Goal: Task Accomplishment & Management: Complete application form

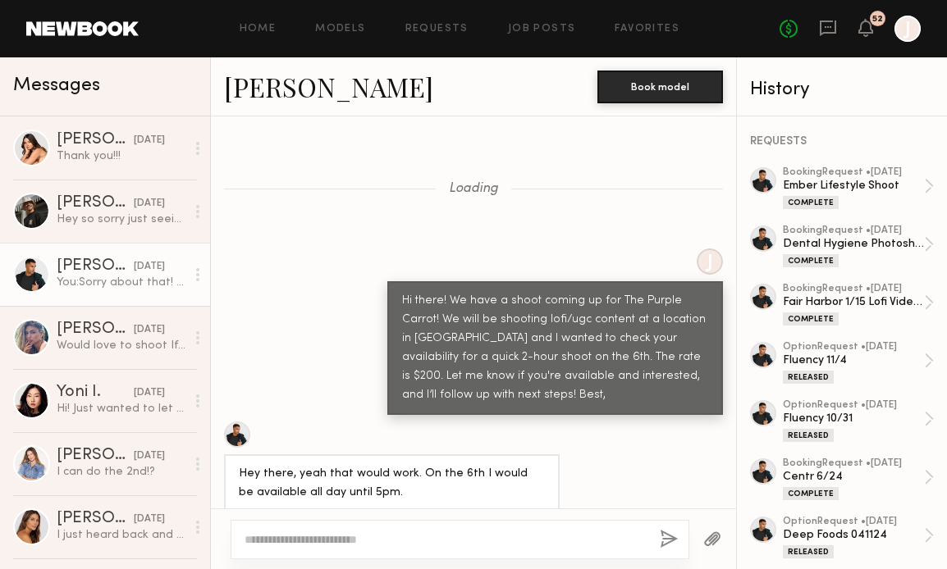
scroll to position [1183, 0]
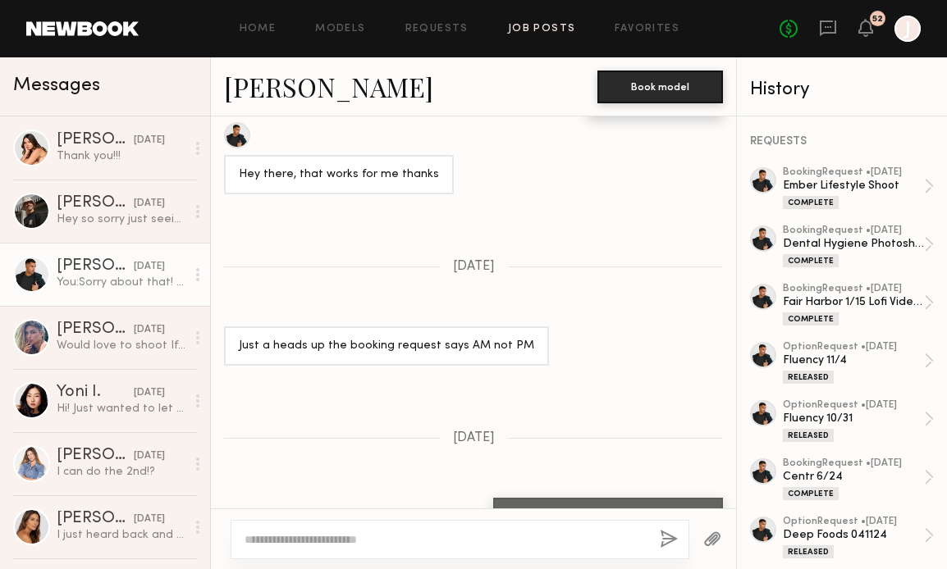
click at [552, 28] on link "Job Posts" at bounding box center [542, 29] width 68 height 11
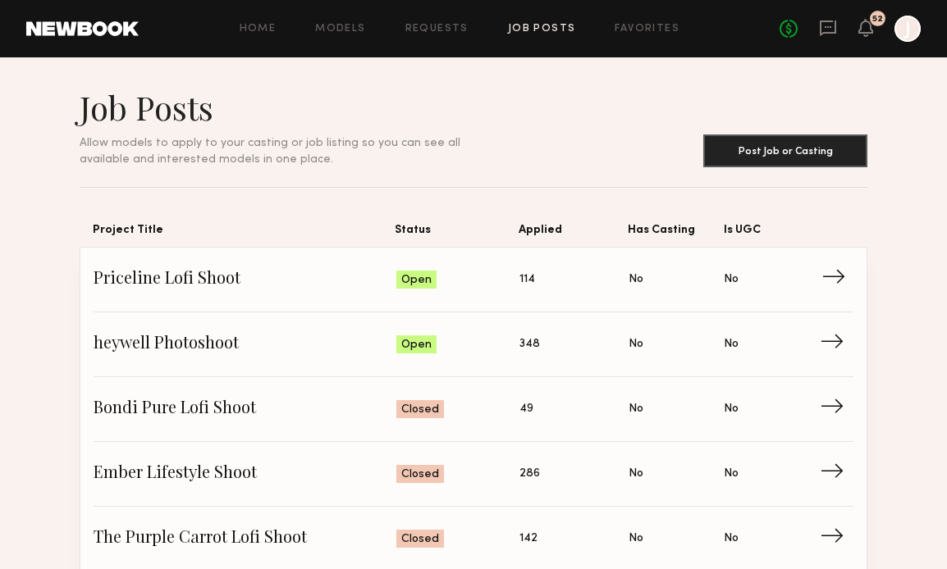
click at [835, 282] on span "→" at bounding box center [838, 279] width 34 height 25
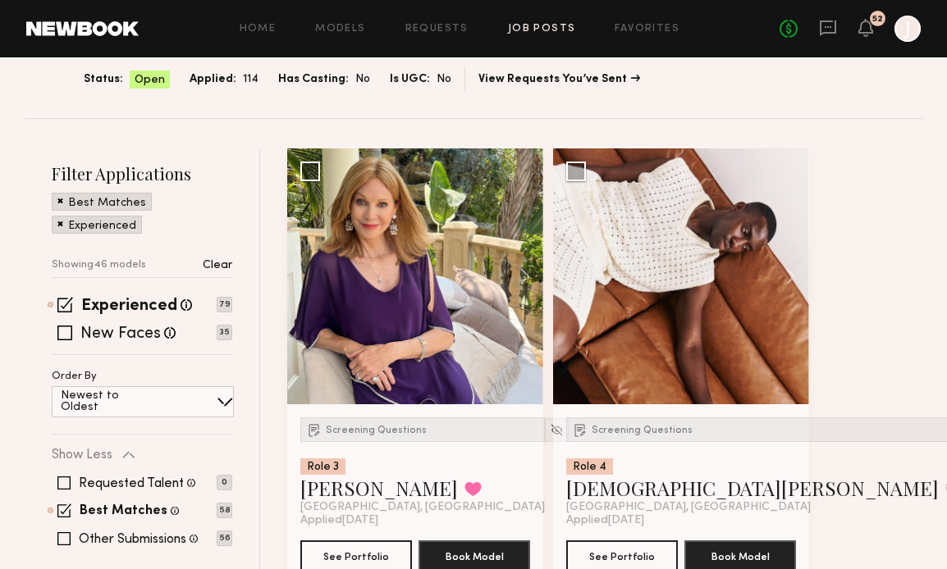
scroll to position [114, 0]
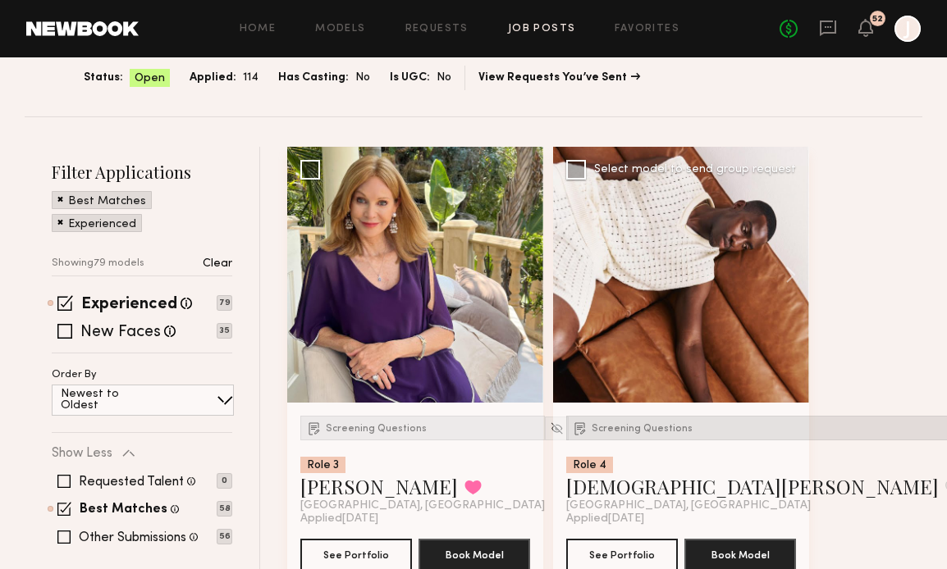
click at [607, 425] on span "Screening Questions" at bounding box center [641, 429] width 101 height 10
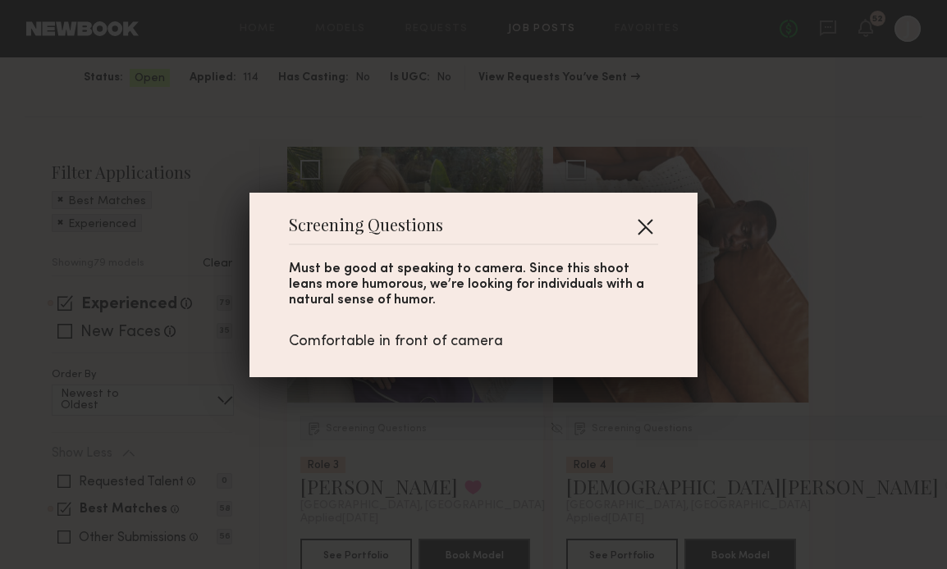
click at [646, 222] on button "button" at bounding box center [645, 226] width 26 height 26
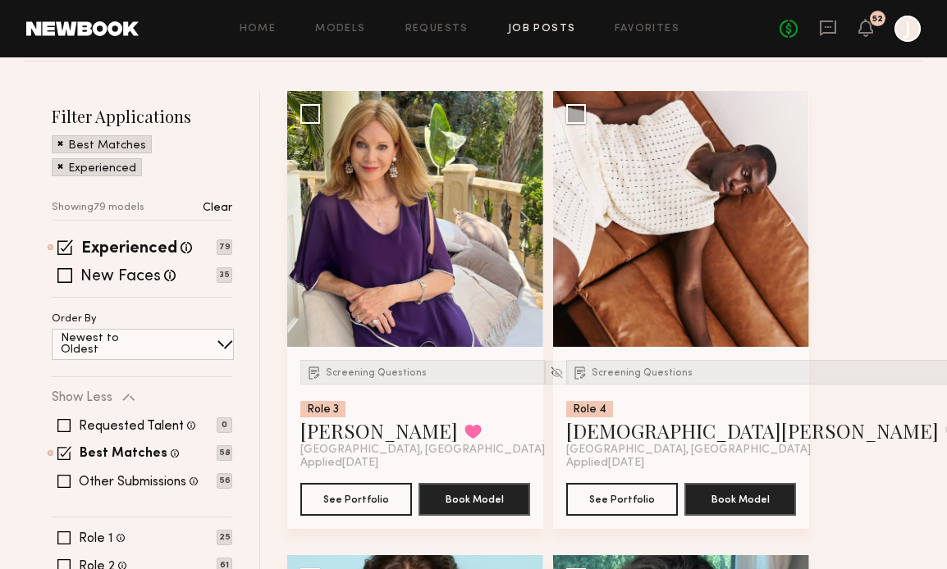
scroll to position [150, 0]
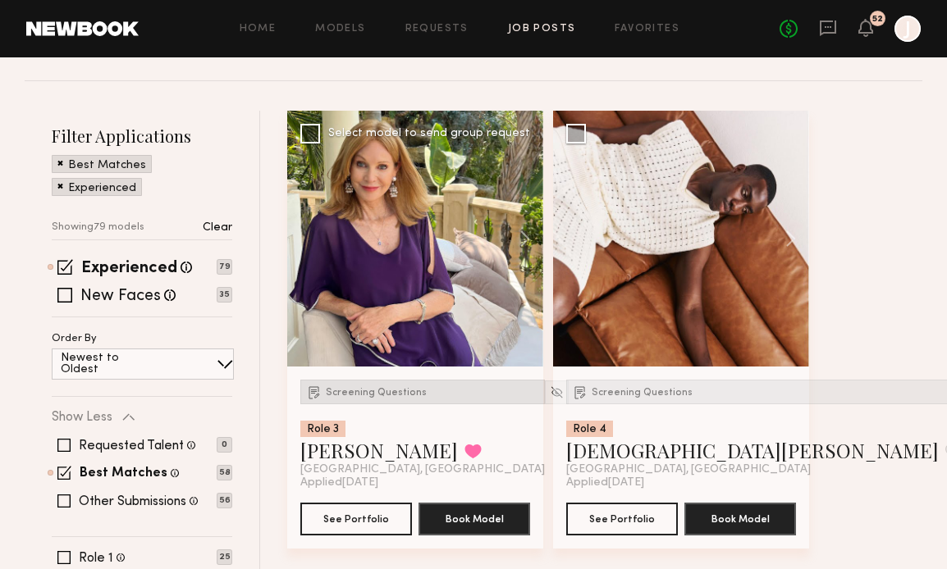
click at [395, 394] on span "Screening Questions" at bounding box center [376, 393] width 101 height 10
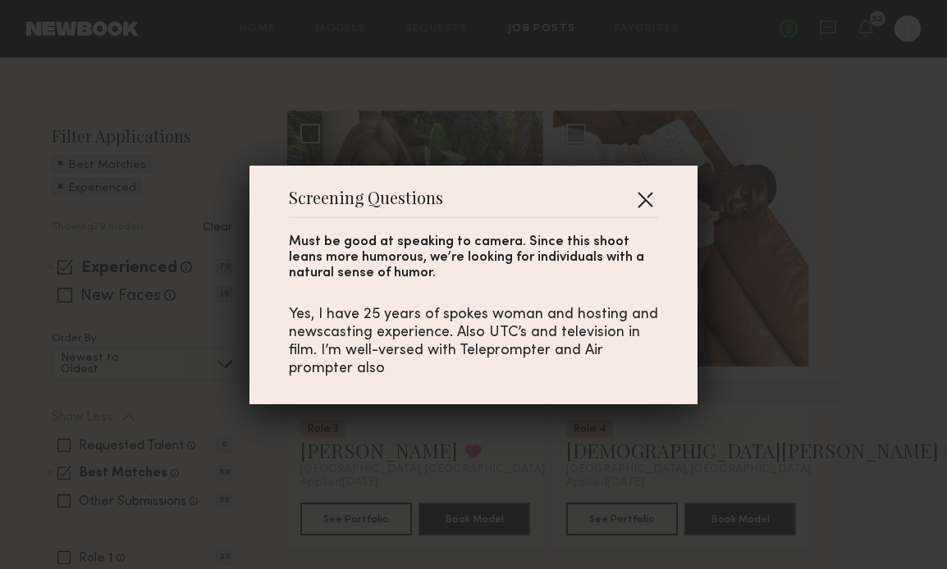
click at [650, 195] on button "button" at bounding box center [645, 199] width 26 height 26
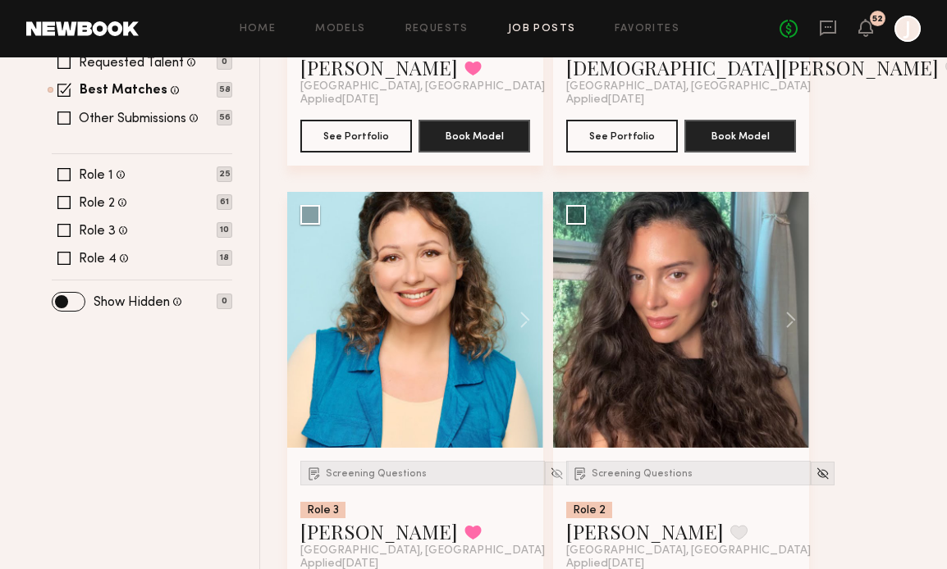
scroll to position [605, 0]
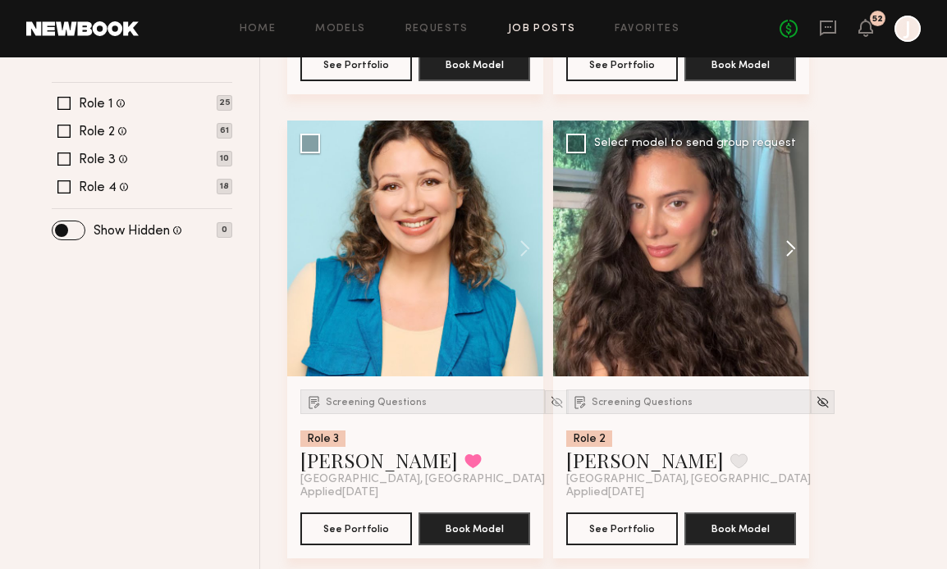
click at [785, 246] on button at bounding box center [782, 249] width 52 height 256
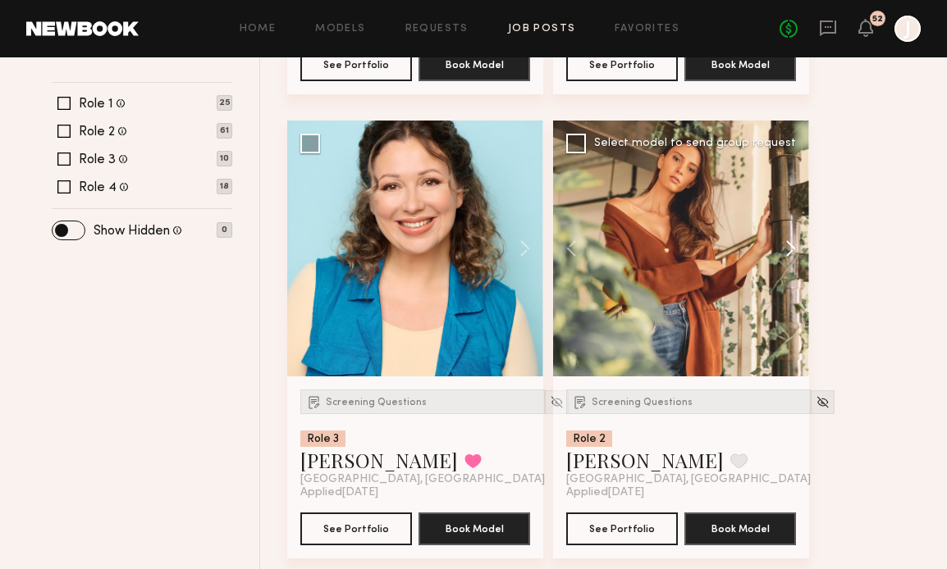
click at [785, 246] on button at bounding box center [782, 249] width 52 height 256
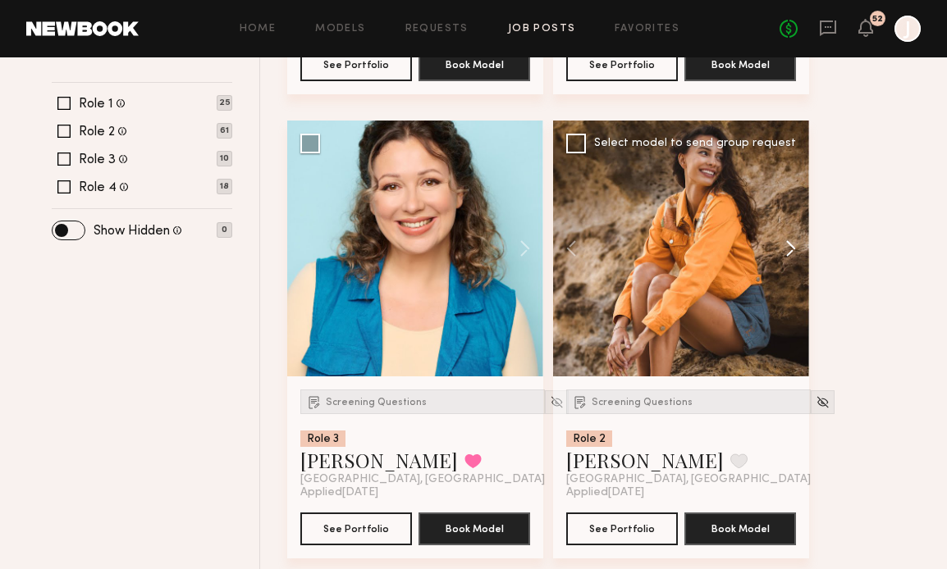
click at [782, 249] on button at bounding box center [782, 249] width 52 height 256
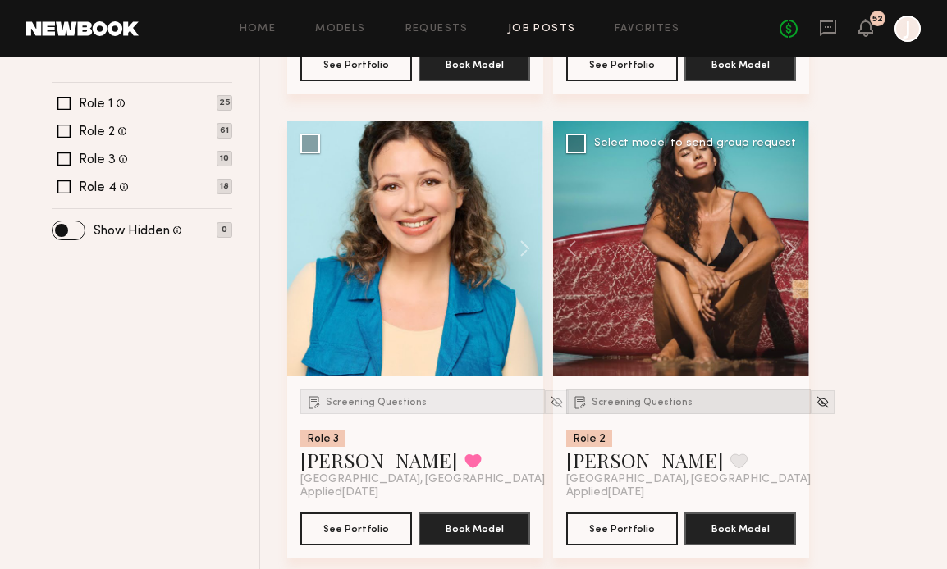
click at [625, 399] on span "Screening Questions" at bounding box center [641, 403] width 101 height 10
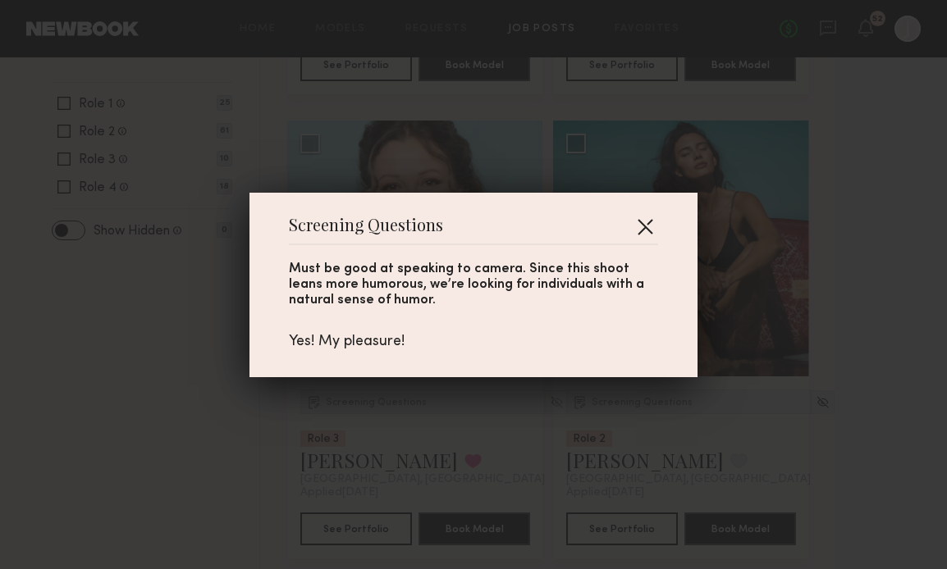
click at [650, 222] on button "button" at bounding box center [645, 226] width 26 height 26
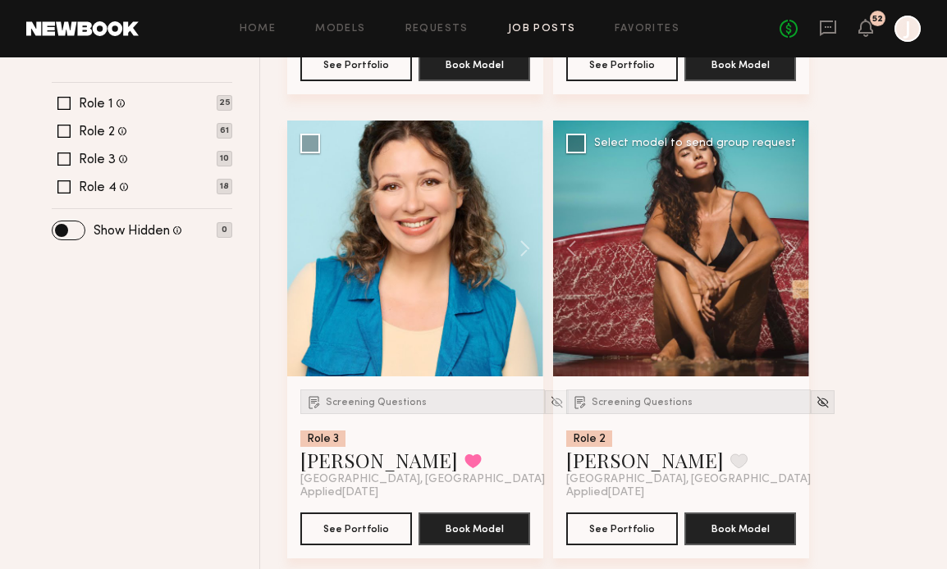
click at [628, 327] on div at bounding box center [681, 249] width 256 height 256
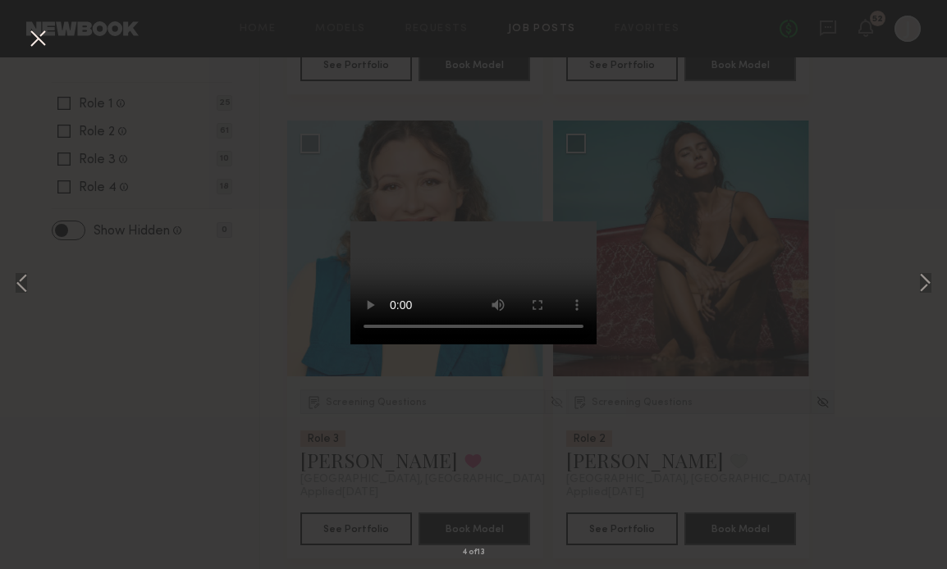
click at [35, 39] on button at bounding box center [38, 40] width 26 height 30
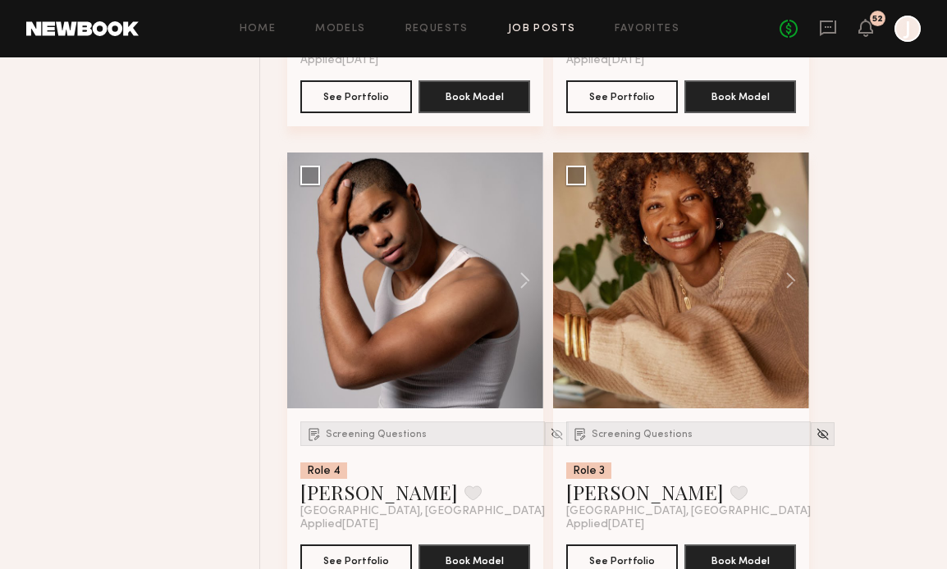
scroll to position [1049, 0]
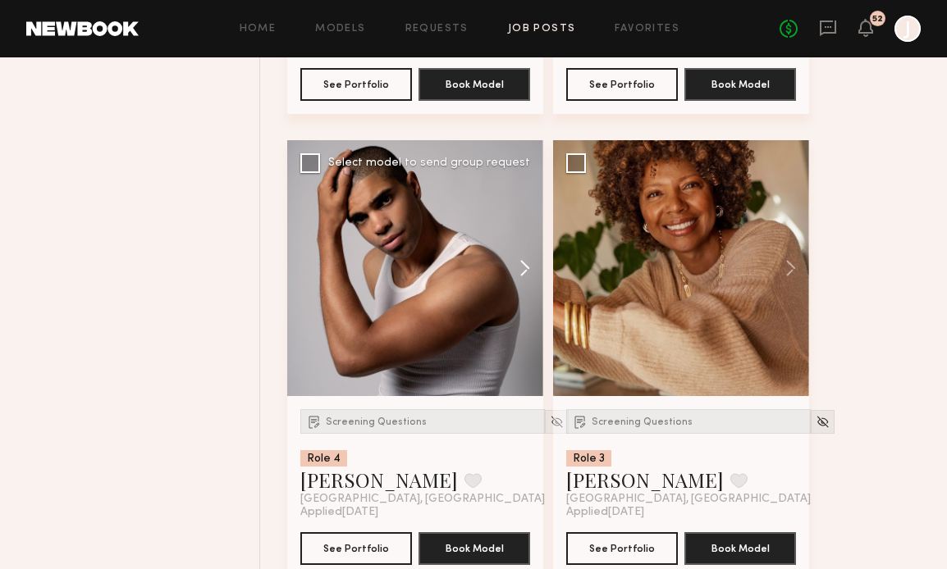
click at [519, 262] on button at bounding box center [516, 268] width 52 height 256
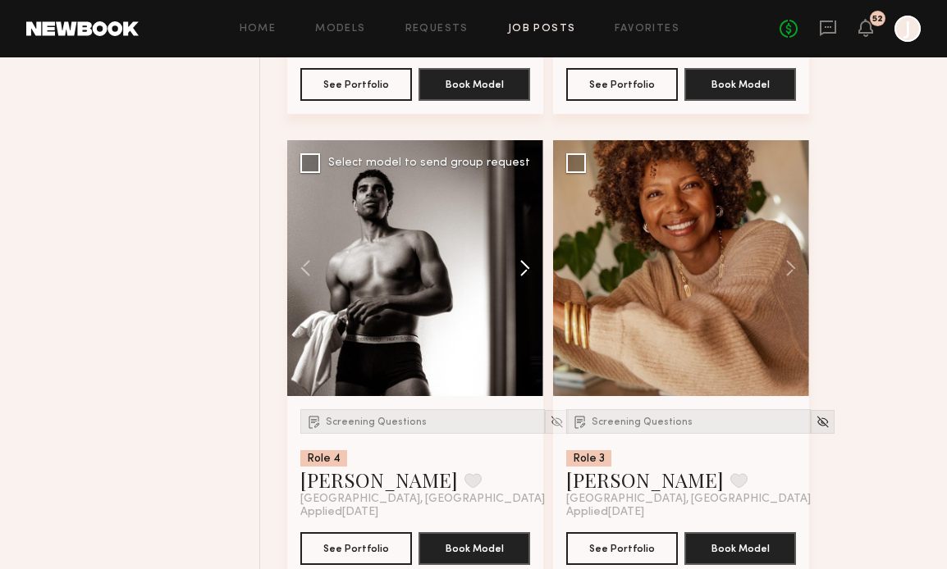
click at [520, 262] on button at bounding box center [516, 268] width 52 height 256
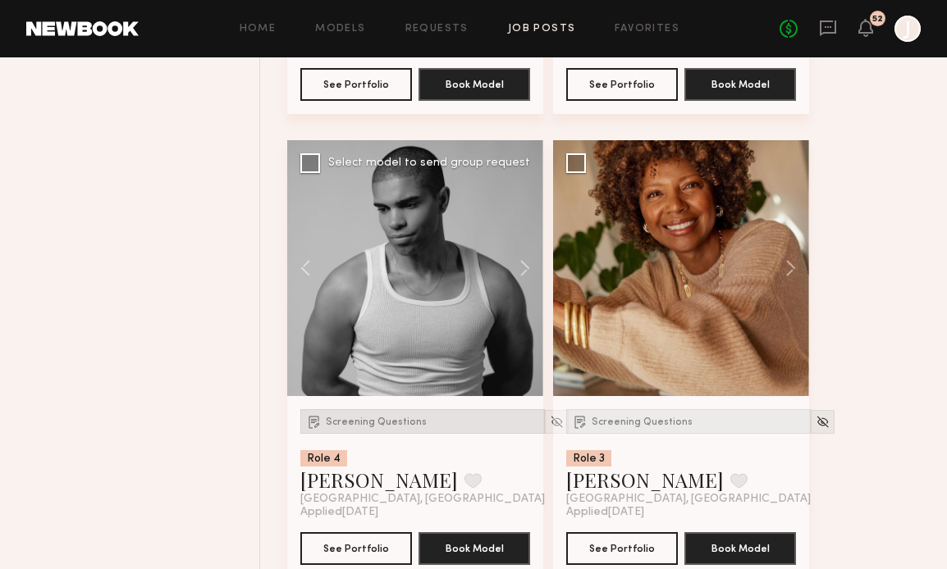
click at [347, 426] on span "Screening Questions" at bounding box center [376, 422] width 101 height 10
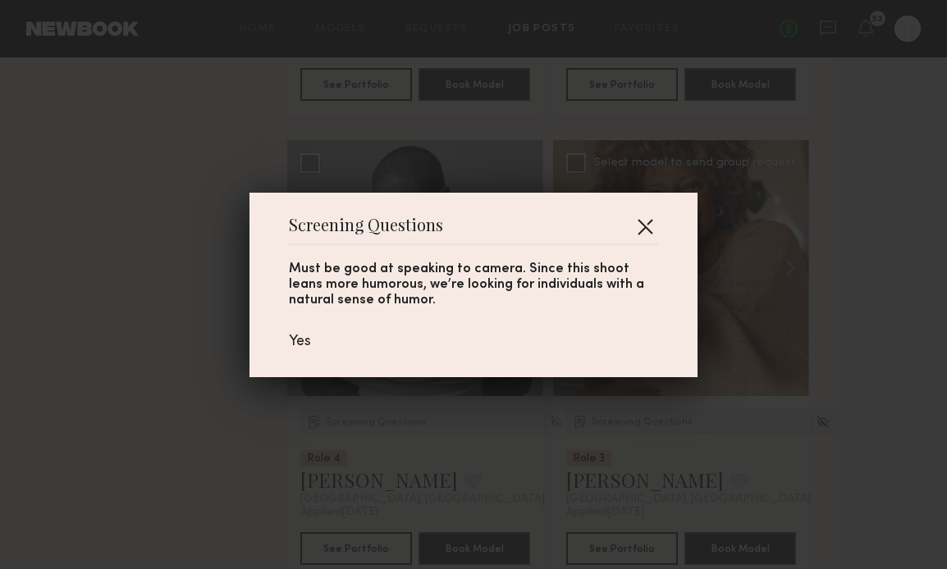
click at [647, 225] on button "button" at bounding box center [645, 226] width 26 height 26
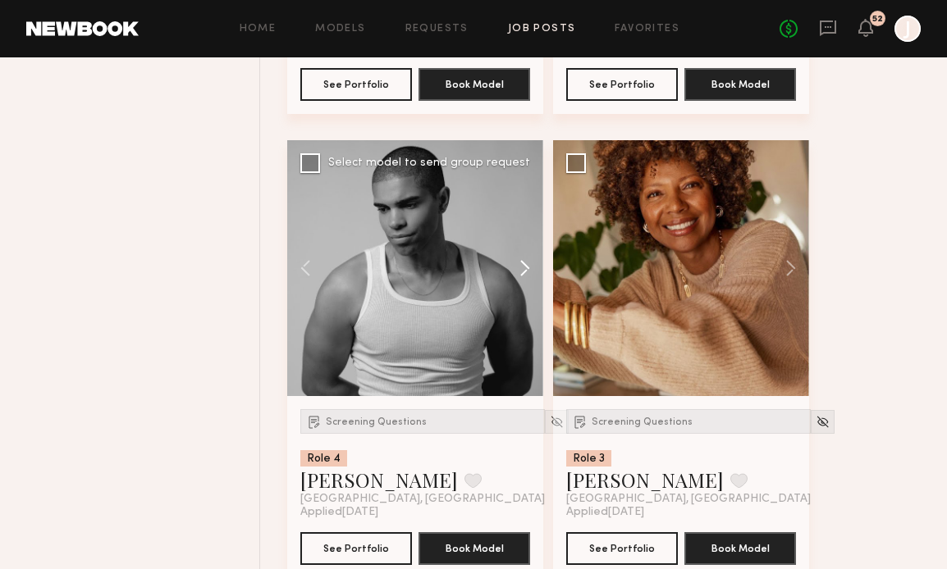
click at [513, 261] on button at bounding box center [516, 268] width 52 height 256
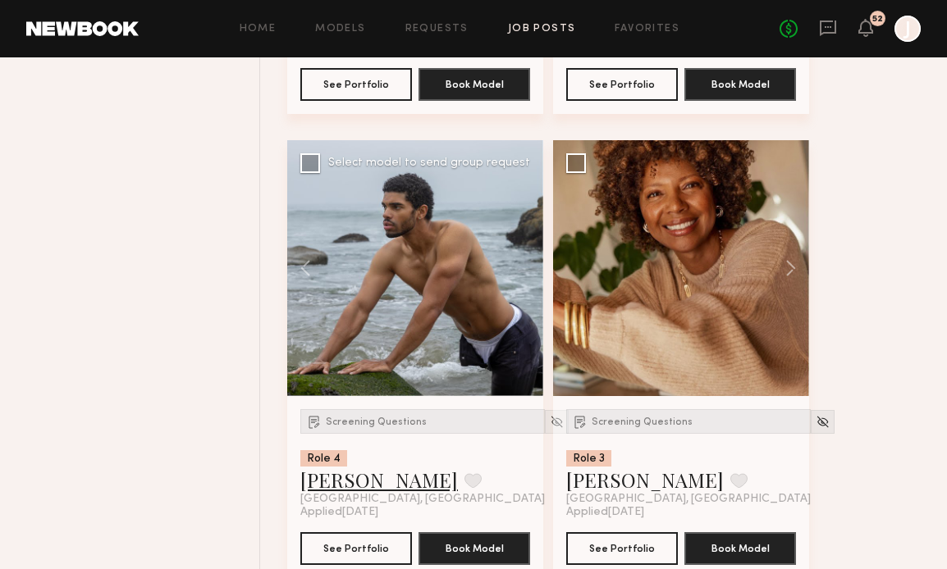
click at [315, 479] on link "Isaiah C." at bounding box center [378, 480] width 157 height 26
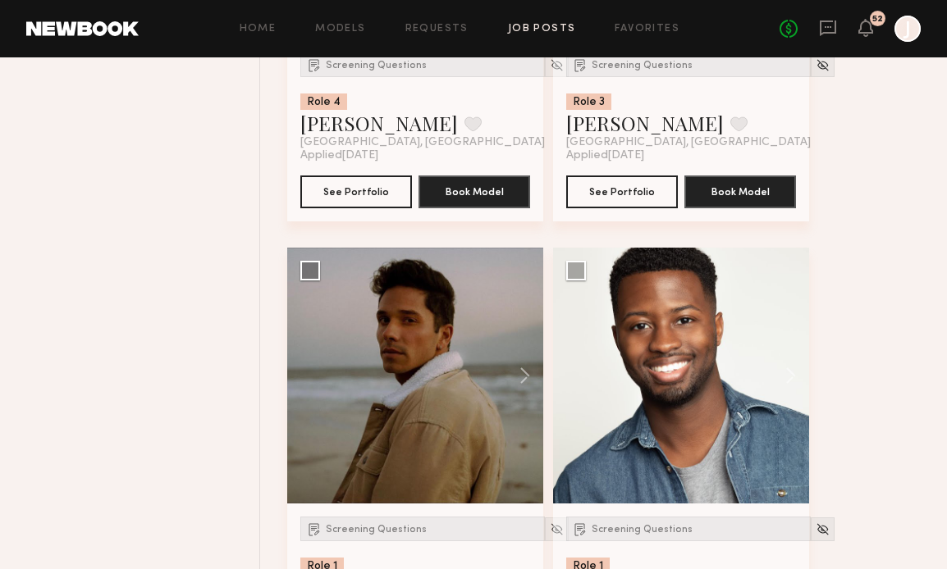
scroll to position [1471, 0]
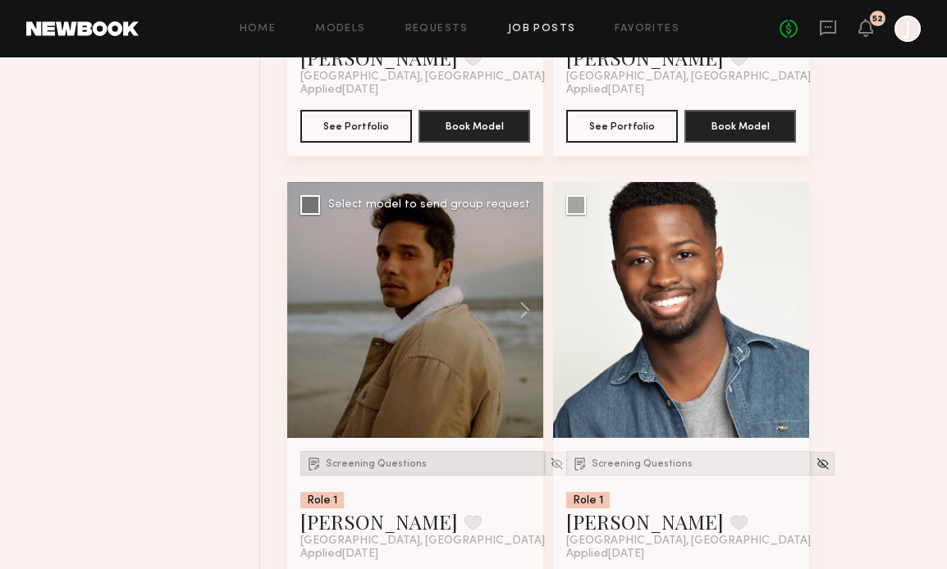
click at [408, 463] on span "Screening Questions" at bounding box center [376, 464] width 101 height 10
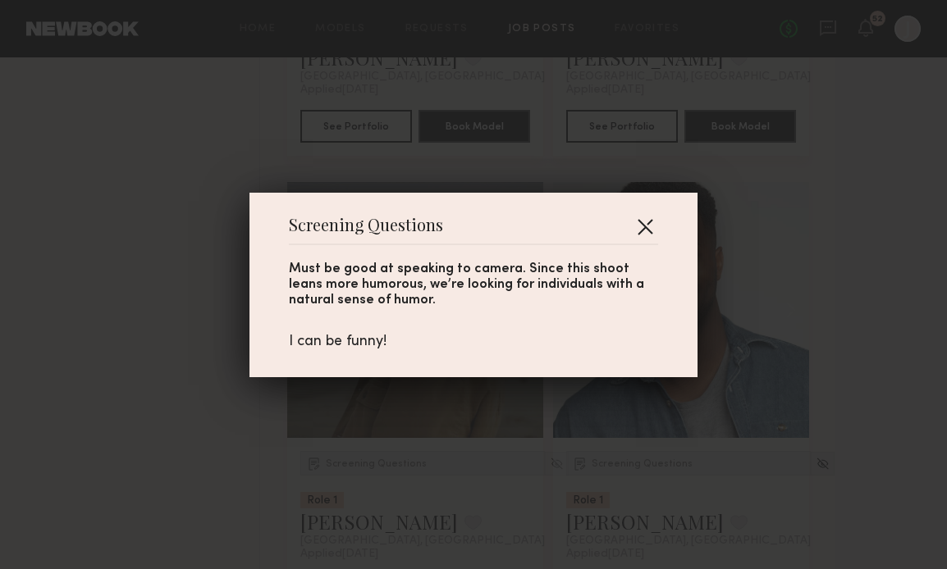
click at [650, 223] on button "button" at bounding box center [645, 226] width 26 height 26
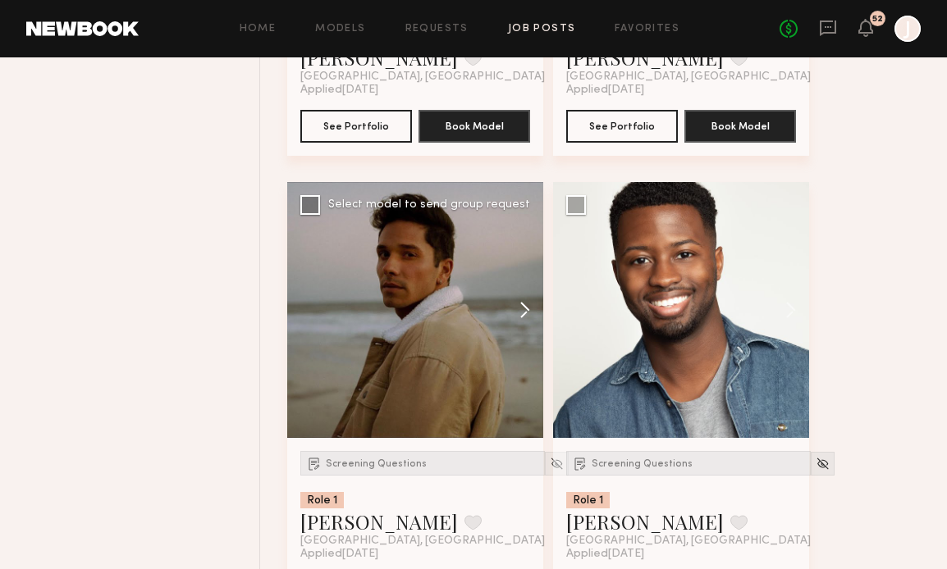
click at [520, 311] on button at bounding box center [516, 310] width 52 height 256
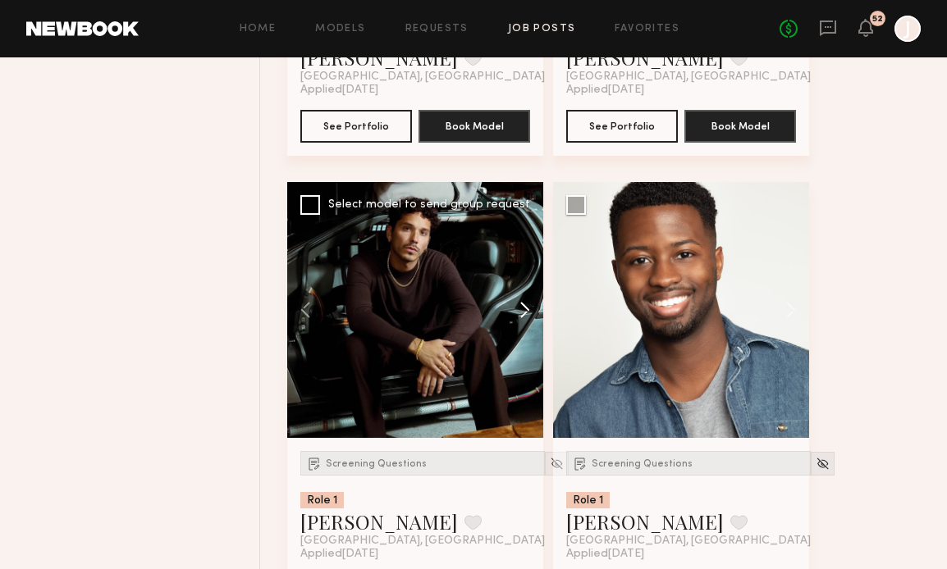
click at [520, 311] on button at bounding box center [516, 310] width 52 height 256
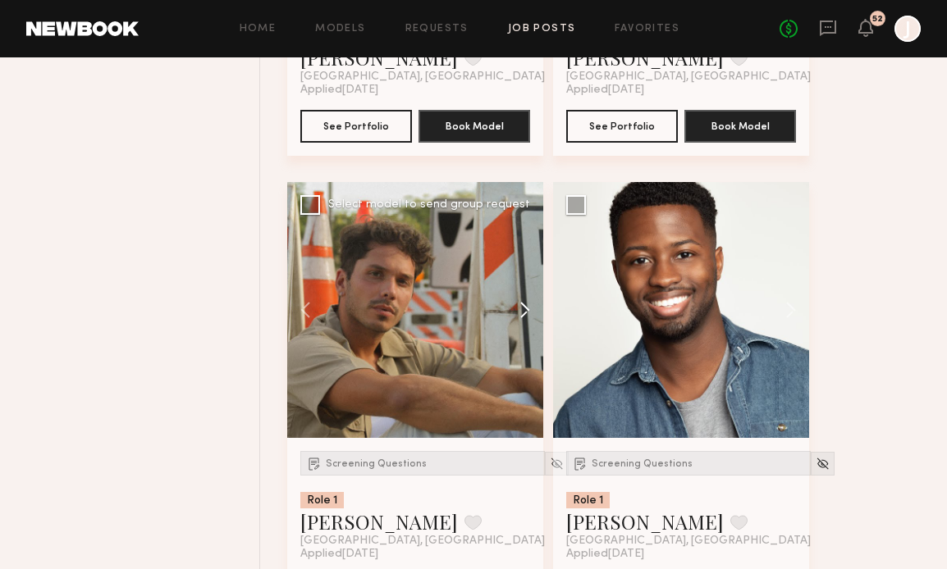
click at [522, 309] on button at bounding box center [516, 310] width 52 height 256
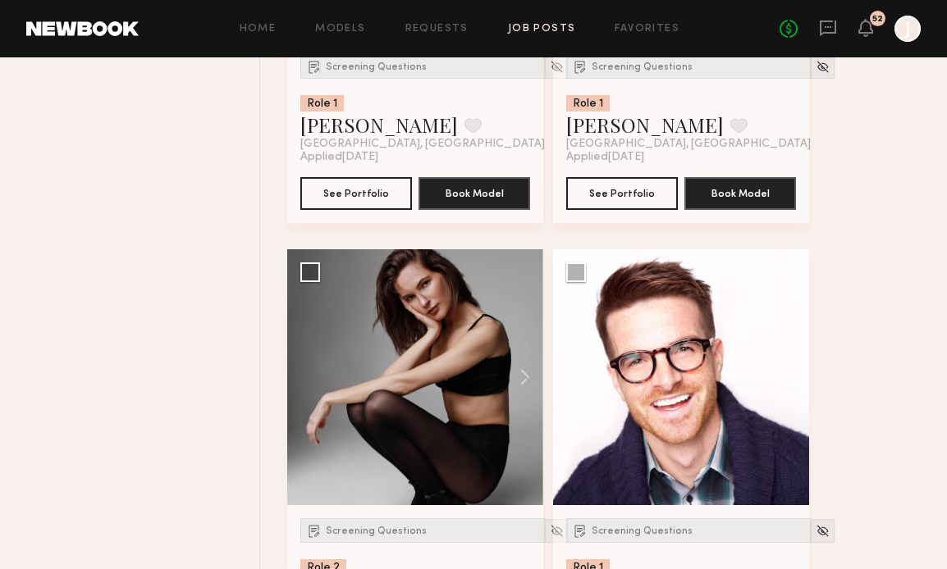
scroll to position [2147, 0]
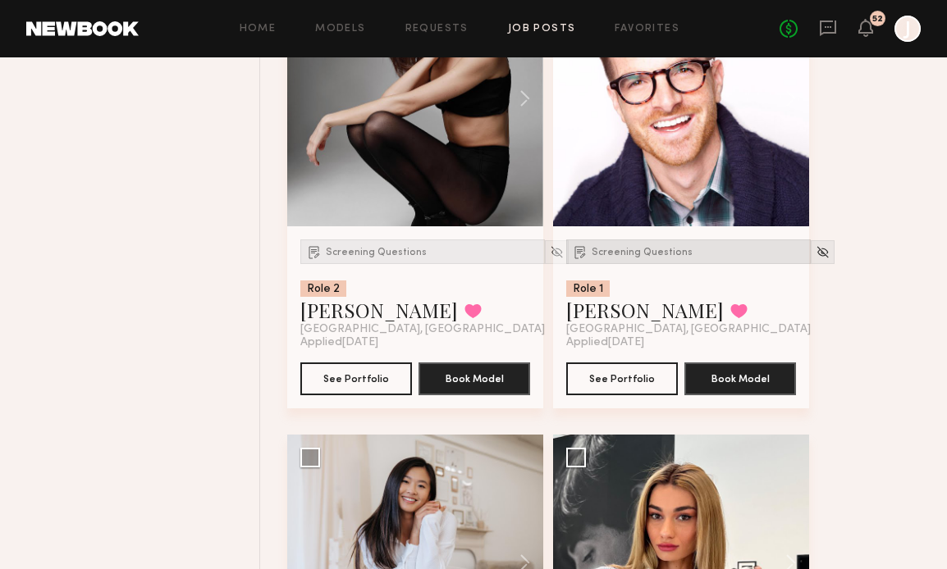
click at [627, 253] on span "Screening Questions" at bounding box center [641, 253] width 101 height 10
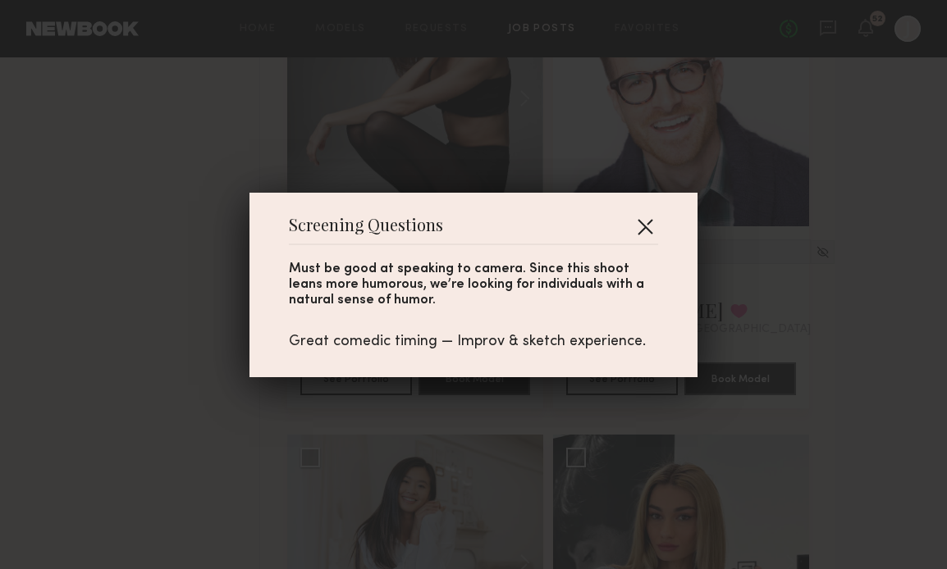
click at [649, 220] on button "button" at bounding box center [645, 226] width 26 height 26
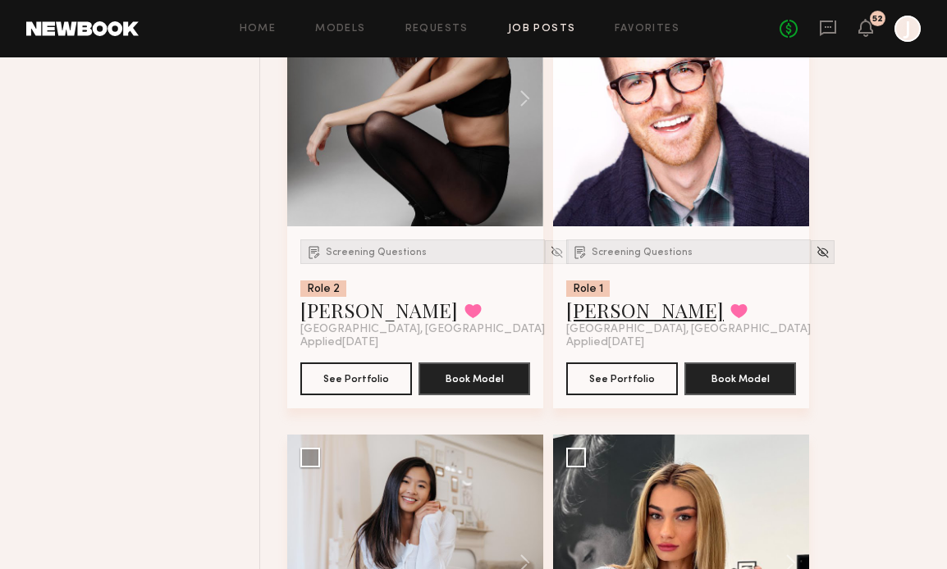
click at [612, 309] on link "Chris D." at bounding box center [644, 310] width 157 height 26
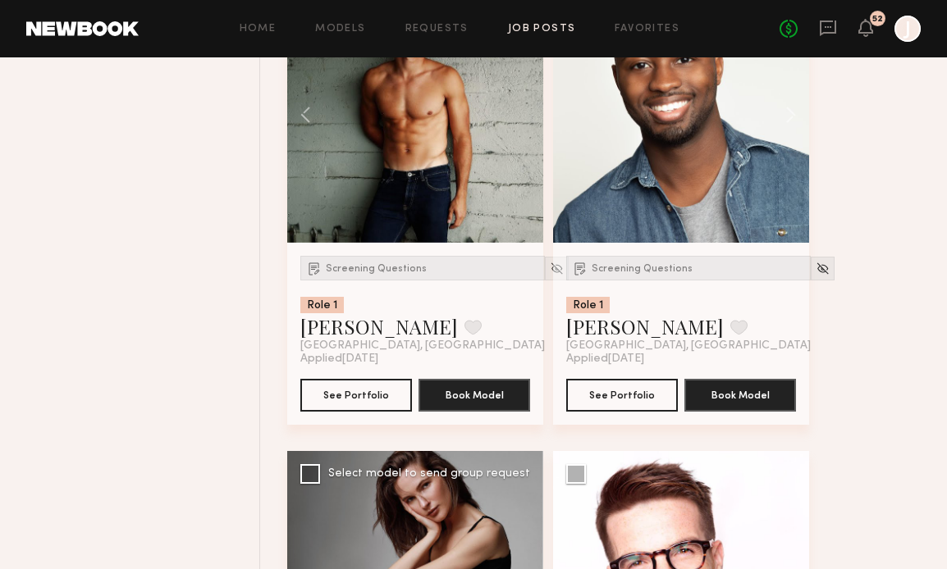
scroll to position [1627, 0]
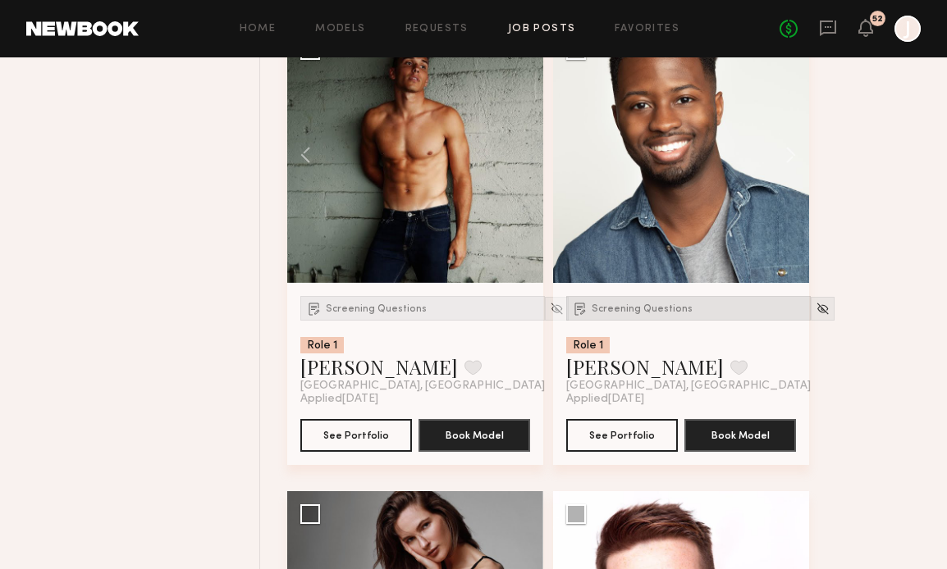
click at [603, 307] on span "Screening Questions" at bounding box center [641, 309] width 101 height 10
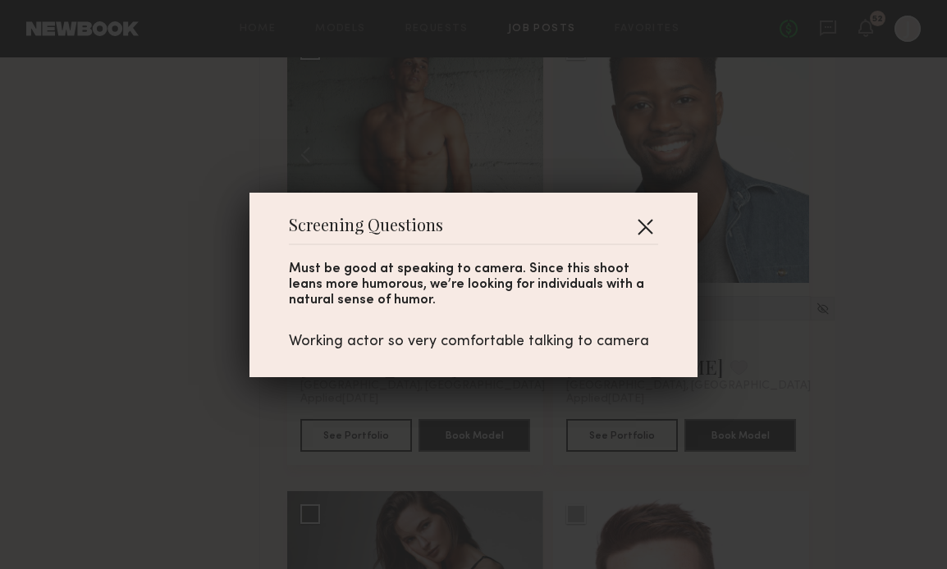
click at [651, 221] on button "button" at bounding box center [645, 226] width 26 height 26
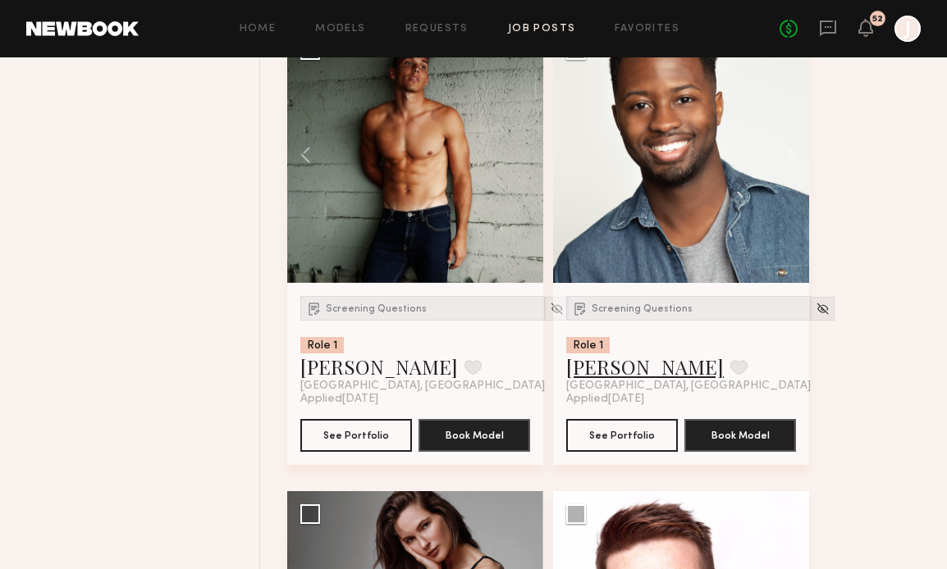
click at [604, 365] on link "[PERSON_NAME]" at bounding box center [644, 367] width 157 height 26
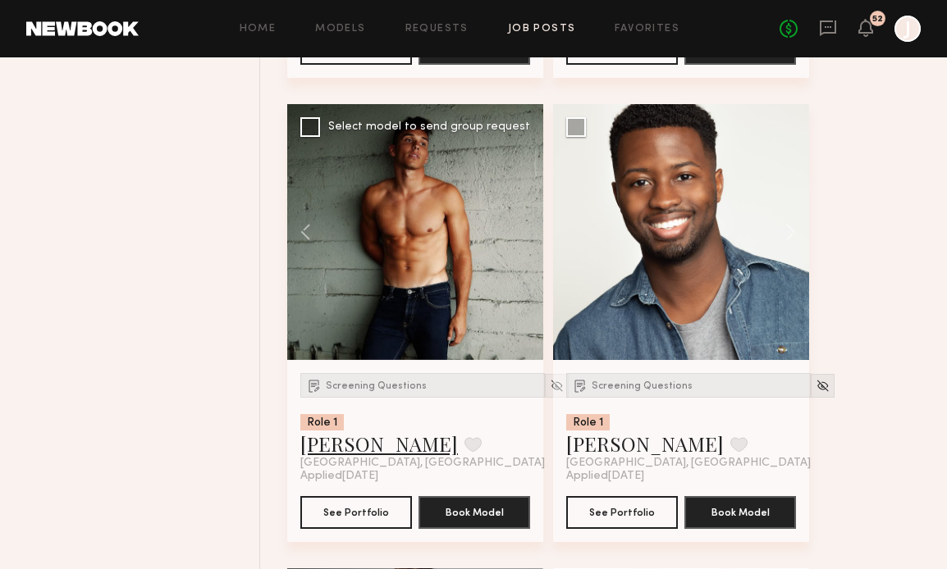
click at [341, 441] on link "[PERSON_NAME]" at bounding box center [378, 444] width 157 height 26
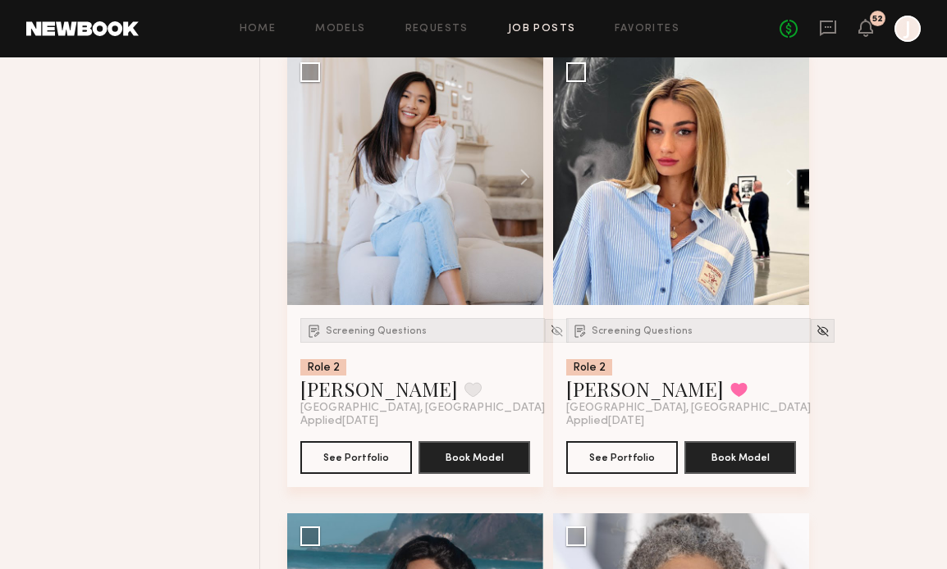
scroll to position [2545, 0]
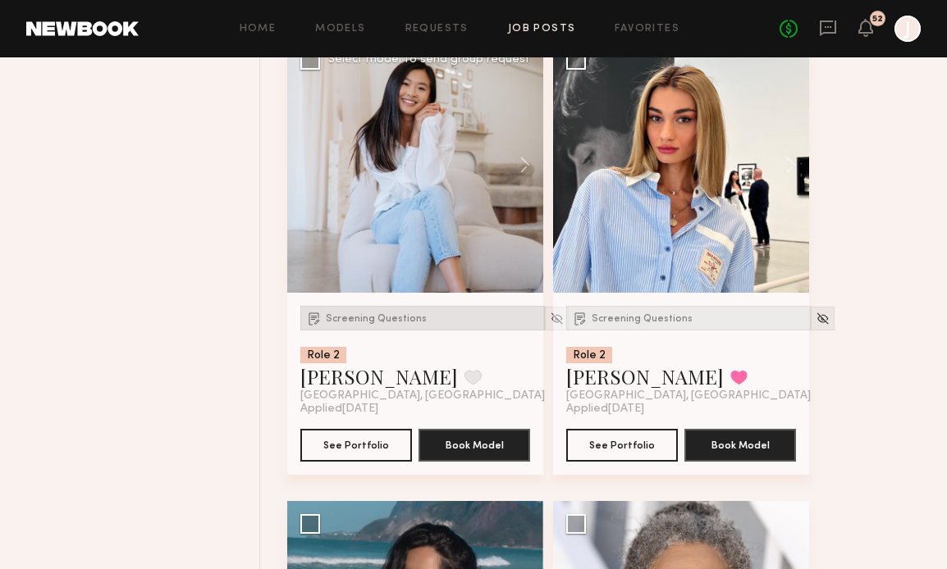
click at [411, 324] on span "Screening Questions" at bounding box center [376, 319] width 101 height 10
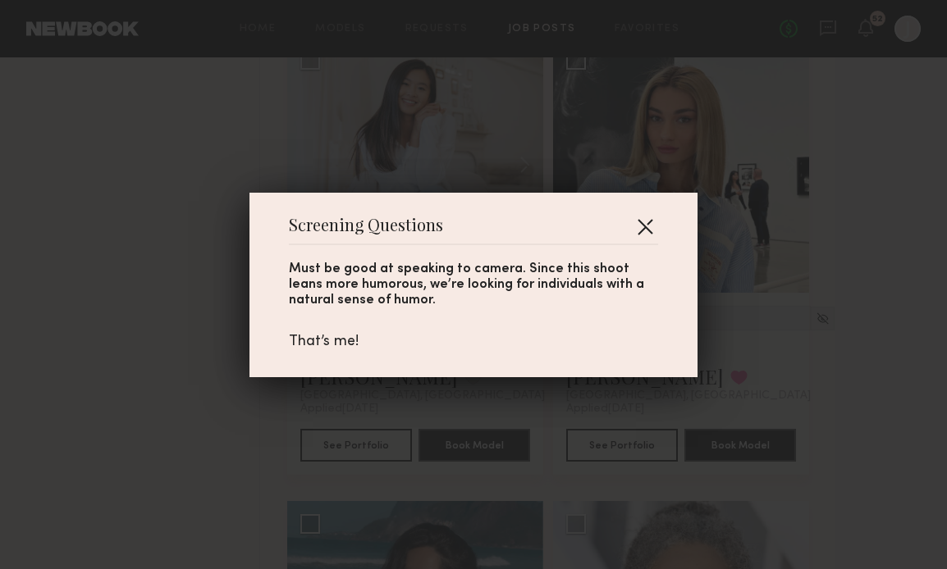
click at [647, 221] on button "button" at bounding box center [645, 226] width 26 height 26
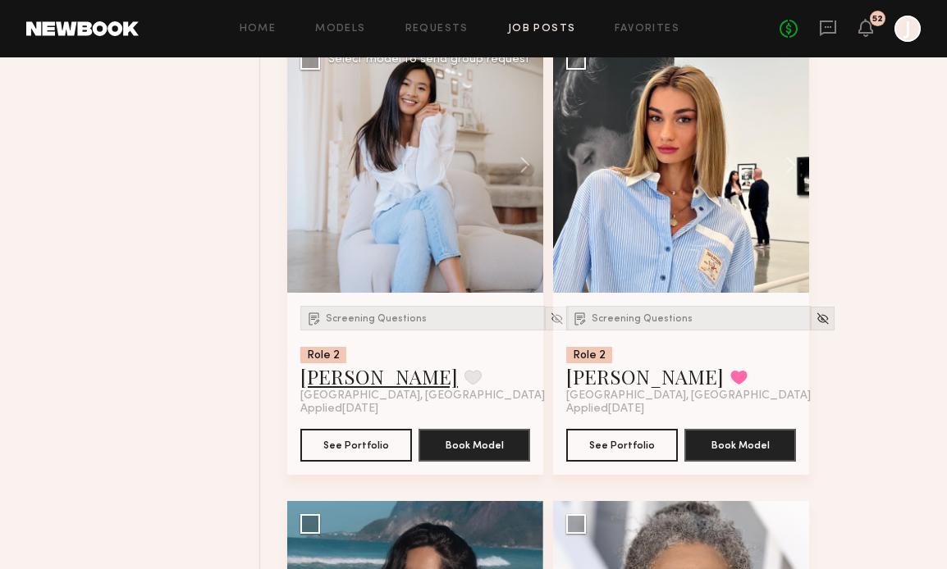
click at [346, 378] on link "[PERSON_NAME]" at bounding box center [378, 376] width 157 height 26
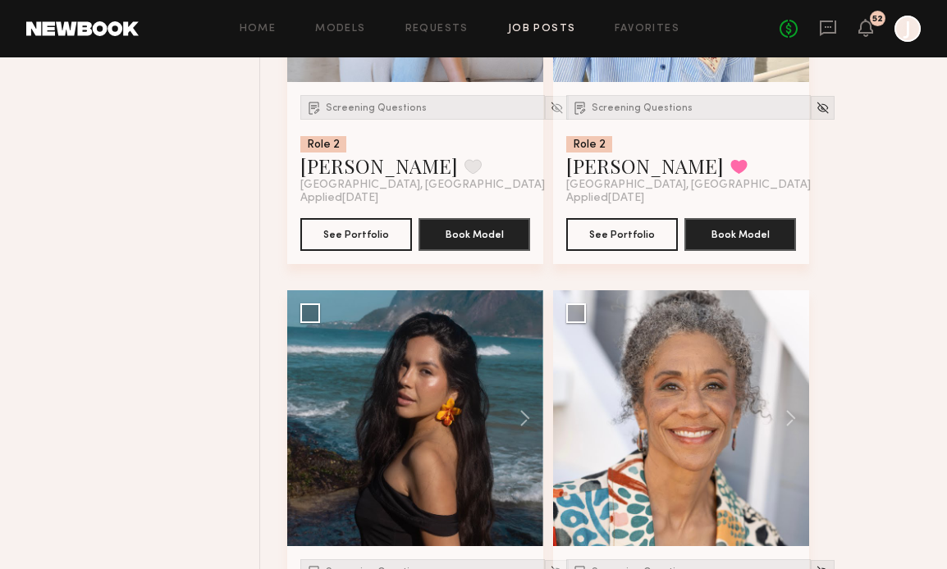
scroll to position [2967, 0]
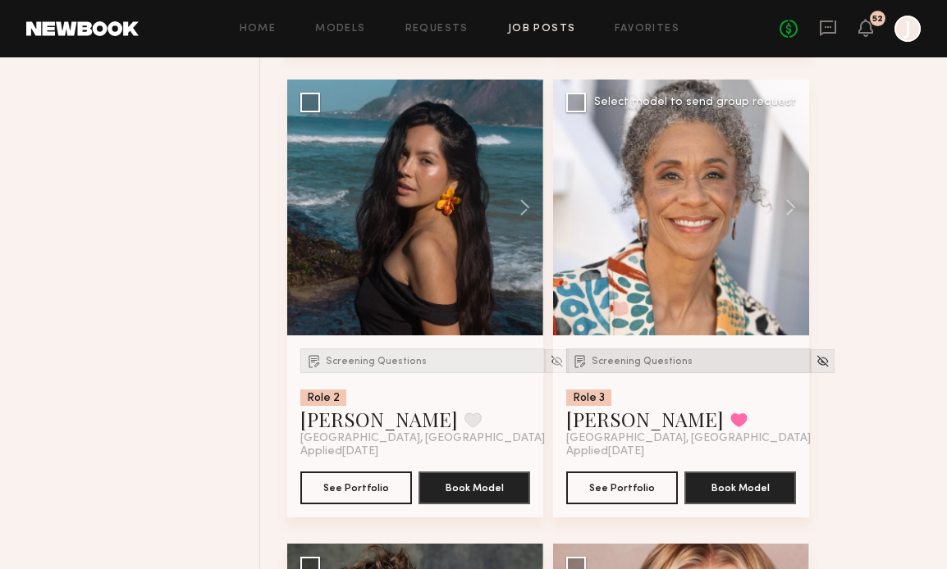
click at [600, 357] on div "Screening Questions" at bounding box center [688, 361] width 244 height 25
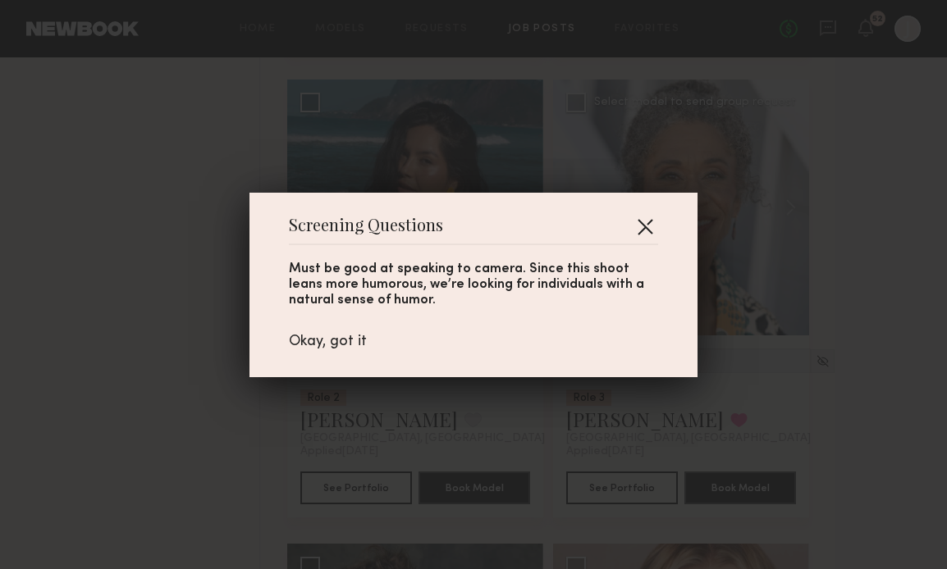
click at [644, 221] on button "button" at bounding box center [645, 226] width 26 height 26
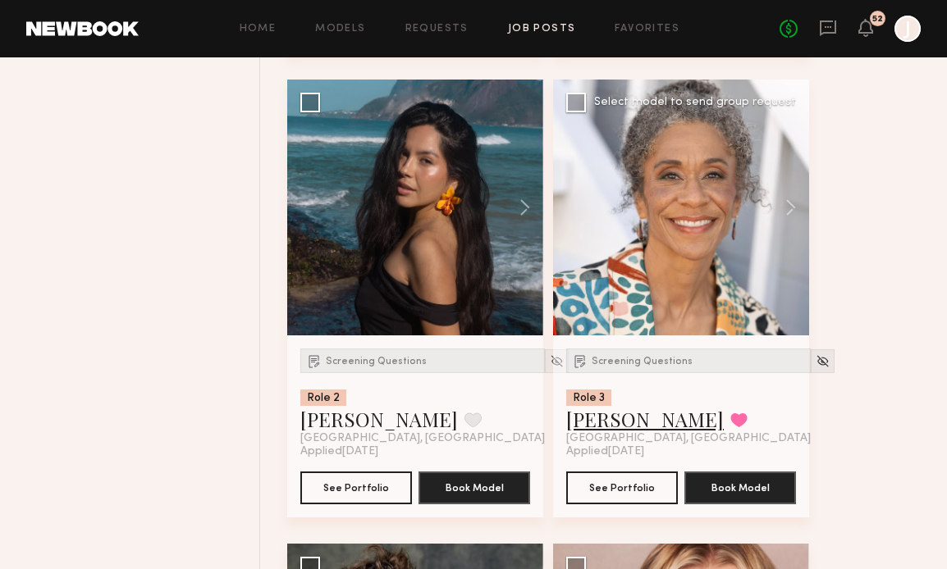
click at [597, 420] on link "[PERSON_NAME]" at bounding box center [644, 419] width 157 height 26
click at [518, 208] on button at bounding box center [516, 208] width 52 height 256
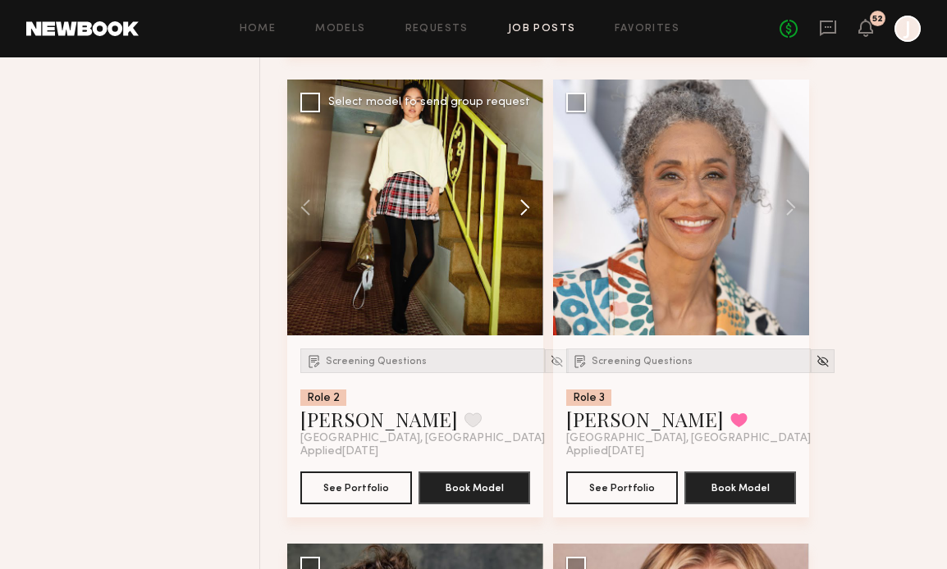
click at [518, 208] on button at bounding box center [516, 208] width 52 height 256
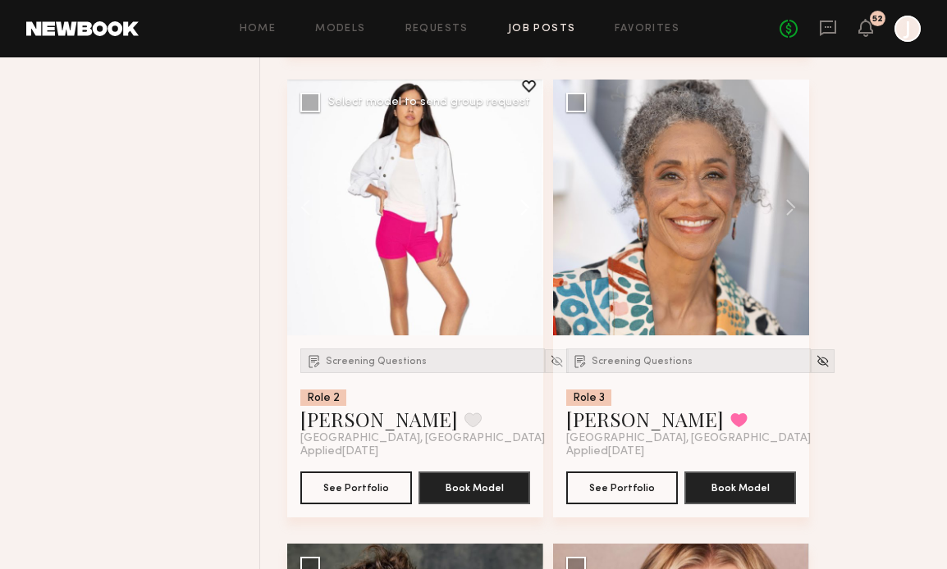
click at [518, 208] on button at bounding box center [516, 208] width 52 height 256
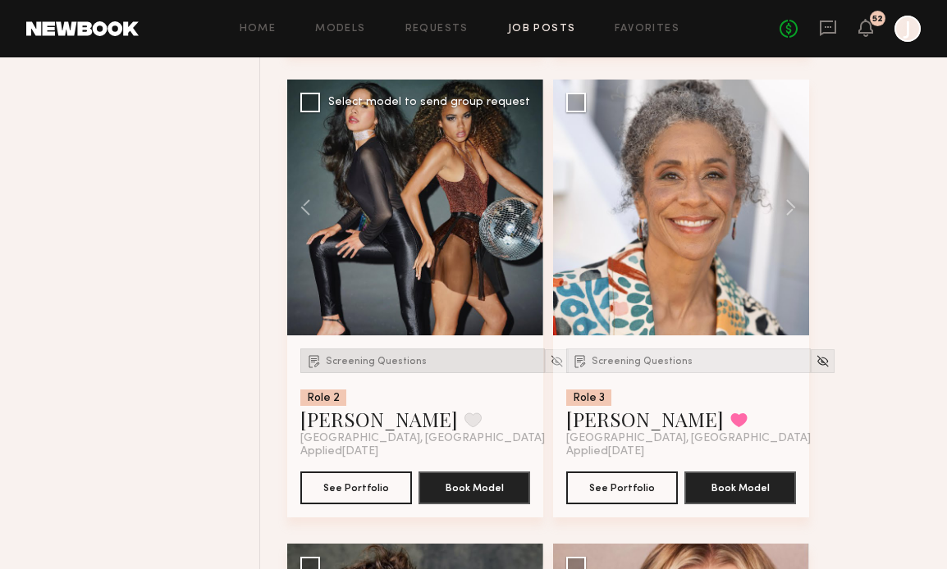
click at [394, 353] on div "Screening Questions" at bounding box center [422, 361] width 244 height 25
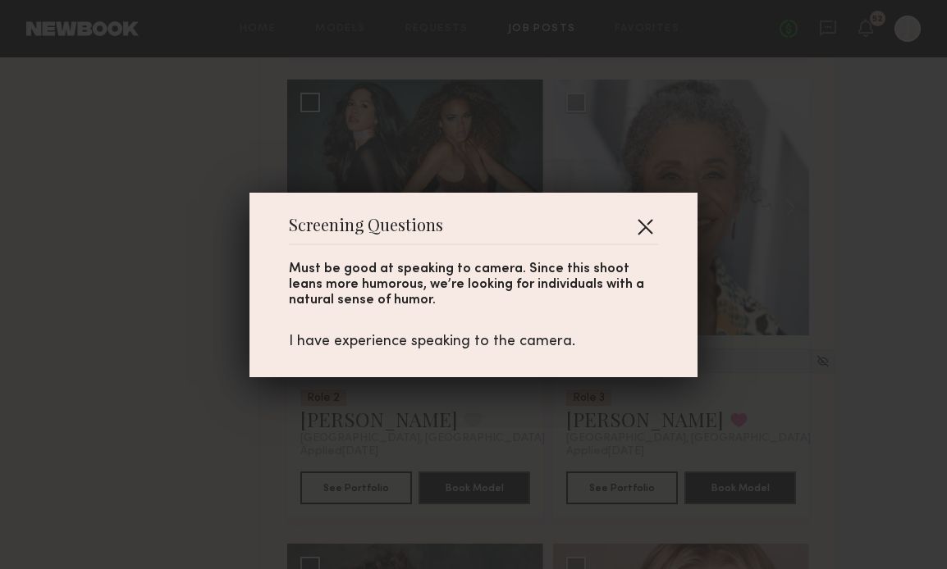
click at [650, 224] on button "button" at bounding box center [645, 226] width 26 height 26
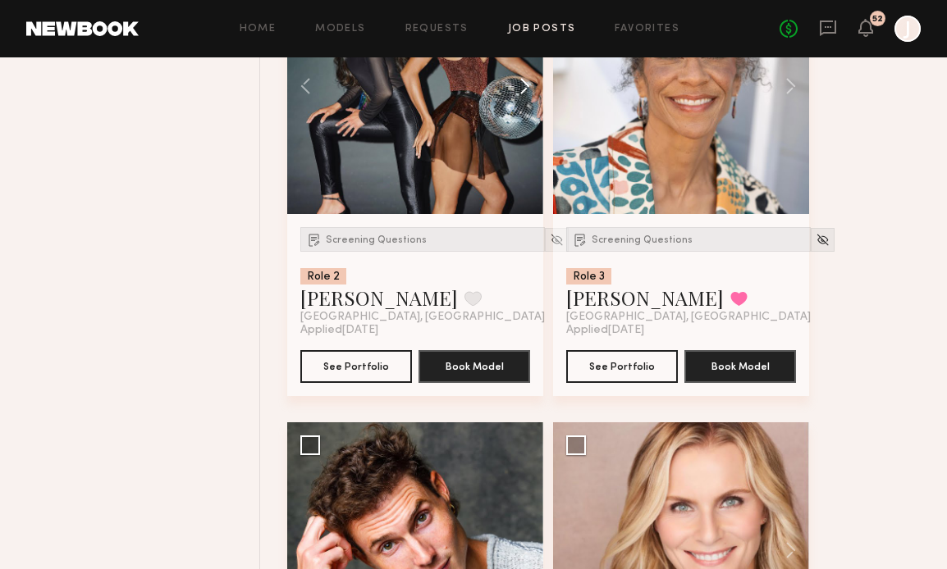
scroll to position [3328, 0]
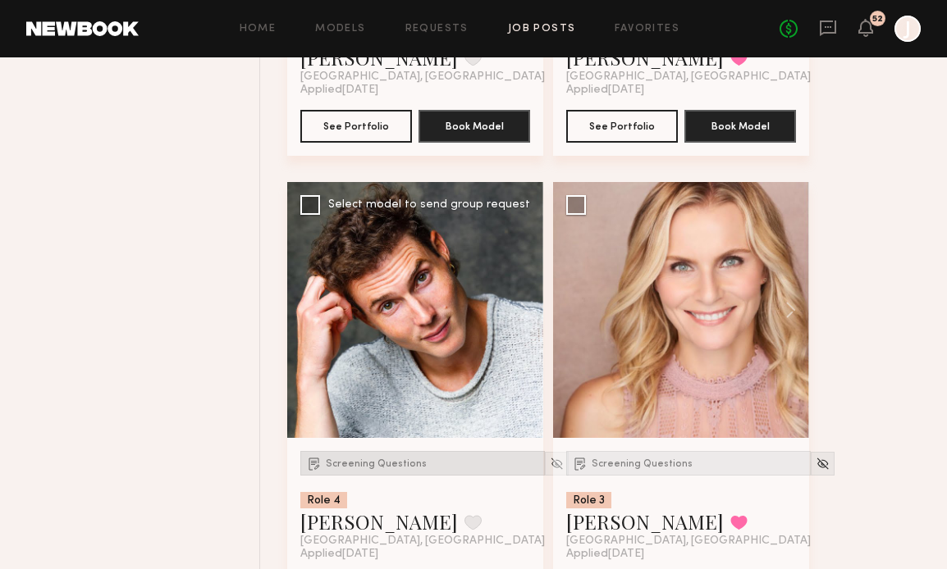
click at [404, 460] on div "Screening Questions" at bounding box center [422, 463] width 244 height 25
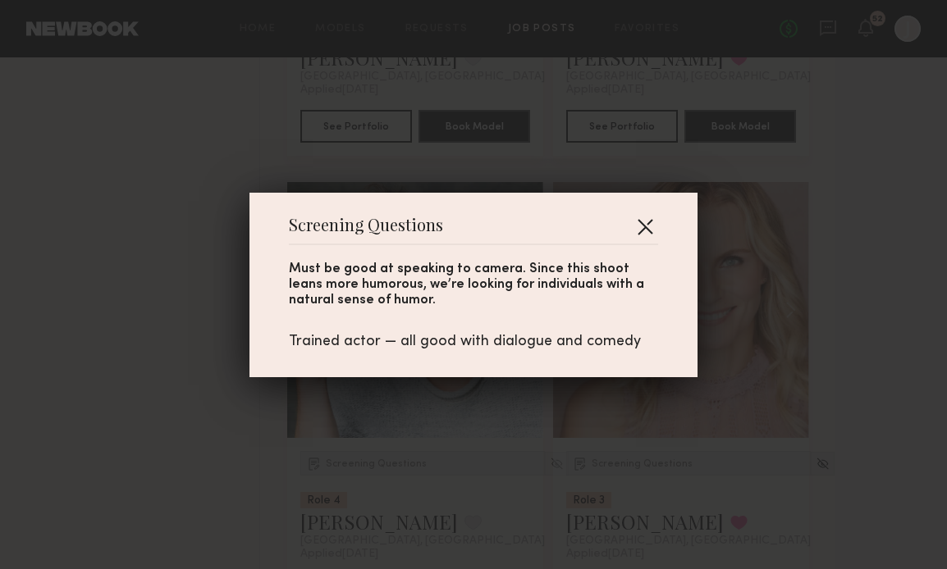
click at [646, 220] on button "button" at bounding box center [645, 226] width 26 height 26
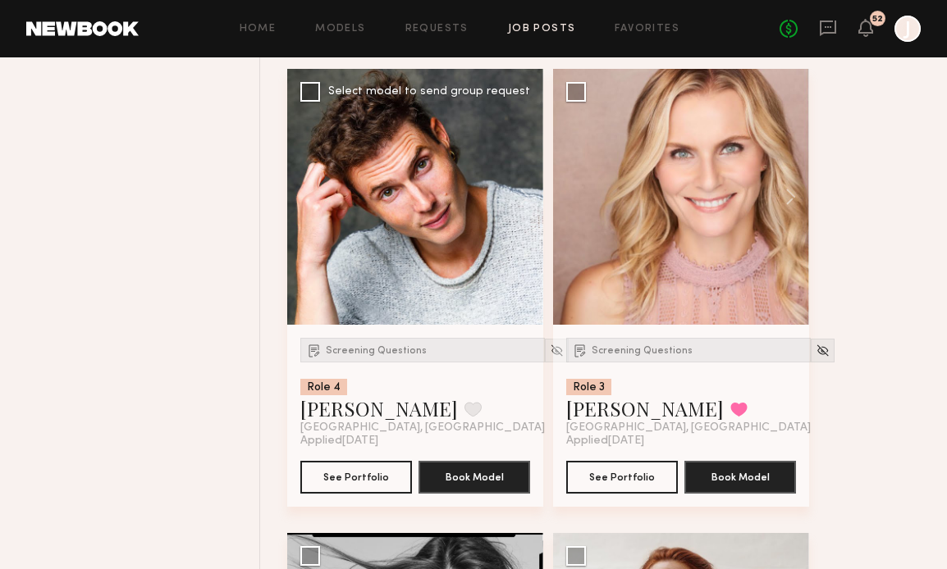
scroll to position [3443, 0]
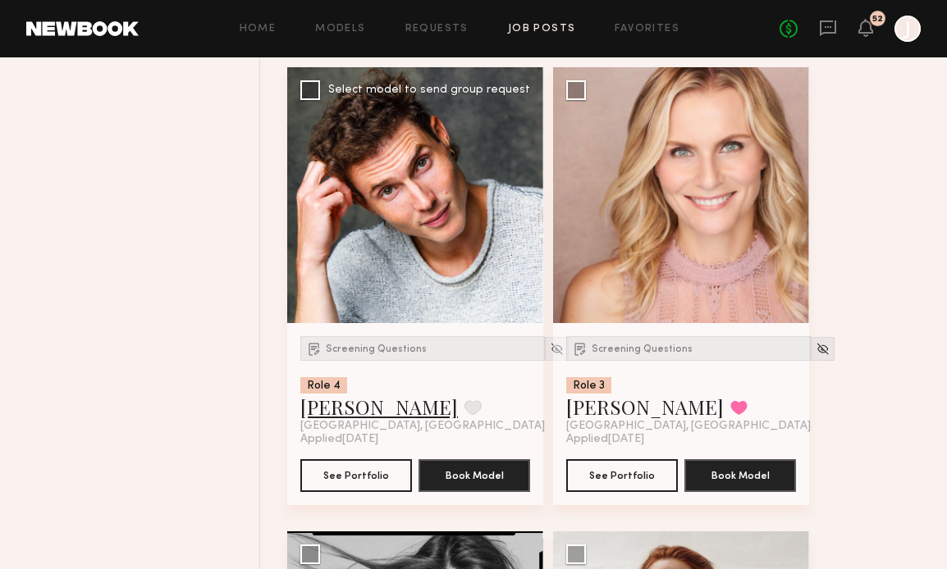
click at [345, 406] on link "[PERSON_NAME]" at bounding box center [378, 407] width 157 height 26
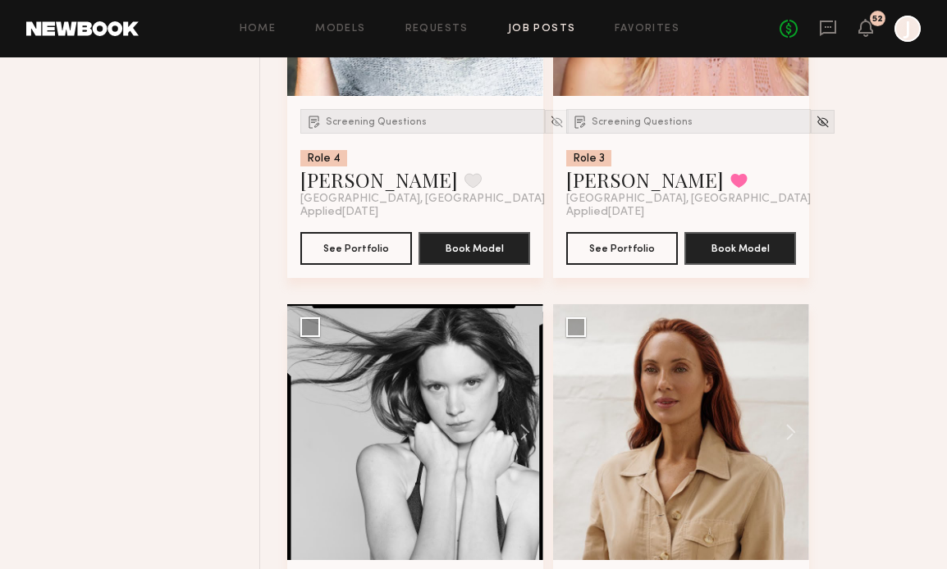
scroll to position [3593, 0]
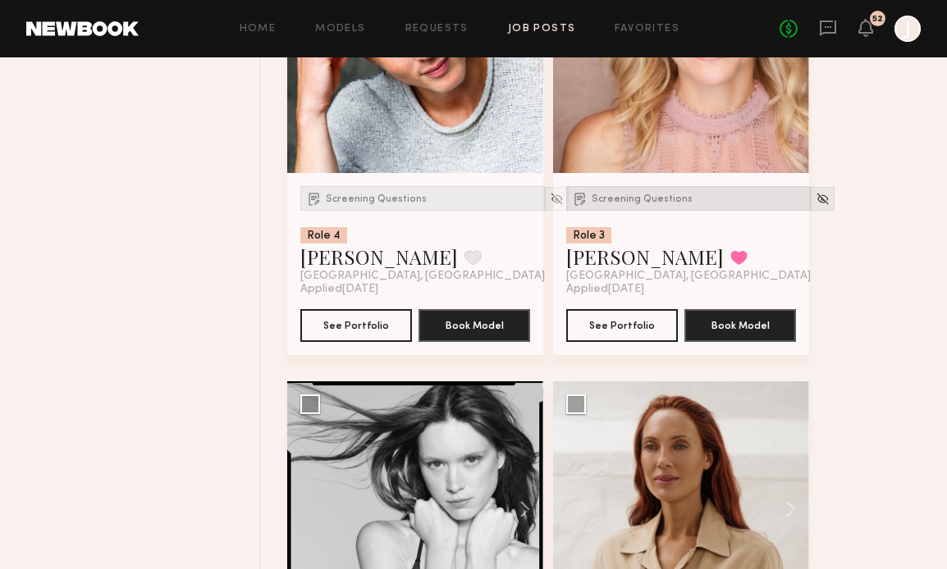
click at [647, 210] on div "Screening Questions" at bounding box center [688, 198] width 244 height 25
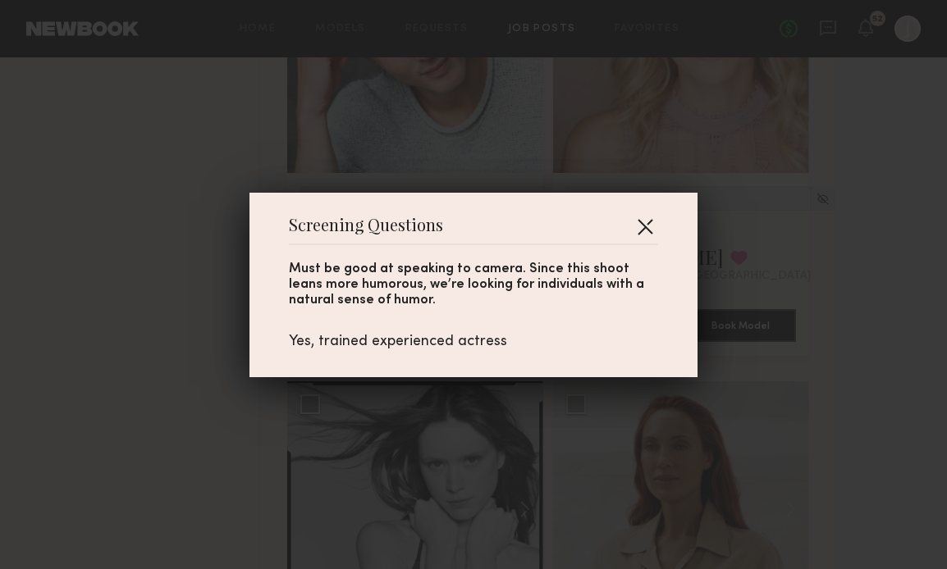
click at [651, 225] on button "button" at bounding box center [645, 226] width 26 height 26
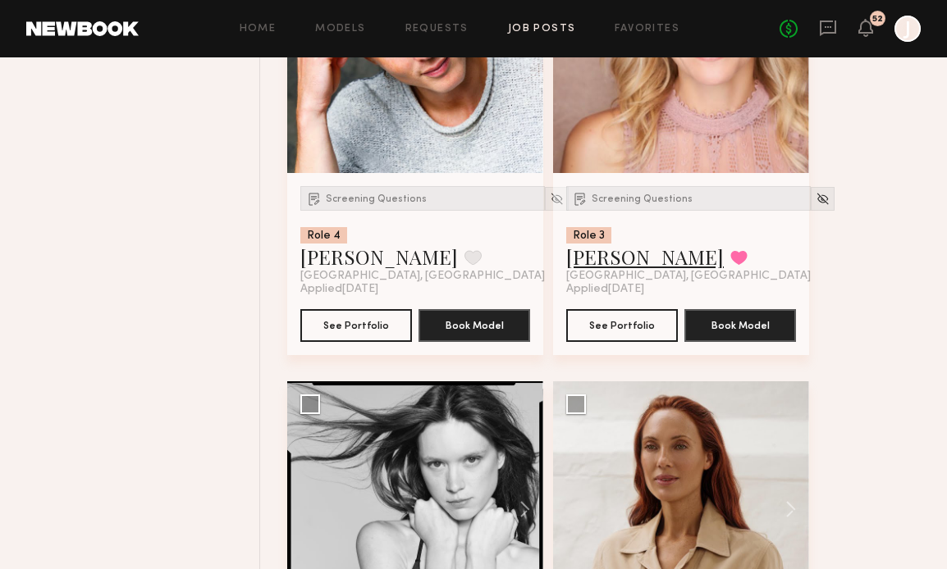
click at [614, 259] on link "[PERSON_NAME]" at bounding box center [644, 257] width 157 height 26
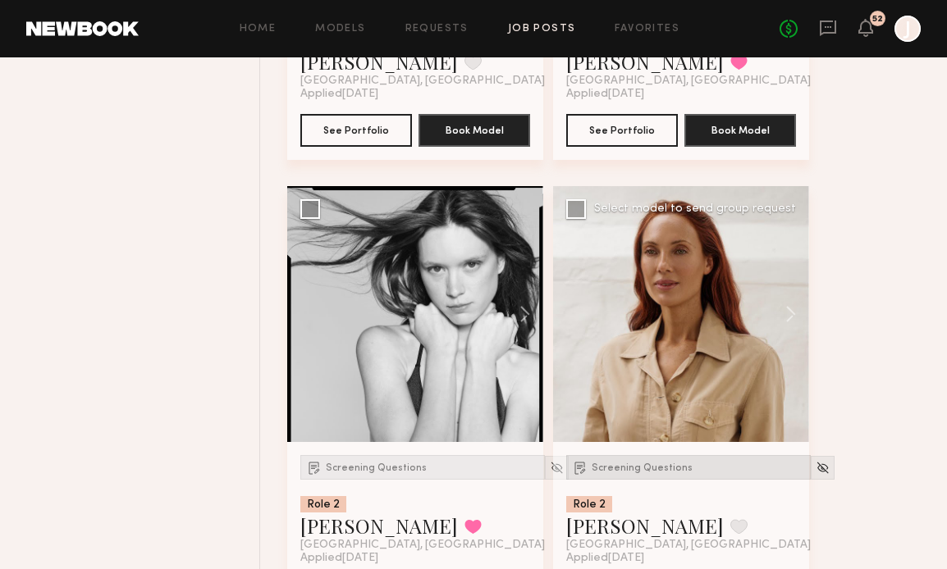
click at [598, 473] on span "Screening Questions" at bounding box center [641, 468] width 101 height 10
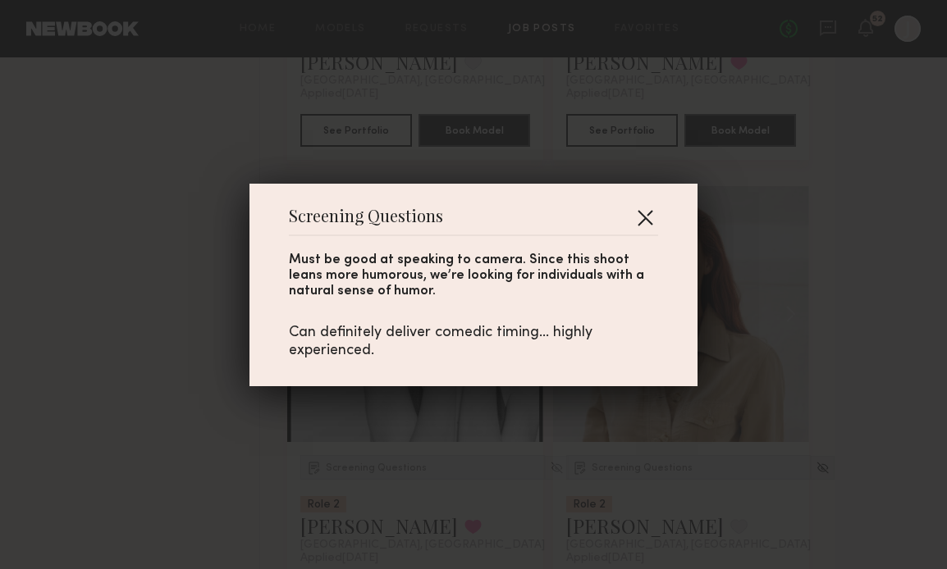
click at [647, 214] on button "button" at bounding box center [645, 217] width 26 height 26
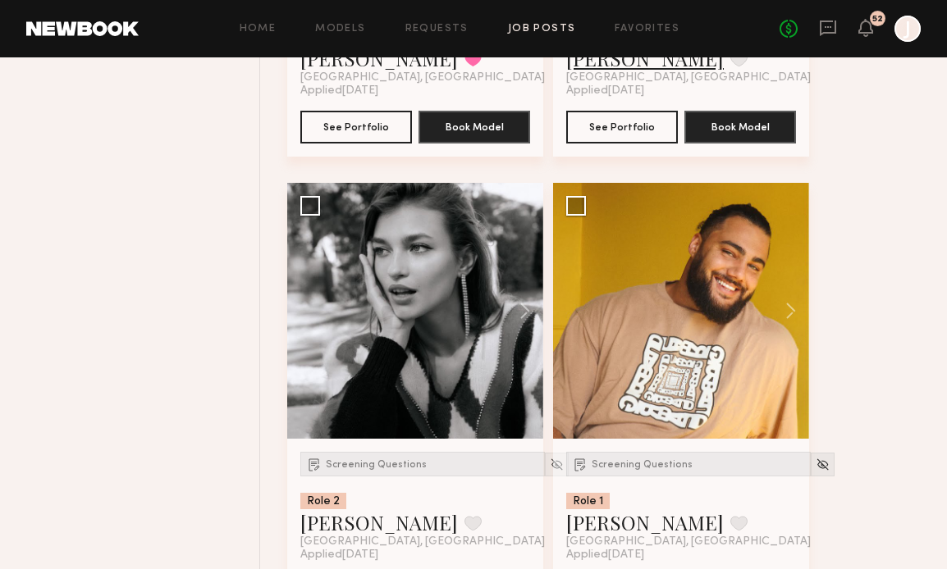
scroll to position [4264, 0]
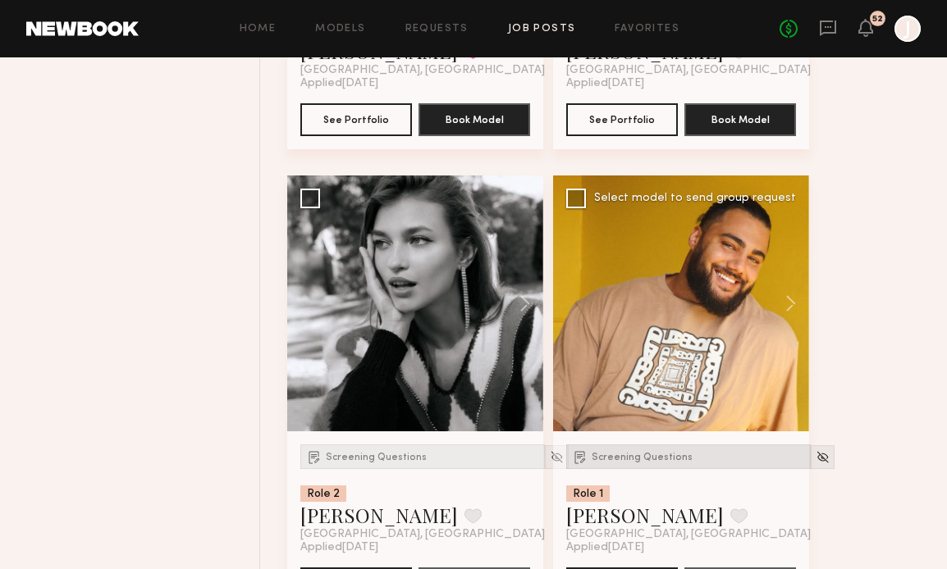
click at [611, 463] on span "Screening Questions" at bounding box center [641, 458] width 101 height 10
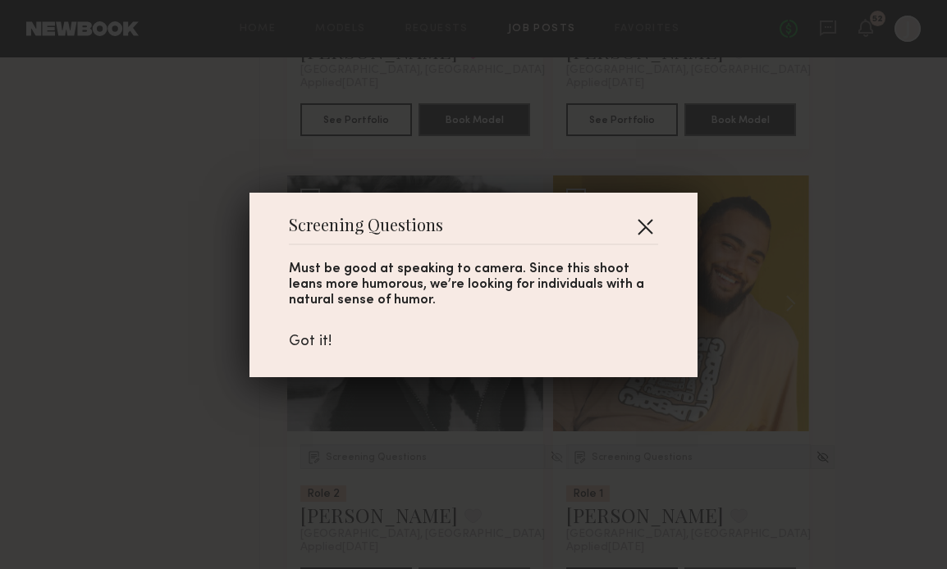
click at [642, 232] on button "button" at bounding box center [645, 226] width 26 height 26
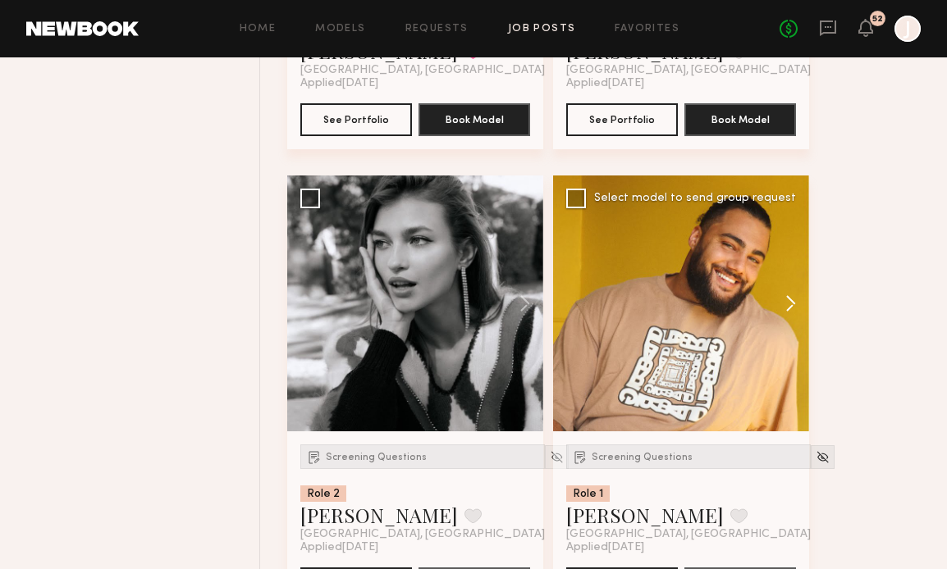
click at [792, 298] on button at bounding box center [782, 304] width 52 height 256
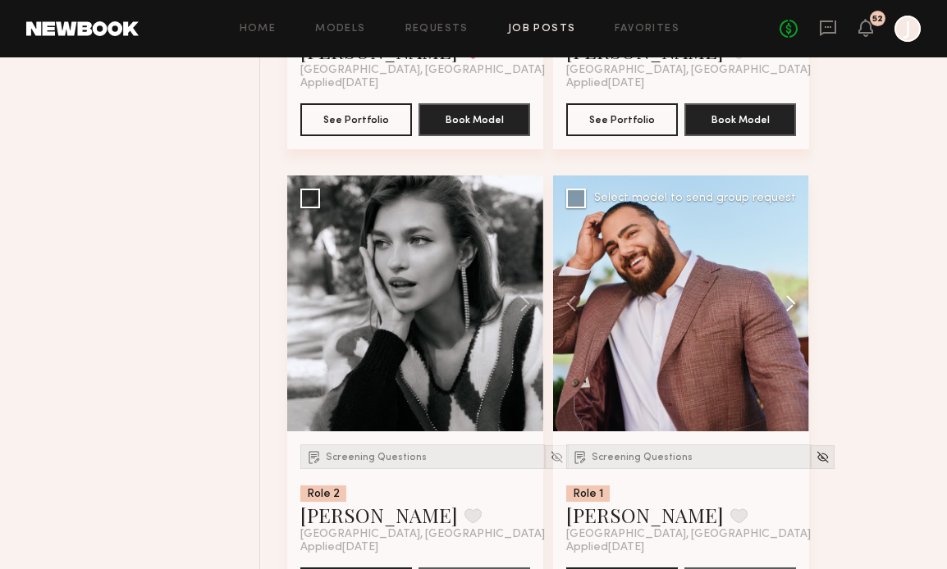
click at [792, 299] on button at bounding box center [782, 304] width 52 height 256
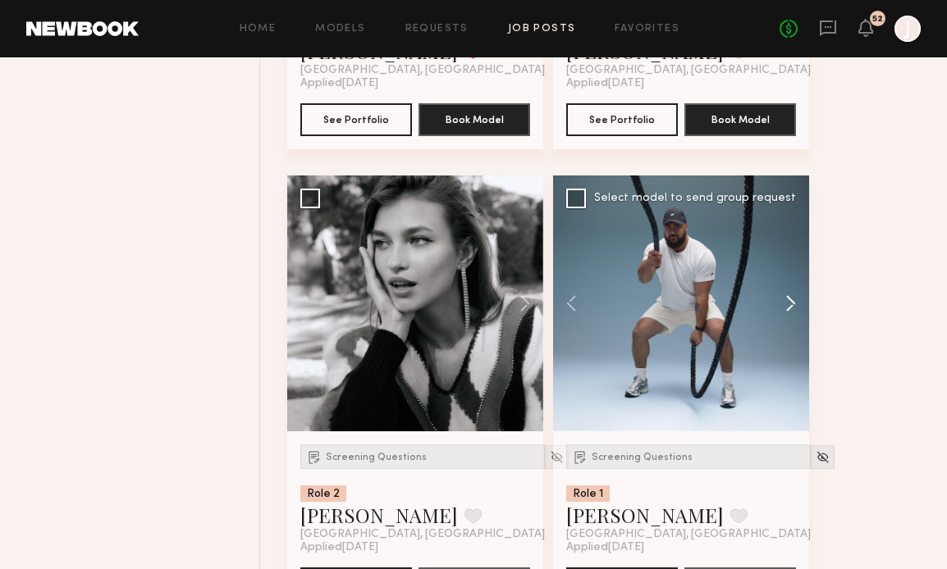
scroll to position [4457, 0]
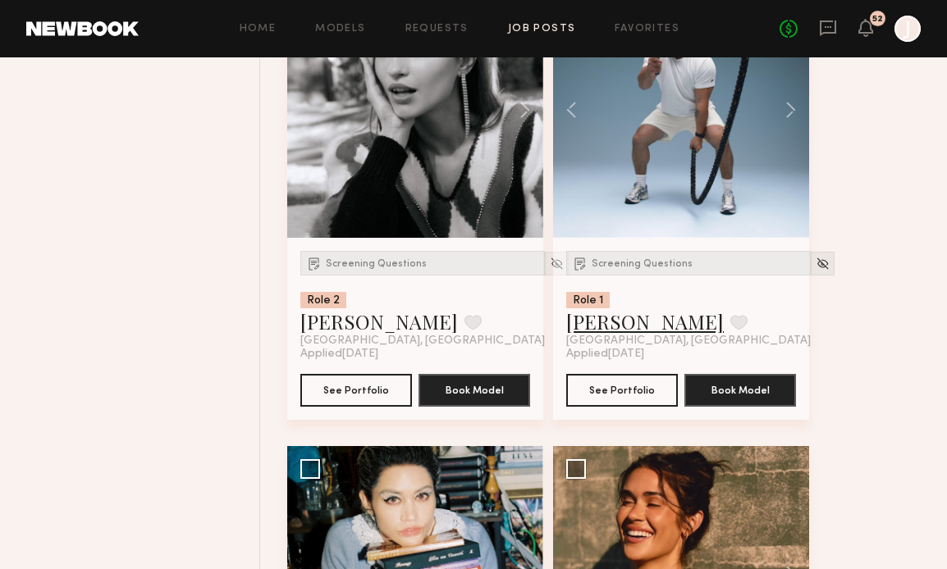
click at [615, 326] on link "[PERSON_NAME]" at bounding box center [644, 321] width 157 height 26
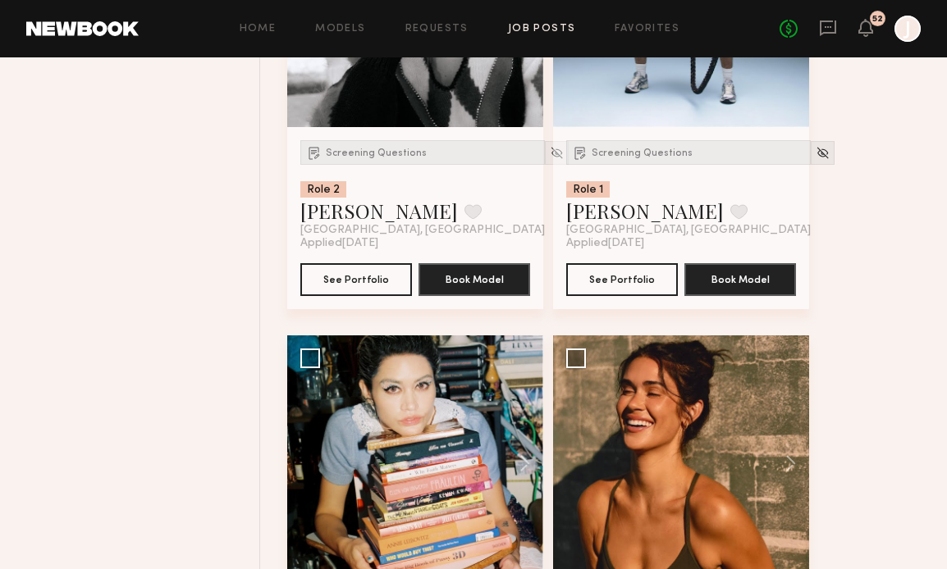
scroll to position [4719, 0]
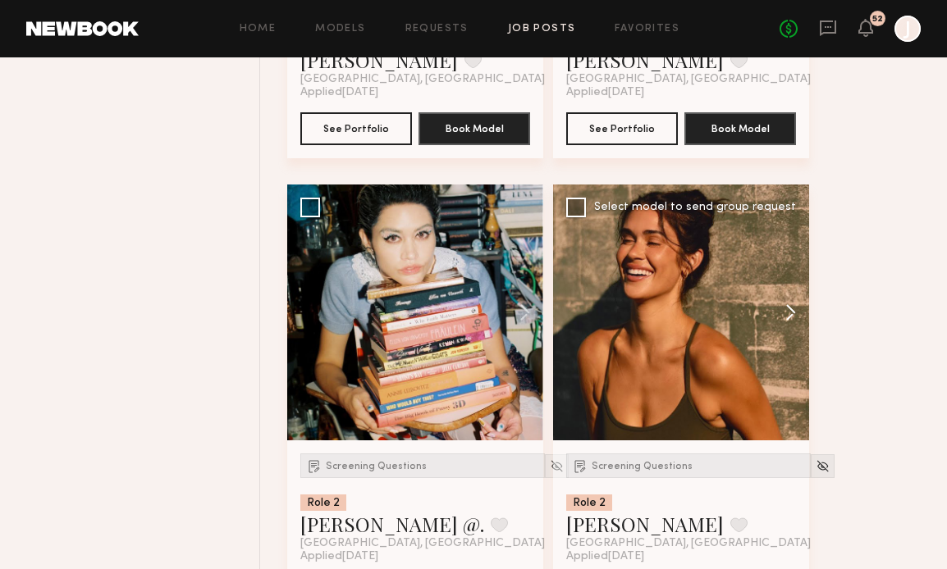
click at [787, 310] on button at bounding box center [782, 313] width 52 height 256
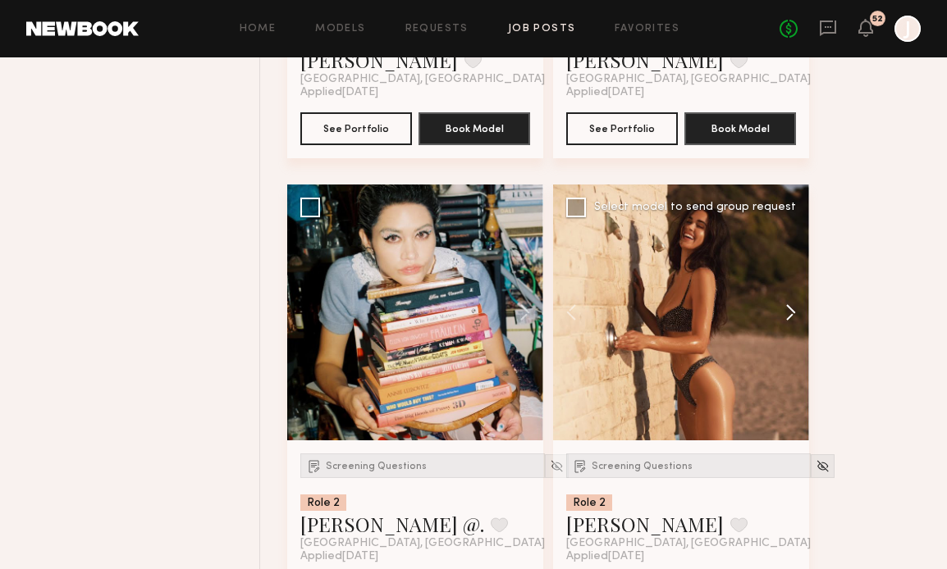
click at [787, 311] on button at bounding box center [782, 313] width 52 height 256
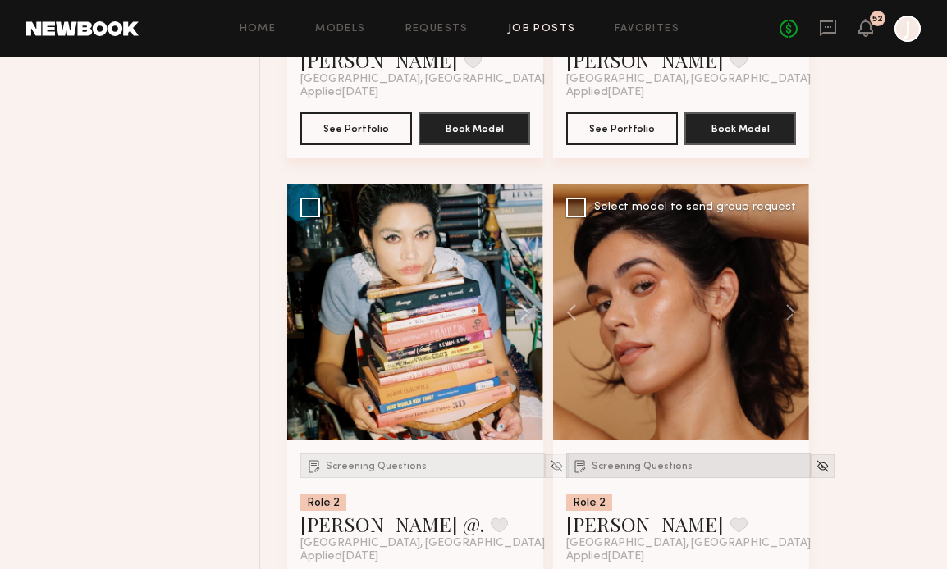
click at [655, 467] on span "Screening Questions" at bounding box center [641, 467] width 101 height 10
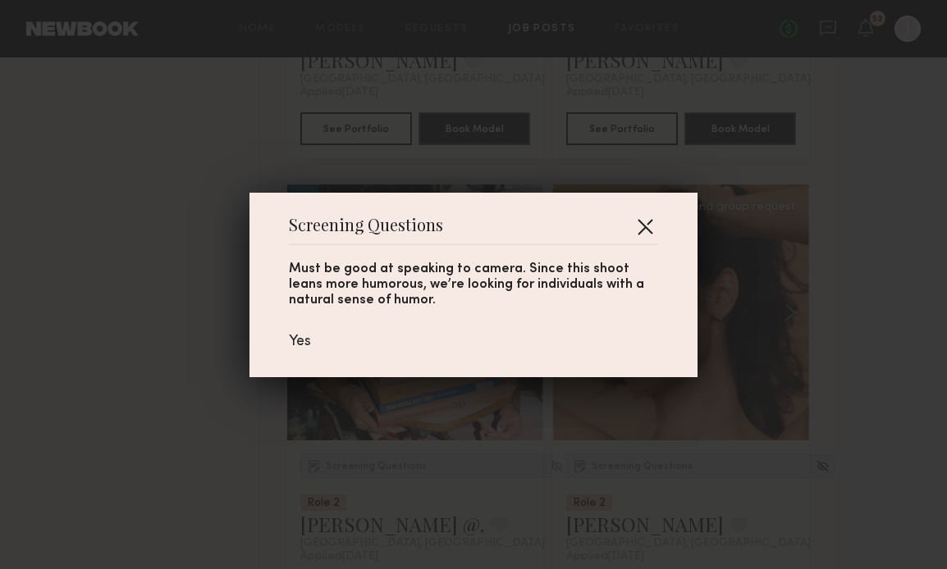
click at [645, 227] on button "button" at bounding box center [645, 226] width 26 height 26
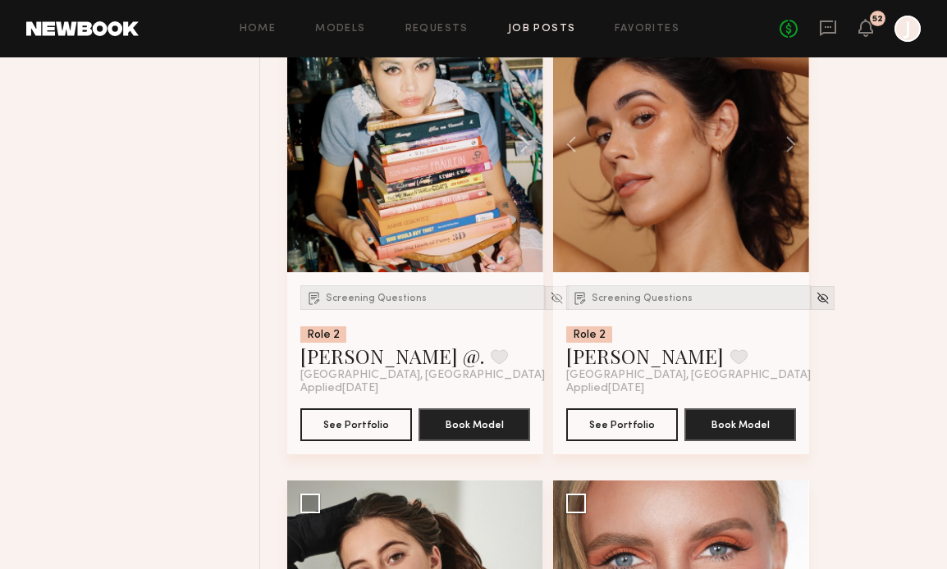
scroll to position [5158, 0]
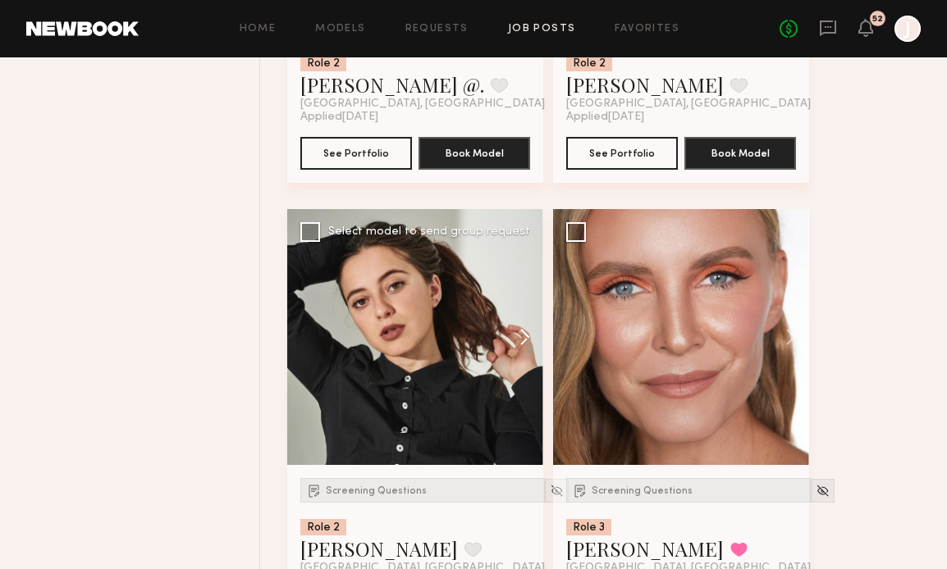
click at [526, 339] on button at bounding box center [516, 337] width 52 height 256
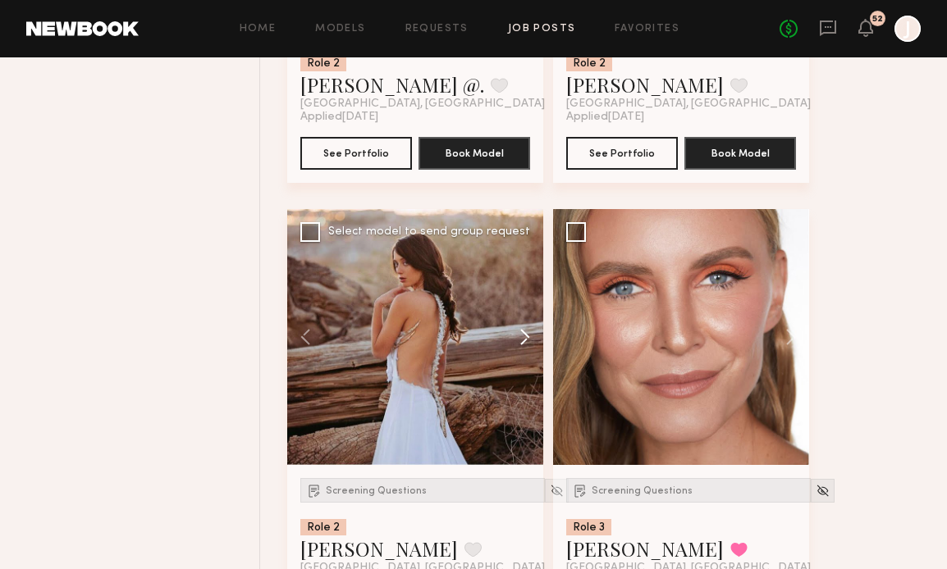
click at [526, 339] on button at bounding box center [516, 337] width 52 height 256
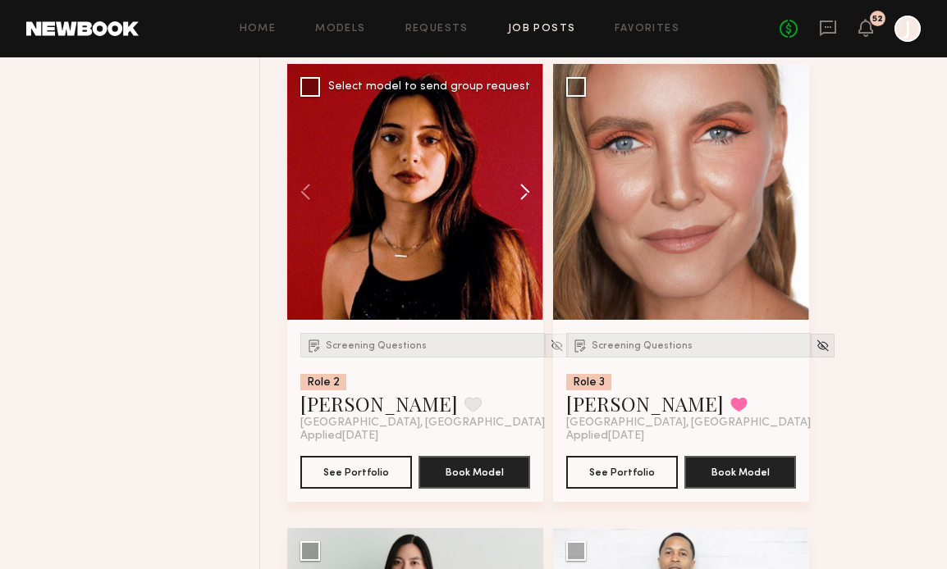
scroll to position [5581, 0]
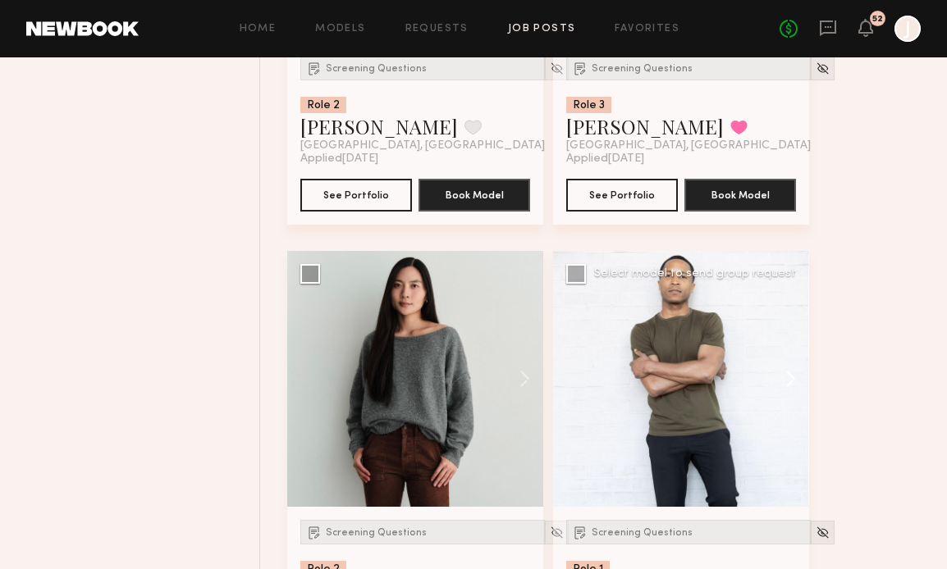
click at [792, 372] on button at bounding box center [782, 379] width 52 height 256
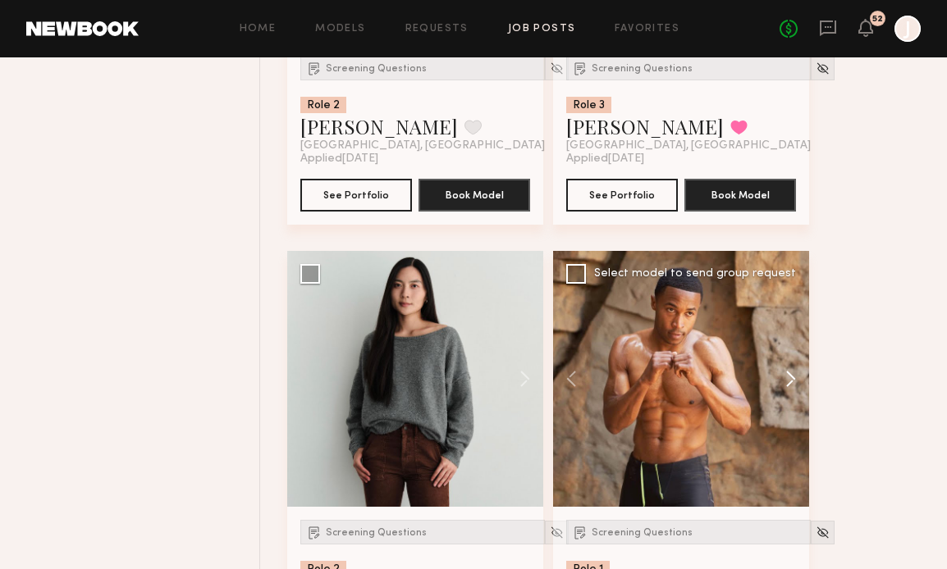
click at [792, 372] on button at bounding box center [782, 379] width 52 height 256
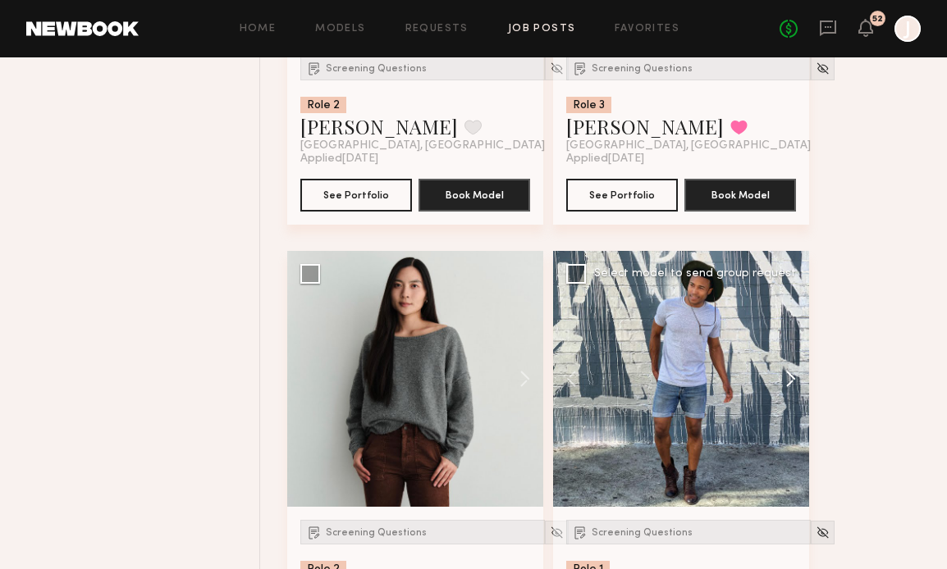
scroll to position [5801, 0]
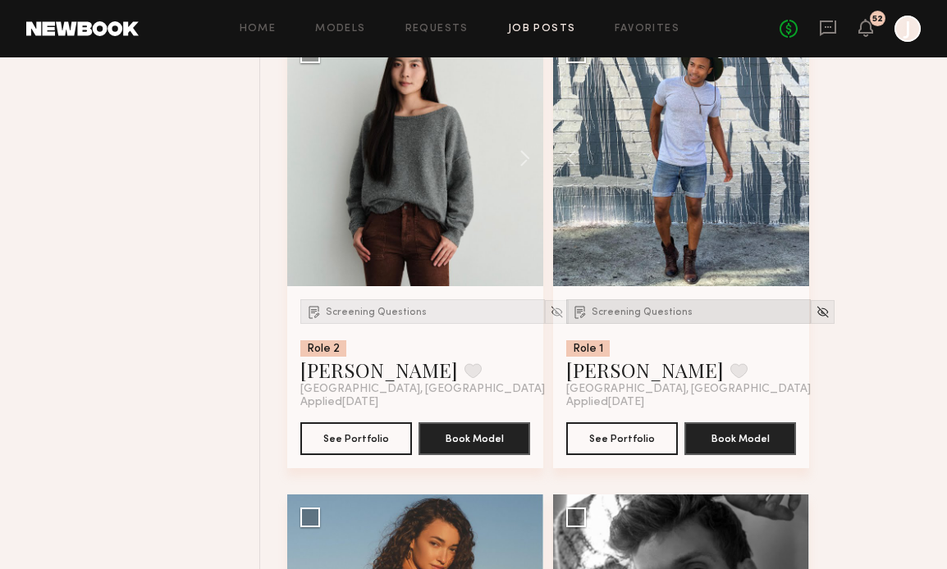
click at [646, 317] on span "Screening Questions" at bounding box center [641, 313] width 101 height 10
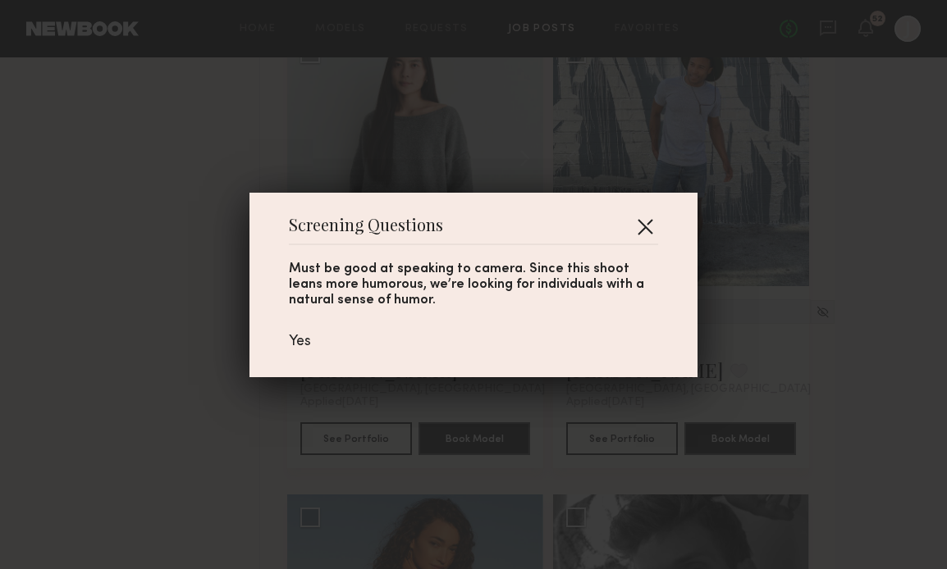
click at [640, 213] on button "button" at bounding box center [645, 226] width 26 height 26
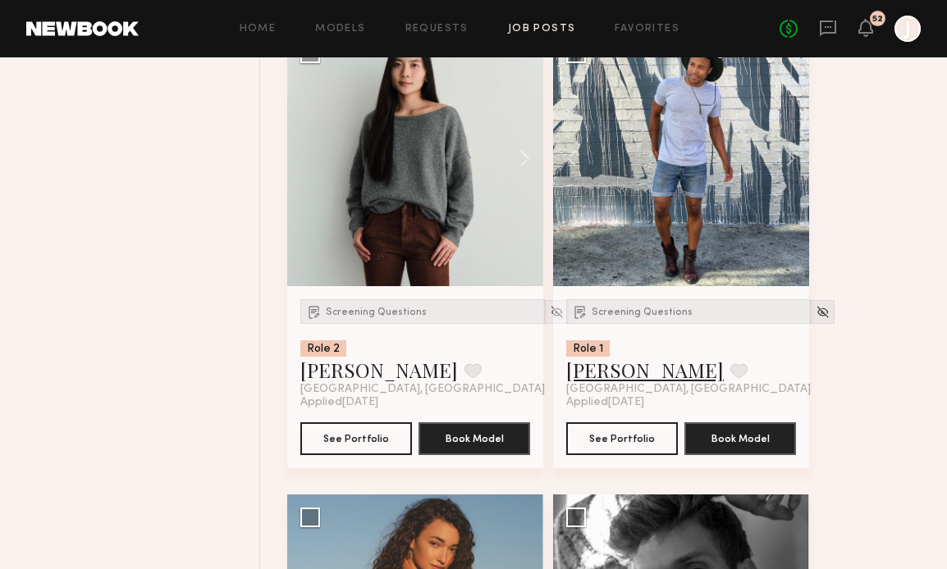
click at [599, 380] on link "[PERSON_NAME]" at bounding box center [644, 370] width 157 height 26
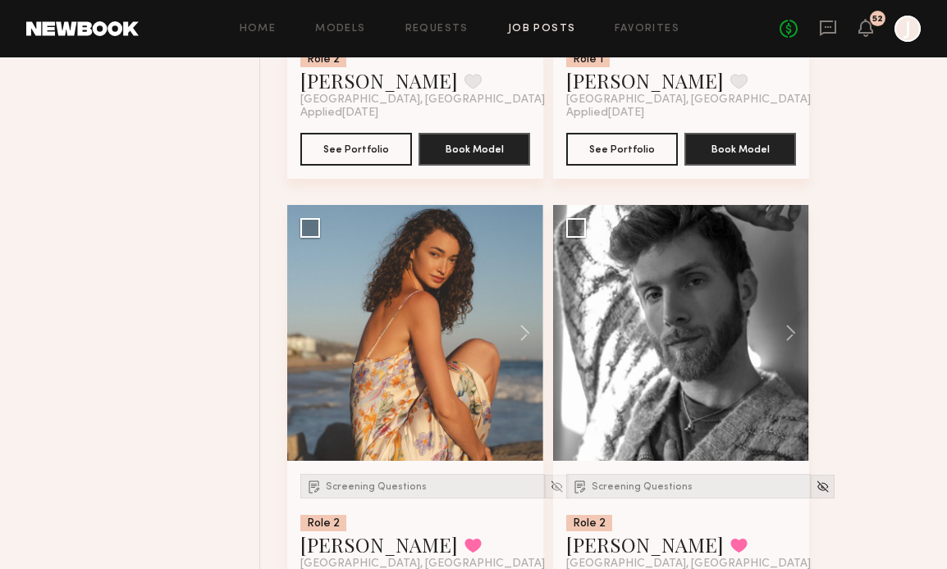
scroll to position [6112, 0]
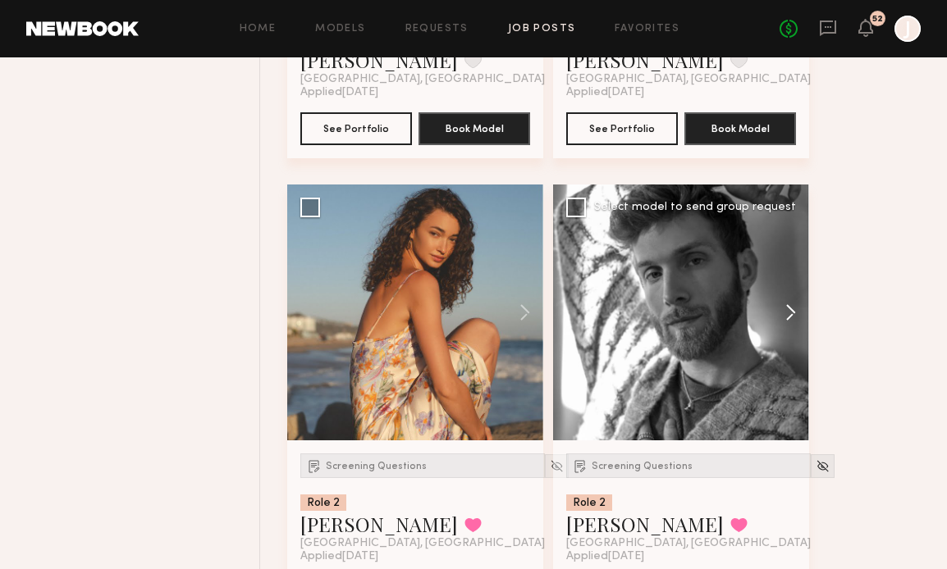
click at [782, 310] on button at bounding box center [782, 313] width 52 height 256
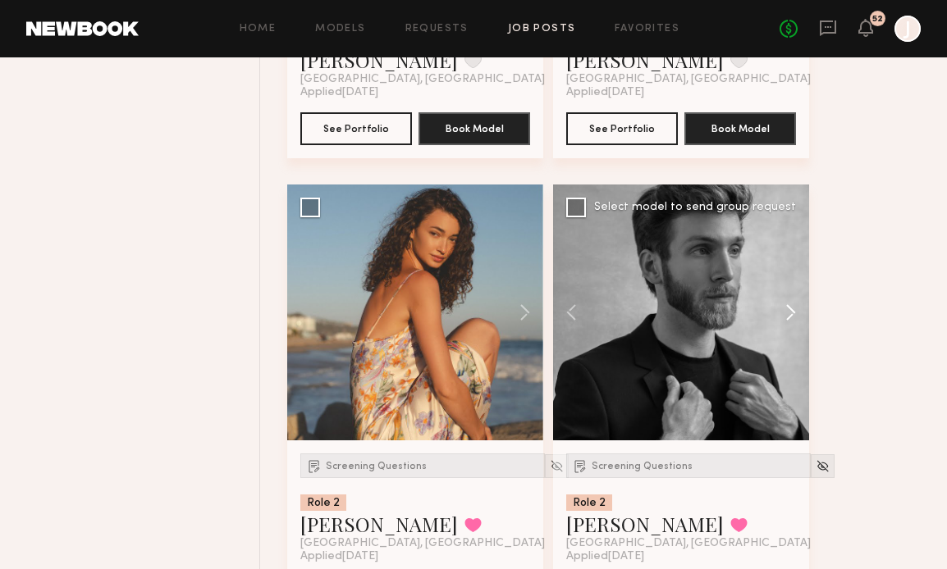
click at [782, 311] on button at bounding box center [782, 313] width 52 height 256
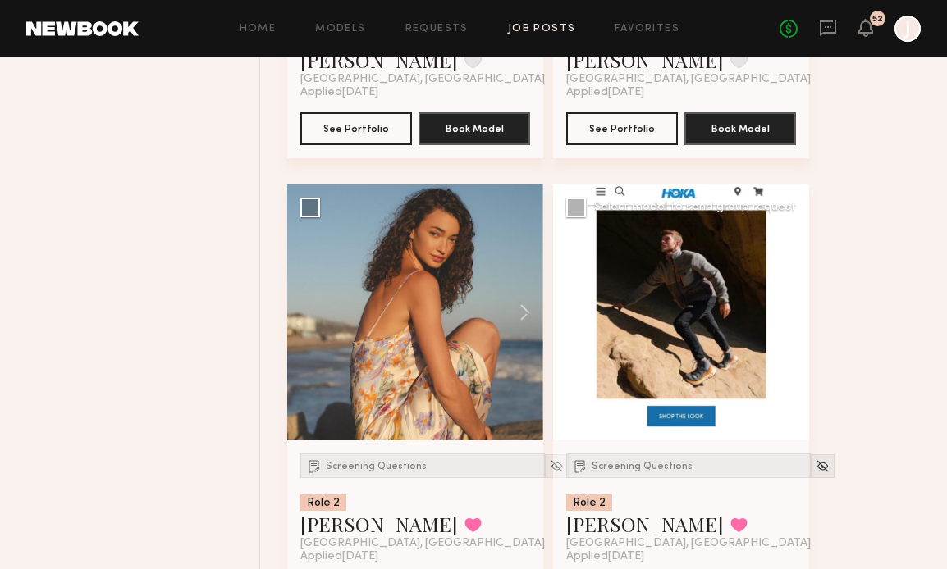
click at [782, 311] on button at bounding box center [782, 313] width 52 height 256
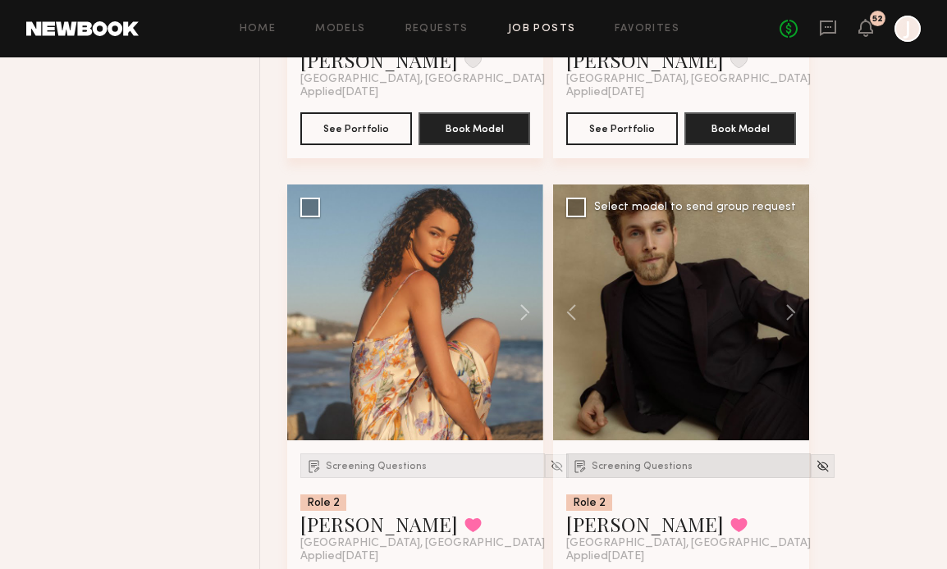
click at [600, 469] on span "Screening Questions" at bounding box center [641, 467] width 101 height 10
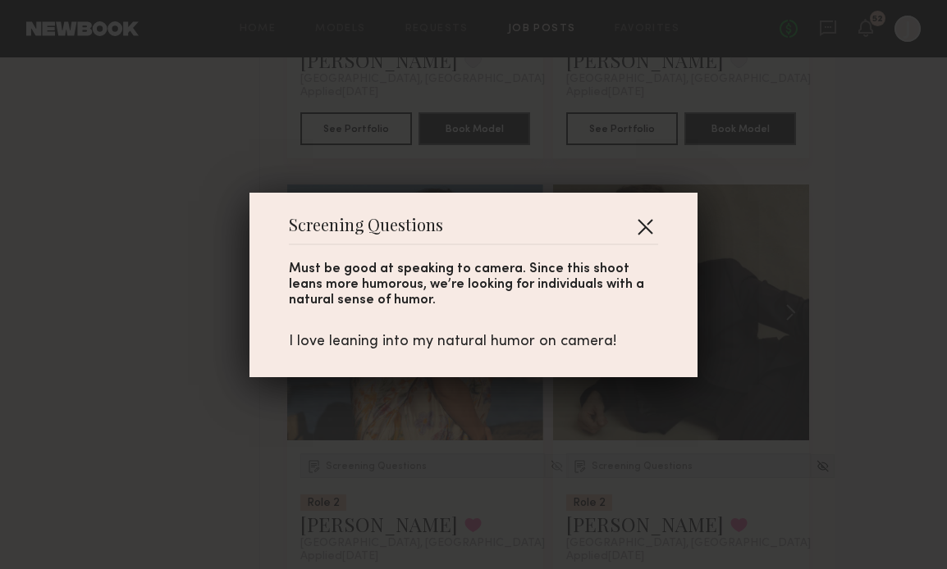
click at [649, 221] on button "button" at bounding box center [645, 226] width 26 height 26
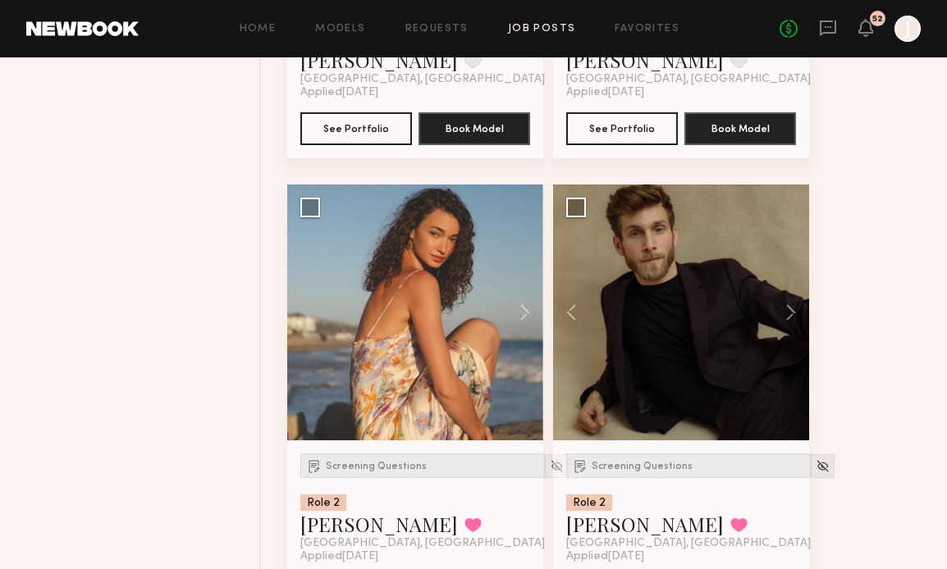
scroll to position [6313, 0]
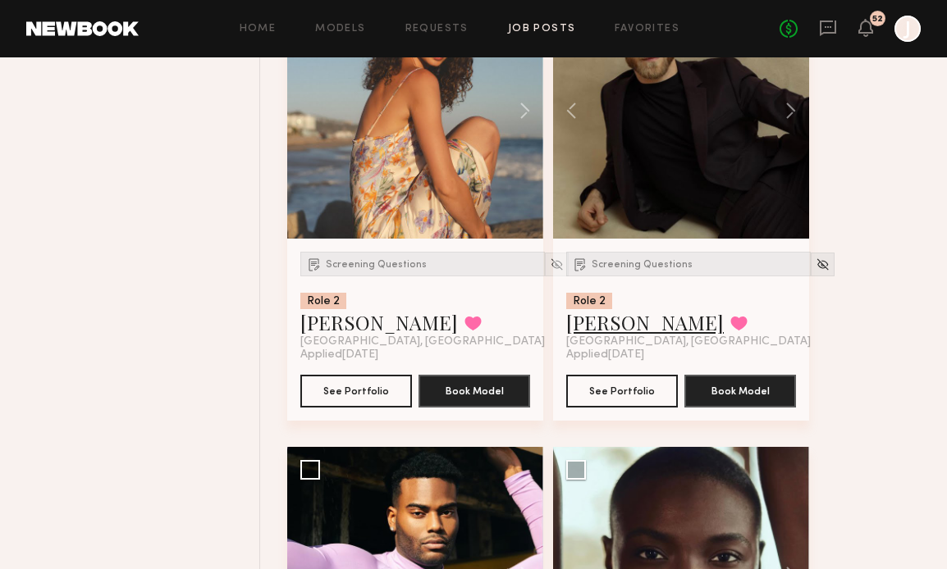
click at [596, 330] on link "[PERSON_NAME]" at bounding box center [644, 322] width 157 height 26
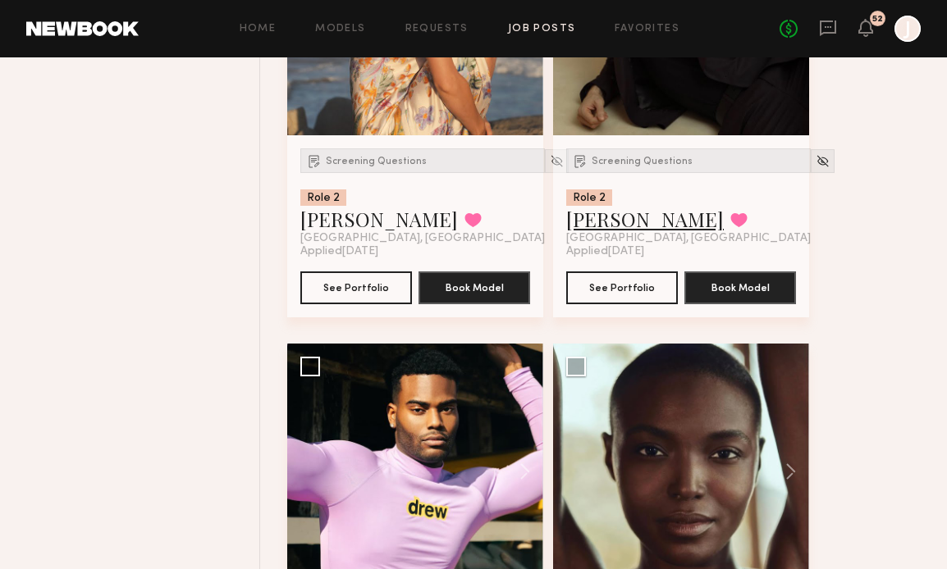
scroll to position [6657, 0]
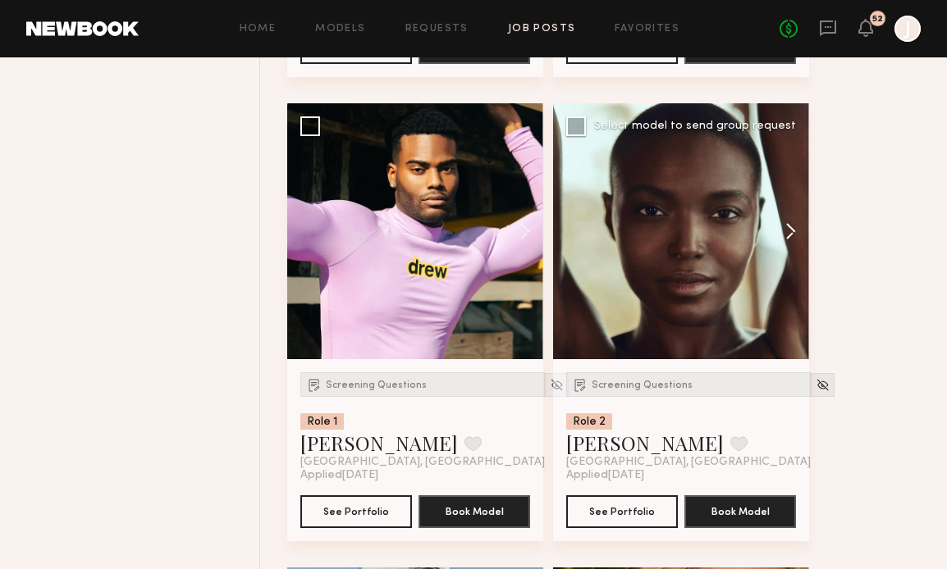
click at [786, 240] on button at bounding box center [782, 231] width 52 height 256
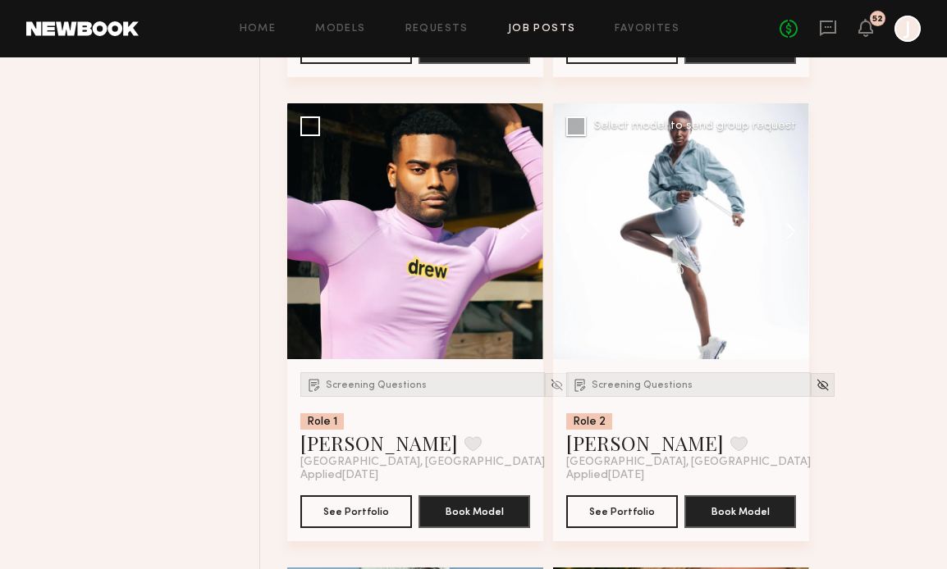
click at [786, 240] on button at bounding box center [782, 231] width 52 height 256
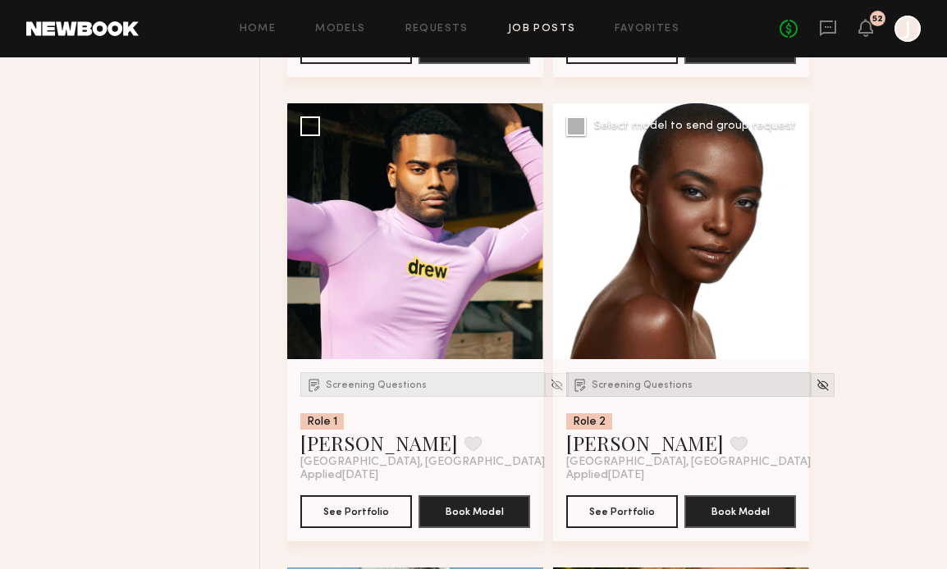
click at [645, 390] on span "Screening Questions" at bounding box center [641, 386] width 101 height 10
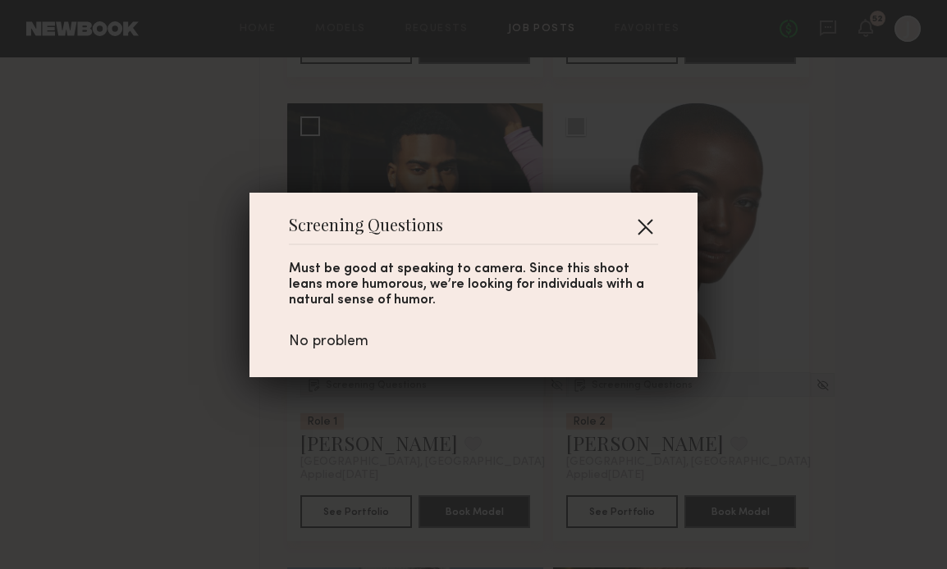
click at [645, 227] on button "button" at bounding box center [645, 226] width 26 height 26
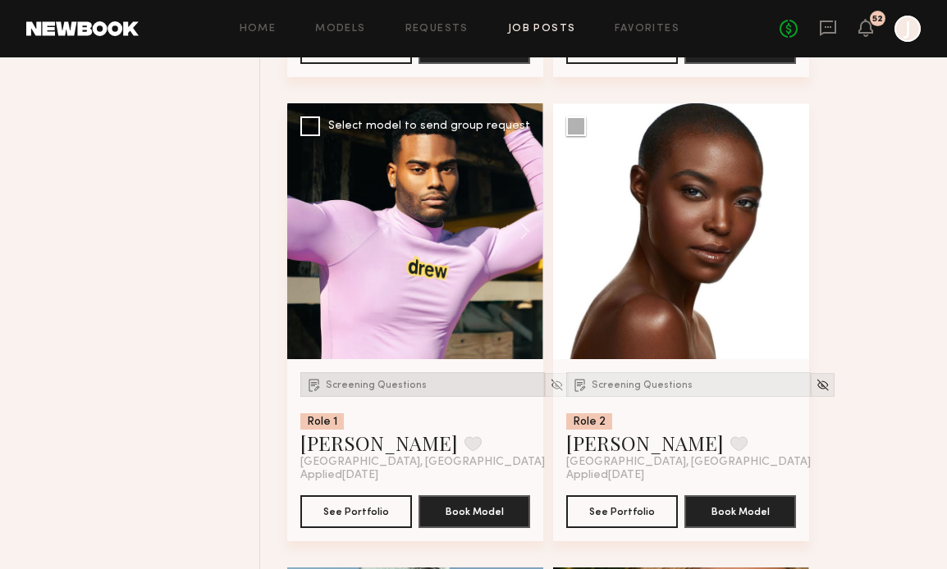
click at [384, 390] on span "Screening Questions" at bounding box center [376, 386] width 101 height 10
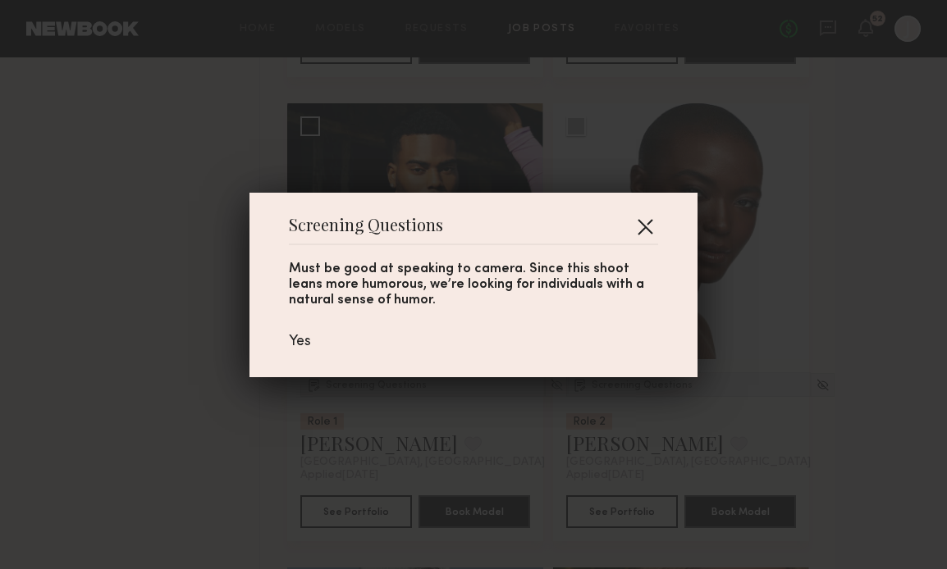
click at [655, 230] on button "button" at bounding box center [645, 226] width 26 height 26
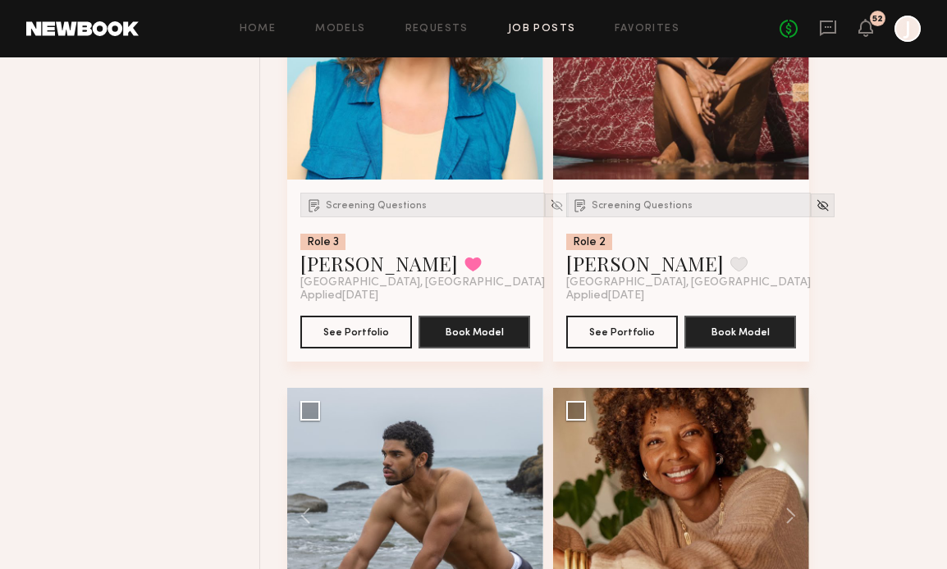
scroll to position [0, 0]
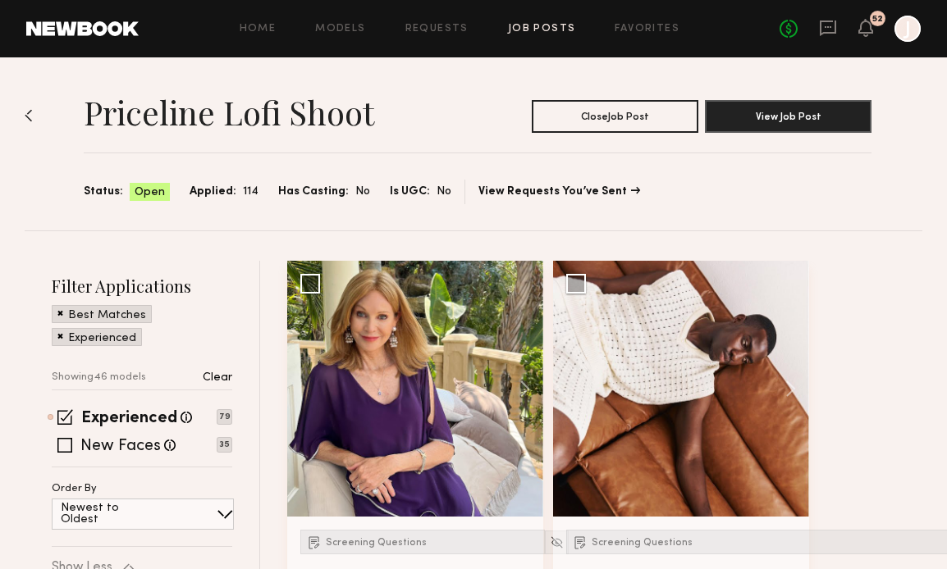
click at [543, 26] on link "Job Posts" at bounding box center [542, 29] width 68 height 11
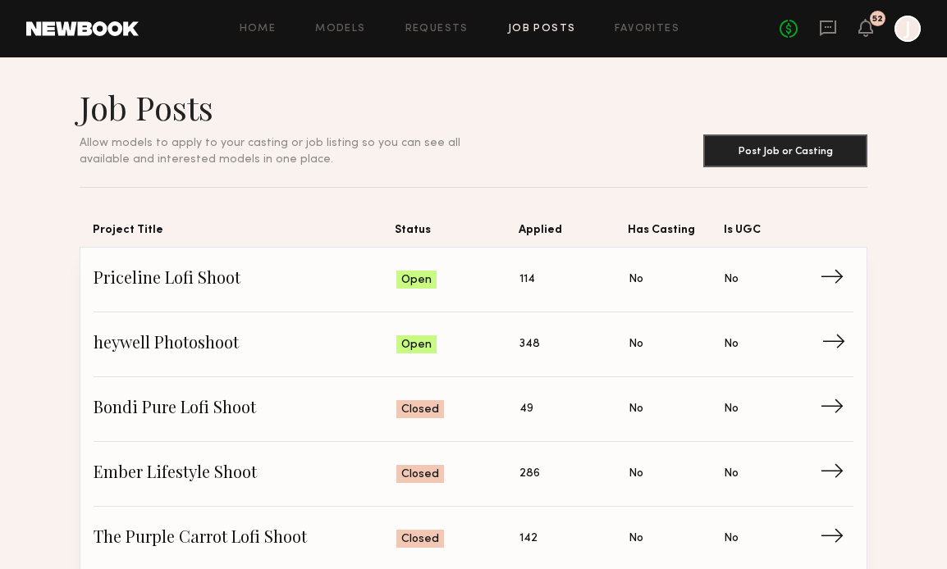
click at [821, 342] on span "→" at bounding box center [838, 344] width 34 height 25
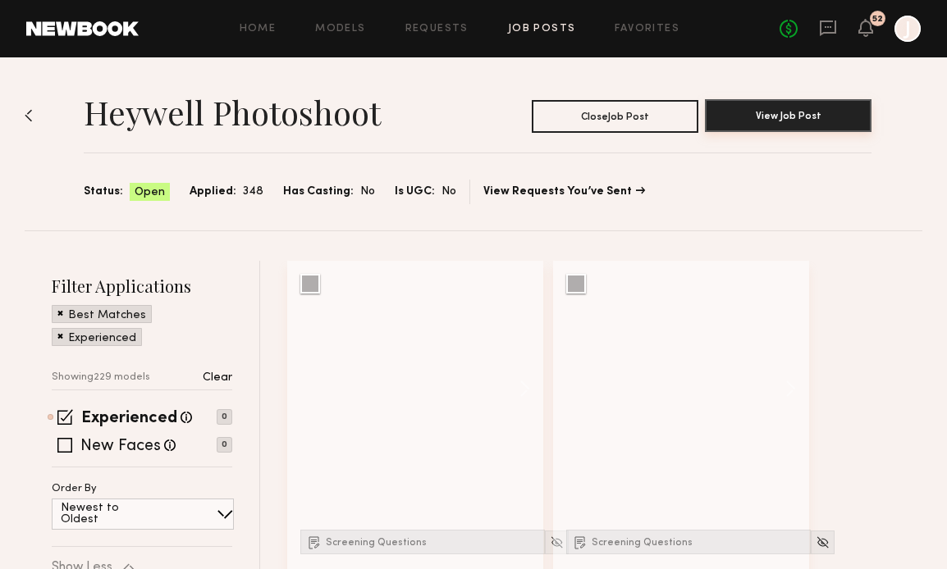
click at [758, 122] on button "View Job Post" at bounding box center [788, 115] width 167 height 33
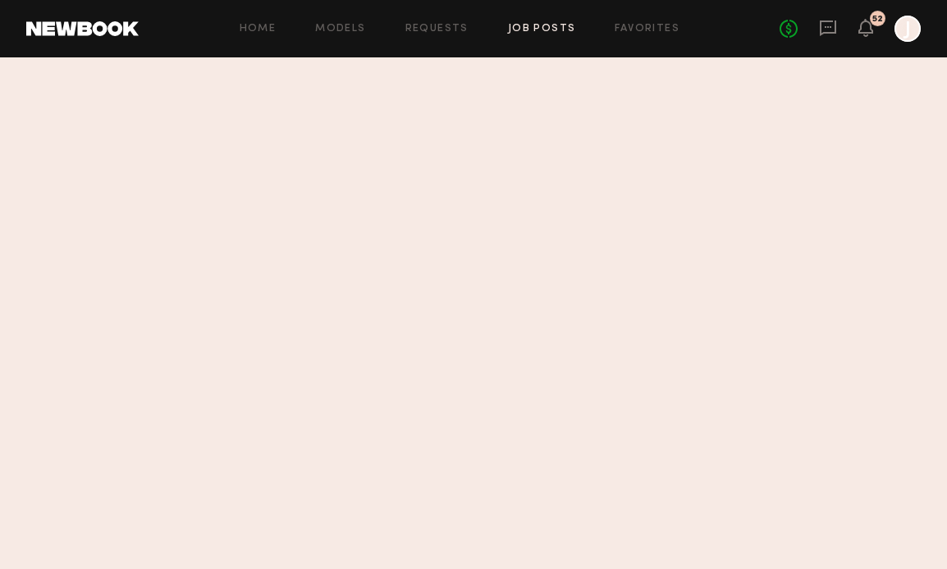
click at [523, 28] on link "Job Posts" at bounding box center [542, 29] width 68 height 11
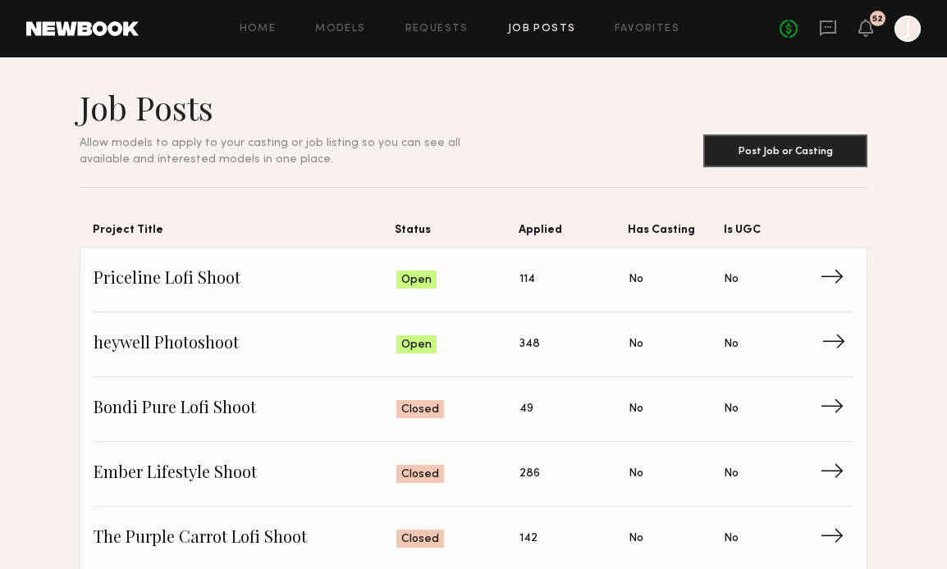
click at [836, 354] on span "→" at bounding box center [838, 344] width 34 height 25
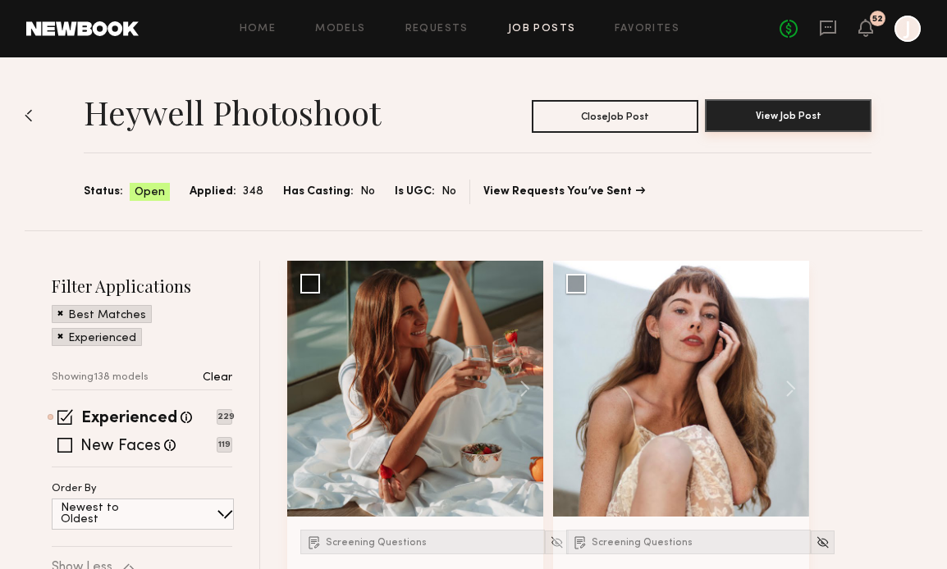
click at [773, 113] on button "View Job Post" at bounding box center [788, 115] width 167 height 33
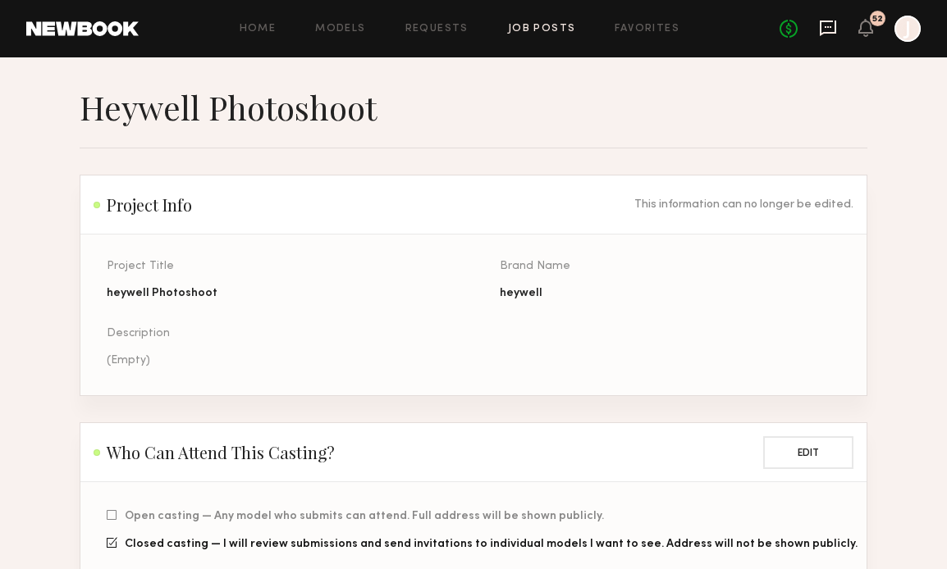
click at [821, 24] on icon at bounding box center [828, 28] width 18 height 18
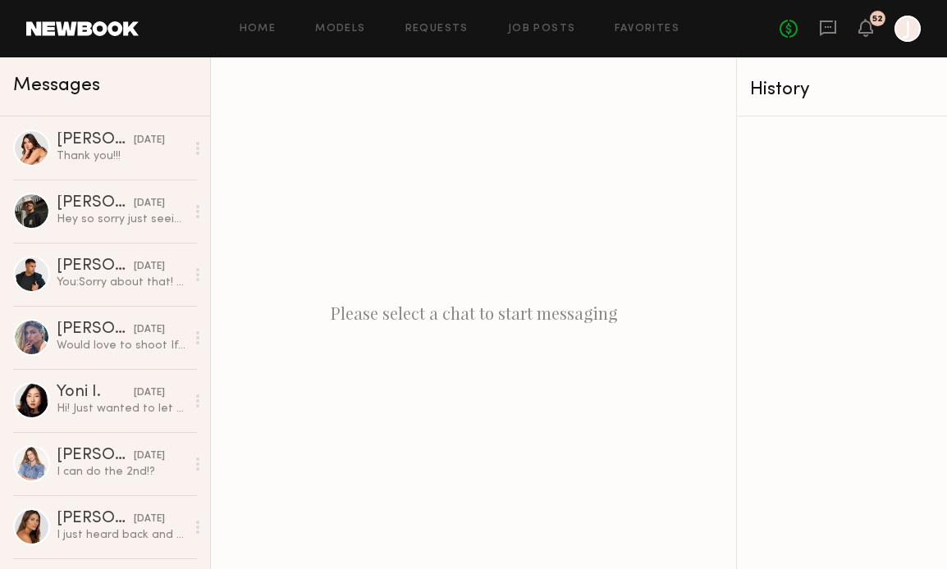
click at [560, 16] on div "Home Models Requests Job Posts Favorites Sign Out No fees up to $5,000 52 J" at bounding box center [530, 29] width 782 height 26
click at [547, 29] on link "Job Posts" at bounding box center [542, 29] width 68 height 11
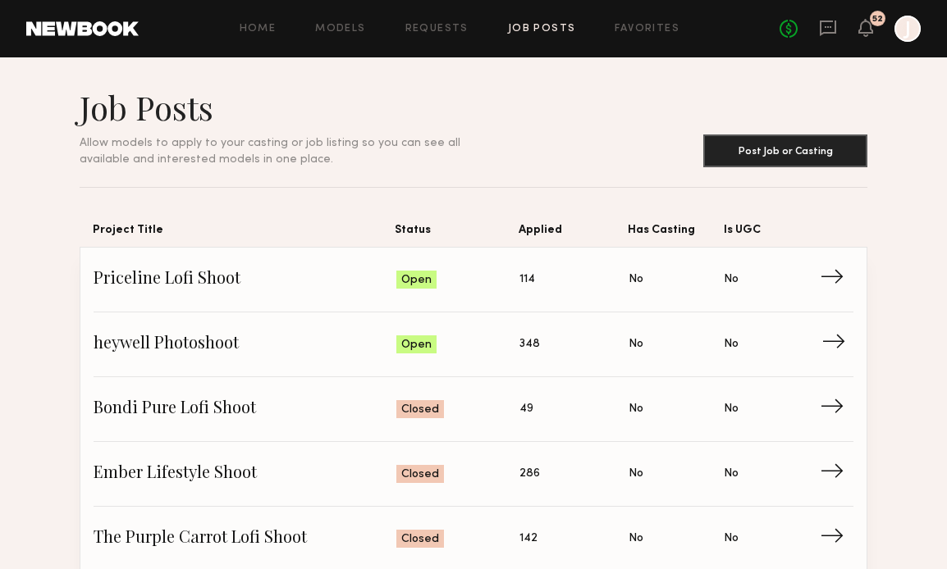
click at [824, 344] on span "→" at bounding box center [838, 344] width 34 height 25
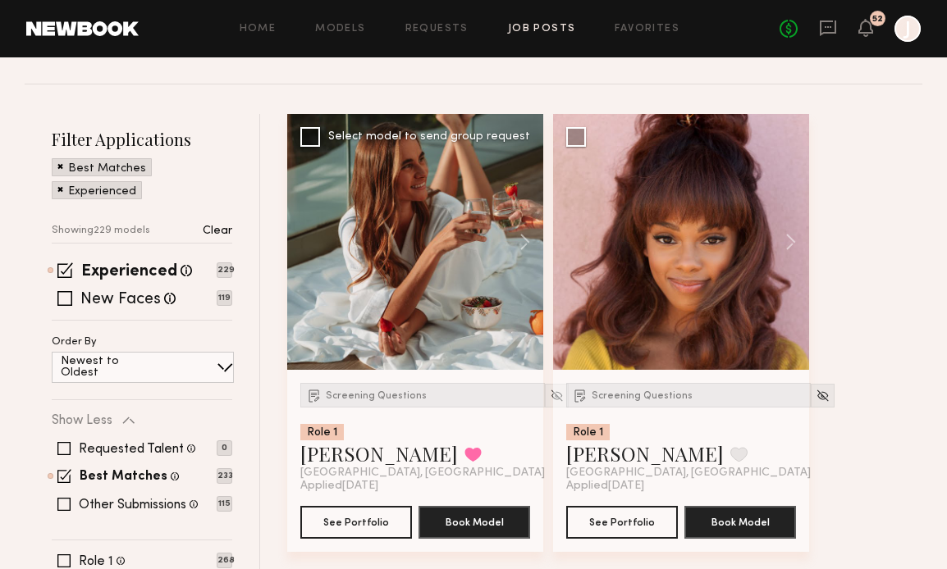
scroll to position [148, 0]
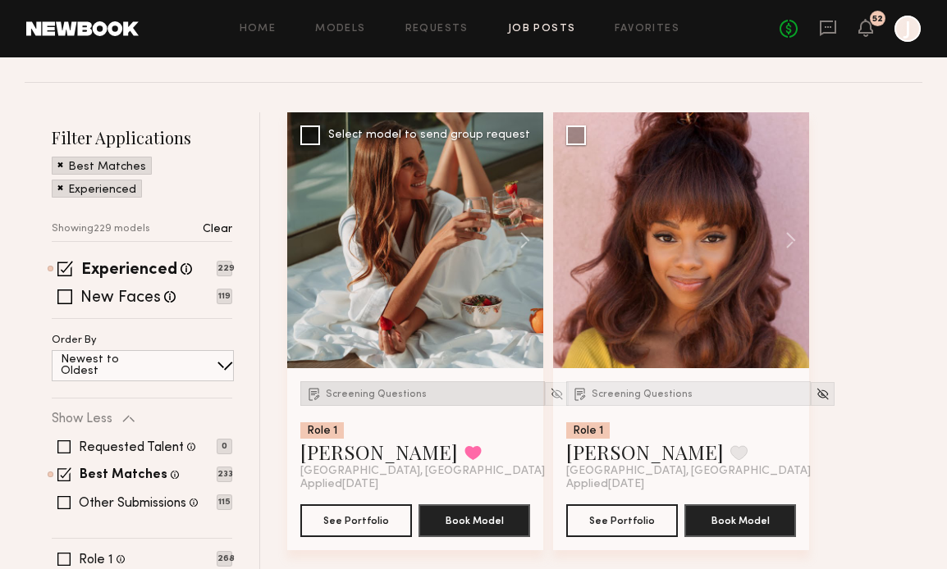
click at [342, 398] on span "Screening Questions" at bounding box center [376, 395] width 101 height 10
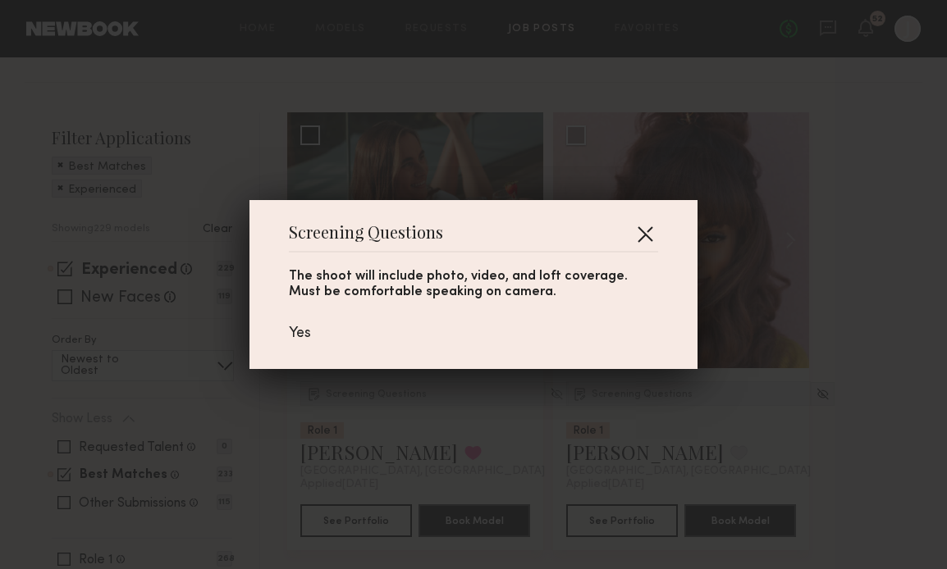
click at [655, 232] on button "button" at bounding box center [645, 234] width 26 height 26
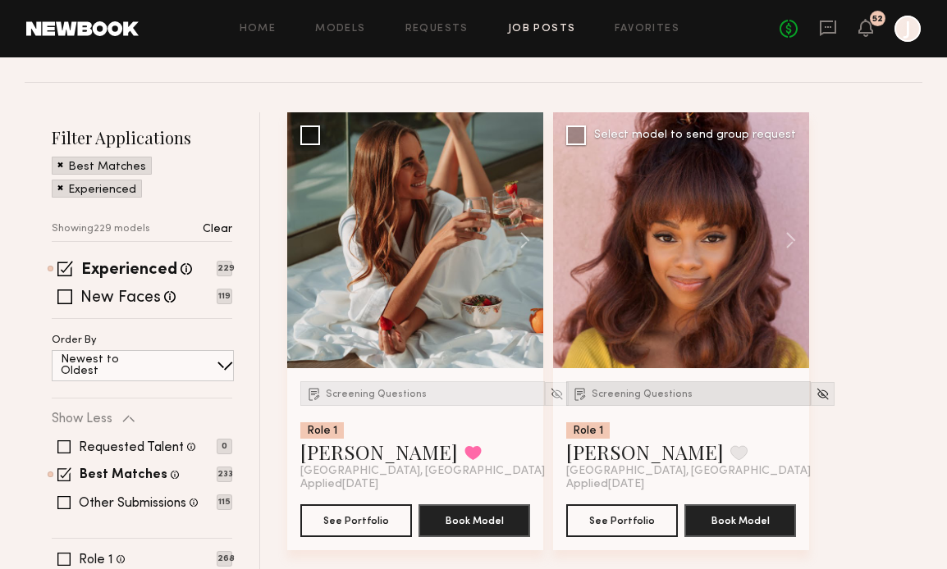
click at [593, 396] on span "Screening Questions" at bounding box center [641, 395] width 101 height 10
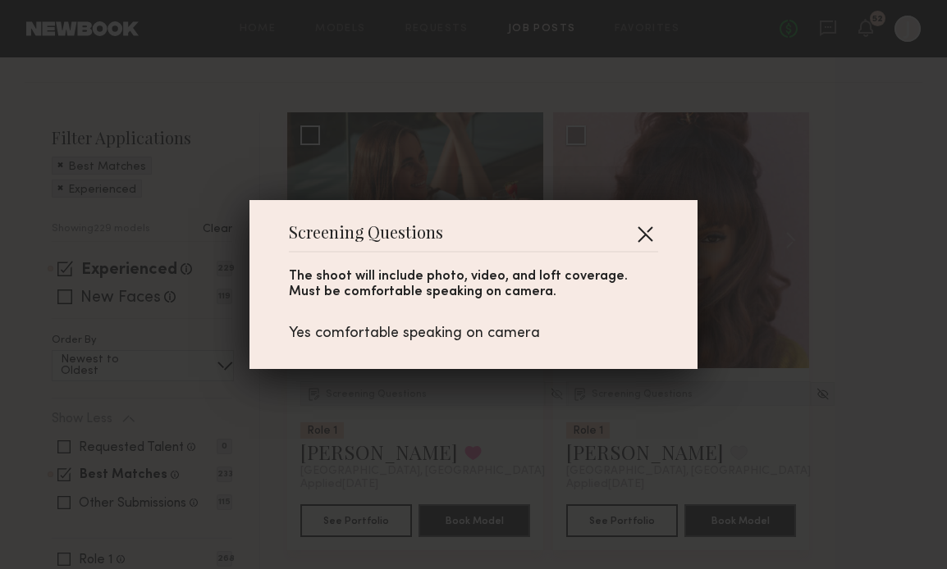
click at [647, 230] on button "button" at bounding box center [645, 234] width 26 height 26
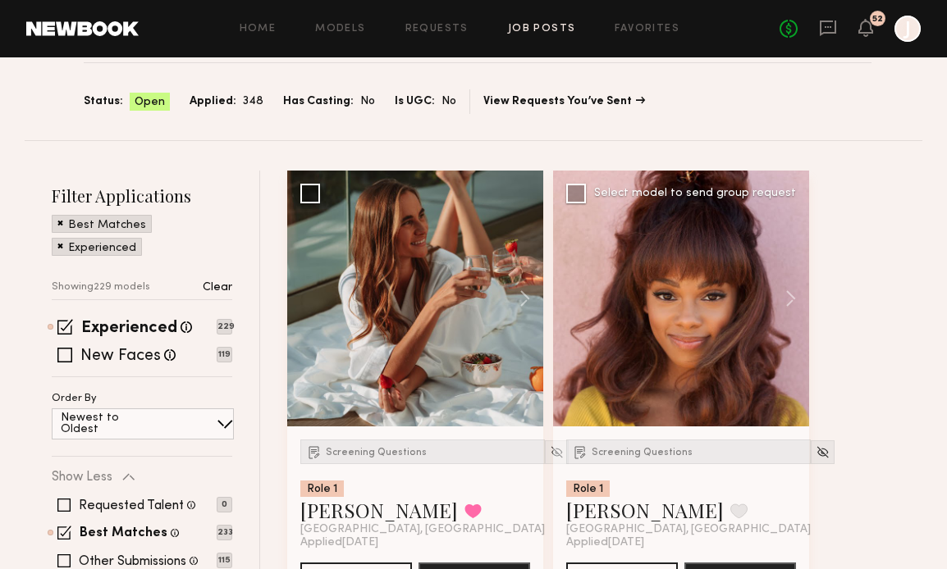
scroll to position [0, 0]
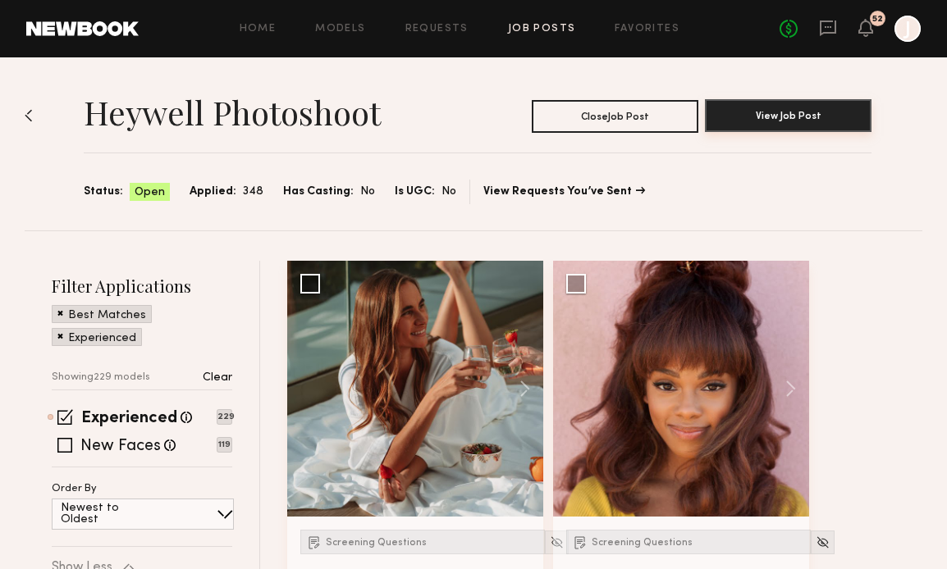
click at [756, 110] on button "View Job Post" at bounding box center [788, 115] width 167 height 33
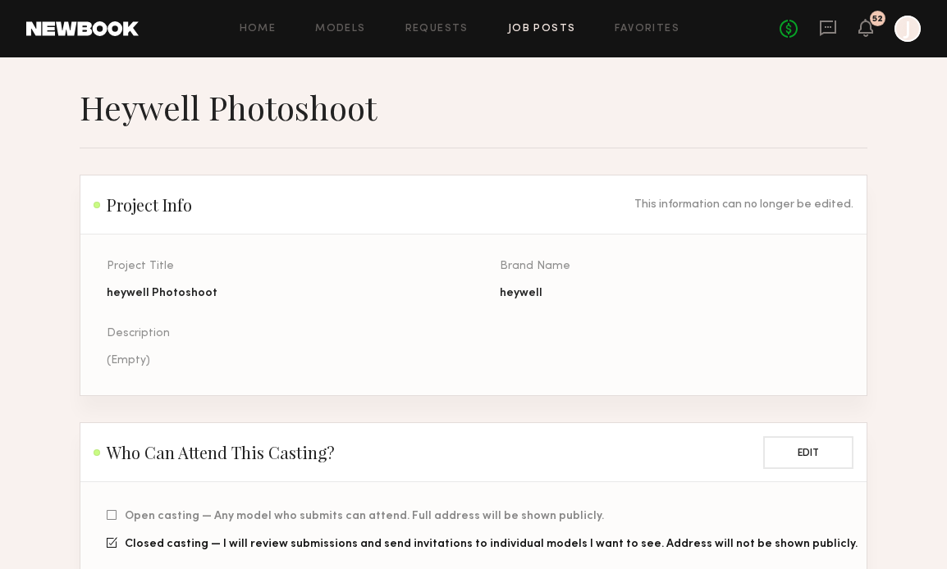
click at [547, 25] on link "Job Posts" at bounding box center [542, 29] width 68 height 11
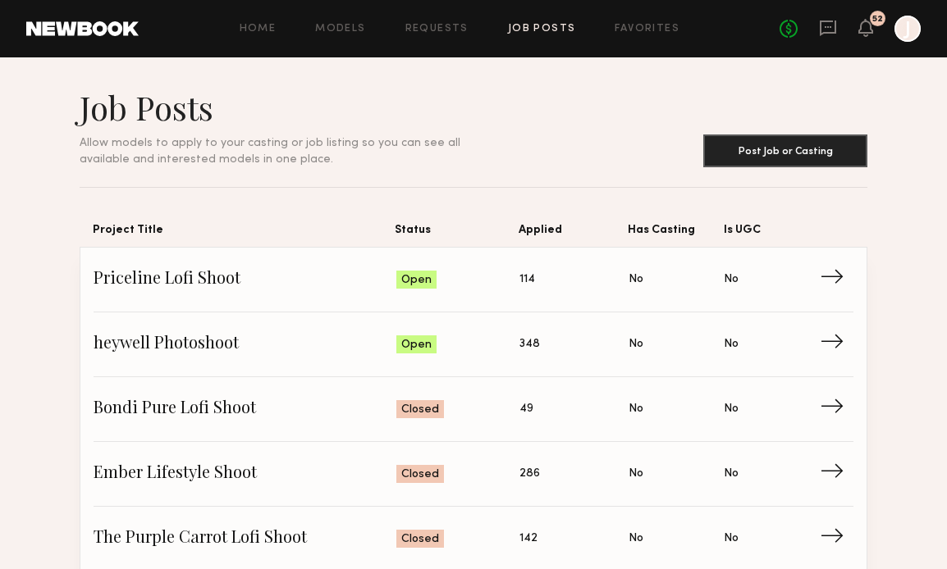
click at [546, 27] on link "Job Posts" at bounding box center [542, 29] width 68 height 11
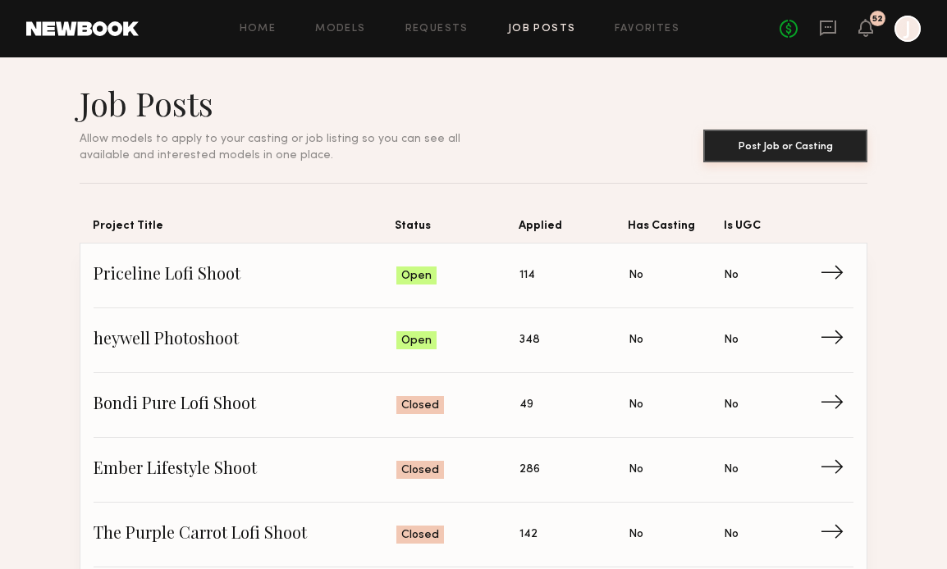
click at [773, 153] on button "Post Job or Casting" at bounding box center [785, 146] width 164 height 33
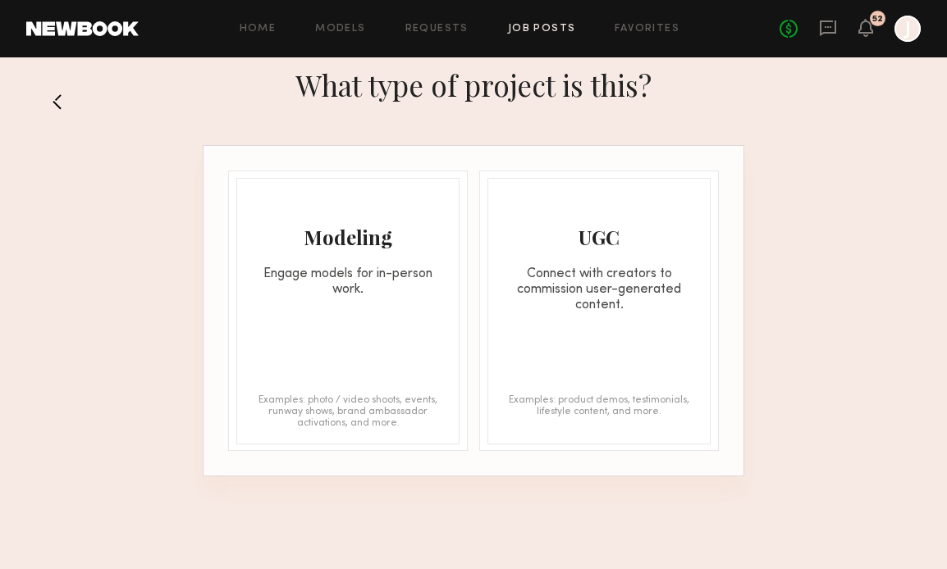
click at [369, 295] on div "Engage models for in-person work." at bounding box center [347, 282] width 221 height 31
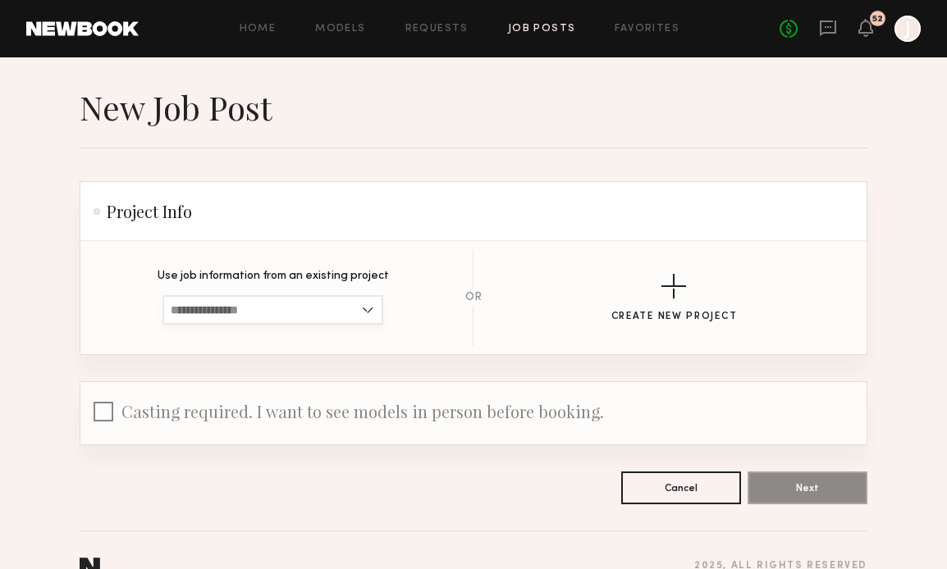
click at [293, 300] on input at bounding box center [272, 310] width 221 height 30
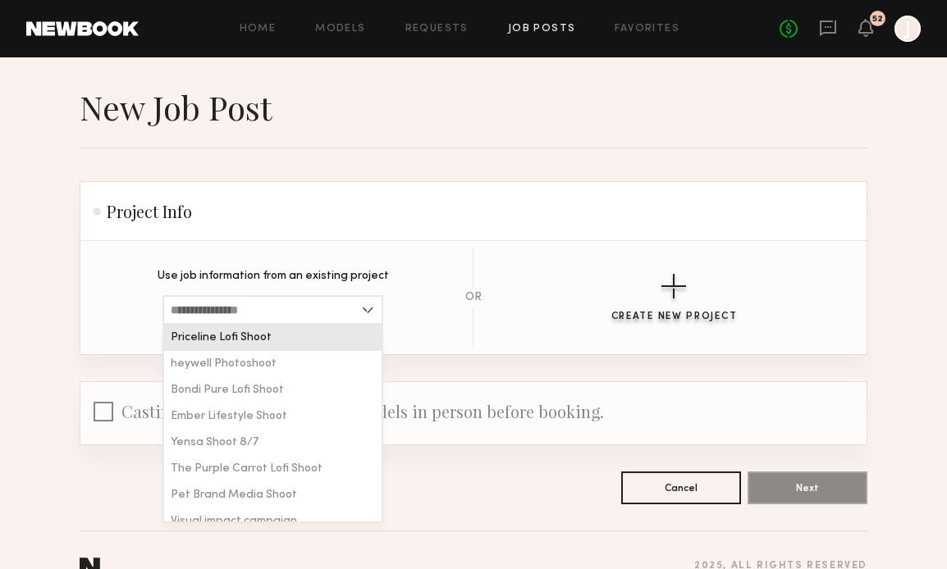
click at [668, 289] on div "button" at bounding box center [673, 286] width 25 height 25
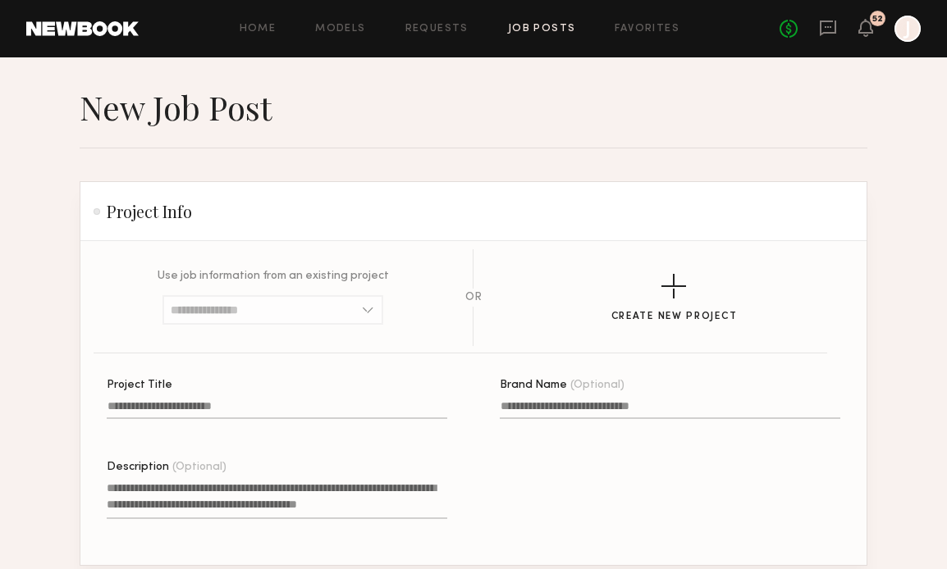
click at [210, 404] on input "Project Title" at bounding box center [277, 409] width 340 height 19
type input "**********"
click at [450, 455] on div "**********" at bounding box center [500, 472] width 786 height 185
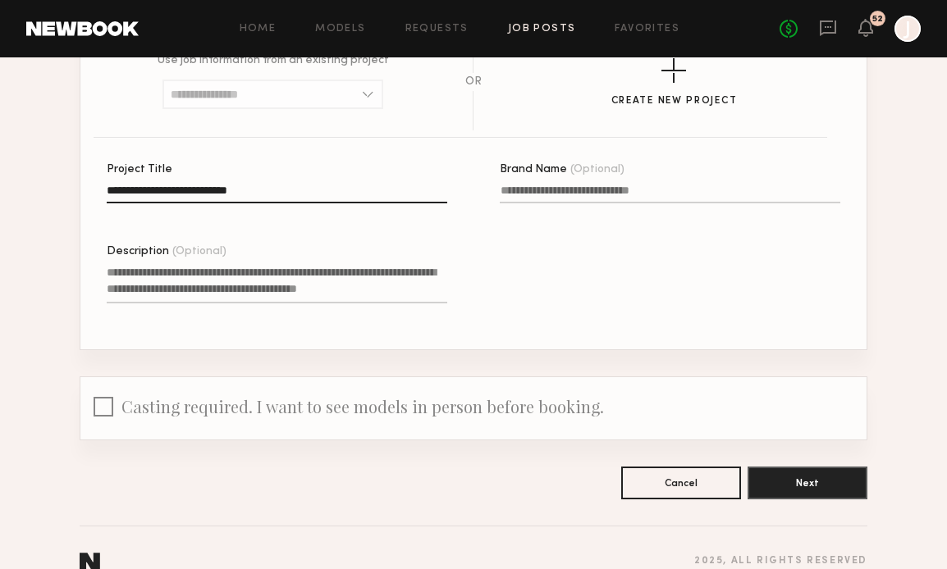
scroll to position [219, 0]
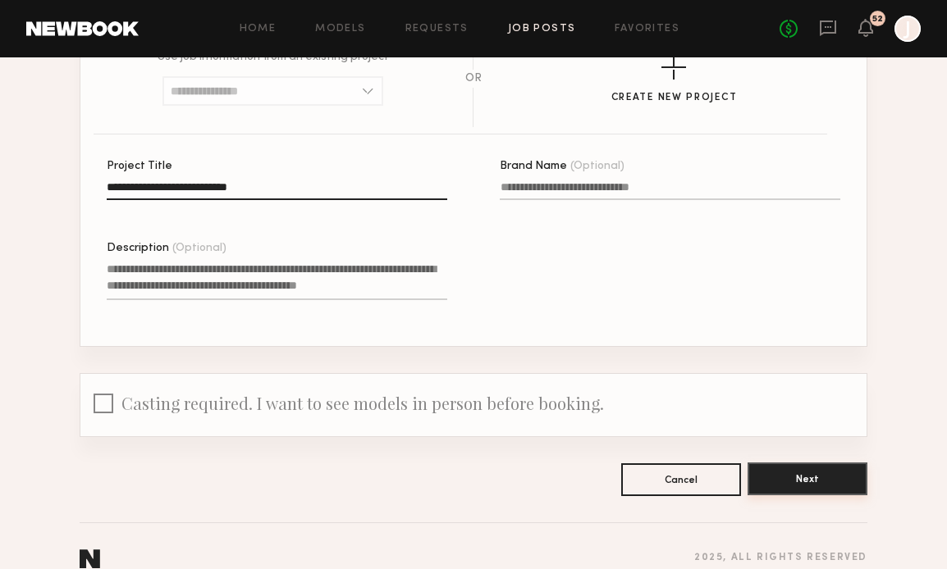
click at [773, 483] on button "Next" at bounding box center [807, 479] width 120 height 33
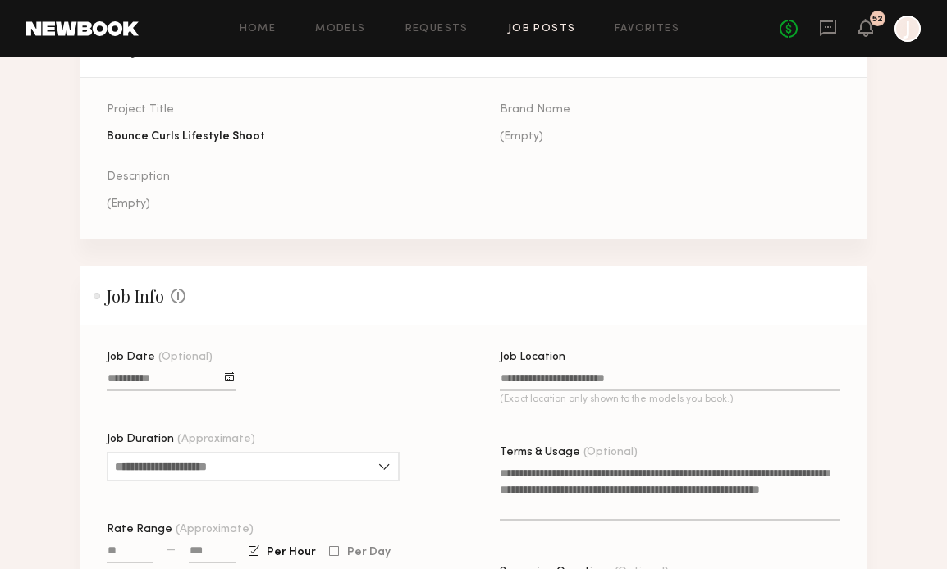
scroll to position [164, 0]
click at [227, 374] on div at bounding box center [229, 376] width 9 height 9
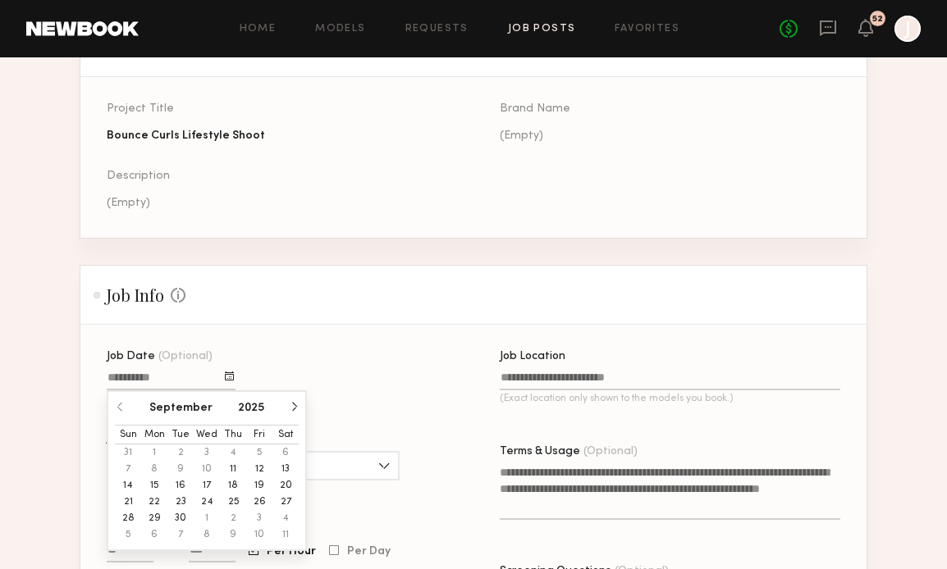
click at [292, 408] on button "button" at bounding box center [294, 407] width 10 height 10
click at [233, 468] on button "9" at bounding box center [233, 469] width 26 height 16
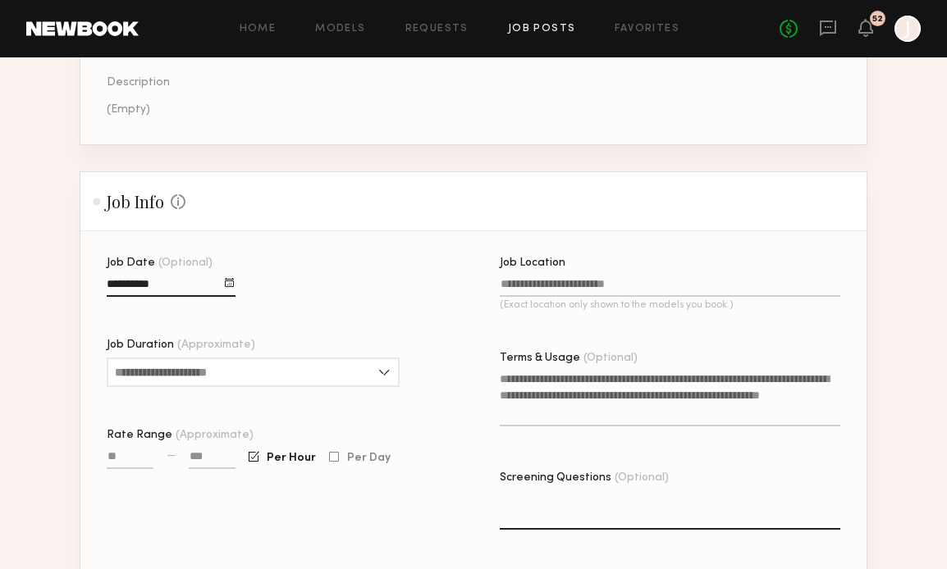
scroll to position [258, 0]
click at [164, 369] on input "Job Duration (Approximate)" at bounding box center [253, 372] width 293 height 30
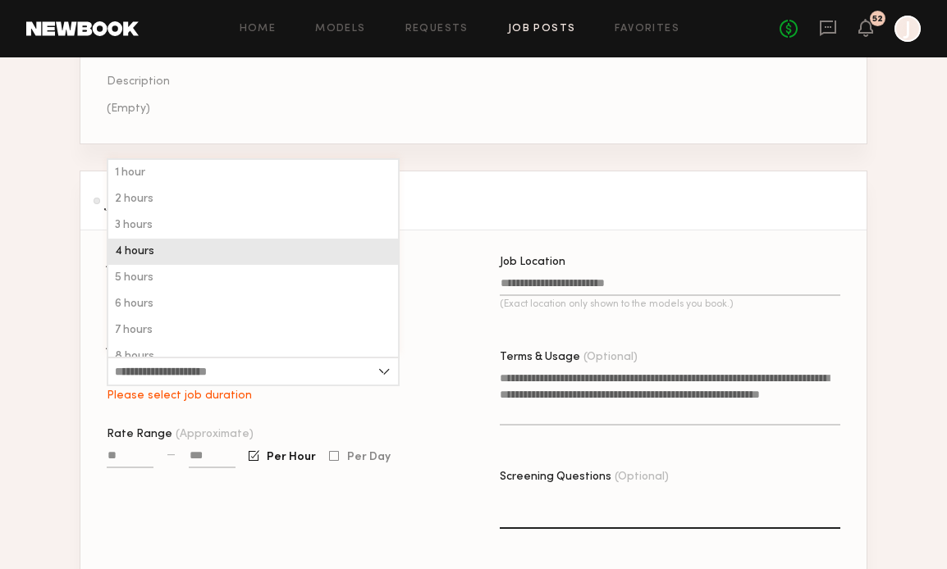
click at [164, 244] on div "4 hours" at bounding box center [253, 252] width 290 height 26
type input "*******"
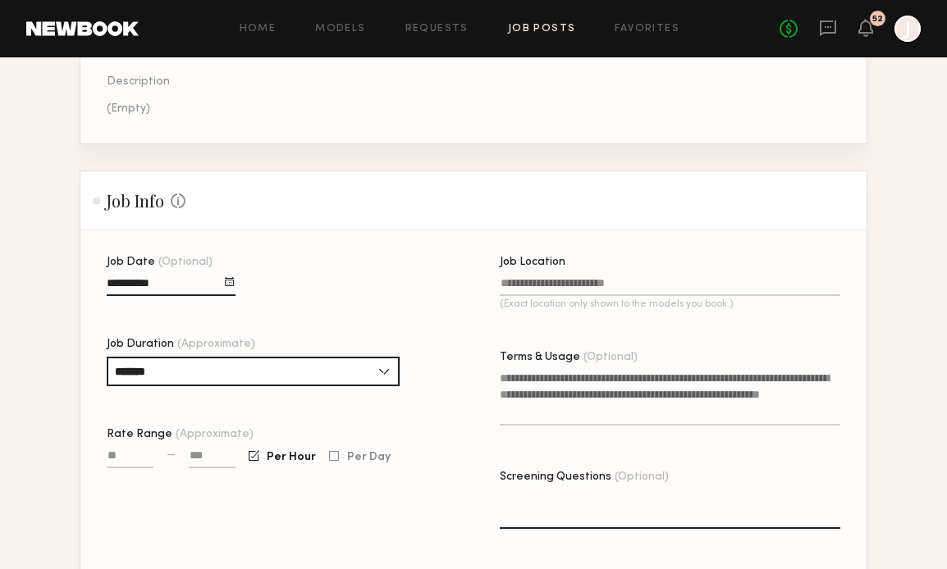
click at [204, 457] on input at bounding box center [212, 458] width 47 height 19
click at [121, 450] on input "Rate Range (Approximate)" at bounding box center [130, 458] width 47 height 19
type input "****"
click at [210, 461] on input at bounding box center [212, 458] width 47 height 19
drag, startPoint x: 214, startPoint y: 454, endPoint x: 189, endPoint y: 454, distance: 24.6
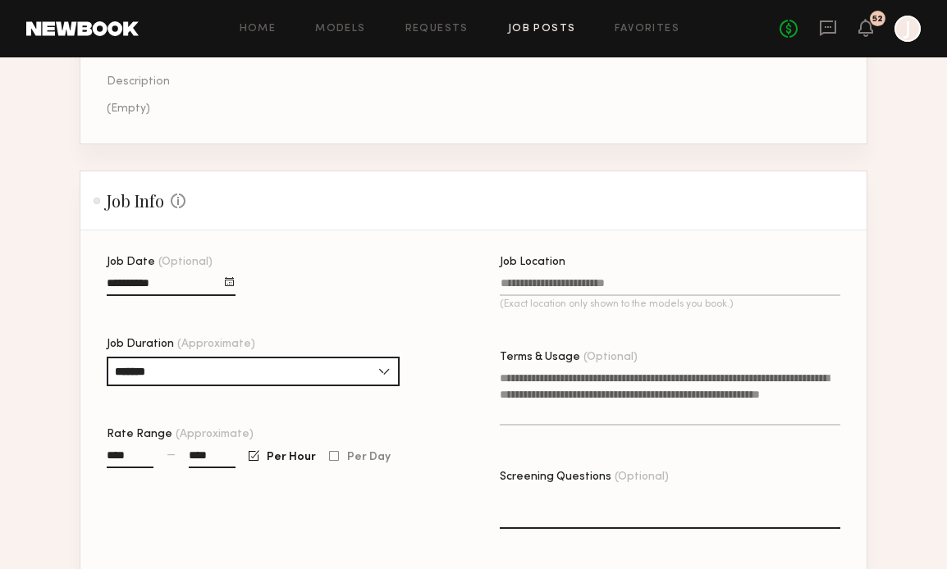
click at [189, 454] on input "****" at bounding box center [212, 458] width 47 height 19
click at [334, 457] on div at bounding box center [334, 456] width 10 height 11
drag, startPoint x: 230, startPoint y: 453, endPoint x: 180, endPoint y: 455, distance: 50.1
click at [180, 455] on div "**** — ****" at bounding box center [171, 466] width 129 height 38
type input "****"
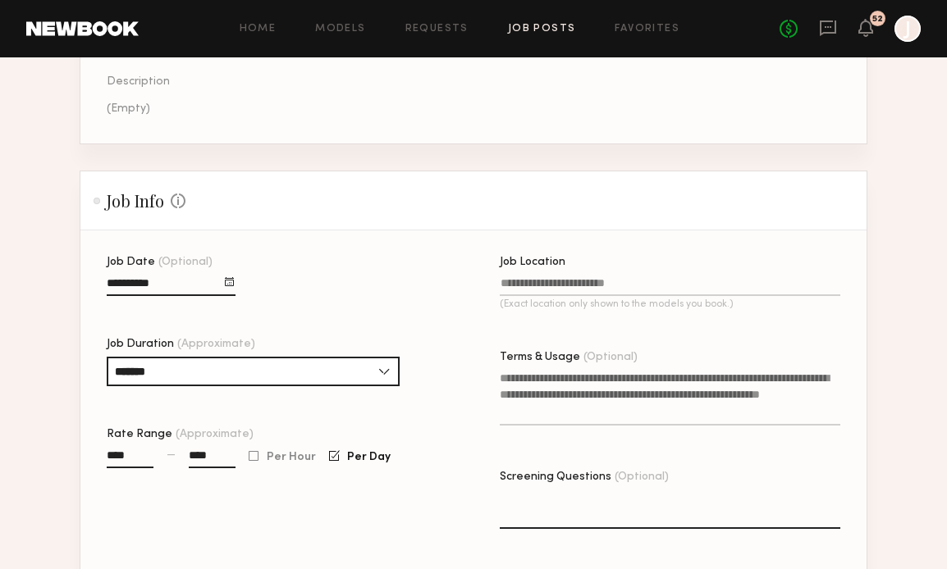
click at [457, 421] on div "Job Date (Optional) Job Duration (Approximate) ******* 1 hour 2 hours 3 hours 4…" at bounding box center [500, 416] width 786 height 318
click at [529, 283] on input "Job Location (Exact location only shown to the models you book.)" at bounding box center [670, 286] width 340 height 19
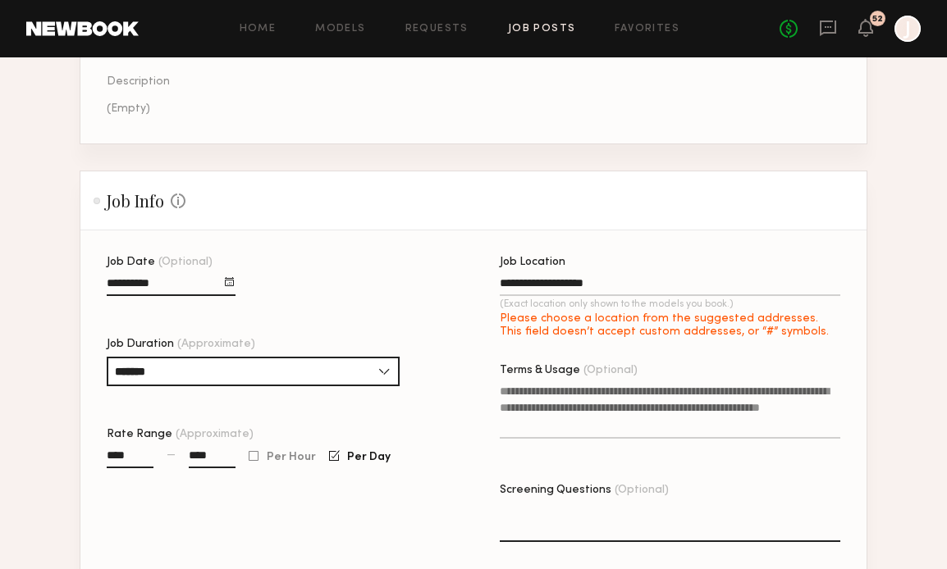
type input "**********"
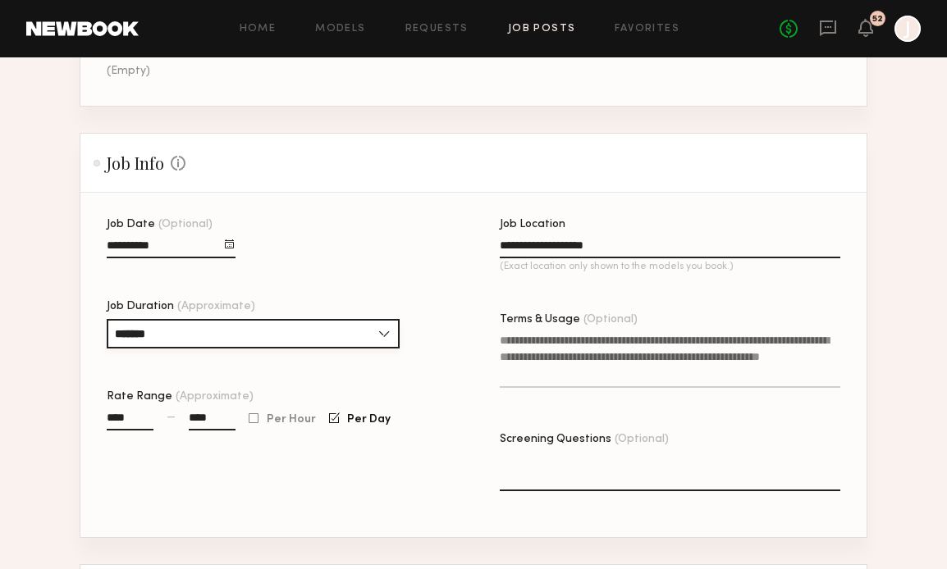
scroll to position [303, 0]
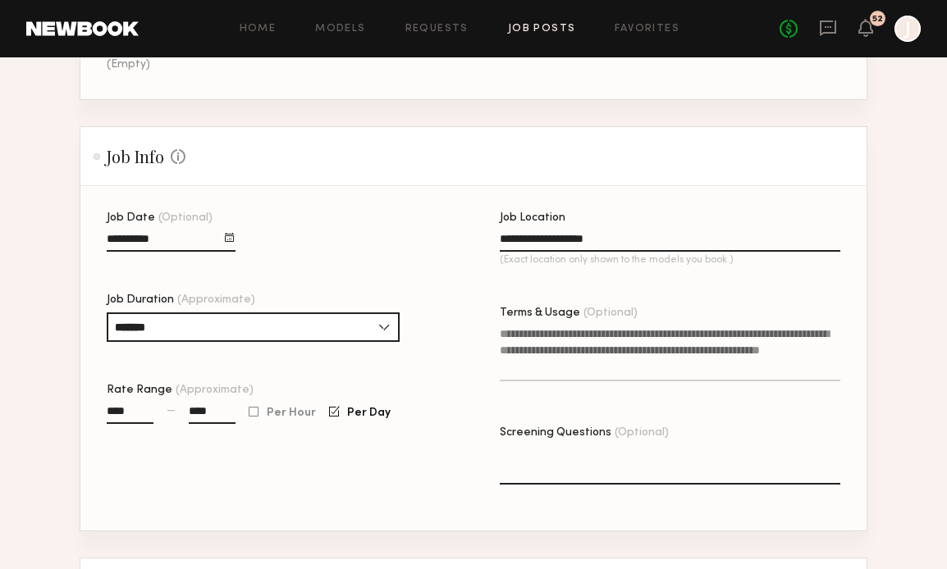
click at [525, 332] on textarea "Terms & Usage (Optional)" at bounding box center [670, 354] width 340 height 56
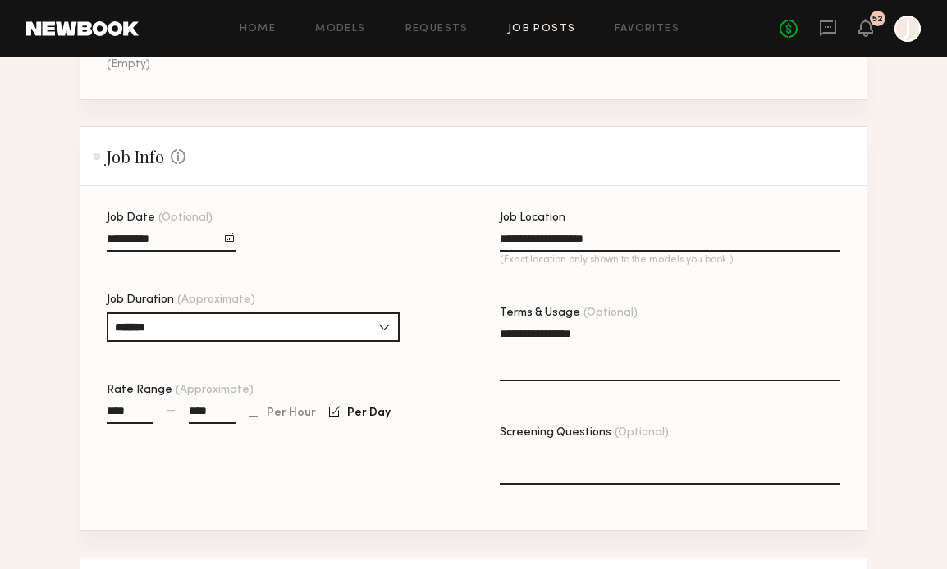
type textarea "**********"
drag, startPoint x: 218, startPoint y: 412, endPoint x: 184, endPoint y: 412, distance: 34.4
click at [184, 412] on div "**** — ****" at bounding box center [171, 422] width 129 height 38
type input "****"
click at [431, 446] on div "Job Date (Optional) Job Duration (Approximate) ******* 1 hour 2 hours 3 hours 4…" at bounding box center [277, 371] width 340 height 318
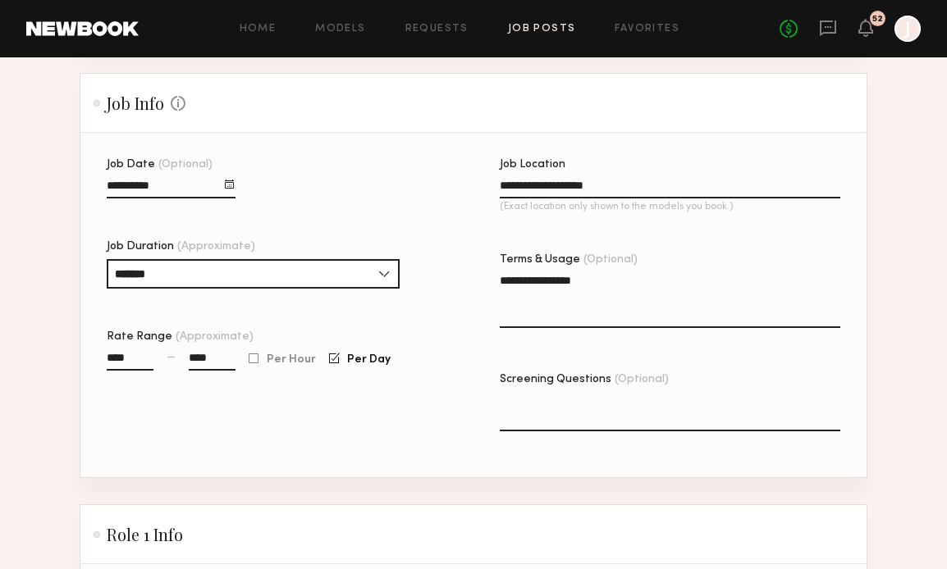
scroll to position [364, 0]
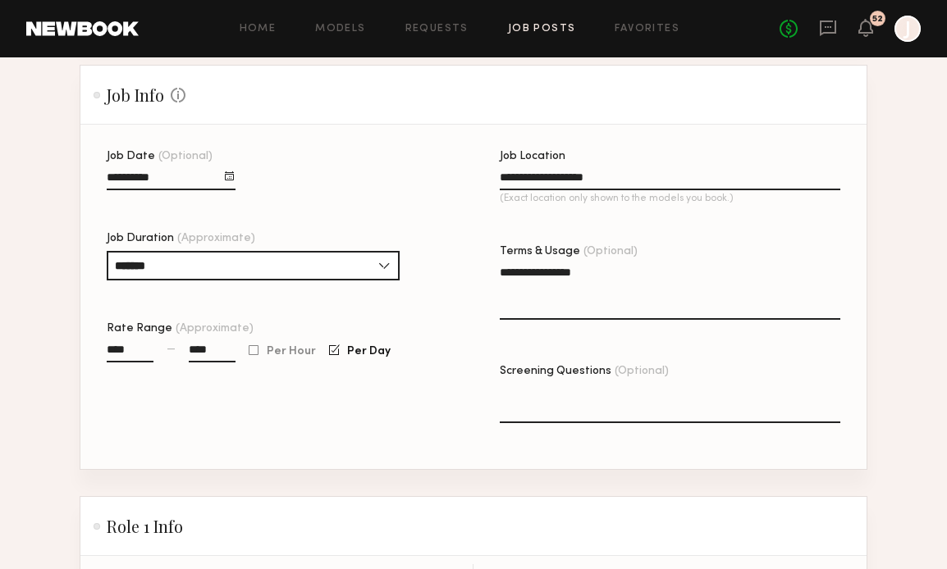
click at [545, 390] on textarea "Screening Questions (Optional)" at bounding box center [670, 403] width 340 height 39
paste textarea "**********"
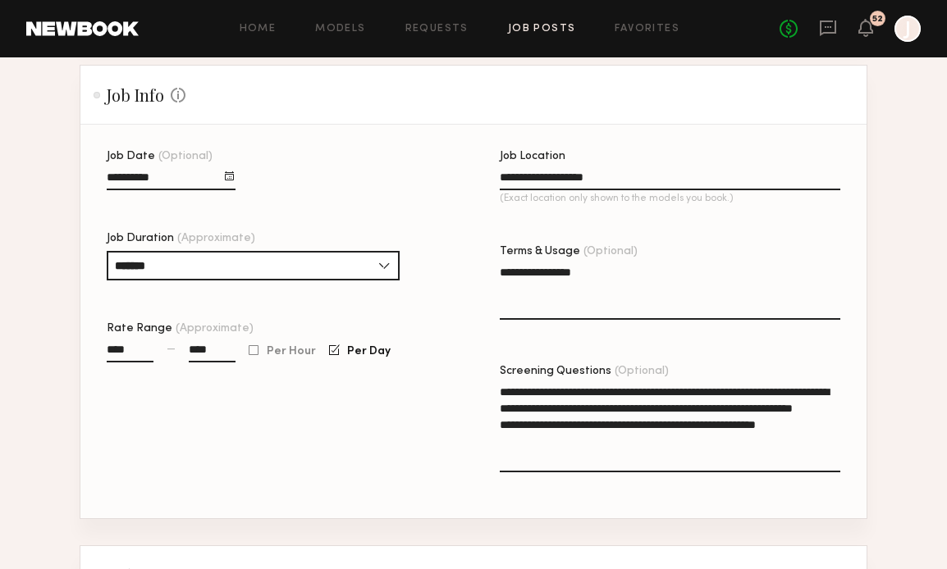
scroll to position [363, 0]
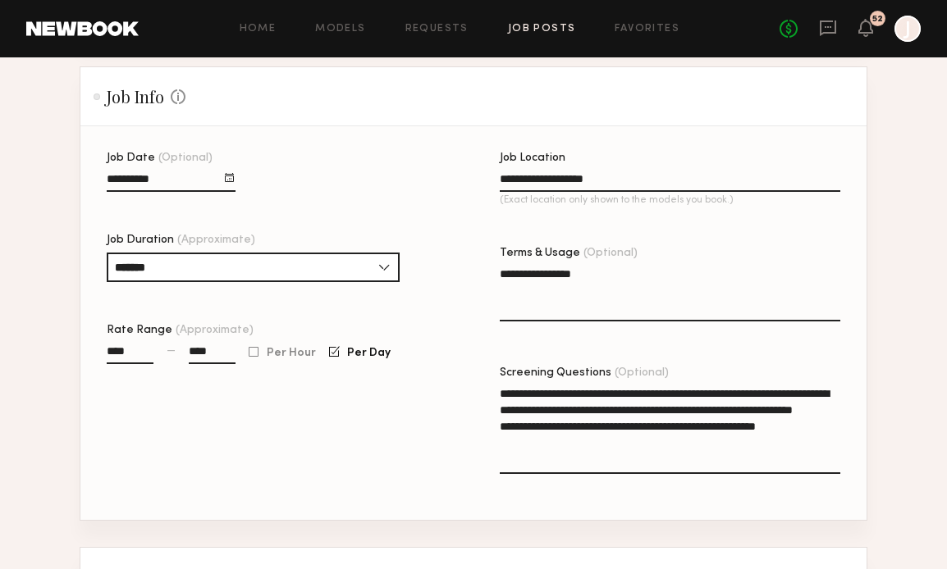
drag, startPoint x: 827, startPoint y: 438, endPoint x: 487, endPoint y: 386, distance: 343.6
click at [487, 386] on div "**********" at bounding box center [500, 336] width 786 height 367
paste textarea "**********"
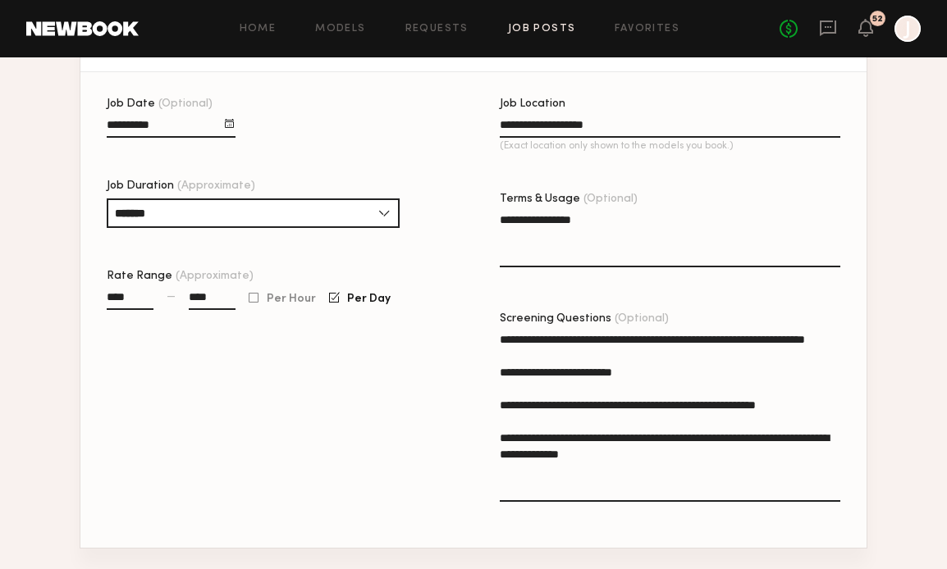
scroll to position [413, 0]
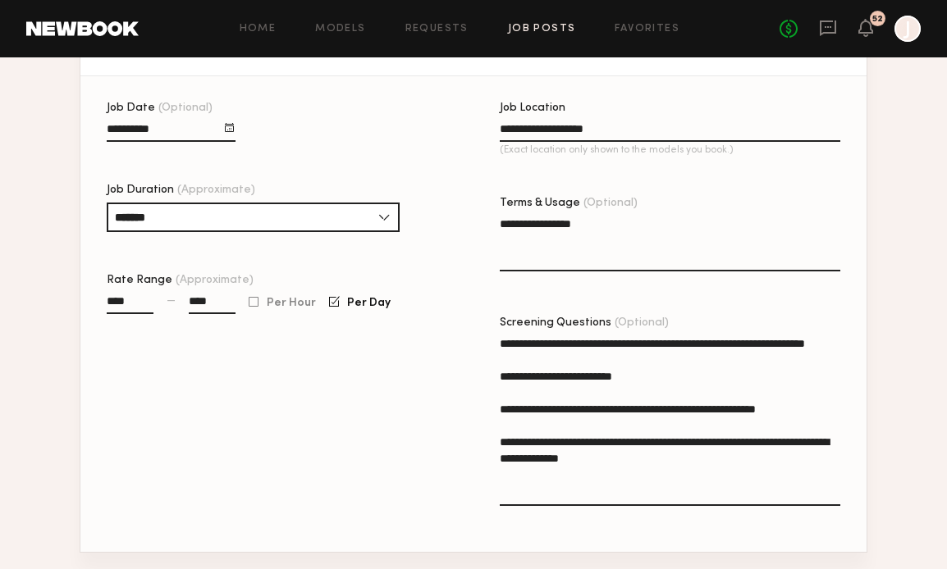
click at [501, 343] on textarea "**********" at bounding box center [670, 420] width 340 height 171
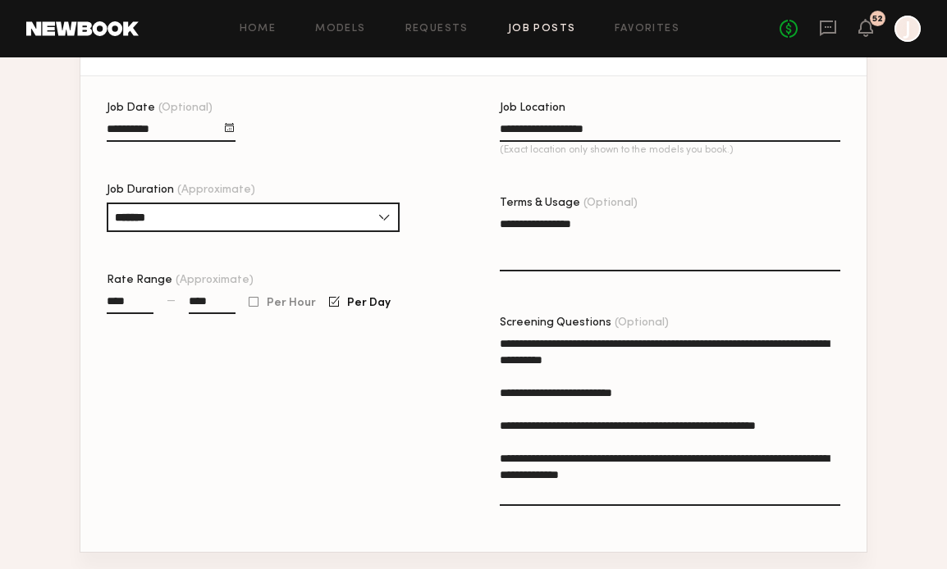
click at [595, 342] on textarea "**********" at bounding box center [670, 420] width 340 height 171
type textarea "**********"
drag, startPoint x: 216, startPoint y: 302, endPoint x: 188, endPoint y: 303, distance: 27.9
click at [188, 303] on div "**** — ****" at bounding box center [171, 312] width 129 height 38
type input "****"
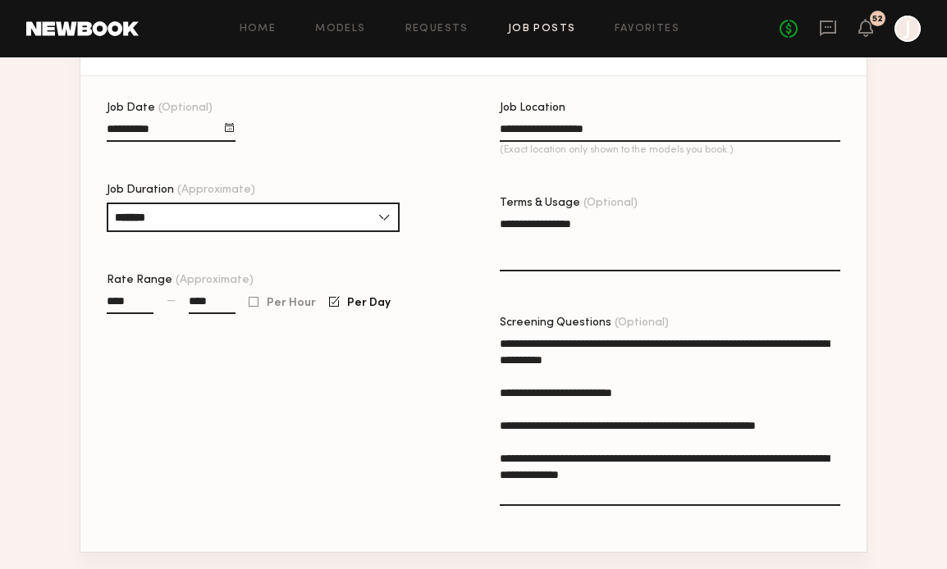
click at [244, 441] on div "Job Date (Optional) Job Duration (Approximate) ******* 1 hour 2 hours 3 hours 4…" at bounding box center [277, 327] width 340 height 449
drag, startPoint x: 665, startPoint y: 477, endPoint x: 488, endPoint y: 327, distance: 231.7
click at [488, 327] on div "**********" at bounding box center [500, 327] width 786 height 449
paste textarea "**********"
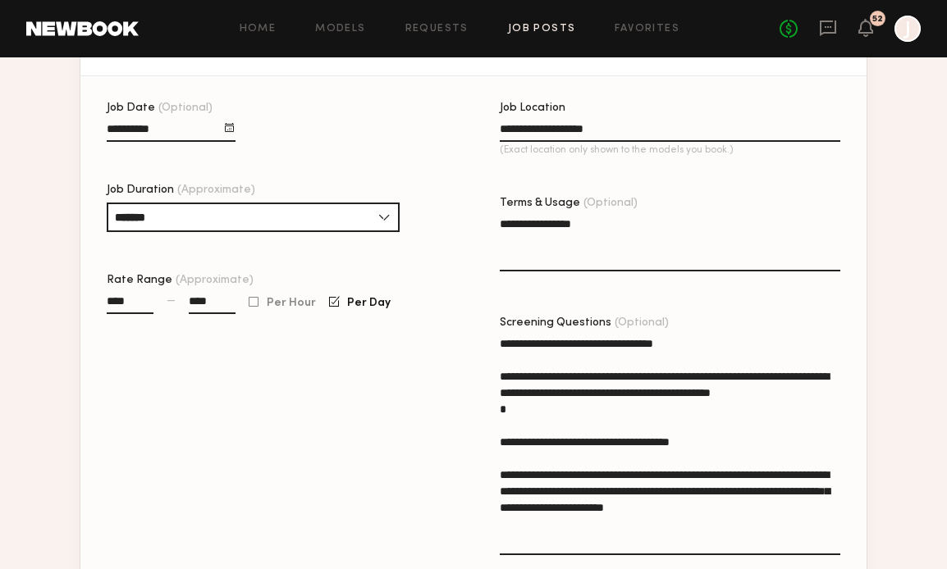
click at [706, 345] on textarea "**********" at bounding box center [670, 445] width 340 height 220
drag, startPoint x: 719, startPoint y: 345, endPoint x: 476, endPoint y: 345, distance: 242.8
click at [476, 345] on div "**********" at bounding box center [500, 352] width 786 height 499
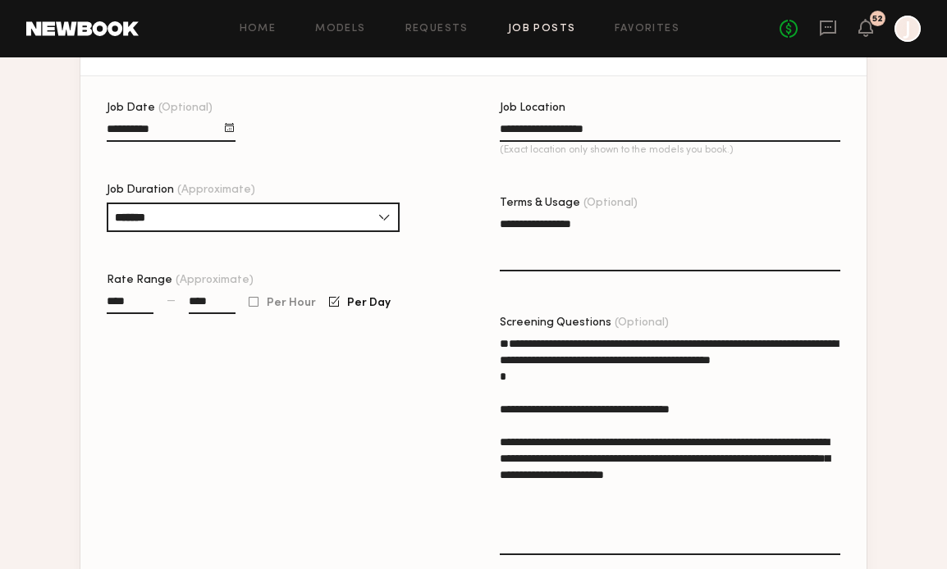
click at [500, 374] on textarea "**********" at bounding box center [670, 445] width 340 height 220
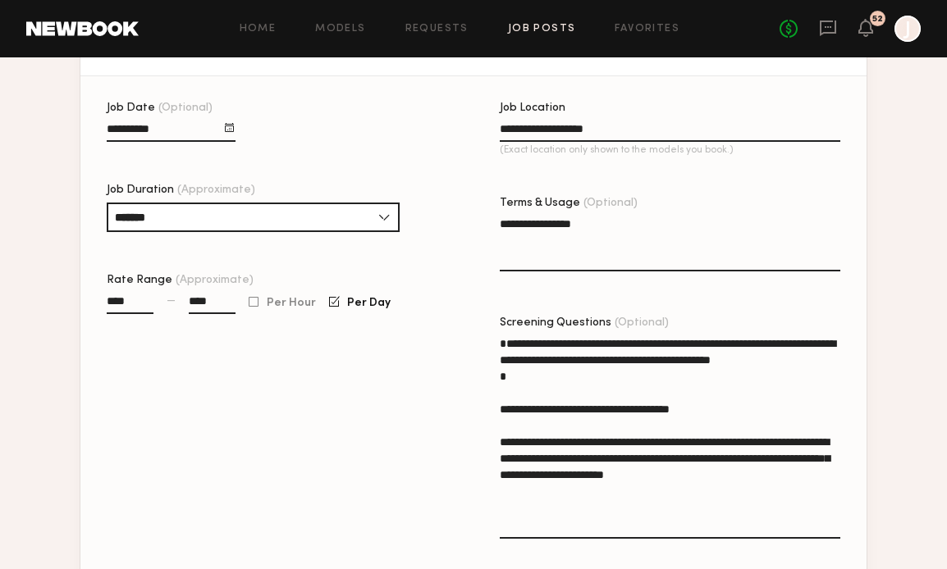
drag, startPoint x: 627, startPoint y: 360, endPoint x: 493, endPoint y: 359, distance: 133.7
click at [493, 359] on div "**********" at bounding box center [500, 344] width 786 height 482
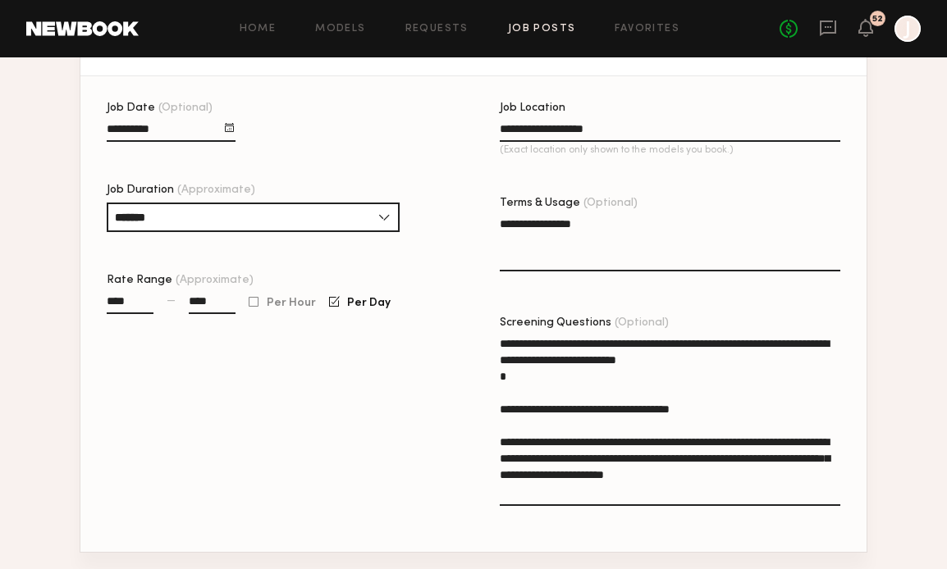
click at [725, 360] on textarea "**********" at bounding box center [670, 420] width 340 height 171
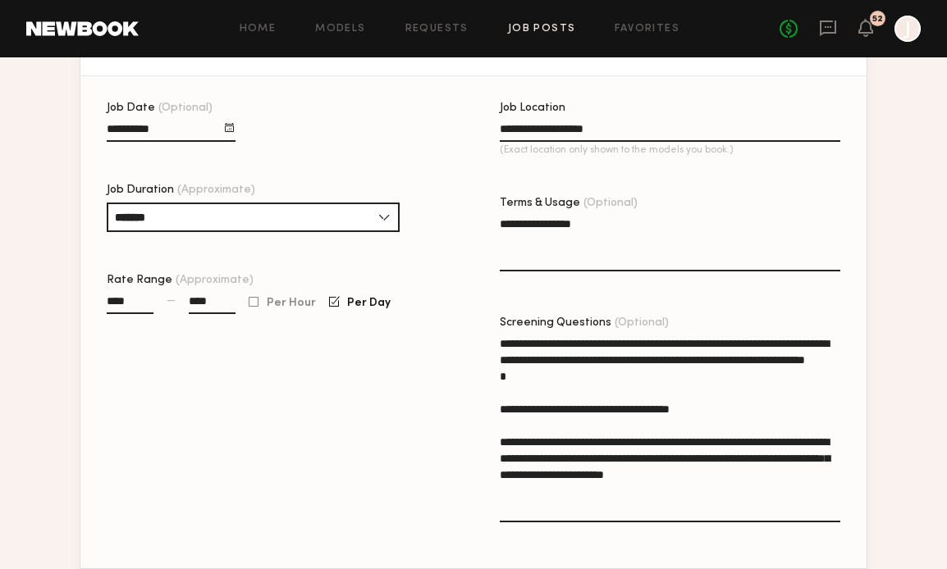
click at [569, 345] on textarea "**********" at bounding box center [670, 428] width 340 height 187
click at [508, 406] on textarea "**********" at bounding box center [670, 428] width 340 height 187
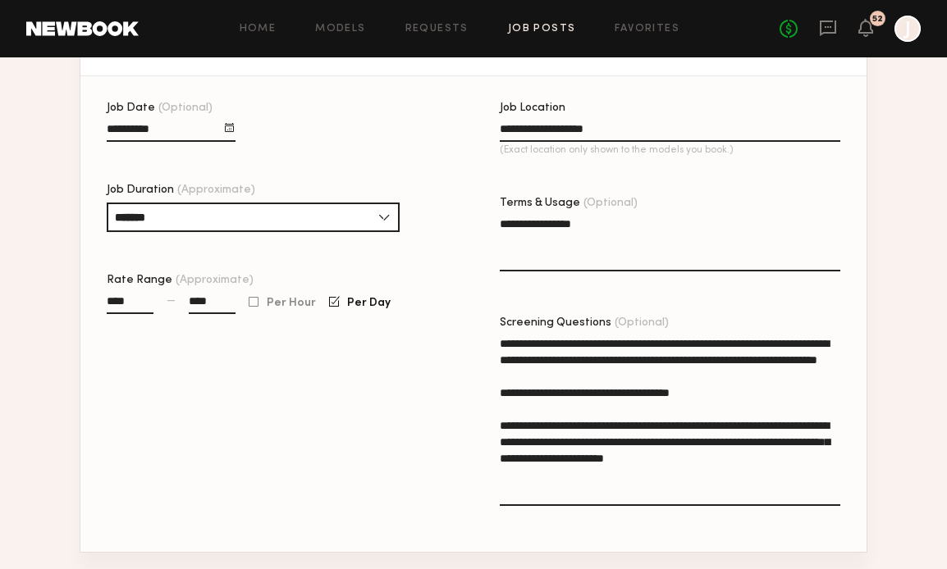
click at [652, 378] on textarea "**********" at bounding box center [670, 420] width 340 height 171
click at [555, 394] on textarea "**********" at bounding box center [670, 420] width 340 height 171
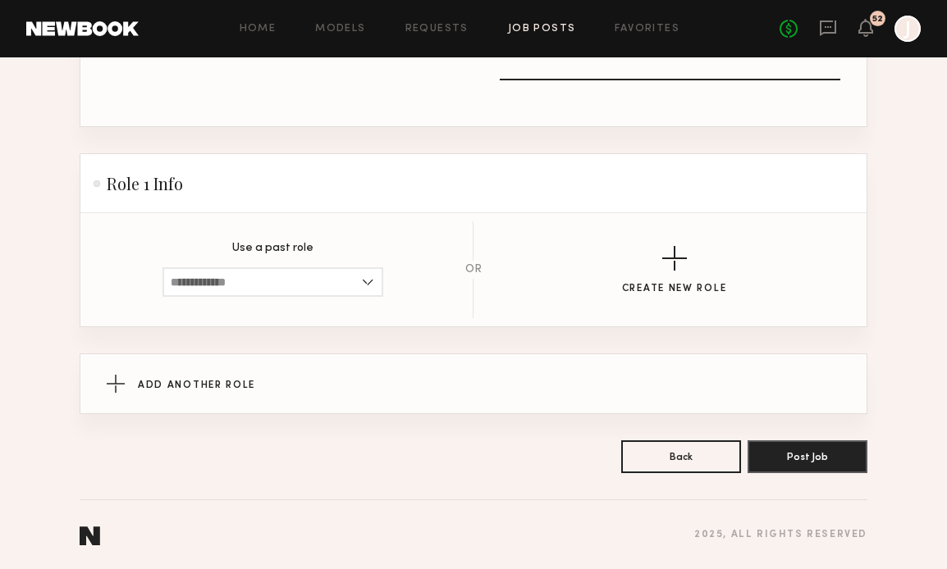
scroll to position [732, 0]
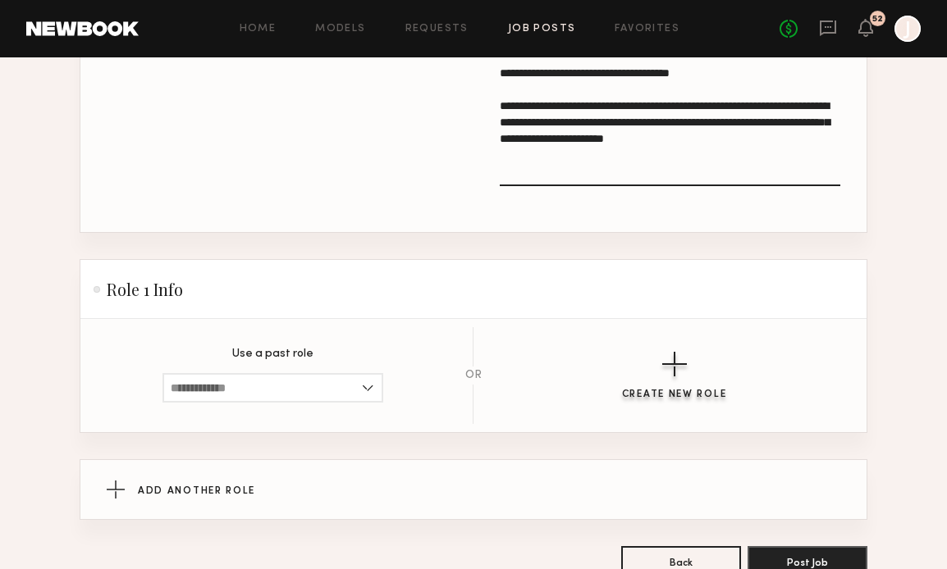
type textarea "**********"
click at [680, 358] on div "button" at bounding box center [674, 364] width 25 height 25
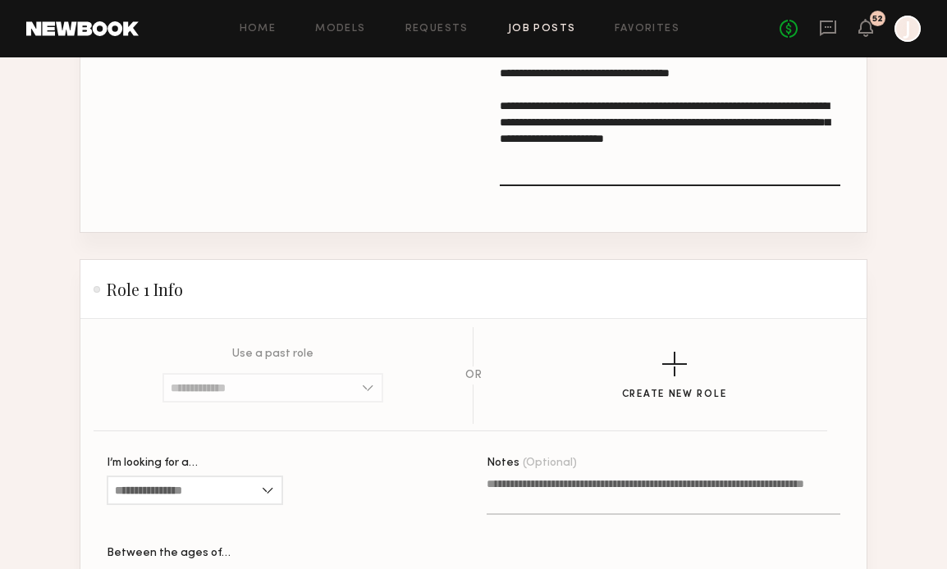
scroll to position [897, 0]
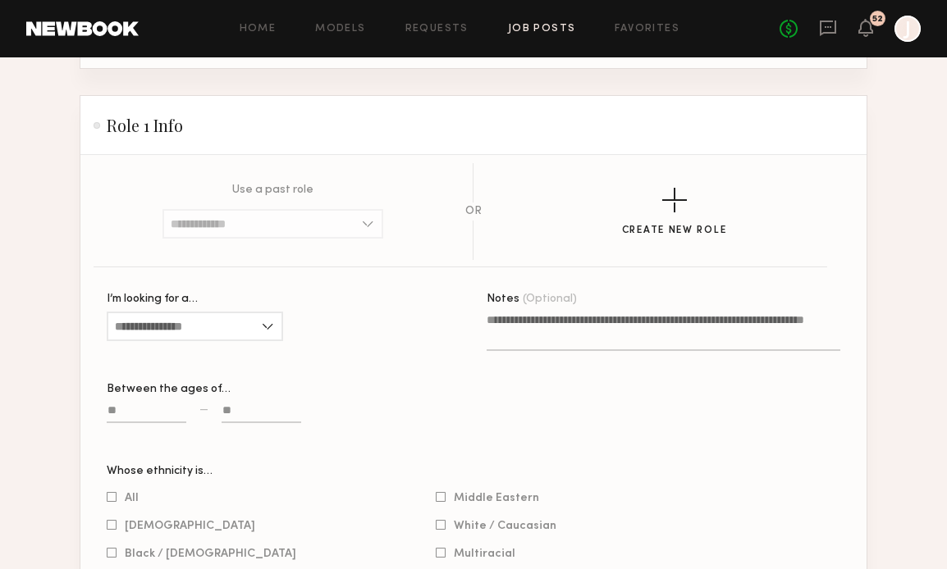
click at [150, 413] on input at bounding box center [147, 413] width 80 height 19
type input "*"
type input "**"
click at [246, 415] on input at bounding box center [261, 413] width 80 height 19
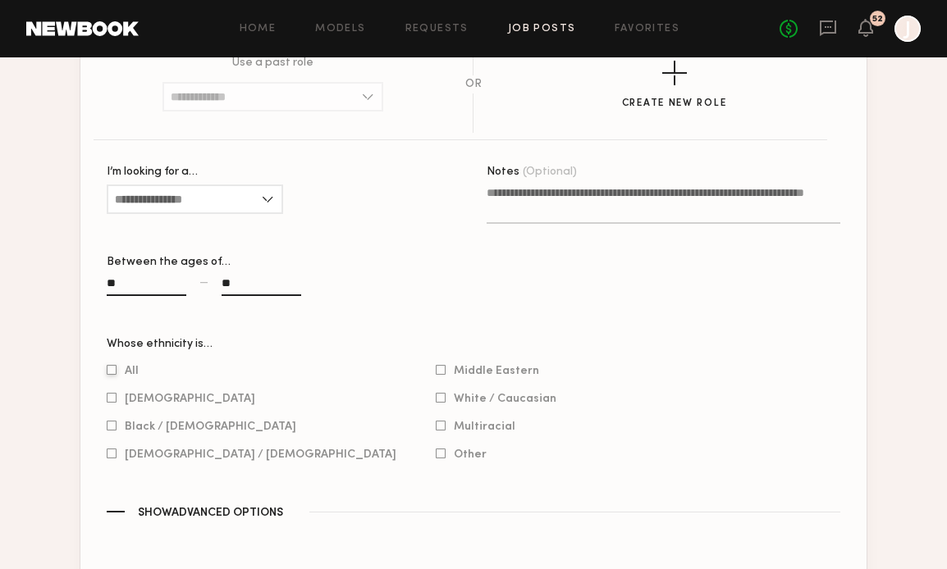
type input "**"
click at [109, 367] on div at bounding box center [112, 370] width 10 height 11
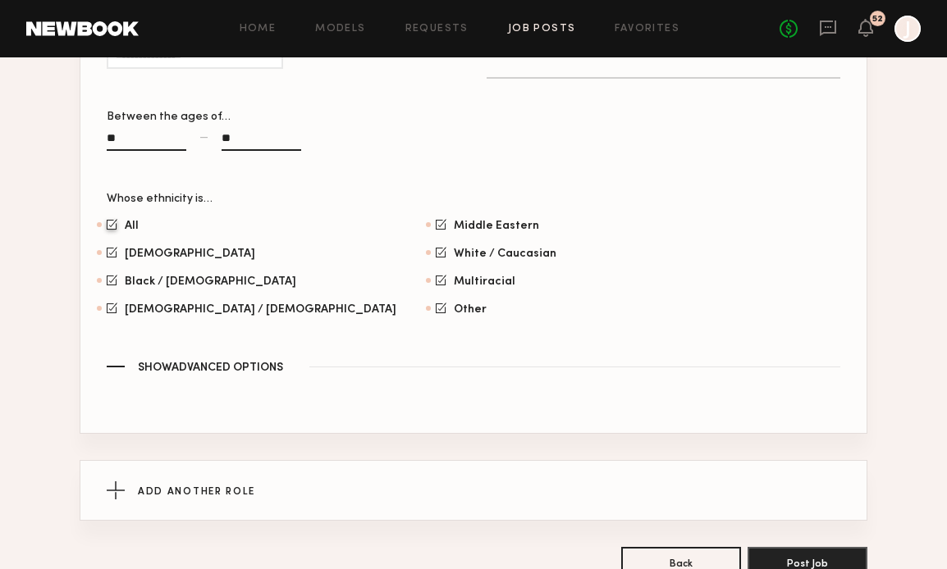
scroll to position [891, 0]
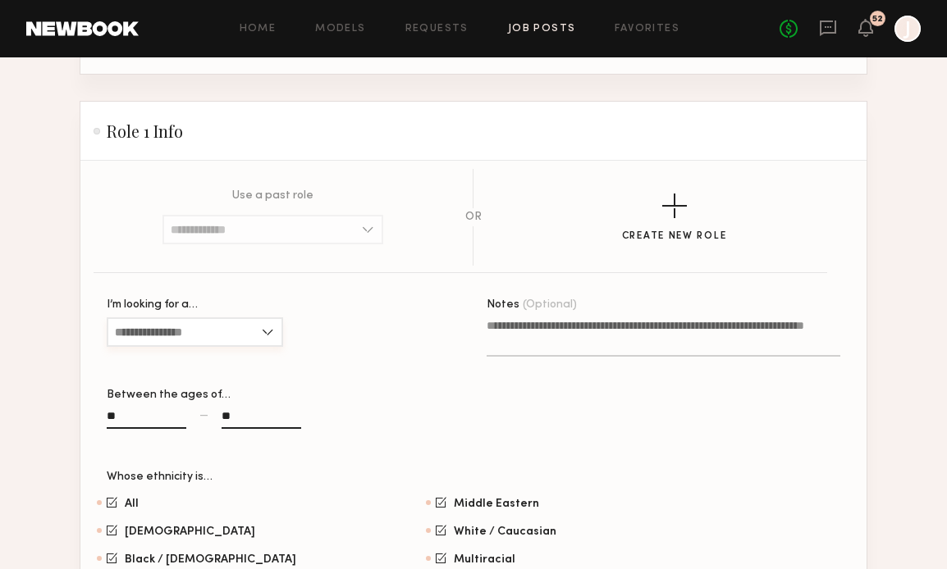
click at [171, 327] on input "I’m looking for a…" at bounding box center [195, 332] width 176 height 30
click at [143, 404] on div "All" at bounding box center [194, 412] width 173 height 26
type input "***"
click at [381, 358] on div "I’m looking for a… *** Female Male All" at bounding box center [284, 331] width 354 height 64
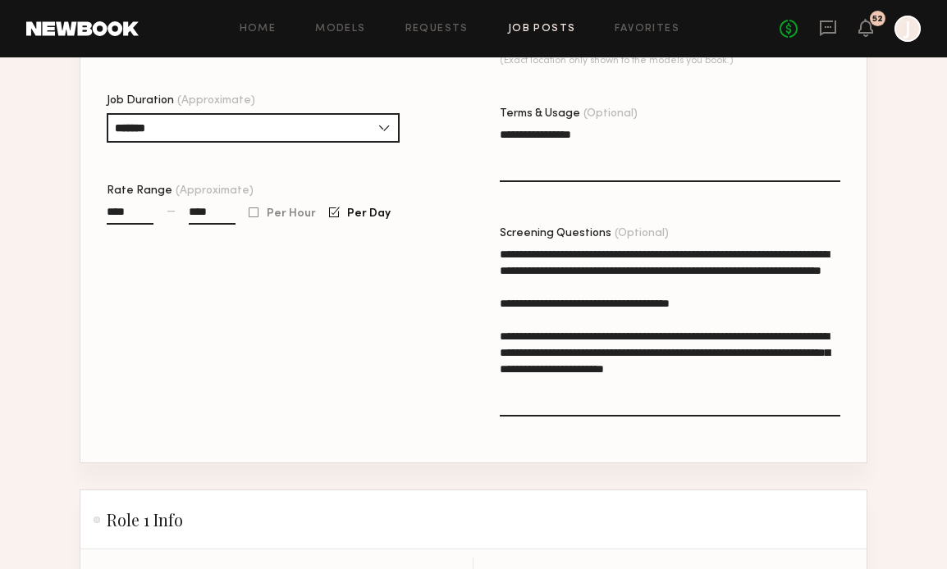
scroll to position [500, 0]
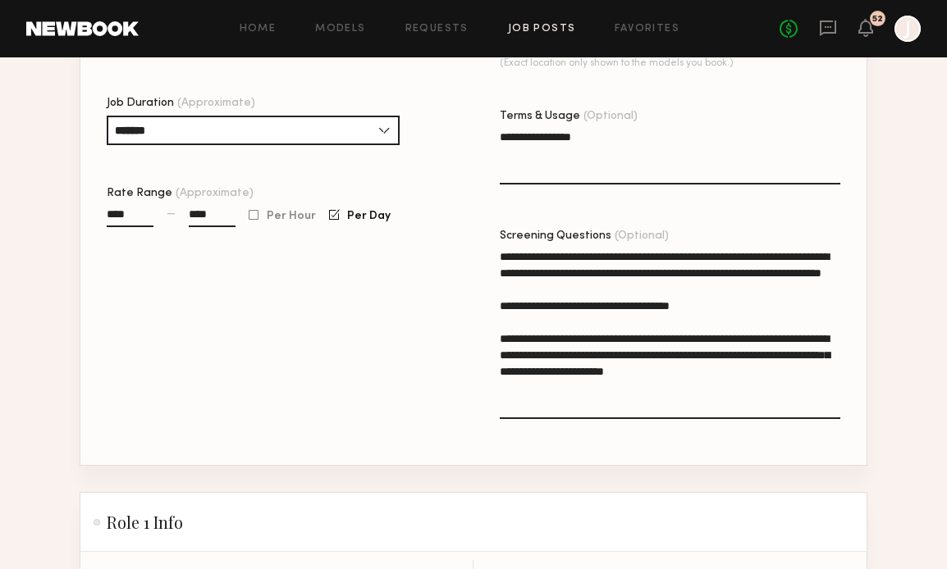
click at [502, 253] on textarea "**********" at bounding box center [670, 334] width 340 height 171
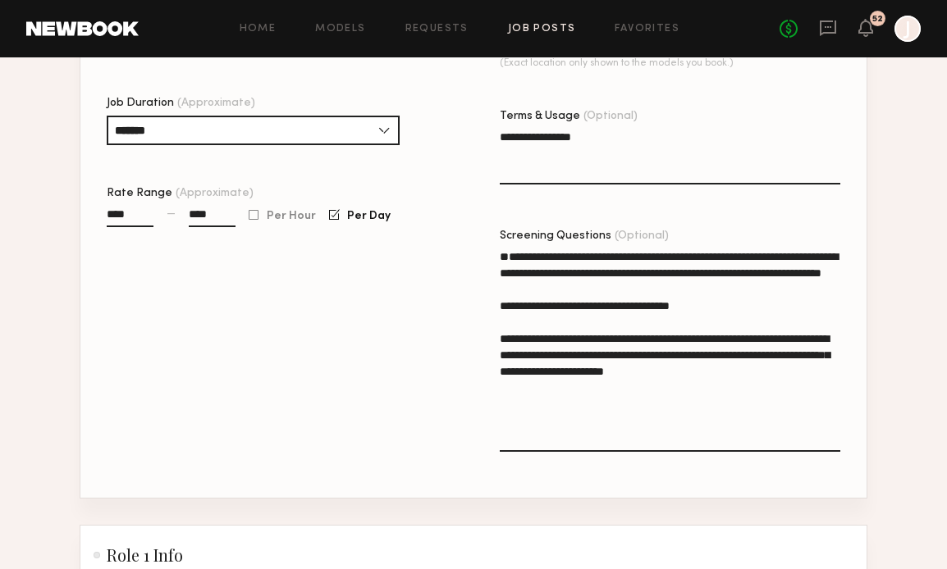
click at [519, 258] on textarea "**********" at bounding box center [670, 350] width 340 height 203
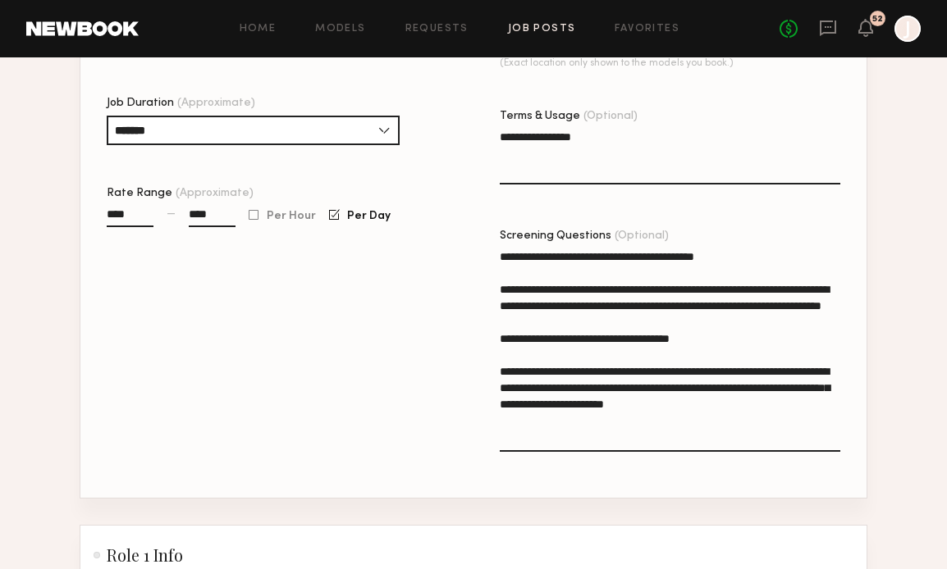
drag, startPoint x: 735, startPoint y: 261, endPoint x: 705, endPoint y: 260, distance: 29.5
click at [705, 260] on textarea "**********" at bounding box center [670, 350] width 340 height 203
paste textarea
click at [722, 257] on textarea "**********" at bounding box center [670, 350] width 340 height 203
click at [727, 258] on textarea "**********" at bounding box center [670, 350] width 340 height 203
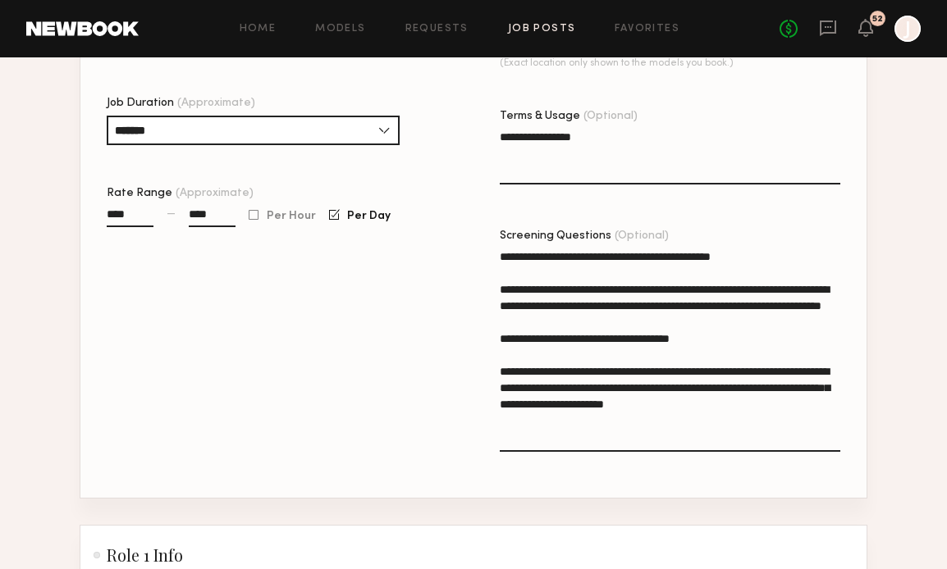
click at [636, 257] on textarea "**********" at bounding box center [670, 350] width 340 height 203
click at [665, 258] on textarea "**********" at bounding box center [670, 350] width 340 height 203
click at [765, 251] on textarea "**********" at bounding box center [670, 350] width 340 height 203
drag, startPoint x: 752, startPoint y: 424, endPoint x: 497, endPoint y: 284, distance: 291.1
click at [496, 284] on div "**********" at bounding box center [500, 257] width 786 height 482
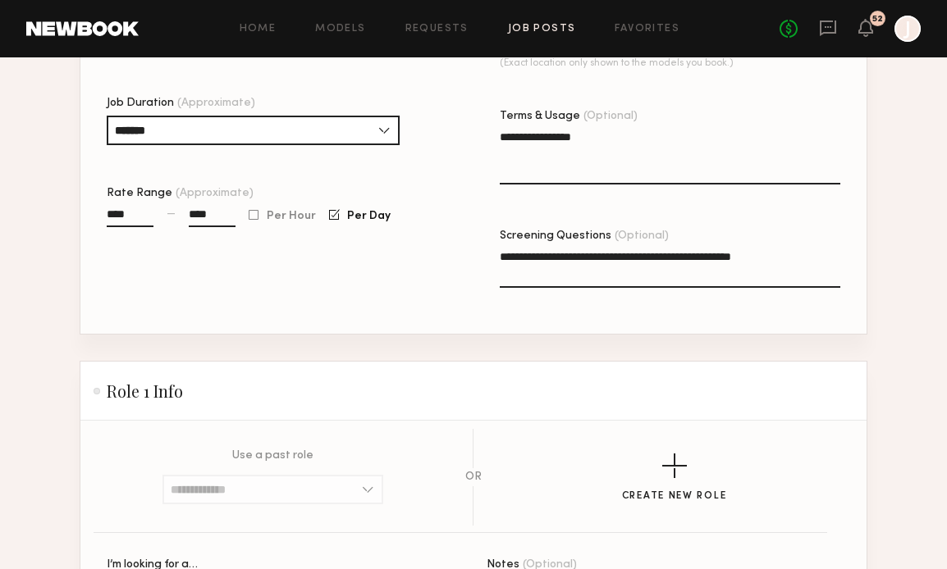
click at [527, 267] on textarea "**********" at bounding box center [670, 268] width 340 height 39
type textarea "**********"
drag, startPoint x: 217, startPoint y: 215, endPoint x: 186, endPoint y: 216, distance: 31.2
click at [185, 216] on div "**** — ****" at bounding box center [171, 225] width 129 height 38
type input "****"
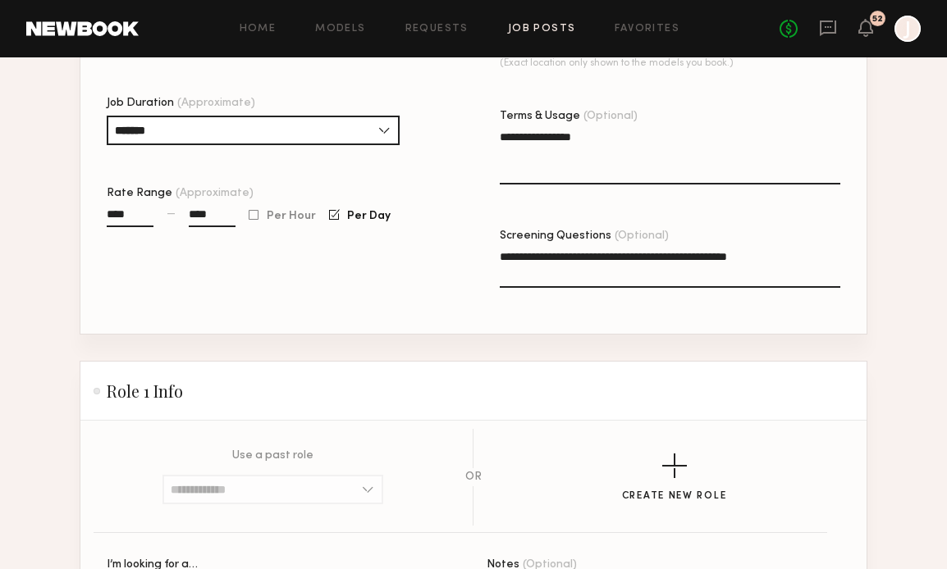
click at [424, 239] on div "**** — **** Per Hour Per Day" at bounding box center [277, 225] width 340 height 38
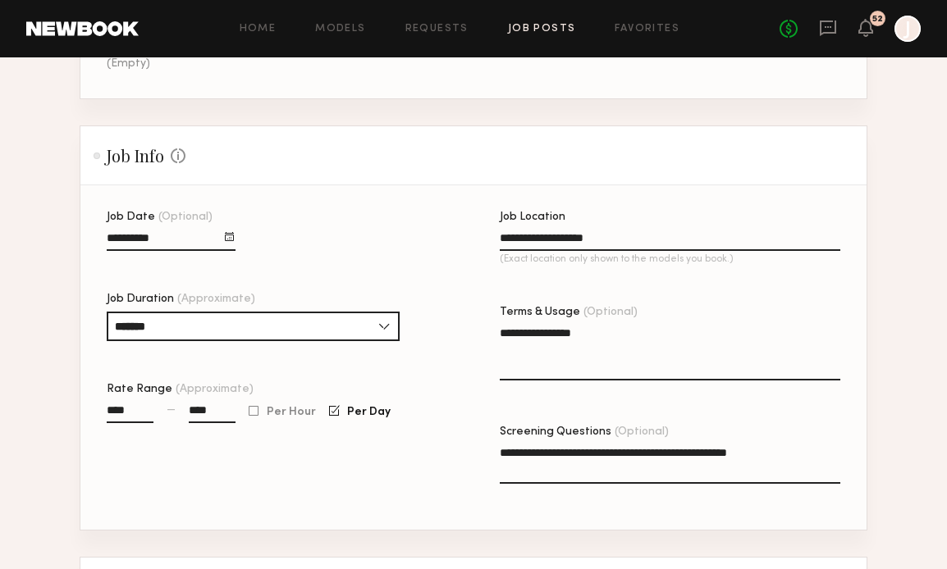
scroll to position [395, 0]
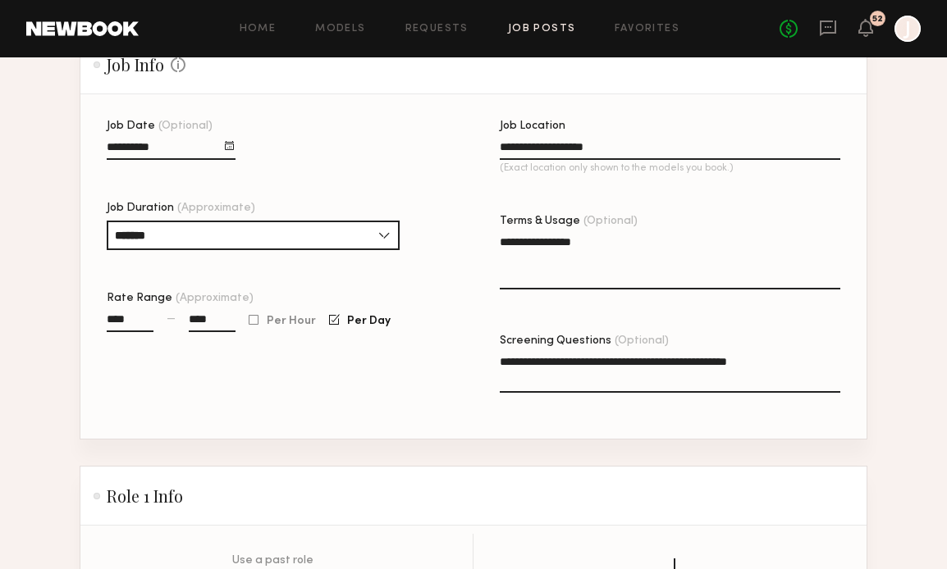
drag, startPoint x: 217, startPoint y: 320, endPoint x: 194, endPoint y: 320, distance: 23.0
click at [194, 320] on input "****" at bounding box center [212, 322] width 47 height 19
click at [223, 390] on div "Job Date (Optional) Job Duration (Approximate) ******* 1 hour 2 hours 3 hours 4…" at bounding box center [277, 280] width 340 height 318
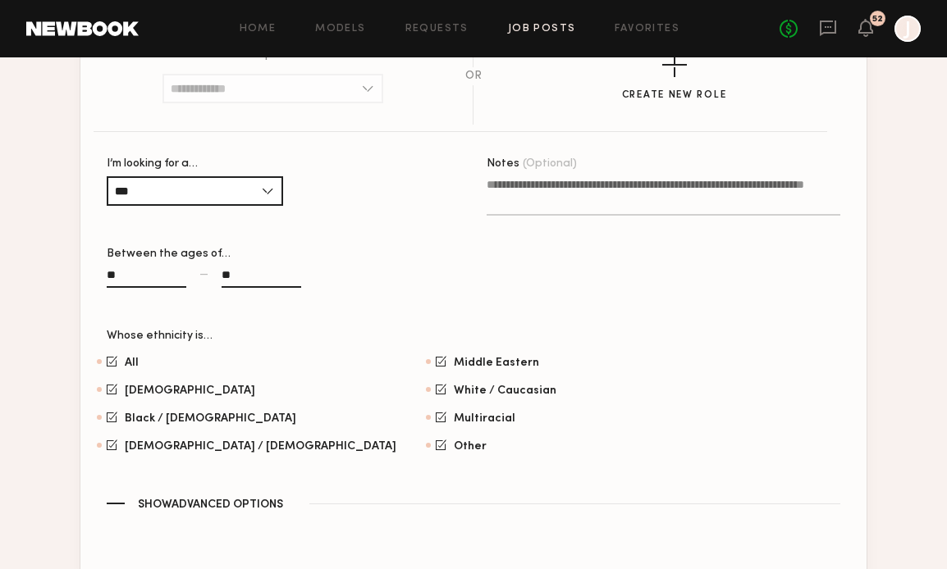
scroll to position [902, 0]
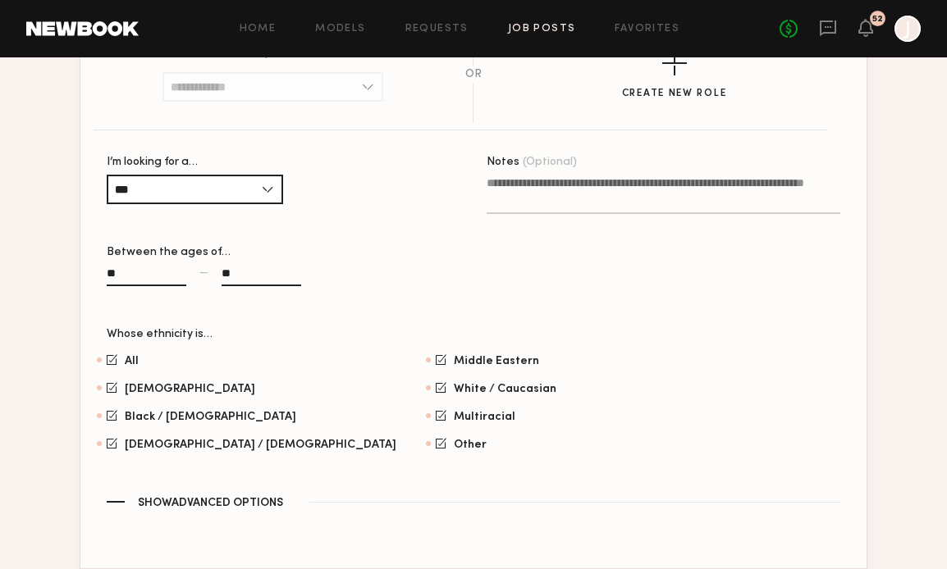
click at [121, 273] on input "**" at bounding box center [147, 276] width 80 height 19
drag, startPoint x: 234, startPoint y: 269, endPoint x: 219, endPoint y: 269, distance: 14.8
click at [219, 269] on div "** — **" at bounding box center [284, 284] width 354 height 38
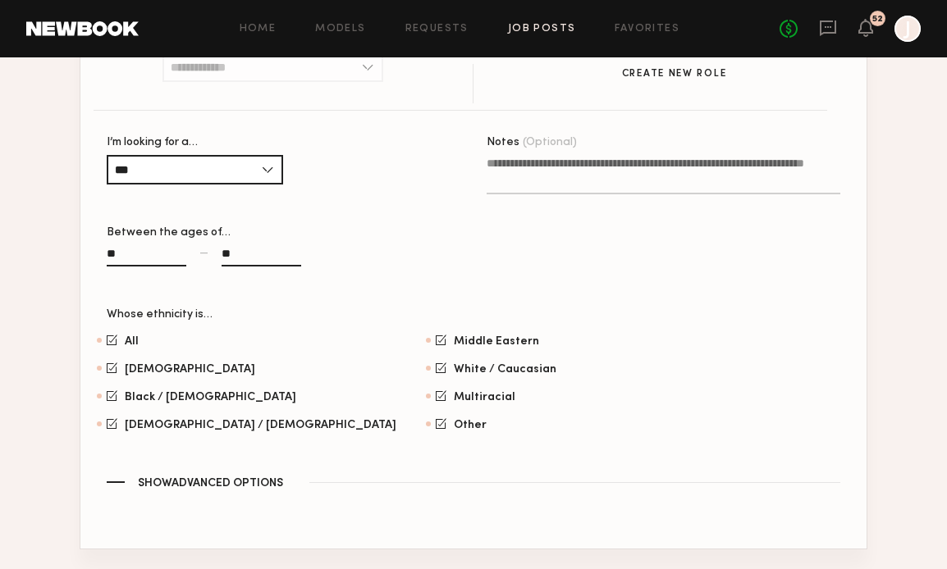
scroll to position [923, 0]
type input "*"
type input "**"
click at [575, 263] on div "Notes (Optional)" at bounding box center [663, 222] width 354 height 172
drag, startPoint x: 240, startPoint y: 250, endPoint x: 255, endPoint y: 251, distance: 15.6
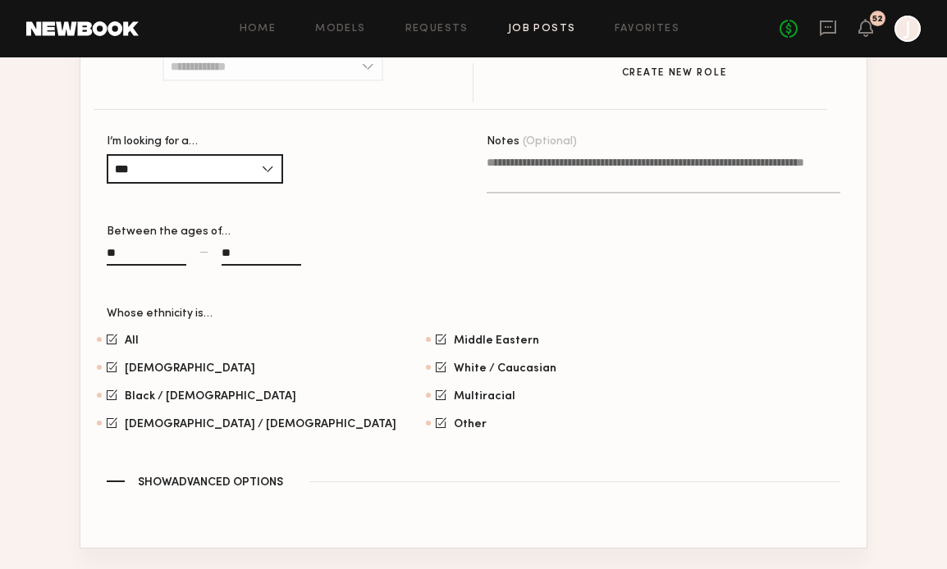
click at [255, 251] on input "**" at bounding box center [261, 256] width 80 height 19
click at [432, 308] on div "Whose ethnicity is…" at bounding box center [473, 313] width 733 height 11
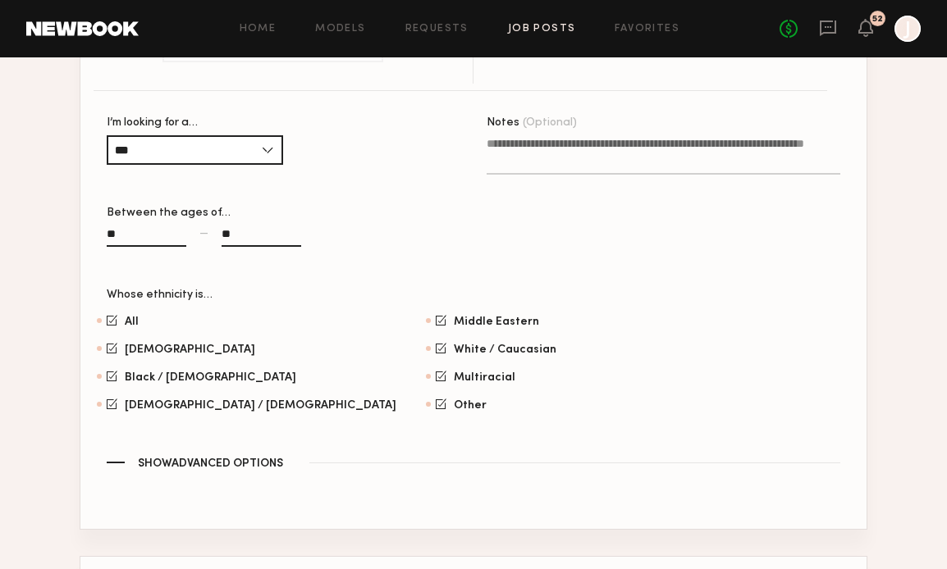
scroll to position [857, 0]
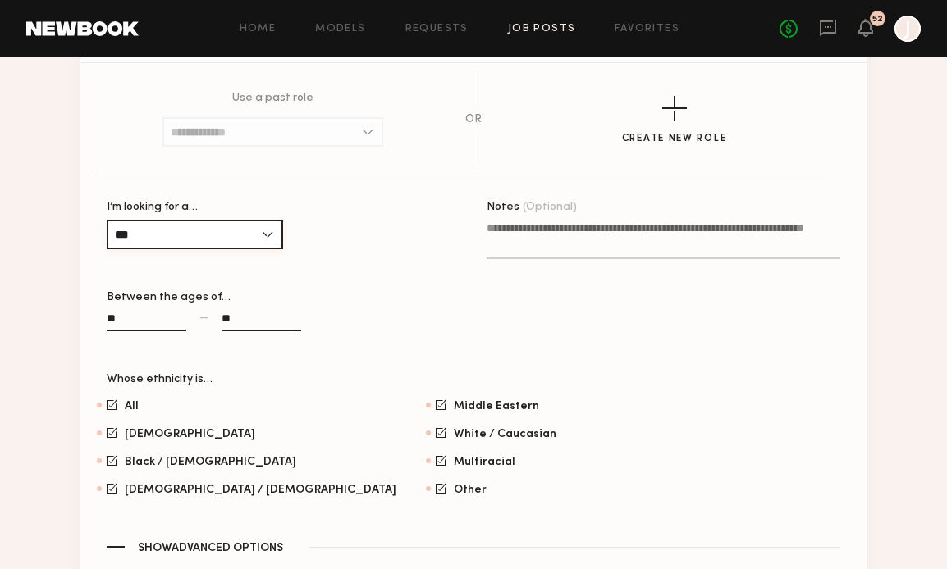
click at [267, 234] on input "***" at bounding box center [195, 235] width 176 height 30
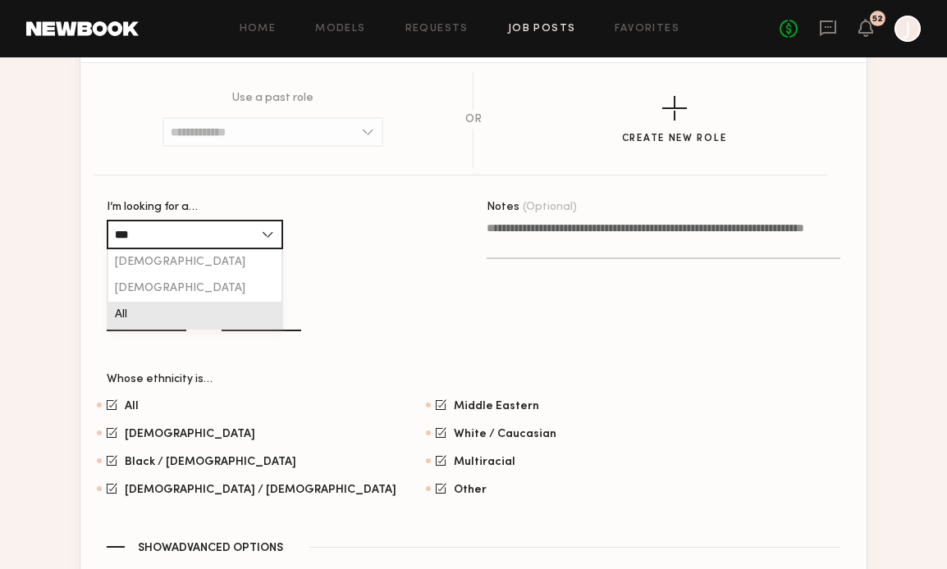
click at [267, 234] on input "***" at bounding box center [195, 235] width 176 height 30
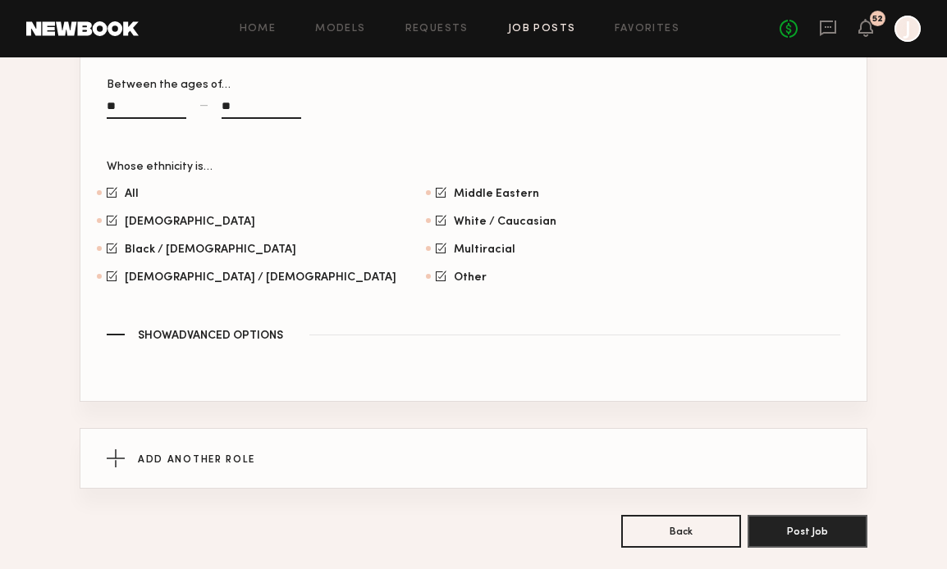
scroll to position [1135, 0]
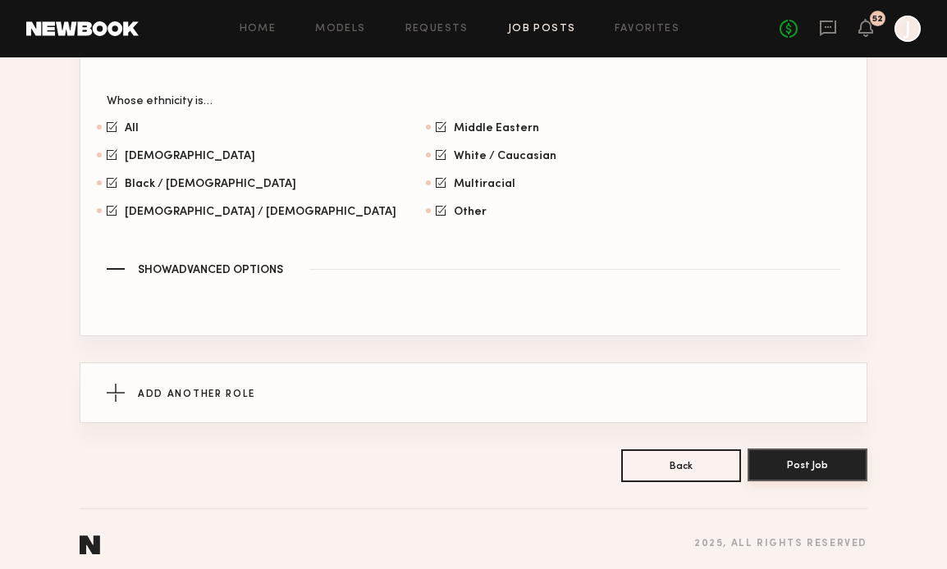
click at [782, 471] on button "Post Job" at bounding box center [807, 465] width 120 height 33
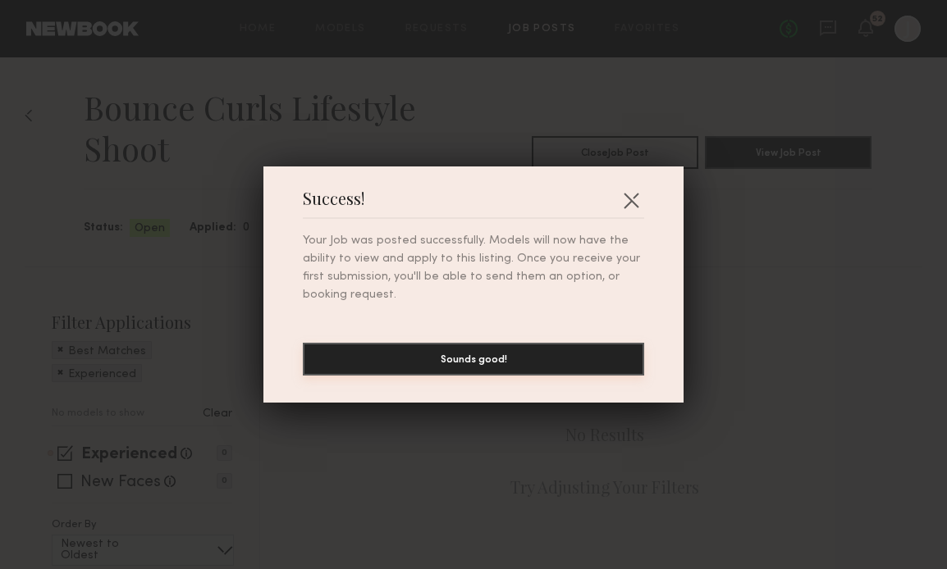
click at [440, 357] on button "Sounds good!" at bounding box center [473, 359] width 341 height 33
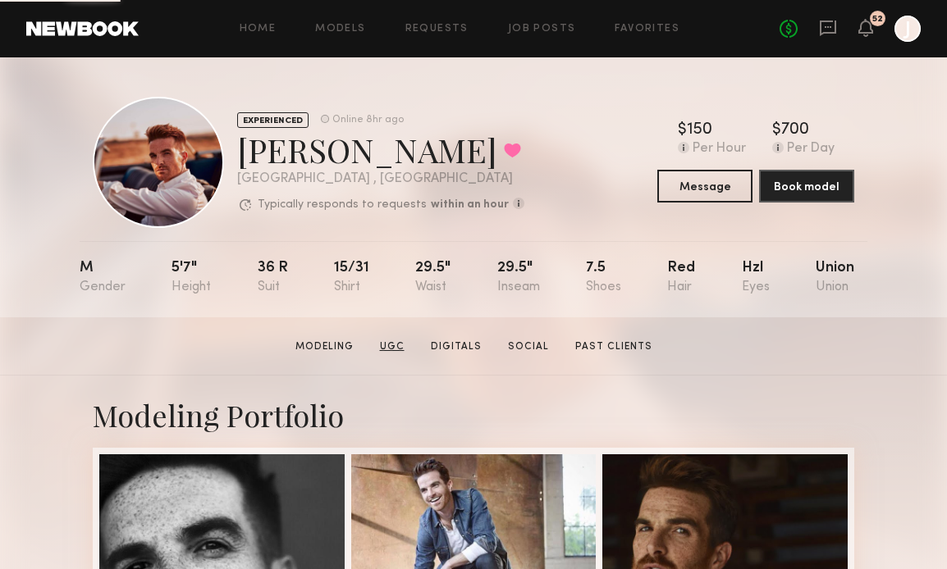
click at [394, 352] on link "UGC" at bounding box center [392, 347] width 38 height 15
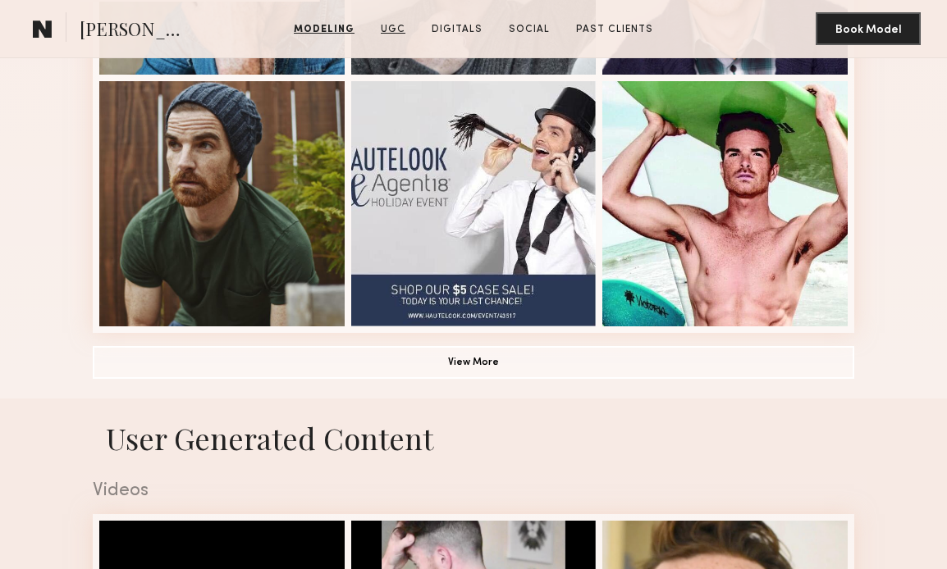
scroll to position [1513, 0]
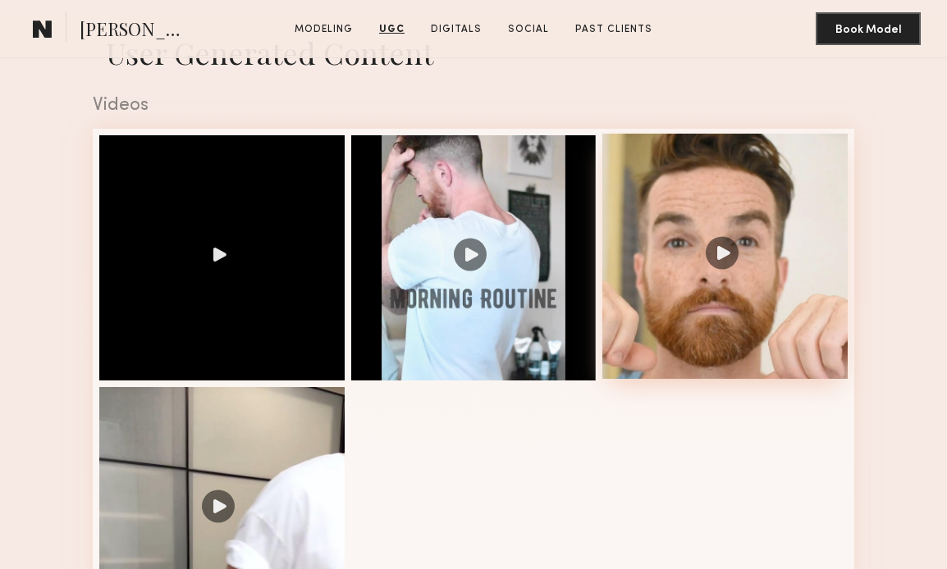
click at [642, 306] on div at bounding box center [724, 256] width 245 height 245
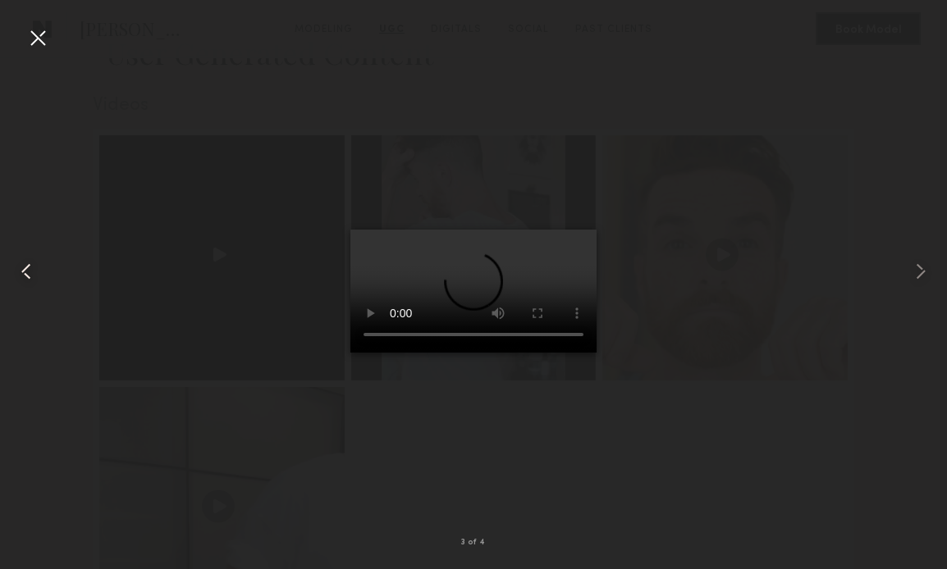
click at [19, 267] on common-icon at bounding box center [26, 271] width 26 height 26
click at [18, 267] on common-icon at bounding box center [26, 271] width 26 height 26
click at [24, 273] on common-icon at bounding box center [26, 271] width 26 height 26
click at [38, 32] on div at bounding box center [38, 38] width 26 height 26
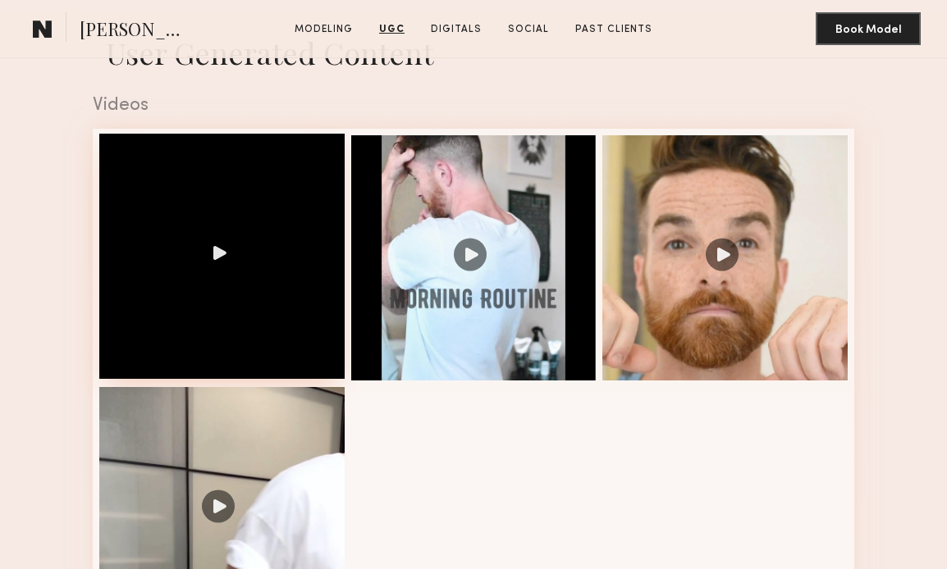
scroll to position [1611, 0]
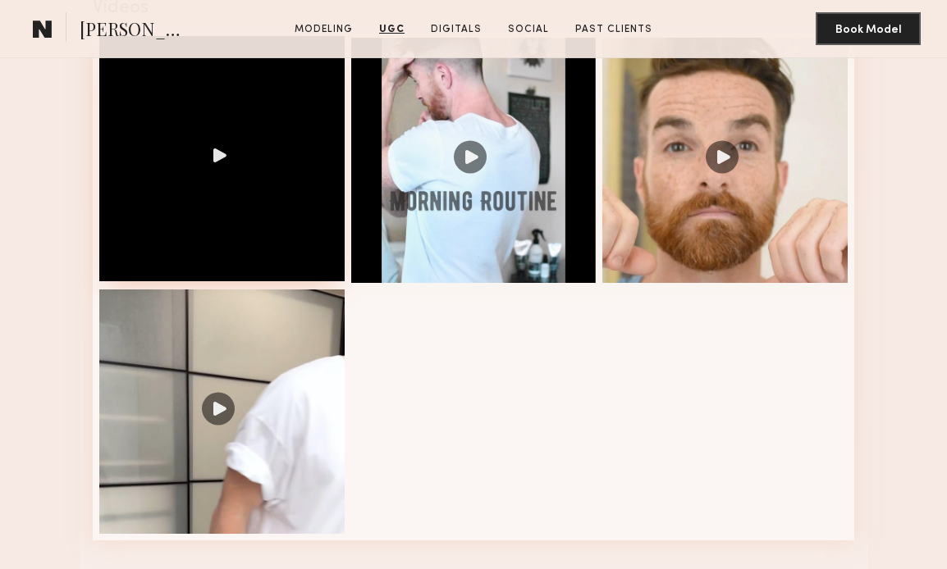
click at [194, 214] on div at bounding box center [221, 158] width 245 height 245
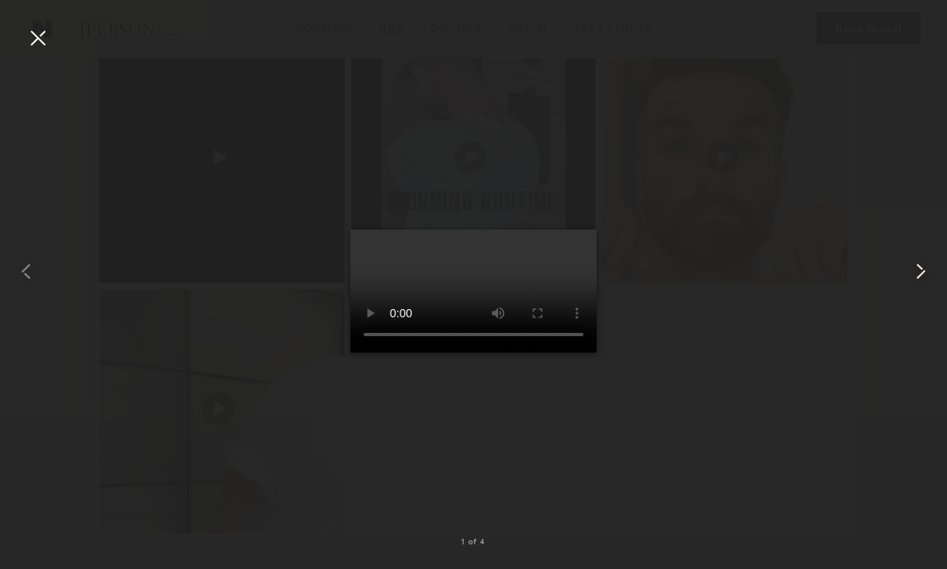
click at [922, 252] on div at bounding box center [928, 271] width 38 height 490
click at [919, 266] on common-icon at bounding box center [920, 271] width 26 height 26
click at [919, 267] on common-icon at bounding box center [920, 271] width 26 height 26
click at [21, 273] on common-icon at bounding box center [26, 271] width 26 height 26
click at [35, 36] on div at bounding box center [38, 38] width 26 height 26
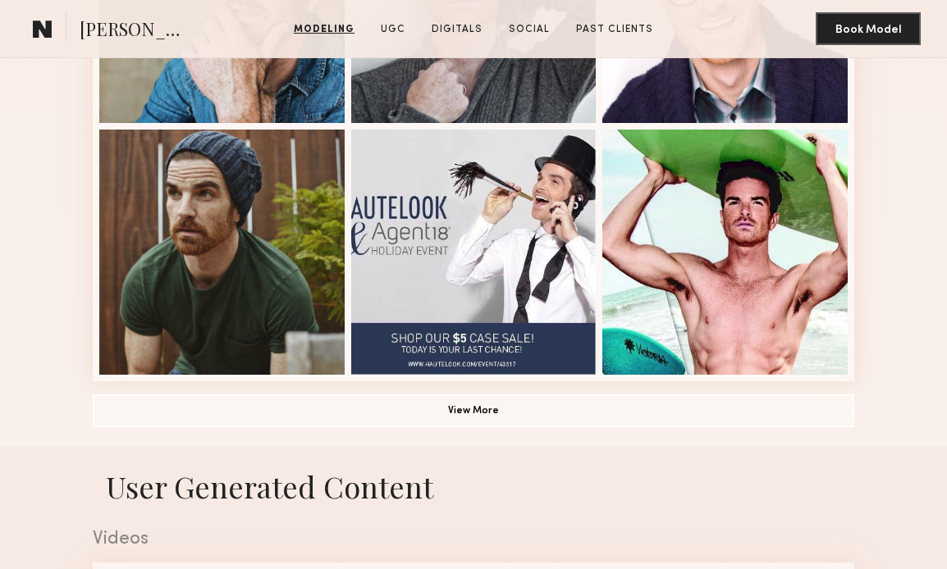
scroll to position [1226, 0]
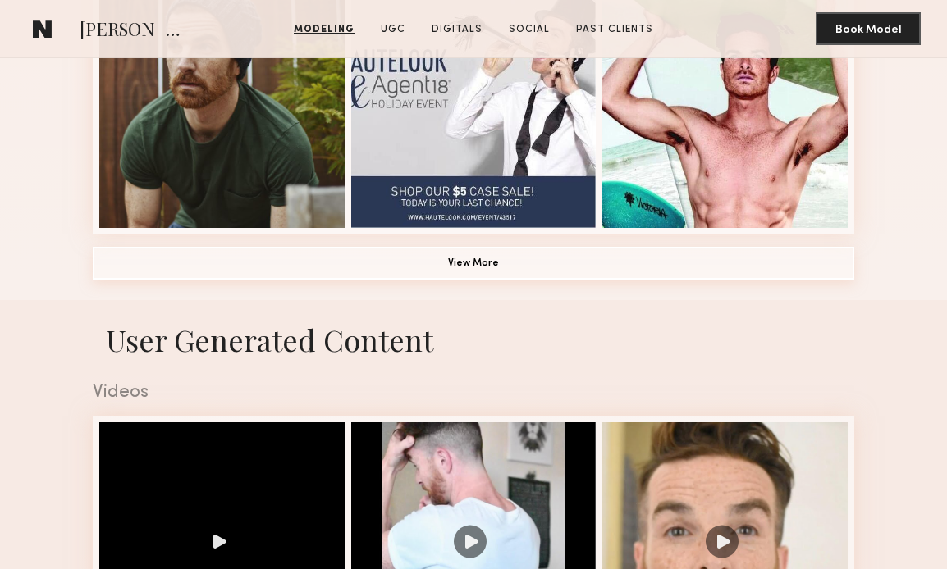
click at [331, 257] on button "View More" at bounding box center [473, 263] width 761 height 33
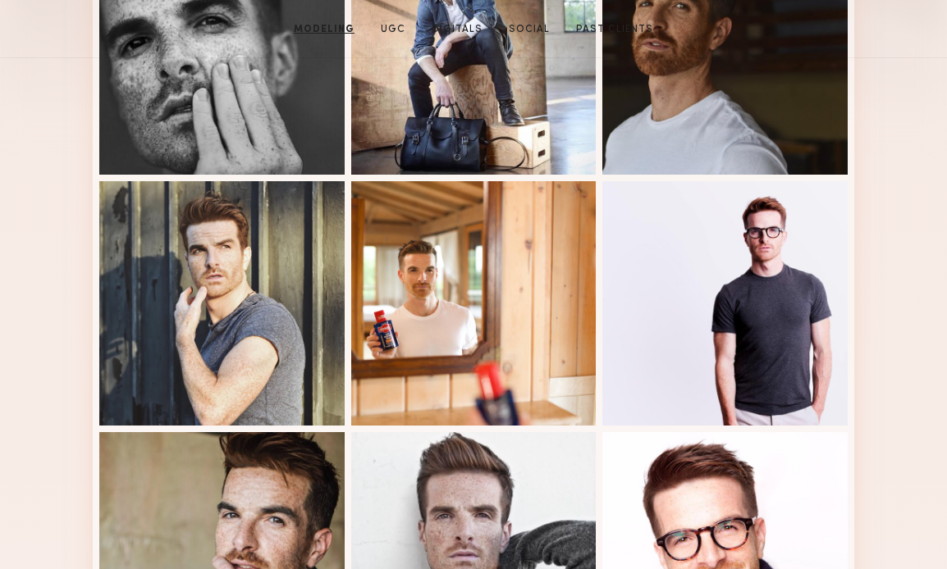
scroll to position [0, 0]
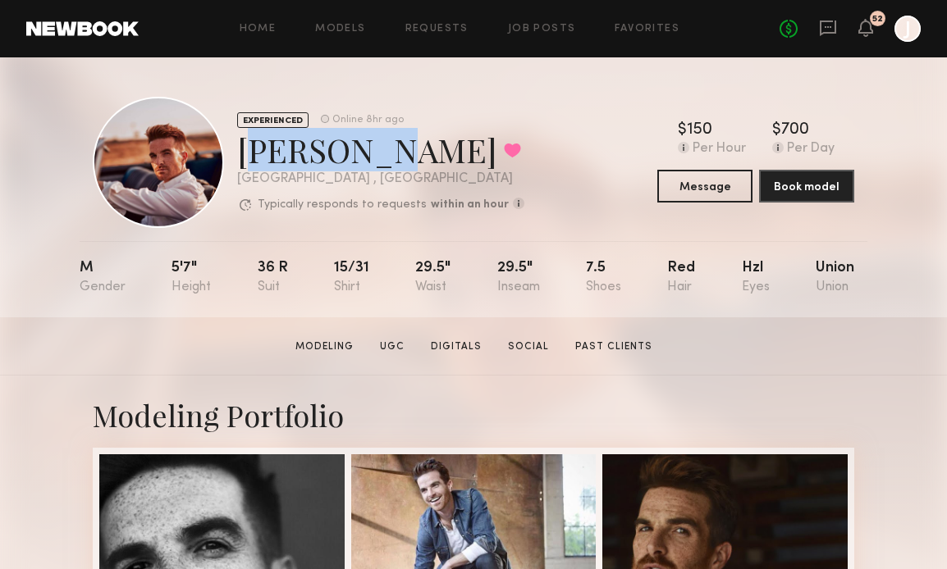
drag, startPoint x: 232, startPoint y: 157, endPoint x: 354, endPoint y: 159, distance: 122.2
click at [354, 159] on div "EXPERIENCED Online 8hr ago Chris D. Favorited Los Angeles , CA Typically respon…" at bounding box center [308, 162] width 431 height 131
copy div "Chris D."
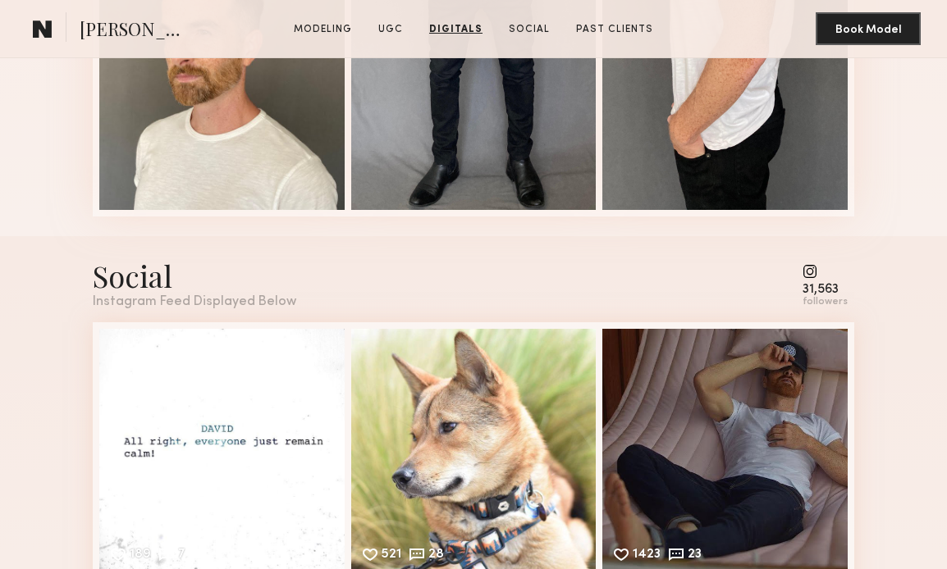
scroll to position [3585, 0]
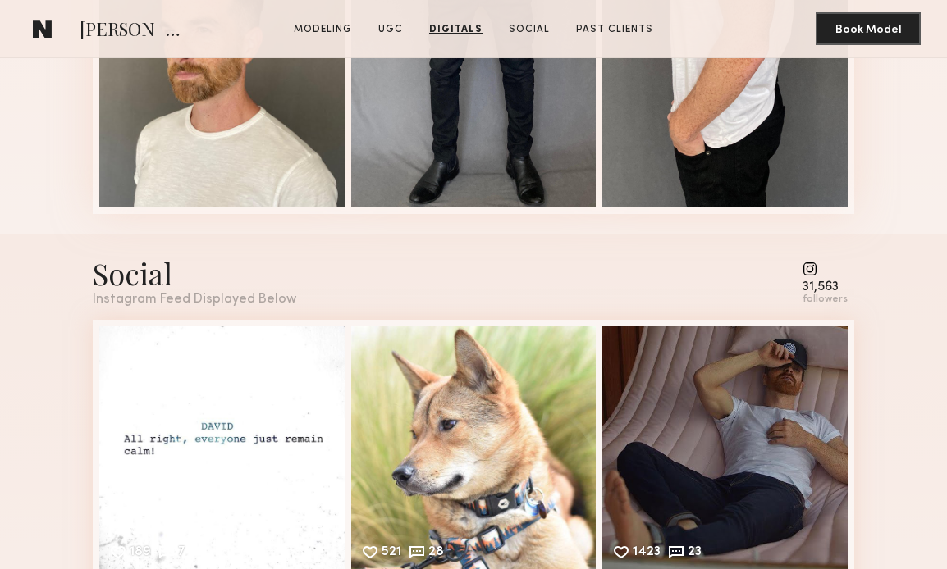
click at [817, 272] on common-icon at bounding box center [824, 269] width 45 height 15
click at [819, 300] on div "followers" at bounding box center [824, 300] width 45 height 12
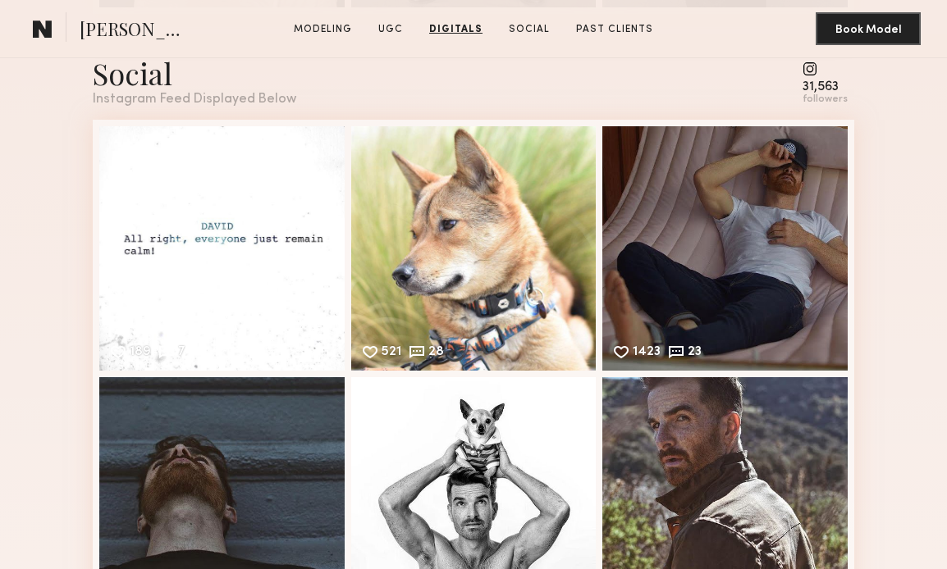
scroll to position [3965, 0]
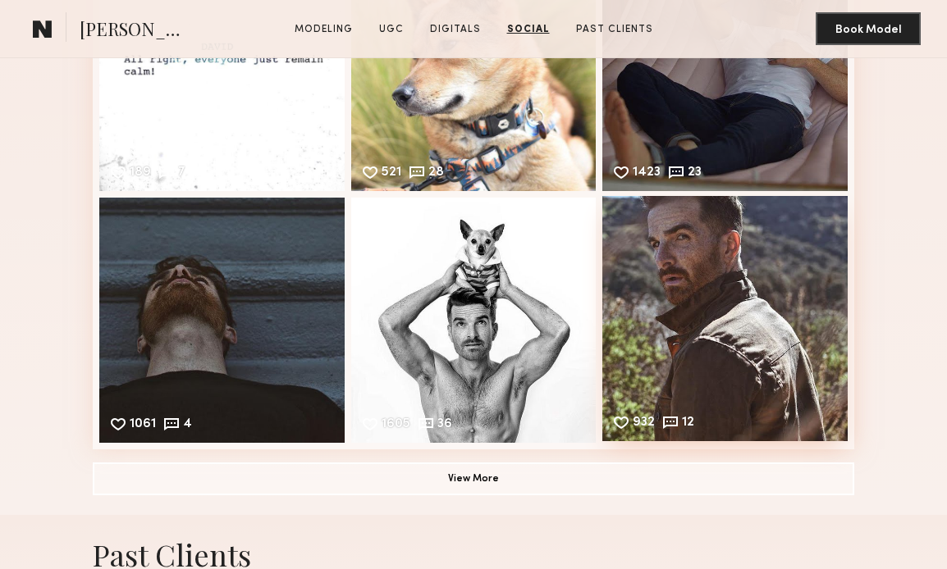
click at [759, 312] on div "932 12 Likes & comments displayed to show model’s engagement" at bounding box center [724, 318] width 245 height 245
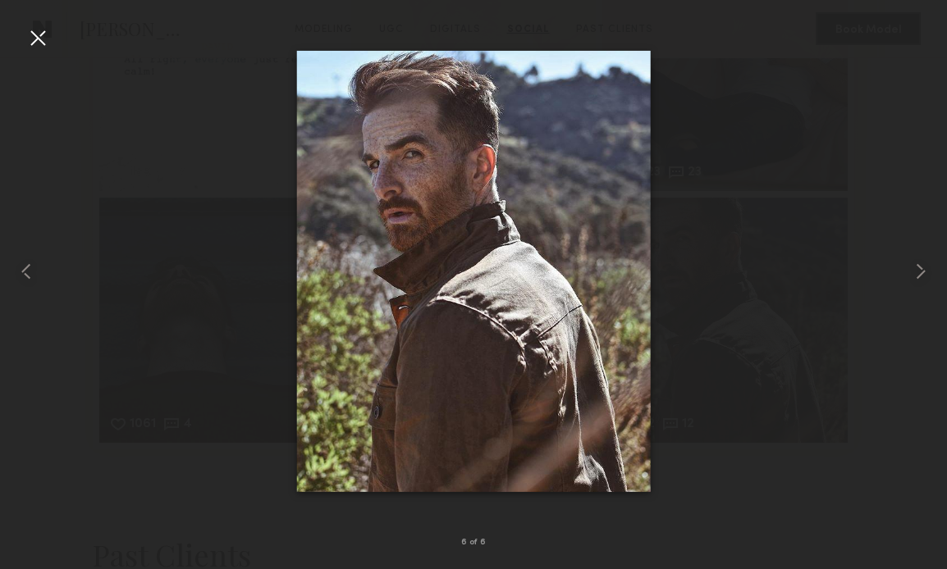
click at [40, 39] on div at bounding box center [38, 38] width 26 height 26
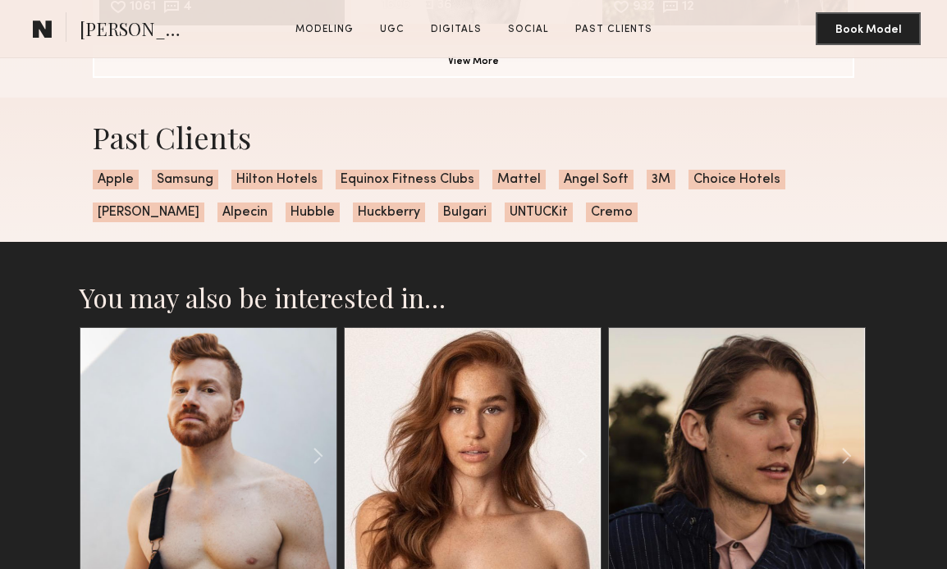
scroll to position [4141, 0]
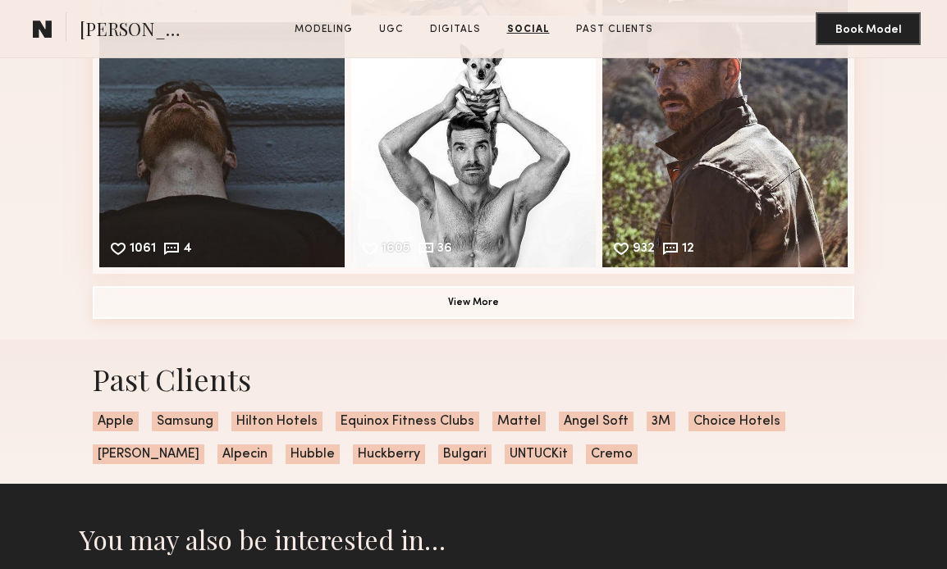
click at [431, 296] on button "View More" at bounding box center [473, 302] width 761 height 33
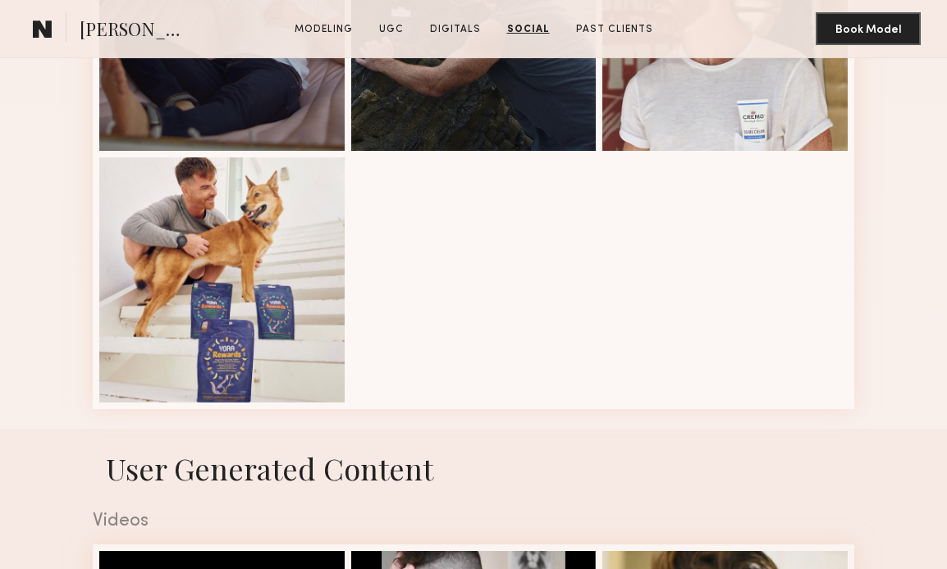
scroll to position [0, 0]
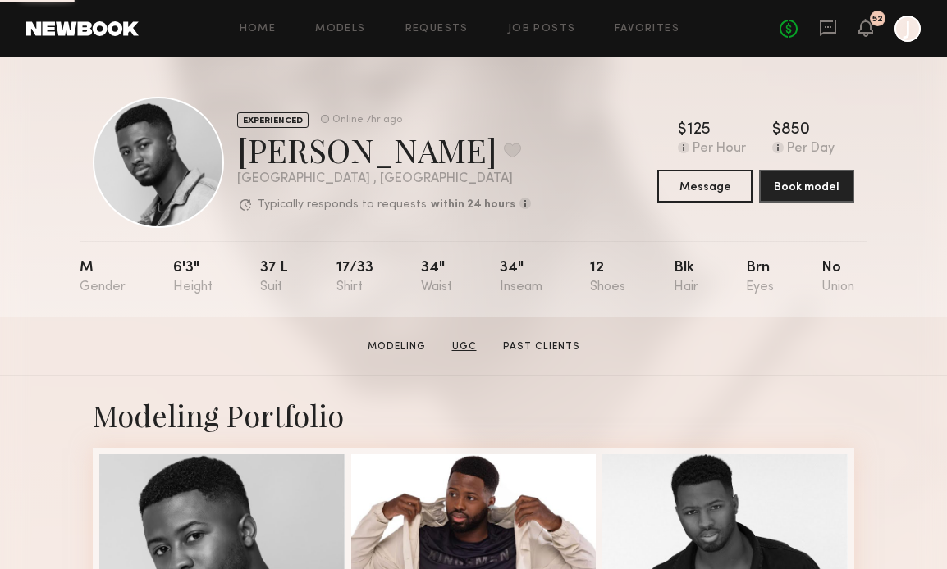
click at [459, 344] on link "UGC" at bounding box center [464, 347] width 38 height 15
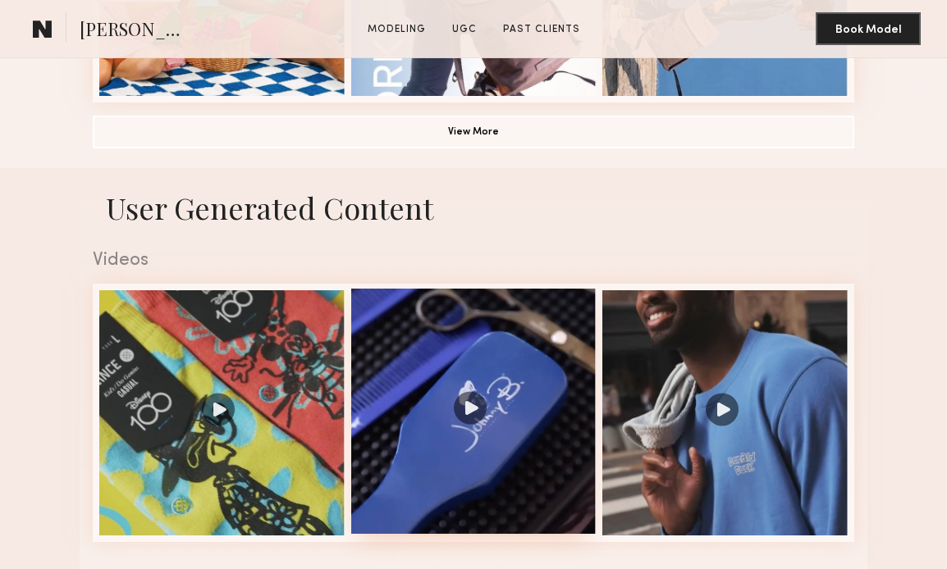
scroll to position [1426, 0]
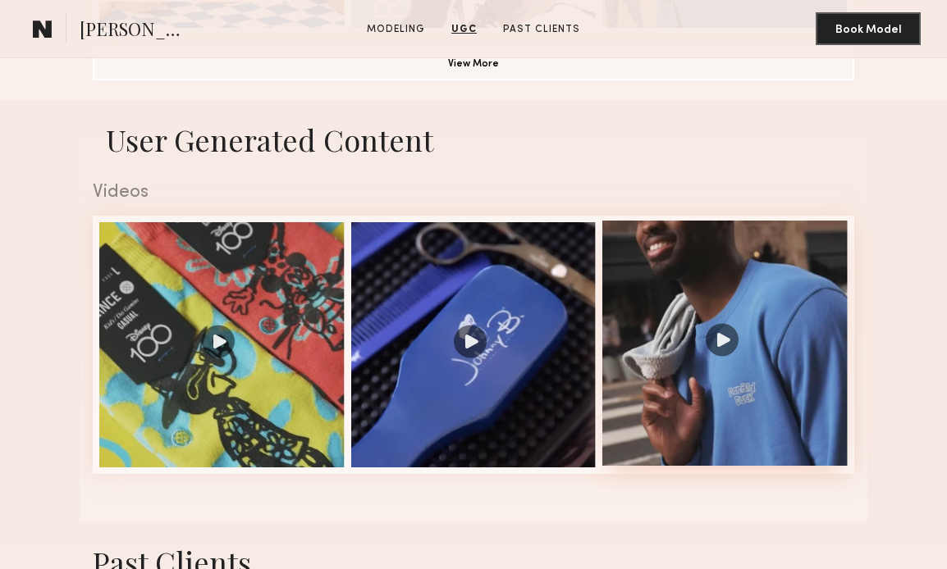
click at [652, 300] on div at bounding box center [724, 343] width 245 height 245
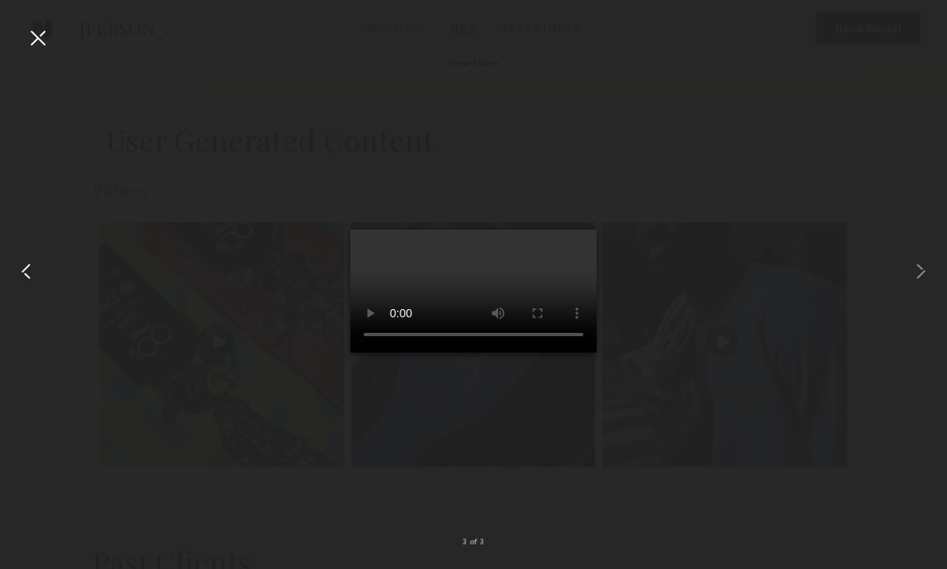
click at [21, 273] on common-icon at bounding box center [26, 271] width 26 height 26
click at [23, 271] on common-icon at bounding box center [26, 271] width 26 height 26
click at [34, 43] on div at bounding box center [38, 38] width 26 height 26
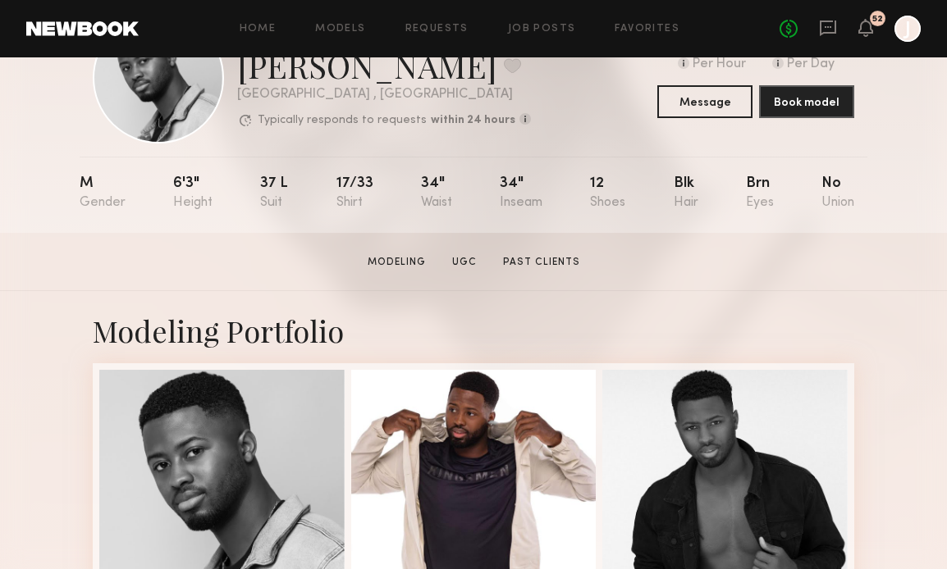
scroll to position [0, 0]
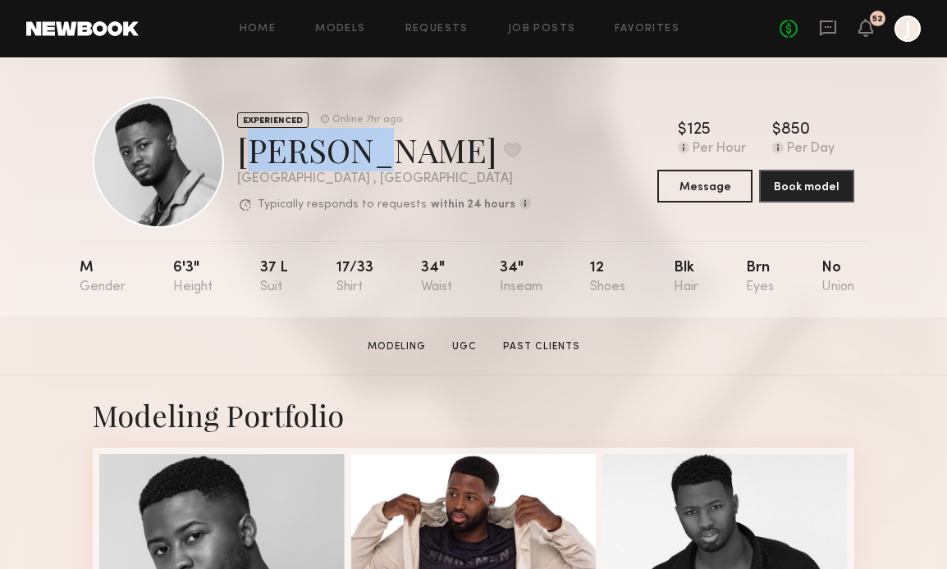
copy div "[PERSON_NAME]"
drag, startPoint x: 238, startPoint y: 143, endPoint x: 346, endPoint y: 153, distance: 108.7
click at [357, 156] on div "Quen M. Favorite" at bounding box center [384, 149] width 294 height 43
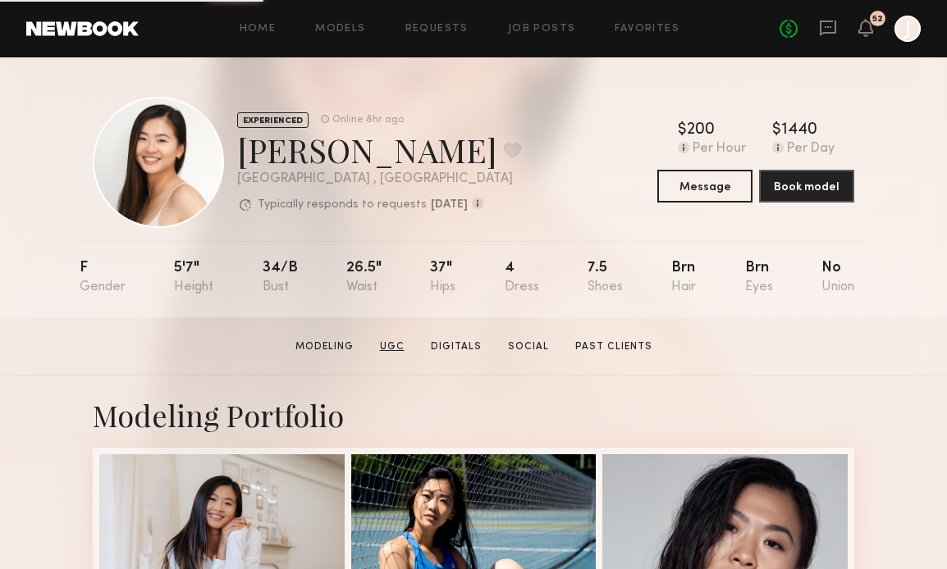
click at [393, 343] on link "UGC" at bounding box center [392, 347] width 38 height 15
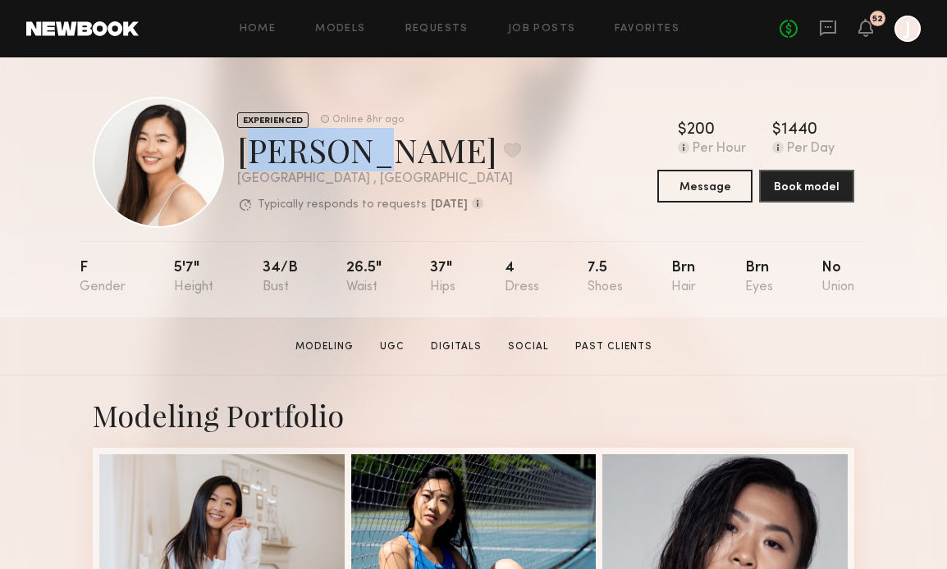
drag, startPoint x: 238, startPoint y: 155, endPoint x: 341, endPoint y: 156, distance: 103.4
click at [341, 156] on div "Katy H. Favorite" at bounding box center [379, 149] width 284 height 43
click at [396, 343] on link "UGC" at bounding box center [392, 347] width 38 height 15
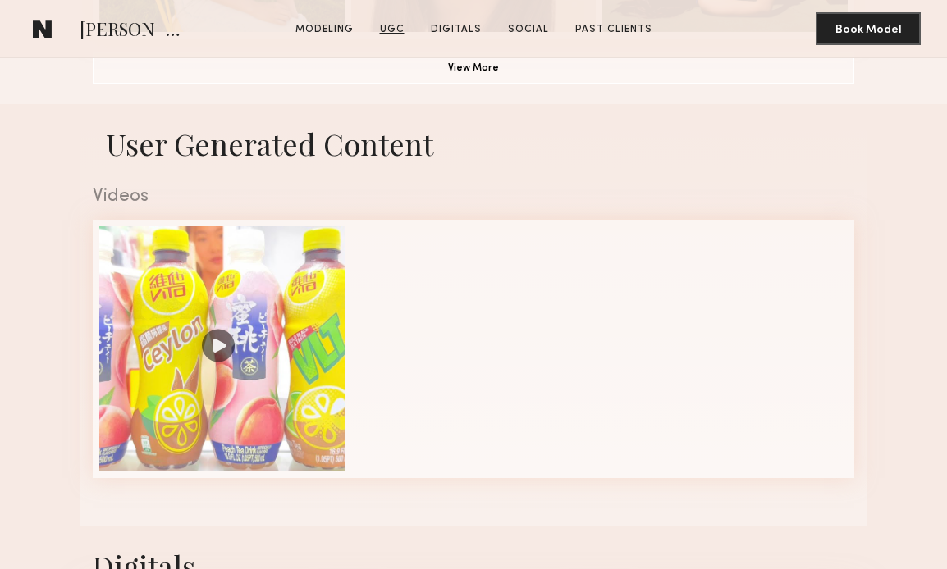
scroll to position [1426, 0]
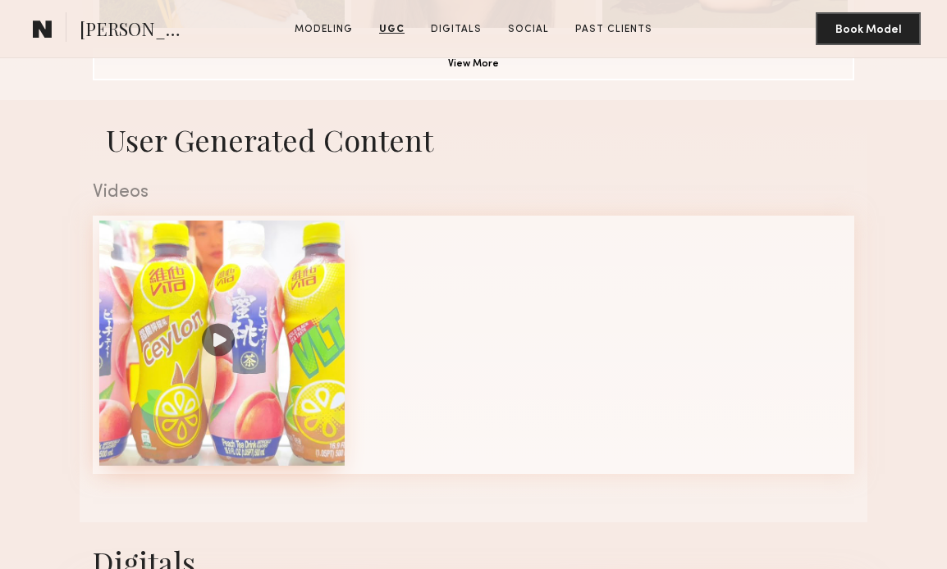
click at [272, 340] on div at bounding box center [221, 343] width 245 height 245
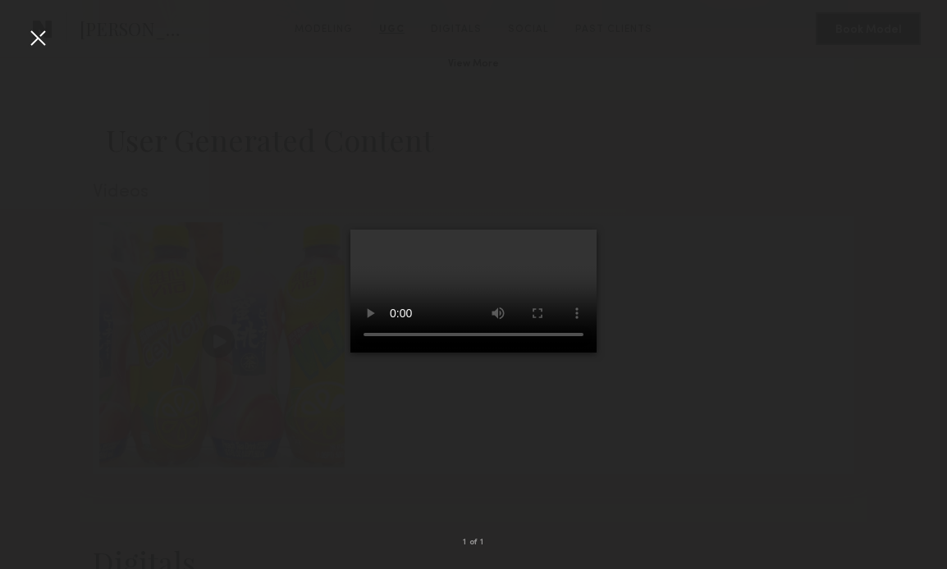
click at [48, 43] on div at bounding box center [38, 38] width 26 height 26
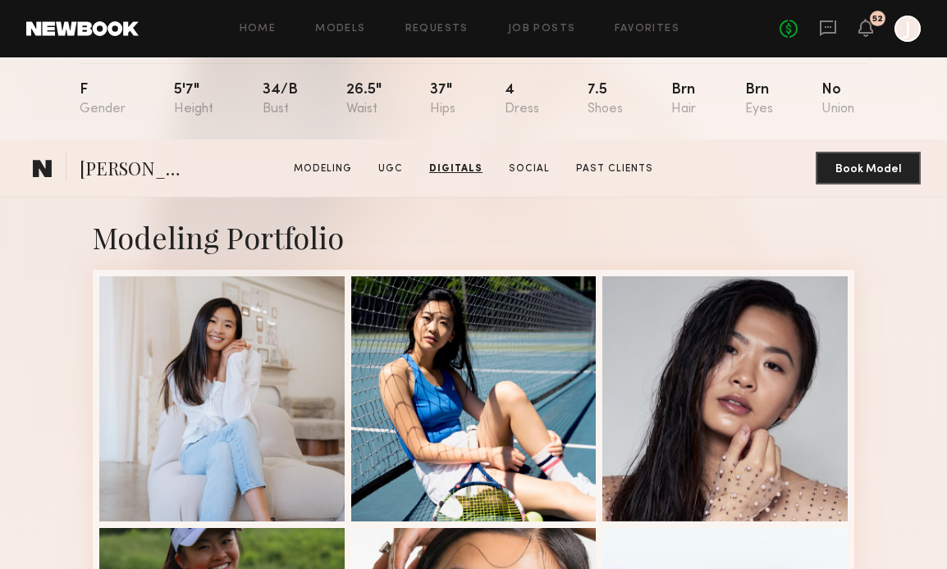
scroll to position [0, 0]
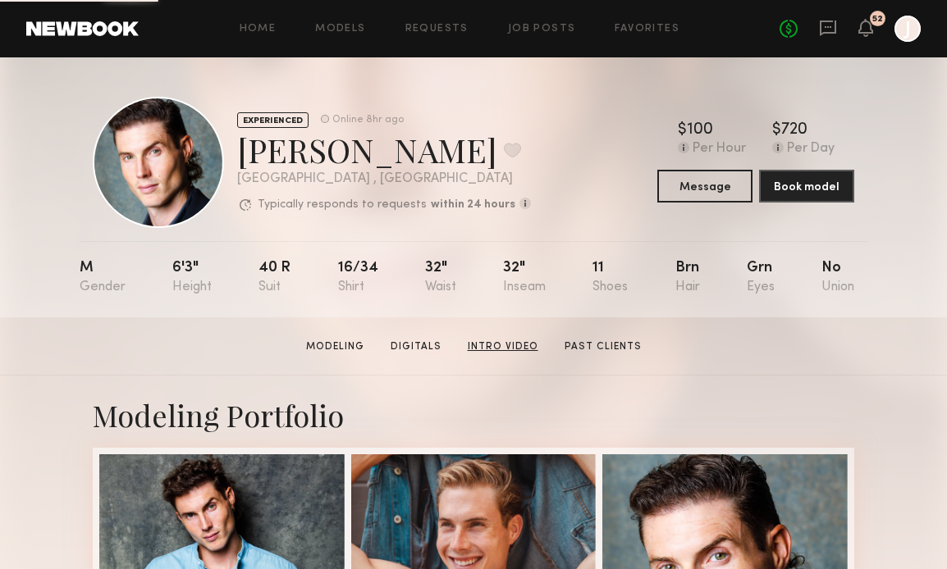
click at [469, 349] on link "Intro Video" at bounding box center [503, 347] width 84 height 15
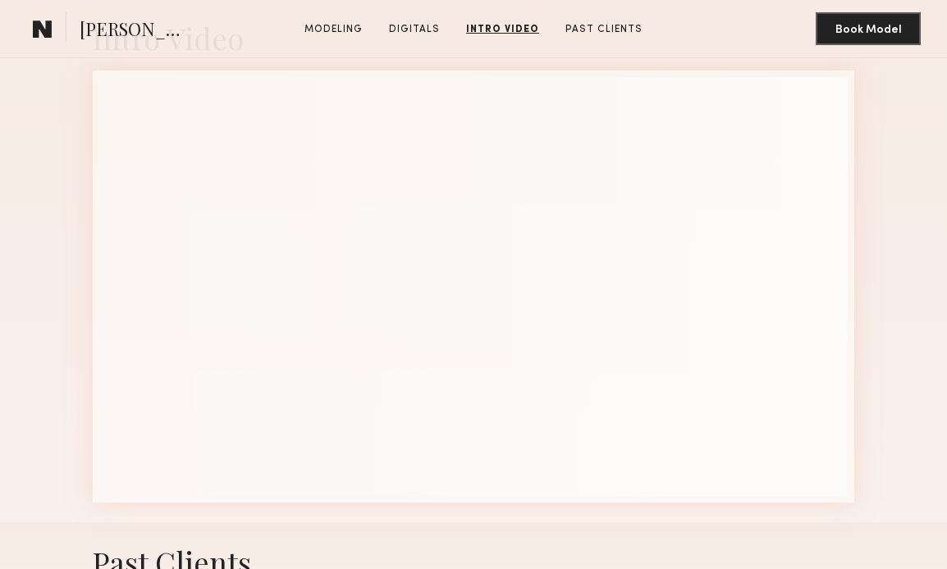
scroll to position [2138, 0]
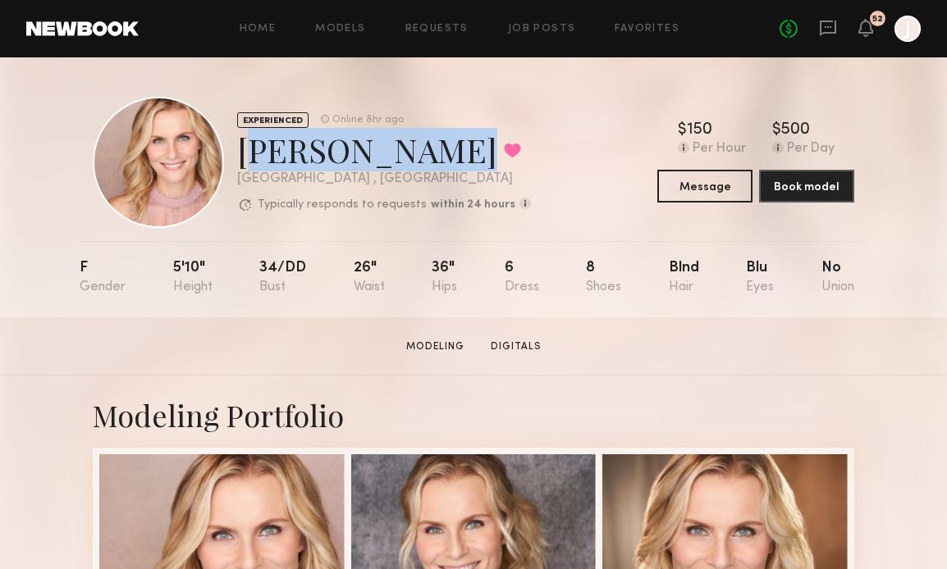
drag, startPoint x: 240, startPoint y: 153, endPoint x: 424, endPoint y: 157, distance: 183.8
click at [424, 157] on div "[PERSON_NAME] Favorited" at bounding box center [384, 149] width 294 height 43
copy div "[PERSON_NAME]"
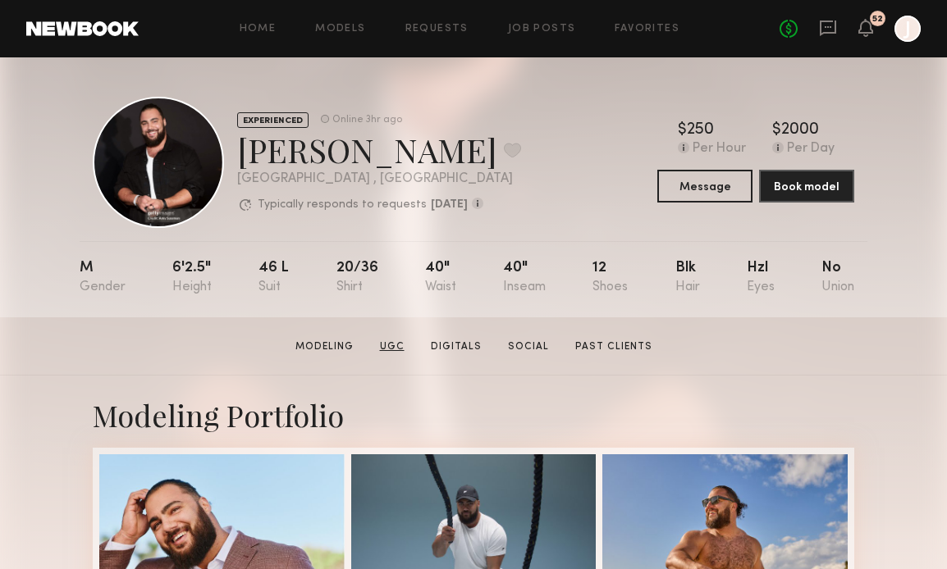
click at [393, 344] on link "UGC" at bounding box center [392, 347] width 38 height 15
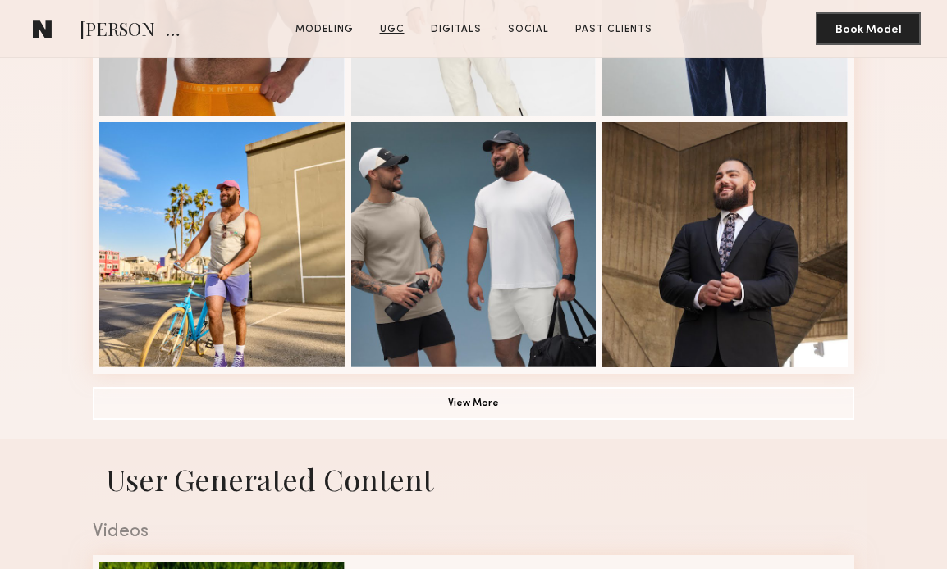
scroll to position [1426, 0]
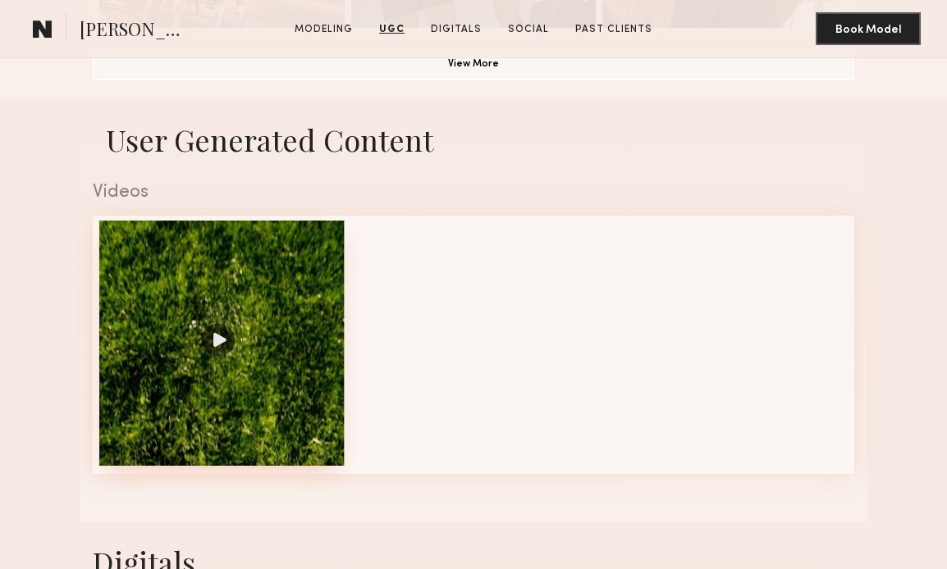
click at [261, 341] on div at bounding box center [221, 343] width 245 height 245
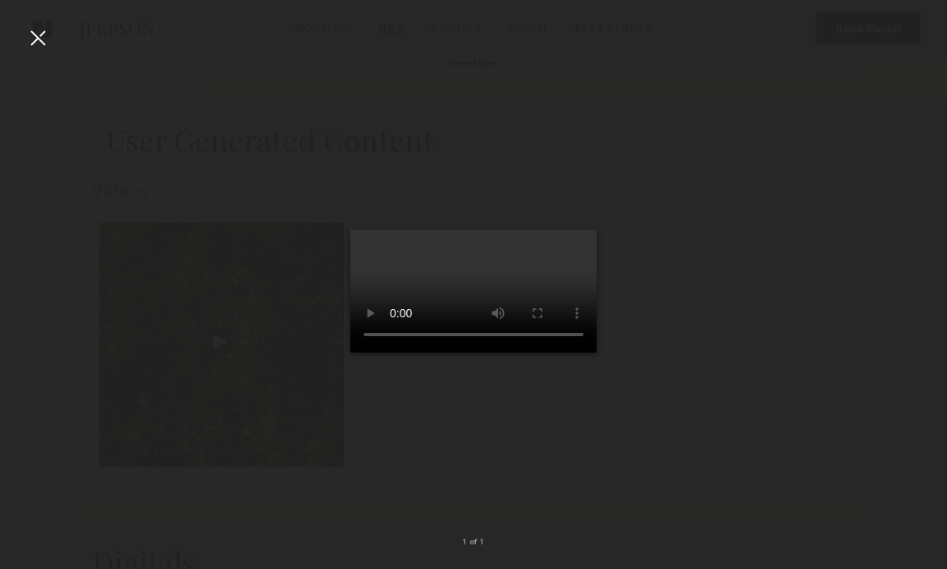
click at [35, 39] on div at bounding box center [38, 38] width 26 height 26
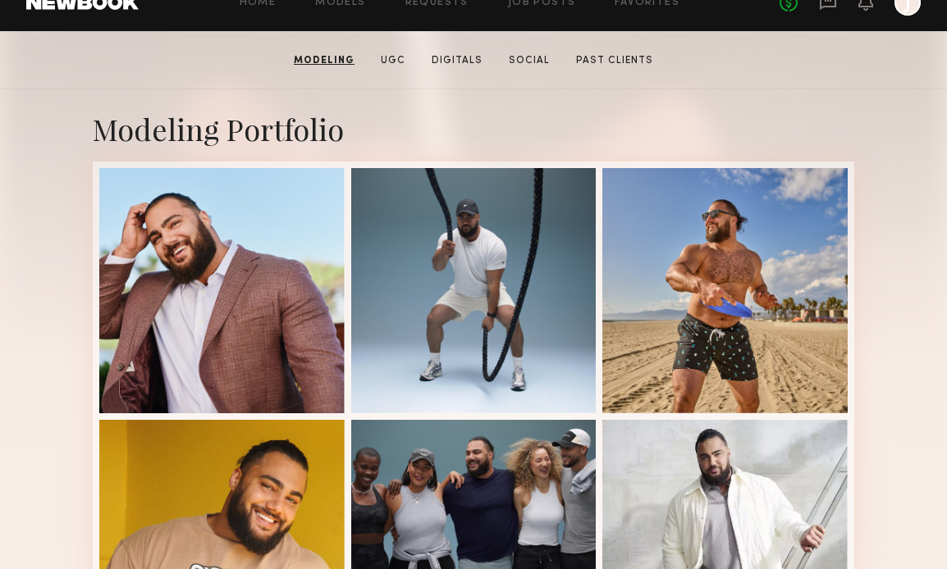
scroll to position [0, 0]
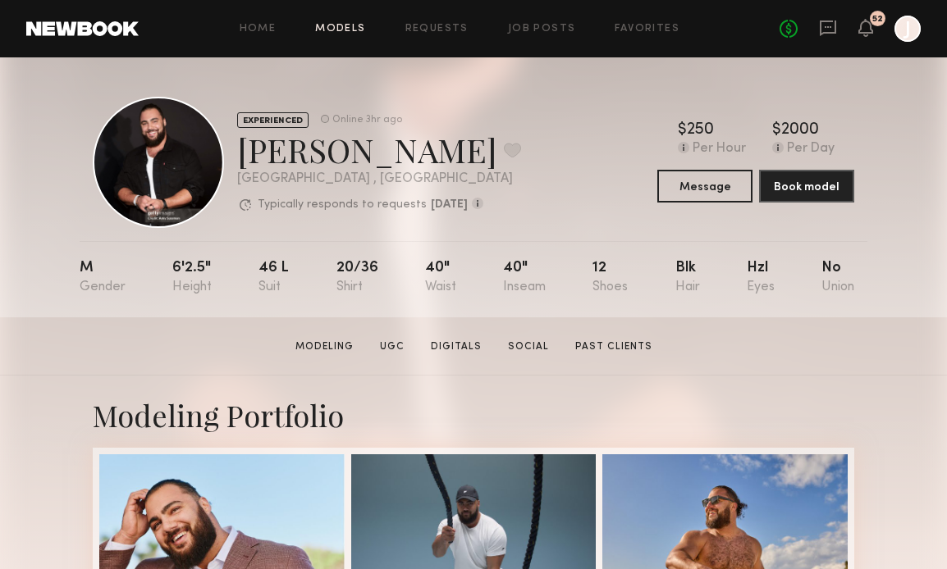
click at [350, 25] on link "Models" at bounding box center [340, 29] width 50 height 11
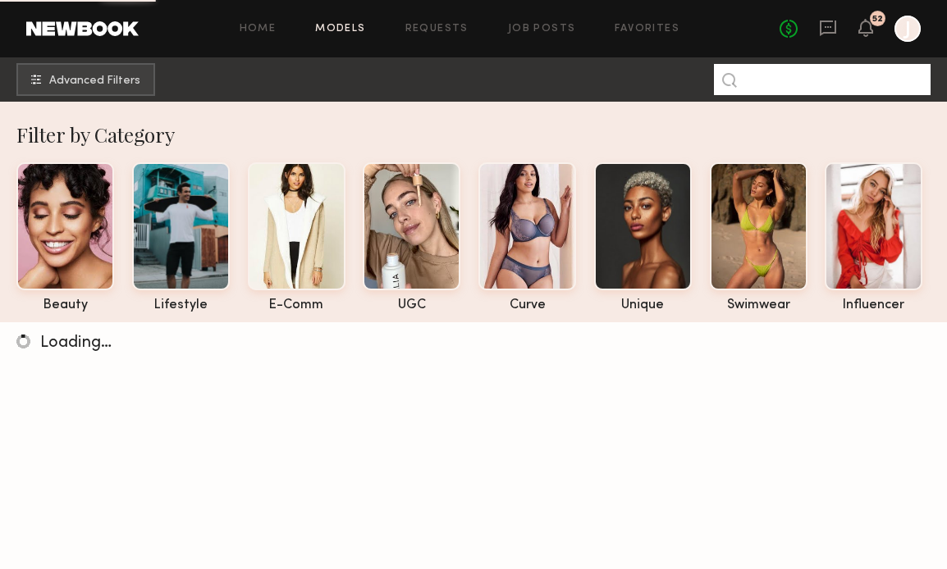
click at [779, 83] on input at bounding box center [822, 79] width 217 height 31
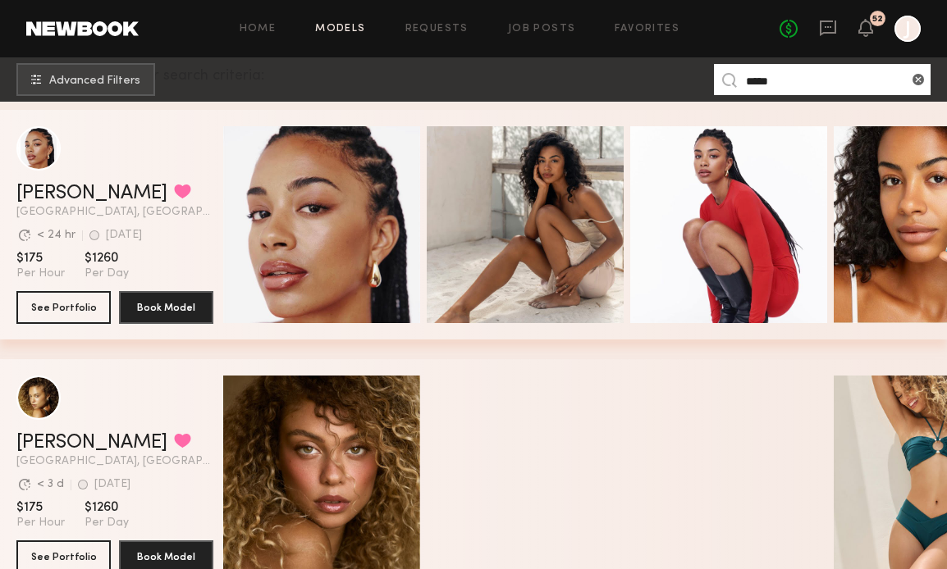
scroll to position [299, 0]
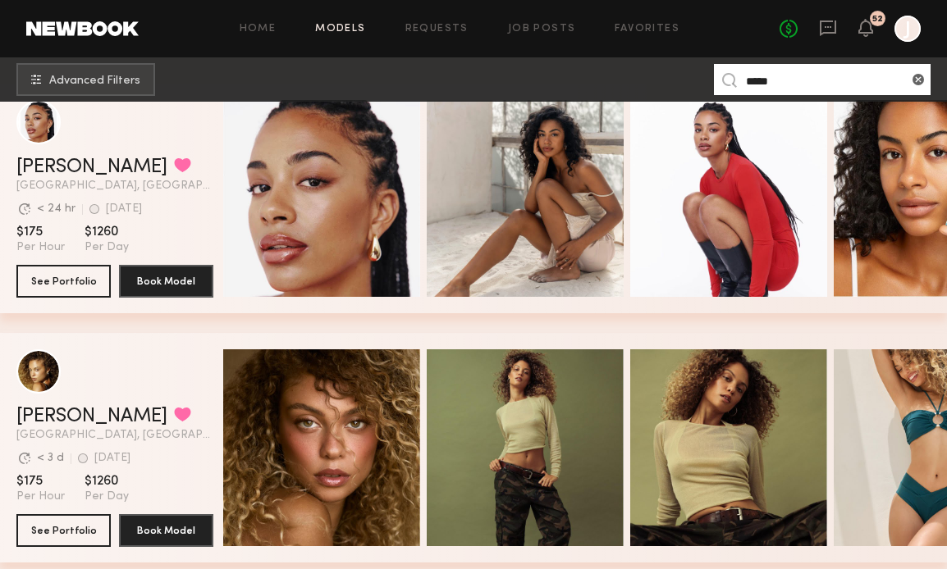
drag, startPoint x: 782, startPoint y: 80, endPoint x: 711, endPoint y: 80, distance: 70.5
click at [712, 80] on nb-browse-subheader "Advanced Filters *****" at bounding box center [473, 79] width 947 height 44
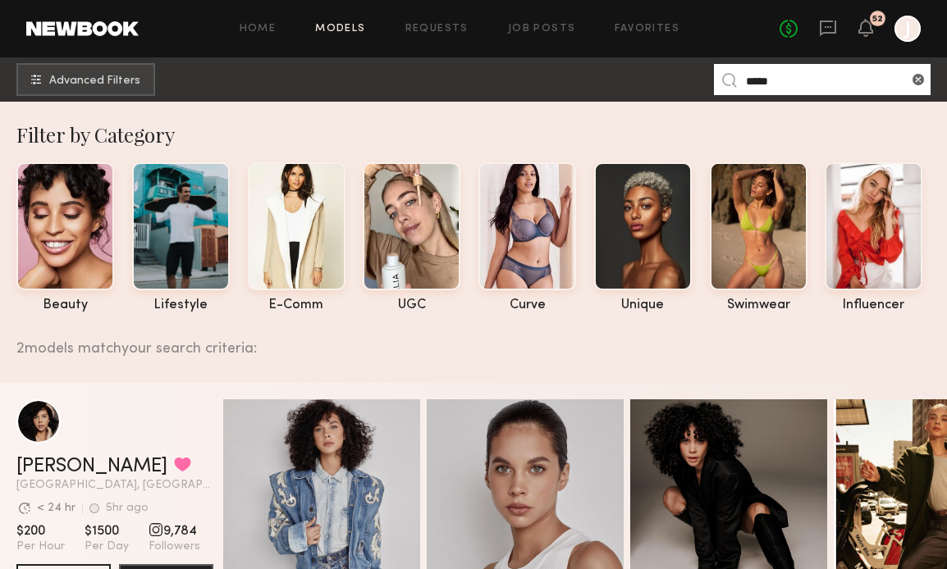
type input "*****"
click at [824, 35] on icon at bounding box center [828, 28] width 18 height 18
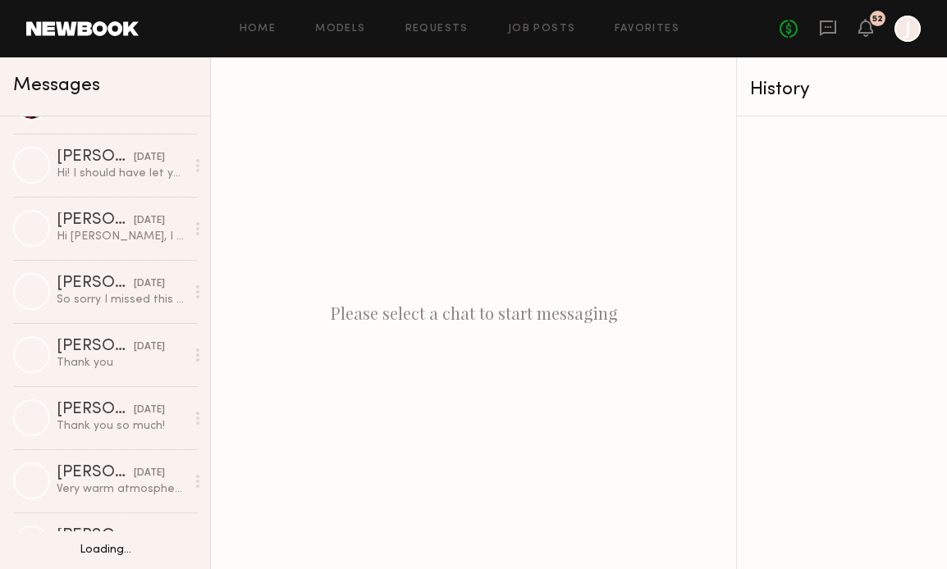
scroll to position [1480, 0]
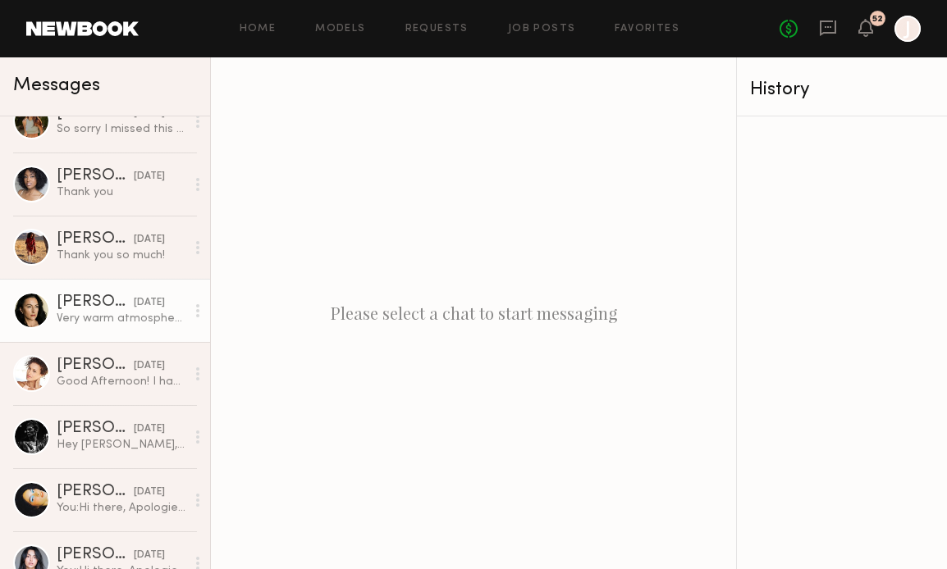
click at [125, 321] on div "Very warm atmosphere and team. I thank Jake for inviting me. It was a pleasure …" at bounding box center [121, 319] width 129 height 16
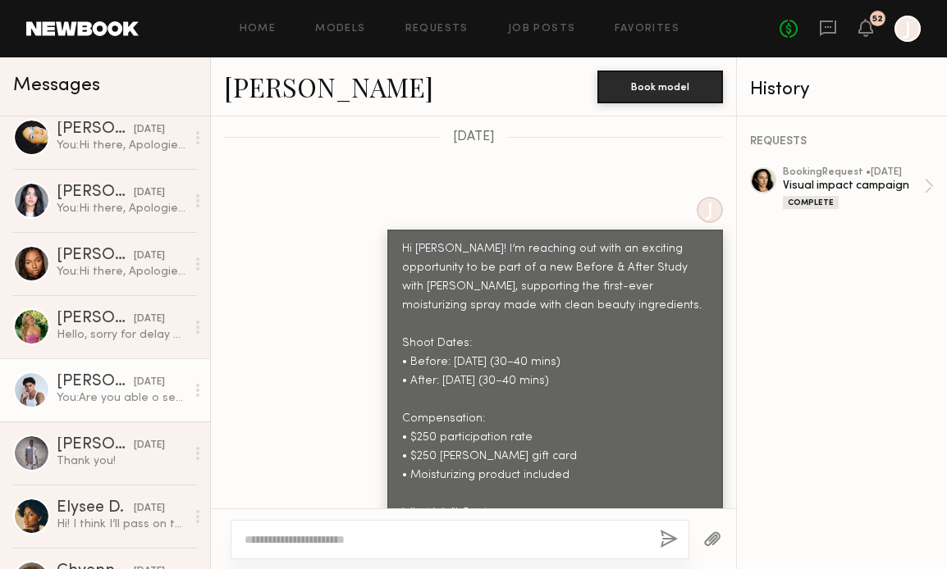
scroll to position [1843, 0]
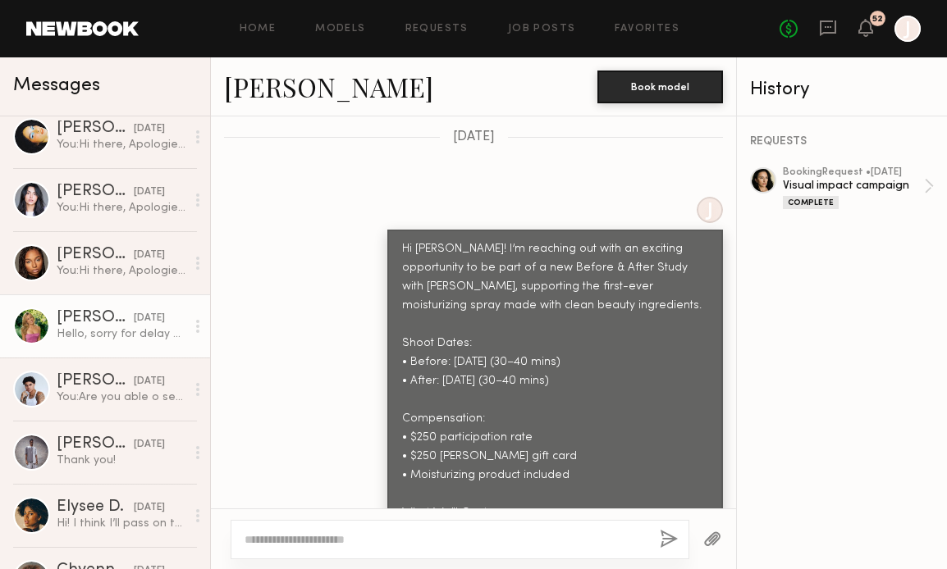
click at [104, 340] on div "Hello, sorry for delay - in Europe!" at bounding box center [121, 334] width 129 height 16
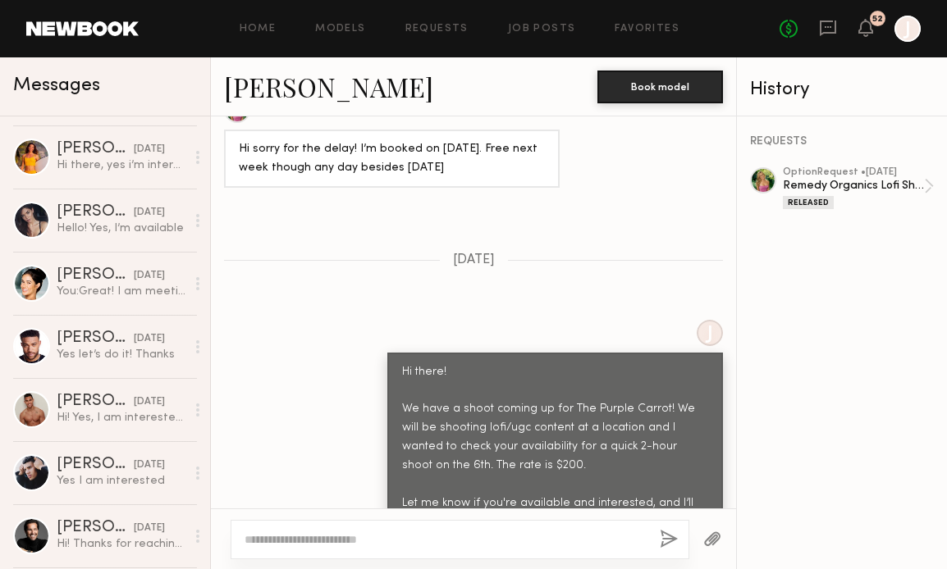
scroll to position [601, 0]
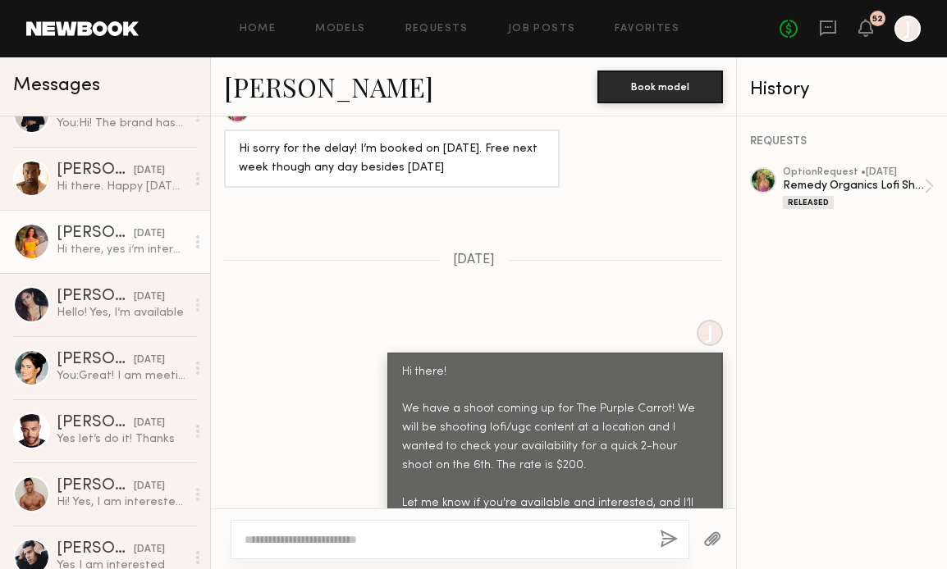
click at [112, 260] on link "Miska S. 08/25/2025 Hi there, yes i’m interested and available!" at bounding box center [105, 241] width 210 height 63
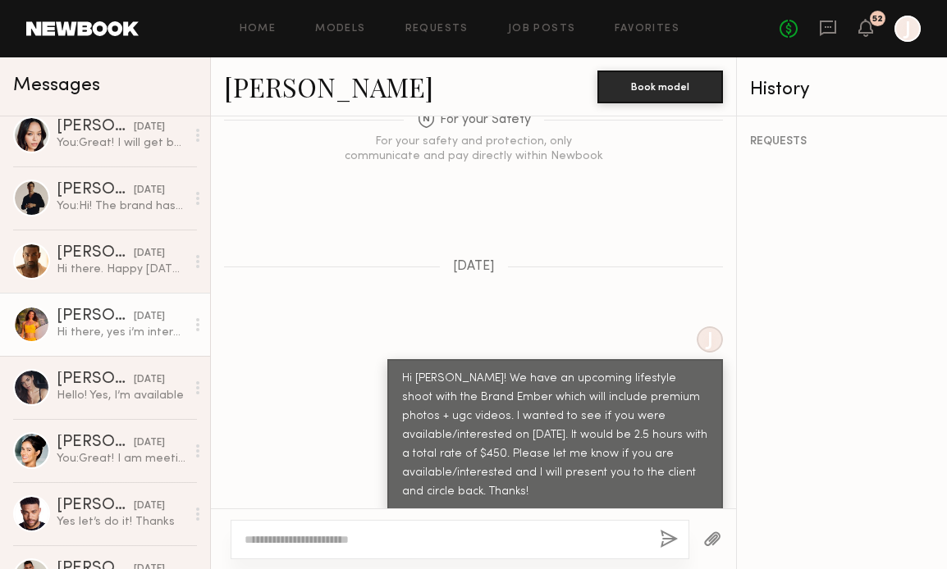
scroll to position [516, 0]
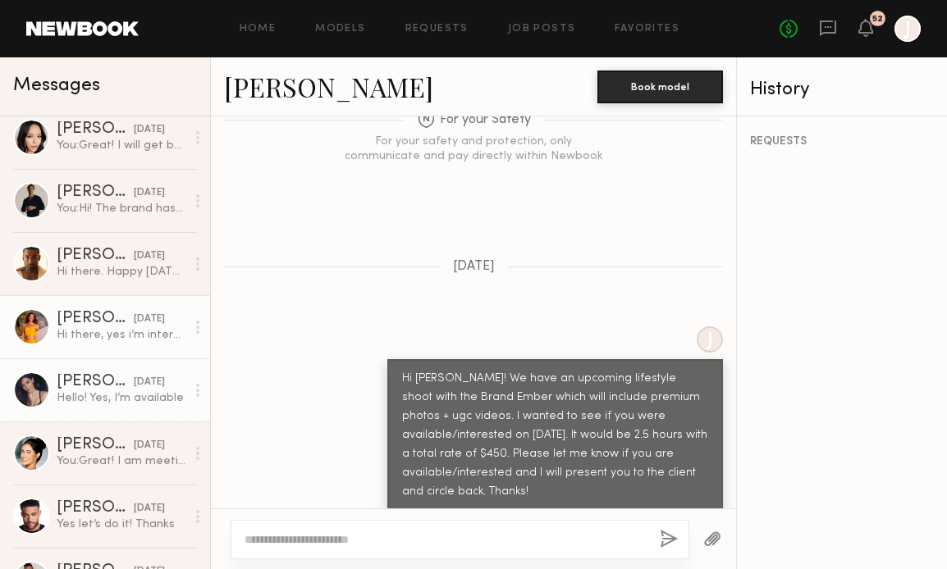
click at [98, 379] on div "Aarika W." at bounding box center [95, 382] width 77 height 16
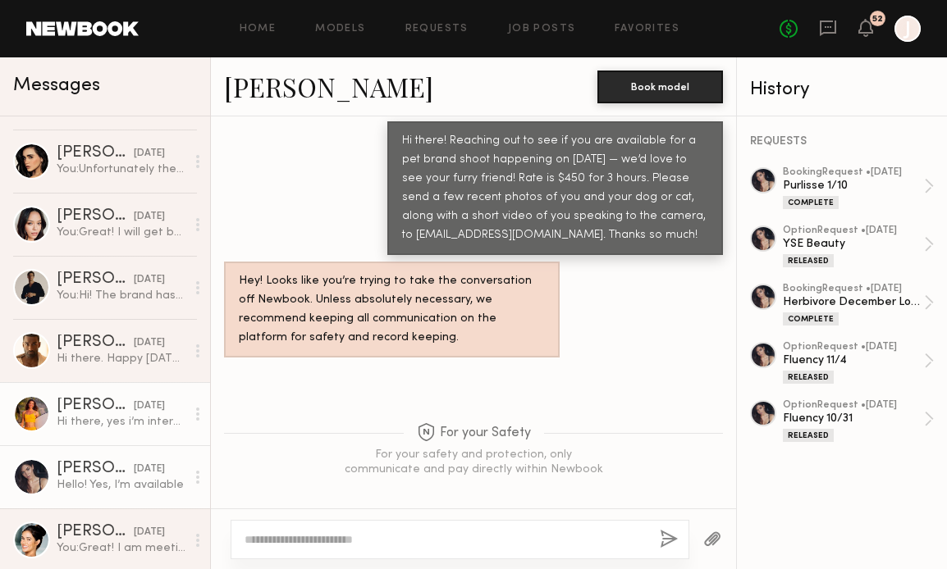
scroll to position [335, 0]
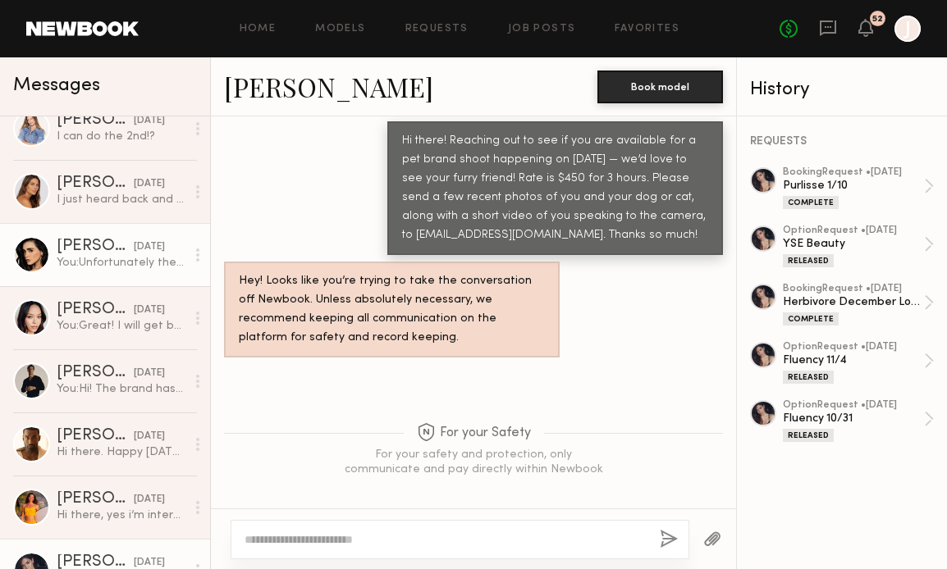
click at [115, 261] on div "You: Unfortunately the date is set for this shoot but will keep you in mind for…" at bounding box center [121, 263] width 129 height 16
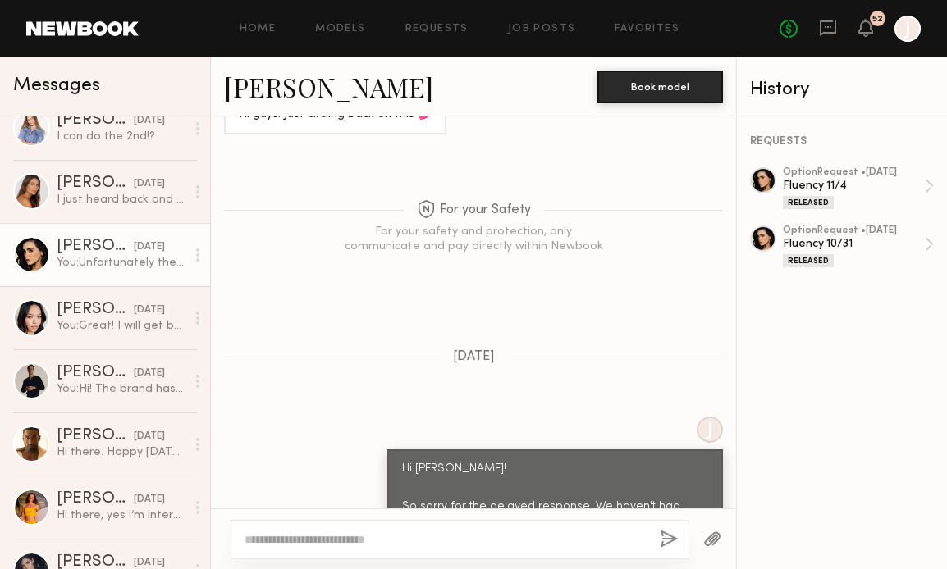
scroll to position [1262, 0]
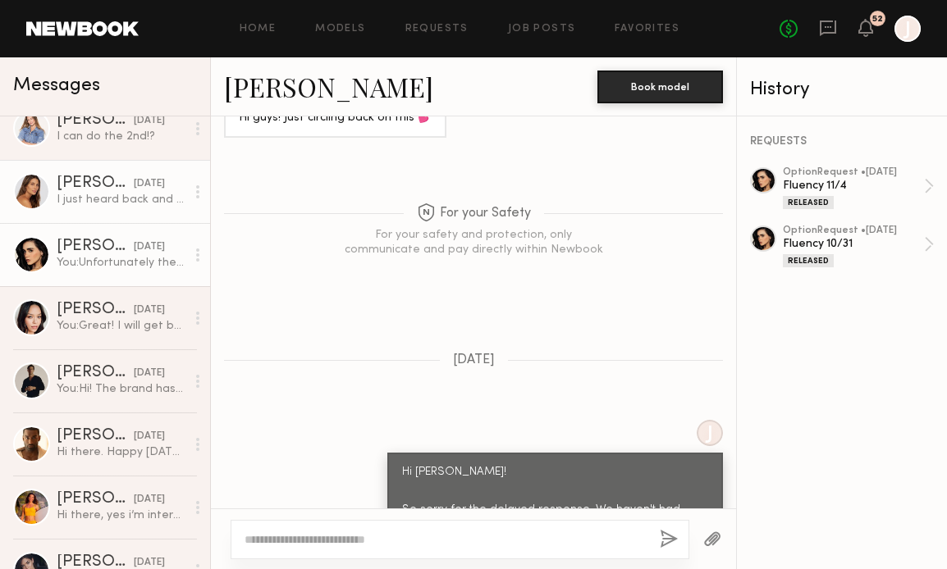
click at [121, 196] on div "I just heard back and I am booked on the 4th. Would love to be kept in mind for…" at bounding box center [121, 200] width 129 height 16
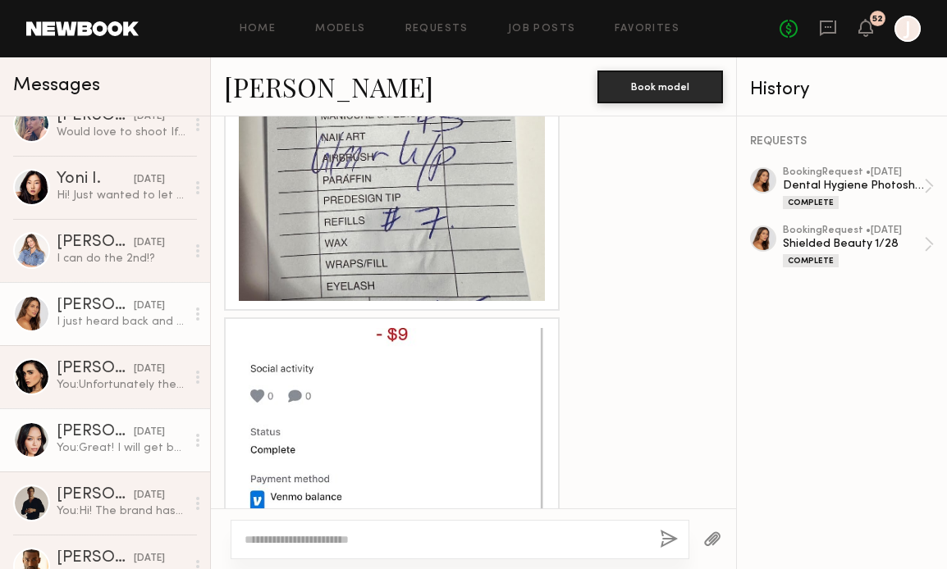
scroll to position [57, 0]
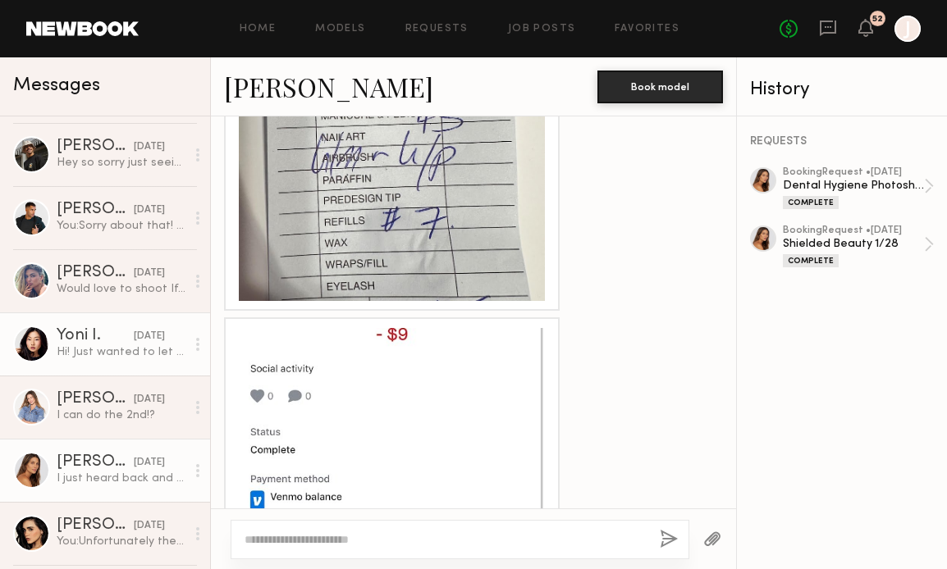
click at [106, 362] on link "Yoni I. 08/28/2025 Hi! Just wanted to let you know that I am now booked on the …" at bounding box center [105, 344] width 210 height 63
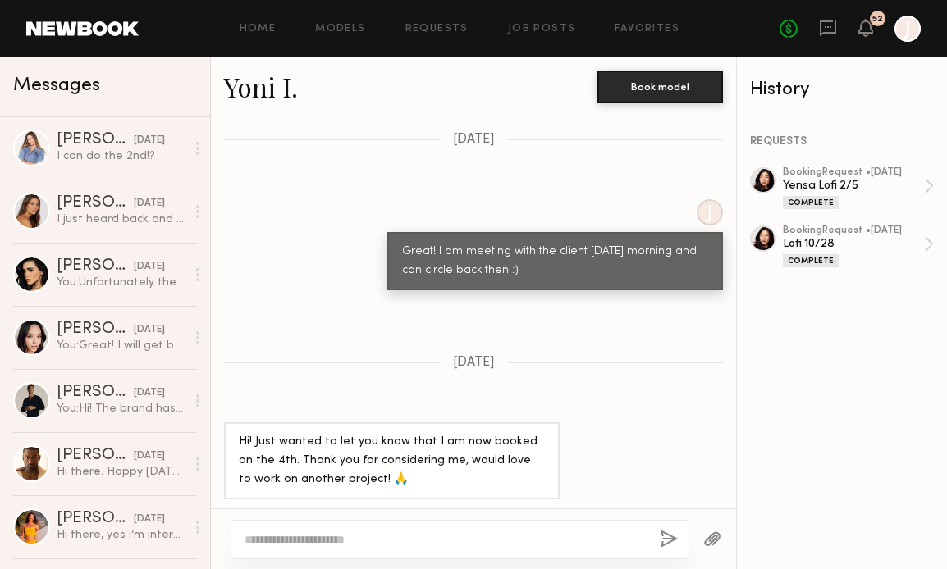
scroll to position [518, 0]
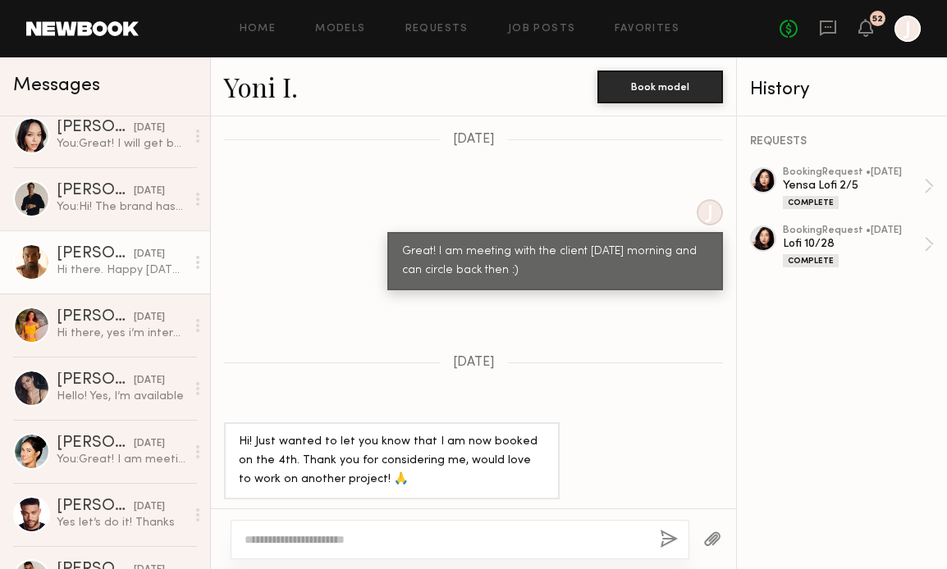
click at [134, 258] on div "08/26/2025" at bounding box center [149, 255] width 31 height 16
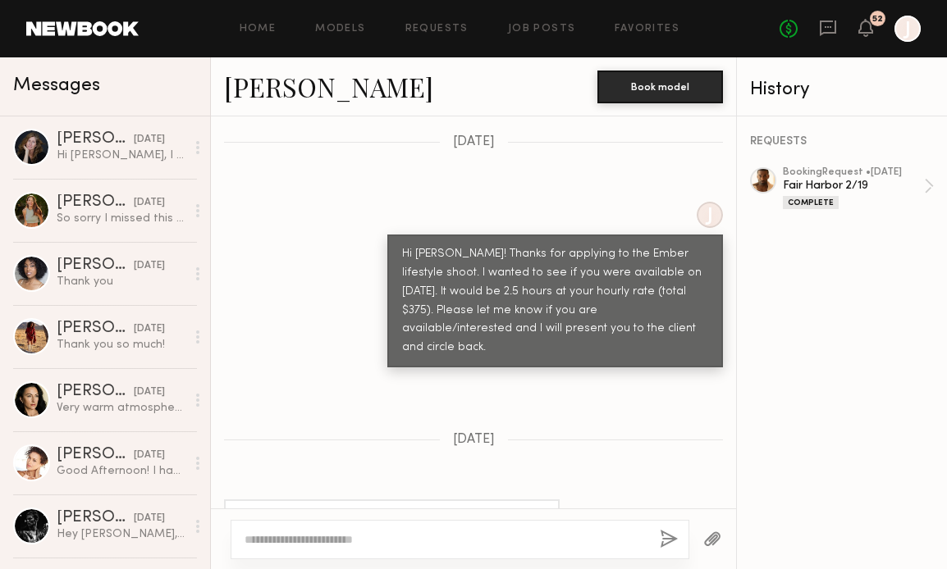
scroll to position [1391, 0]
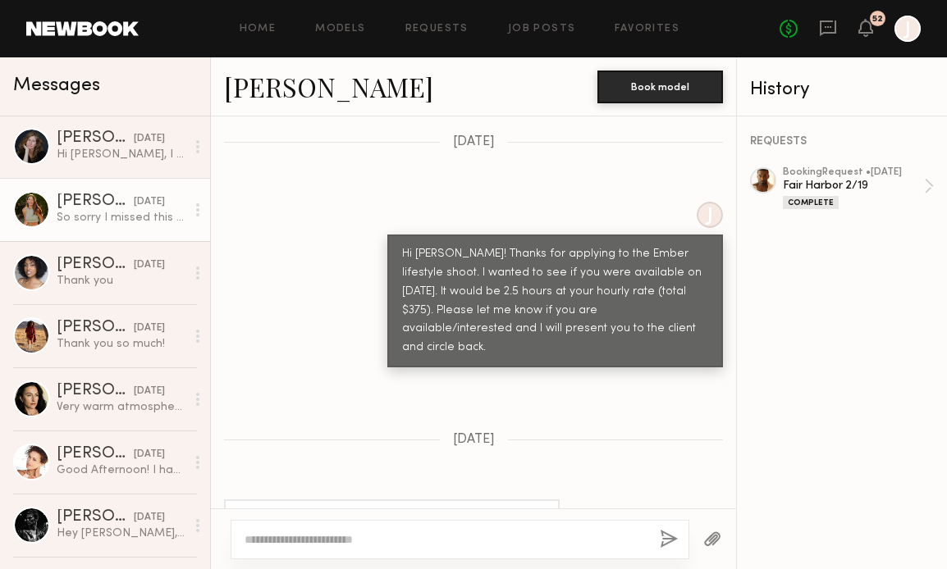
click at [121, 225] on div "So sorry I missed this message. I have been out of the country. Please let me k…" at bounding box center [121, 218] width 129 height 16
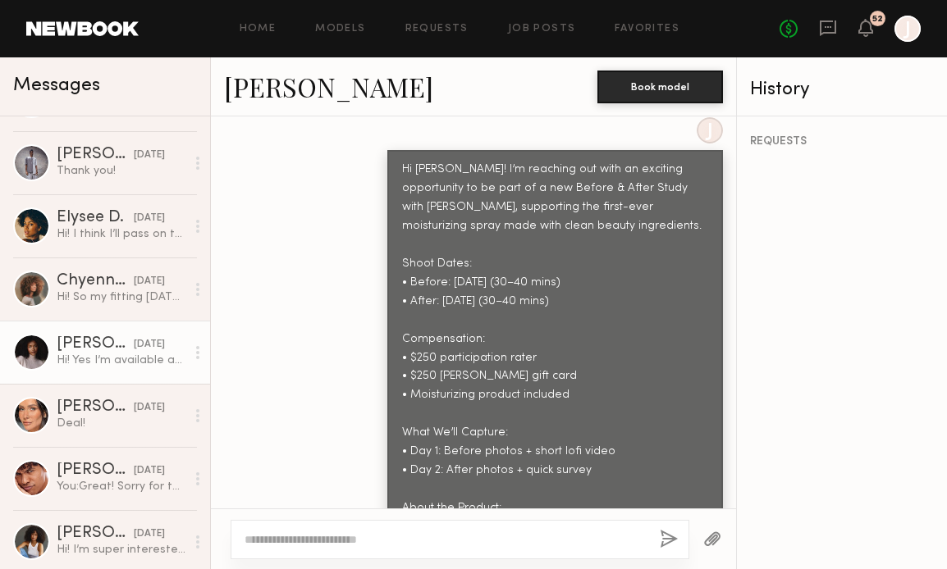
scroll to position [2435, 0]
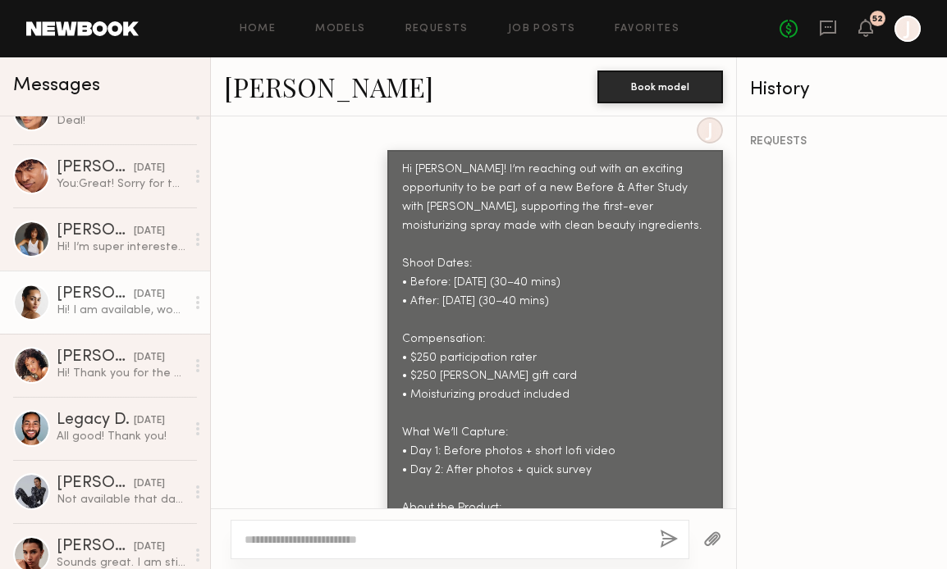
click at [134, 292] on div "08/08/2025" at bounding box center [149, 295] width 31 height 16
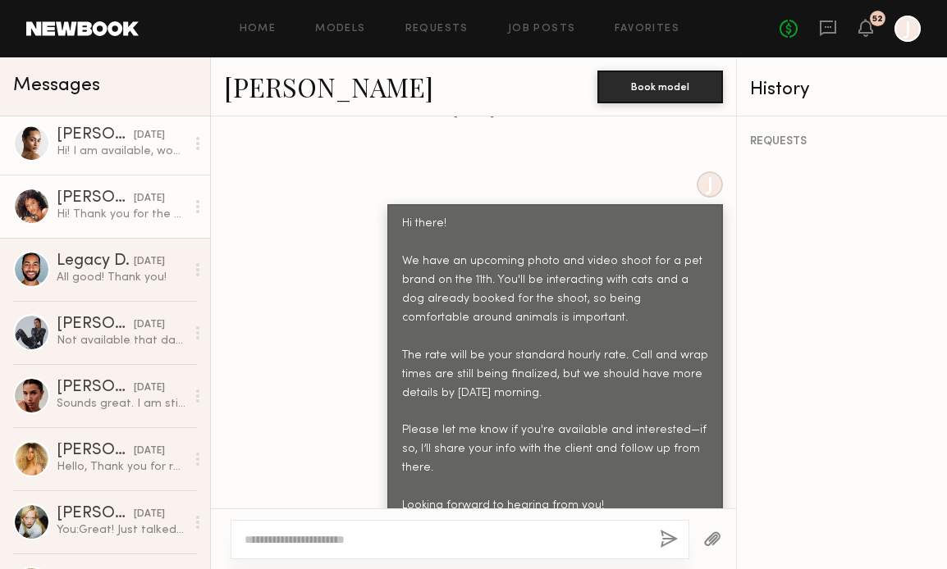
scroll to position [2595, 0]
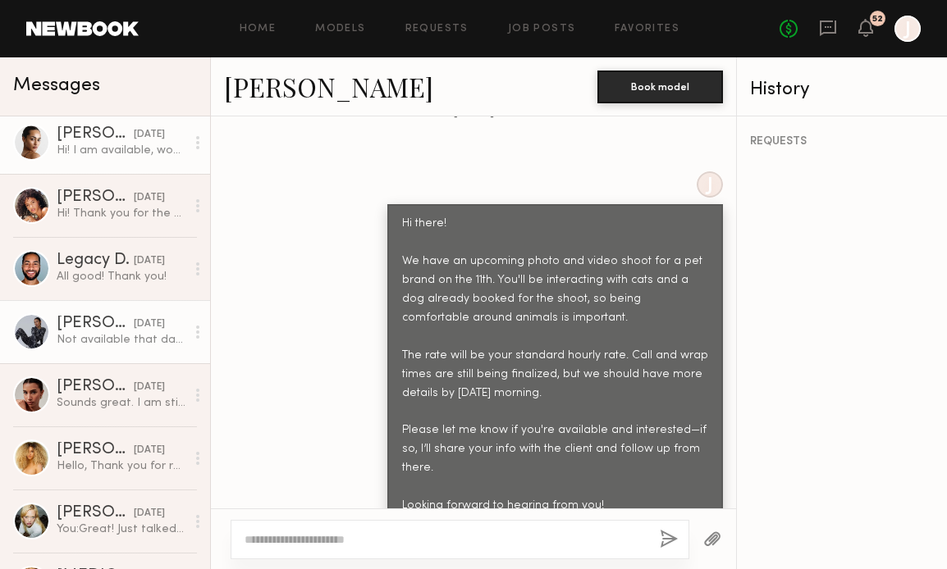
click at [107, 335] on div "Not available that date. Thanks for the consideration!" at bounding box center [121, 340] width 129 height 16
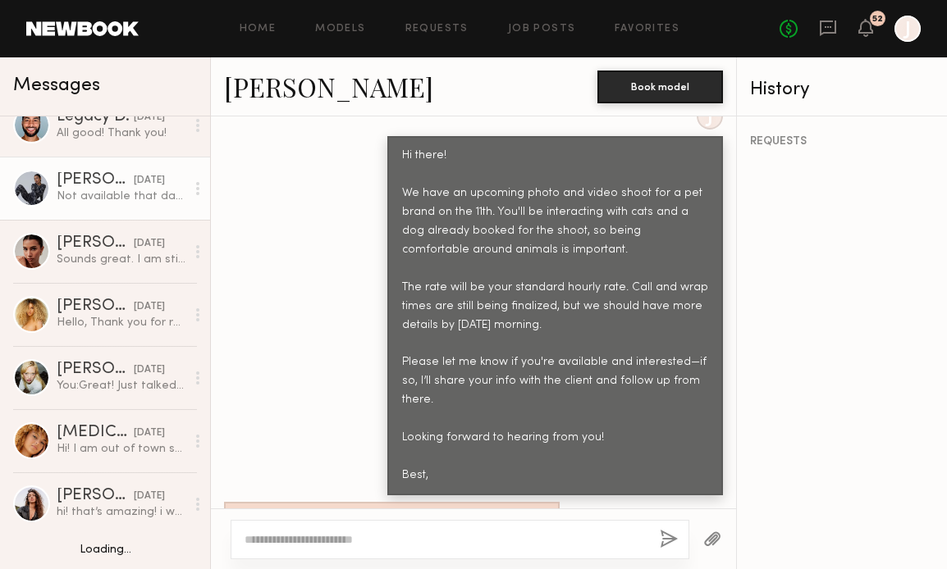
scroll to position [2742, 0]
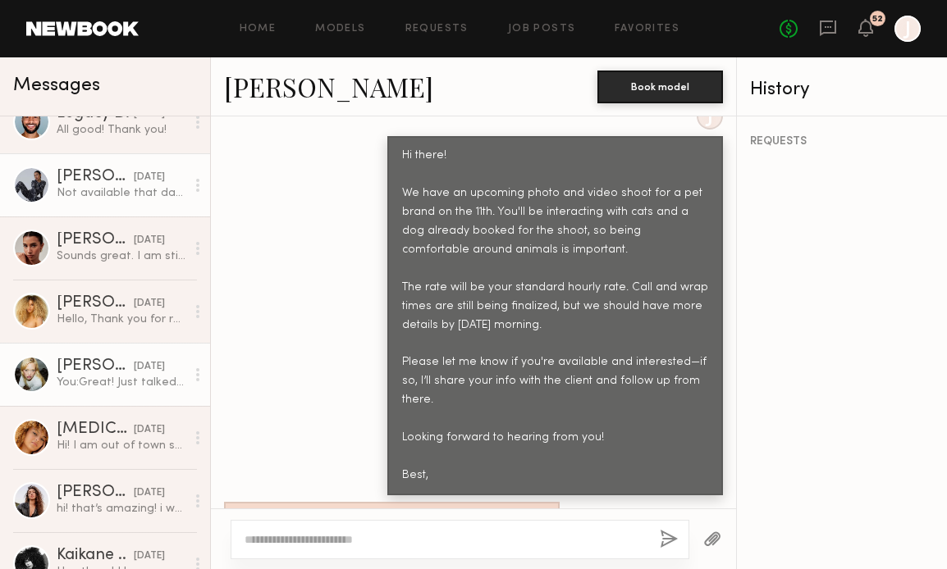
click at [110, 379] on div "You: Great! Just talked with my team and we can offer $350 for 3 hours. Let me …" at bounding box center [121, 383] width 129 height 16
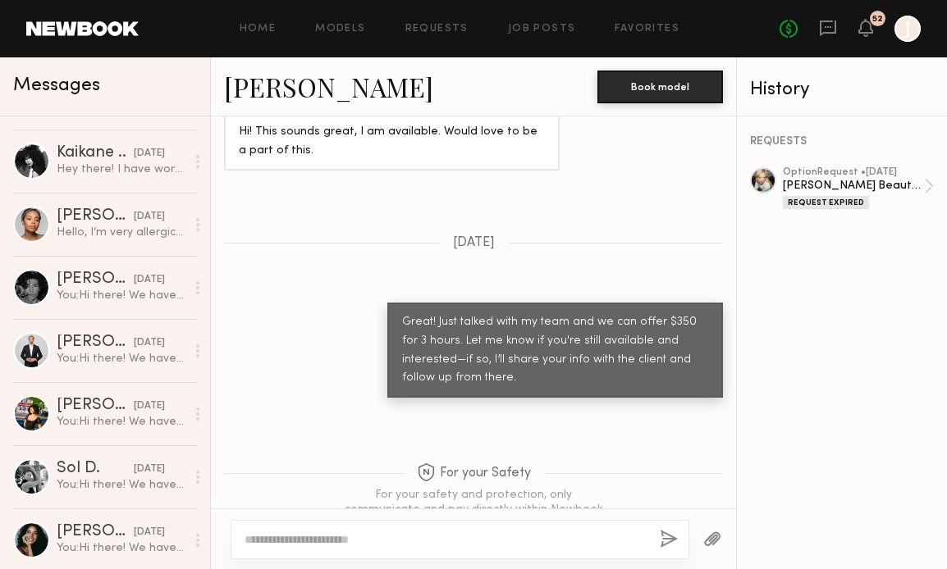
scroll to position [3289, 0]
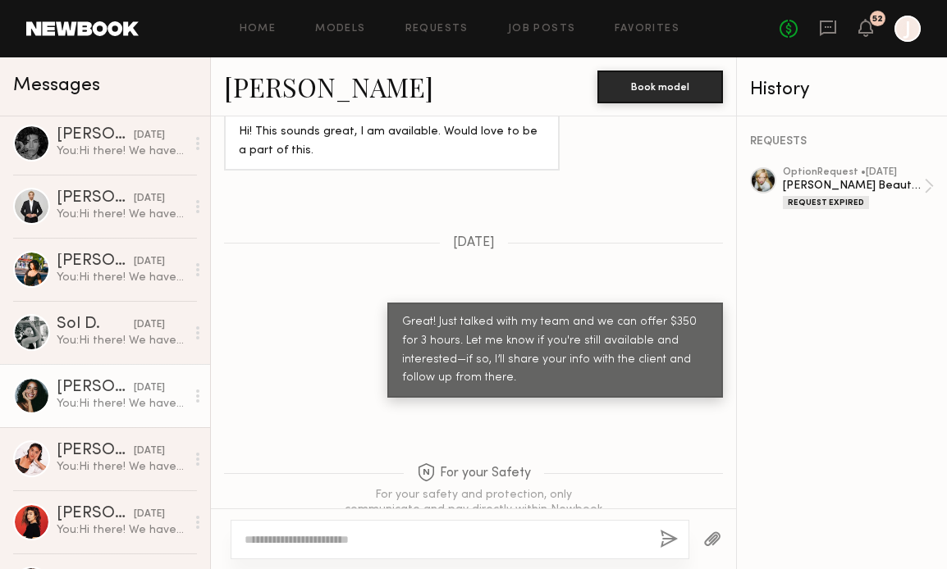
click at [105, 384] on div "Kerrigan H." at bounding box center [95, 388] width 77 height 16
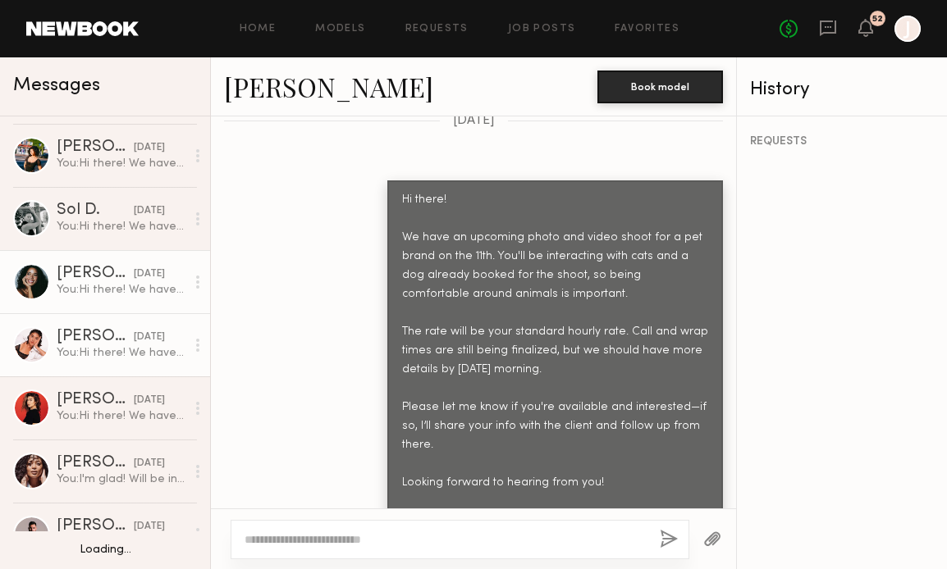
scroll to position [3461, 0]
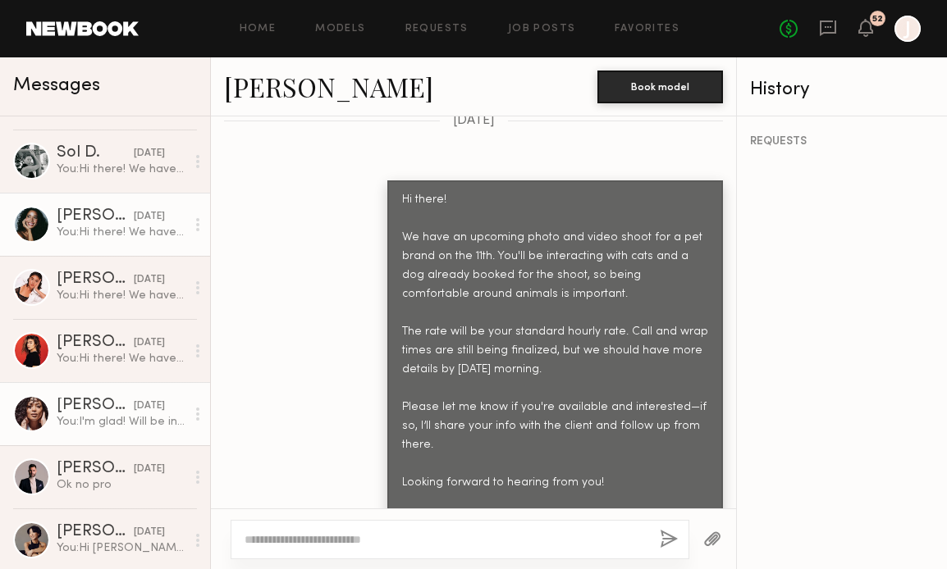
click at [134, 413] on div "08/07/2025" at bounding box center [149, 407] width 31 height 16
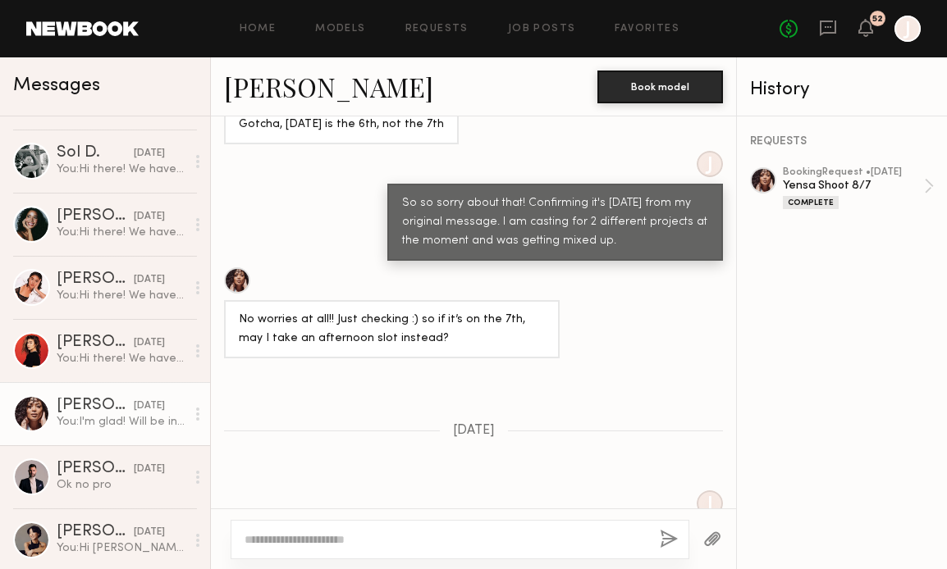
scroll to position [3591, 0]
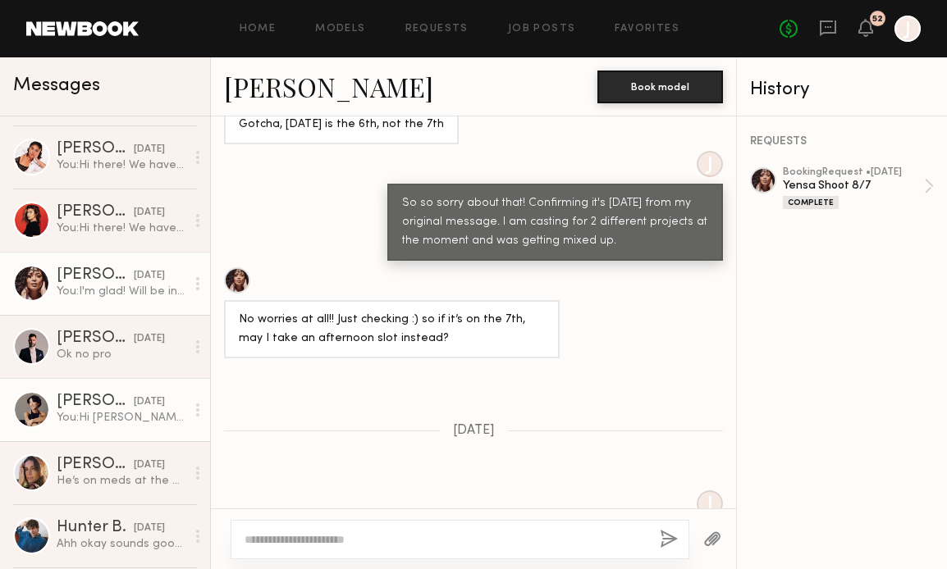
click at [111, 419] on div "You: Hi Amy, I understand your frustration and appreciate you reaching out. To …" at bounding box center [121, 418] width 129 height 16
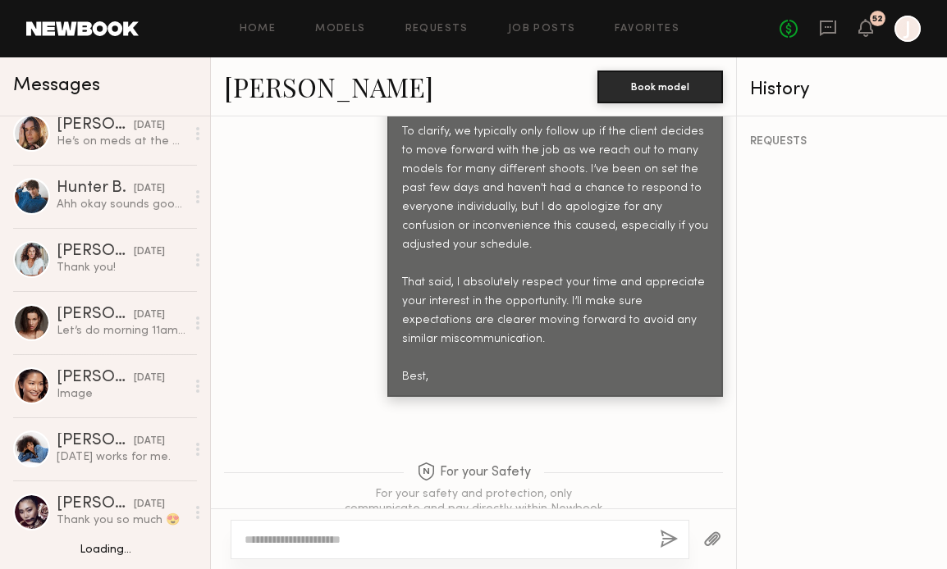
scroll to position [4030, 0]
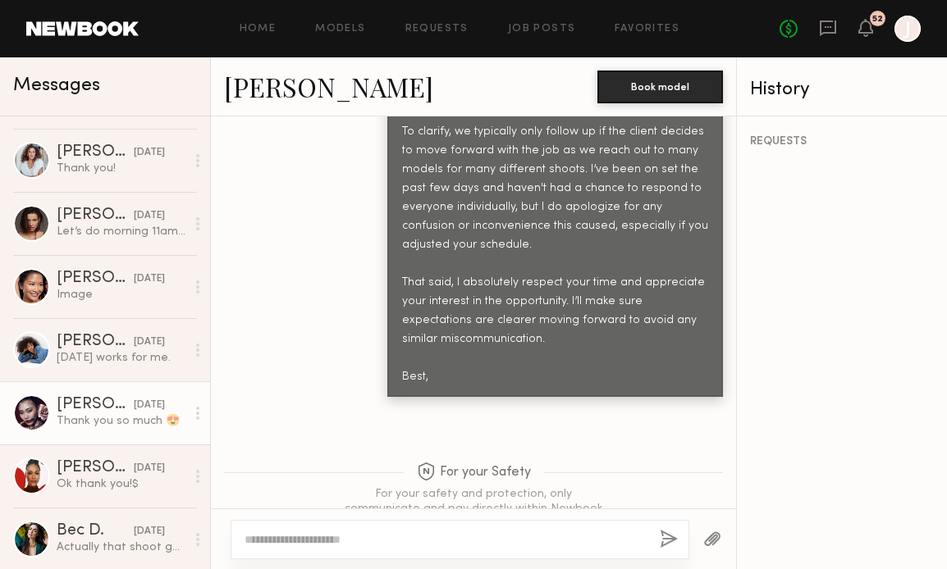
click at [98, 400] on div "Leah K." at bounding box center [95, 405] width 77 height 16
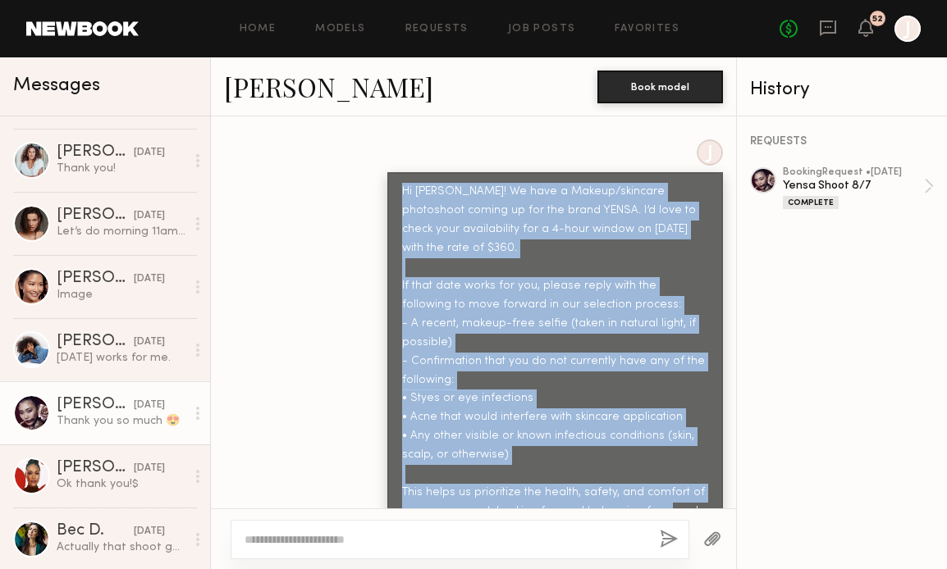
drag, startPoint x: 401, startPoint y: 157, endPoint x: 728, endPoint y: 464, distance: 448.6
click at [728, 464] on div "J Hi Leah! We have a Makeup/skincare photoshoot coming up for the brand YENSA. …" at bounding box center [473, 335] width 525 height 392
copy div "Hi Leah! We have a Makeup/skincare photoshoot coming up for the brand YENSA. I’…"
click at [553, 32] on link "Job Posts" at bounding box center [542, 29] width 68 height 11
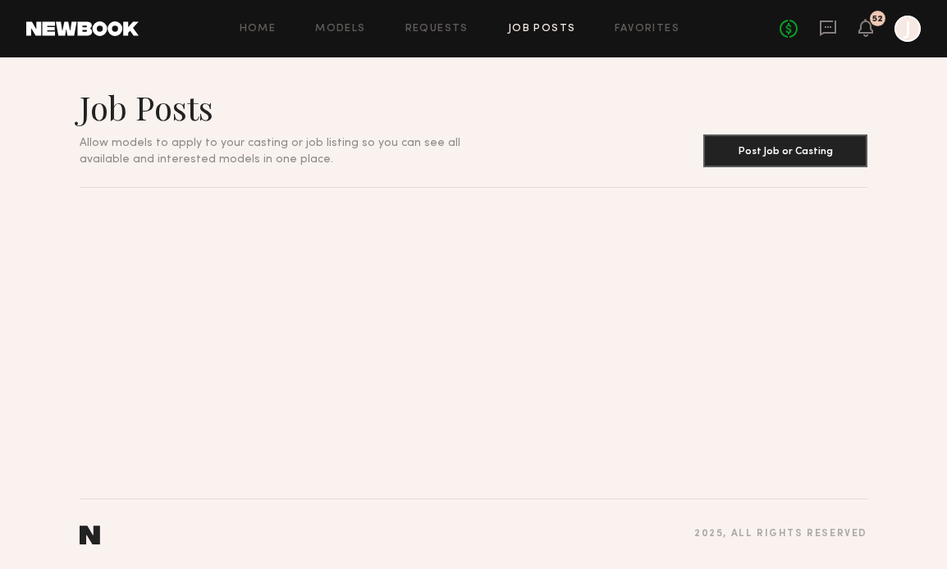
click at [527, 32] on link "Job Posts" at bounding box center [542, 29] width 68 height 11
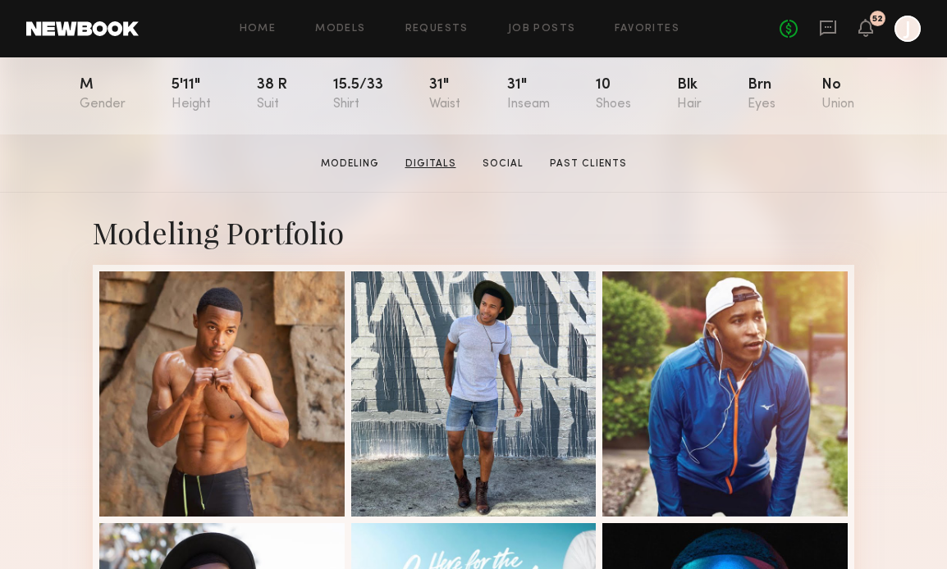
click at [446, 162] on link "Digitals" at bounding box center [431, 164] width 64 height 15
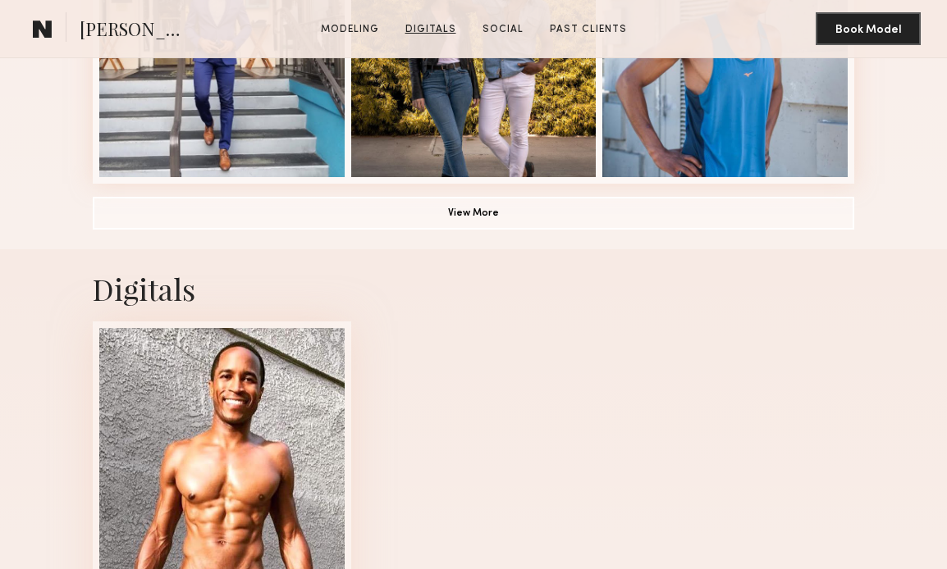
scroll to position [1426, 0]
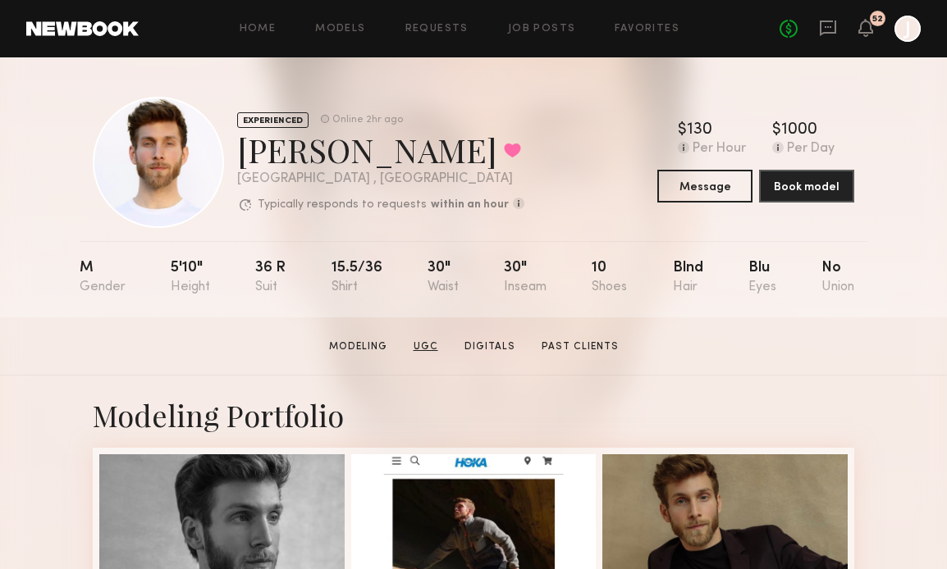
click at [430, 340] on link "UGC" at bounding box center [426, 347] width 38 height 15
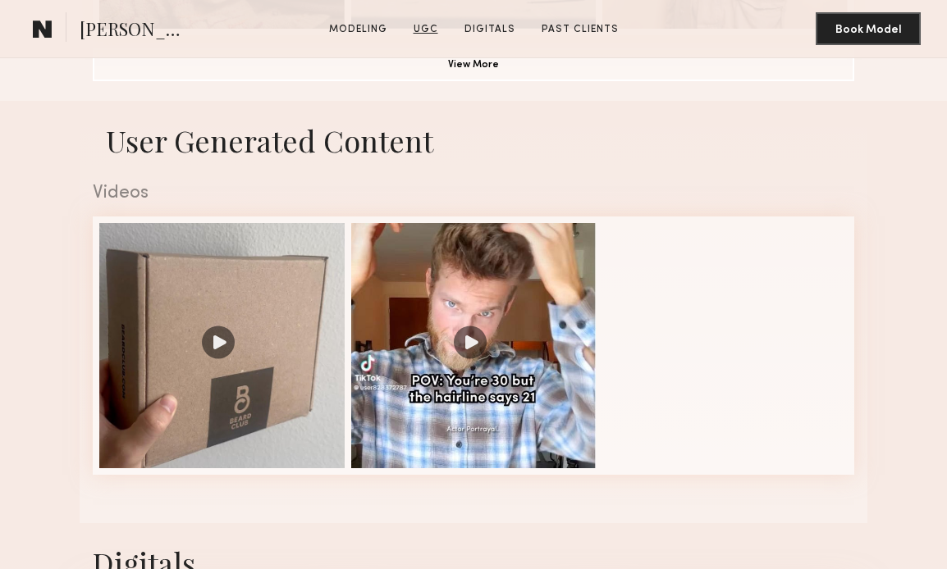
scroll to position [1426, 0]
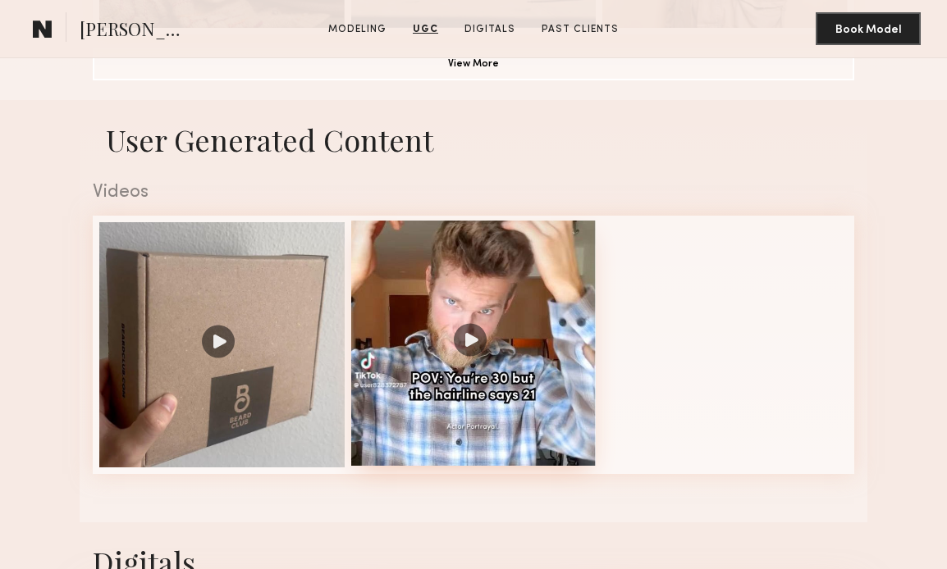
click at [457, 297] on div at bounding box center [473, 343] width 245 height 245
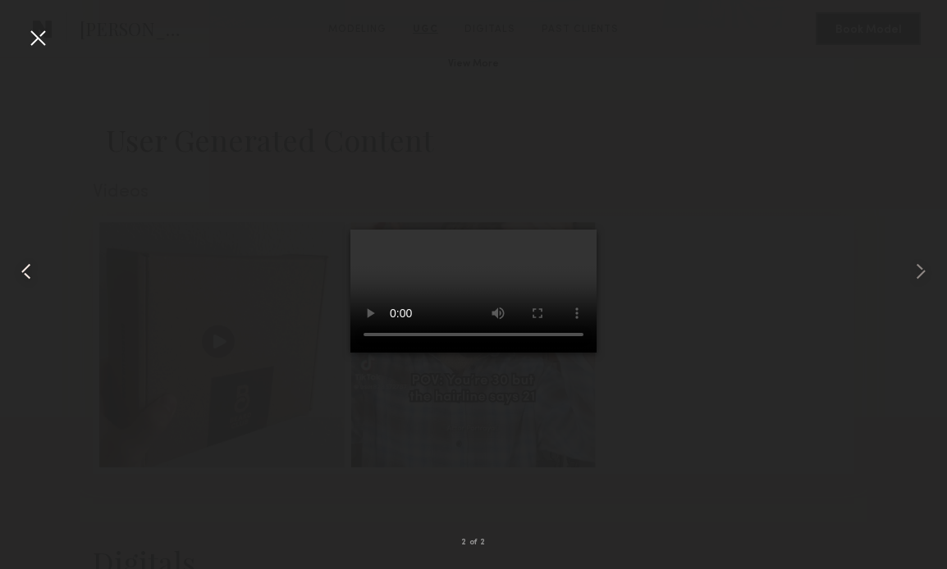
click at [34, 276] on common-icon at bounding box center [26, 271] width 26 height 26
click at [39, 37] on div at bounding box center [38, 38] width 26 height 26
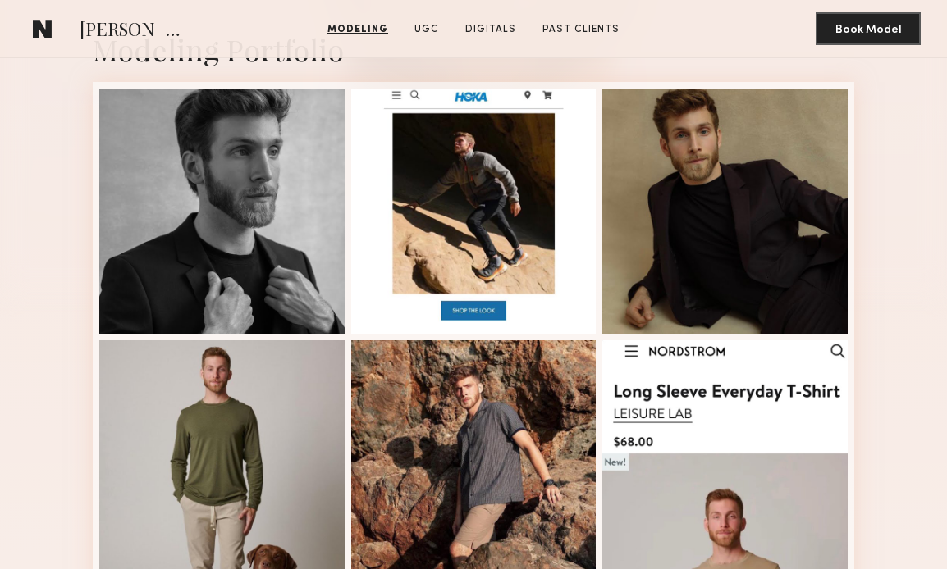
scroll to position [39, 0]
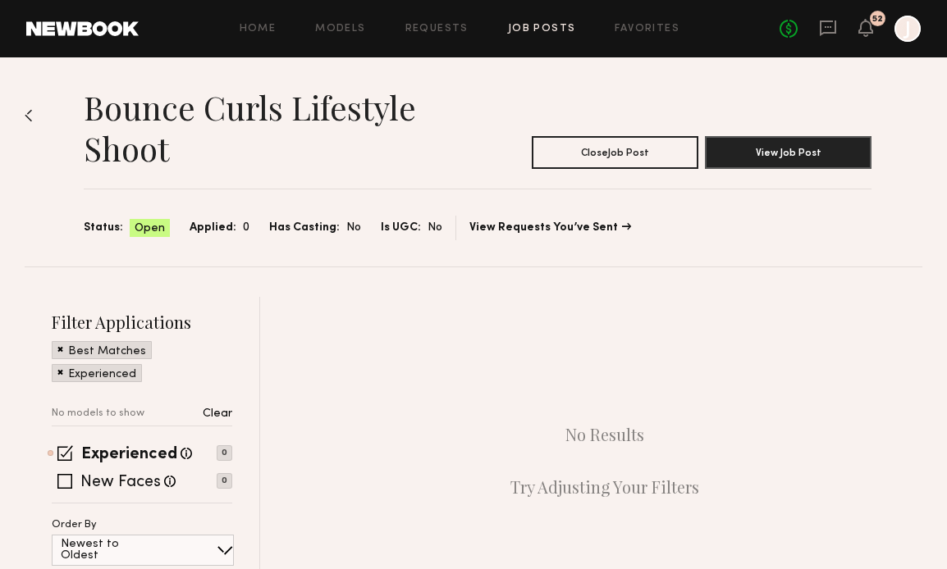
click at [539, 29] on link "Job Posts" at bounding box center [542, 29] width 68 height 11
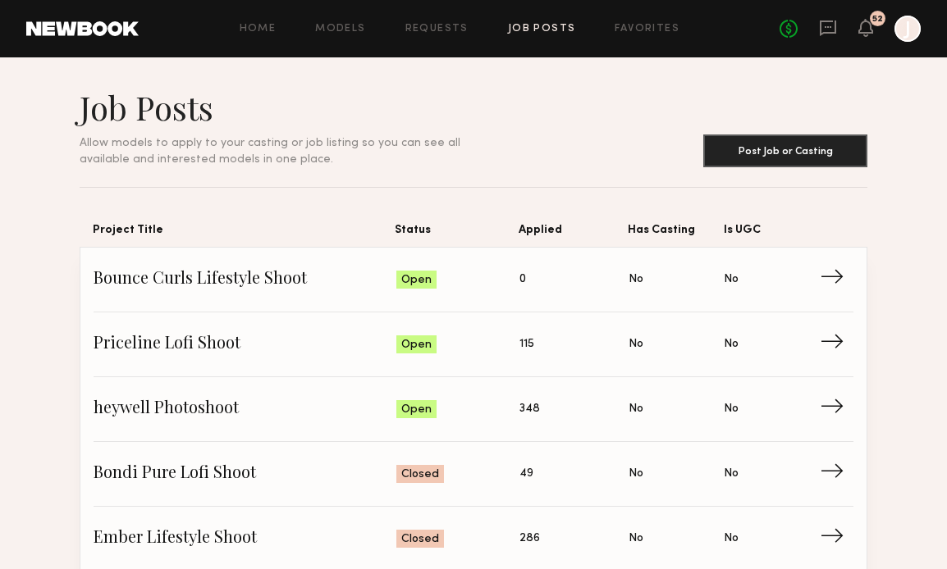
scroll to position [94, 0]
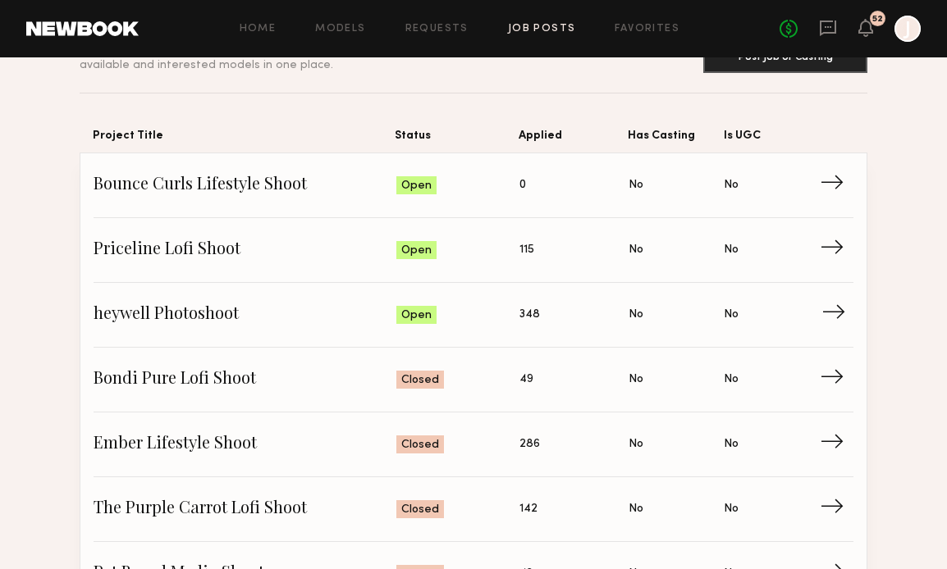
click at [836, 310] on span "→" at bounding box center [838, 315] width 34 height 25
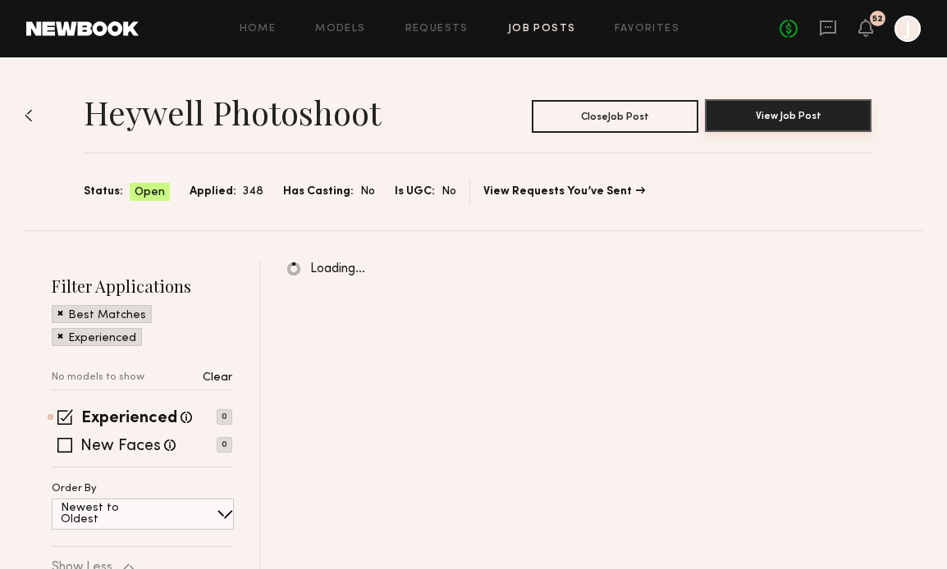
click at [756, 120] on button "View Job Post" at bounding box center [788, 115] width 167 height 33
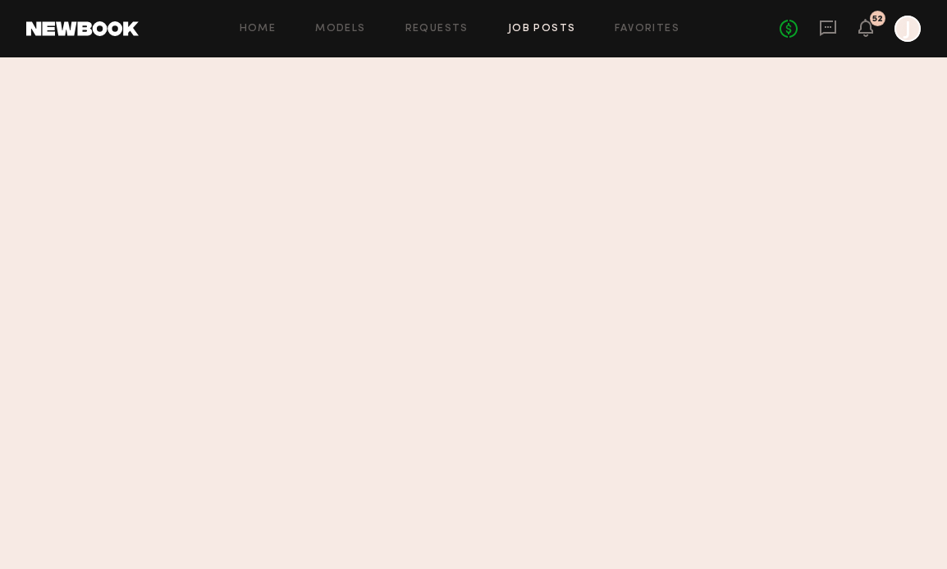
click at [544, 29] on link "Job Posts" at bounding box center [542, 29] width 68 height 11
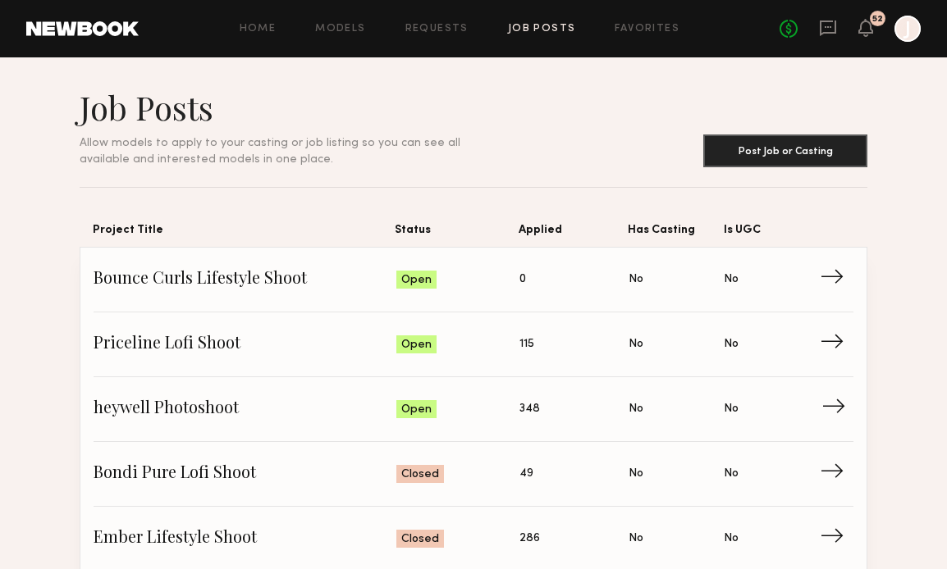
click at [841, 406] on span "→" at bounding box center [838, 409] width 34 height 25
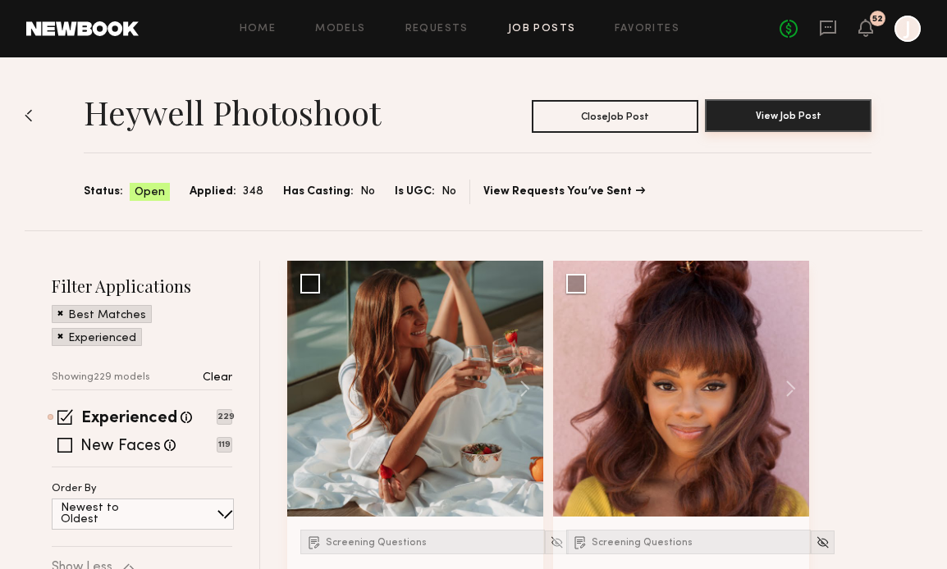
click at [755, 120] on button "View Job Post" at bounding box center [788, 115] width 167 height 33
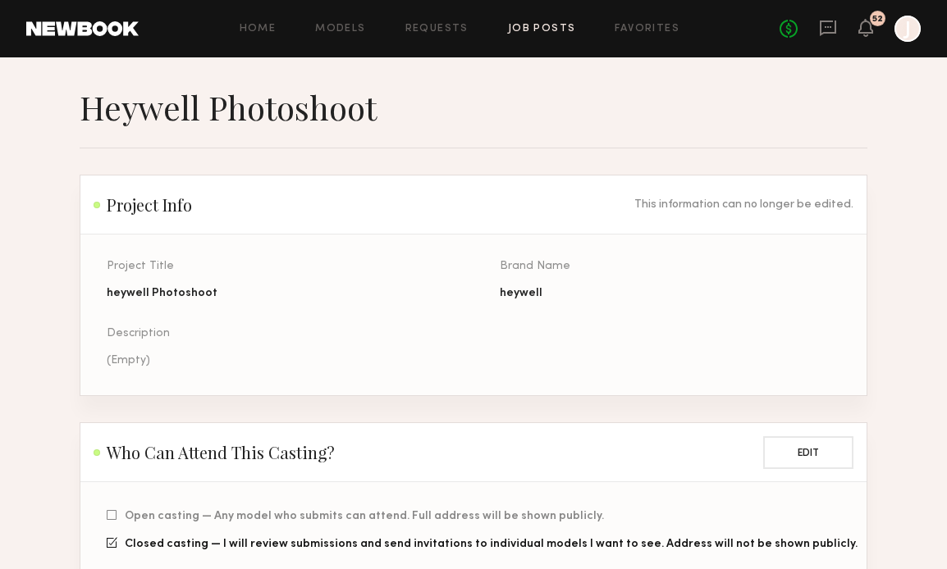
click at [539, 25] on link "Job Posts" at bounding box center [542, 29] width 68 height 11
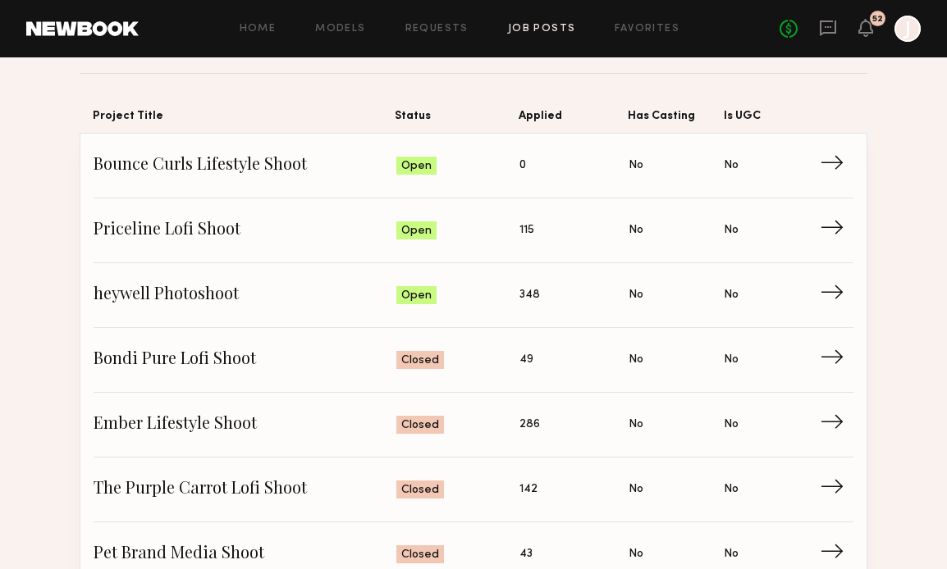
scroll to position [118, 0]
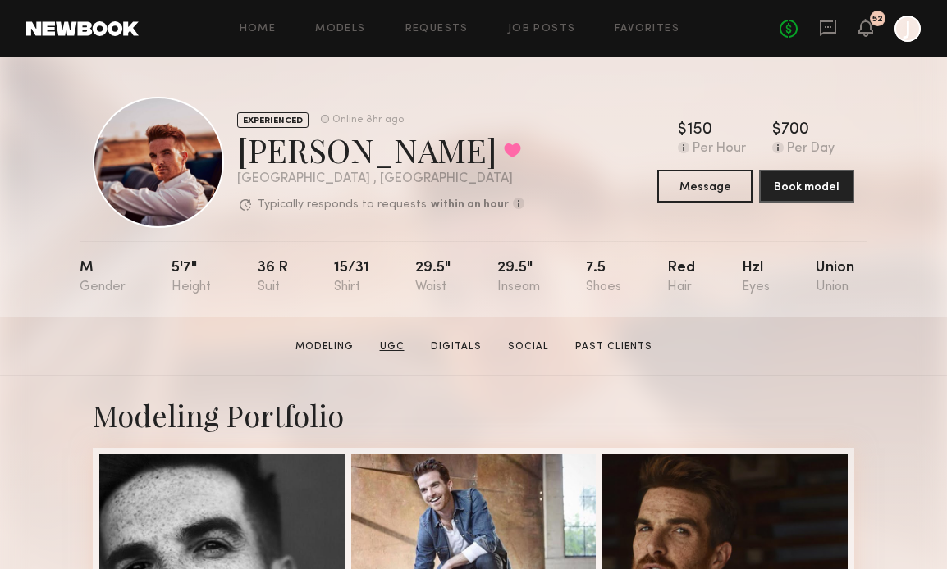
click at [400, 344] on link "UGC" at bounding box center [392, 347] width 38 height 15
click at [687, 180] on button "Message" at bounding box center [704, 185] width 95 height 33
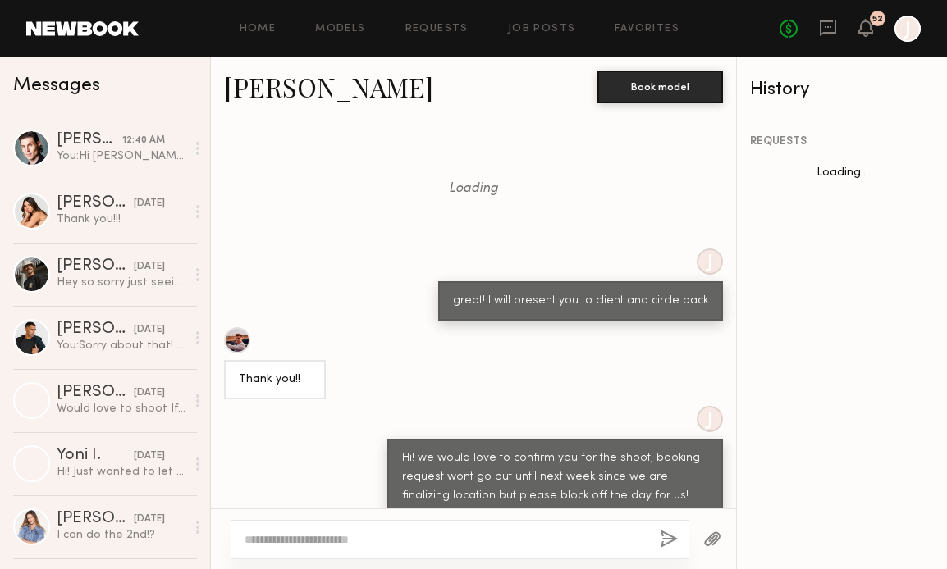
scroll to position [1435, 0]
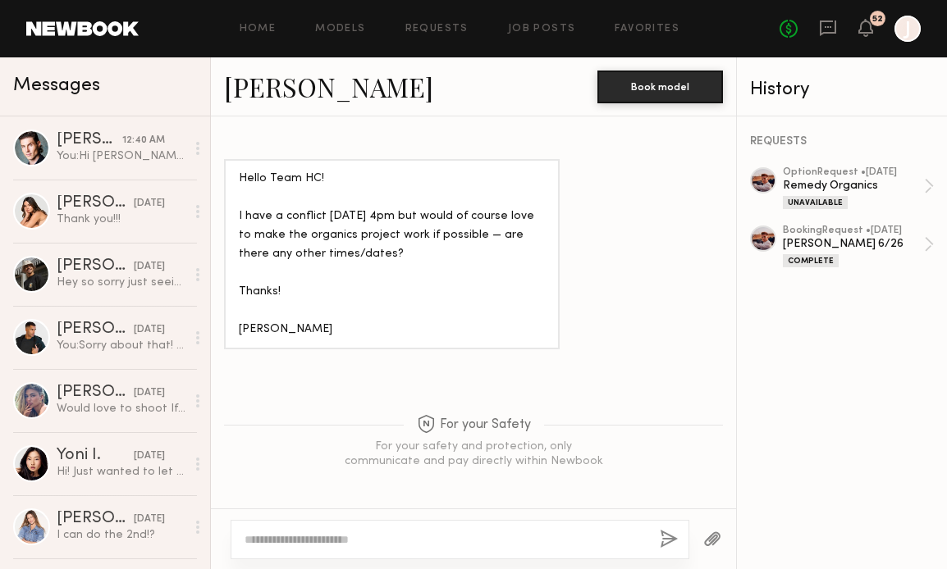
click at [335, 536] on textarea at bounding box center [445, 540] width 402 height 16
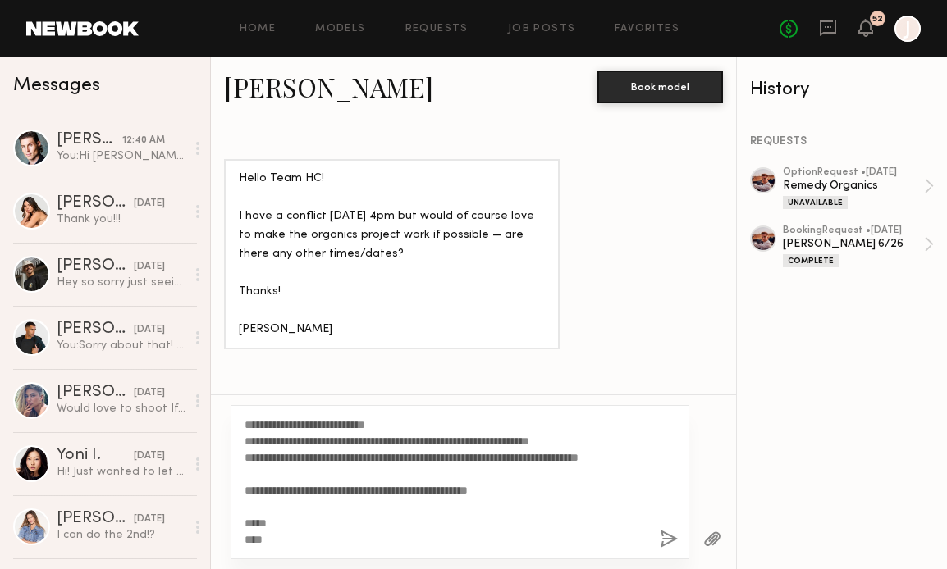
scroll to position [0, 0]
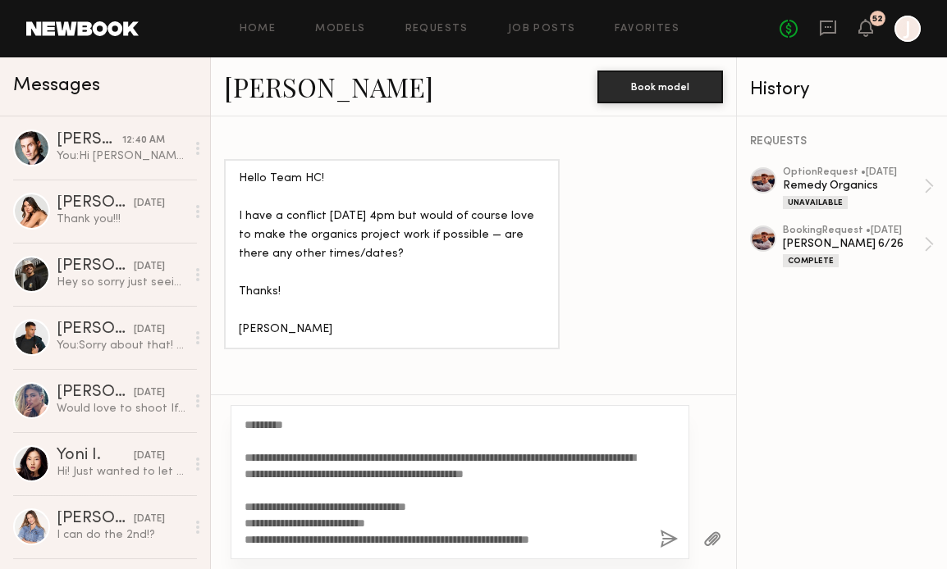
drag, startPoint x: 281, startPoint y: 426, endPoint x: 260, endPoint y: 425, distance: 20.5
click at [260, 425] on textarea "**********" at bounding box center [445, 482] width 402 height 131
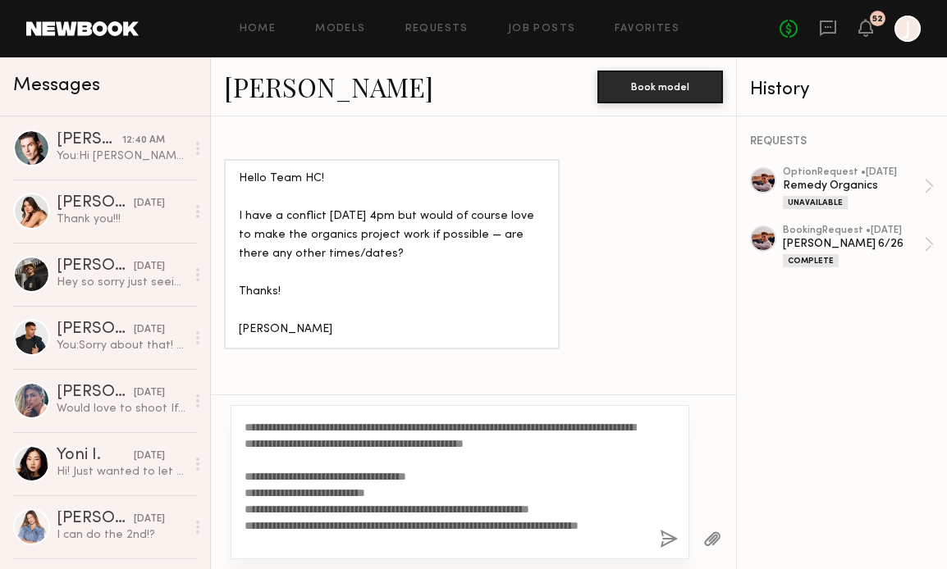
scroll to position [40, 0]
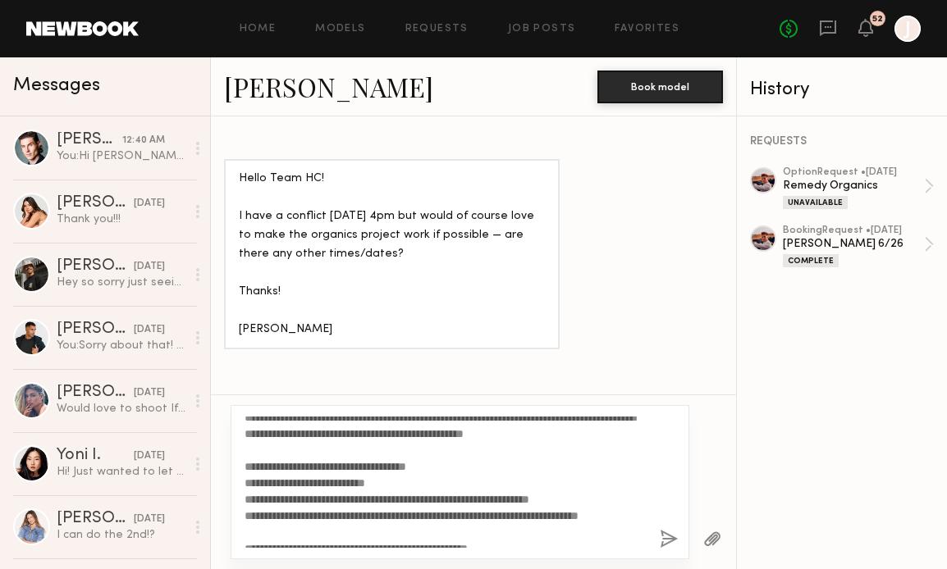
click at [268, 486] on textarea "**********" at bounding box center [445, 482] width 402 height 131
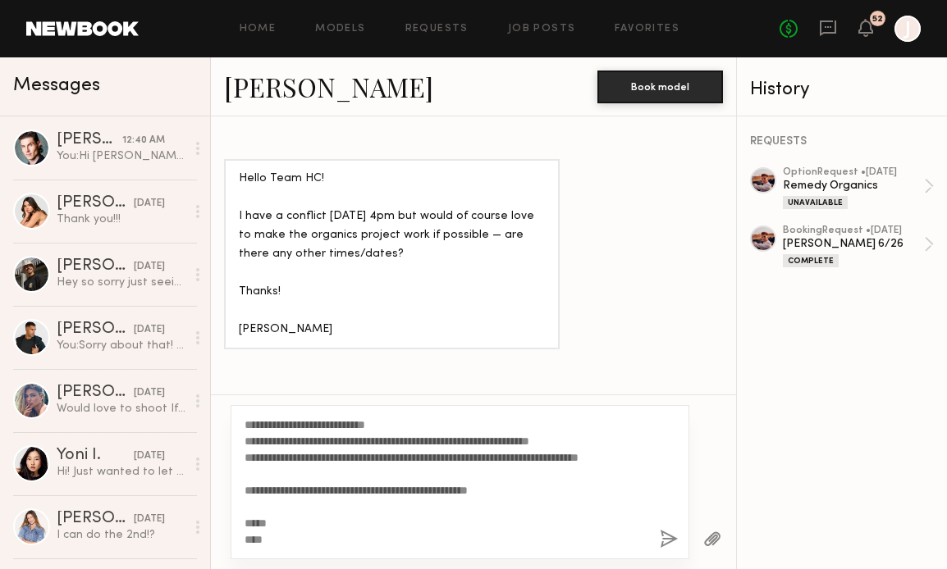
scroll to position [115, 0]
type textarea "**********"
click at [668, 536] on button "button" at bounding box center [668, 540] width 18 height 21
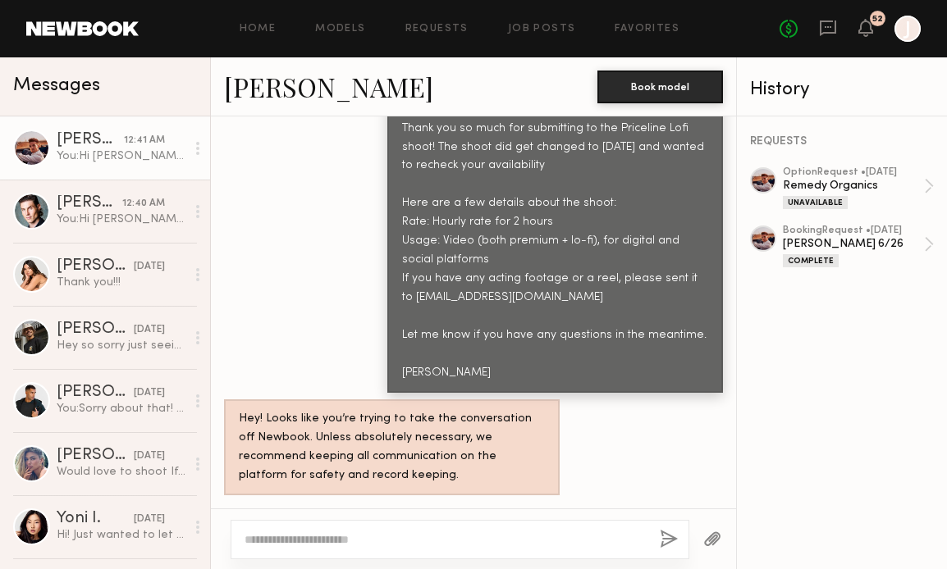
scroll to position [2010, 0]
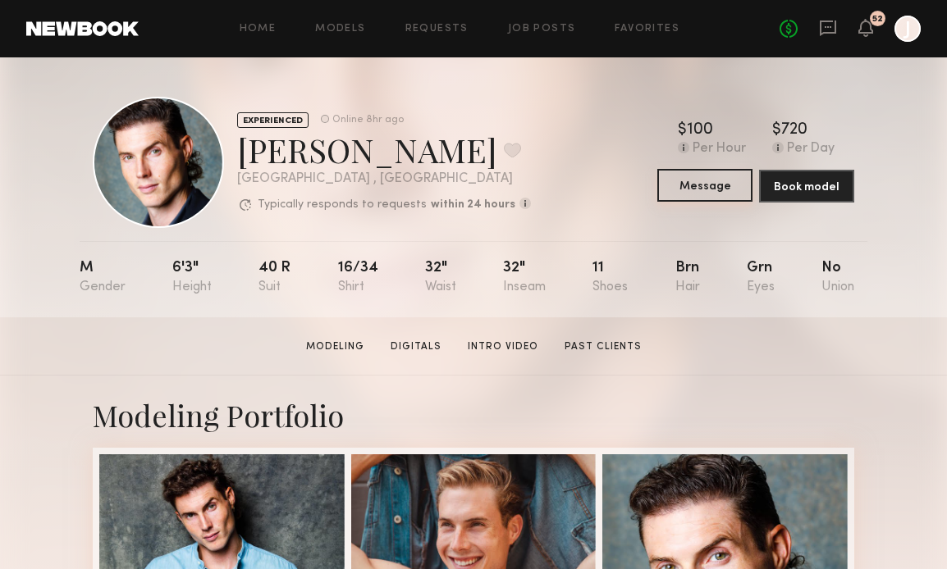
click at [696, 188] on button "Message" at bounding box center [704, 185] width 95 height 33
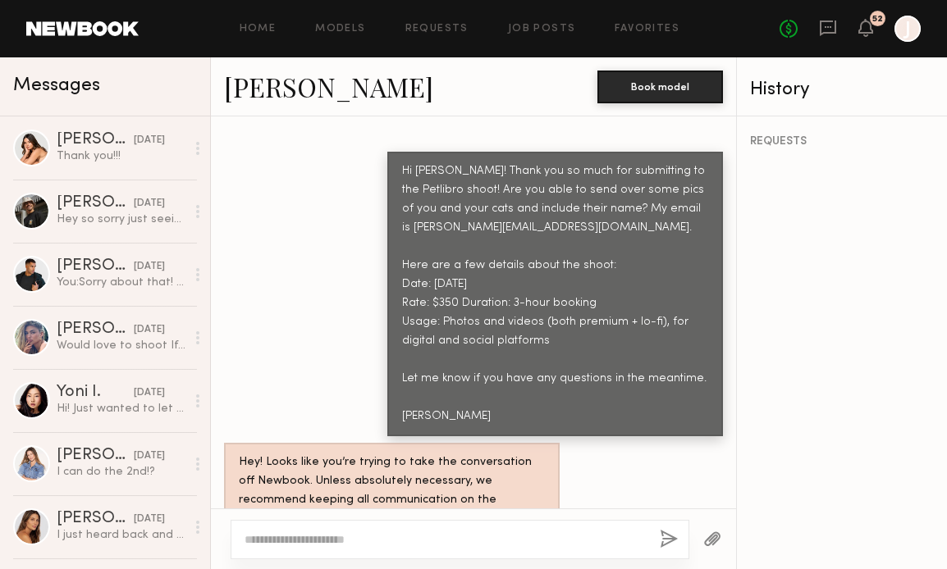
scroll to position [1745, 0]
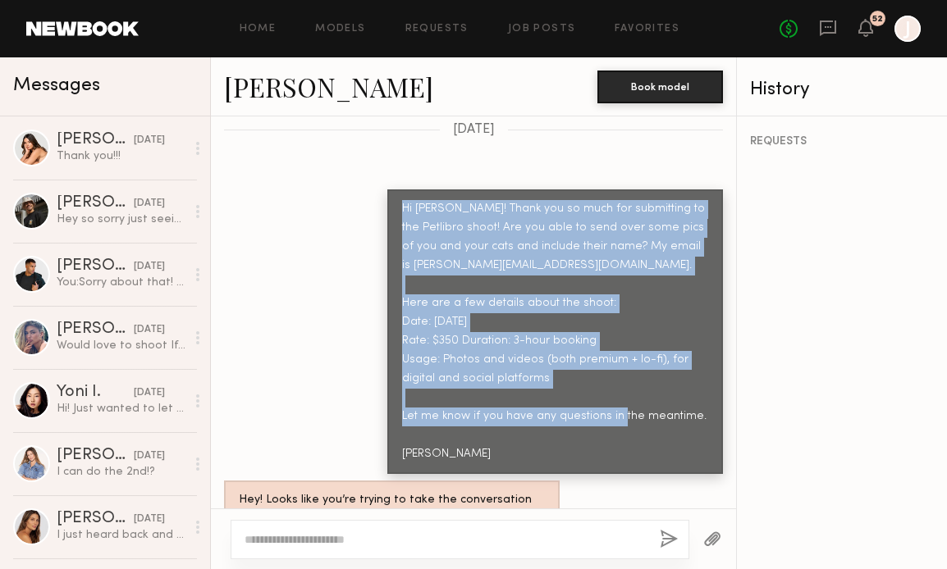
copy div "Hi [PERSON_NAME]! Thank you so much for submitting to the Petlibro shoot! Are y…"
drag, startPoint x: 404, startPoint y: 156, endPoint x: 485, endPoint y: 424, distance: 280.2
click at [485, 424] on div "Hi [PERSON_NAME]! Thank you so much for submitting to the Petlibro shoot! Are y…" at bounding box center [555, 331] width 306 height 263
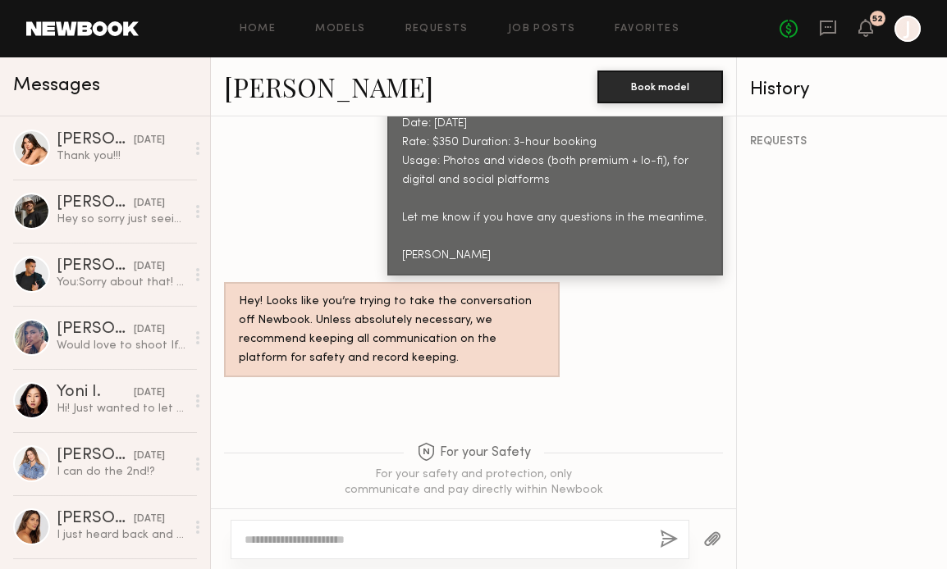
click at [381, 531] on div at bounding box center [459, 539] width 459 height 39
click at [357, 539] on textarea at bounding box center [445, 540] width 402 height 16
paste textarea "**********"
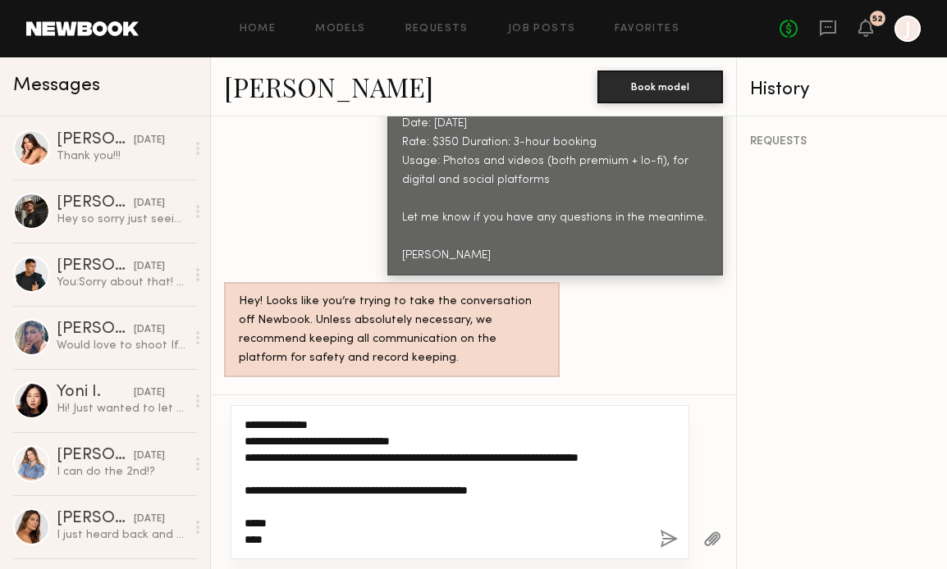
scroll to position [0, 0]
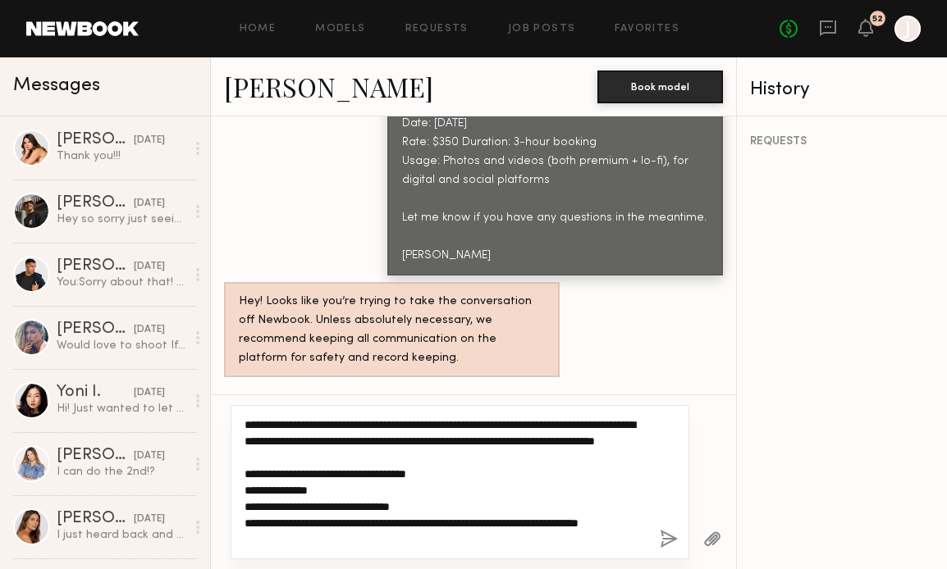
click at [285, 425] on textarea "**********" at bounding box center [445, 482] width 402 height 131
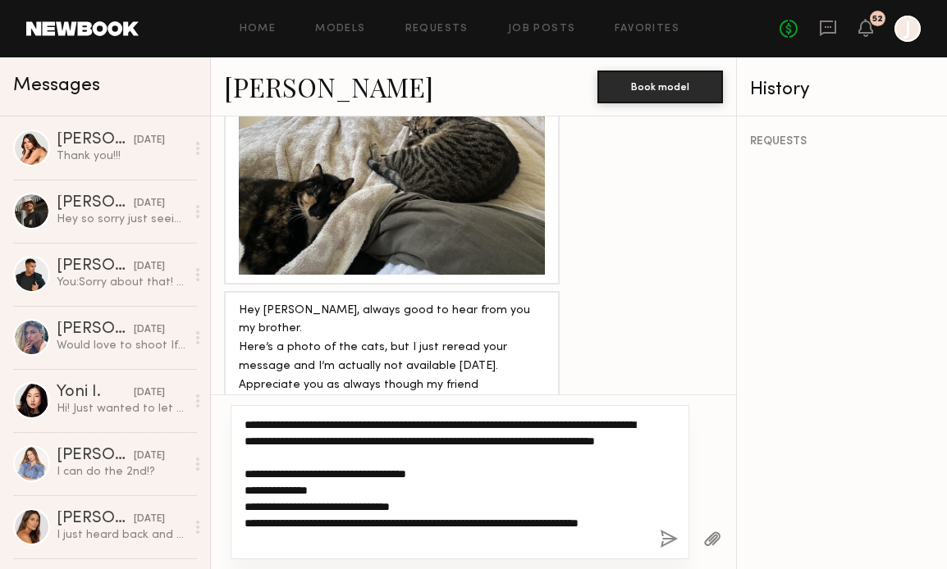
scroll to position [2057, 0]
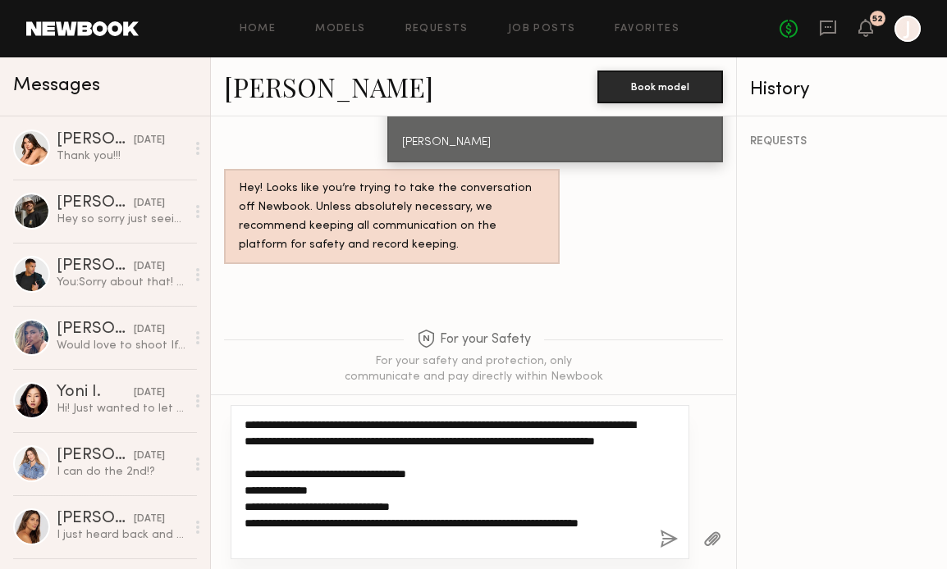
drag, startPoint x: 497, startPoint y: 422, endPoint x: 534, endPoint y: 426, distance: 37.1
click at [536, 426] on textarea "**********" at bounding box center [445, 482] width 402 height 131
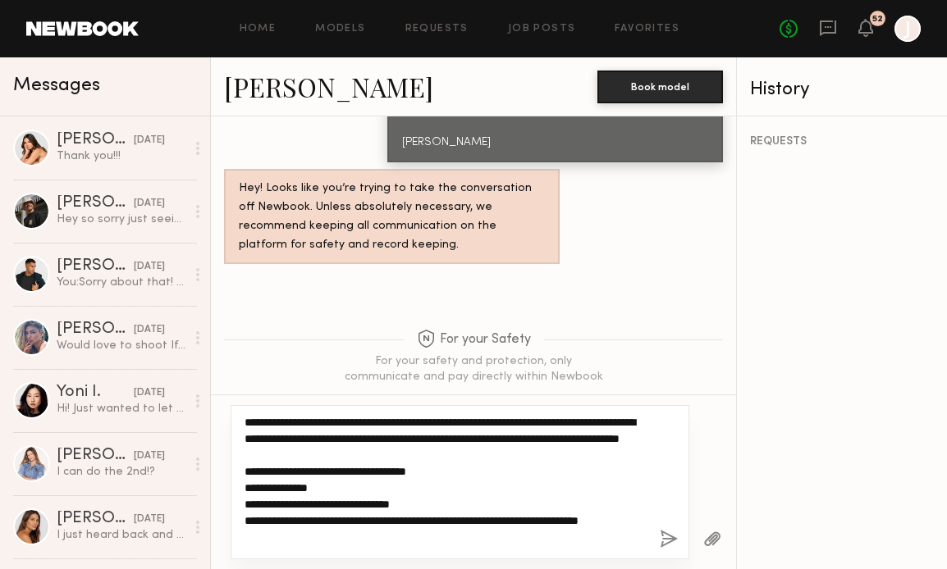
scroll to position [0, 0]
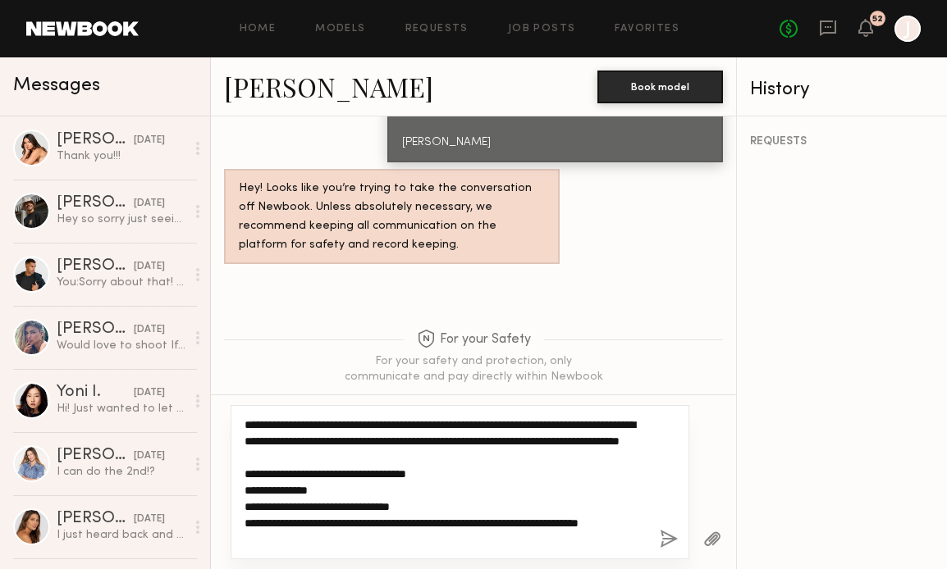
drag, startPoint x: 603, startPoint y: 422, endPoint x: 609, endPoint y: 471, distance: 48.7
click at [609, 471] on textarea "**********" at bounding box center [445, 482] width 402 height 131
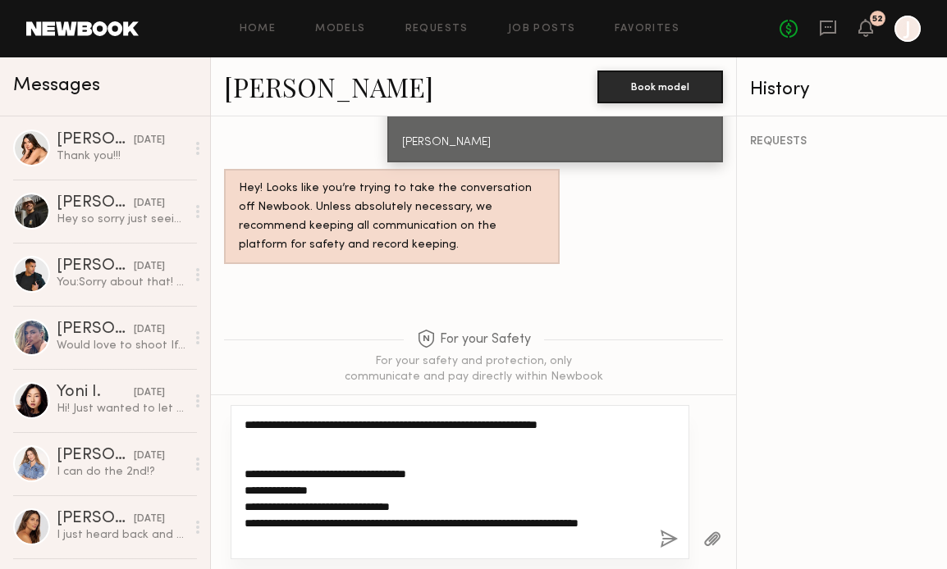
click at [626, 427] on textarea "**********" at bounding box center [445, 482] width 402 height 131
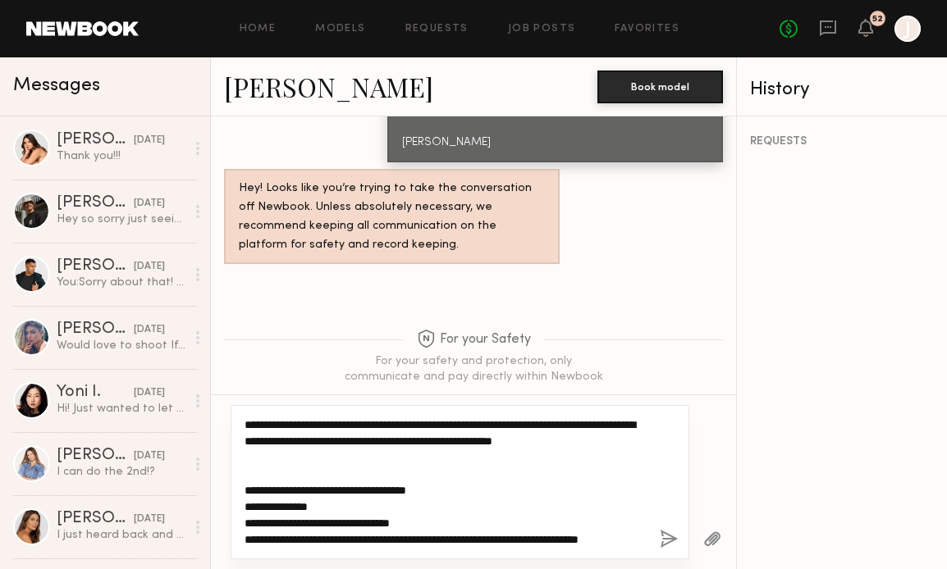
click at [287, 461] on textarea "**********" at bounding box center [445, 482] width 402 height 131
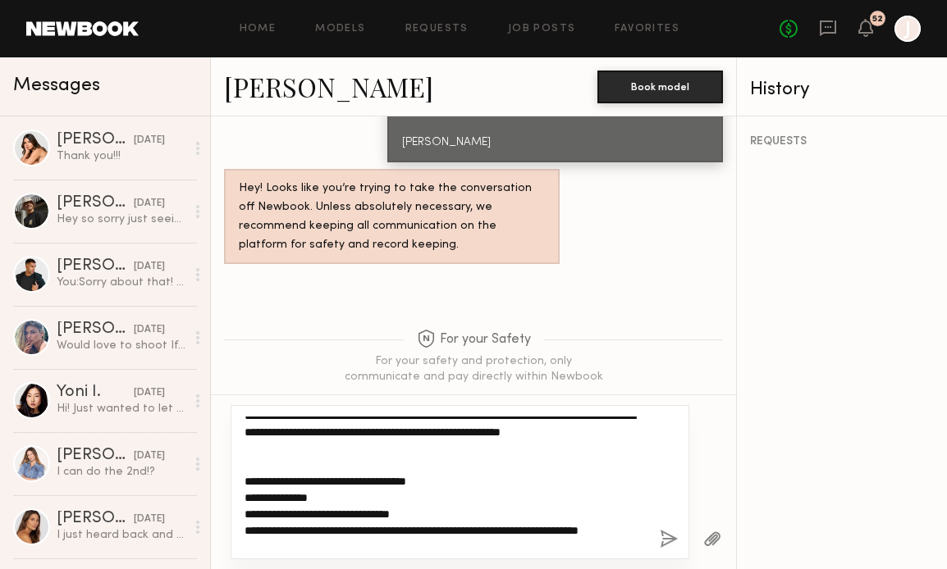
scroll to position [6, 0]
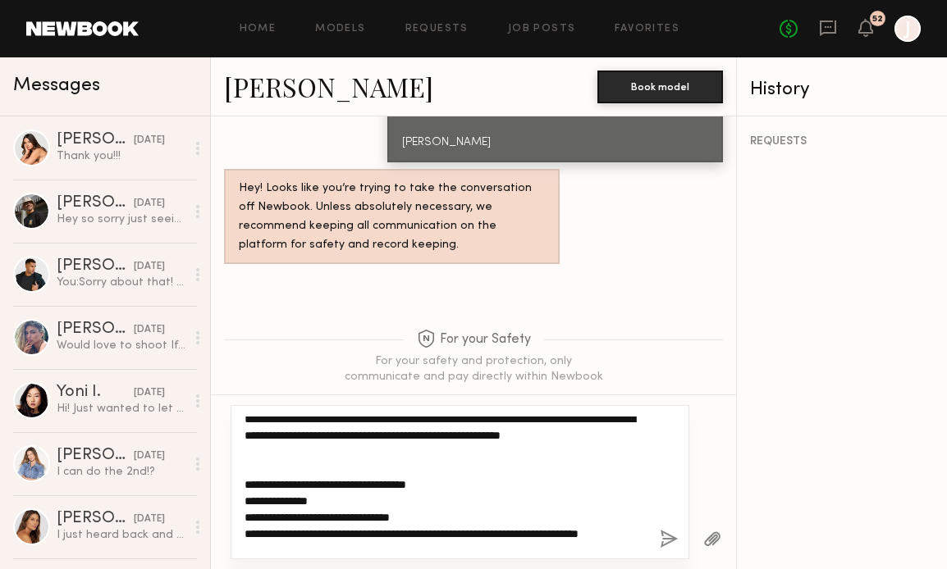
click at [309, 482] on textarea "**********" at bounding box center [445, 482] width 402 height 131
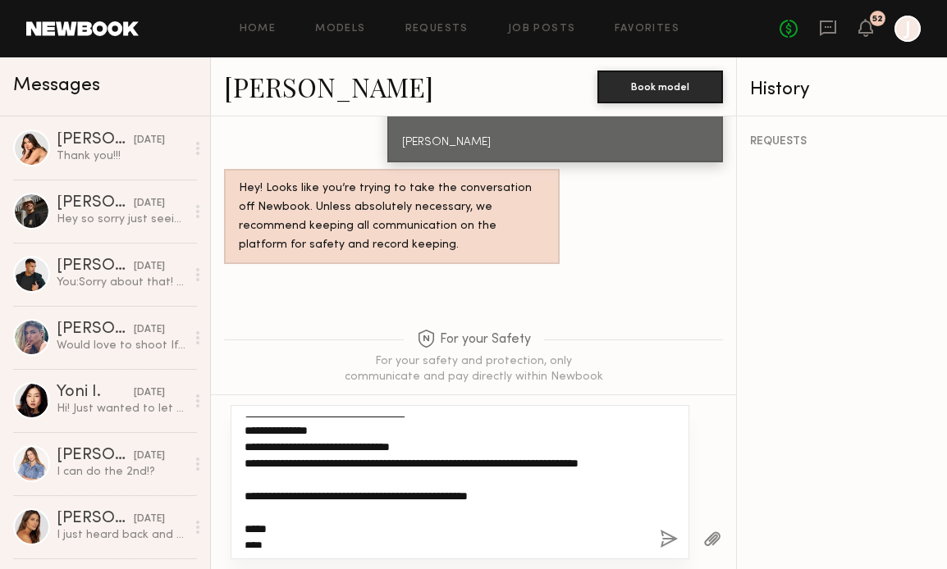
scroll to position [62, 0]
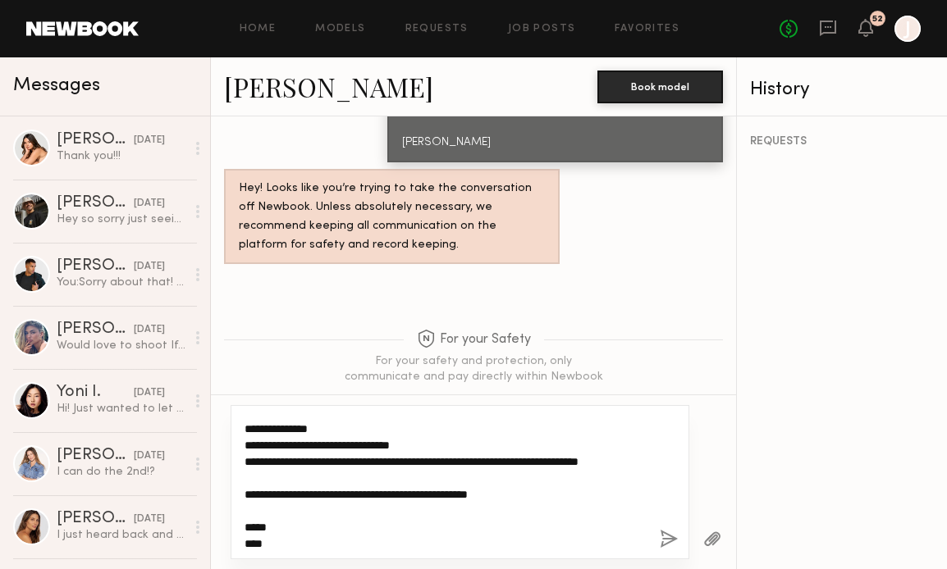
drag, startPoint x: 331, startPoint y: 444, endPoint x: 216, endPoint y: 453, distance: 116.0
click at [212, 453] on div "**********" at bounding box center [473, 482] width 525 height 175
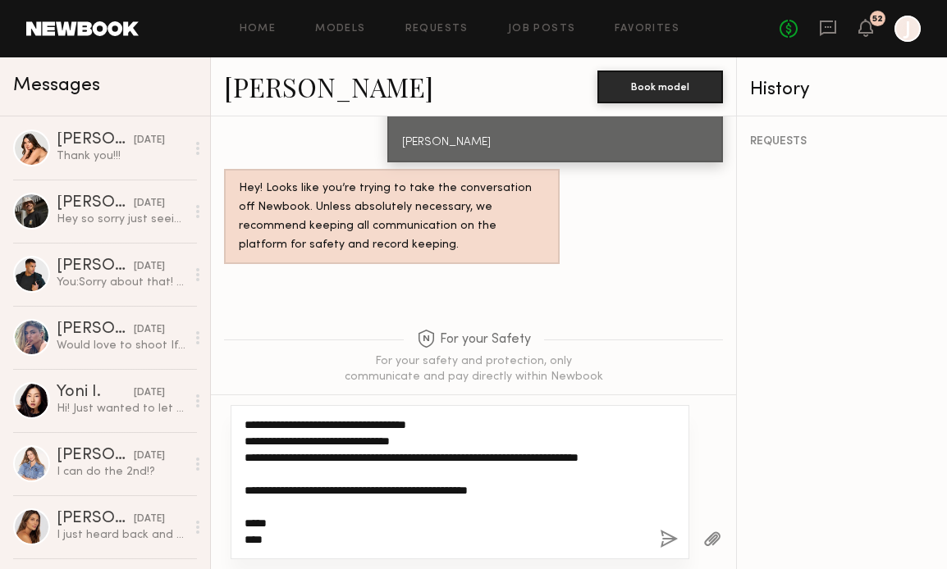
scroll to position [45, 0]
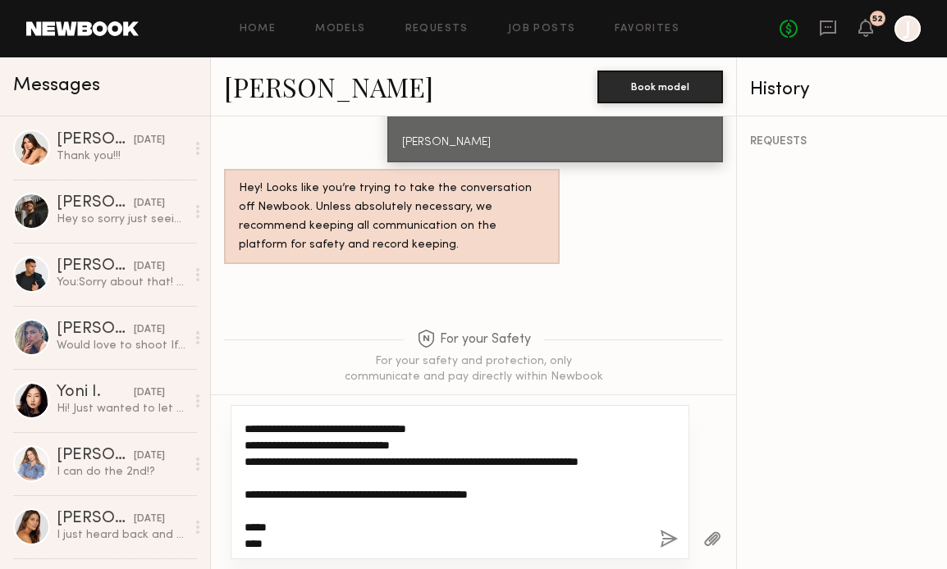
click at [358, 461] on textarea "**********" at bounding box center [445, 482] width 402 height 131
drag, startPoint x: 355, startPoint y: 463, endPoint x: 275, endPoint y: 459, distance: 80.5
click at [275, 459] on textarea "**********" at bounding box center [445, 482] width 402 height 131
click at [267, 460] on textarea "**********" at bounding box center [445, 482] width 402 height 131
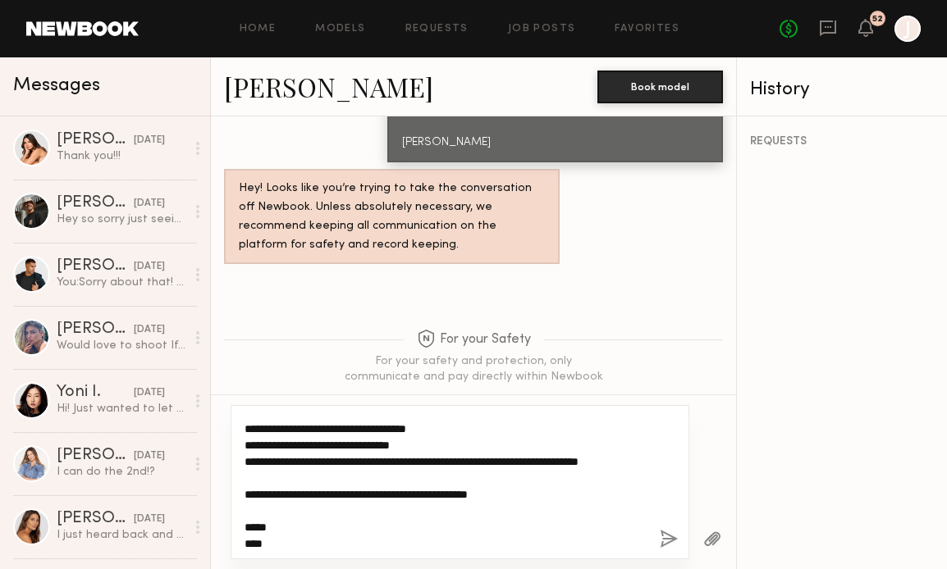
click at [303, 460] on textarea "**********" at bounding box center [445, 482] width 402 height 131
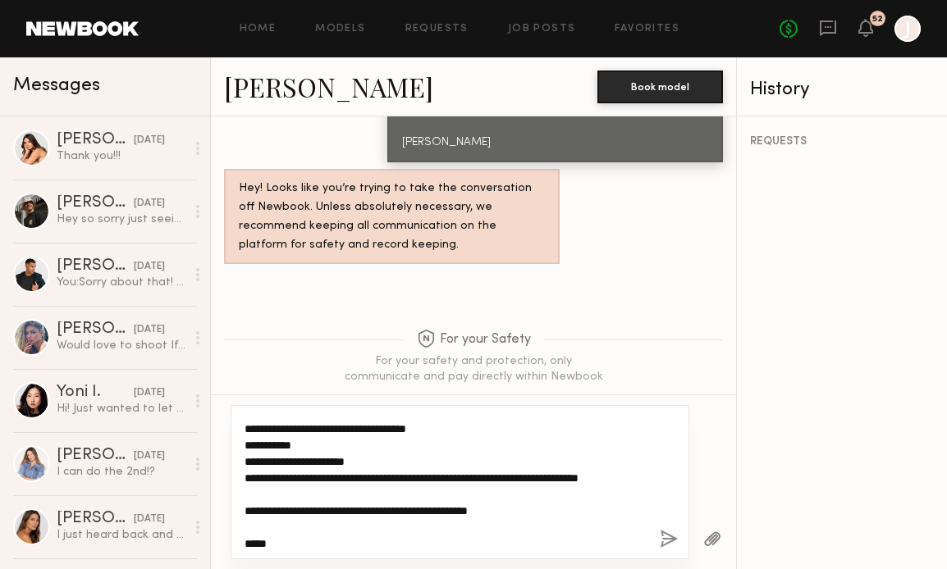
scroll to position [62, 0]
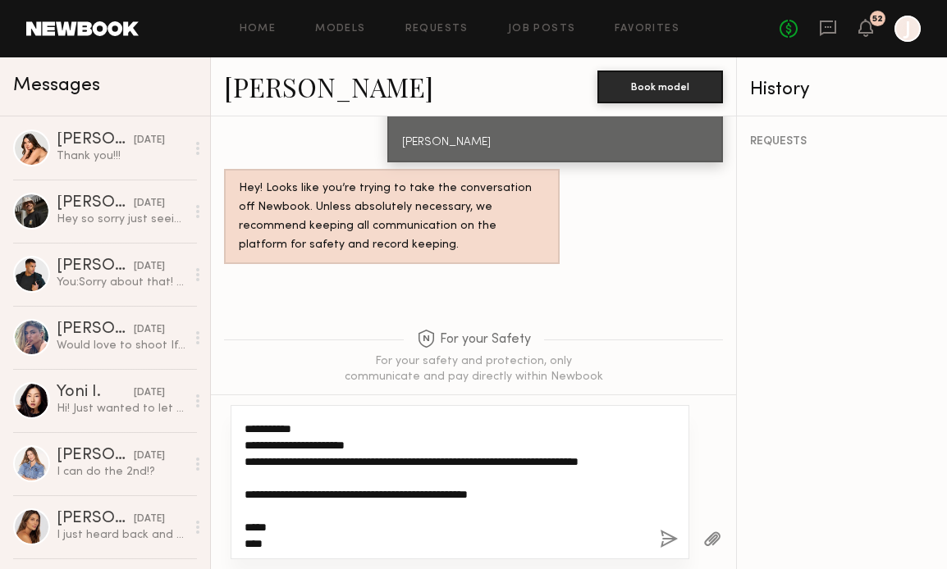
drag, startPoint x: 300, startPoint y: 447, endPoint x: 276, endPoint y: 447, distance: 24.6
click at [276, 447] on textarea "**********" at bounding box center [445, 482] width 402 height 131
drag, startPoint x: 387, startPoint y: 463, endPoint x: 238, endPoint y: 463, distance: 149.3
click at [238, 463] on div "**********" at bounding box center [459, 482] width 459 height 154
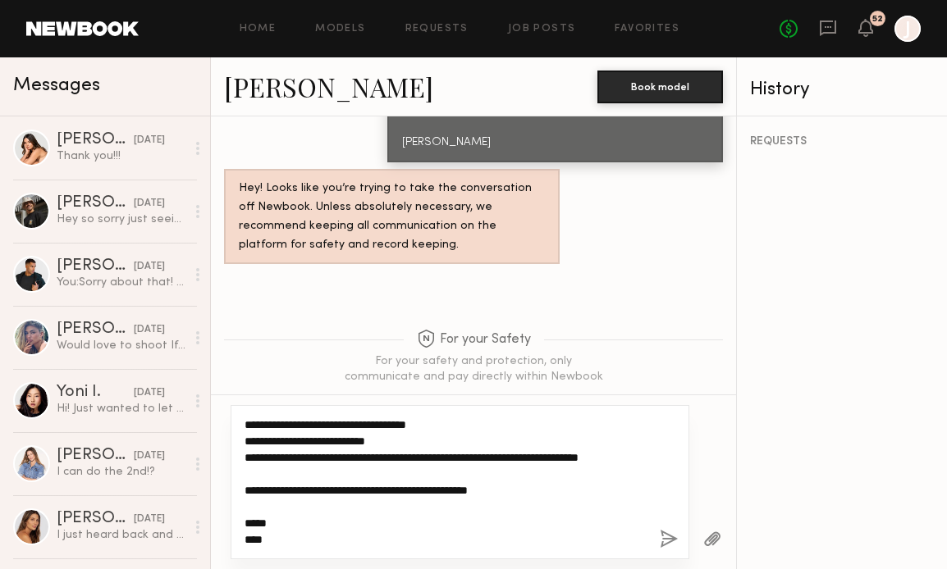
drag, startPoint x: 351, startPoint y: 464, endPoint x: 286, endPoint y: 463, distance: 64.8
click at [286, 463] on textarea "**********" at bounding box center [445, 482] width 402 height 131
click at [318, 462] on textarea "**********" at bounding box center [445, 482] width 402 height 131
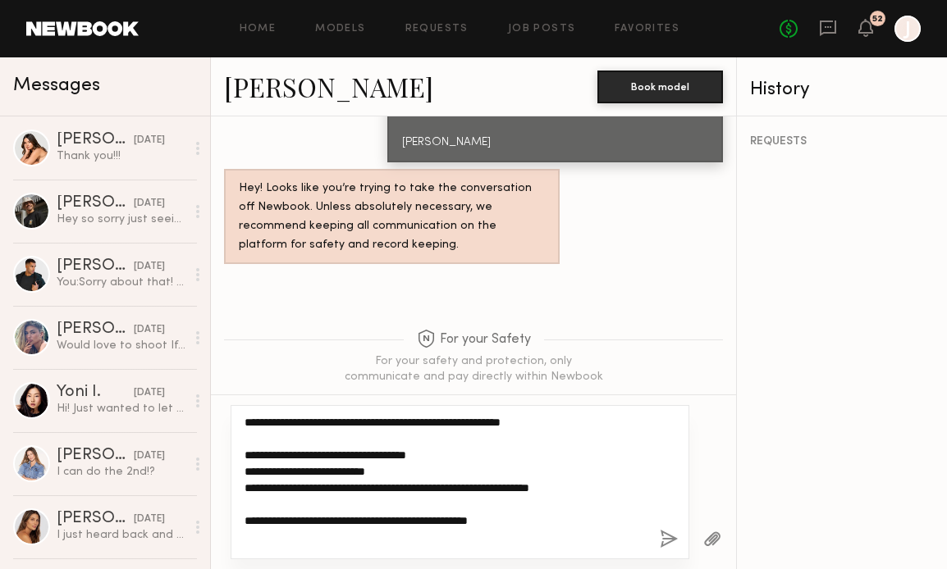
scroll to position [0, 0]
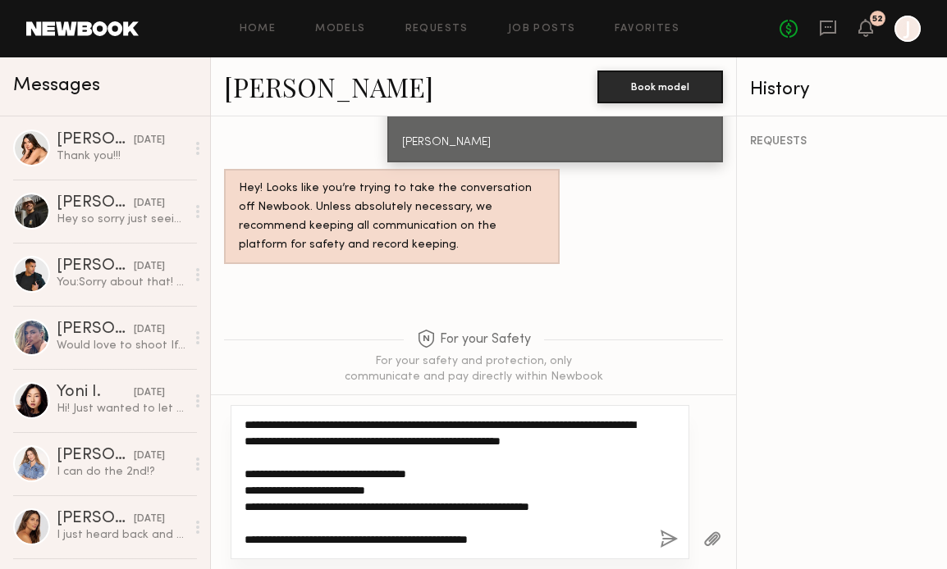
click at [285, 425] on textarea "**********" at bounding box center [445, 482] width 402 height 131
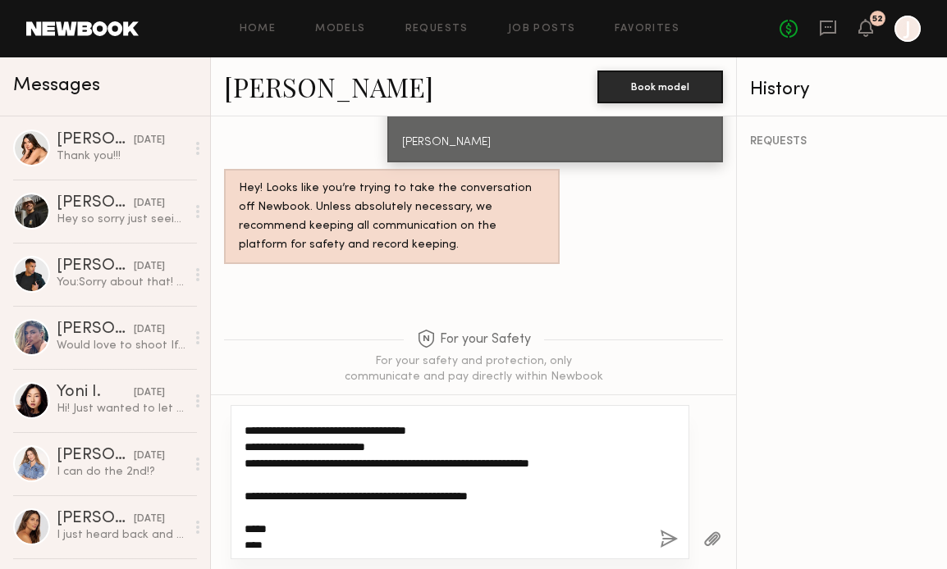
scroll to position [68, 0]
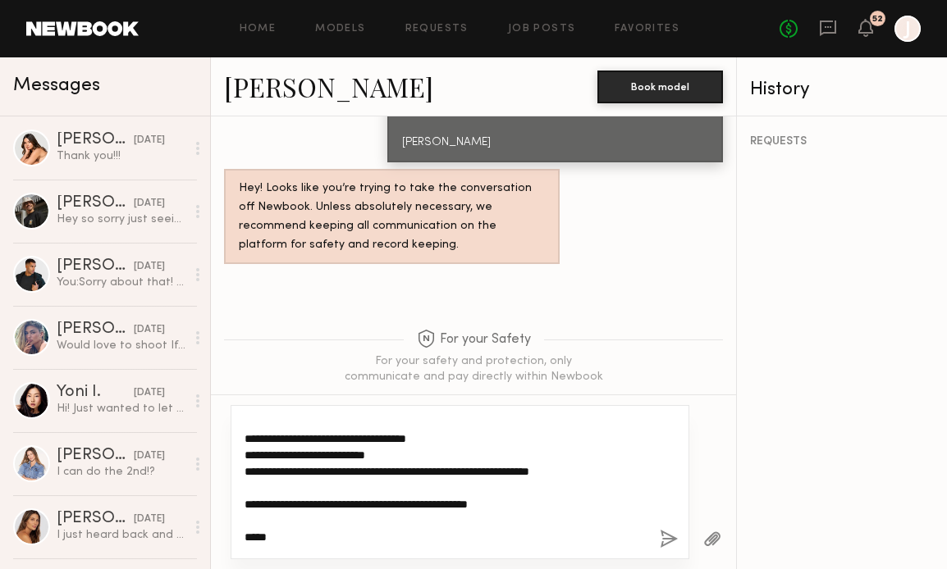
click at [605, 472] on textarea "**********" at bounding box center [445, 482] width 402 height 131
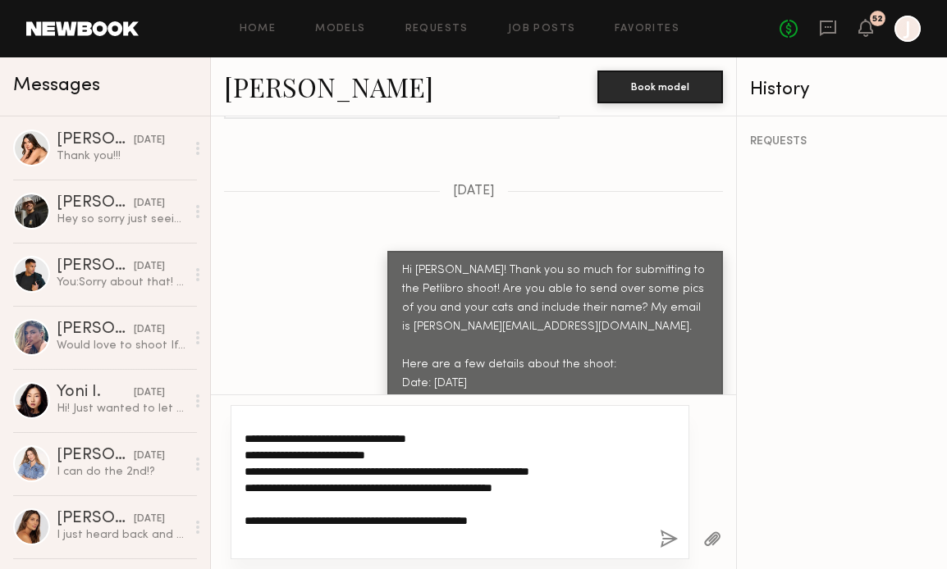
scroll to position [1686, 0]
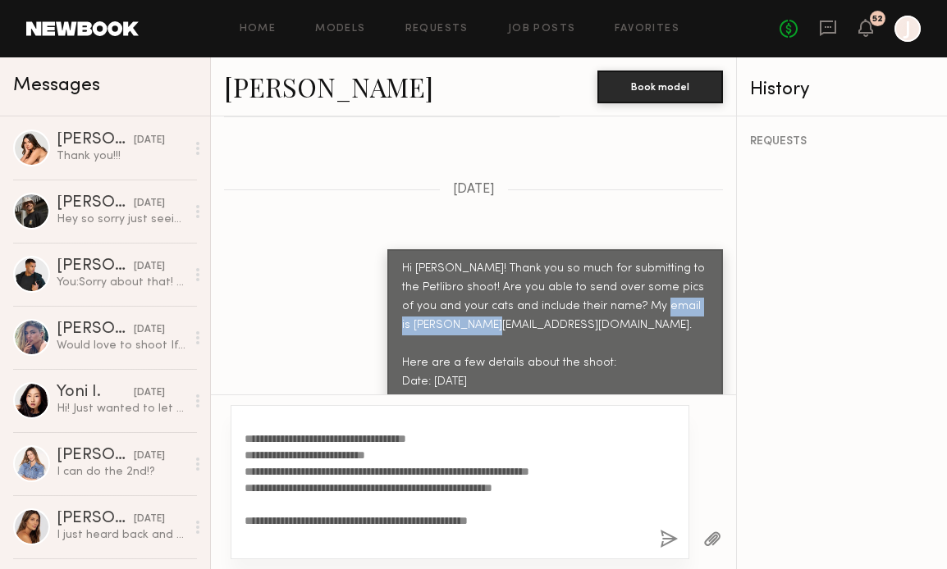
copy div "[EMAIL_ADDRESS][DOMAIN_NAME]."
drag, startPoint x: 401, startPoint y: 274, endPoint x: 531, endPoint y: 278, distance: 129.7
click at [532, 278] on div "Hi [PERSON_NAME]! Thank you so much for submitting to the Petlibro shoot! Are y…" at bounding box center [554, 391] width 335 height 284
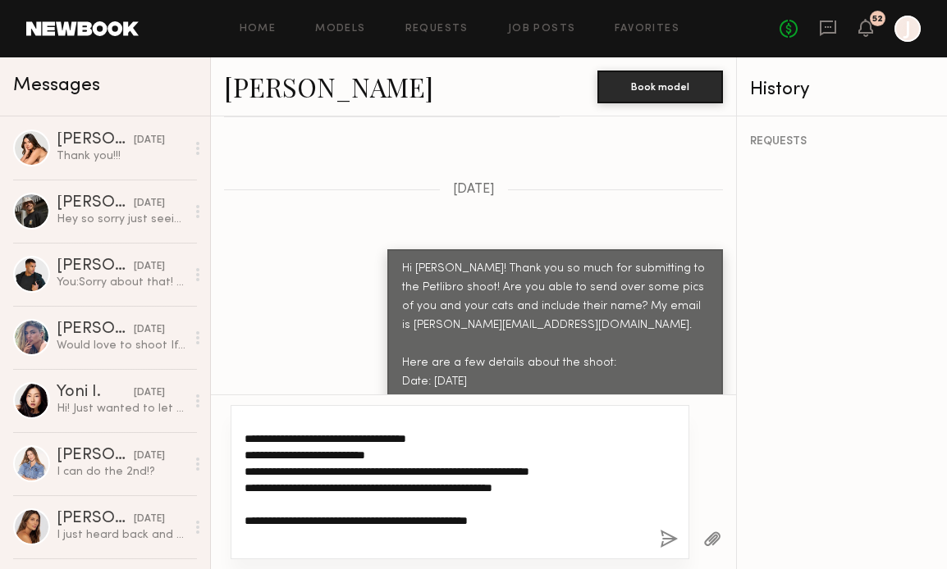
click at [546, 489] on textarea "**********" at bounding box center [445, 482] width 402 height 131
paste textarea "**********"
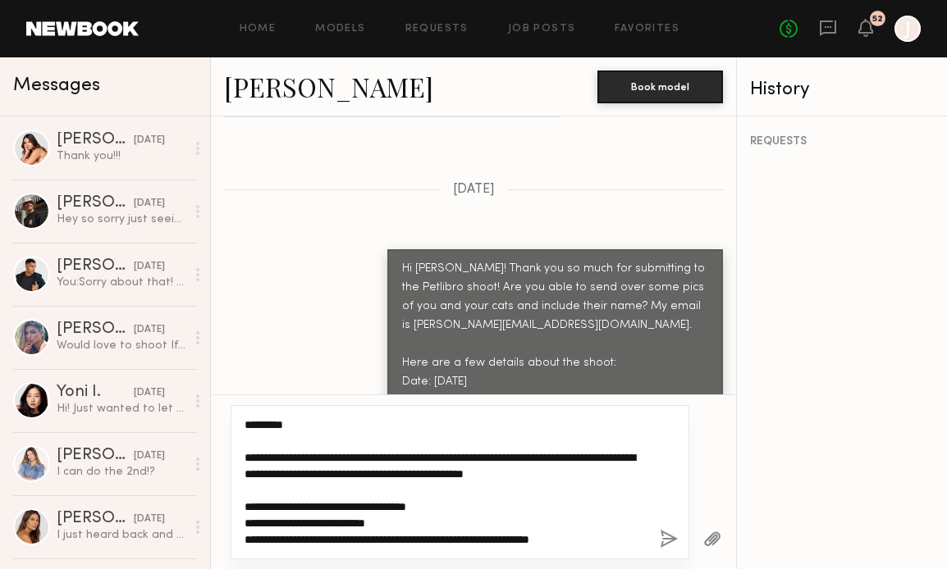
type textarea "**********"
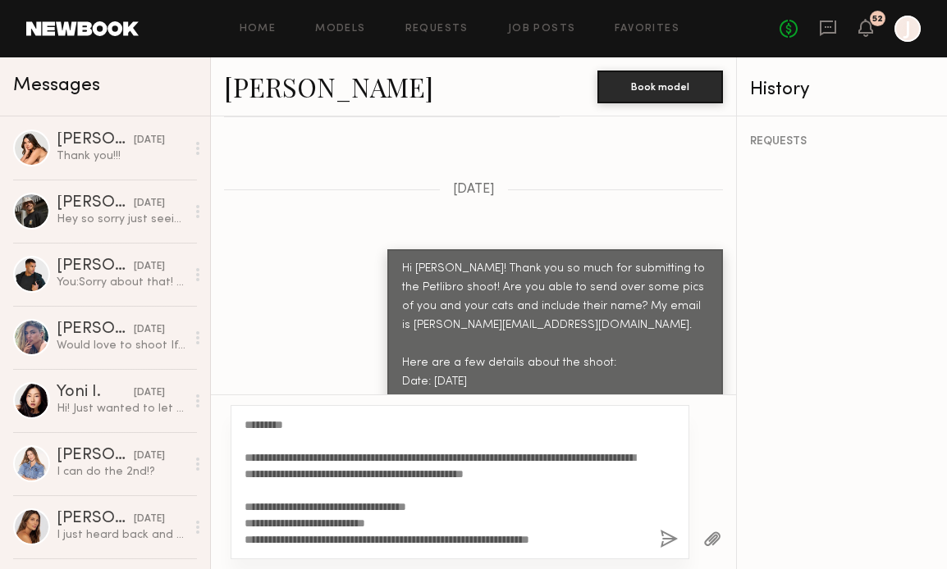
drag, startPoint x: 244, startPoint y: 423, endPoint x: 283, endPoint y: 521, distance: 105.2
click at [283, 521] on div "**********" at bounding box center [459, 482] width 459 height 154
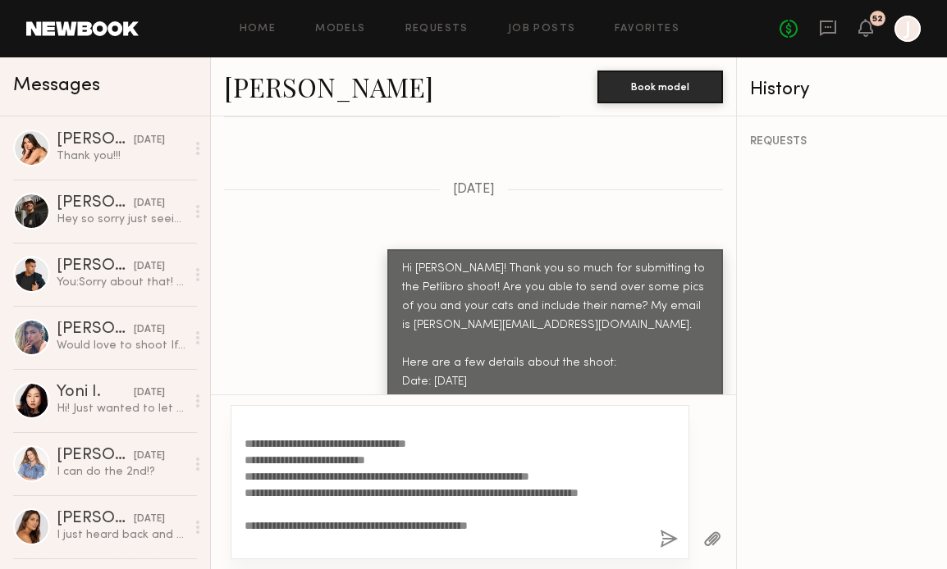
scroll to position [115, 0]
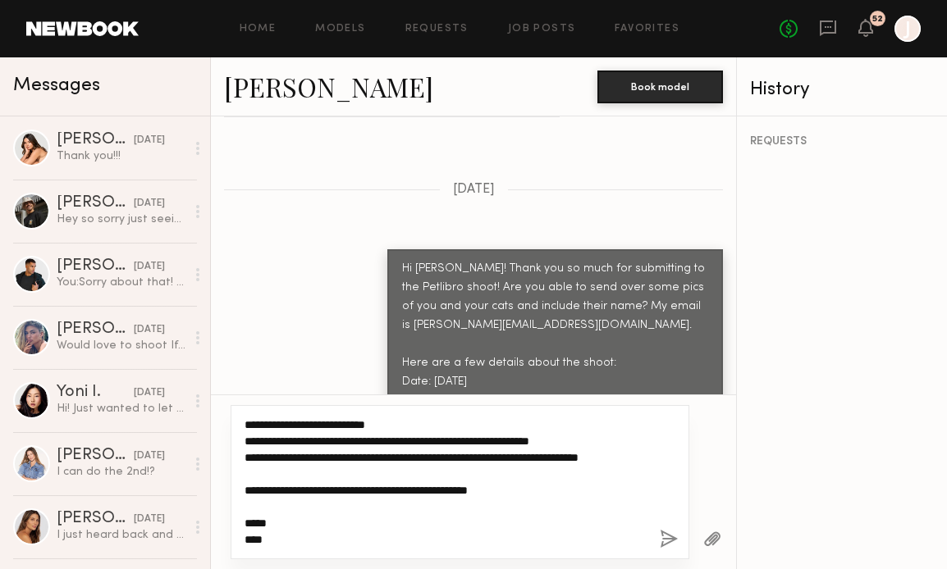
click at [369, 481] on textarea "**********" at bounding box center [445, 482] width 402 height 131
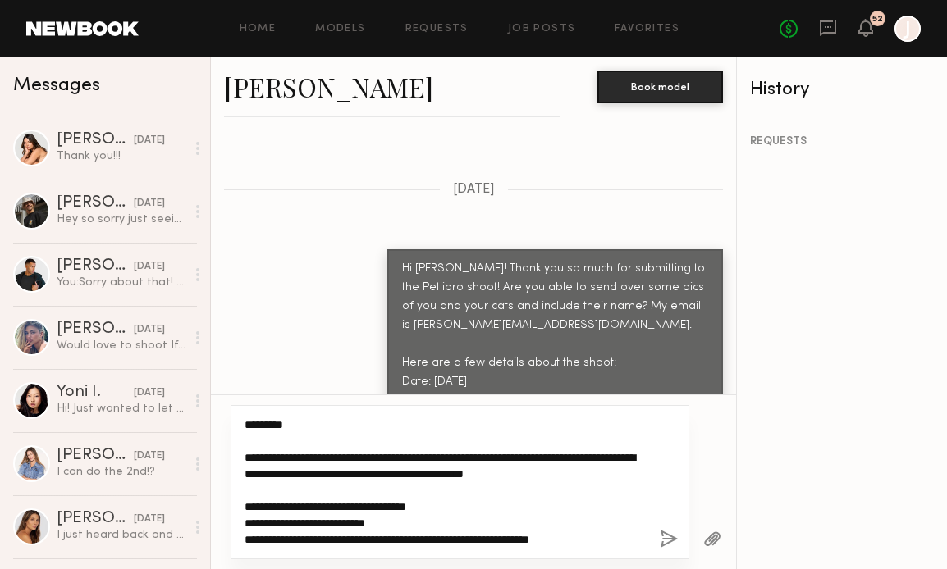
drag, startPoint x: 270, startPoint y: 537, endPoint x: 241, endPoint y: 401, distance: 139.2
click at [241, 401] on div "**********" at bounding box center [473, 482] width 525 height 175
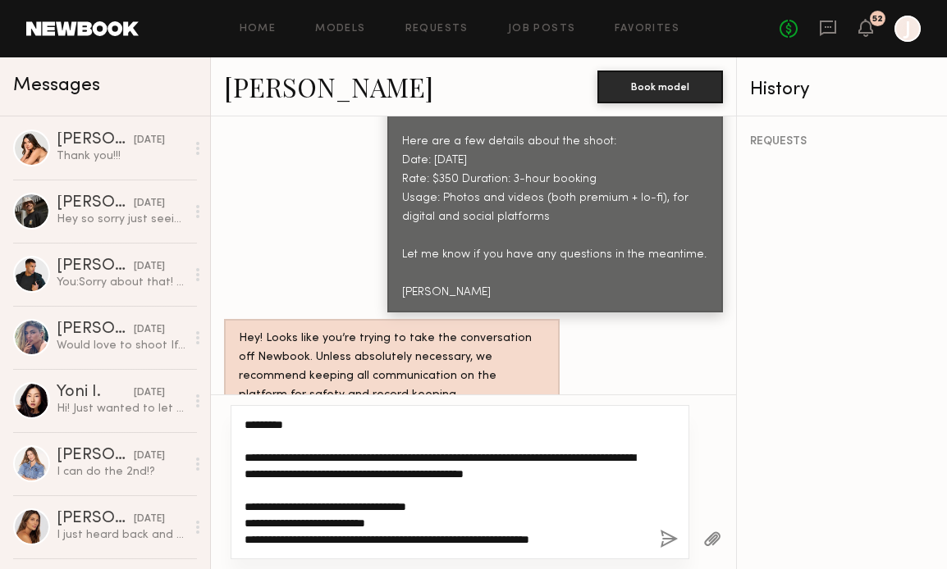
scroll to position [2057, 0]
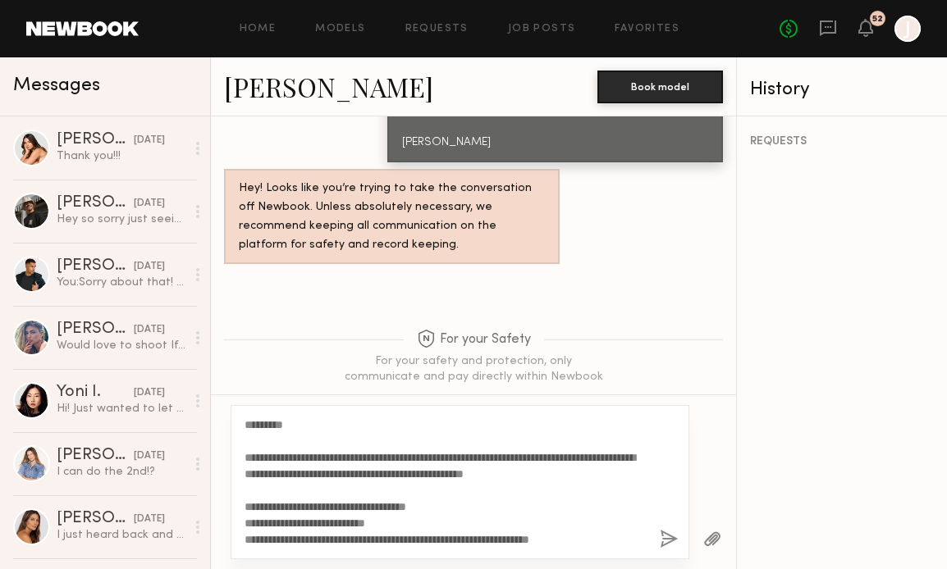
click at [669, 542] on button "button" at bounding box center [668, 540] width 18 height 21
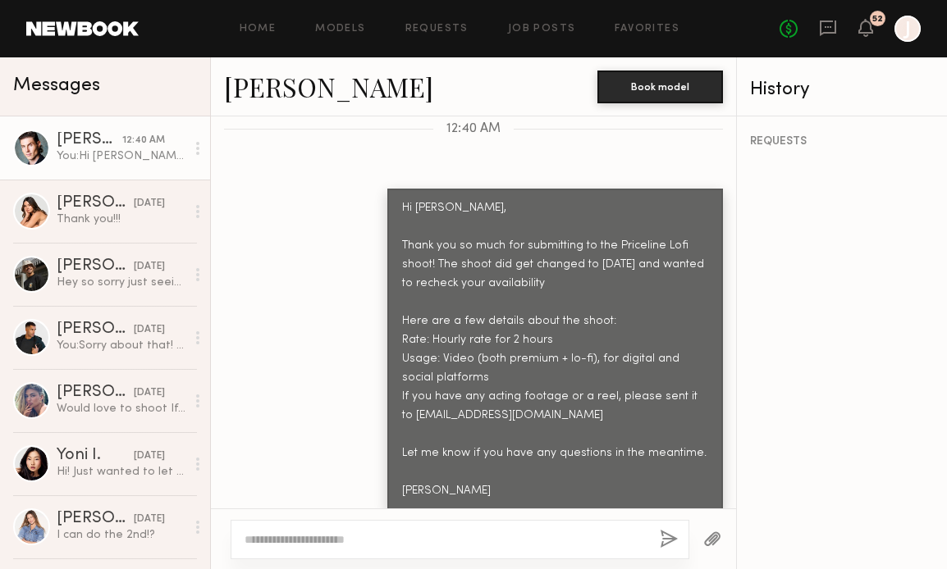
scroll to position [2676, 0]
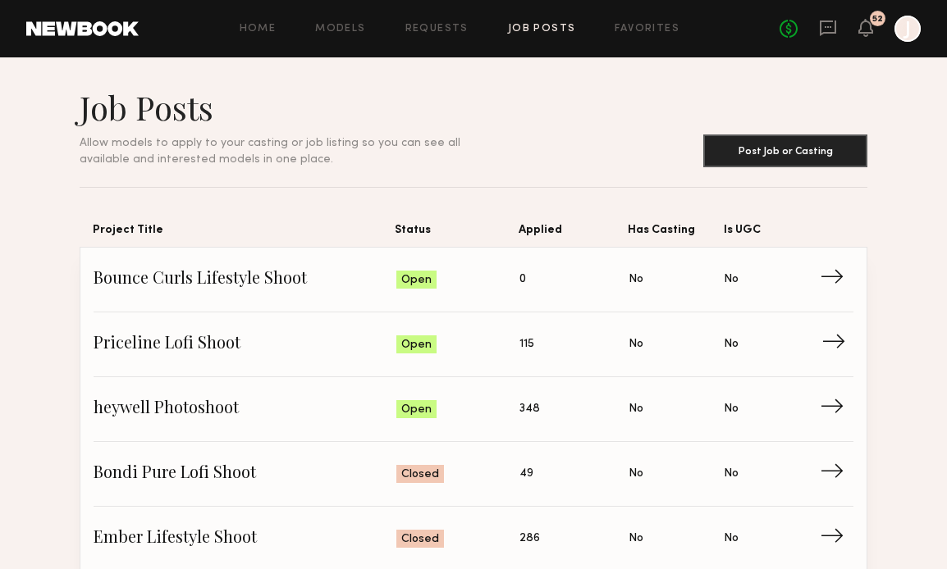
click at [835, 335] on span "→" at bounding box center [838, 344] width 34 height 25
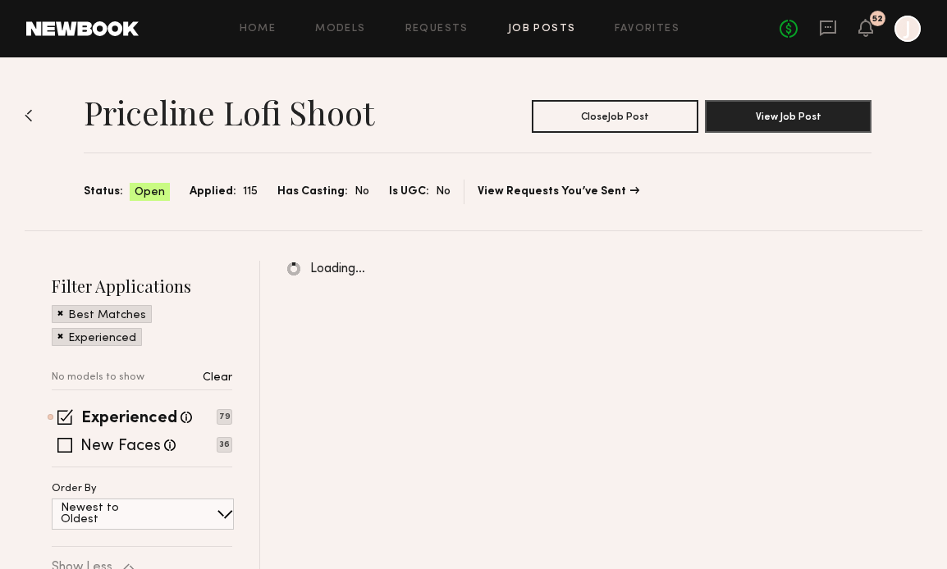
scroll to position [162, 0]
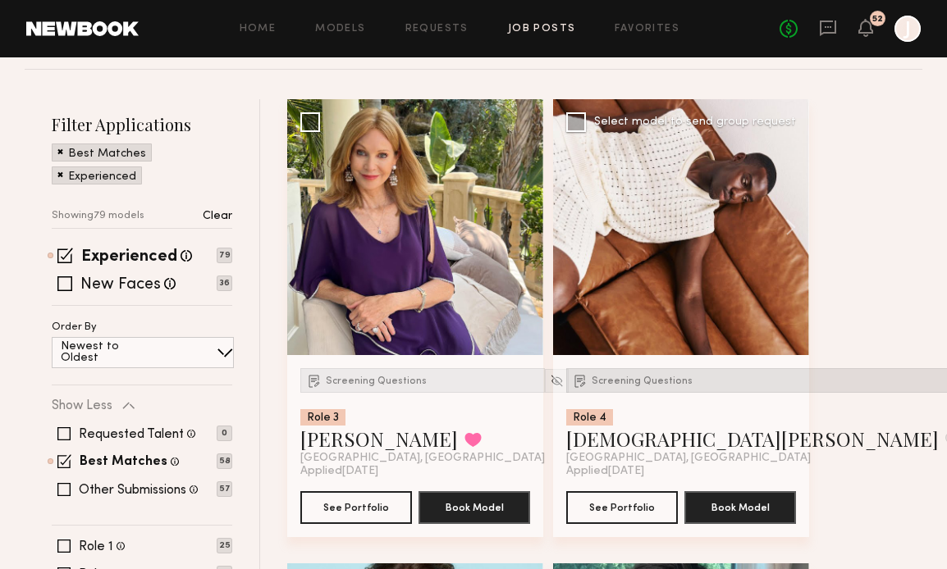
click at [642, 384] on span "Screening Questions" at bounding box center [641, 381] width 101 height 10
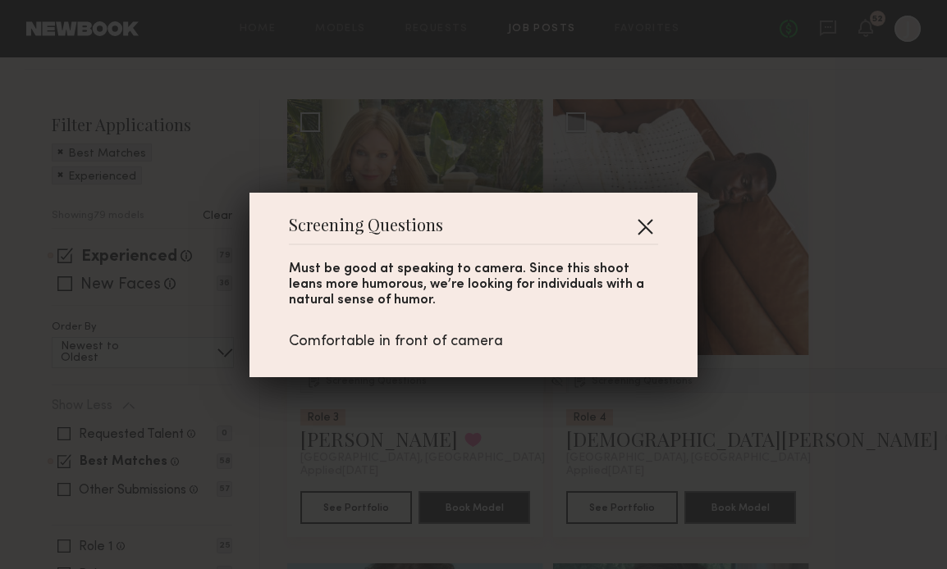
click at [650, 224] on button "button" at bounding box center [645, 226] width 26 height 26
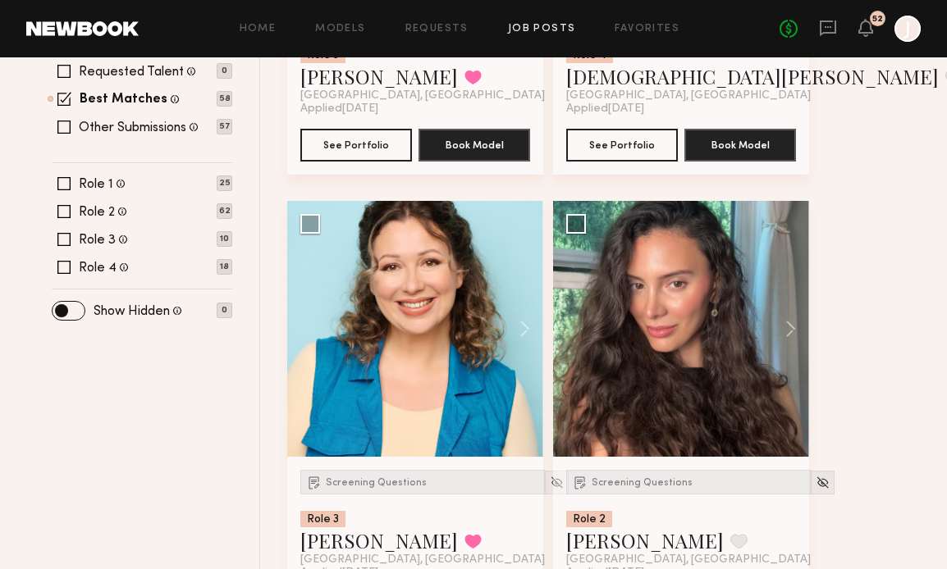
scroll to position [618, 0]
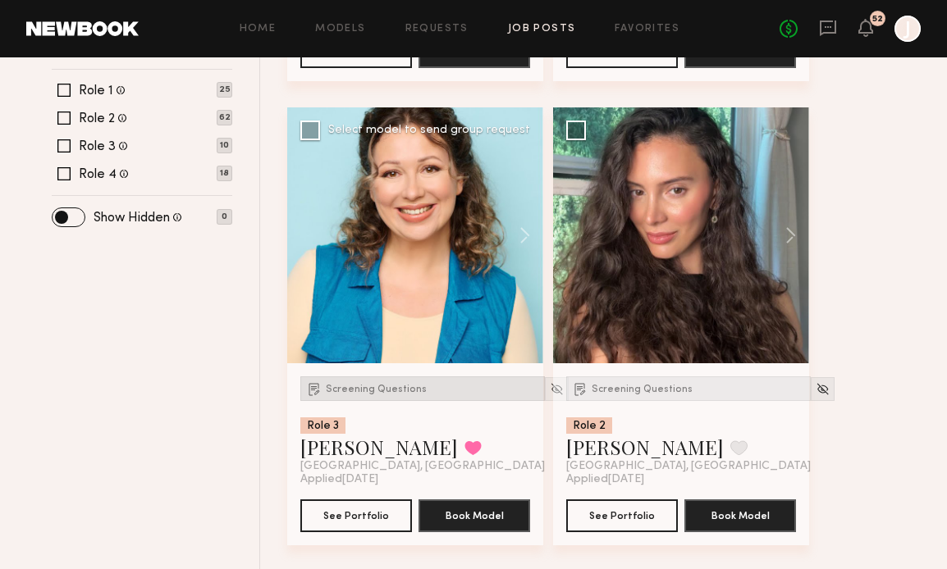
click at [403, 391] on span "Screening Questions" at bounding box center [376, 390] width 101 height 10
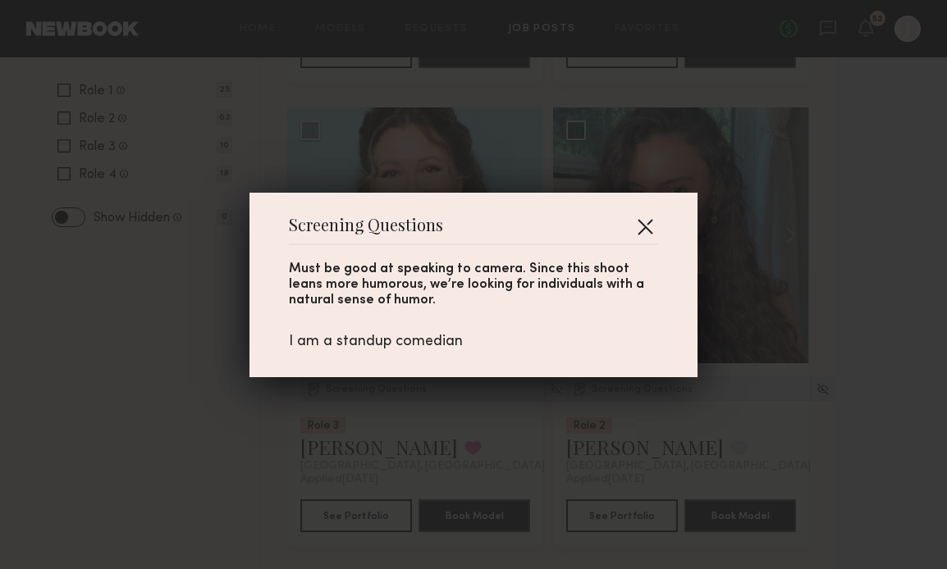
click at [645, 228] on button "button" at bounding box center [645, 226] width 26 height 26
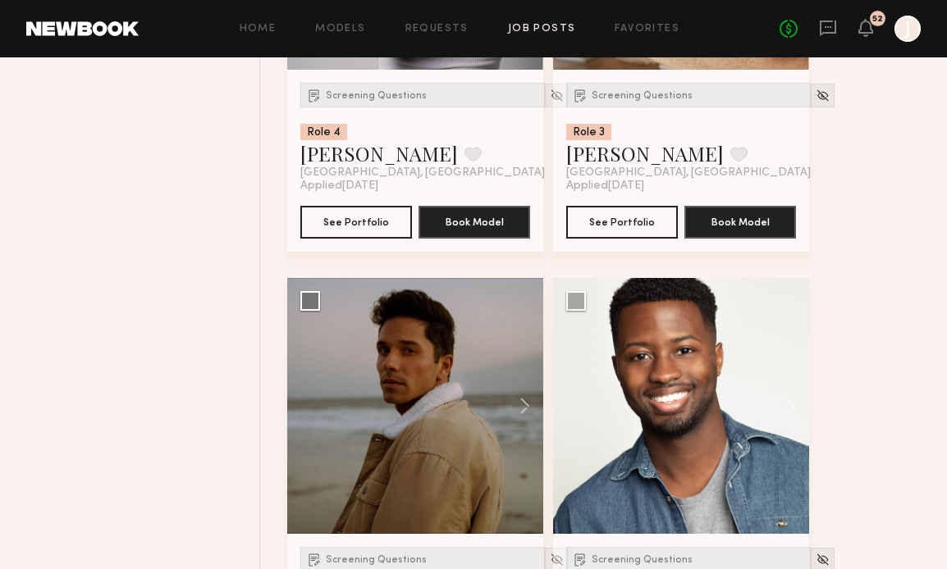
scroll to position [1222, 0]
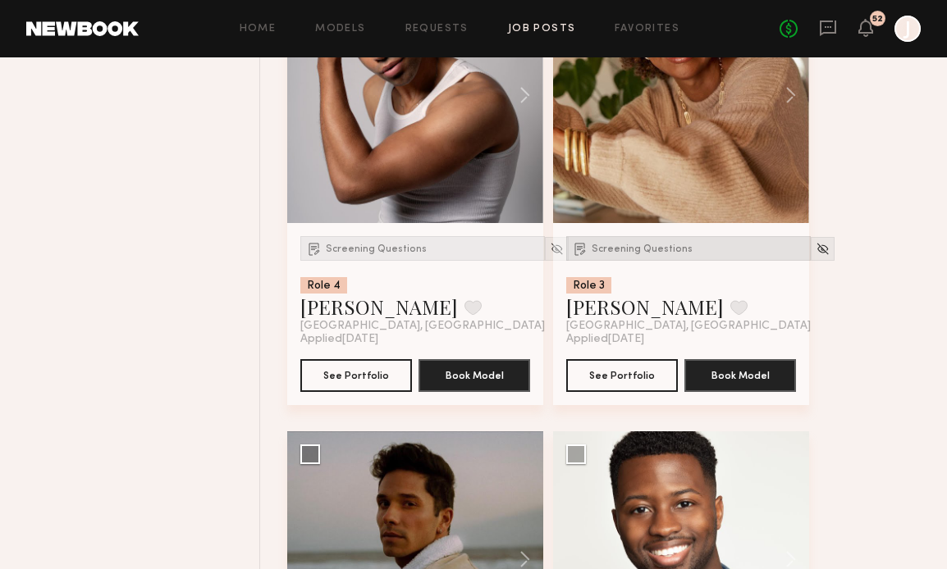
click at [594, 258] on div "Screening Questions" at bounding box center [688, 248] width 244 height 25
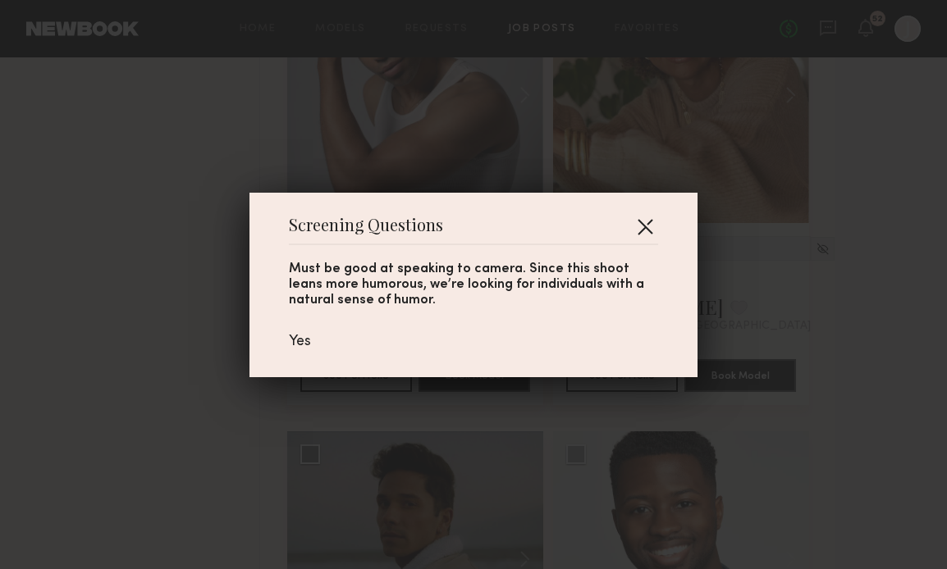
click at [643, 222] on button "button" at bounding box center [645, 226] width 26 height 26
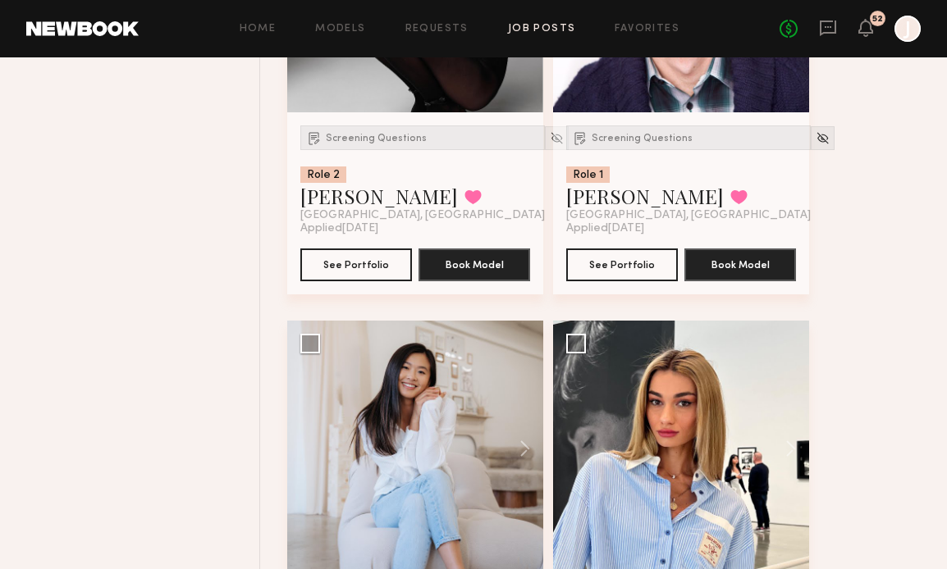
scroll to position [2196, 0]
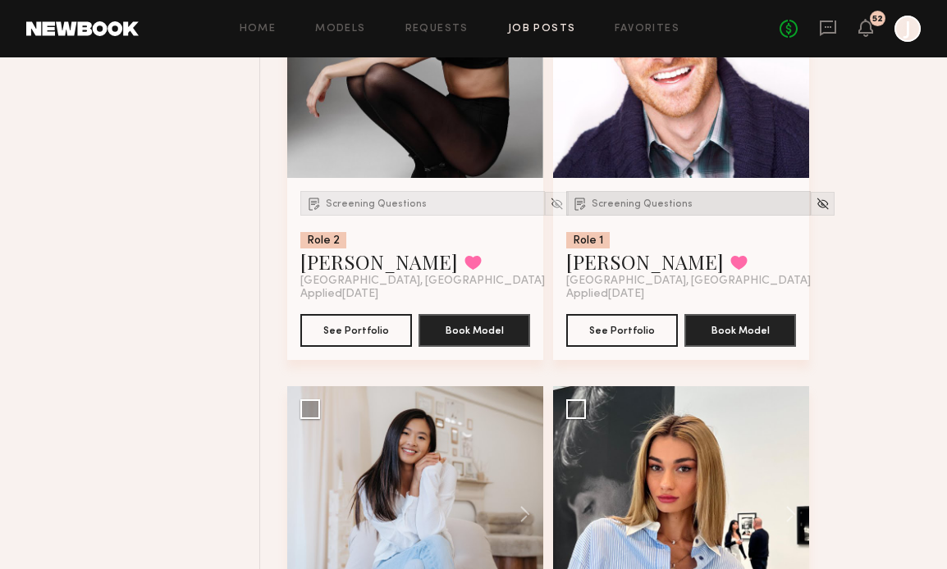
click at [603, 208] on span "Screening Questions" at bounding box center [641, 204] width 101 height 10
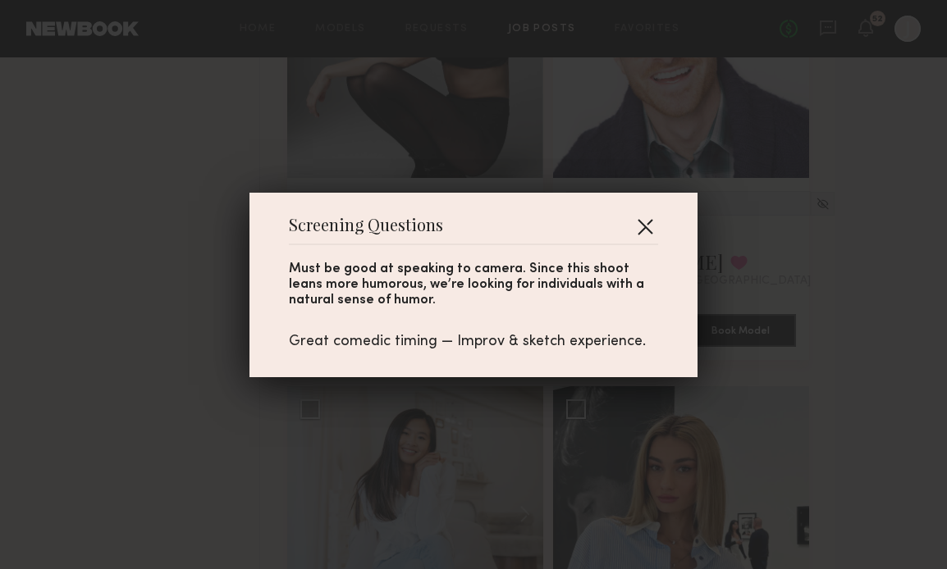
click at [640, 222] on button "button" at bounding box center [645, 226] width 26 height 26
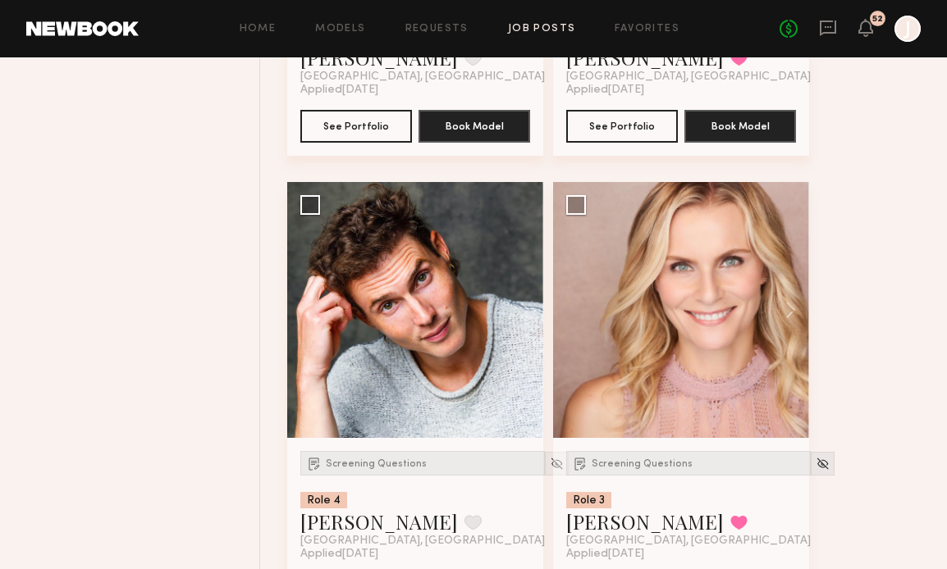
scroll to position [3338, 0]
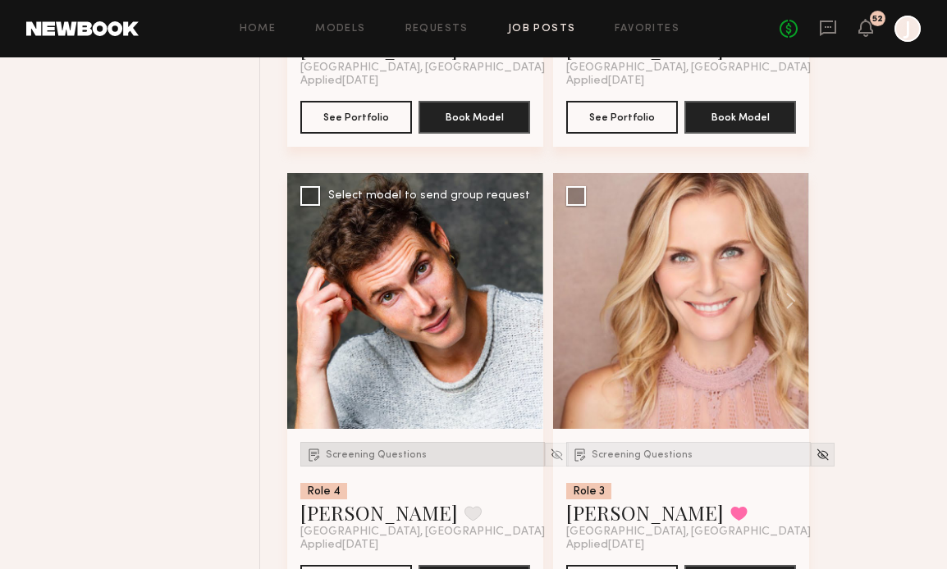
click at [400, 456] on span "Screening Questions" at bounding box center [376, 455] width 101 height 10
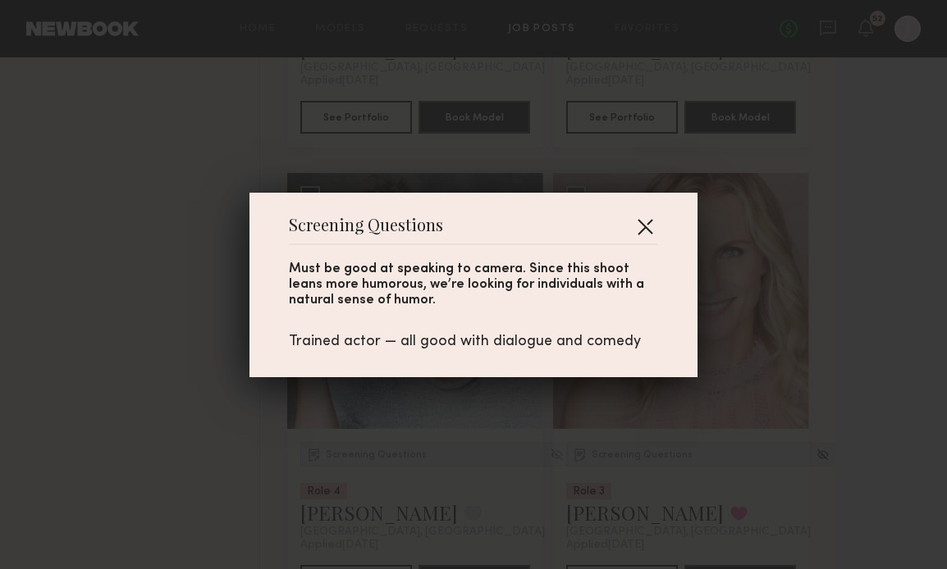
click at [646, 223] on button "button" at bounding box center [645, 226] width 26 height 26
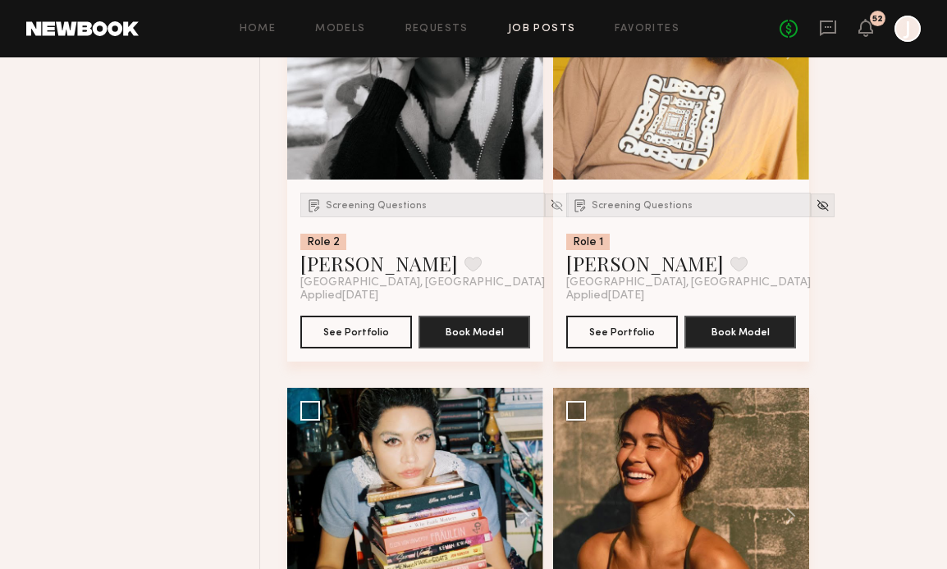
scroll to position [4757, 0]
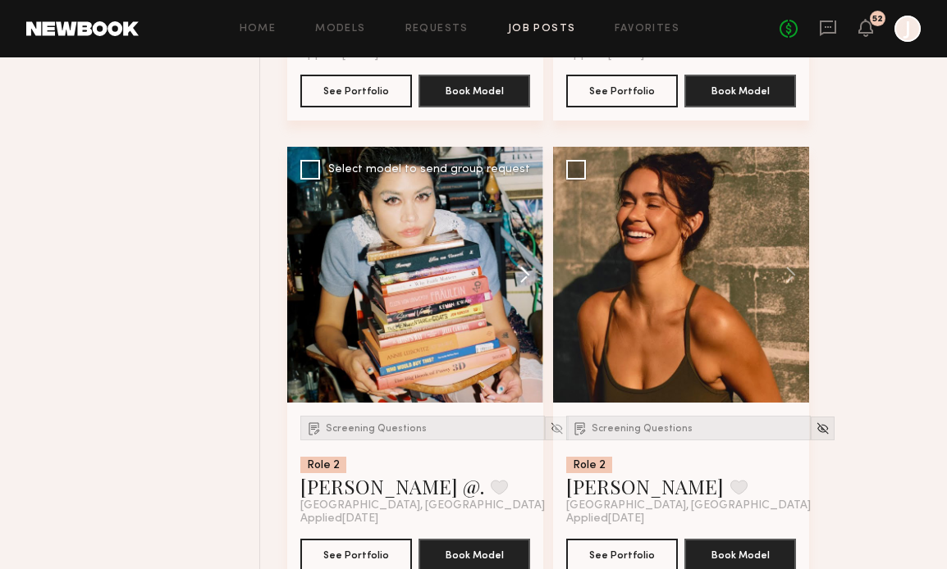
click at [519, 281] on button at bounding box center [516, 275] width 52 height 256
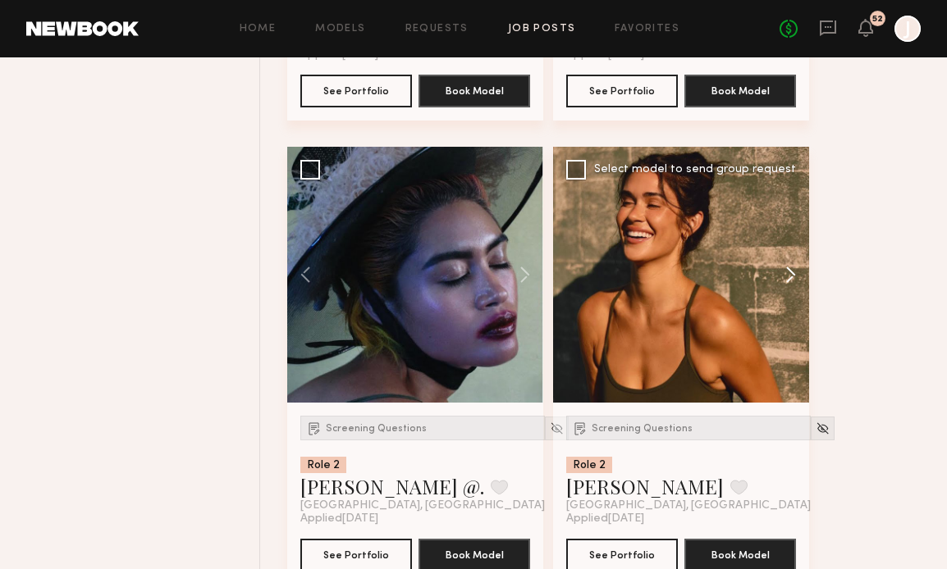
click at [786, 276] on button at bounding box center [782, 275] width 52 height 256
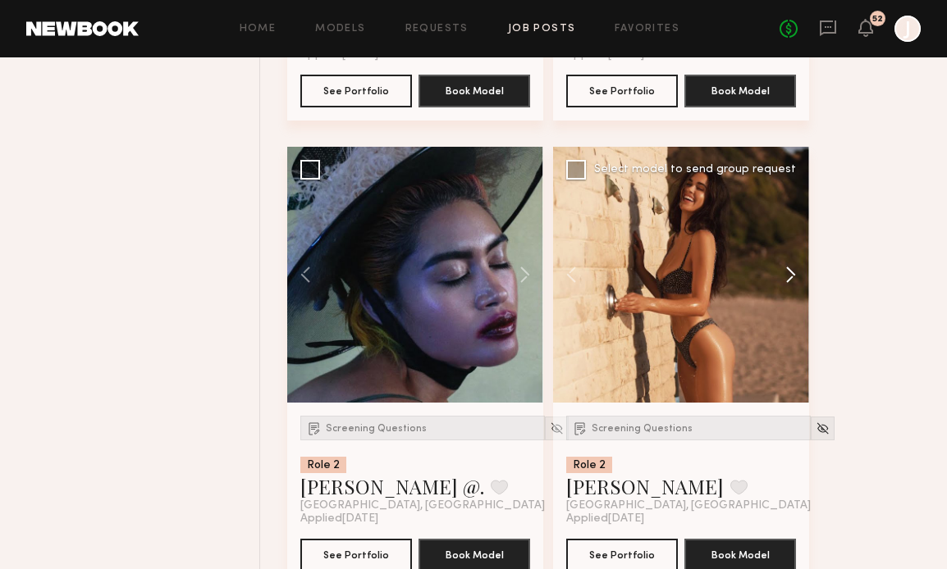
click at [787, 276] on button at bounding box center [782, 275] width 52 height 256
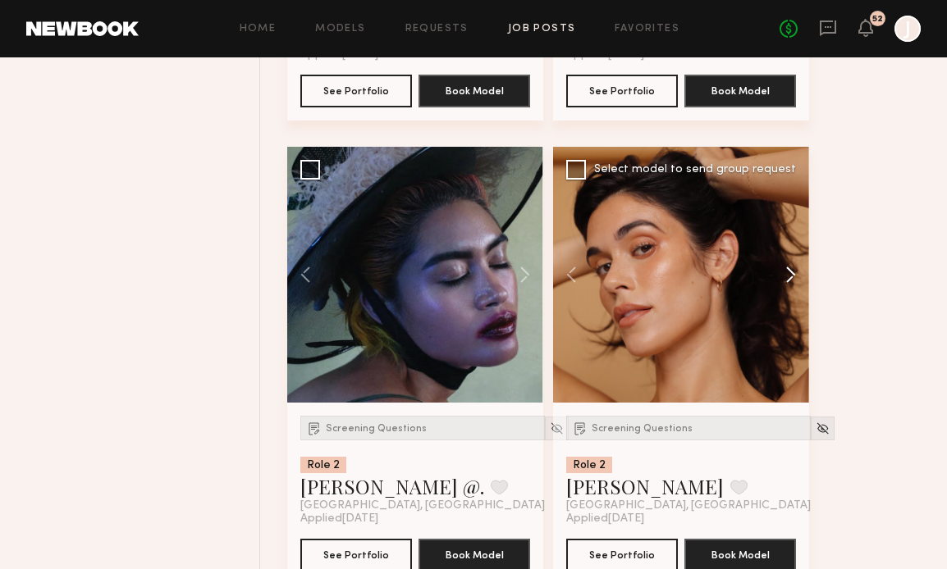
click at [787, 277] on button at bounding box center [782, 275] width 52 height 256
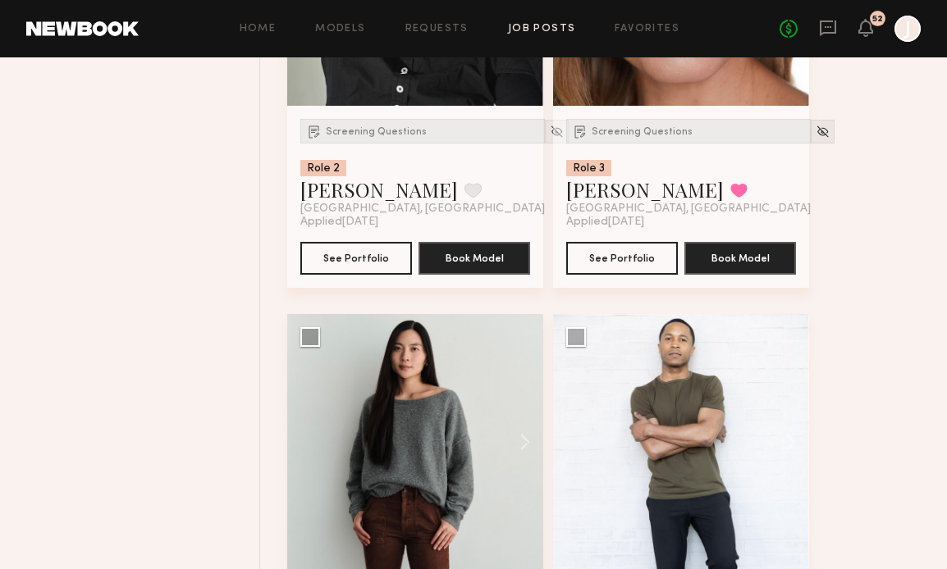
scroll to position [5656, 0]
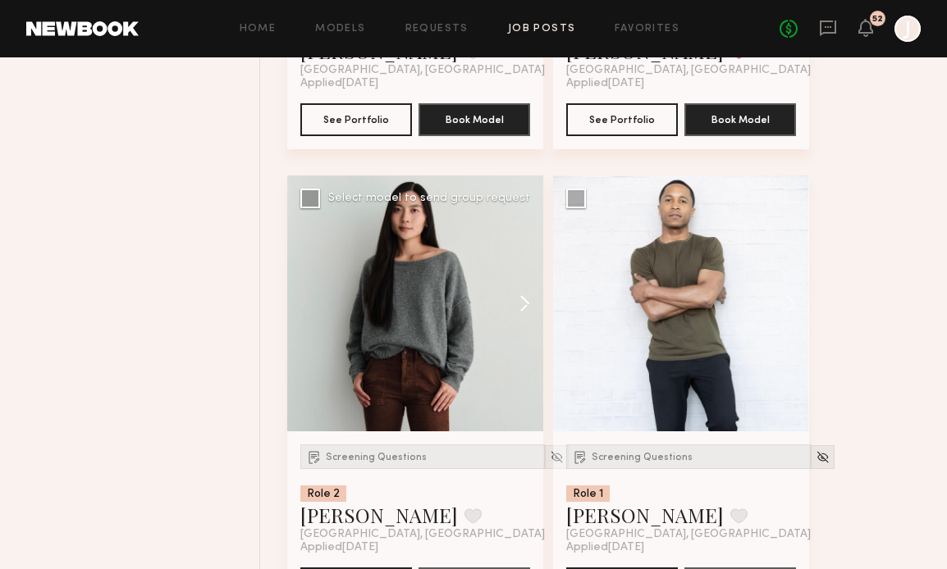
click at [527, 305] on button at bounding box center [516, 304] width 52 height 256
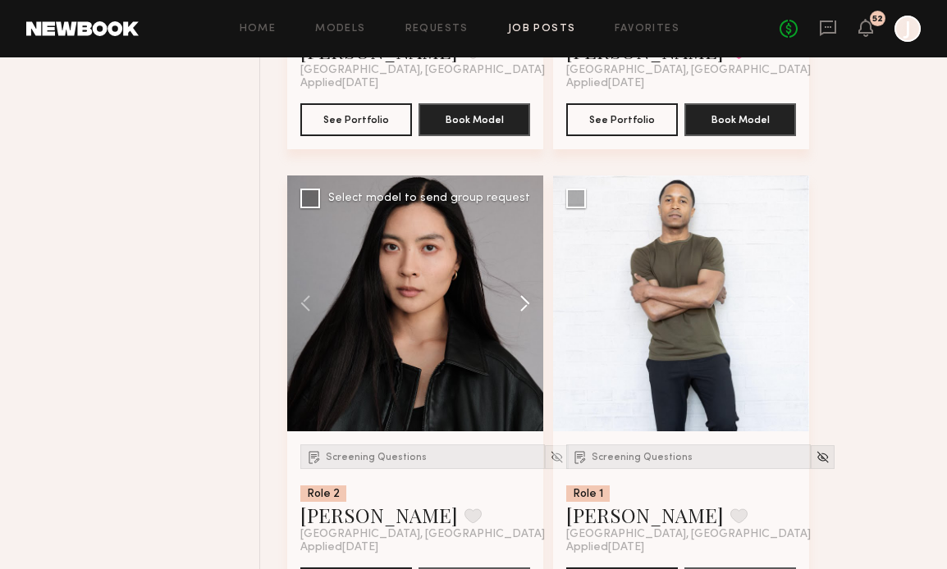
click at [527, 305] on button at bounding box center [516, 304] width 52 height 256
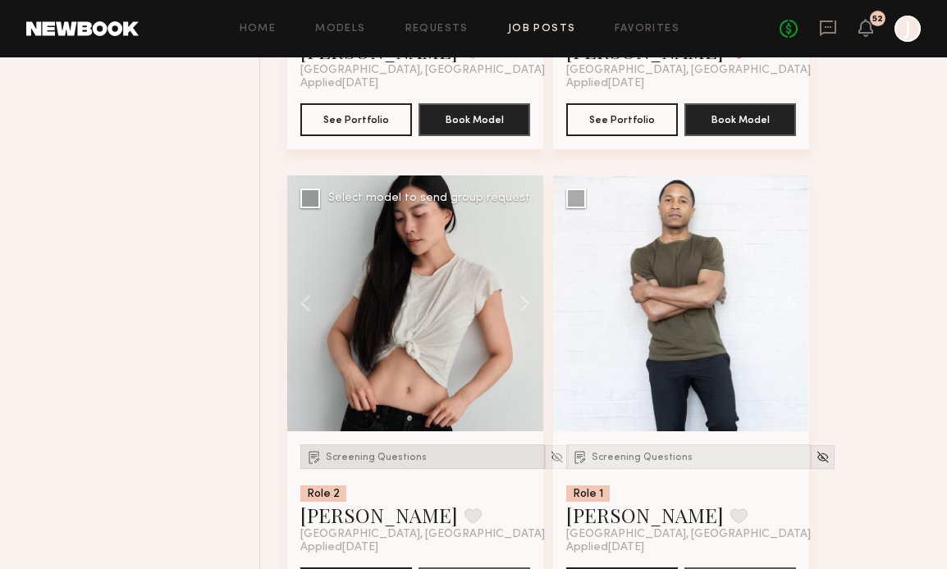
click at [393, 452] on div "Screening Questions" at bounding box center [422, 457] width 244 height 25
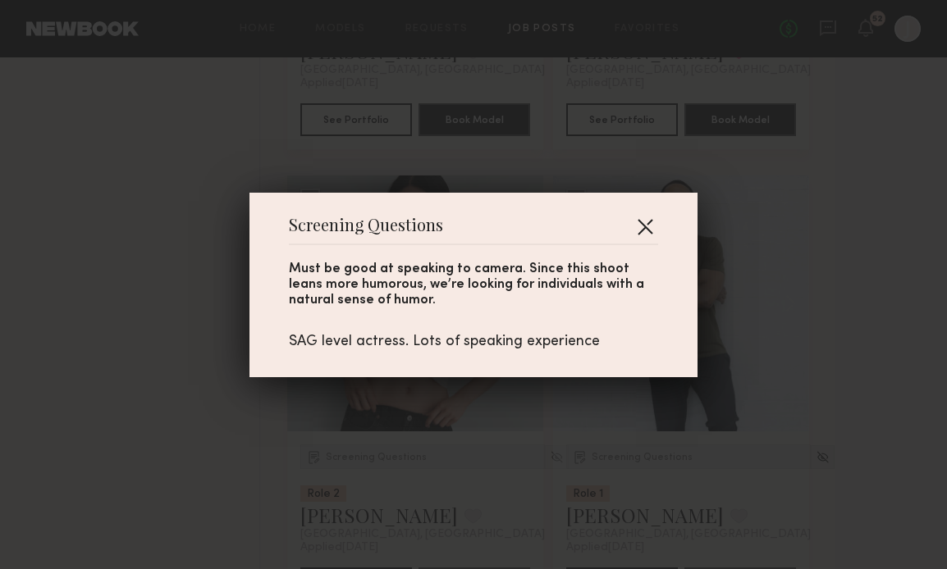
click at [649, 221] on button "button" at bounding box center [645, 226] width 26 height 26
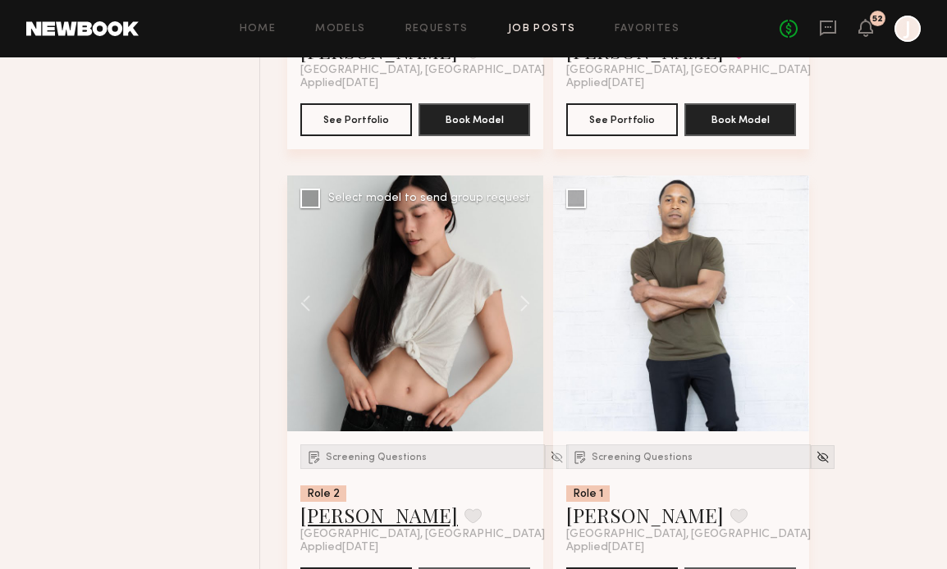
click at [344, 521] on link "[PERSON_NAME]" at bounding box center [378, 515] width 157 height 26
click at [339, 524] on link "[PERSON_NAME]" at bounding box center [378, 515] width 157 height 26
click at [636, 455] on div "Screening Questions" at bounding box center [688, 457] width 244 height 25
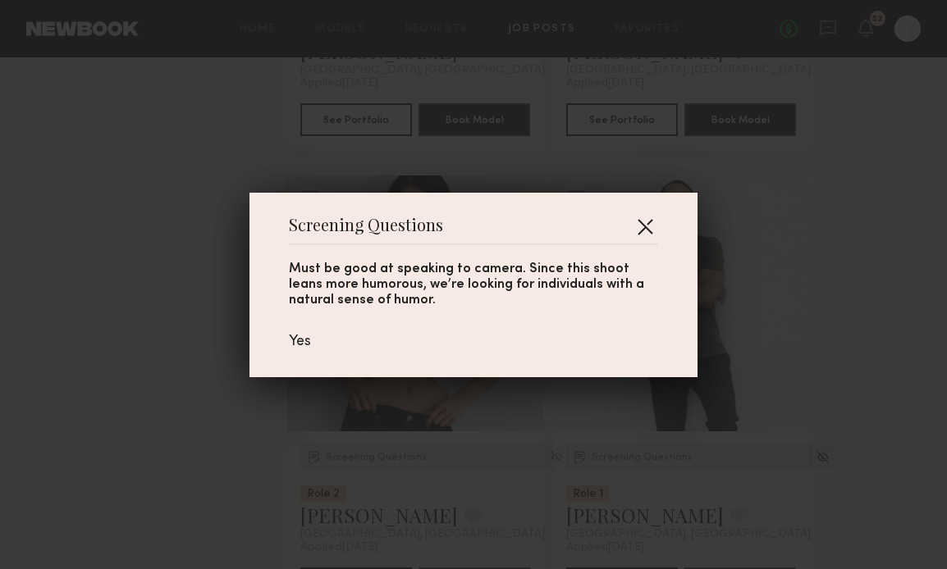
click at [643, 214] on button "button" at bounding box center [645, 226] width 26 height 26
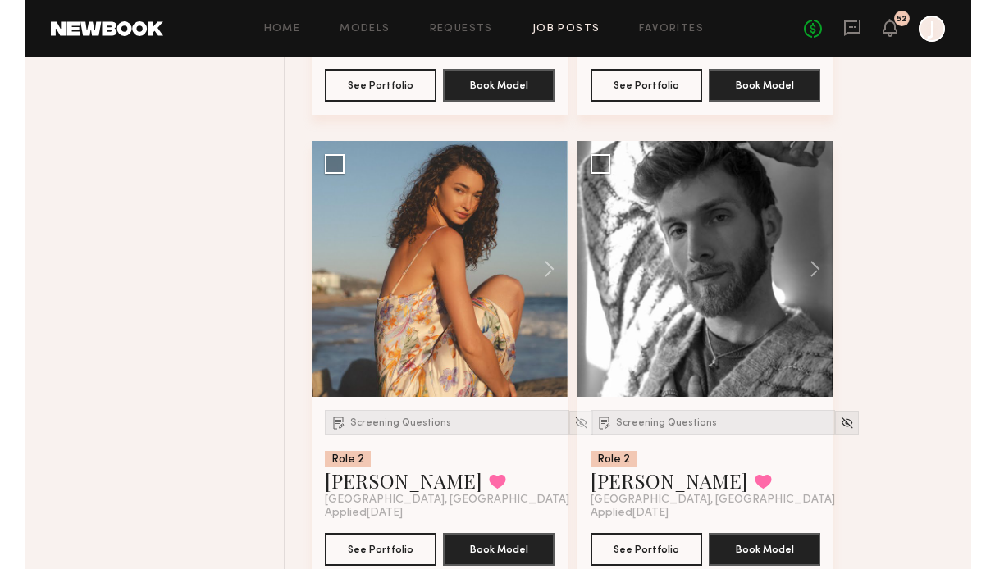
scroll to position [6156, 0]
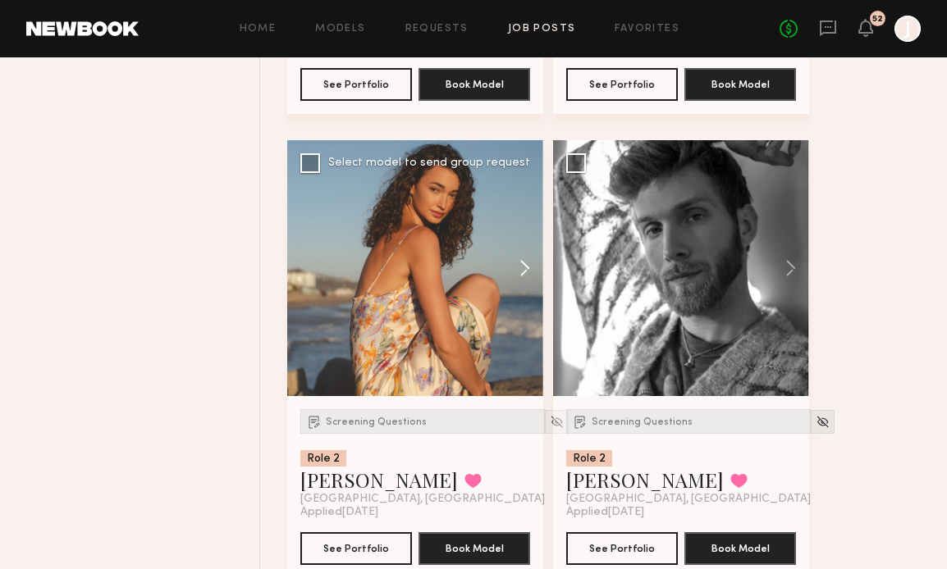
click at [518, 279] on button at bounding box center [516, 268] width 52 height 256
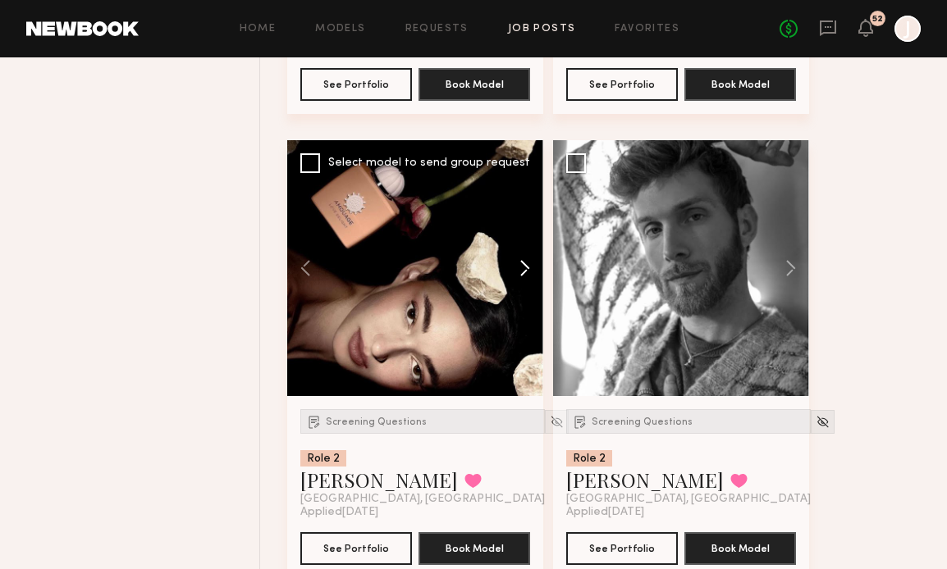
click at [518, 279] on button at bounding box center [516, 268] width 52 height 256
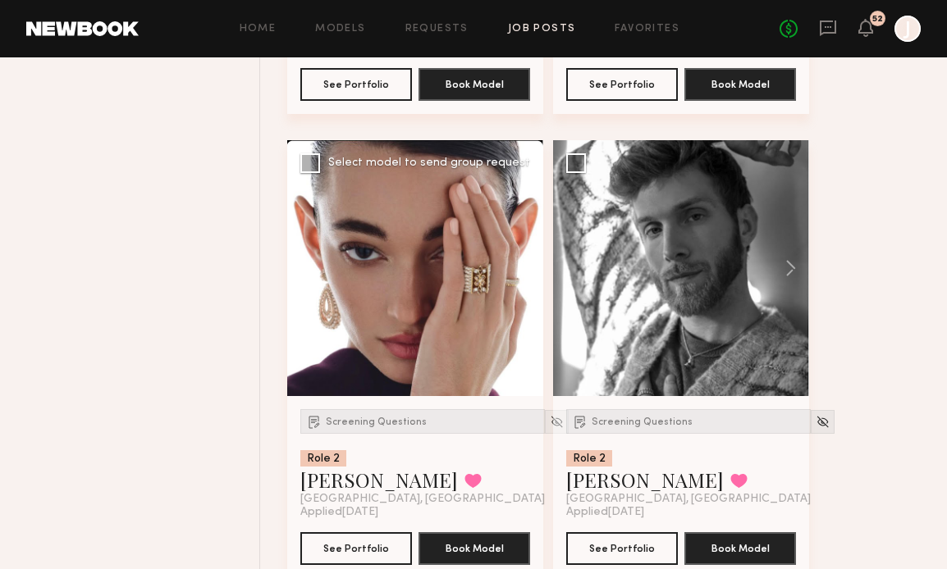
click at [518, 279] on button at bounding box center [516, 268] width 52 height 256
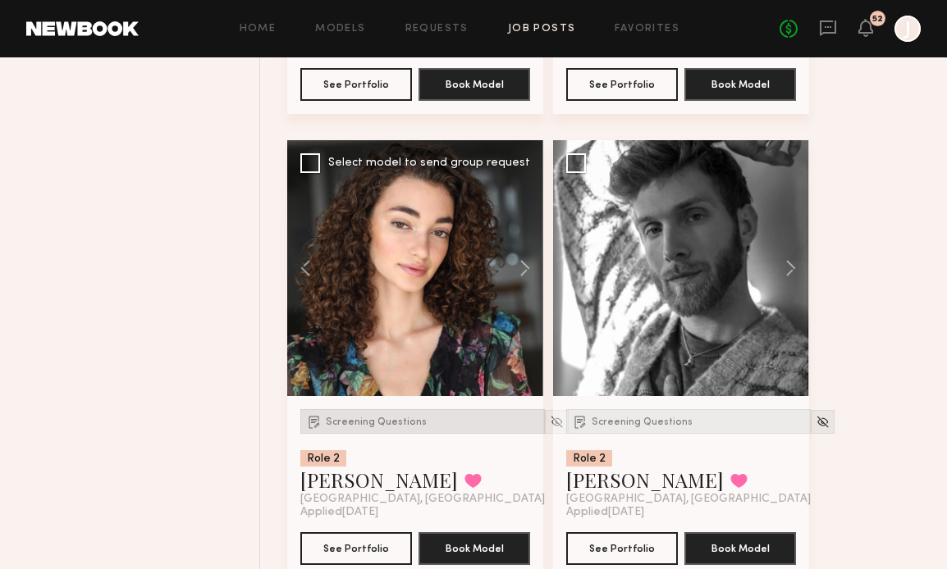
click at [377, 427] on span "Screening Questions" at bounding box center [376, 422] width 101 height 10
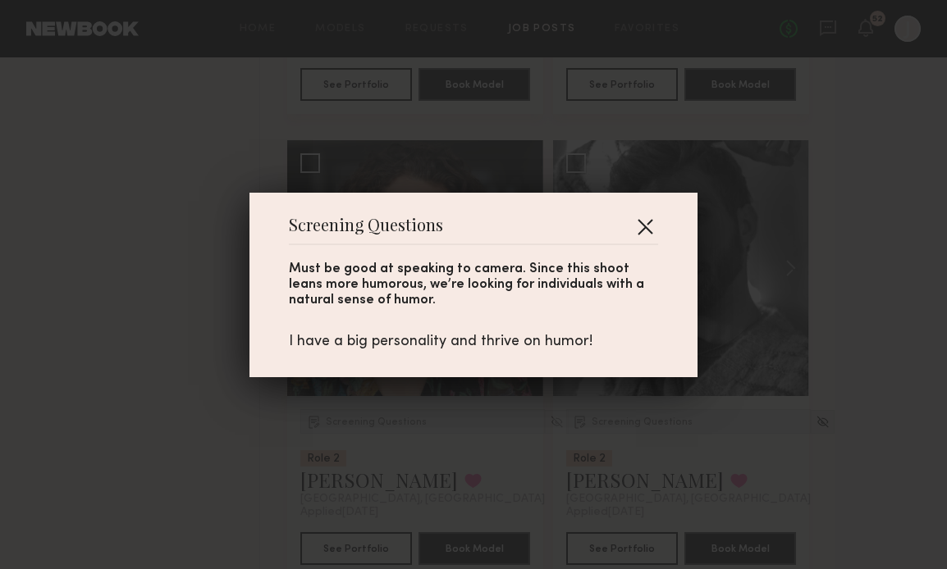
click at [649, 229] on button "button" at bounding box center [645, 226] width 26 height 26
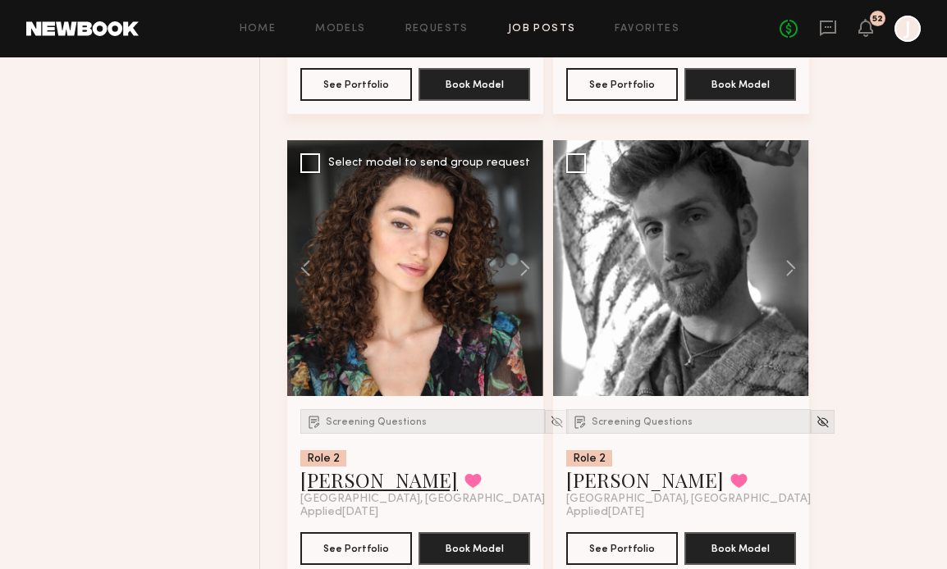
click at [347, 485] on link "Paige F." at bounding box center [378, 480] width 157 height 26
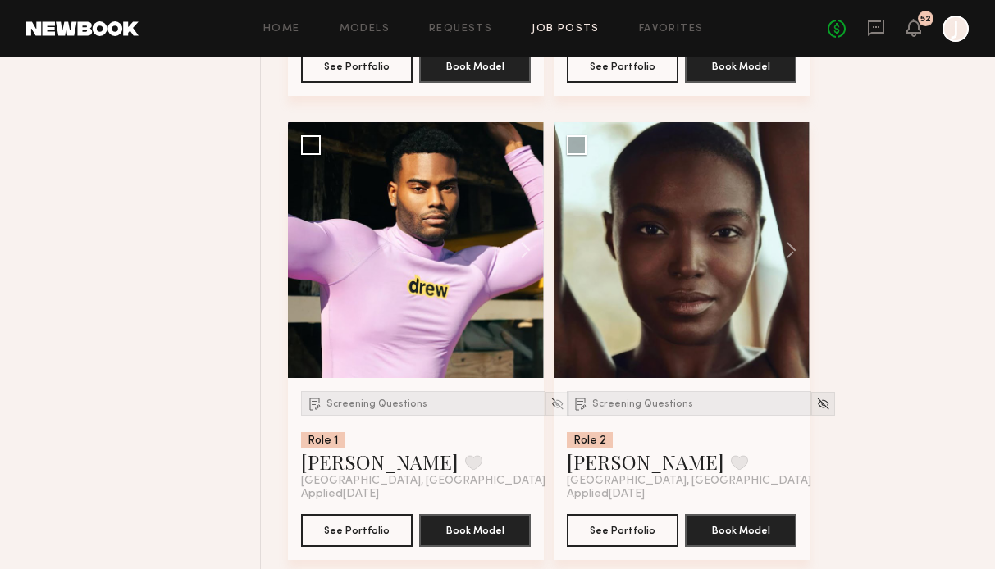
scroll to position [6688, 0]
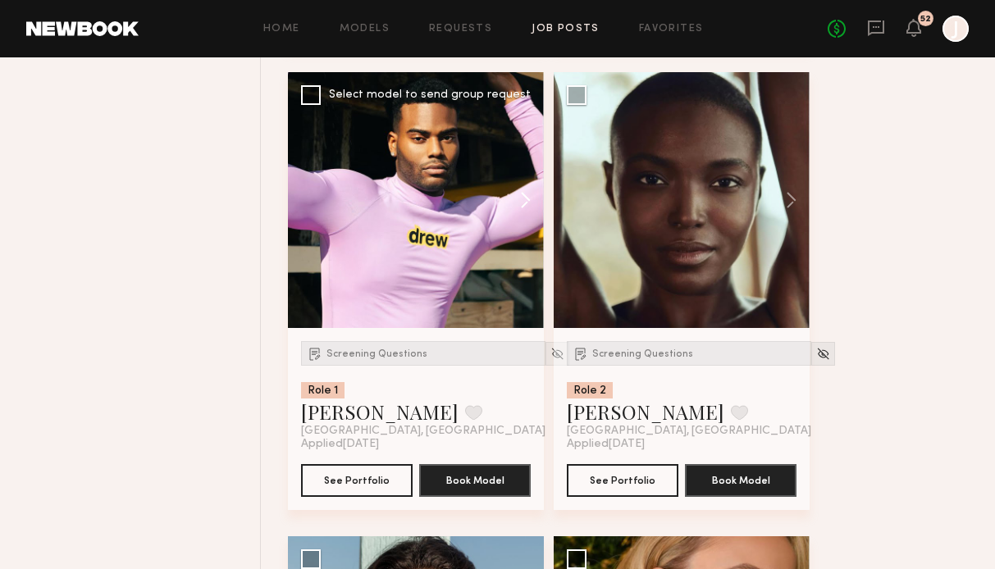
click at [524, 207] on button at bounding box center [517, 200] width 52 height 256
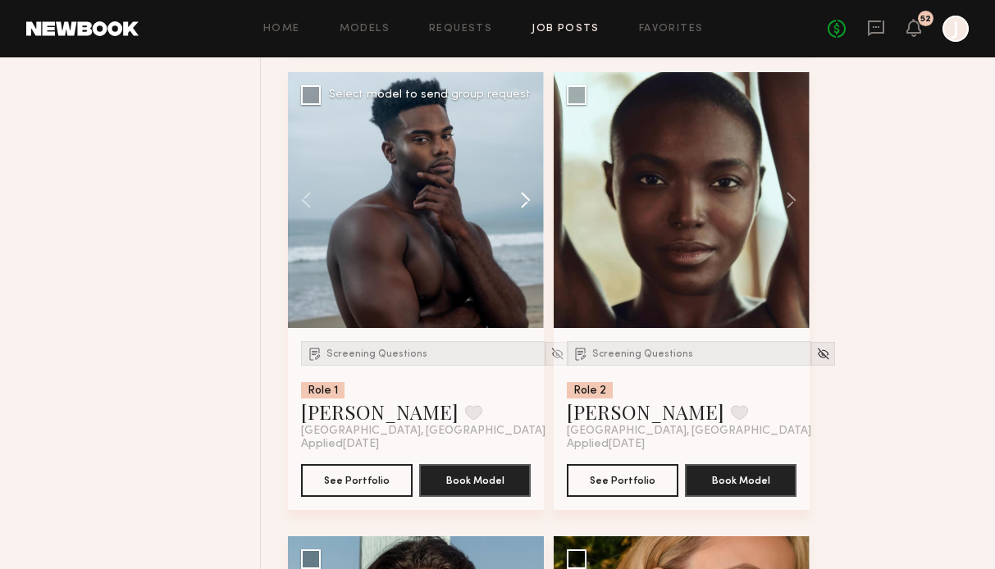
click at [524, 207] on button at bounding box center [517, 200] width 52 height 256
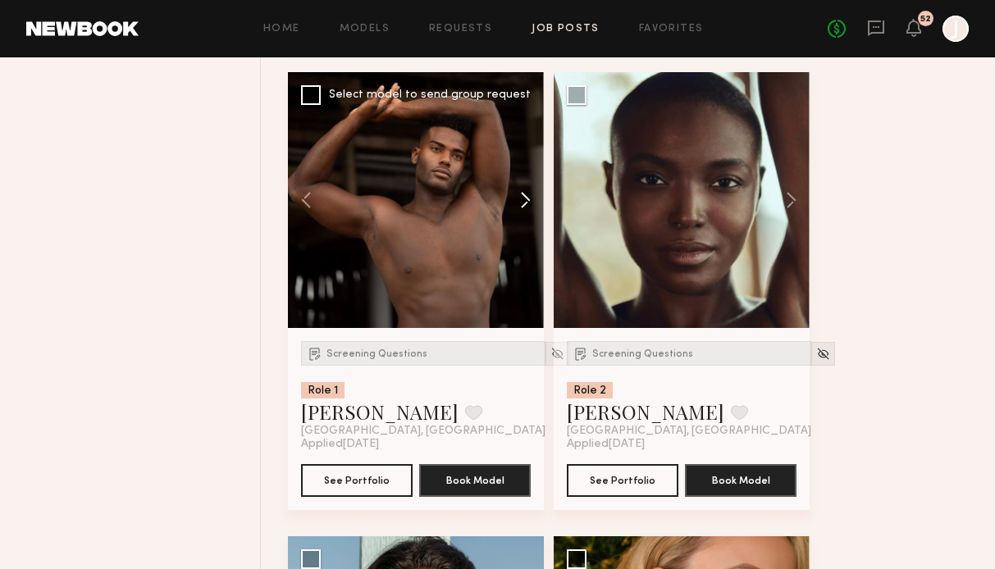
click at [524, 207] on button at bounding box center [517, 200] width 52 height 256
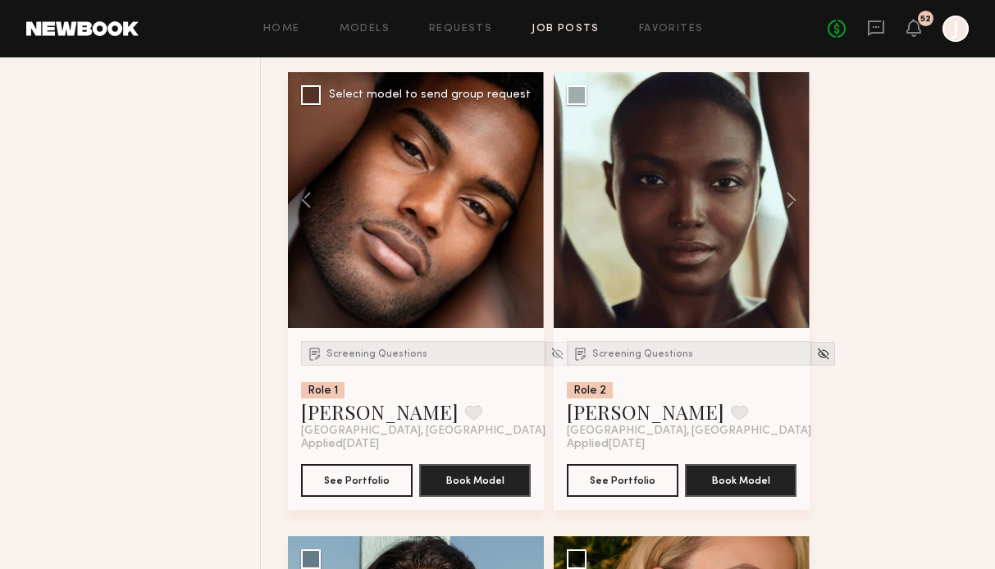
click at [524, 207] on div at bounding box center [416, 200] width 256 height 256
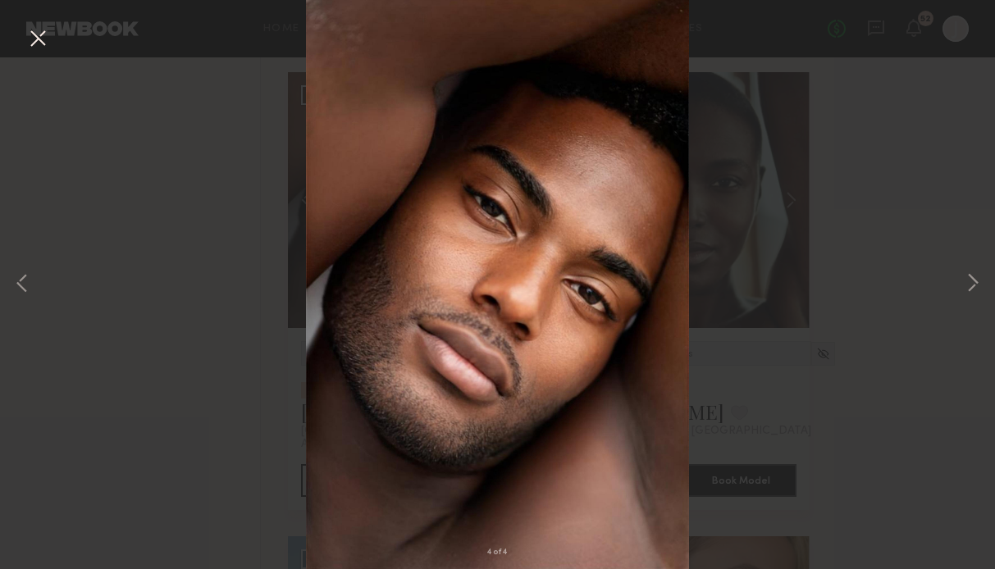
click at [38, 52] on button at bounding box center [38, 40] width 26 height 30
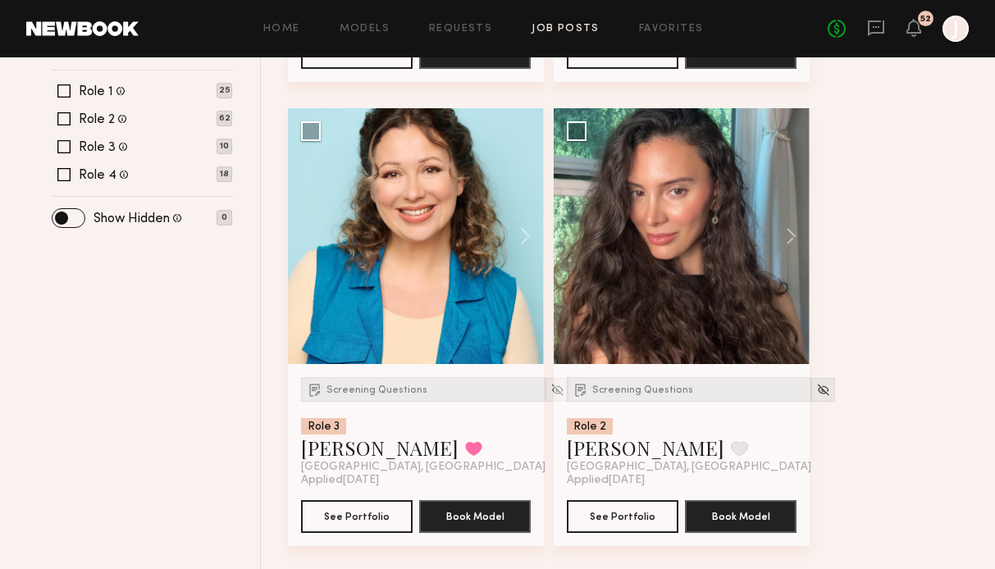
scroll to position [0, 0]
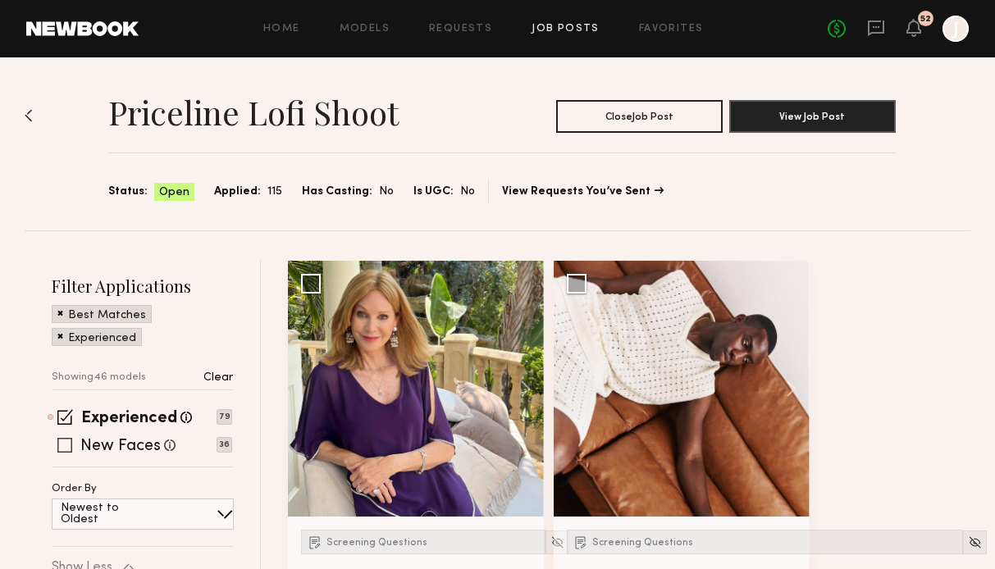
click at [67, 447] on span at bounding box center [64, 445] width 15 height 15
click at [66, 416] on span at bounding box center [65, 417] width 16 height 16
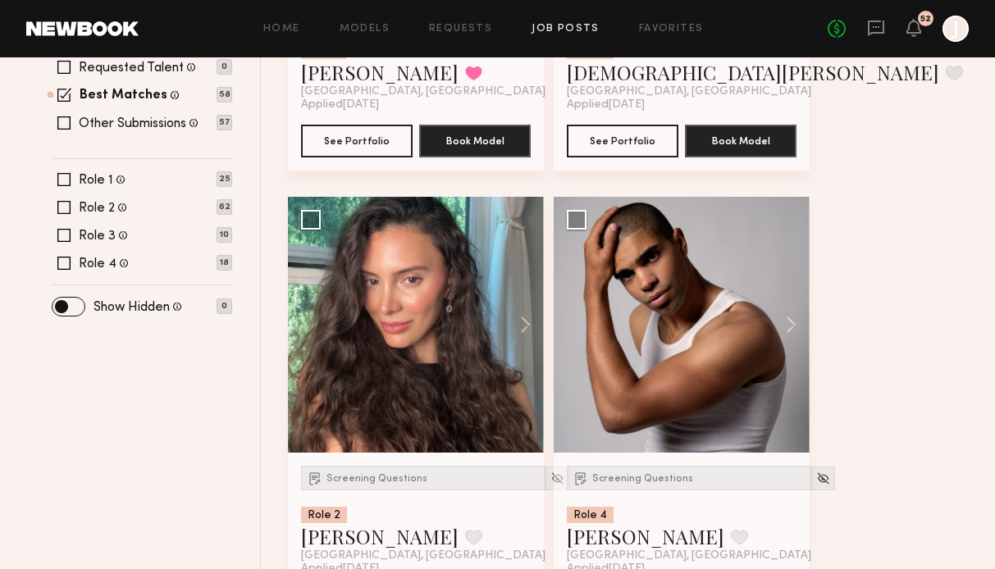
scroll to position [587, 0]
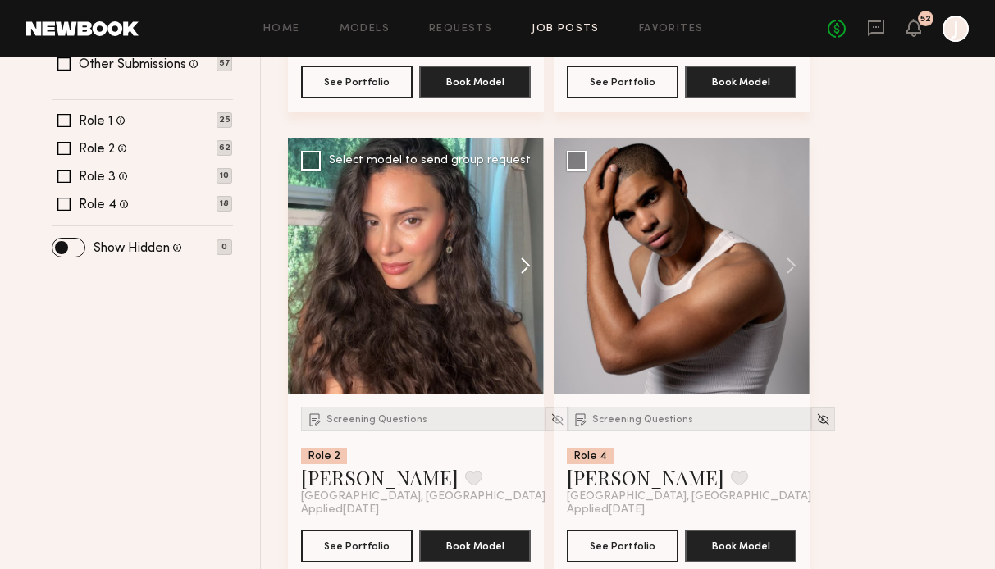
click at [527, 274] on button at bounding box center [517, 266] width 52 height 256
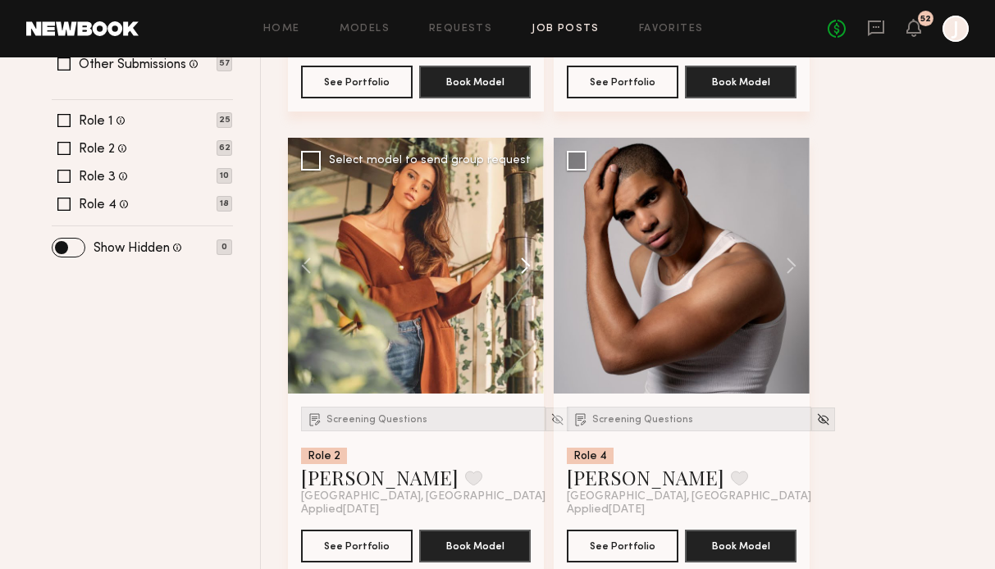
click at [527, 273] on button at bounding box center [517, 266] width 52 height 256
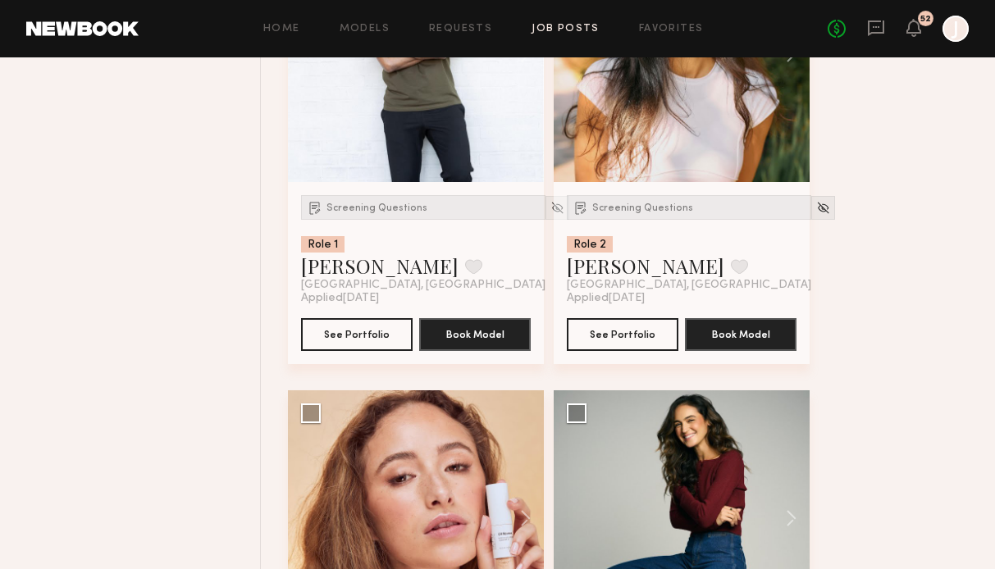
scroll to position [4005, 0]
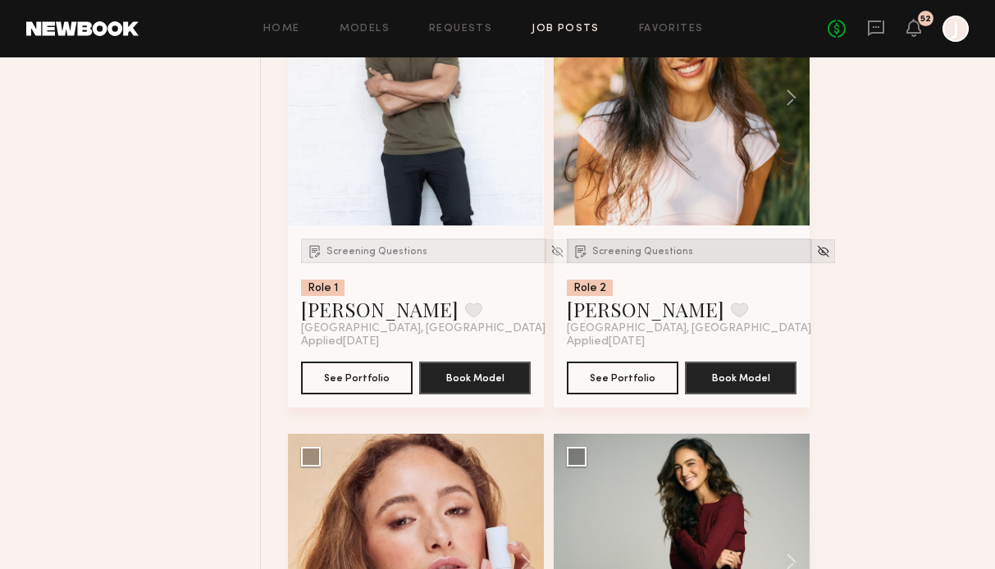
click at [627, 257] on span "Screening Questions" at bounding box center [642, 252] width 101 height 10
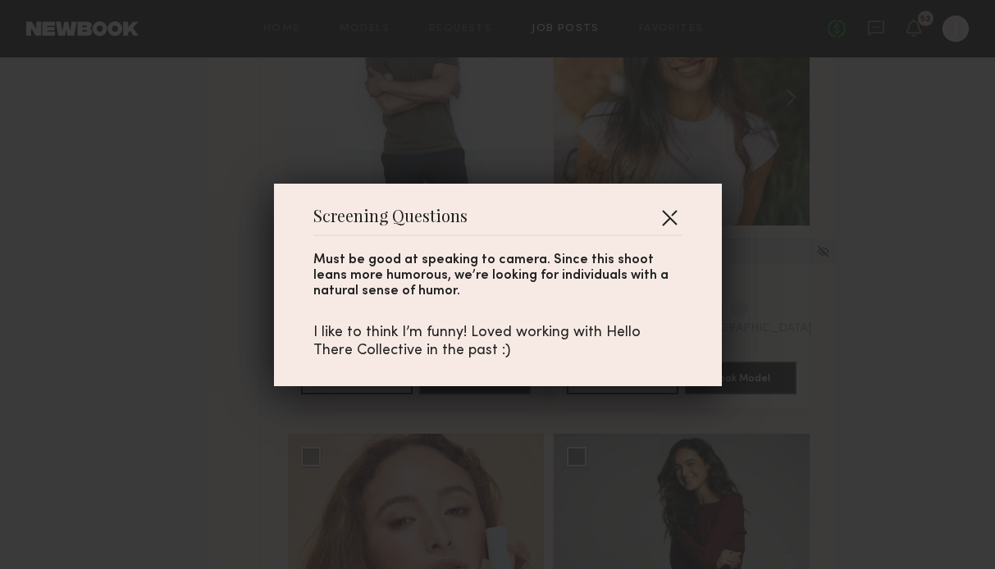
click at [670, 213] on button "button" at bounding box center [669, 217] width 26 height 26
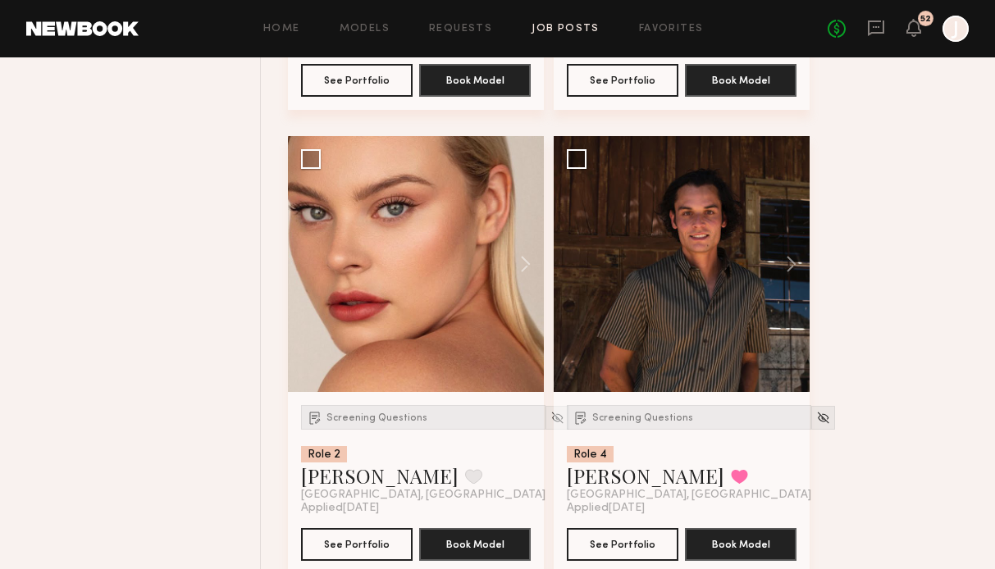
scroll to position [4782, 0]
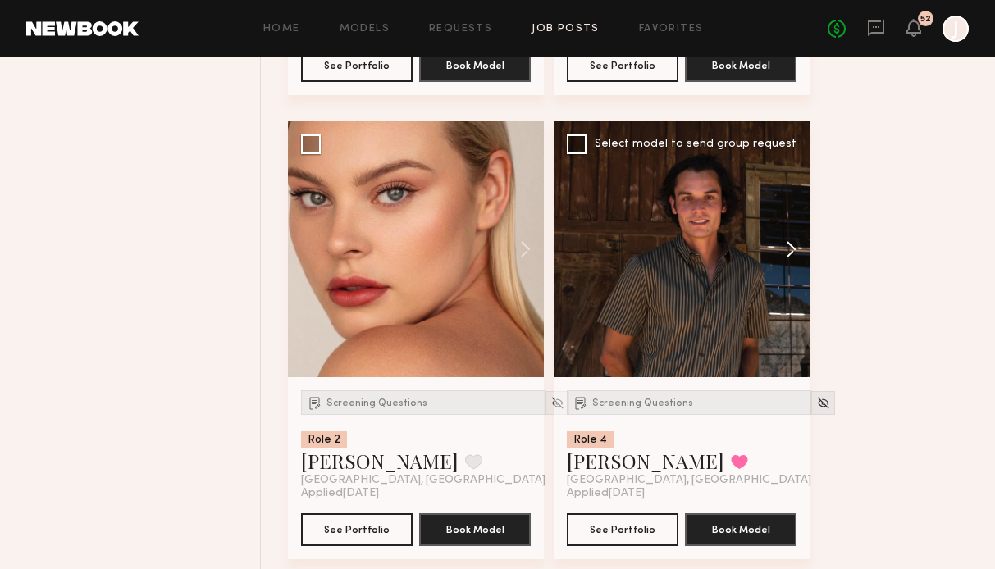
click at [788, 262] on button at bounding box center [783, 249] width 52 height 256
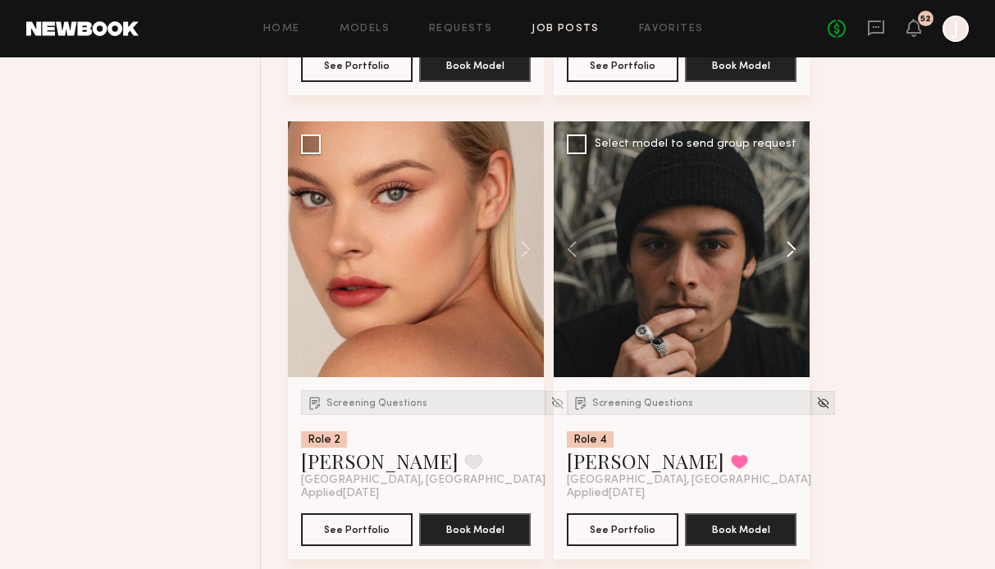
click at [789, 261] on button at bounding box center [783, 249] width 52 height 256
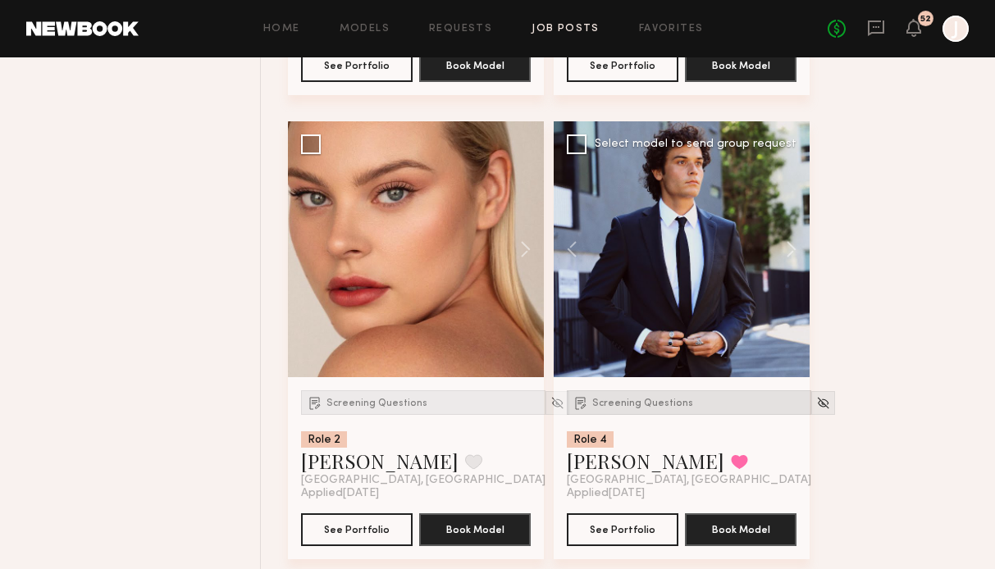
click at [644, 408] on span "Screening Questions" at bounding box center [642, 404] width 101 height 10
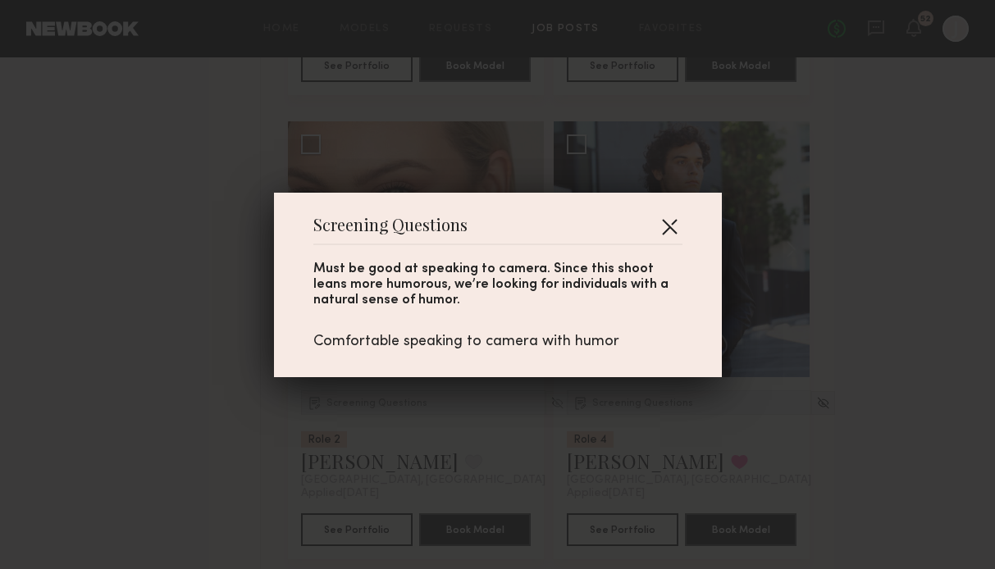
click at [665, 218] on button "button" at bounding box center [669, 226] width 26 height 26
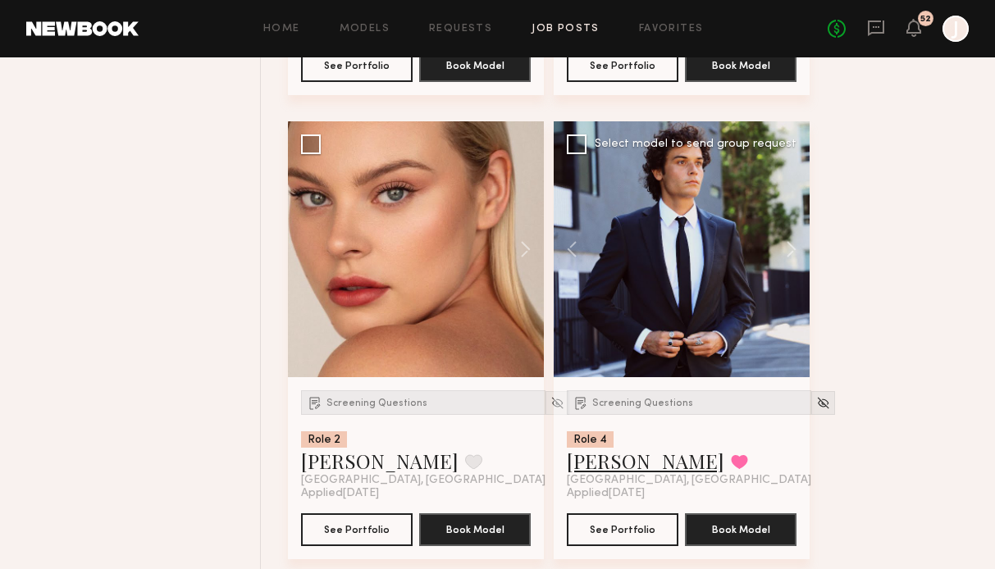
click at [591, 468] on link "Alex B." at bounding box center [645, 461] width 157 height 26
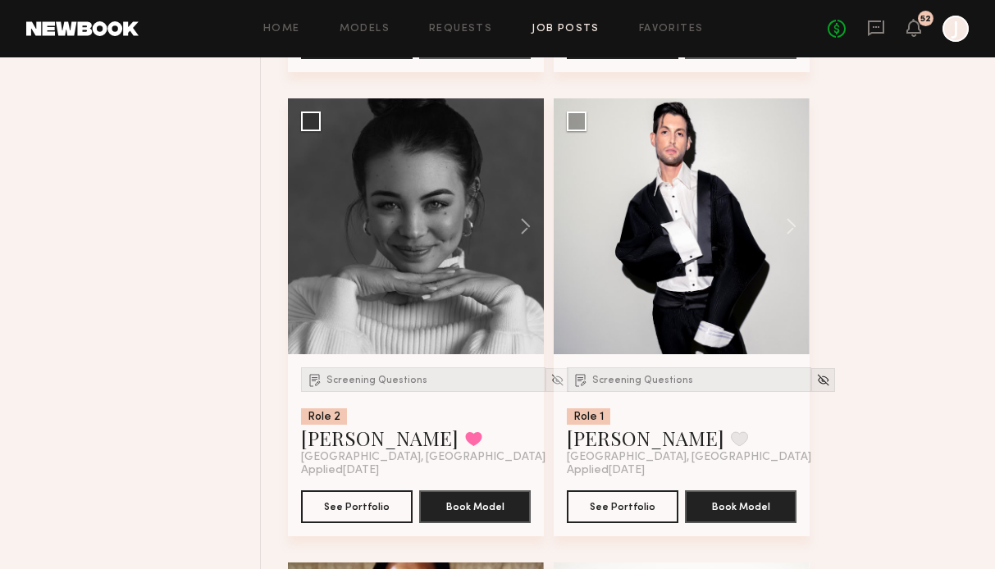
scroll to position [4846, 0]
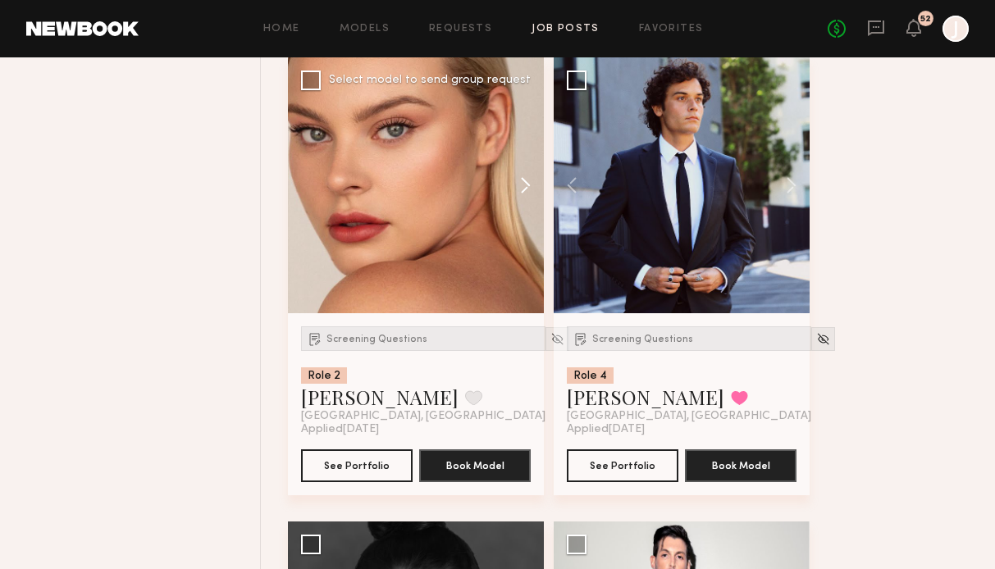
click at [532, 185] on button at bounding box center [517, 185] width 52 height 256
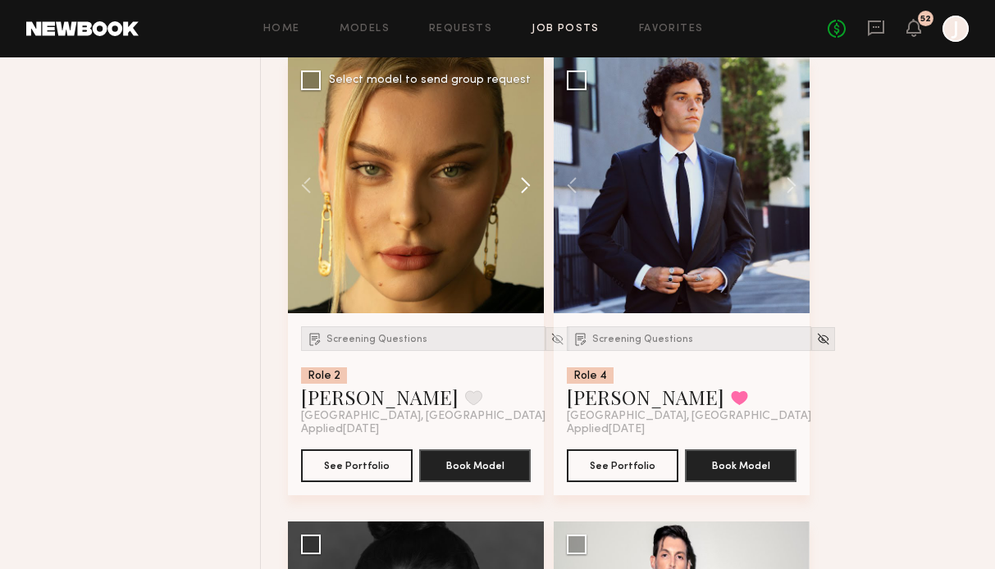
click at [527, 187] on button at bounding box center [517, 185] width 52 height 256
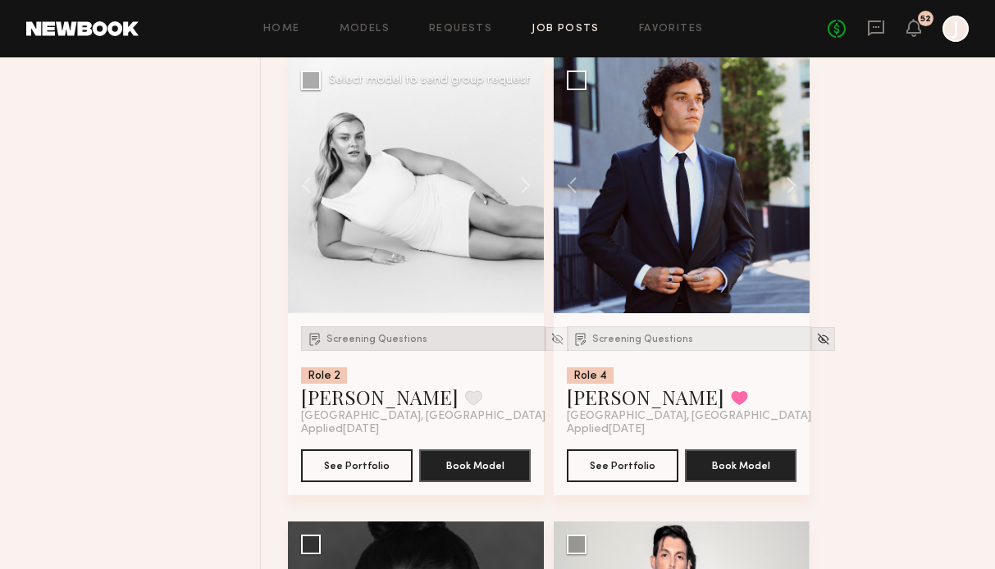
click at [408, 344] on span "Screening Questions" at bounding box center [376, 340] width 101 height 10
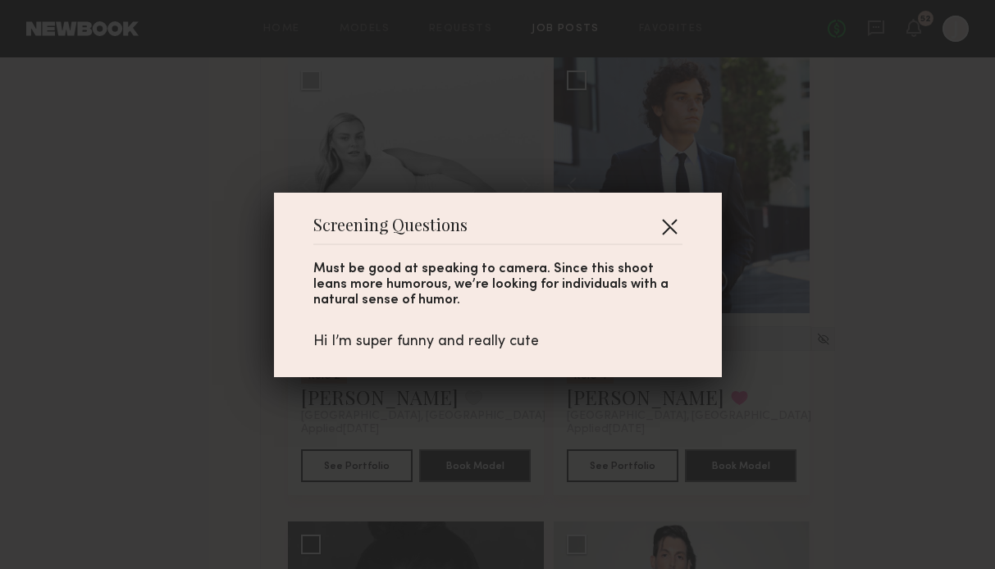
click at [668, 221] on button "button" at bounding box center [669, 226] width 26 height 26
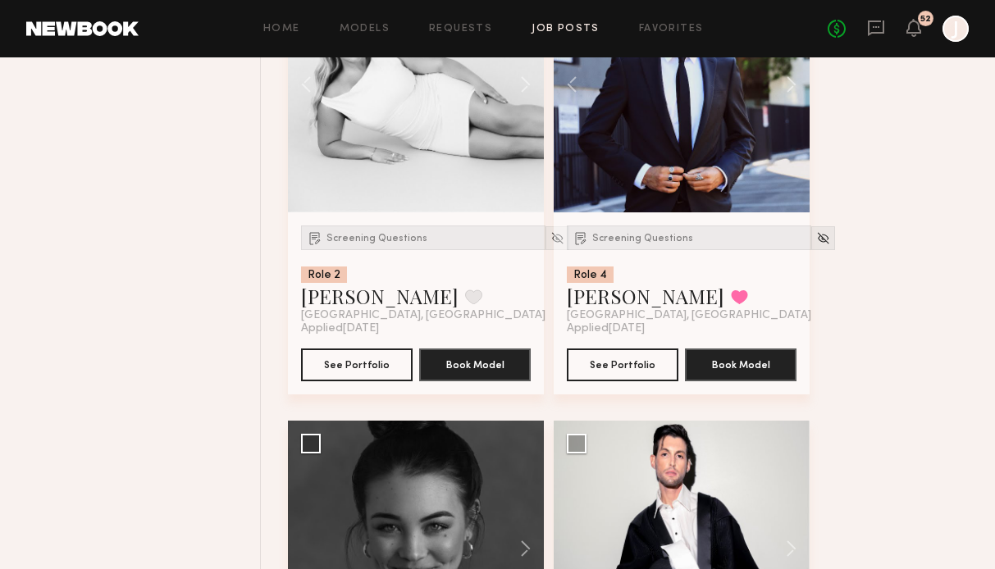
scroll to position [5297, 0]
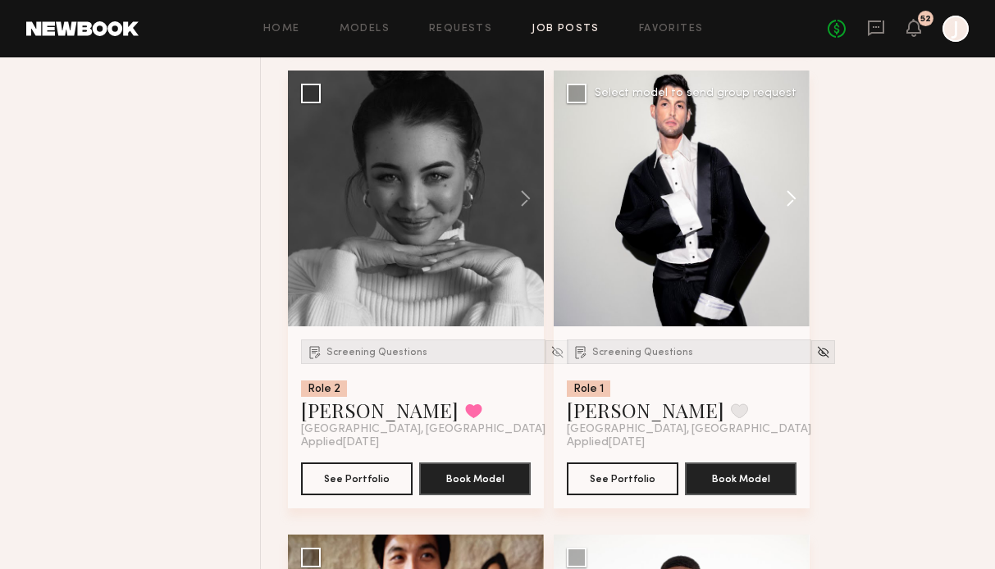
click at [788, 206] on button at bounding box center [783, 199] width 52 height 256
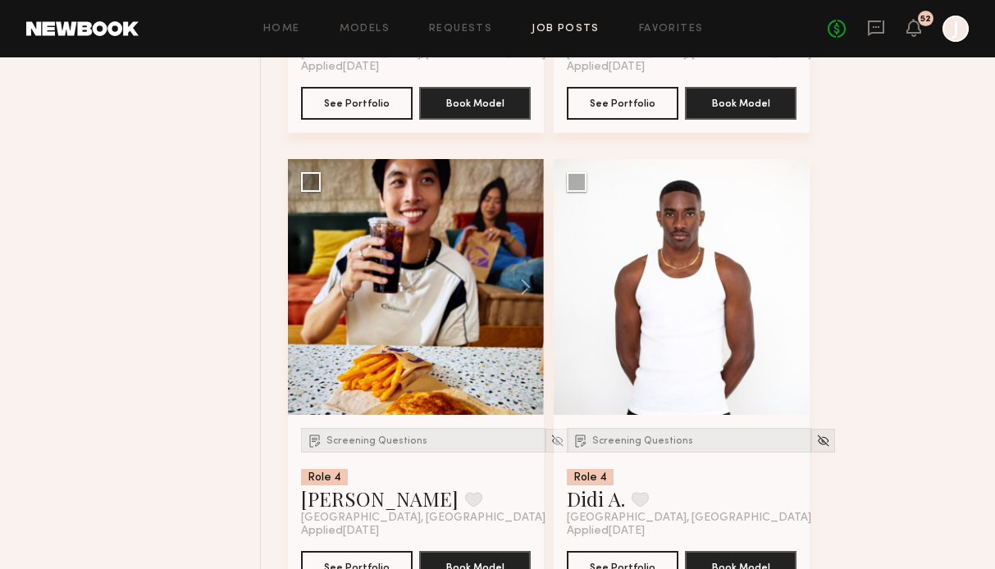
scroll to position [5811, 0]
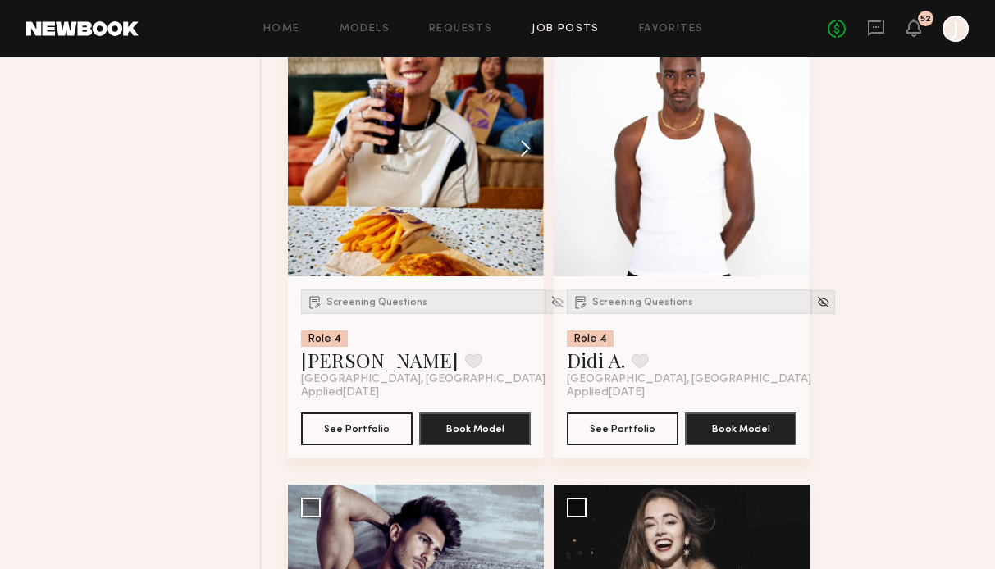
click at [525, 159] on button at bounding box center [517, 149] width 52 height 256
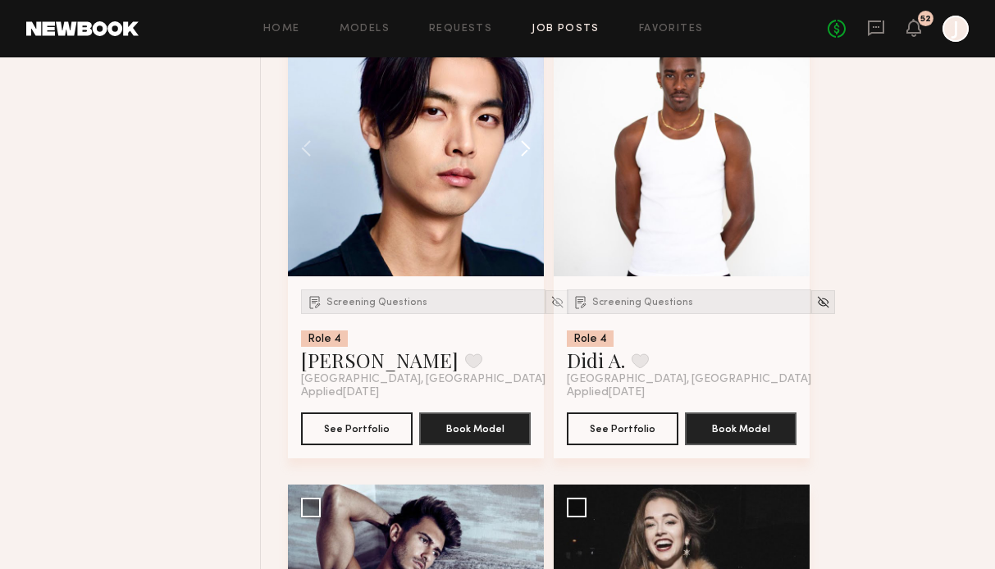
scroll to position [5736, 0]
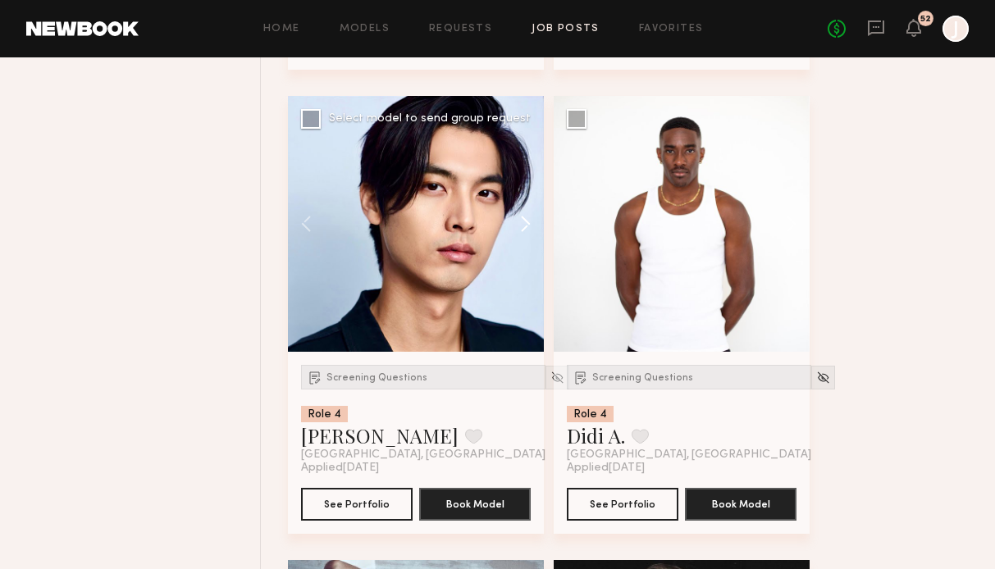
click at [525, 218] on button at bounding box center [517, 224] width 52 height 256
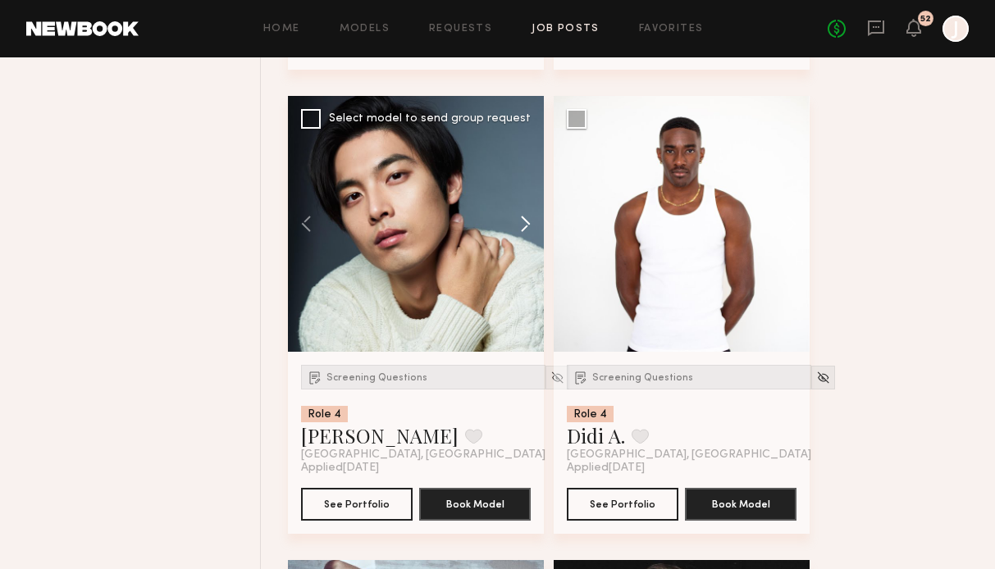
click at [526, 223] on button at bounding box center [517, 224] width 52 height 256
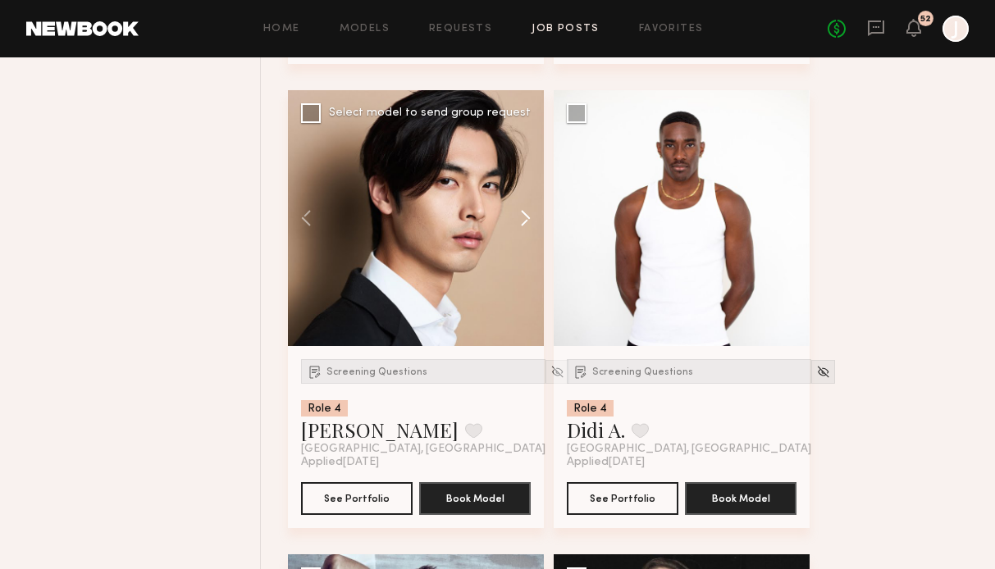
scroll to position [5743, 0]
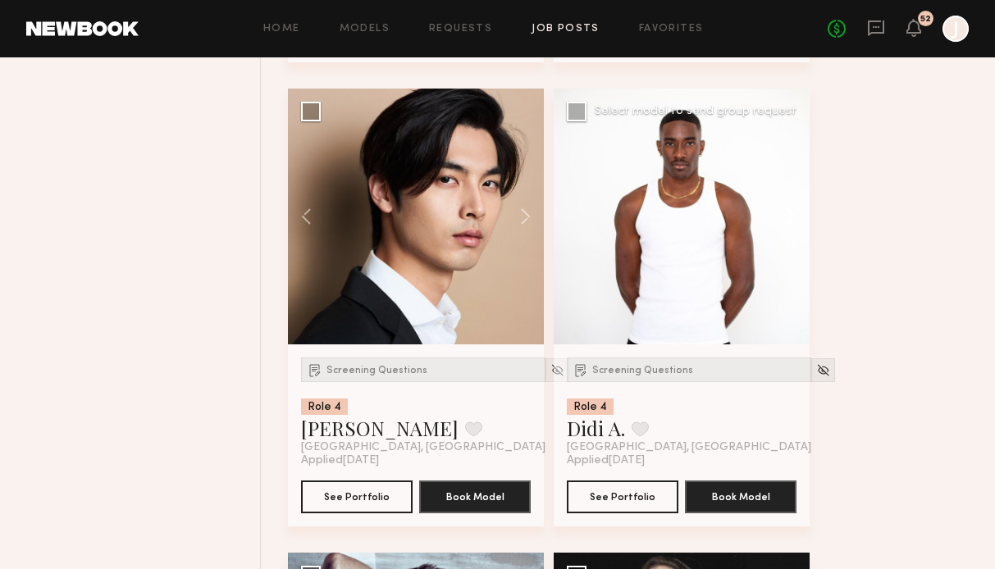
click at [796, 226] on button at bounding box center [783, 217] width 52 height 256
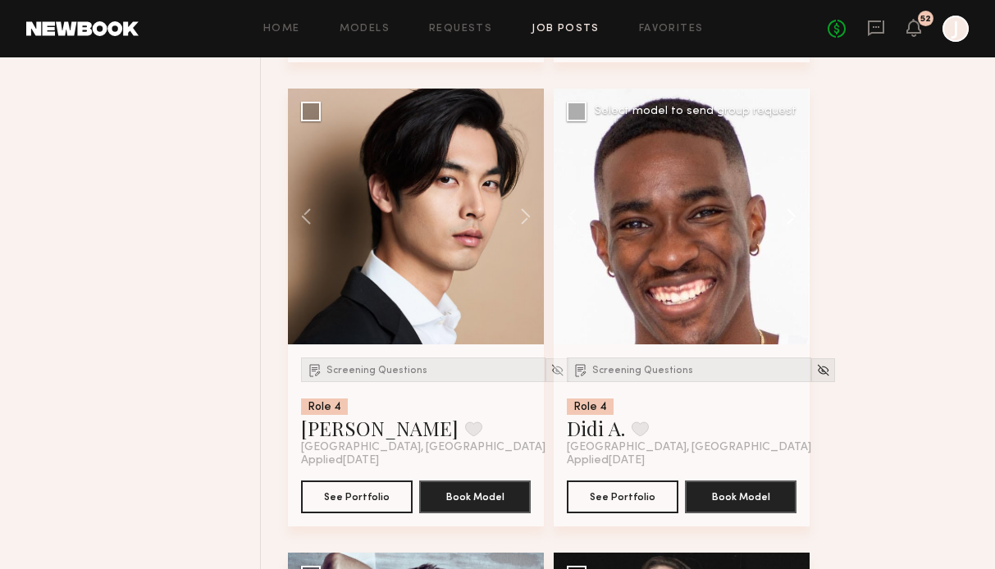
click at [796, 226] on button at bounding box center [783, 217] width 52 height 256
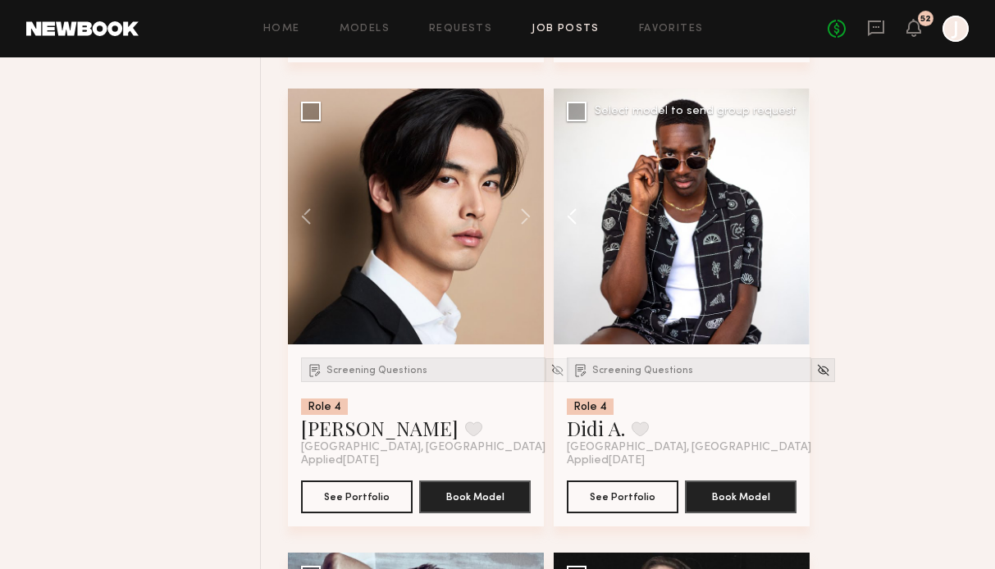
click at [570, 221] on button at bounding box center [580, 217] width 52 height 256
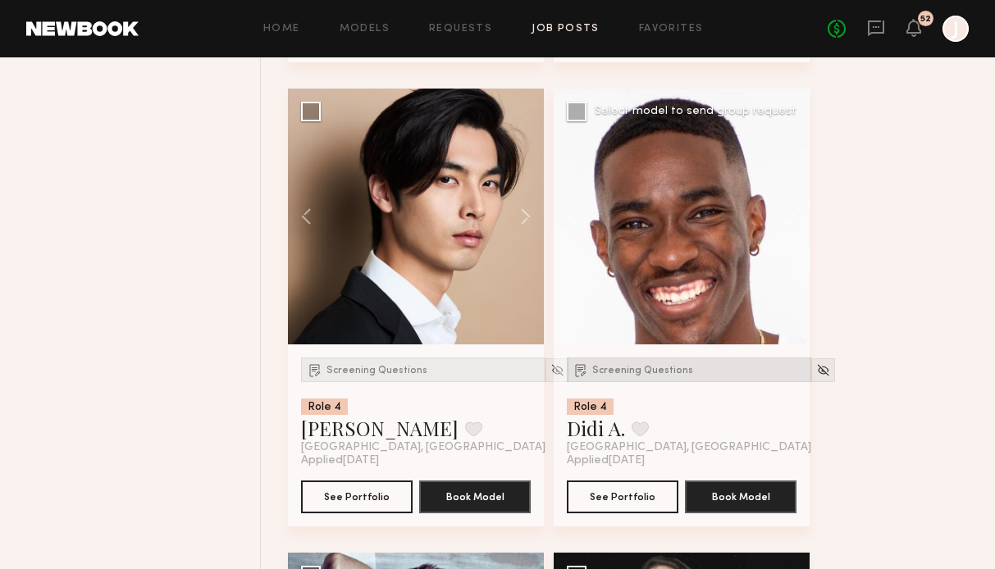
click at [614, 367] on div "Screening Questions" at bounding box center [689, 370] width 244 height 25
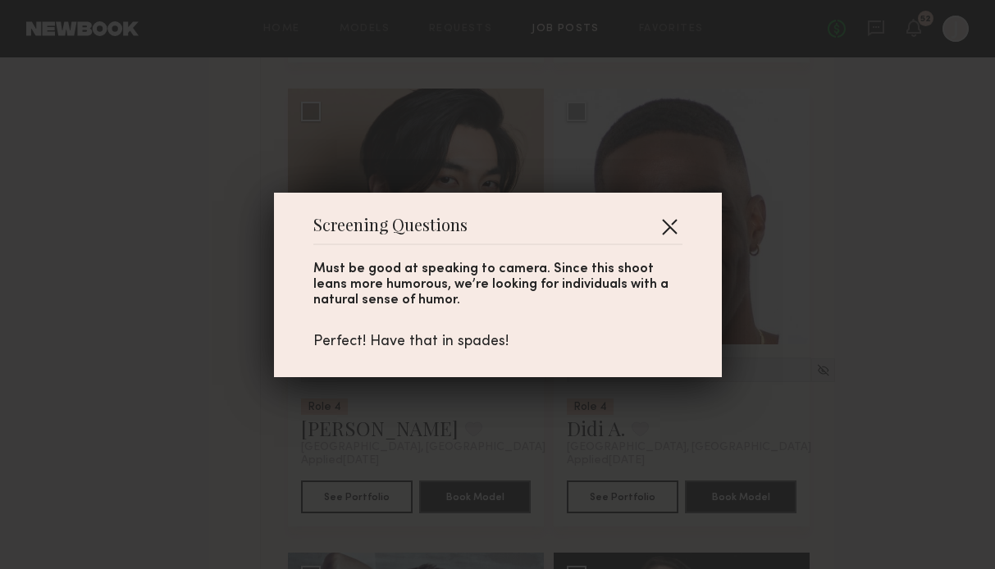
click at [673, 219] on button "button" at bounding box center [669, 226] width 26 height 26
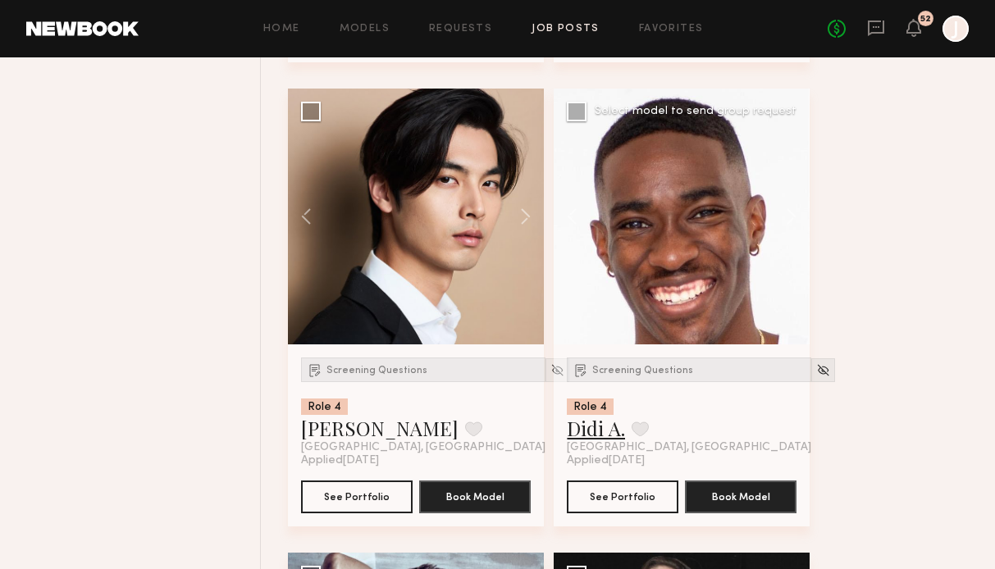
click at [591, 434] on link "Didi A." at bounding box center [596, 428] width 58 height 26
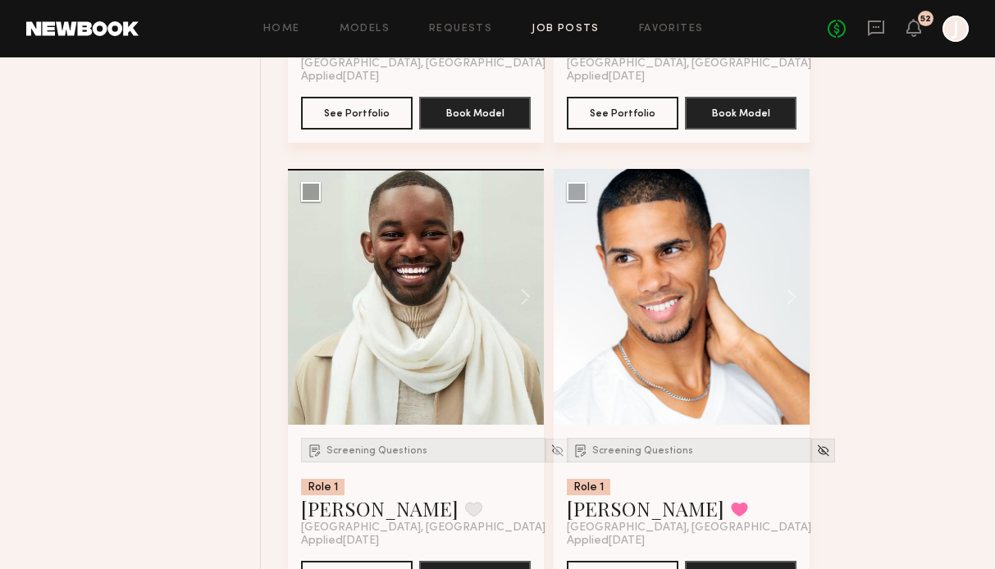
scroll to position [6593, 0]
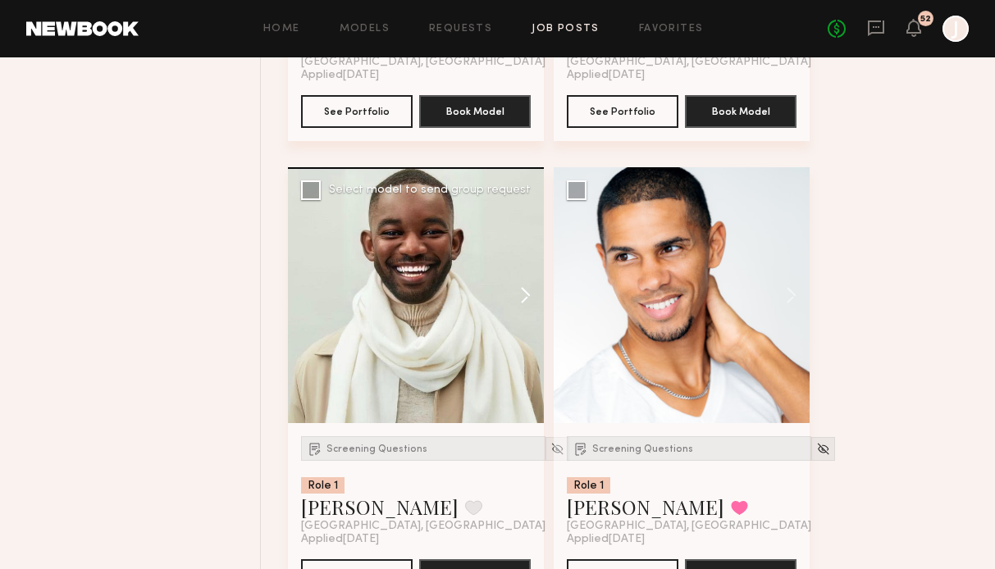
click at [527, 285] on button at bounding box center [517, 295] width 52 height 256
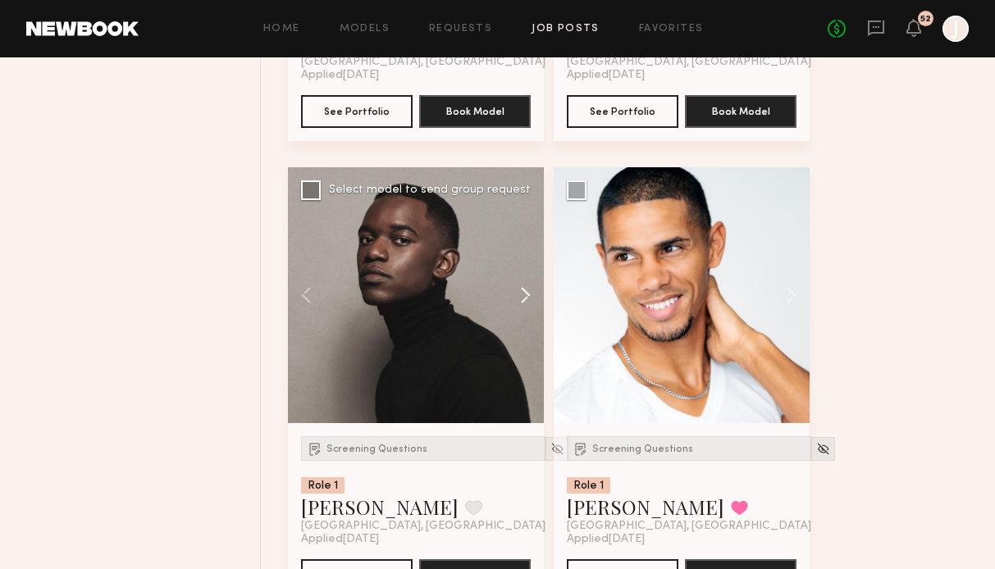
click at [527, 290] on button at bounding box center [517, 295] width 52 height 256
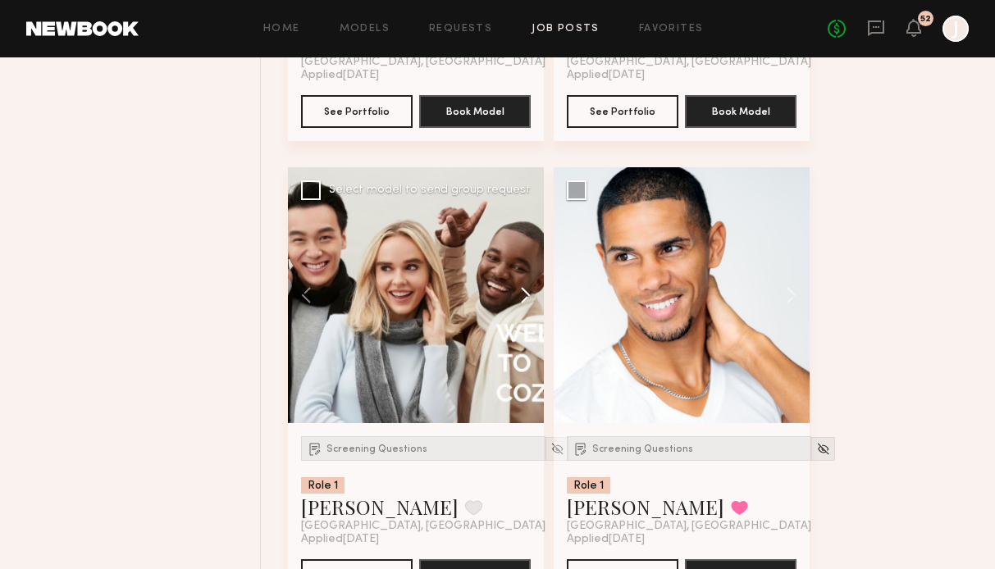
scroll to position [6661, 0]
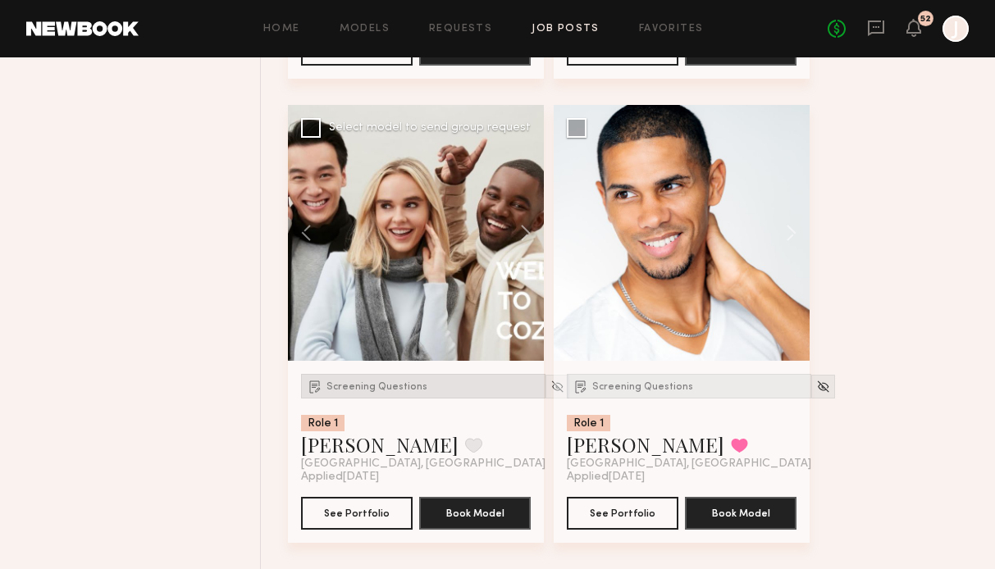
click at [381, 383] on span "Screening Questions" at bounding box center [376, 387] width 101 height 10
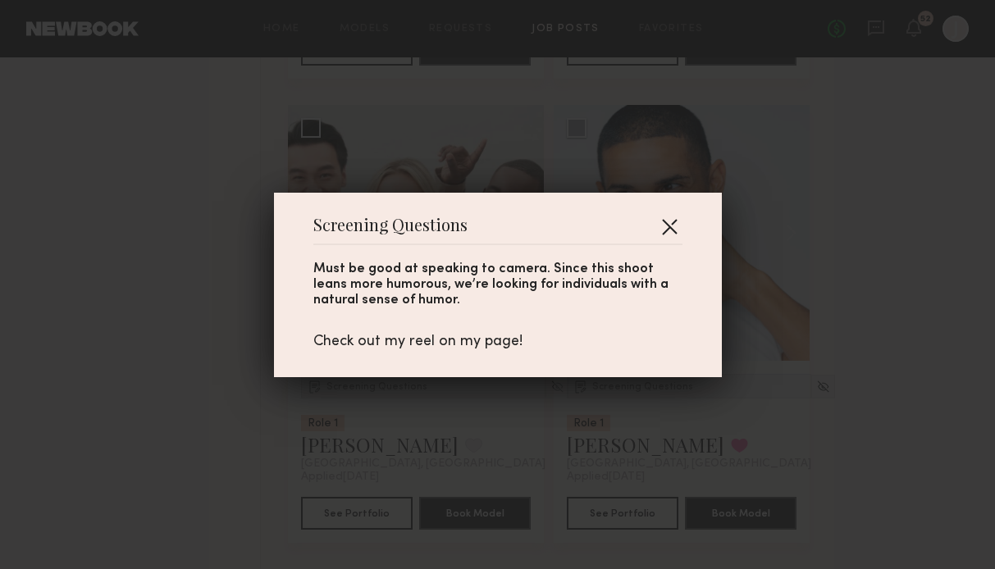
click at [666, 217] on button "button" at bounding box center [669, 226] width 26 height 26
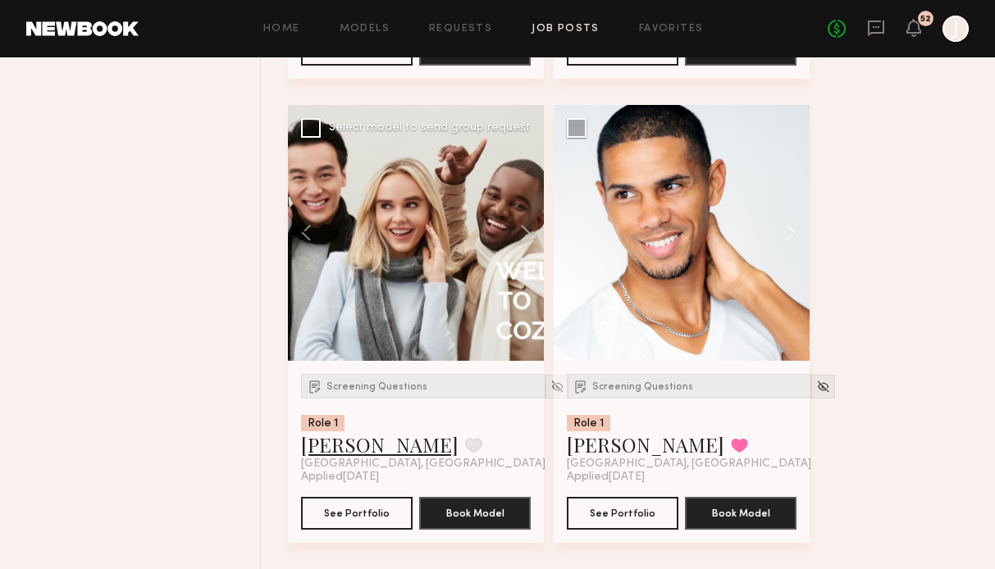
click at [319, 452] on link "EJ J." at bounding box center [379, 444] width 157 height 26
click at [589, 390] on div "Screening Questions" at bounding box center [689, 386] width 244 height 25
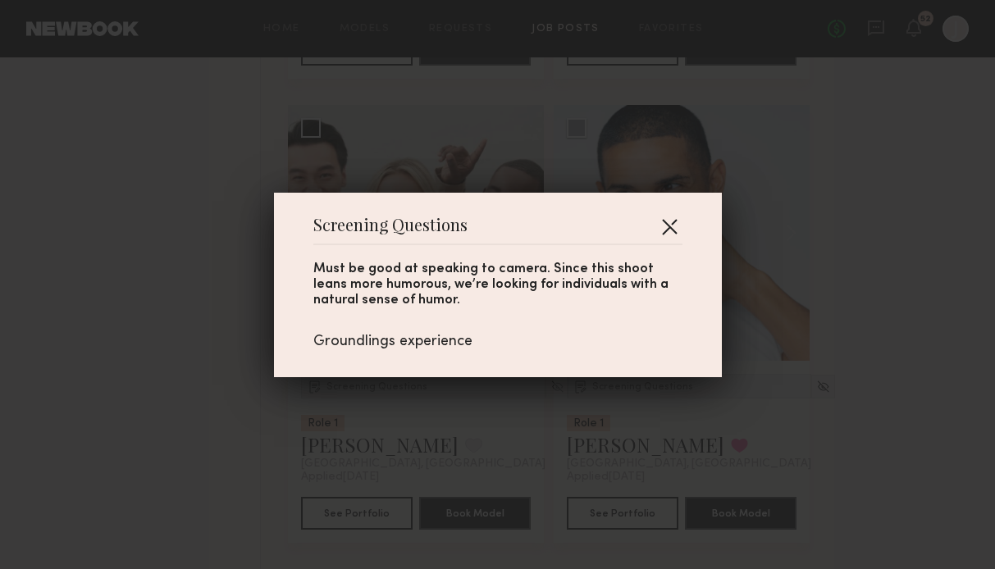
click at [668, 216] on button "button" at bounding box center [669, 226] width 26 height 26
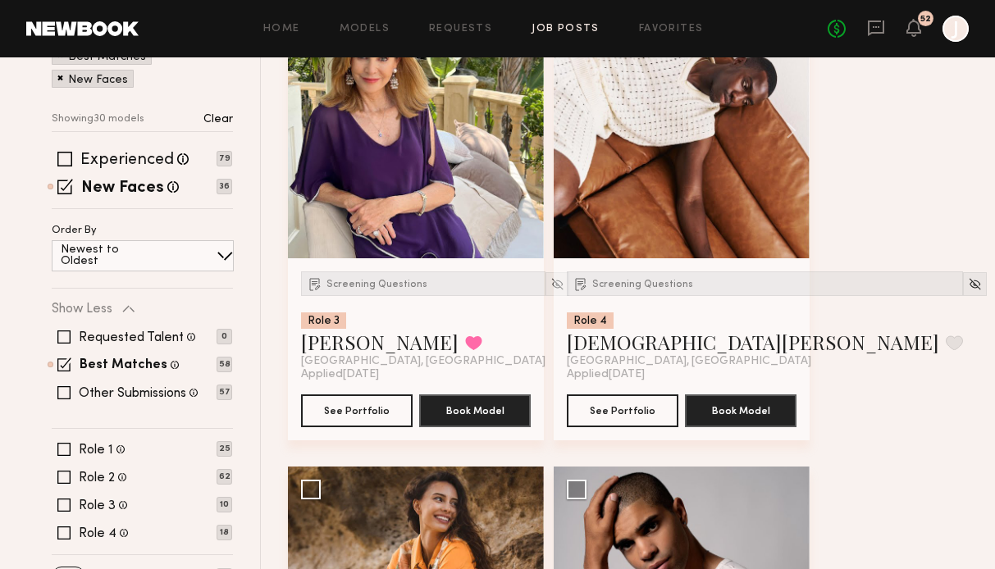
scroll to position [0, 0]
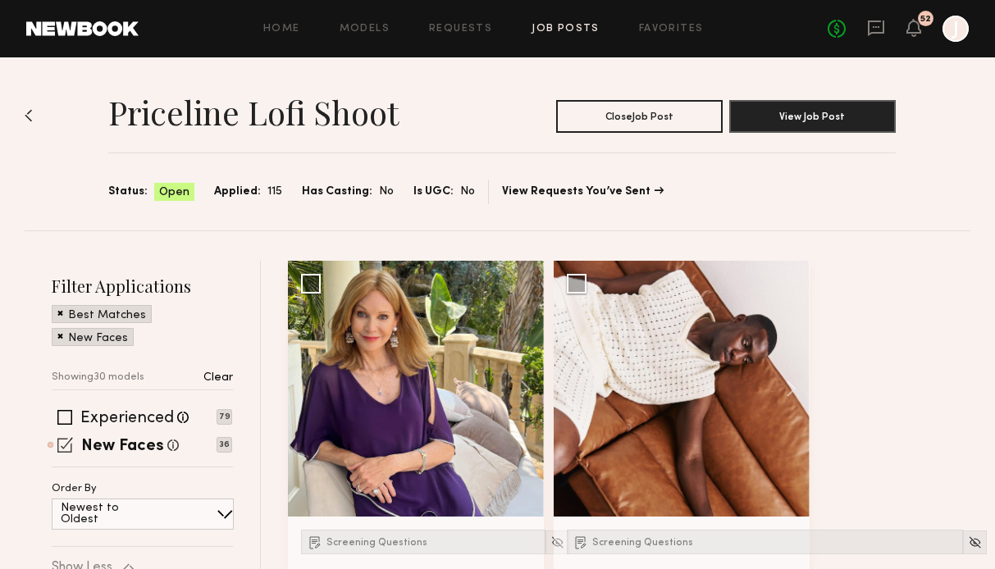
click at [62, 437] on span at bounding box center [65, 445] width 16 height 16
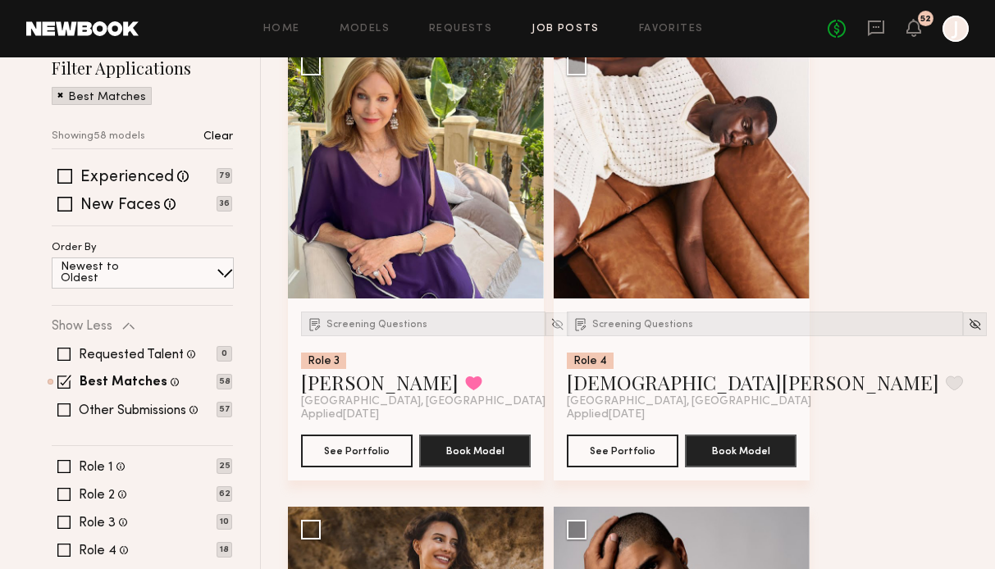
scroll to position [288, 0]
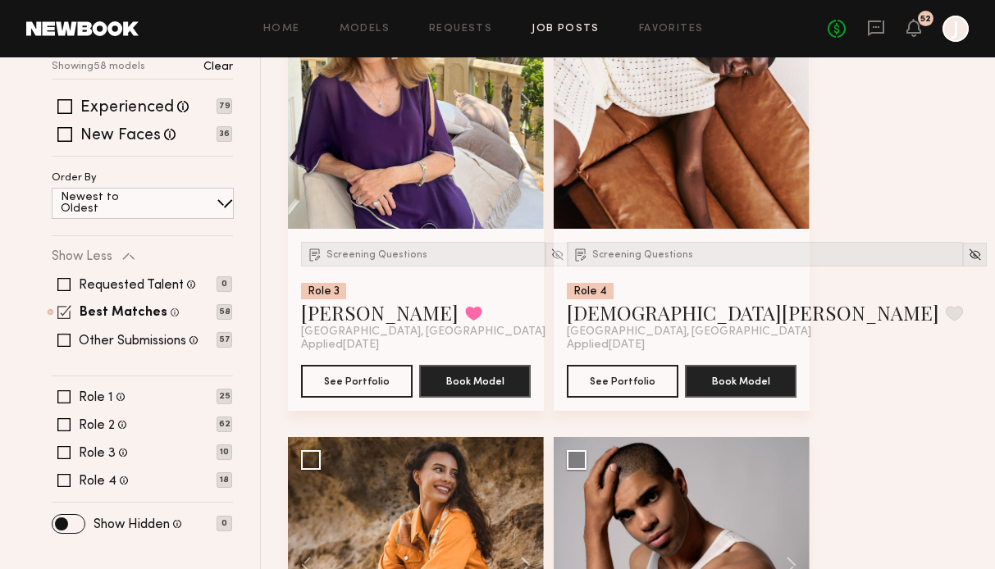
click at [61, 308] on span at bounding box center [64, 312] width 14 height 14
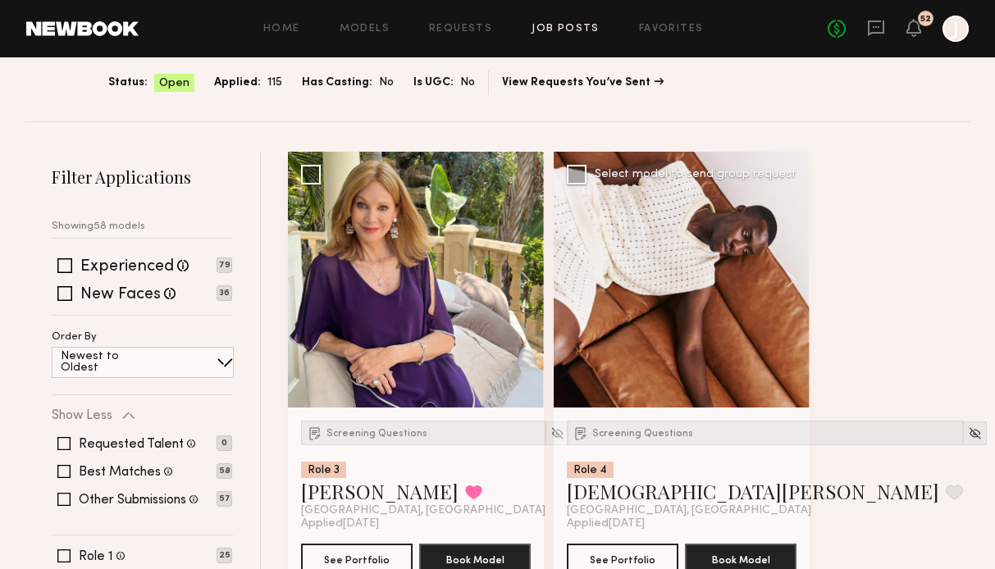
scroll to position [0, 0]
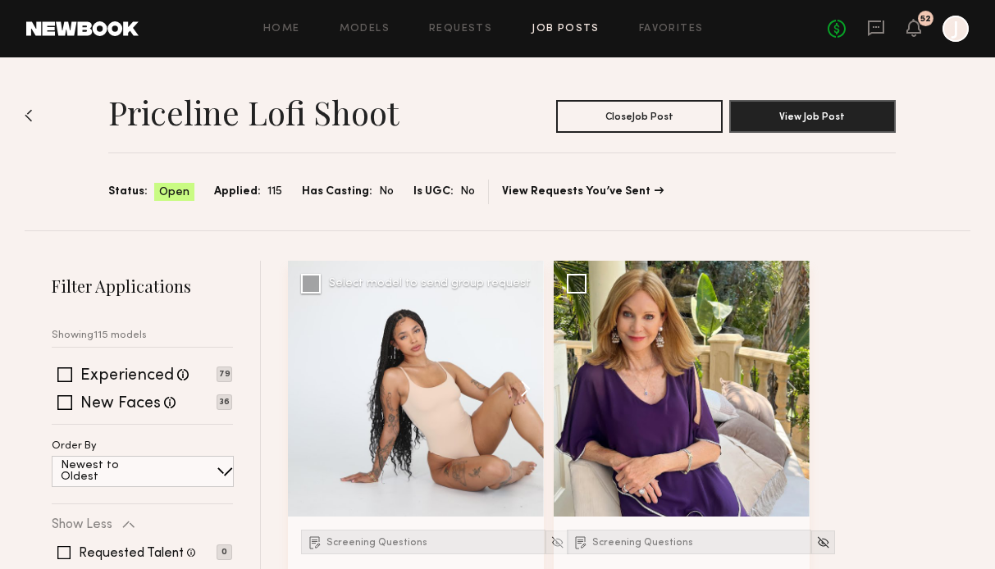
click at [527, 387] on button at bounding box center [517, 389] width 52 height 256
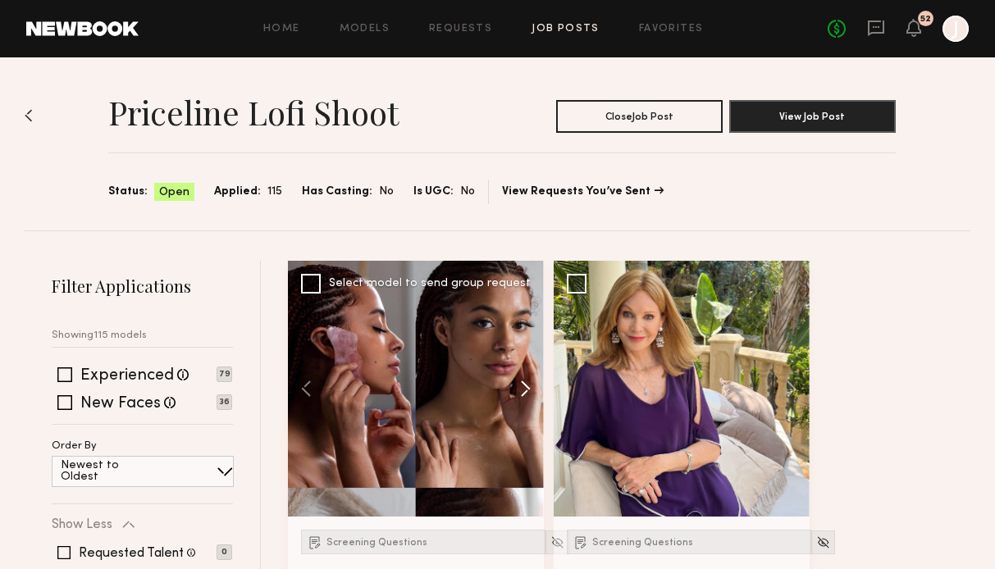
click at [527, 387] on button at bounding box center [517, 389] width 52 height 256
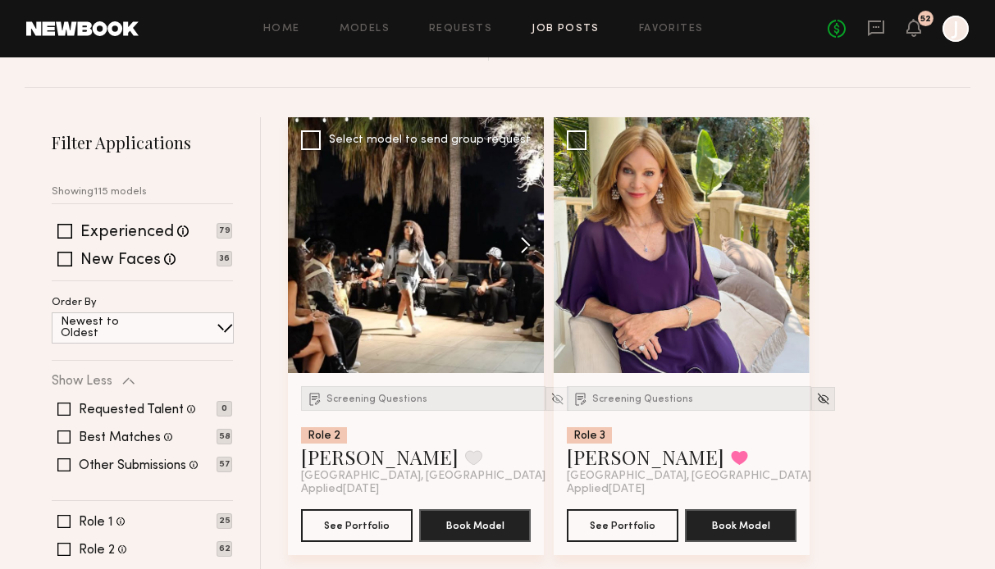
scroll to position [160, 0]
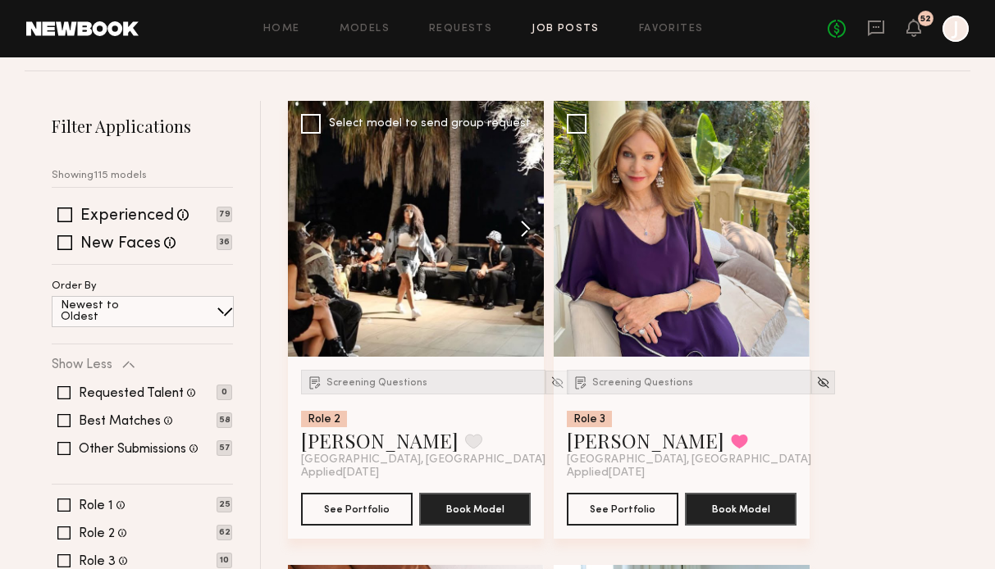
click at [527, 228] on button at bounding box center [517, 229] width 52 height 256
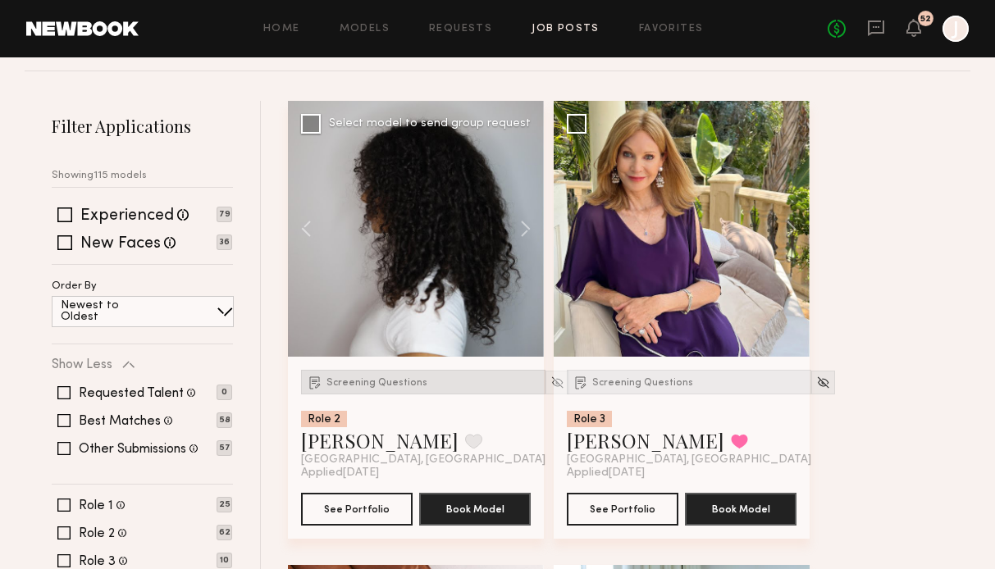
click at [384, 378] on span "Screening Questions" at bounding box center [376, 383] width 101 height 10
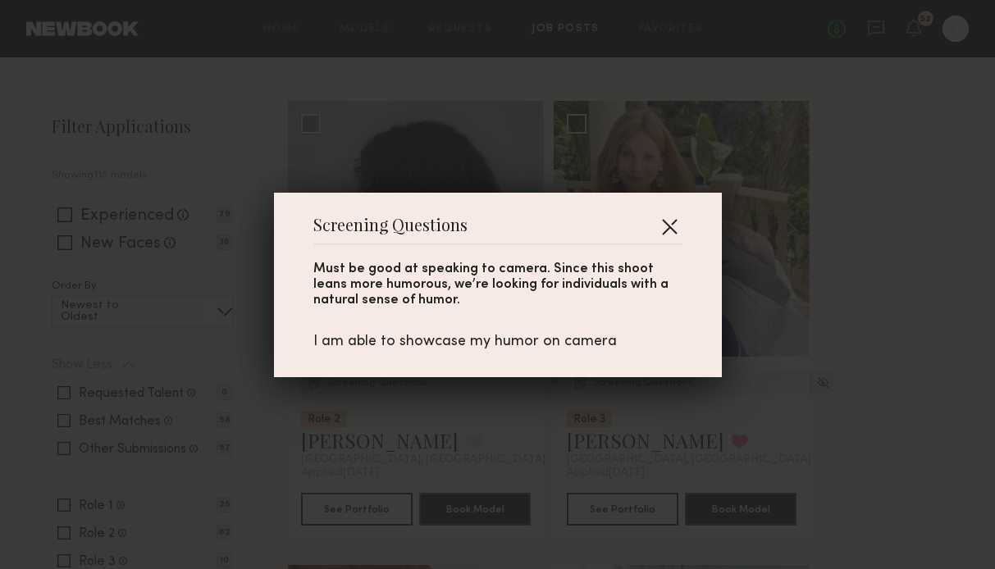
click at [668, 222] on button "button" at bounding box center [669, 226] width 26 height 26
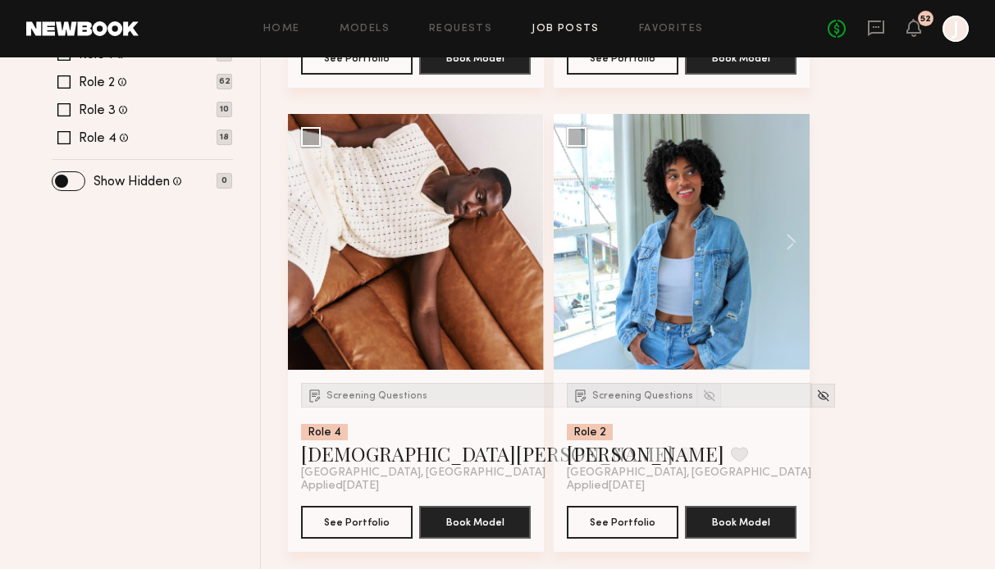
scroll to position [626, 0]
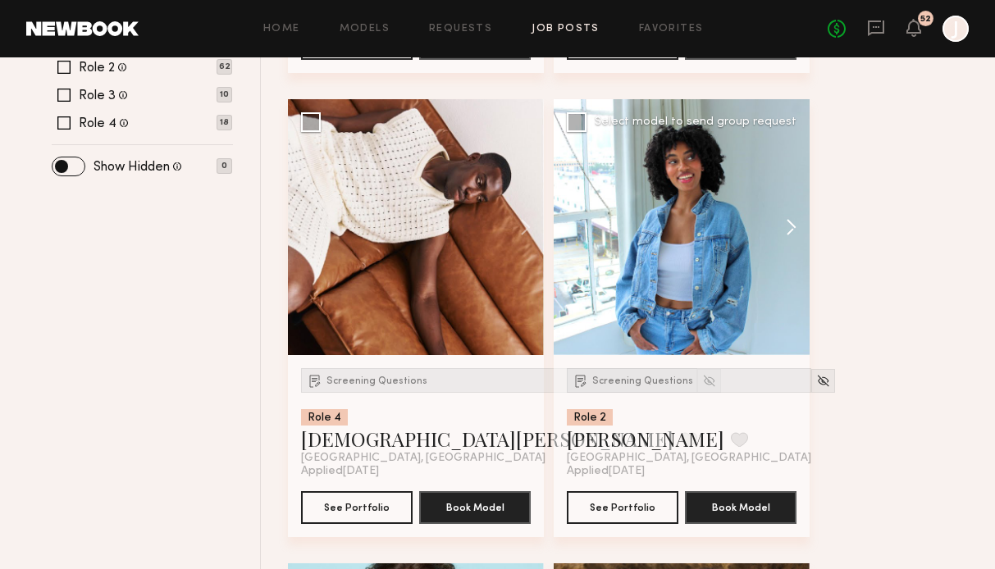
click at [795, 217] on button at bounding box center [783, 227] width 52 height 256
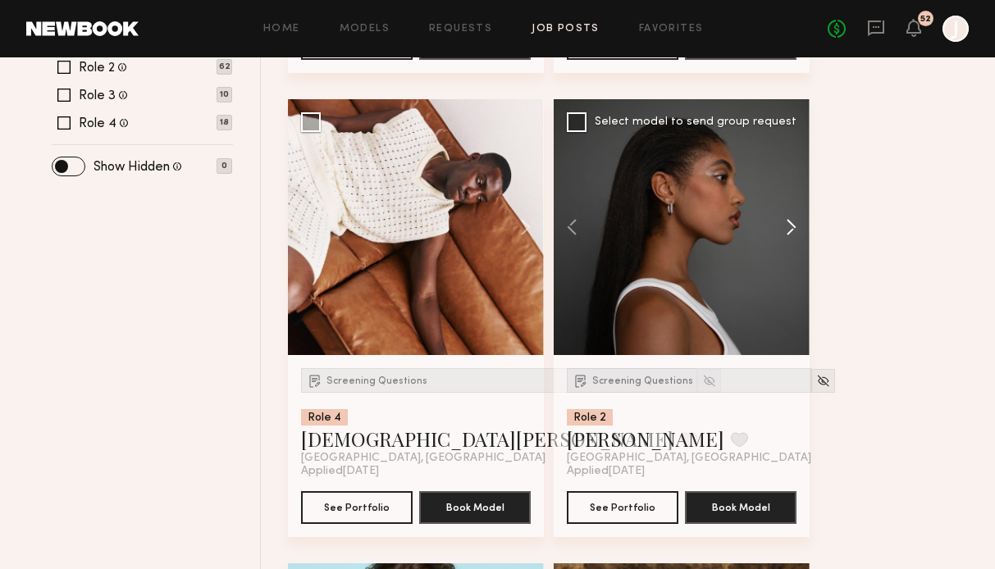
click at [795, 221] on button at bounding box center [783, 227] width 52 height 256
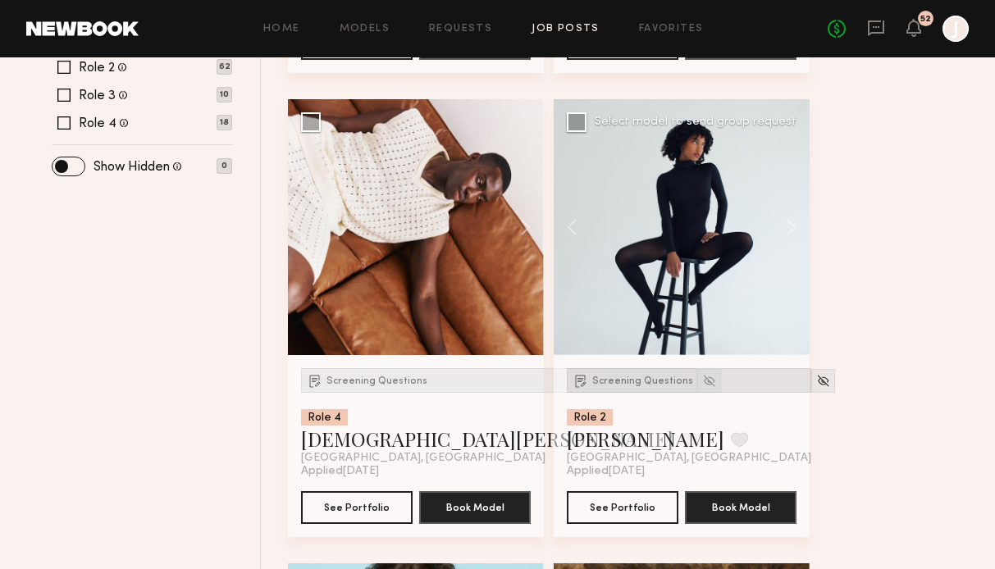
click at [655, 376] on span "Screening Questions" at bounding box center [642, 381] width 101 height 10
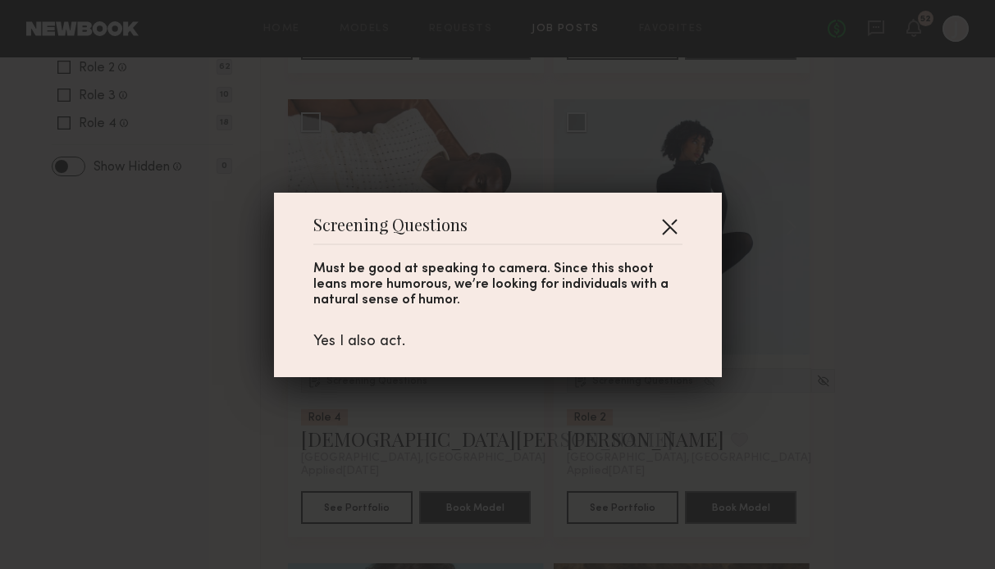
click at [668, 220] on button "button" at bounding box center [669, 226] width 26 height 26
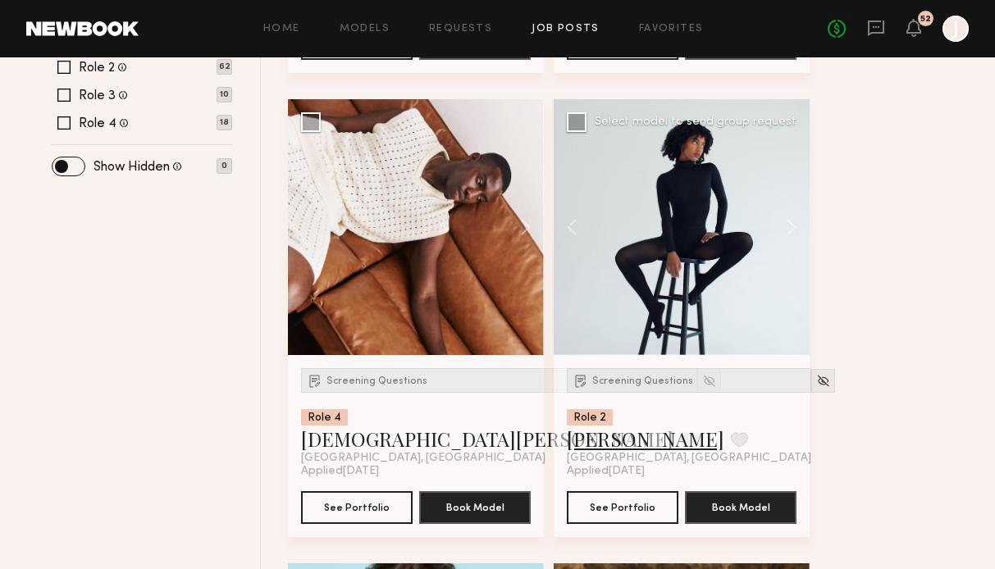
click at [591, 439] on link "Elise J." at bounding box center [645, 439] width 157 height 26
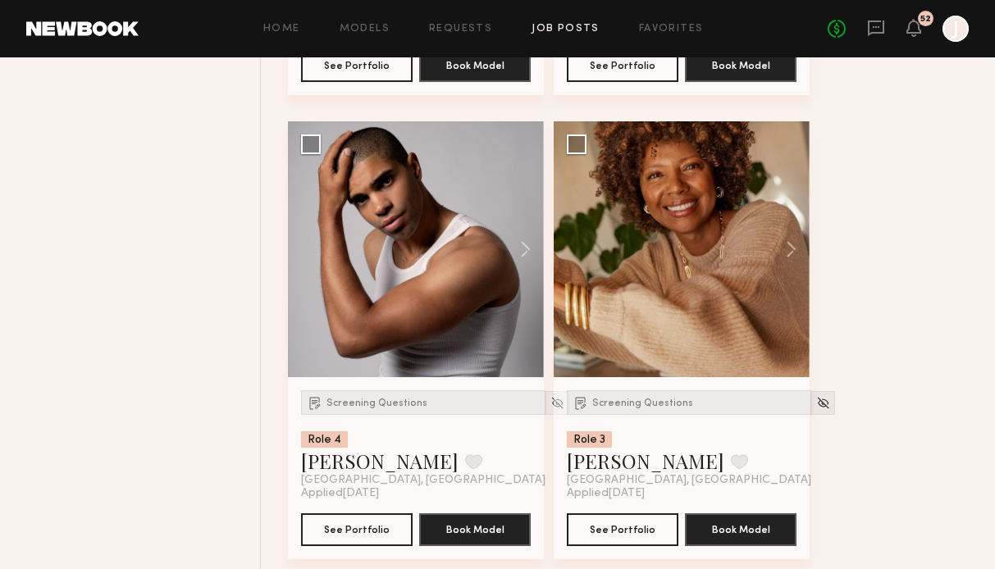
scroll to position [1536, 0]
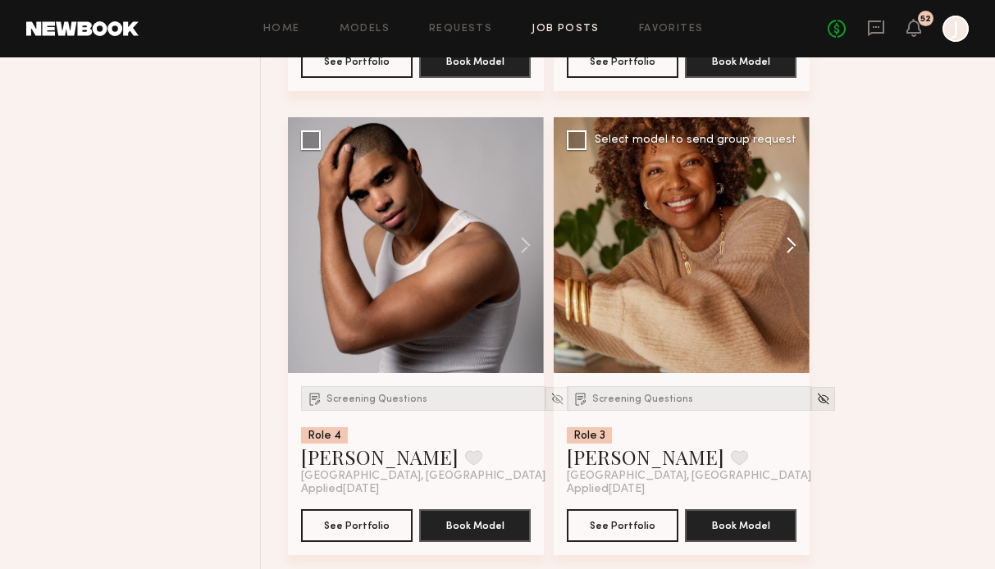
click at [788, 244] on button at bounding box center [783, 245] width 52 height 256
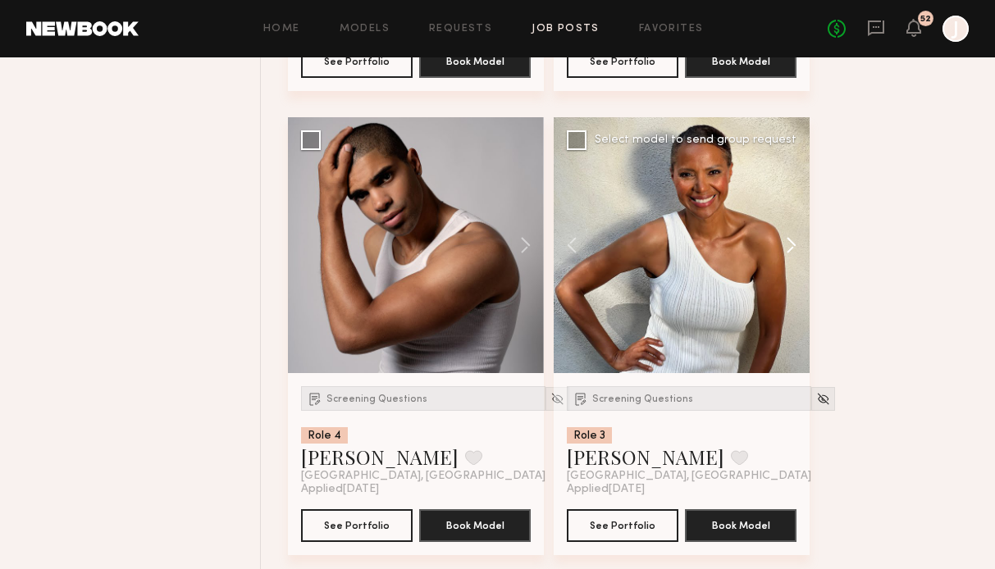
click at [789, 244] on button at bounding box center [783, 245] width 52 height 256
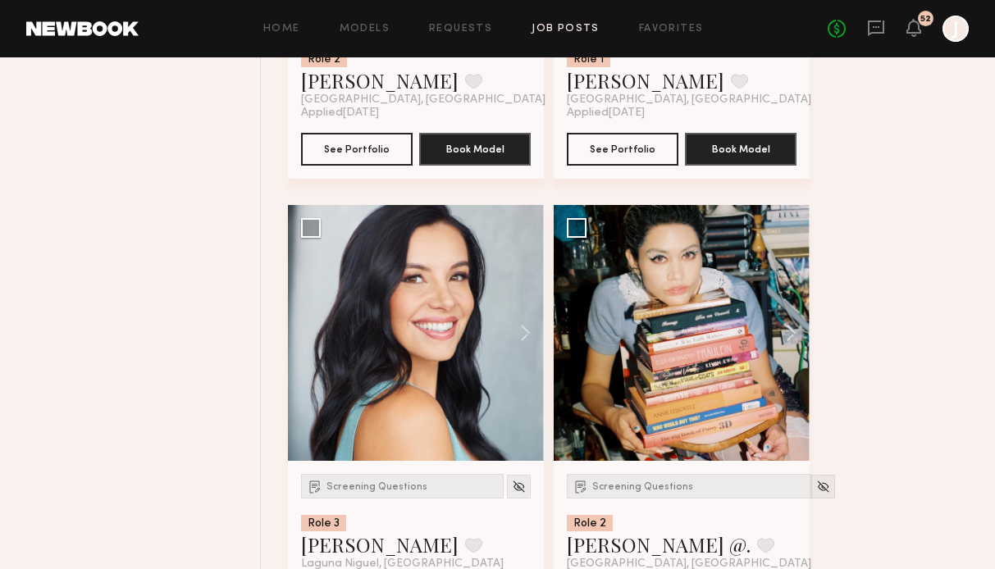
scroll to position [5163, 0]
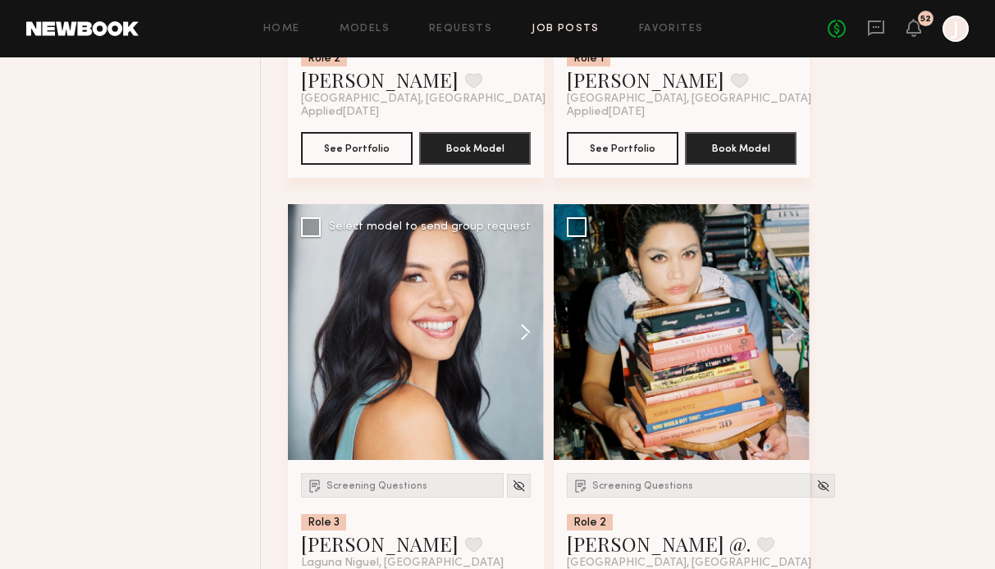
click at [519, 329] on button at bounding box center [517, 332] width 52 height 256
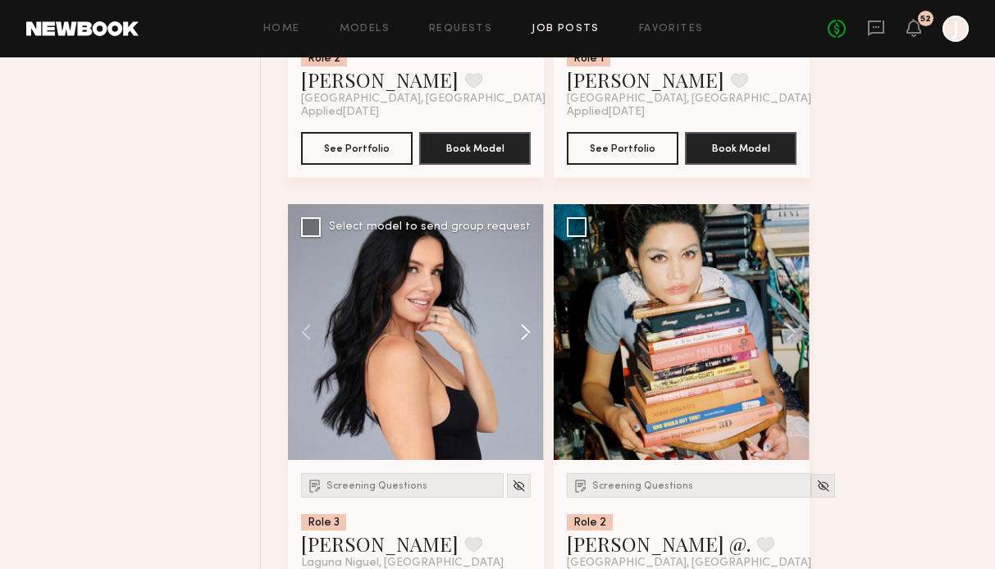
click at [519, 329] on button at bounding box center [517, 332] width 52 height 256
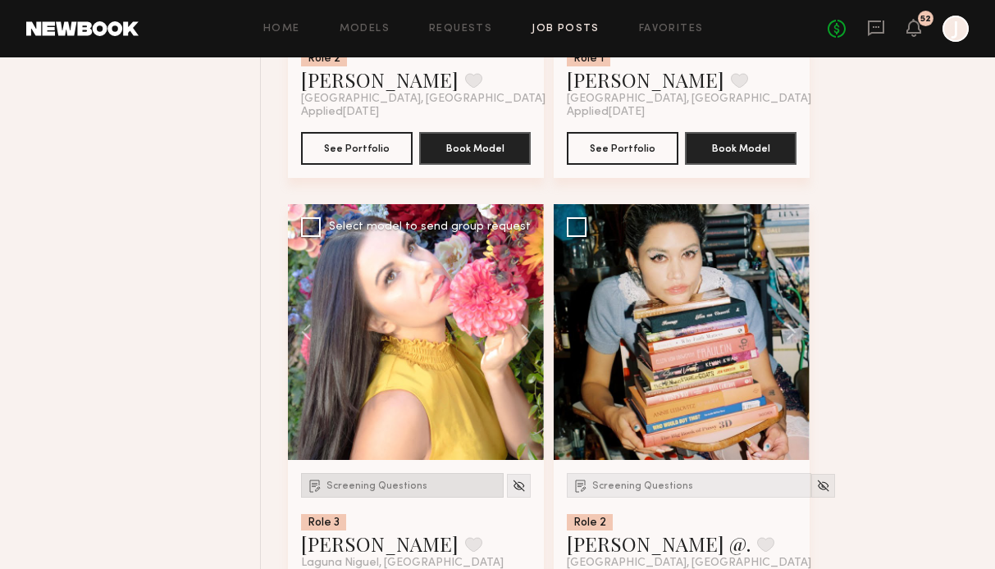
click at [393, 486] on span "Screening Questions" at bounding box center [376, 486] width 101 height 10
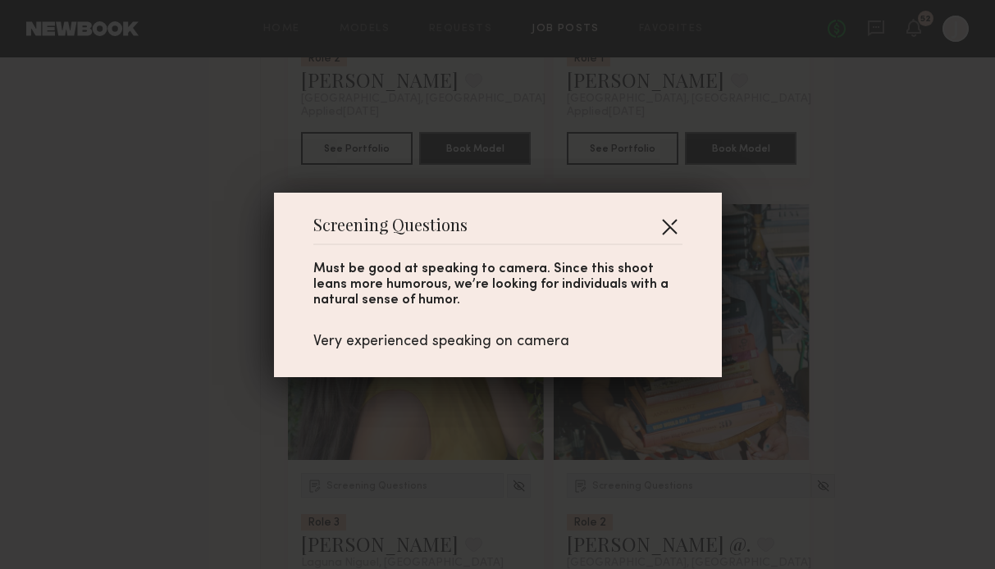
click at [678, 217] on button "button" at bounding box center [669, 226] width 26 height 26
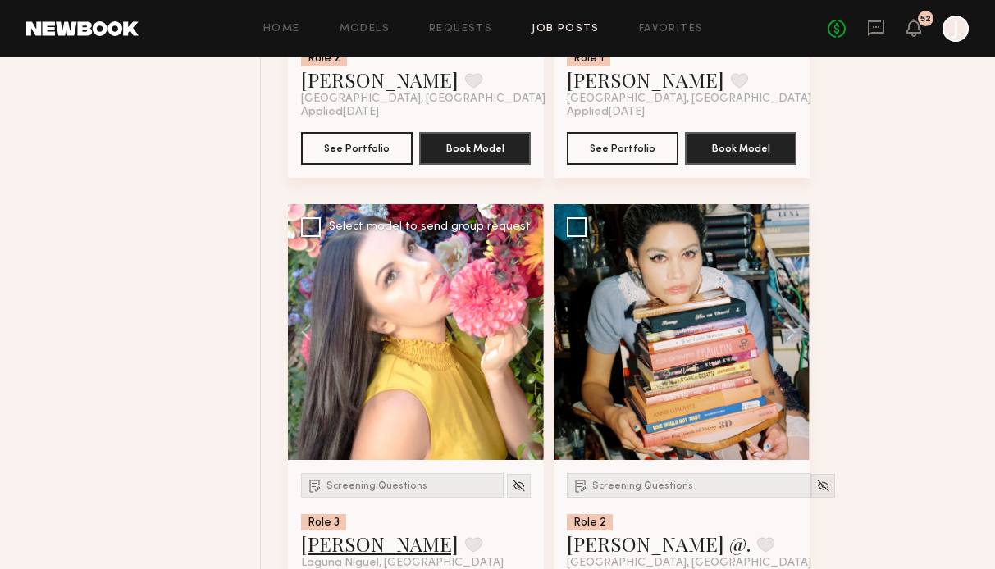
click at [358, 543] on link "Kristina D." at bounding box center [379, 544] width 157 height 26
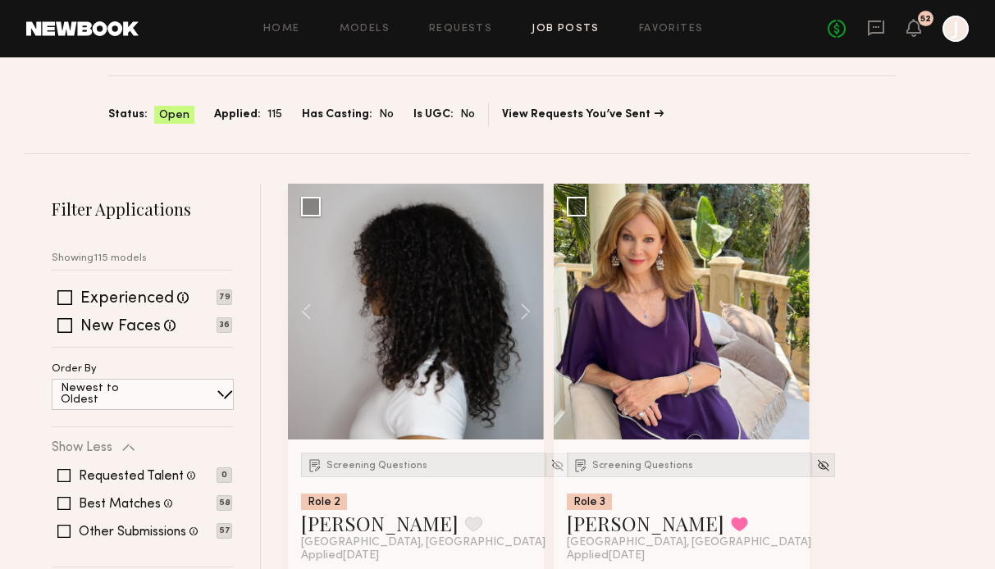
scroll to position [121, 0]
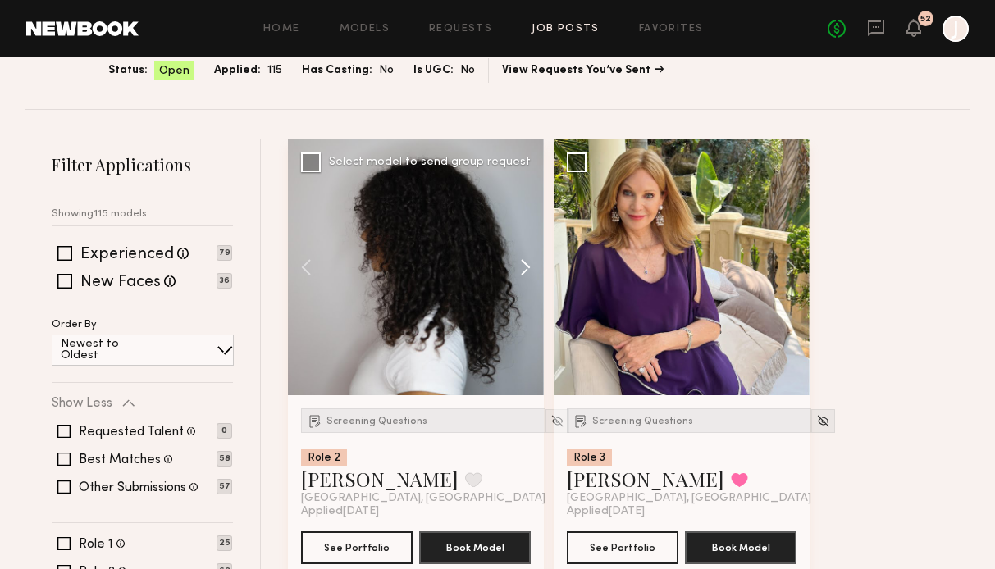
click at [526, 259] on button at bounding box center [517, 267] width 52 height 256
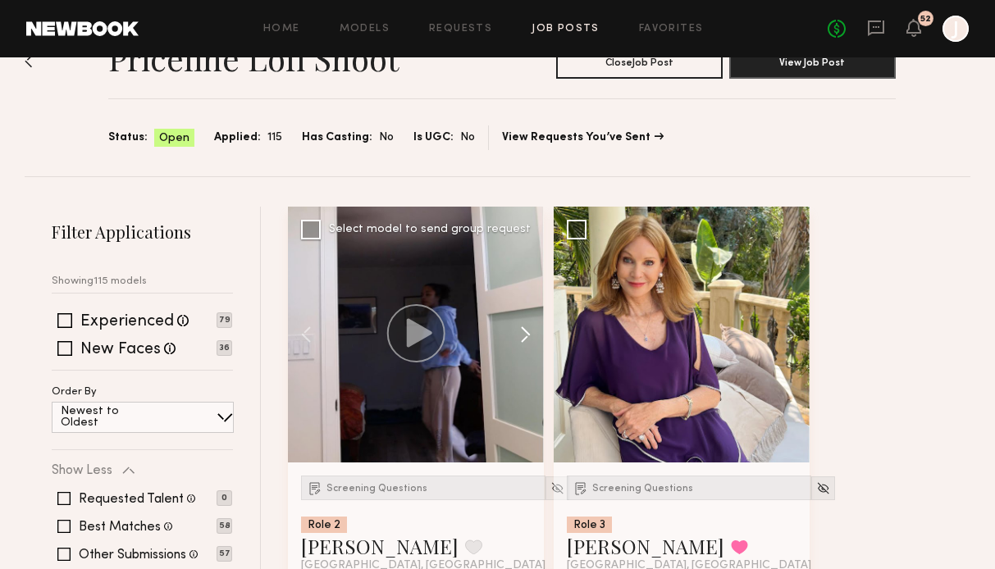
scroll to position [0, 0]
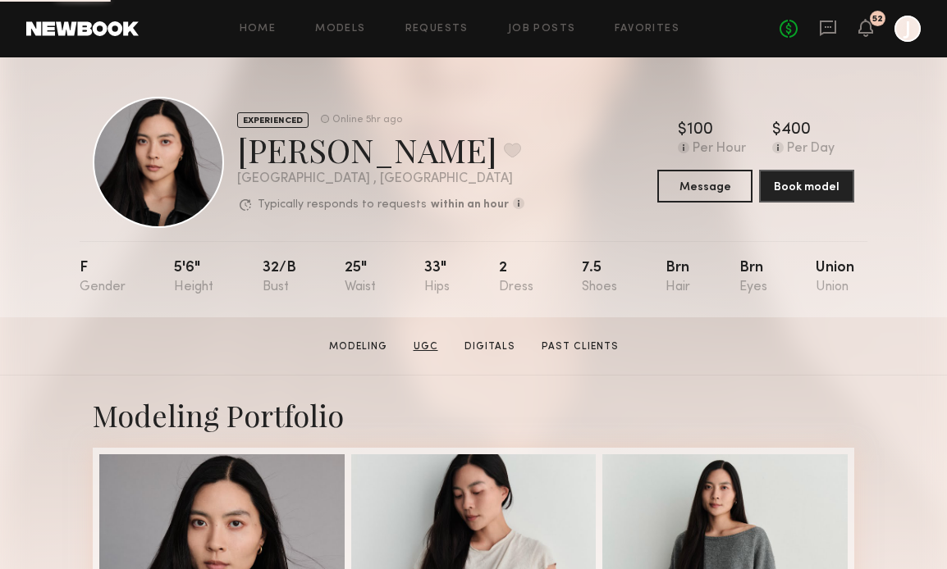
click at [422, 340] on link "UGC" at bounding box center [426, 347] width 38 height 15
click at [426, 340] on link "UGC" at bounding box center [426, 347] width 38 height 15
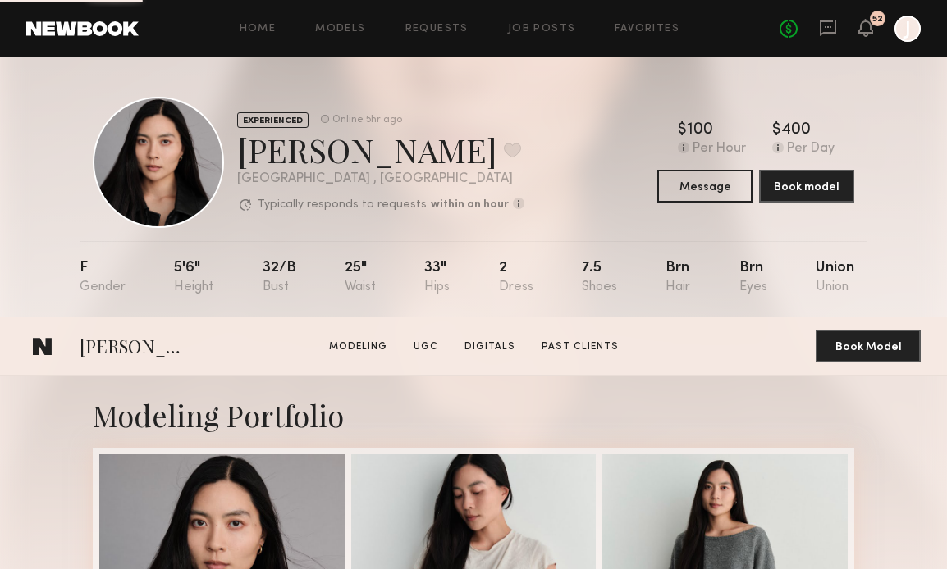
scroll to position [1426, 0]
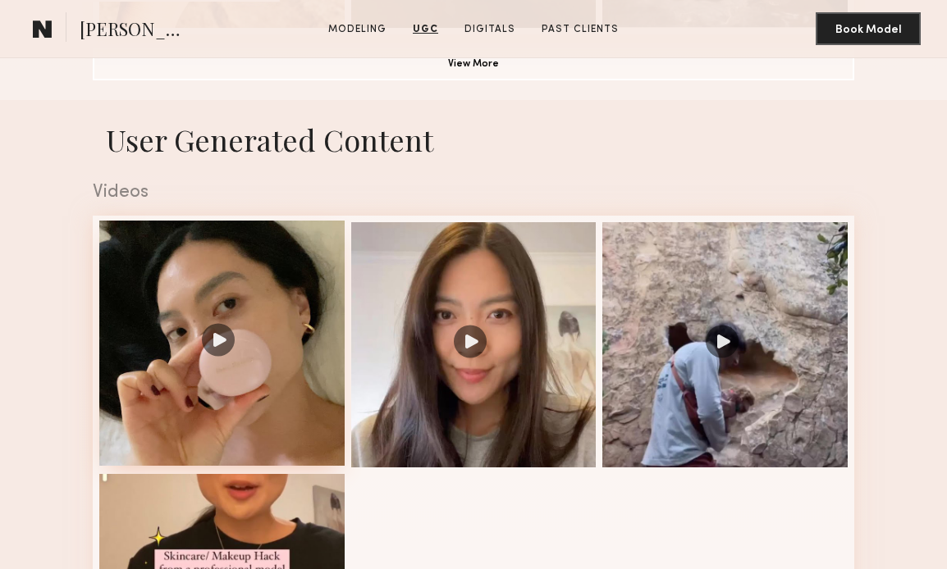
click at [265, 373] on div at bounding box center [221, 343] width 245 height 245
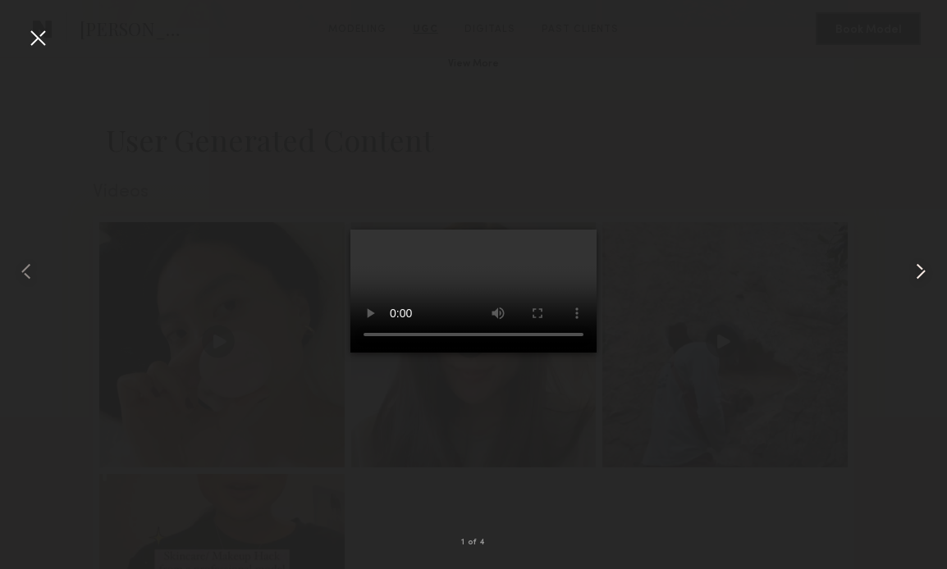
click at [930, 271] on common-icon at bounding box center [920, 271] width 26 height 26
click at [924, 274] on common-icon at bounding box center [920, 271] width 26 height 26
click at [920, 269] on common-icon at bounding box center [920, 271] width 26 height 26
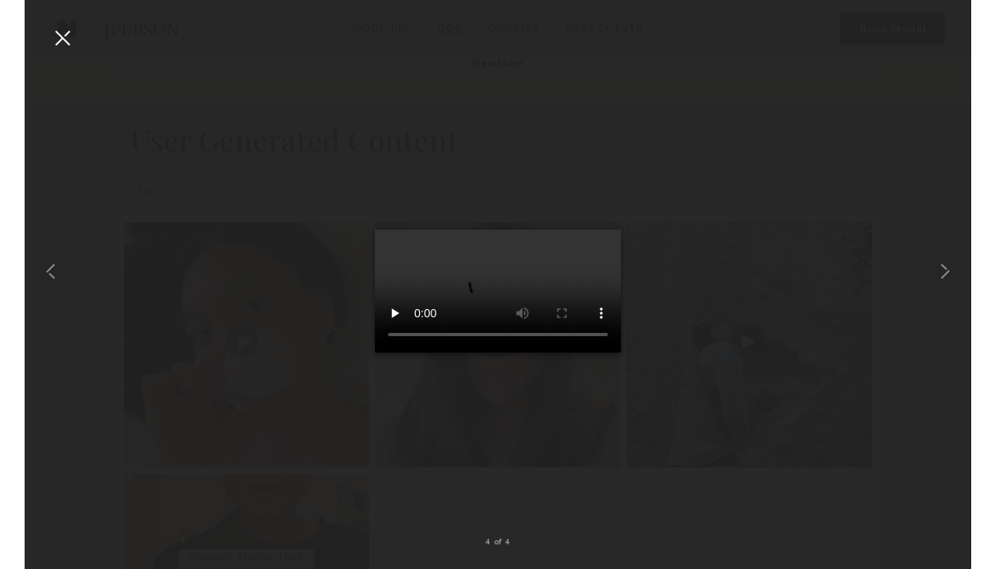
scroll to position [1427, 0]
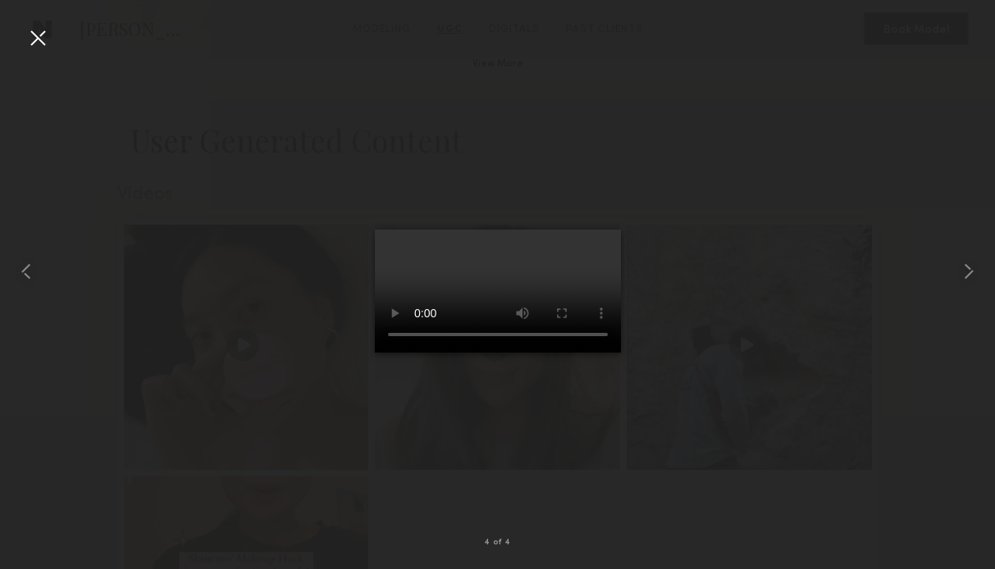
click at [27, 40] on div at bounding box center [38, 38] width 26 height 26
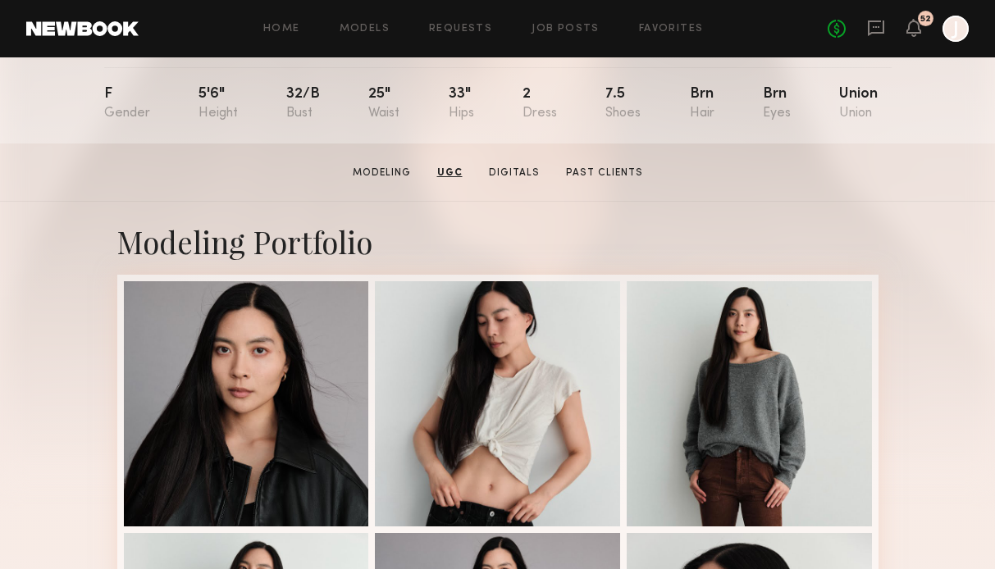
scroll to position [0, 0]
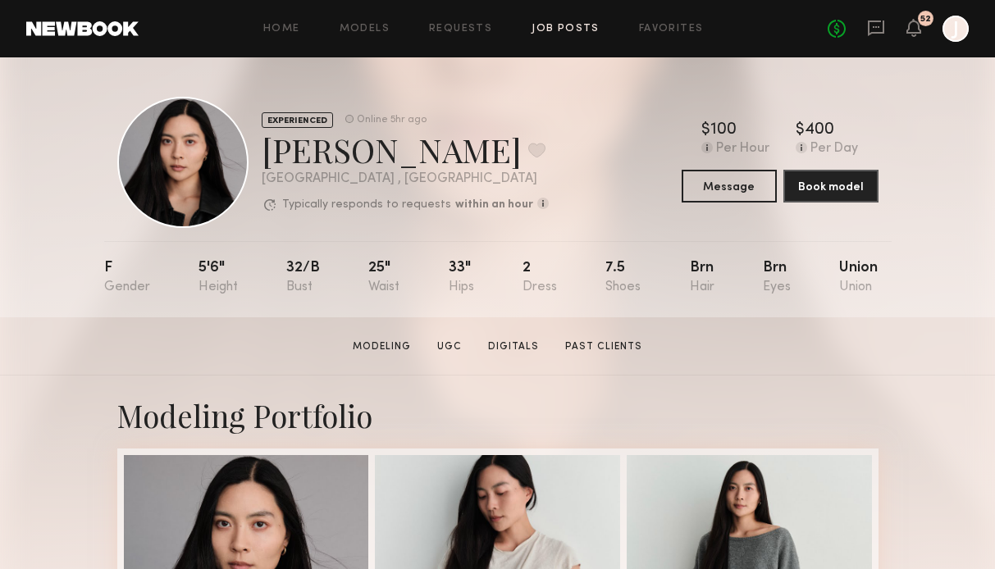
click at [547, 27] on link "Job Posts" at bounding box center [566, 29] width 68 height 11
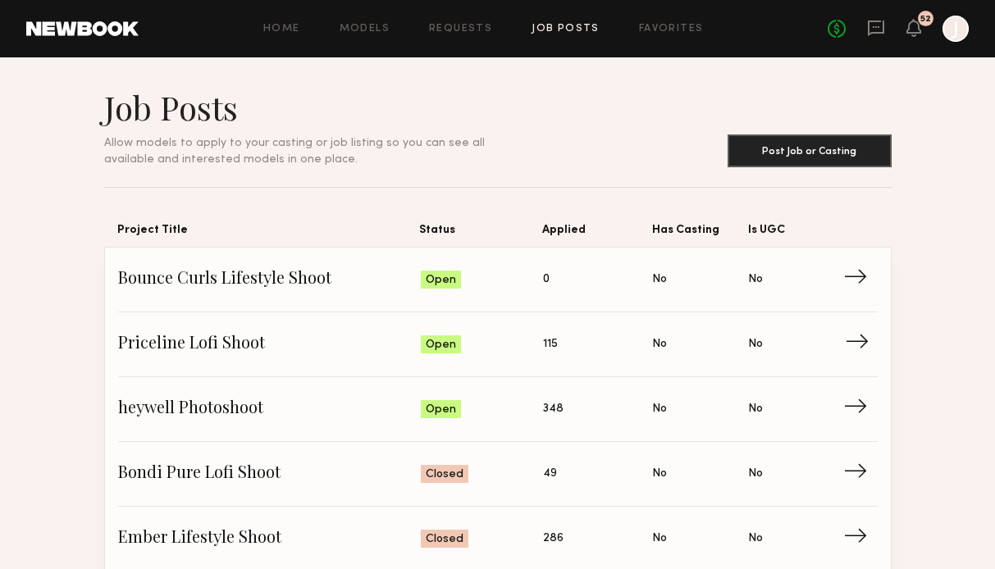
click at [852, 340] on span "→" at bounding box center [862, 344] width 34 height 25
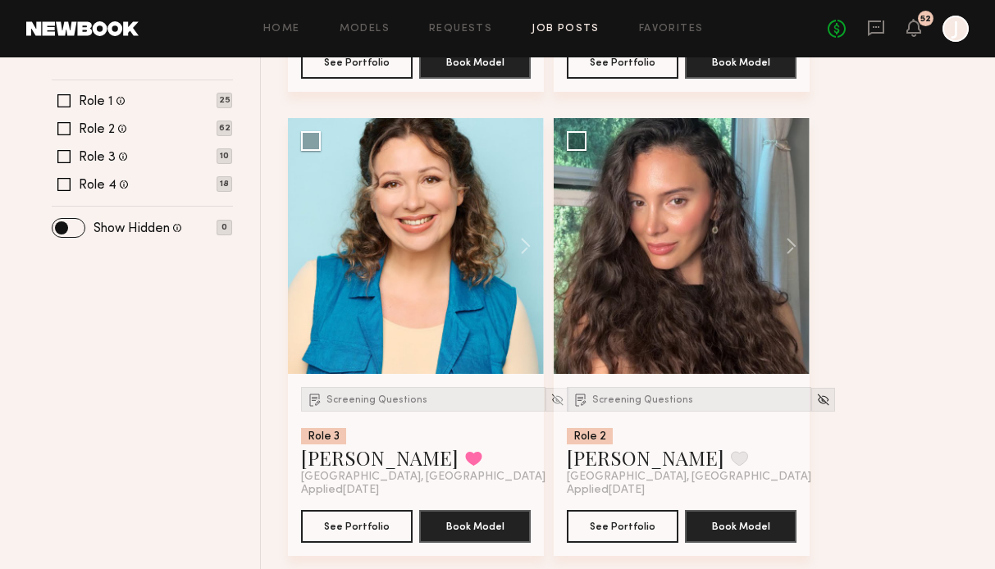
scroll to position [387, 0]
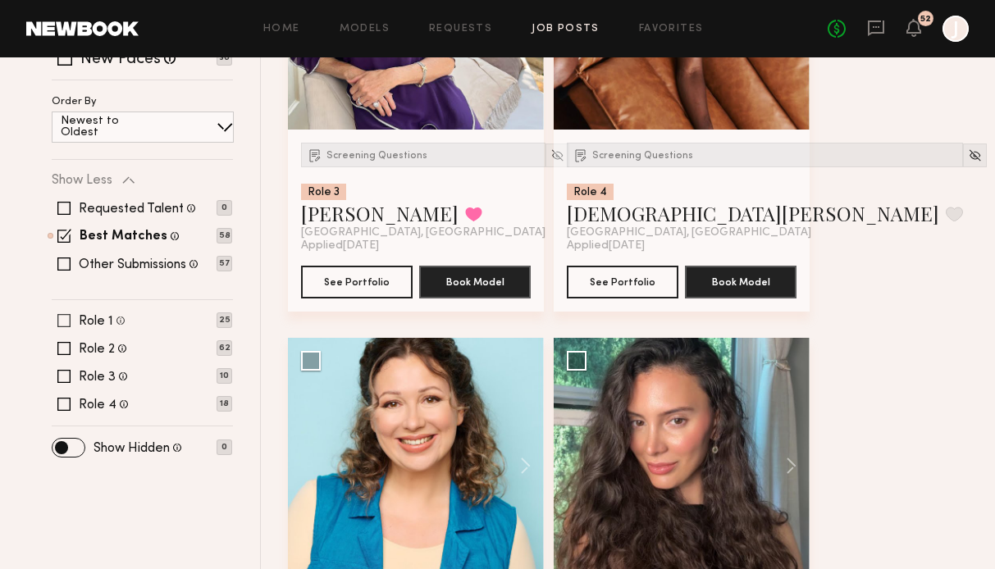
click at [65, 317] on span at bounding box center [63, 320] width 13 height 13
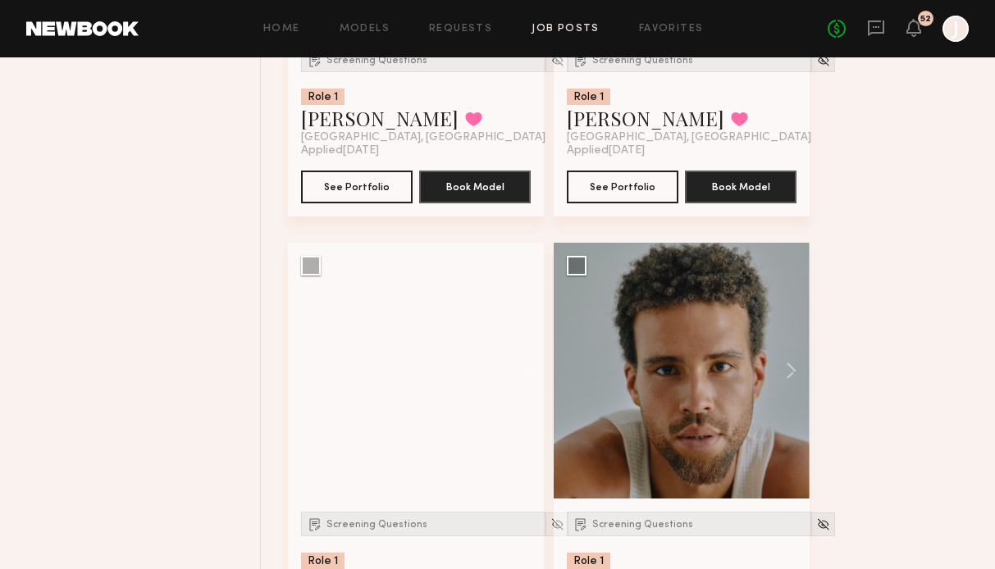
scroll to position [1525, 0]
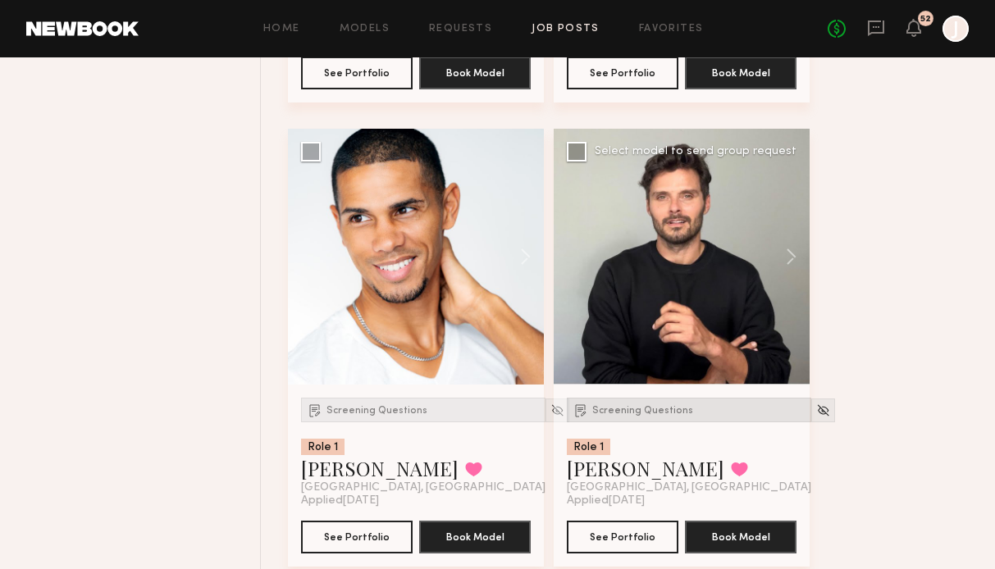
click at [629, 412] on span "Screening Questions" at bounding box center [642, 411] width 101 height 10
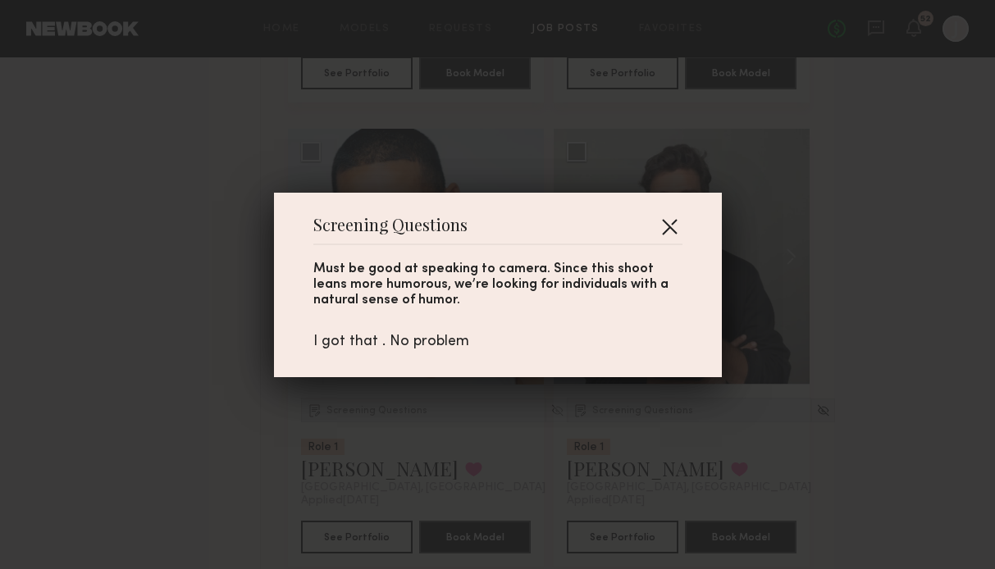
click at [667, 218] on button "button" at bounding box center [669, 226] width 26 height 26
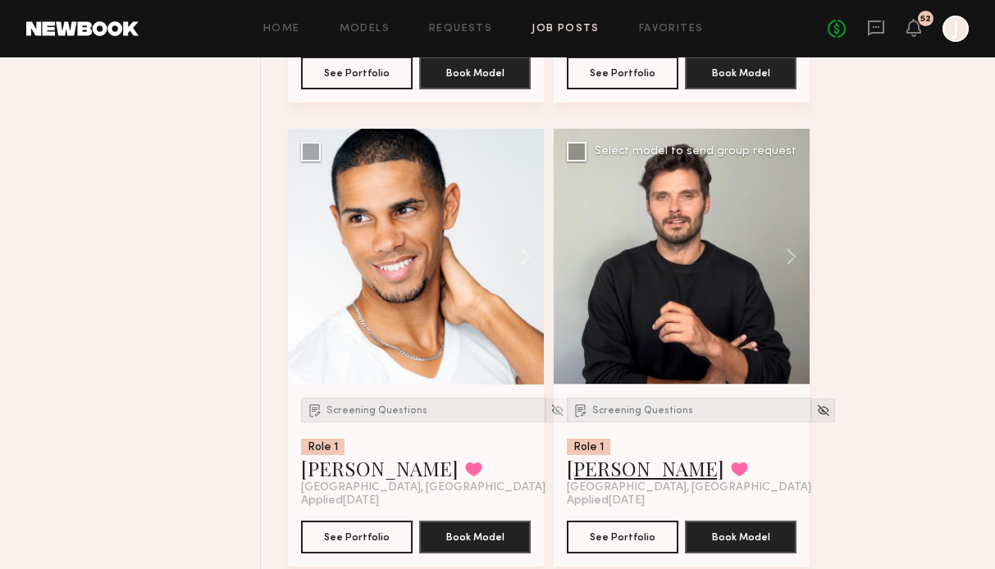
click at [606, 467] on link "[PERSON_NAME]" at bounding box center [645, 468] width 157 height 26
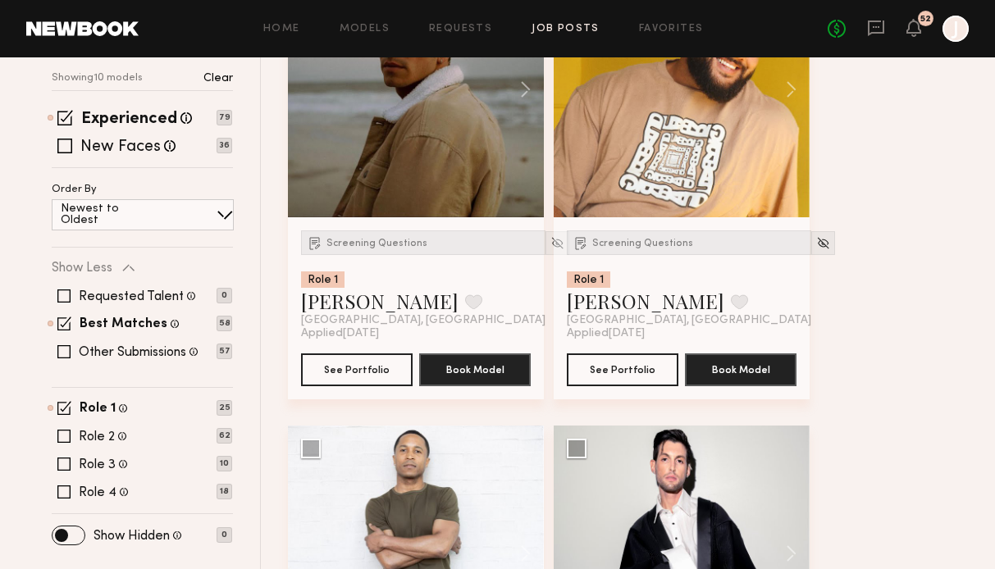
scroll to position [314, 0]
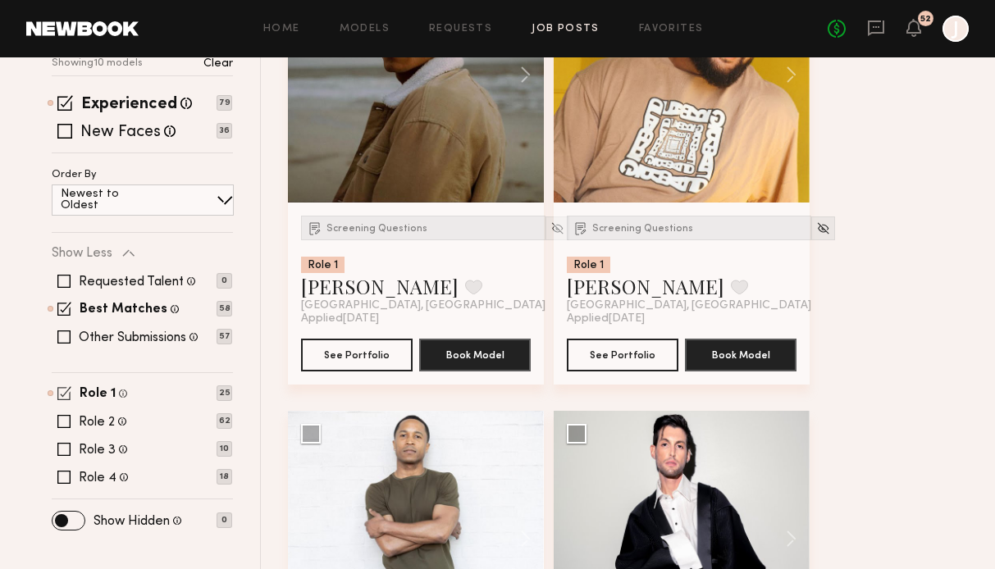
click at [62, 397] on span at bounding box center [64, 393] width 14 height 14
click at [66, 421] on span at bounding box center [63, 421] width 13 height 13
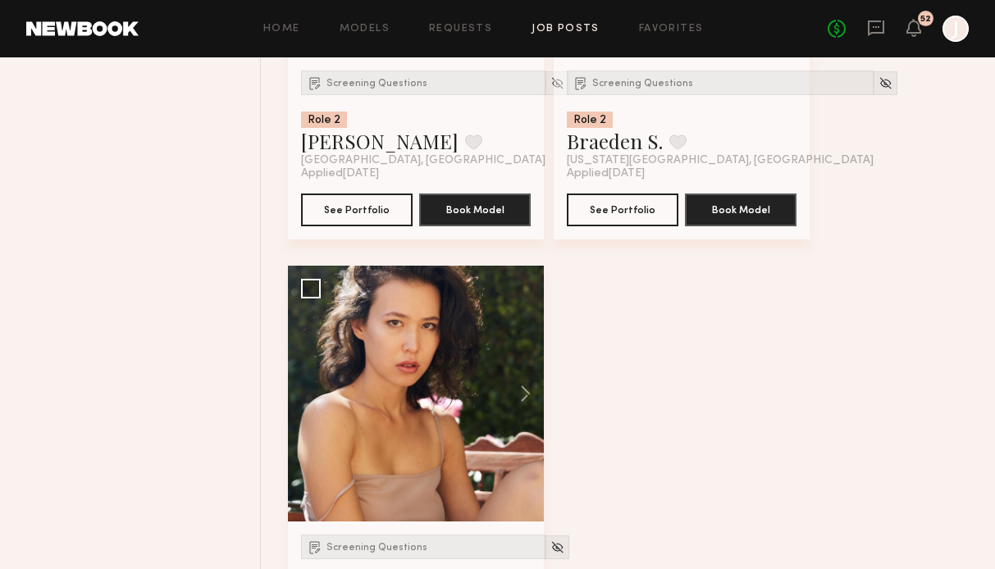
scroll to position [6661, 0]
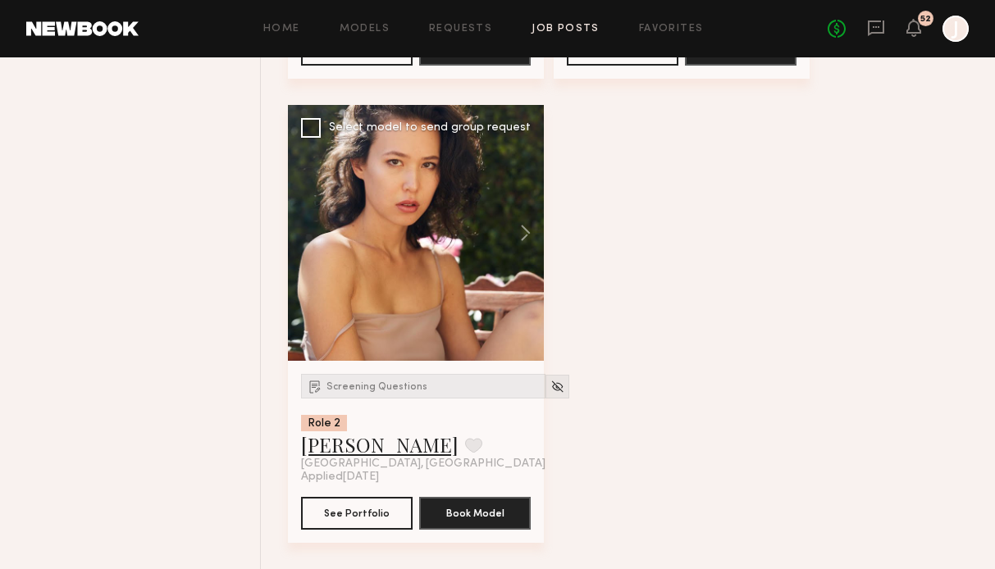
click at [339, 449] on link "[PERSON_NAME]" at bounding box center [379, 444] width 157 height 26
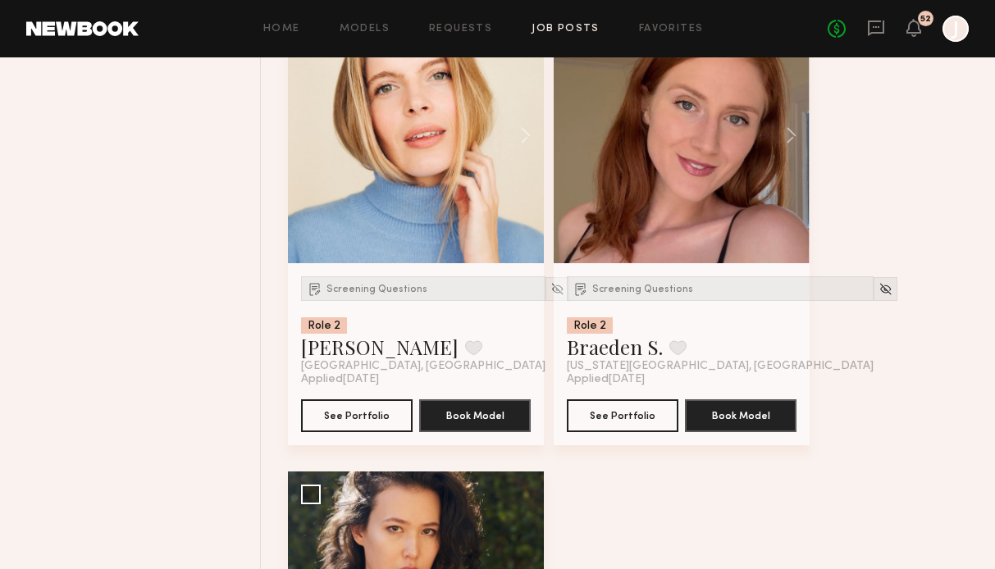
scroll to position [6229, 0]
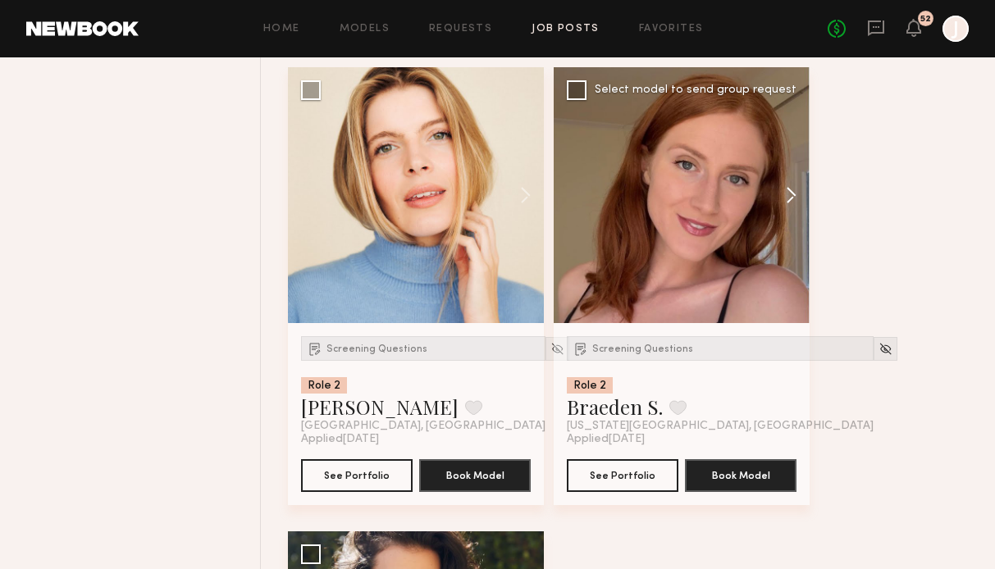
click at [783, 198] on button at bounding box center [783, 195] width 52 height 256
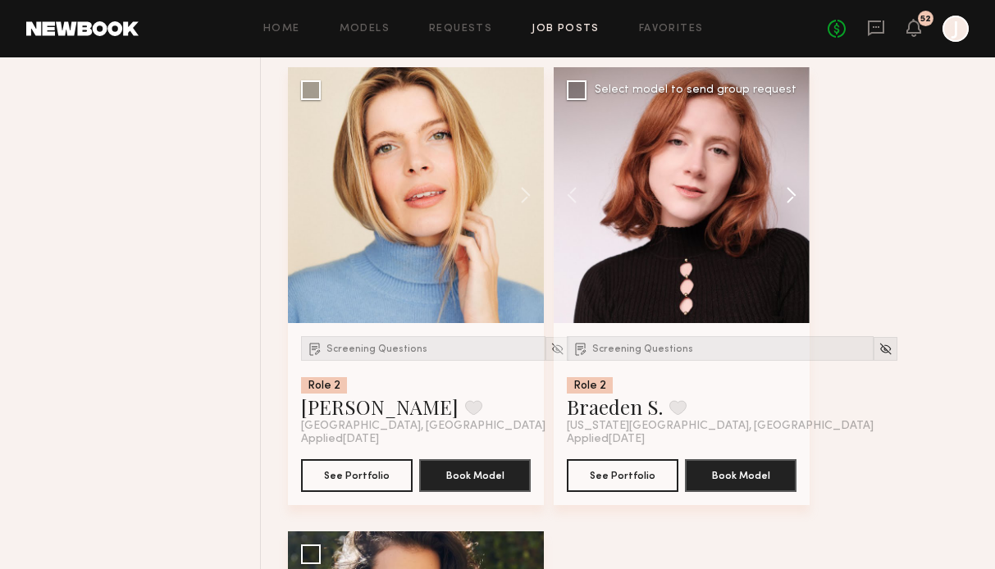
click at [786, 198] on button at bounding box center [783, 195] width 52 height 256
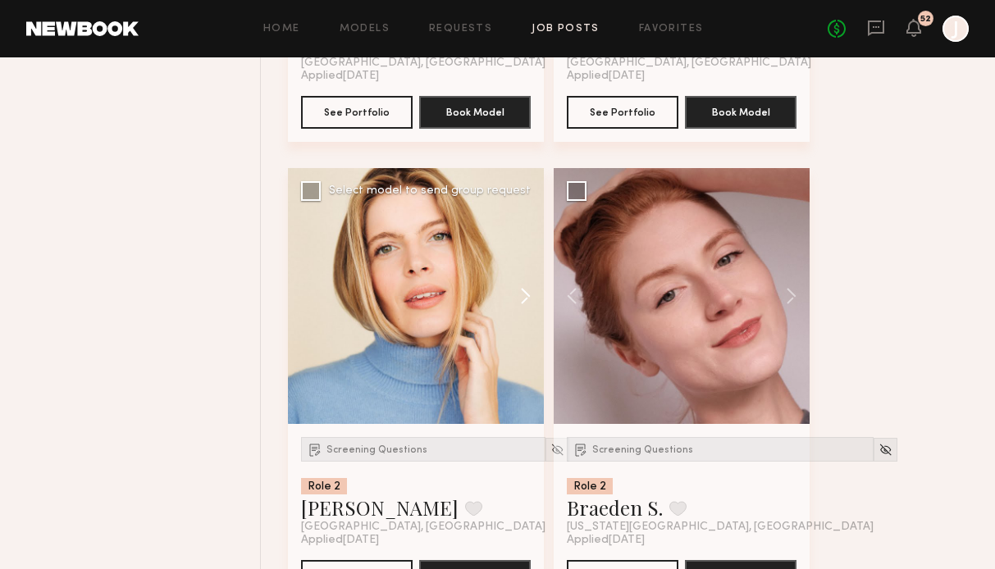
scroll to position [5770, 0]
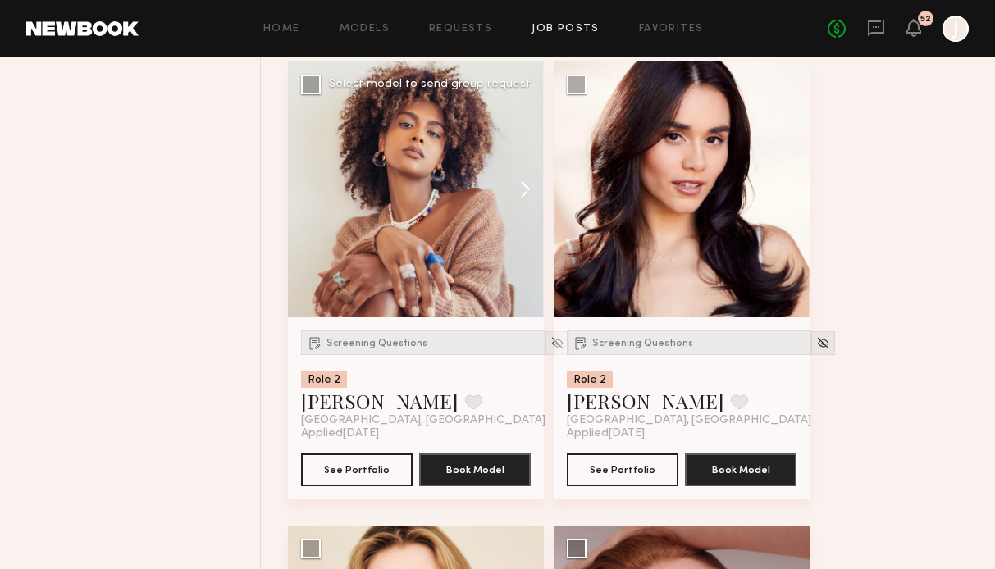
click at [527, 188] on button at bounding box center [517, 190] width 52 height 256
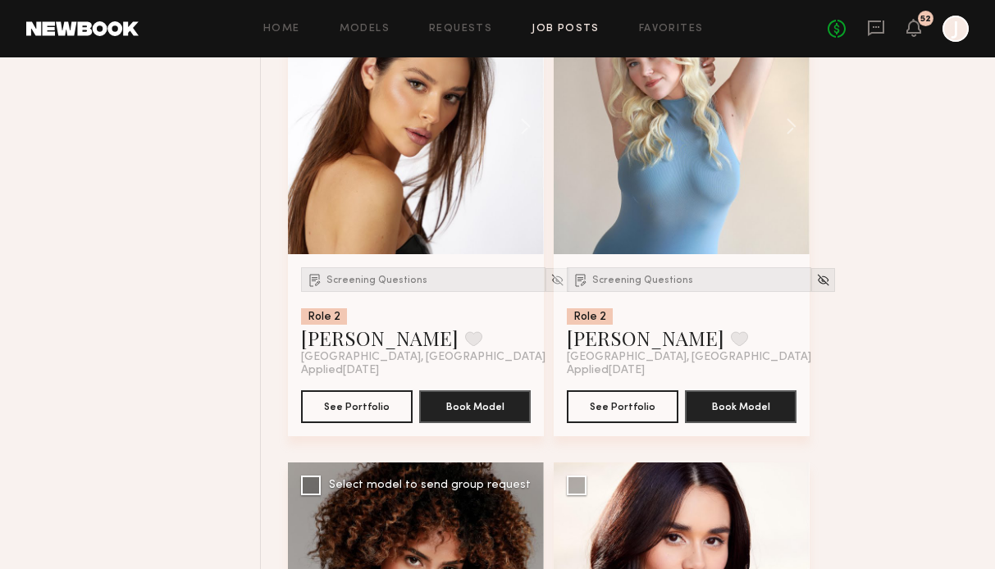
scroll to position [5276, 0]
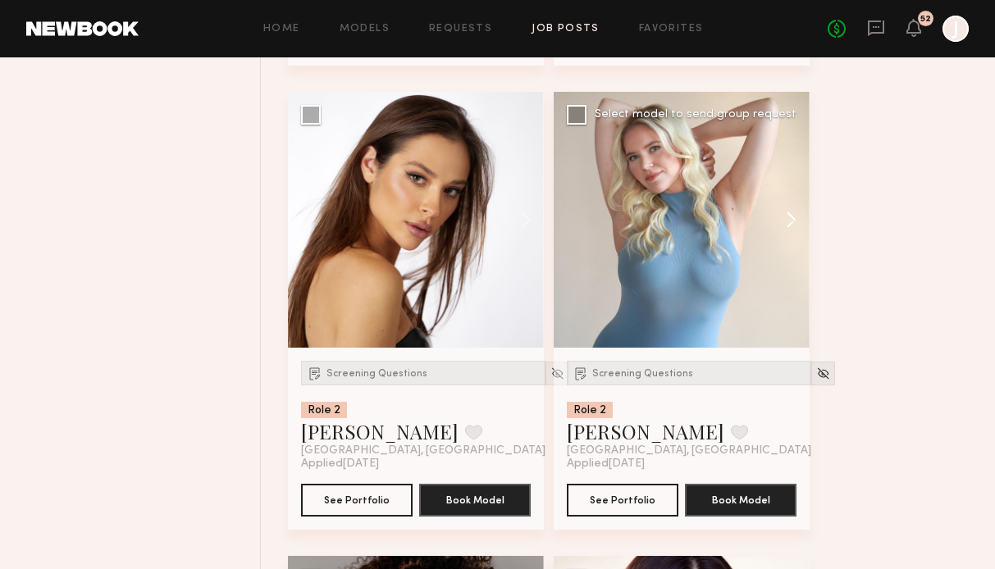
click at [800, 223] on button at bounding box center [783, 220] width 52 height 256
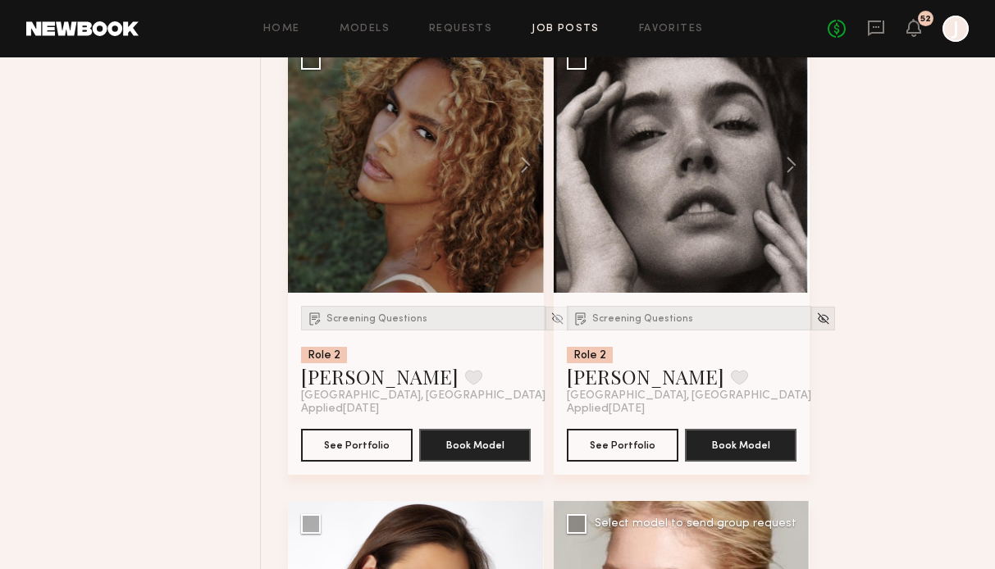
scroll to position [4722, 0]
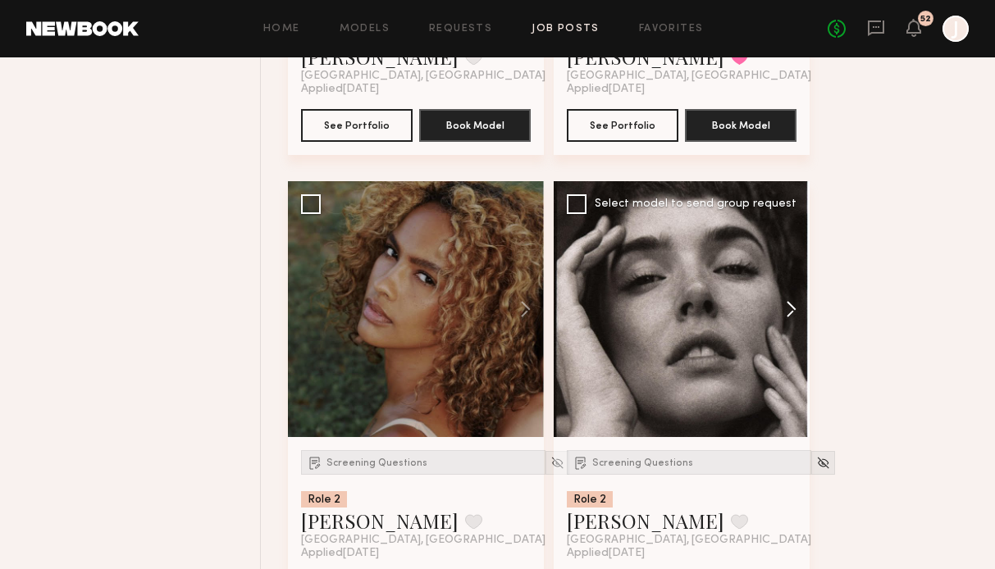
click at [789, 311] on button at bounding box center [783, 309] width 52 height 256
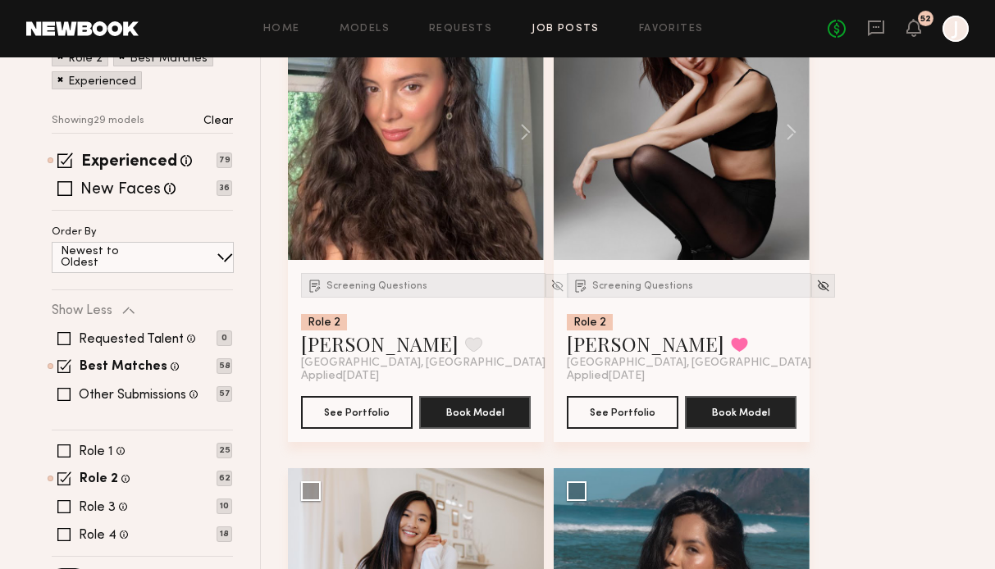
scroll to position [253, 0]
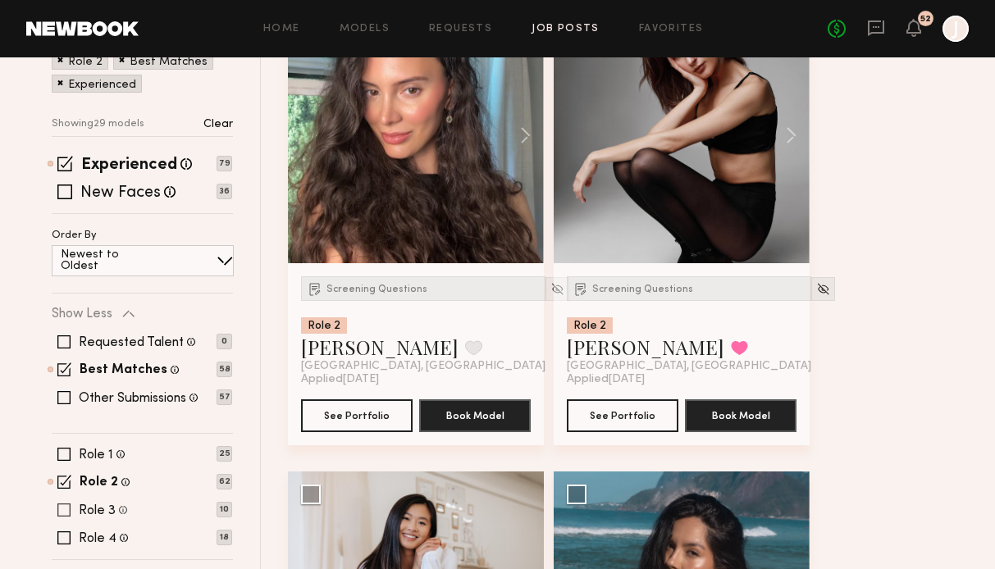
click at [63, 511] on span at bounding box center [63, 510] width 13 height 13
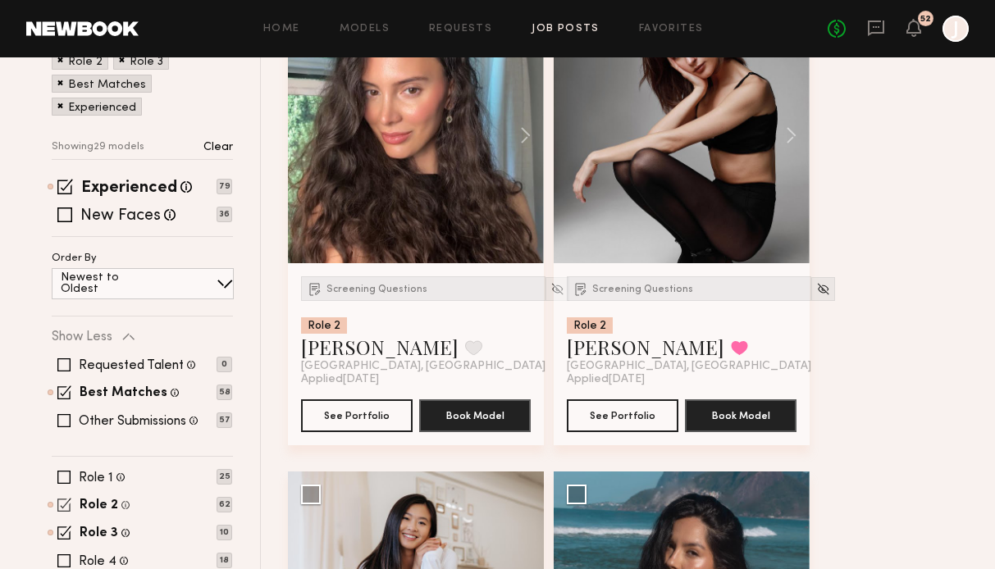
click at [67, 503] on span at bounding box center [64, 505] width 14 height 14
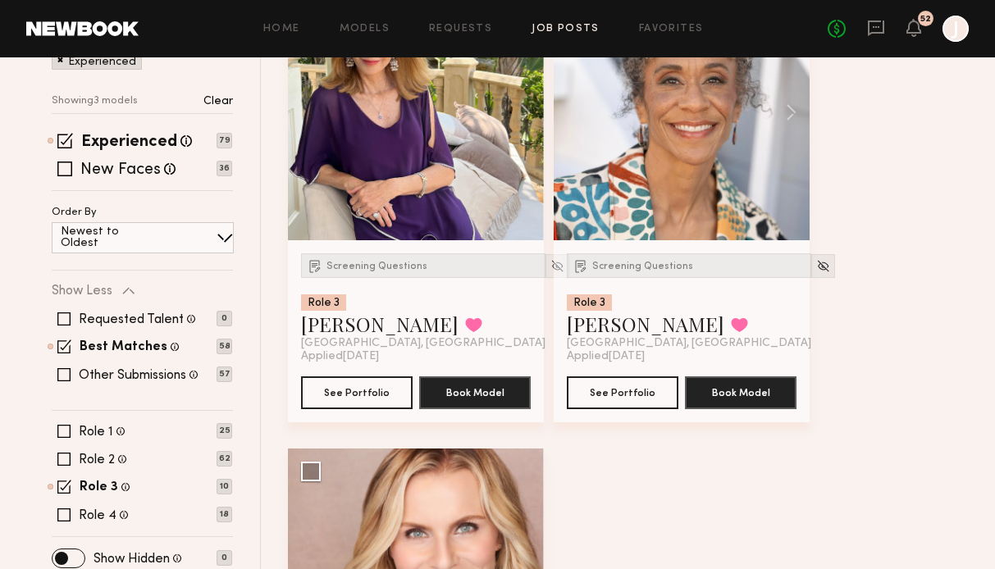
scroll to position [621, 0]
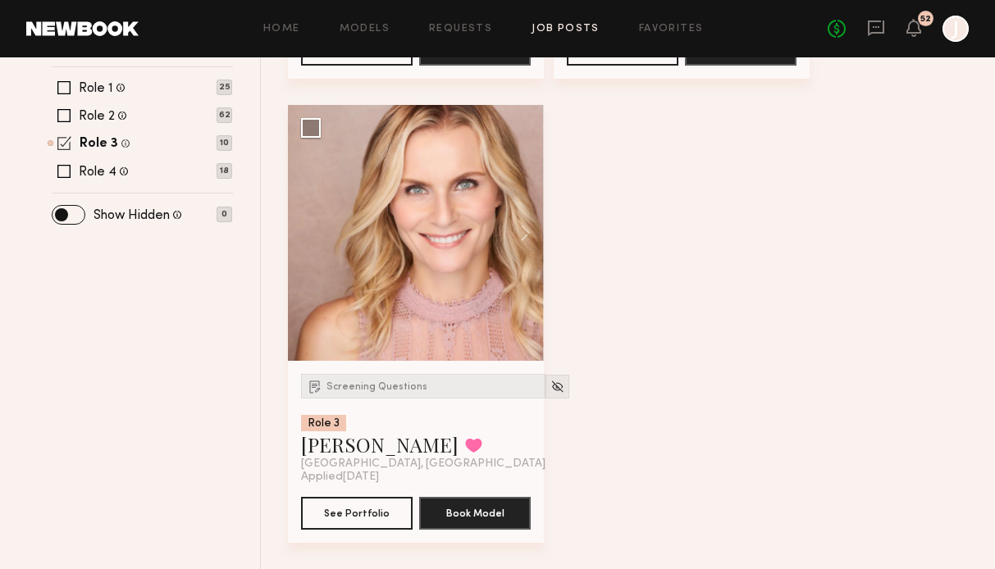
click at [65, 139] on span at bounding box center [64, 143] width 14 height 14
click at [65, 174] on span at bounding box center [63, 170] width 13 height 13
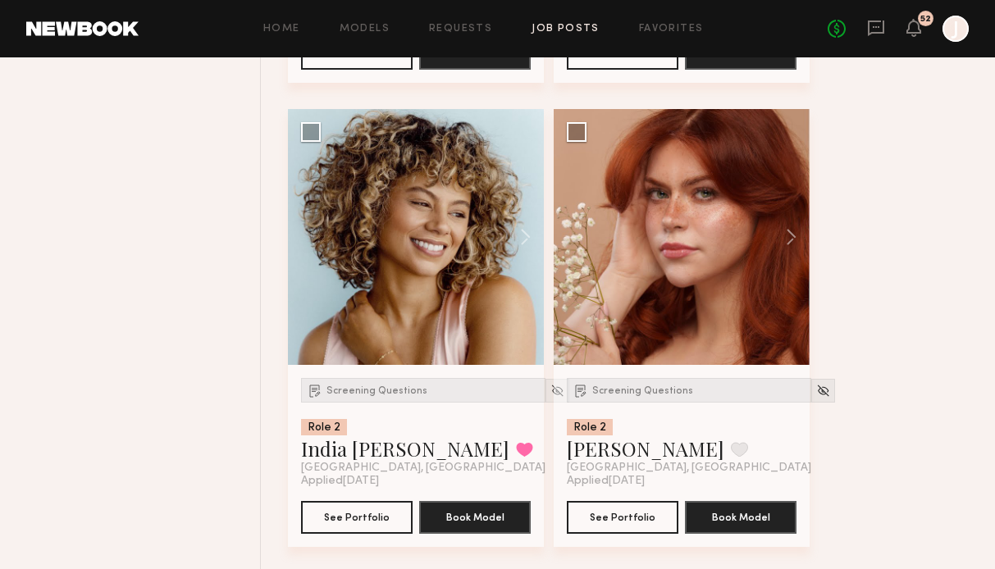
scroll to position [6654, 0]
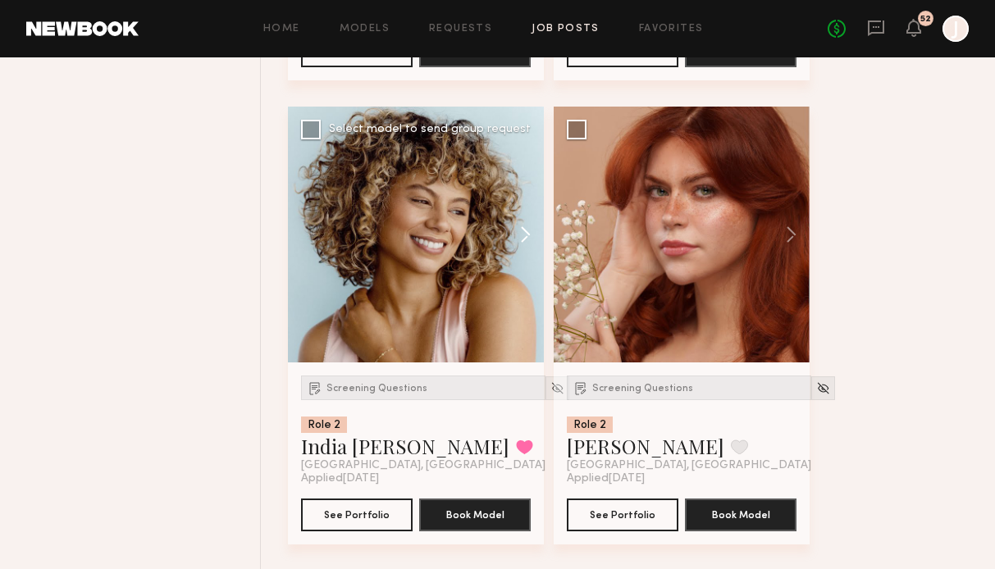
click at [522, 236] on button at bounding box center [517, 235] width 52 height 256
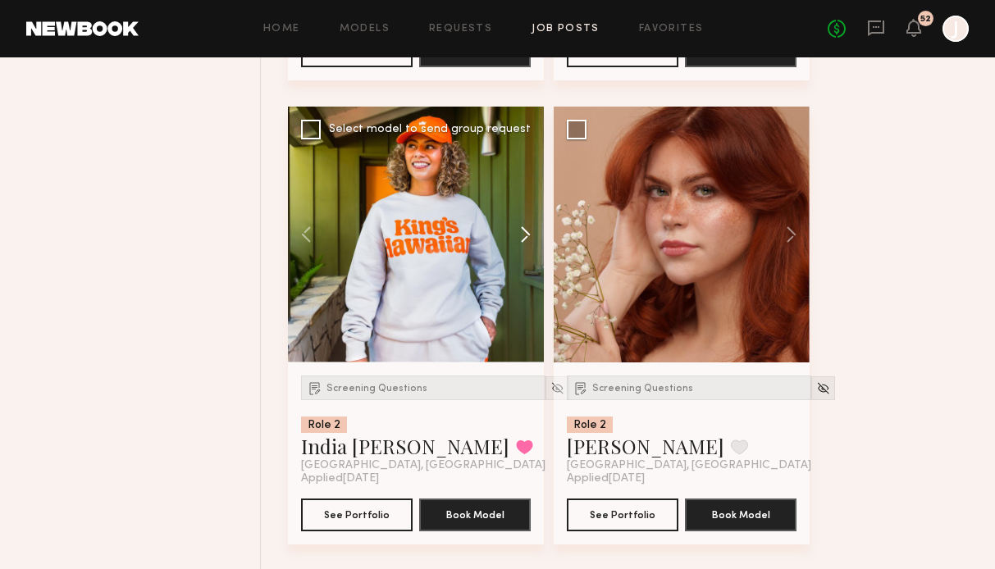
click at [522, 236] on button at bounding box center [517, 235] width 52 height 256
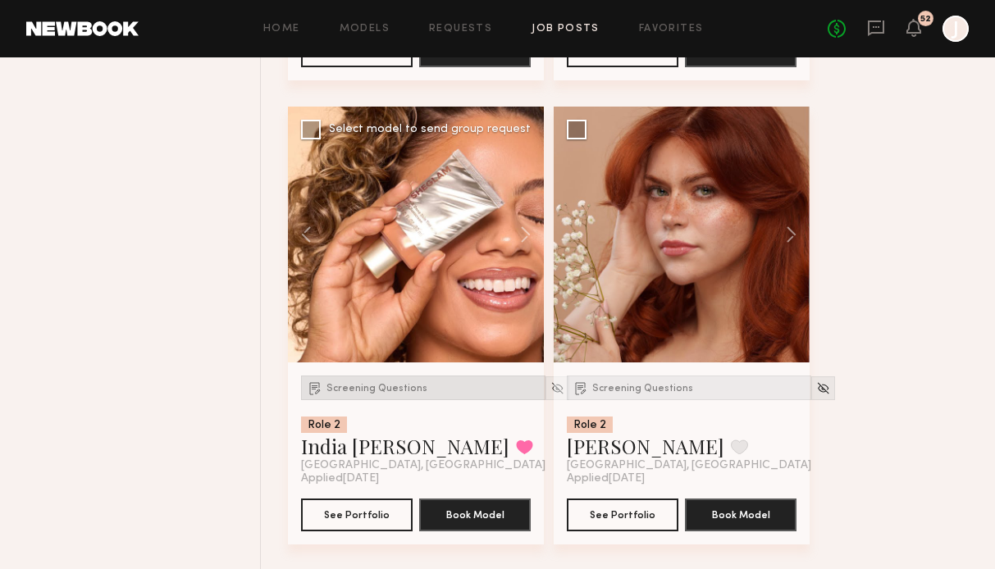
click at [400, 394] on span "Screening Questions" at bounding box center [376, 389] width 101 height 10
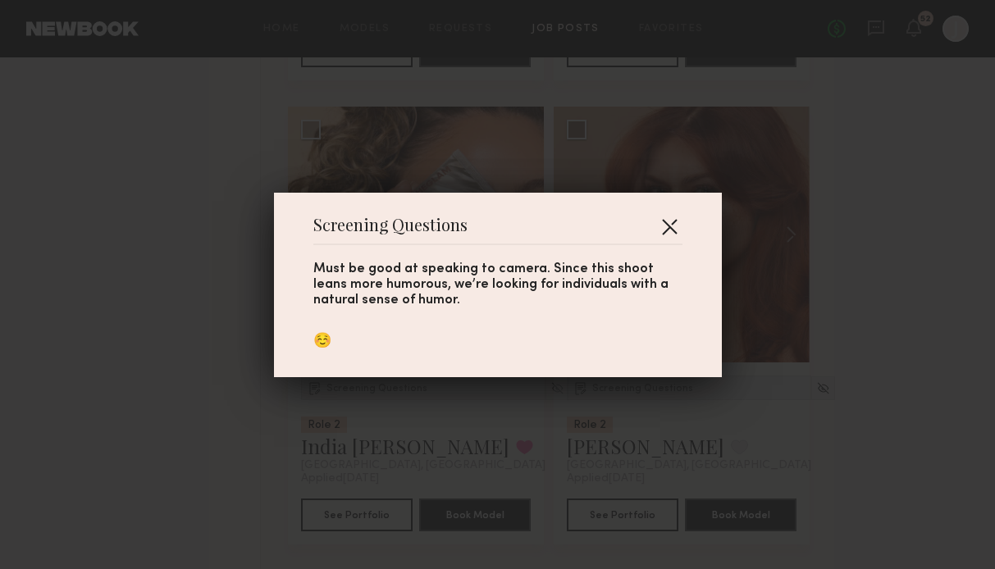
click at [672, 219] on button "button" at bounding box center [669, 226] width 26 height 26
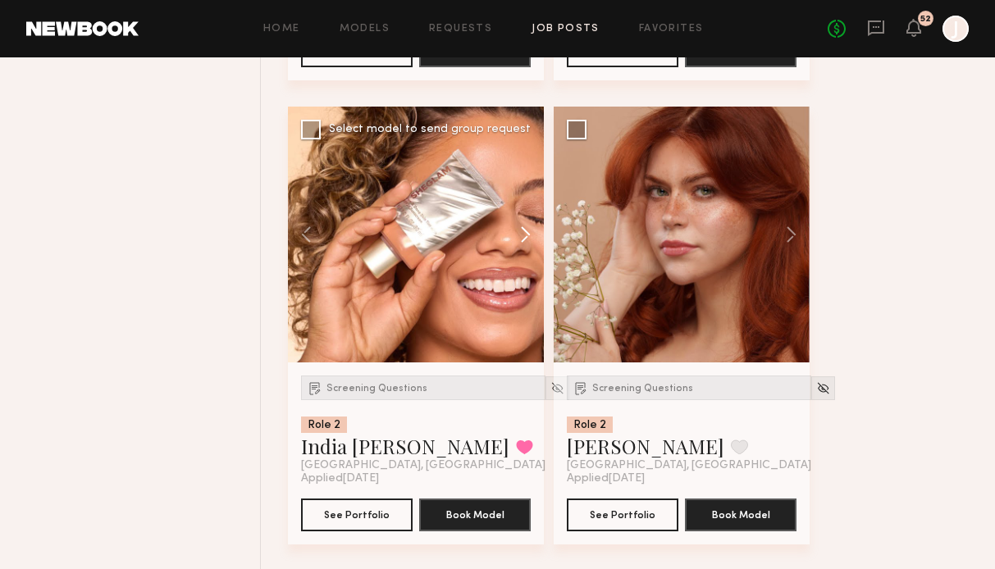
click at [525, 242] on button at bounding box center [517, 235] width 52 height 256
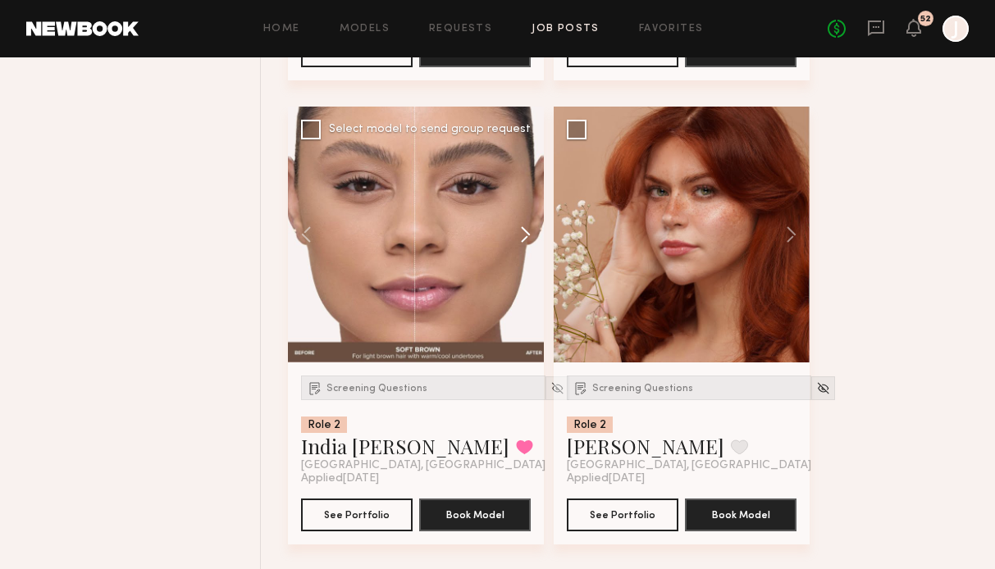
click at [524, 242] on button at bounding box center [517, 235] width 52 height 256
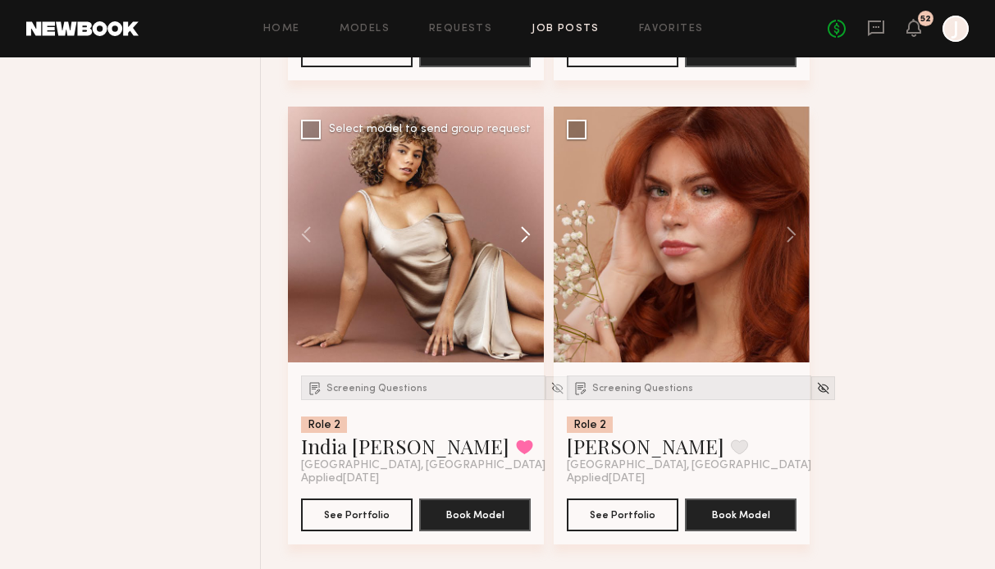
scroll to position [6661, 0]
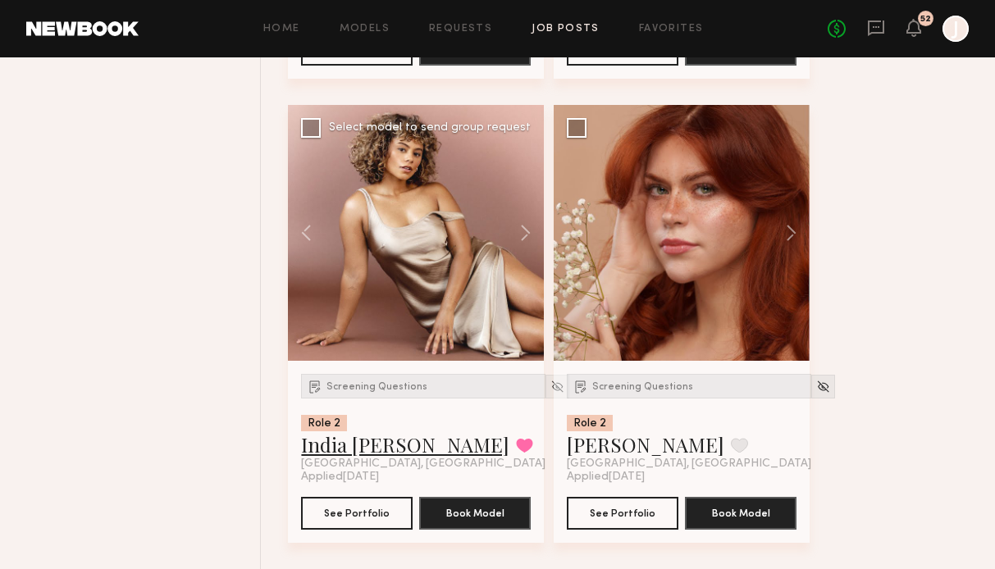
click at [377, 449] on link "India [PERSON_NAME]" at bounding box center [405, 444] width 208 height 26
click at [878, 22] on icon at bounding box center [876, 28] width 18 height 18
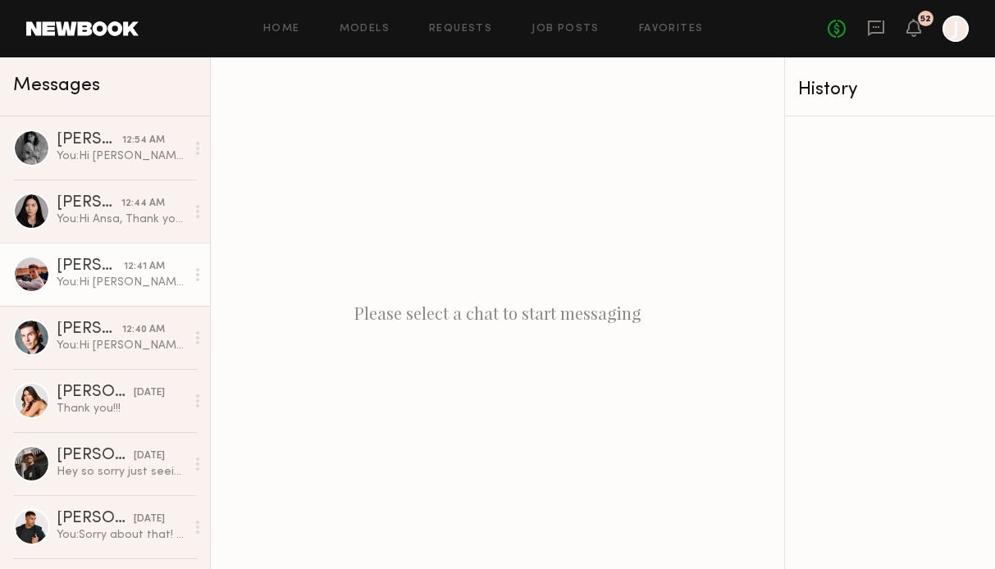
click at [115, 265] on div "[PERSON_NAME]" at bounding box center [90, 266] width 67 height 16
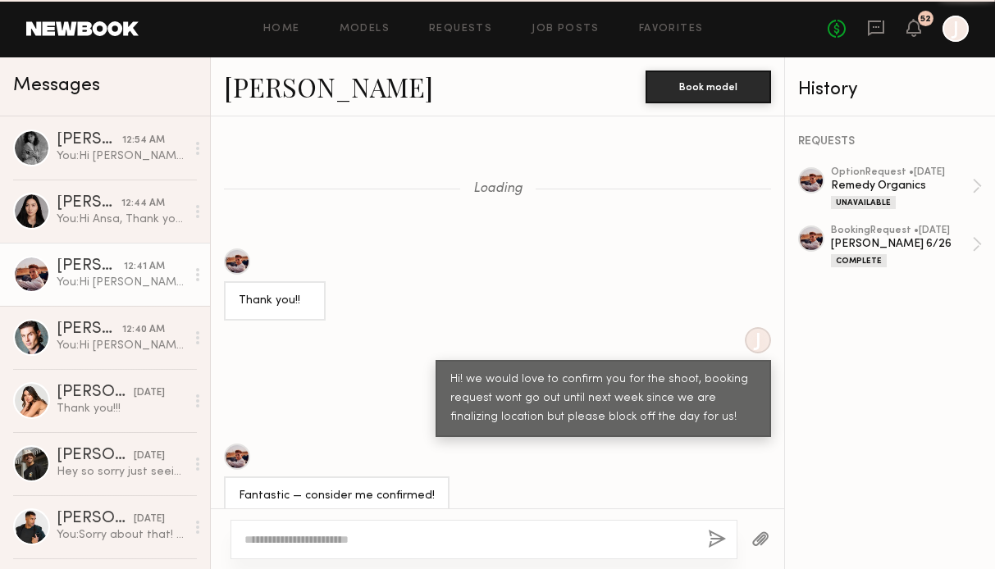
scroll to position [1806, 0]
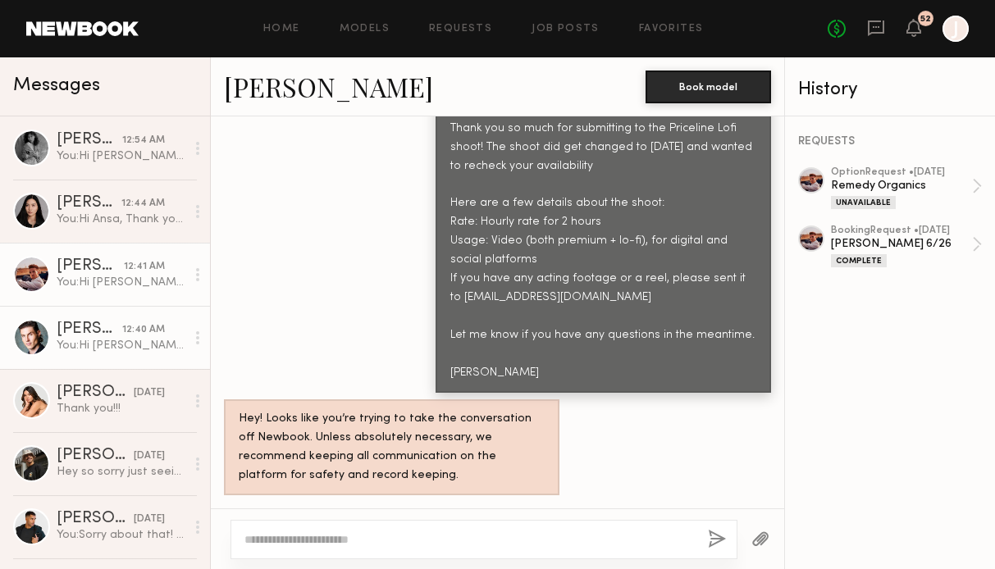
click at [134, 349] on div "You: Hi [PERSON_NAME], Thank you so much for submitting to the Priceline Lofi s…" at bounding box center [121, 346] width 129 height 16
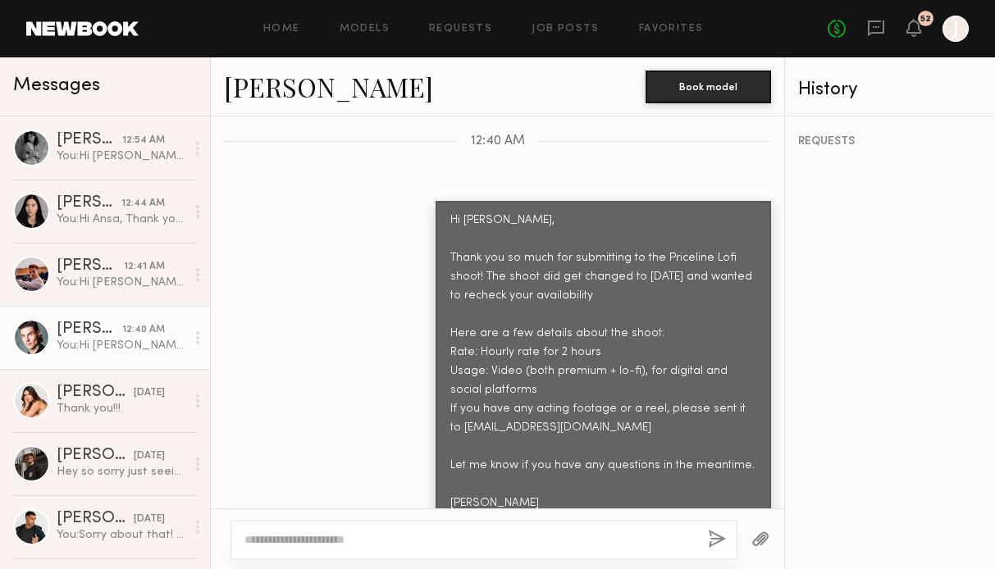
scroll to position [2433, 0]
click at [878, 21] on icon at bounding box center [876, 29] width 16 height 16
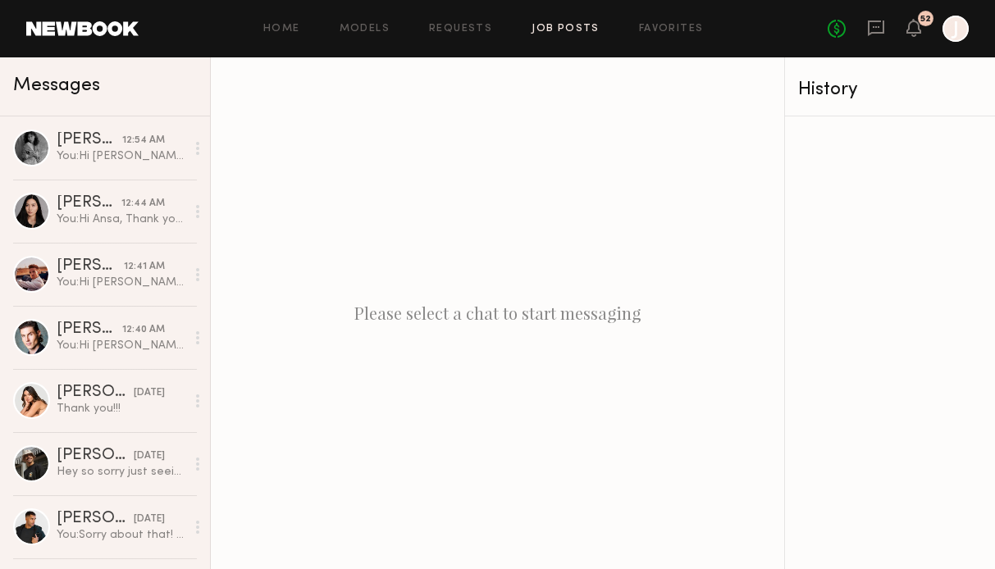
click at [566, 29] on link "Job Posts" at bounding box center [566, 29] width 68 height 11
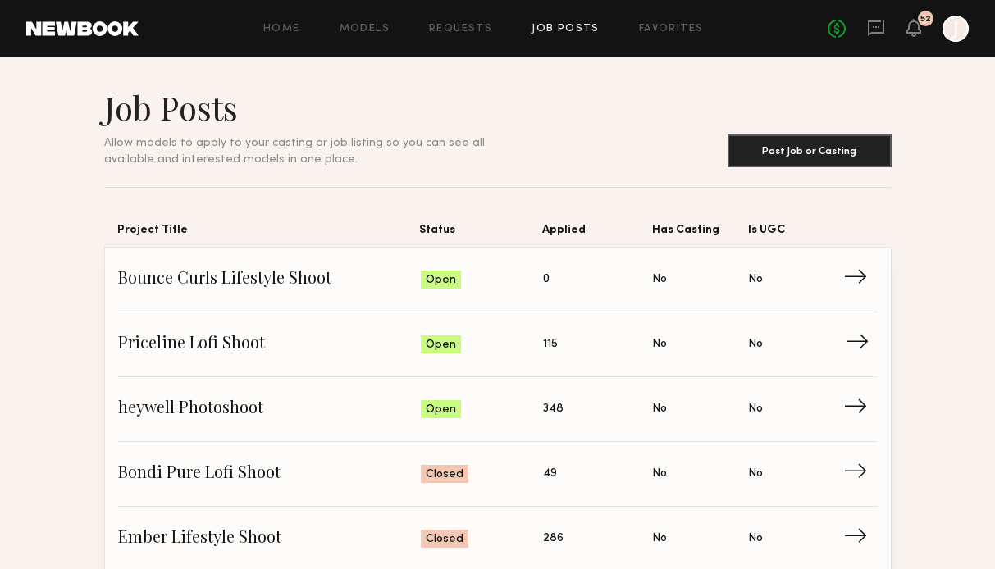
click at [846, 334] on span "→" at bounding box center [862, 344] width 34 height 25
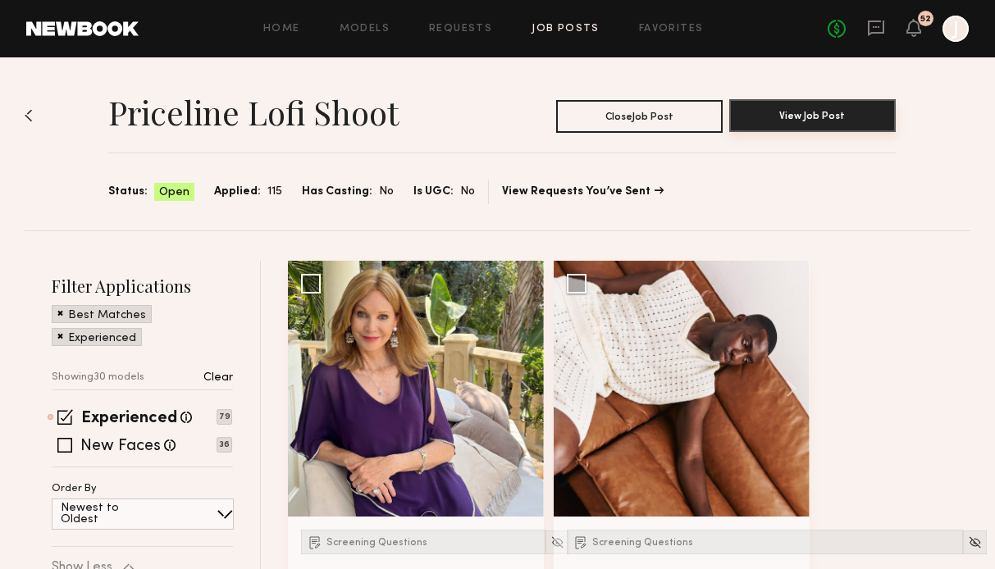
click at [818, 117] on button "View Job Post" at bounding box center [812, 115] width 167 height 33
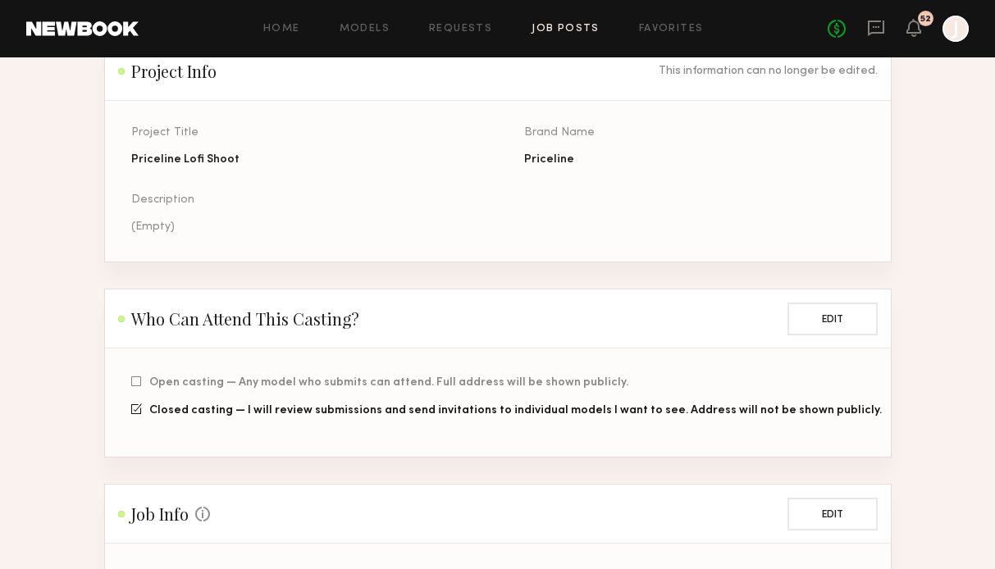
scroll to position [52, 0]
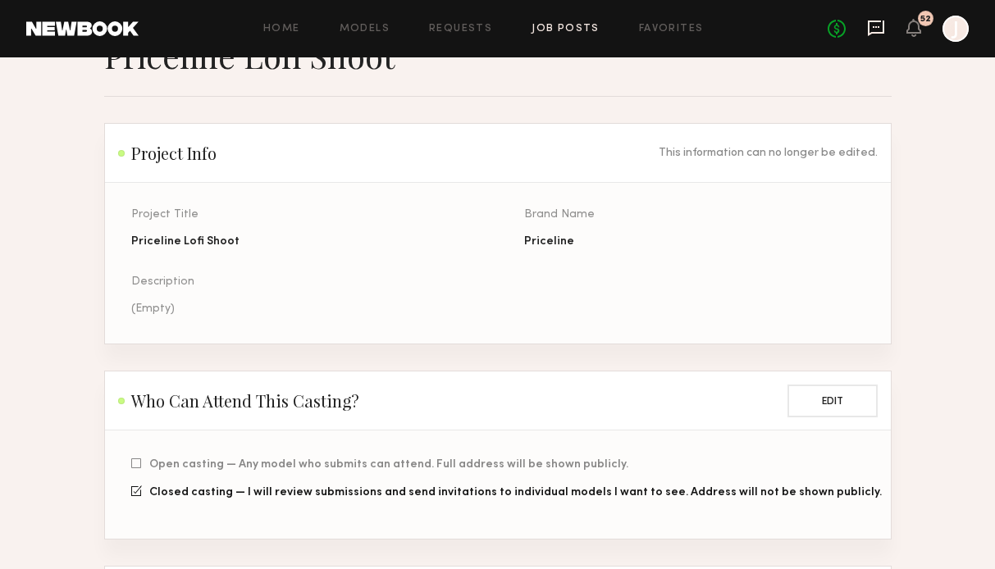
click at [878, 26] on icon at bounding box center [876, 27] width 7 height 2
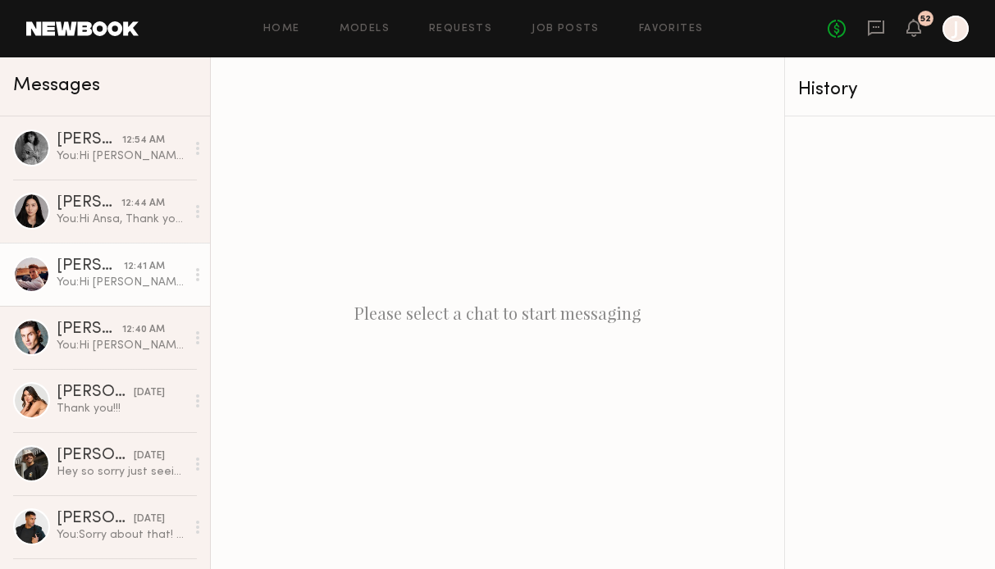
click at [112, 260] on div "[PERSON_NAME]" at bounding box center [90, 266] width 67 height 16
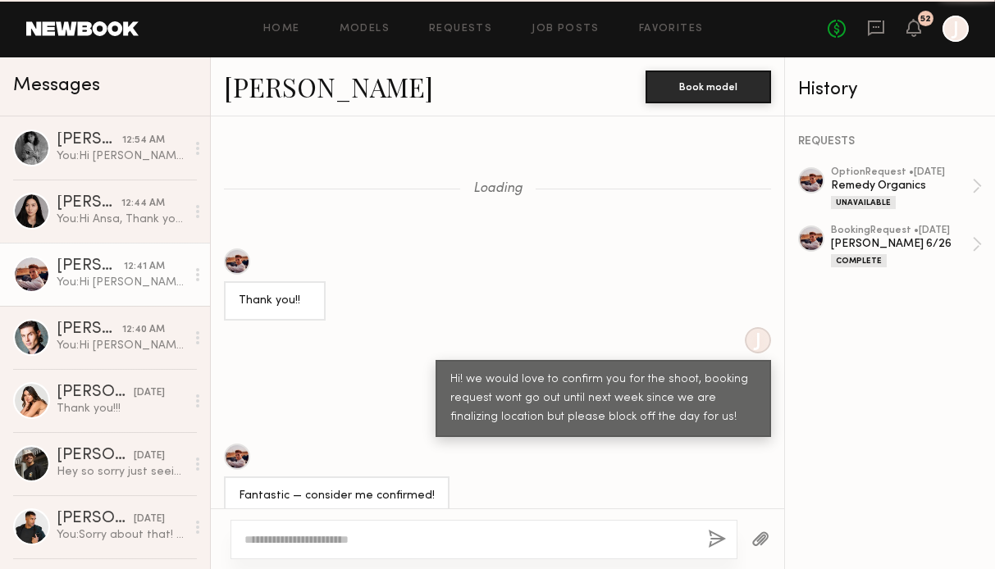
scroll to position [1806, 0]
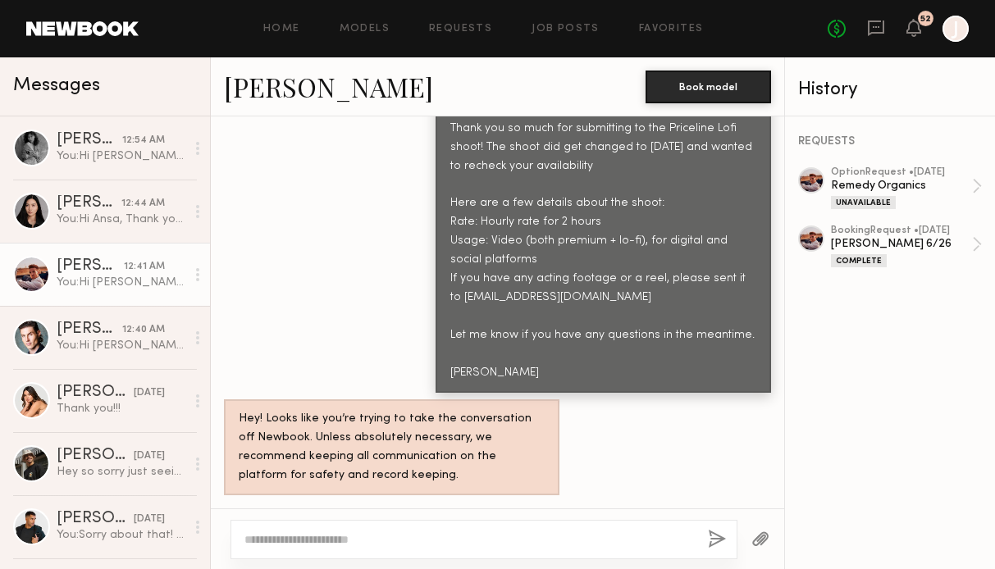
click at [282, 85] on link "[PERSON_NAME]" at bounding box center [328, 86] width 209 height 35
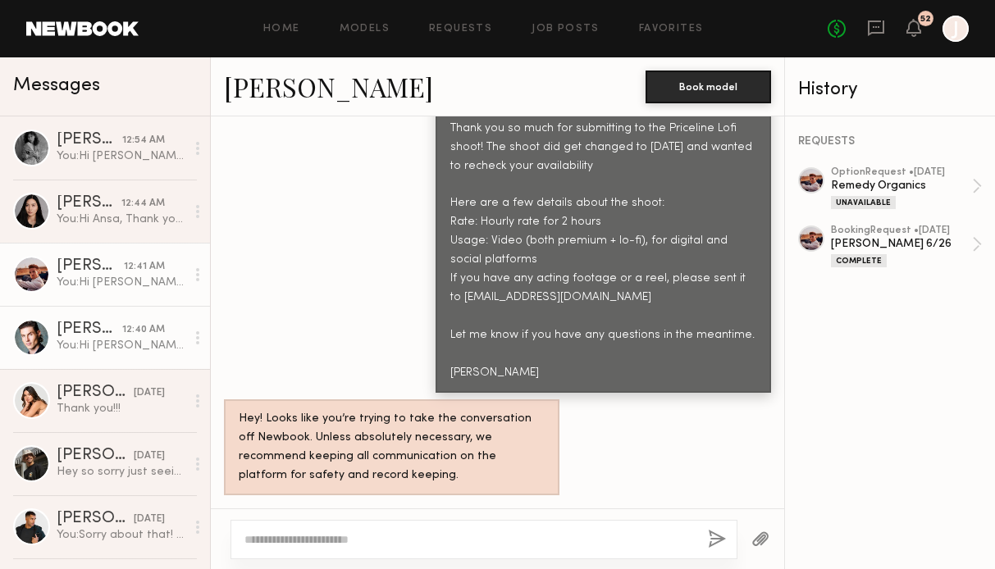
click at [140, 326] on div "12:40 AM" at bounding box center [143, 330] width 43 height 16
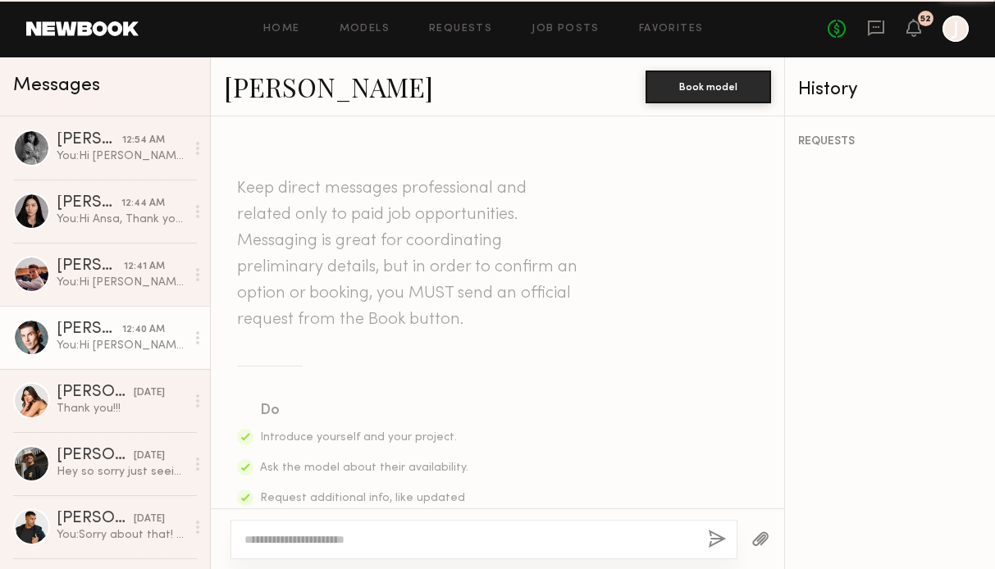
scroll to position [2551, 0]
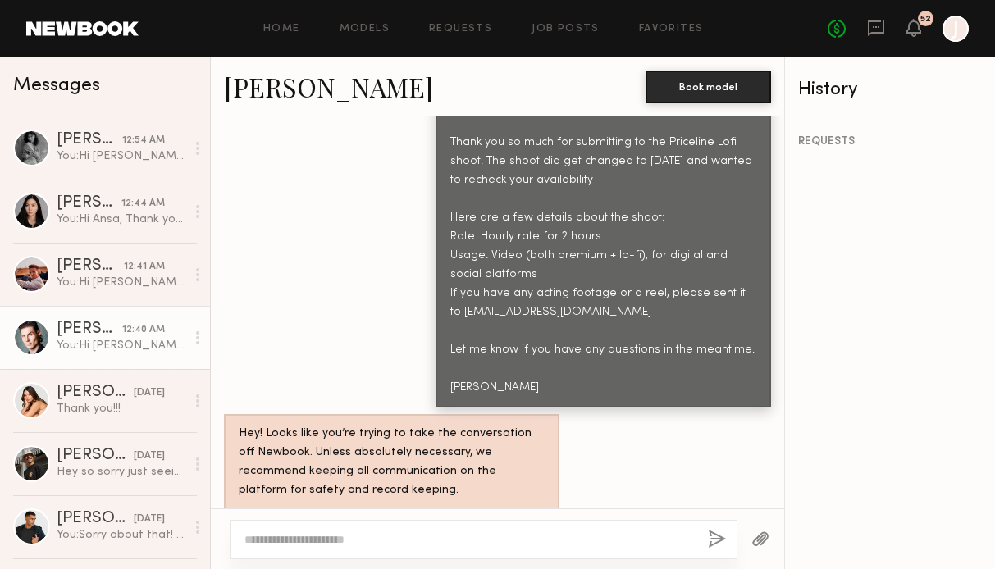
click at [257, 86] on link "[PERSON_NAME]" at bounding box center [328, 86] width 209 height 35
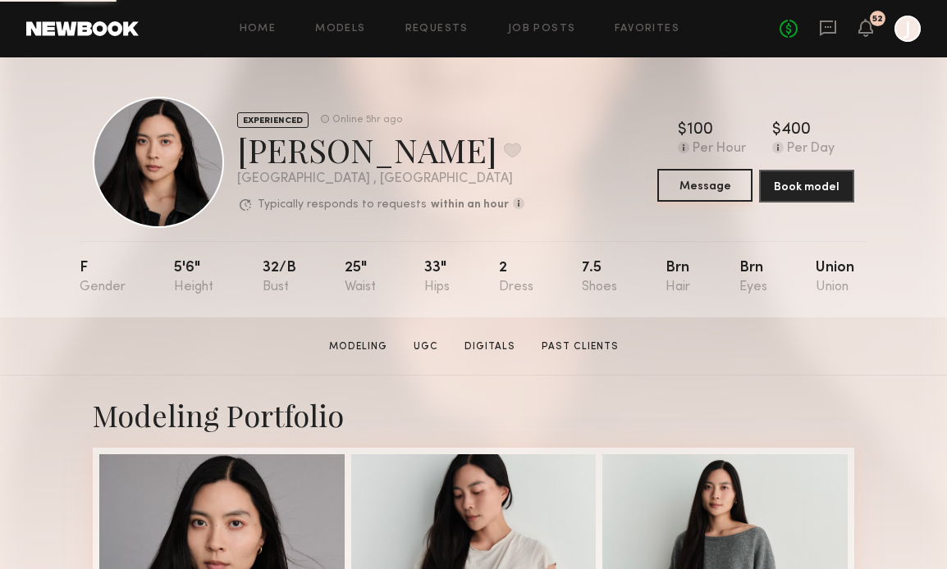
click at [693, 183] on button "Message" at bounding box center [704, 185] width 95 height 33
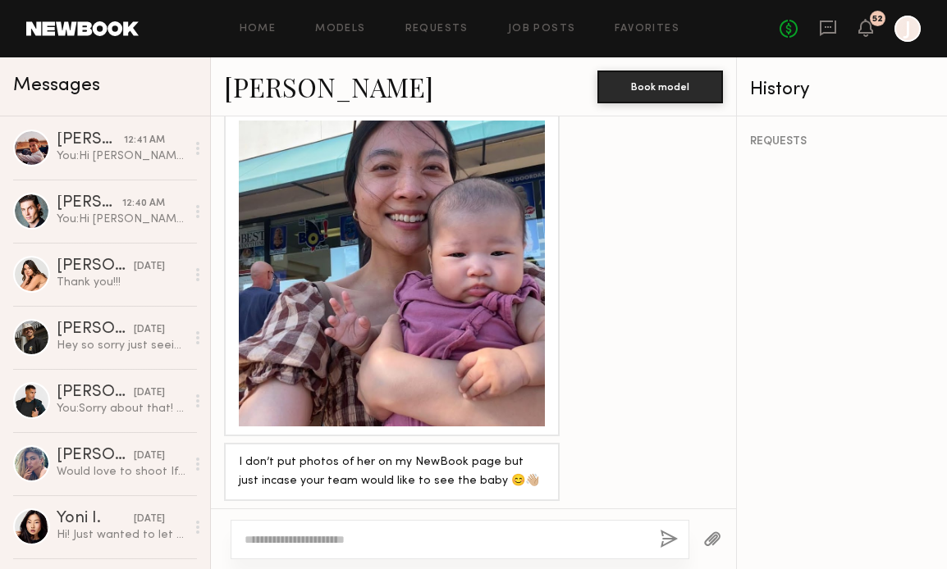
scroll to position [1826, 0]
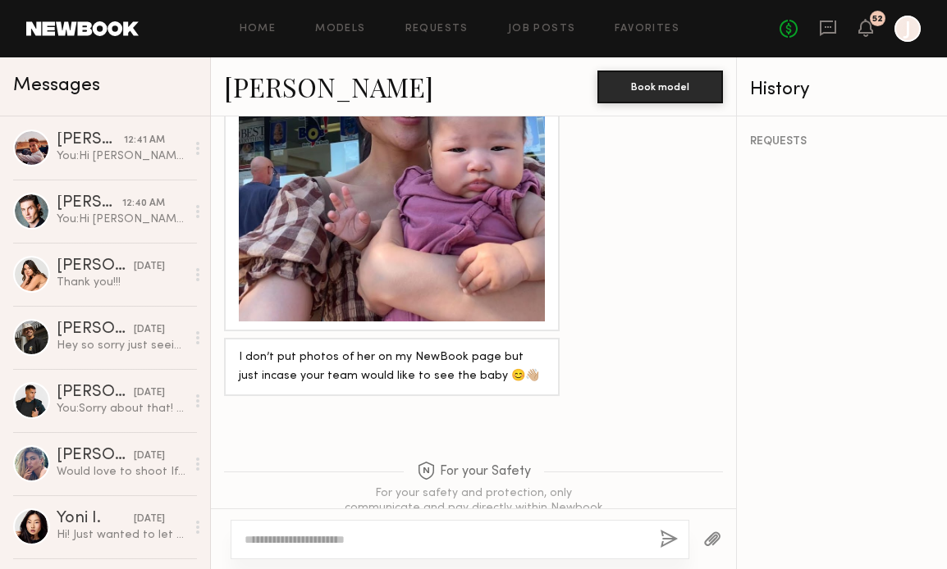
click at [351, 542] on textarea at bounding box center [445, 540] width 402 height 16
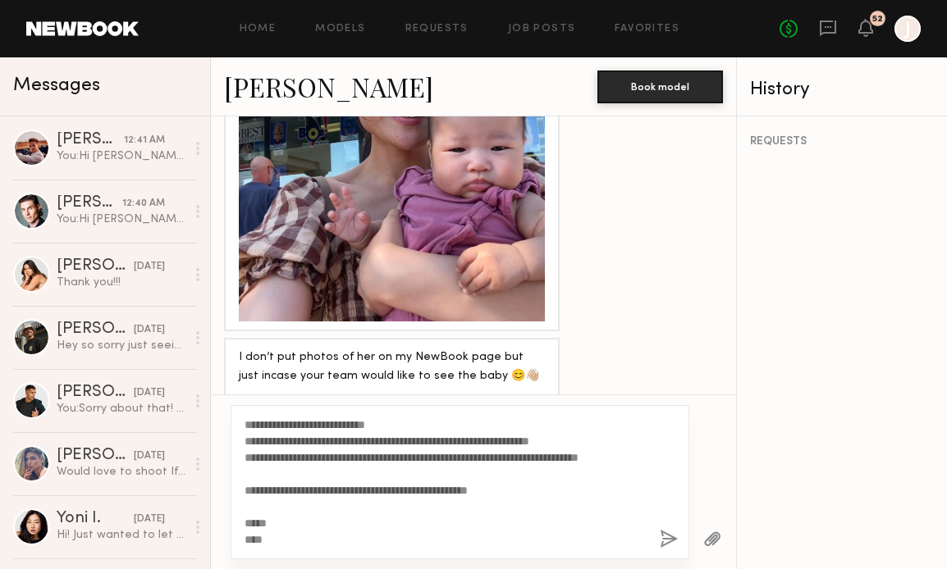
scroll to position [0, 0]
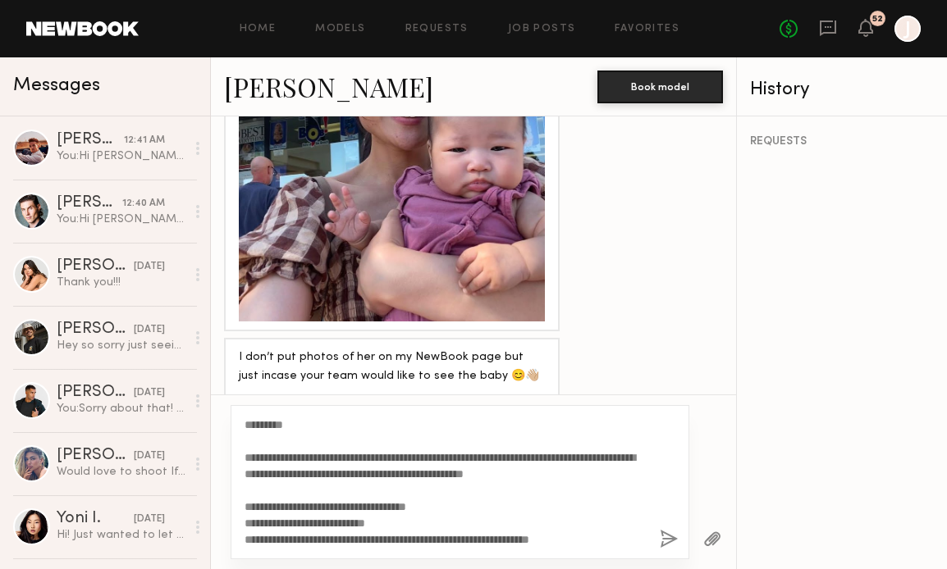
drag, startPoint x: 281, startPoint y: 425, endPoint x: 258, endPoint y: 425, distance: 23.0
click at [258, 425] on textarea "**********" at bounding box center [445, 482] width 402 height 131
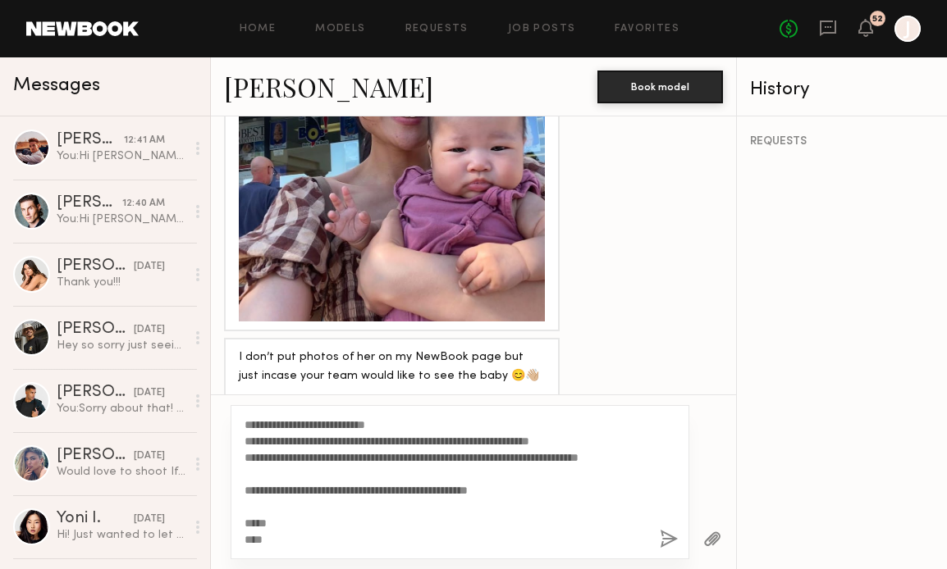
scroll to position [115, 0]
type textarea "**********"
click at [663, 539] on button "button" at bounding box center [668, 540] width 18 height 21
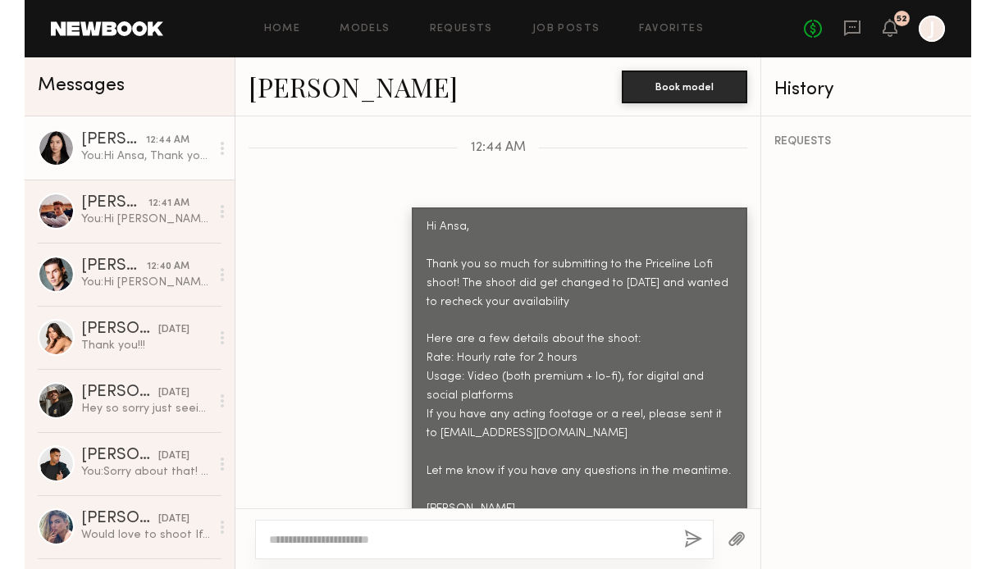
scroll to position [2525, 0]
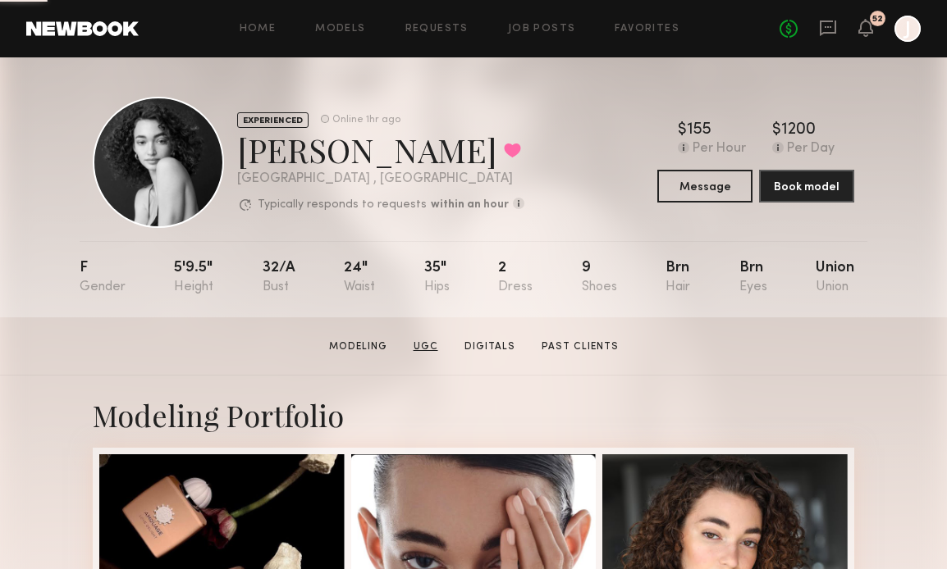
click at [424, 340] on link "UGC" at bounding box center [426, 347] width 38 height 15
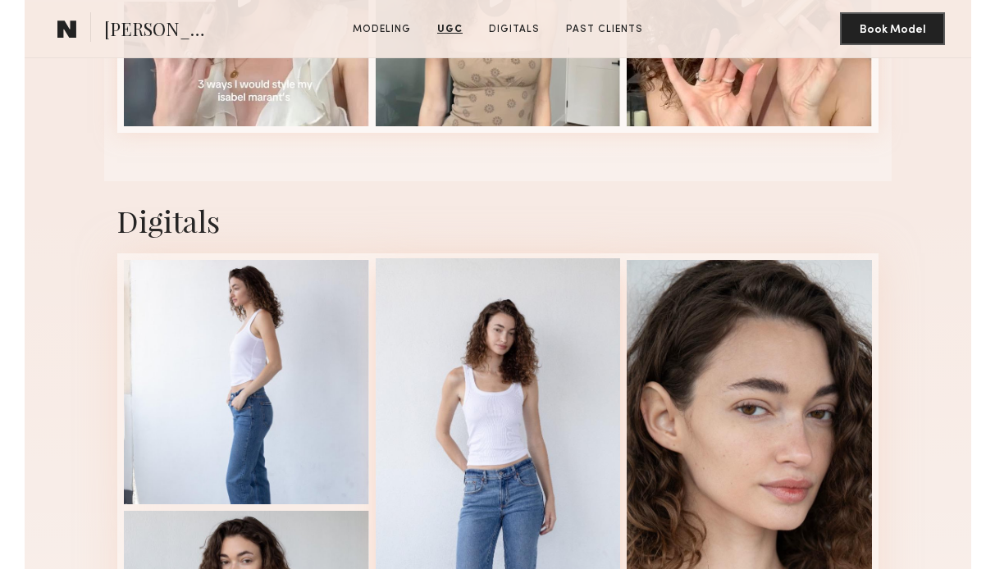
scroll to position [1525, 0]
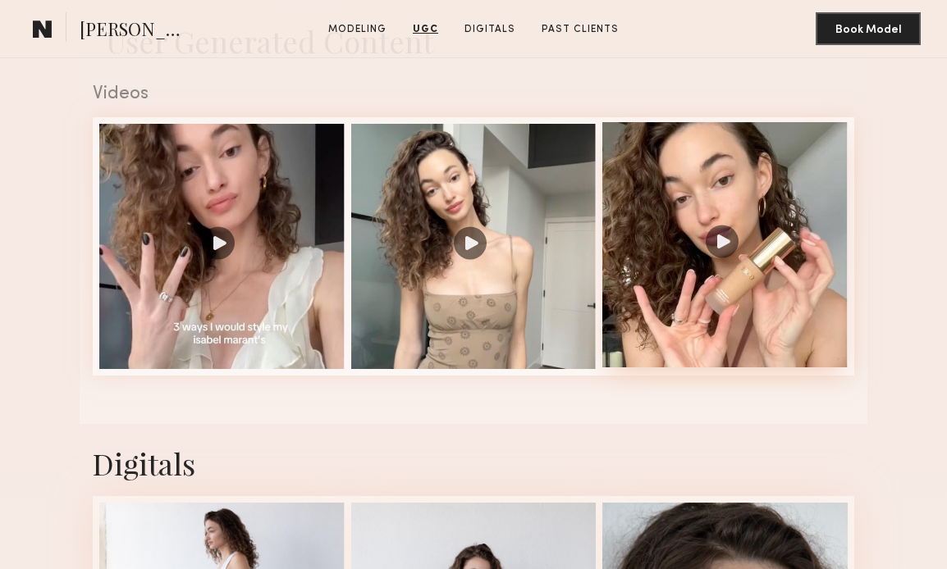
click at [652, 278] on div at bounding box center [724, 244] width 245 height 245
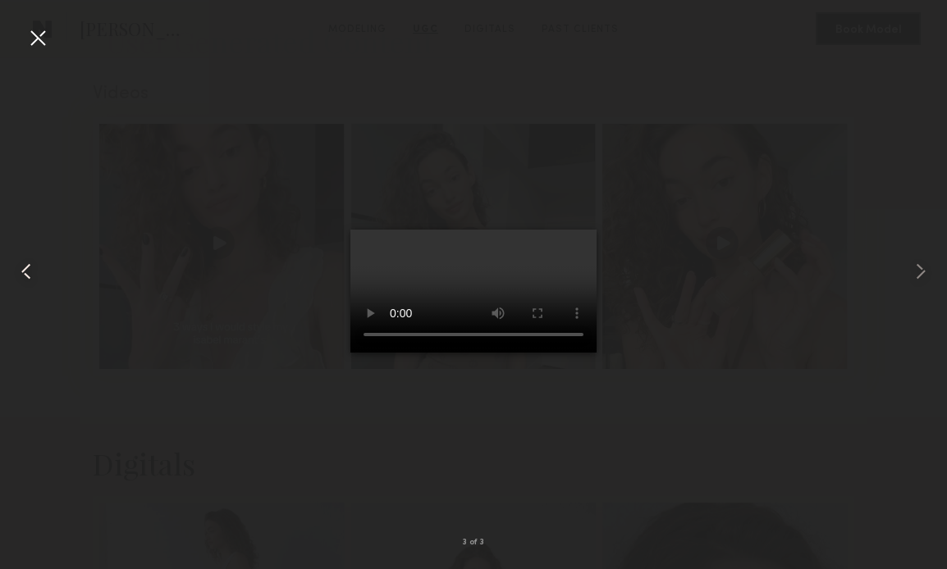
click at [28, 278] on common-icon at bounding box center [26, 271] width 26 height 26
click at [28, 274] on common-icon at bounding box center [26, 271] width 26 height 26
click at [39, 30] on div at bounding box center [38, 38] width 26 height 26
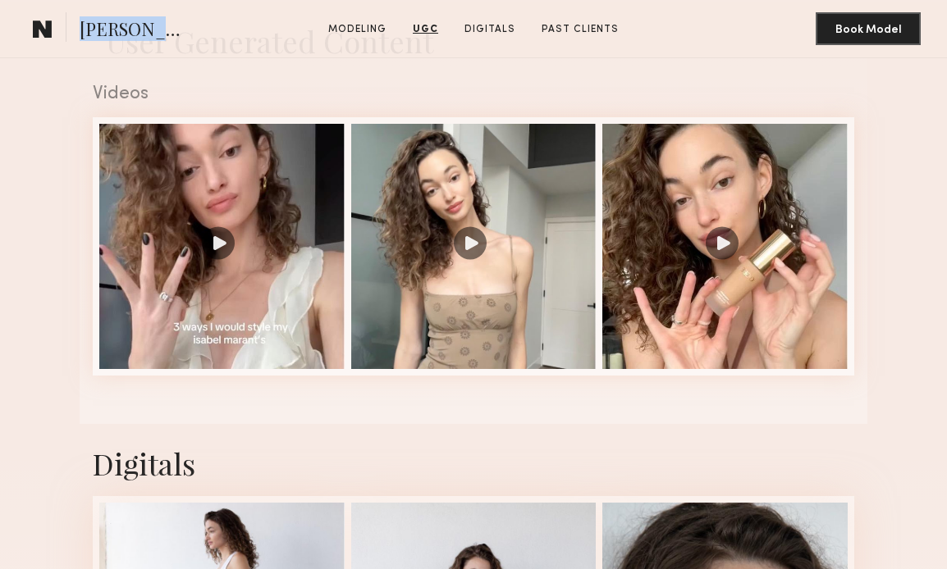
drag, startPoint x: 76, startPoint y: 29, endPoint x: 149, endPoint y: 36, distance: 73.4
click at [149, 36] on section "Paige F." at bounding box center [109, 28] width 167 height 33
copy span "Paige F."
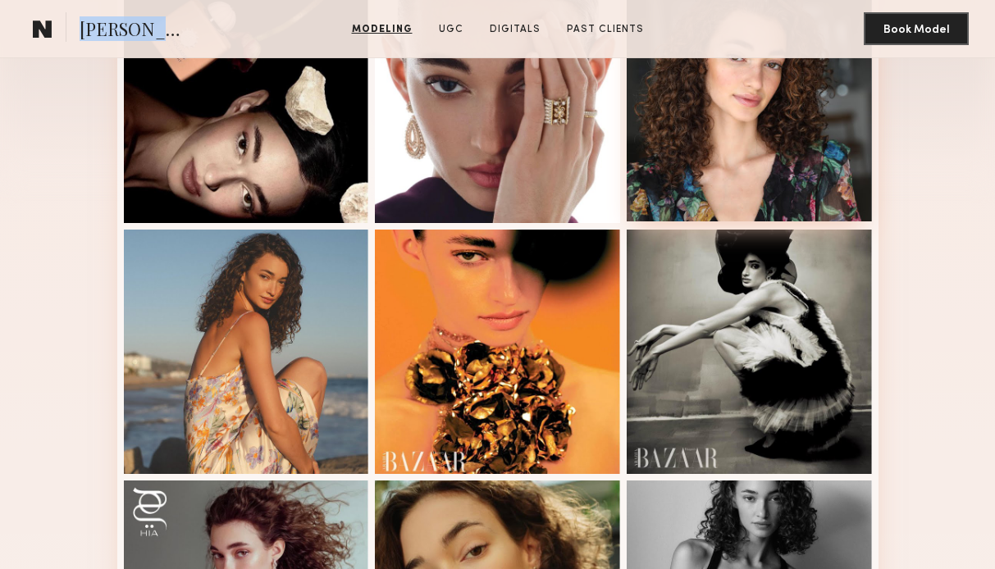
scroll to position [0, 0]
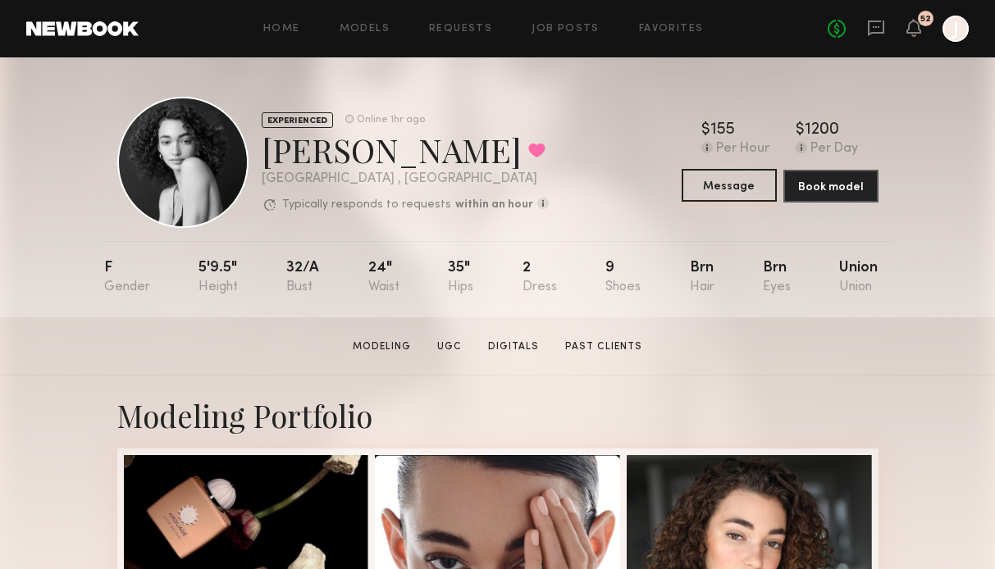
click at [745, 188] on button "Message" at bounding box center [729, 185] width 95 height 33
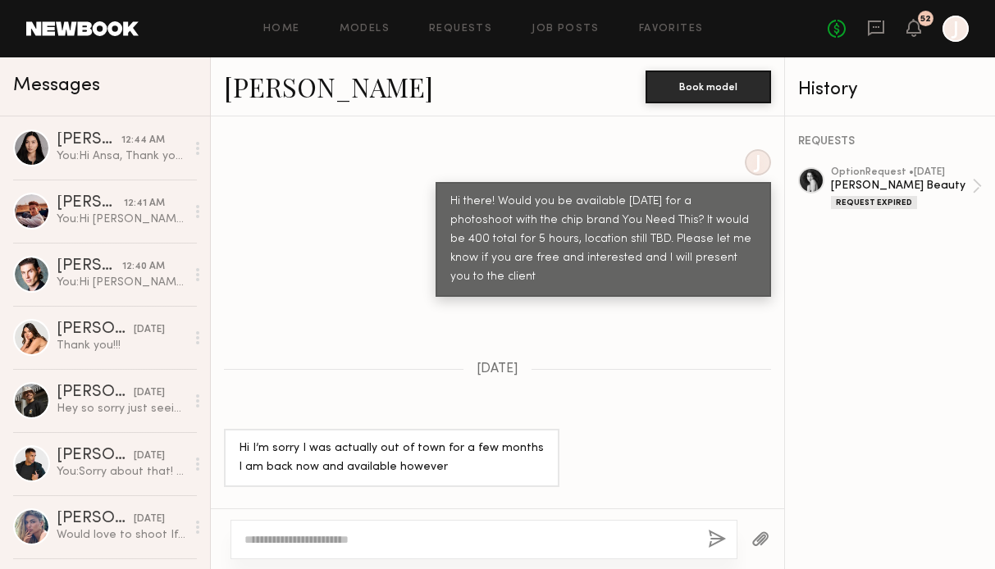
scroll to position [769, 0]
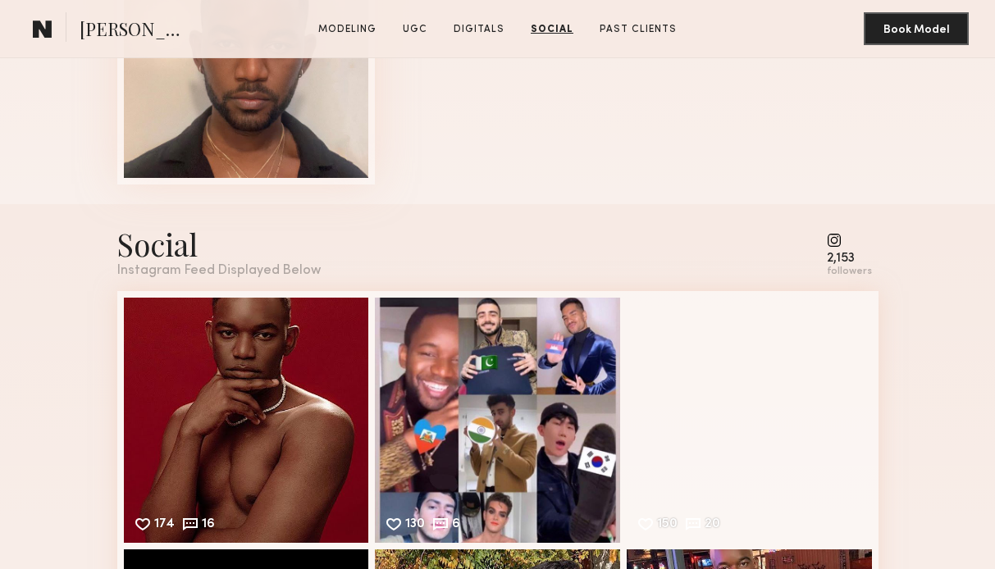
scroll to position [2050, 0]
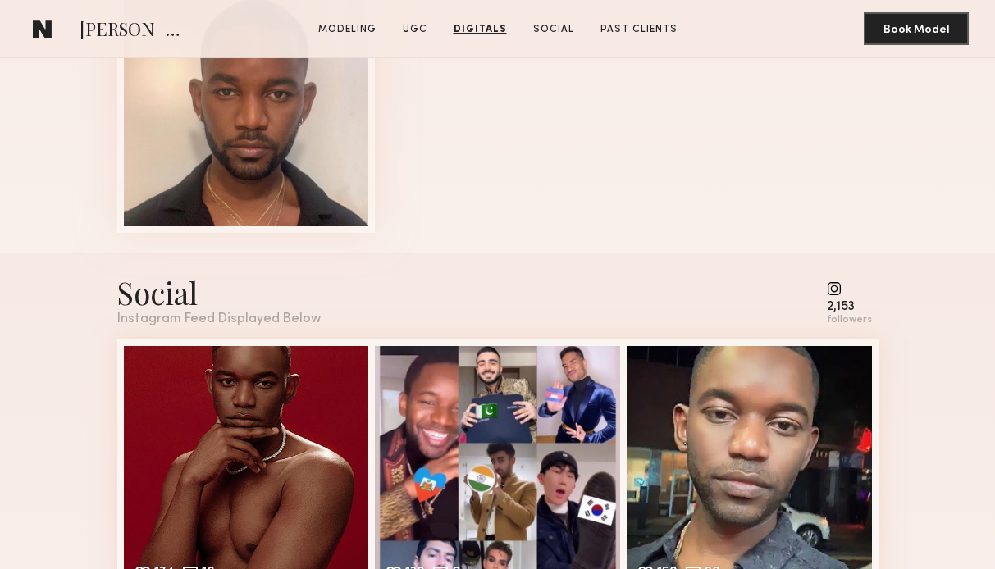
click at [839, 299] on div "2,153 followers" at bounding box center [849, 303] width 45 height 45
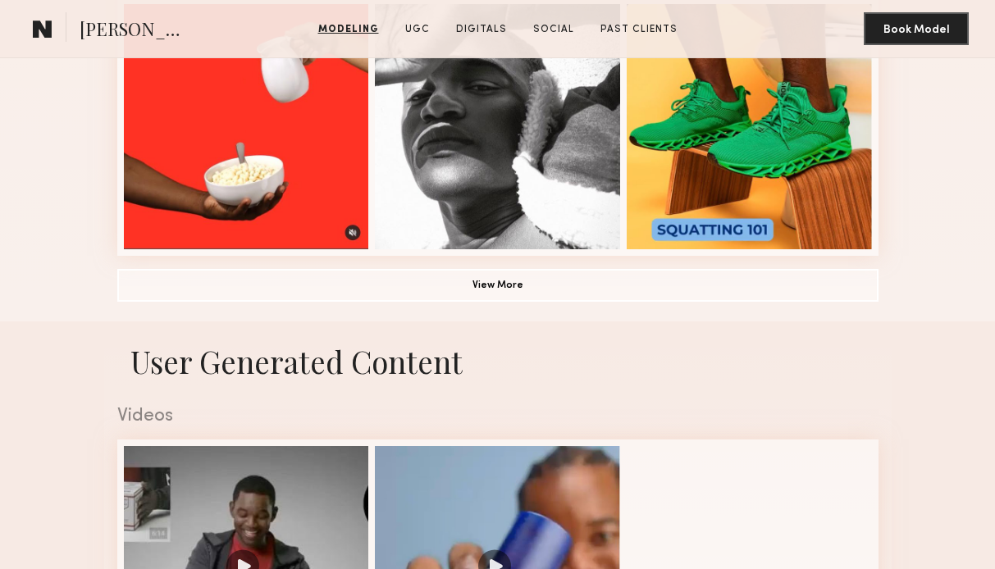
scroll to position [1118, 0]
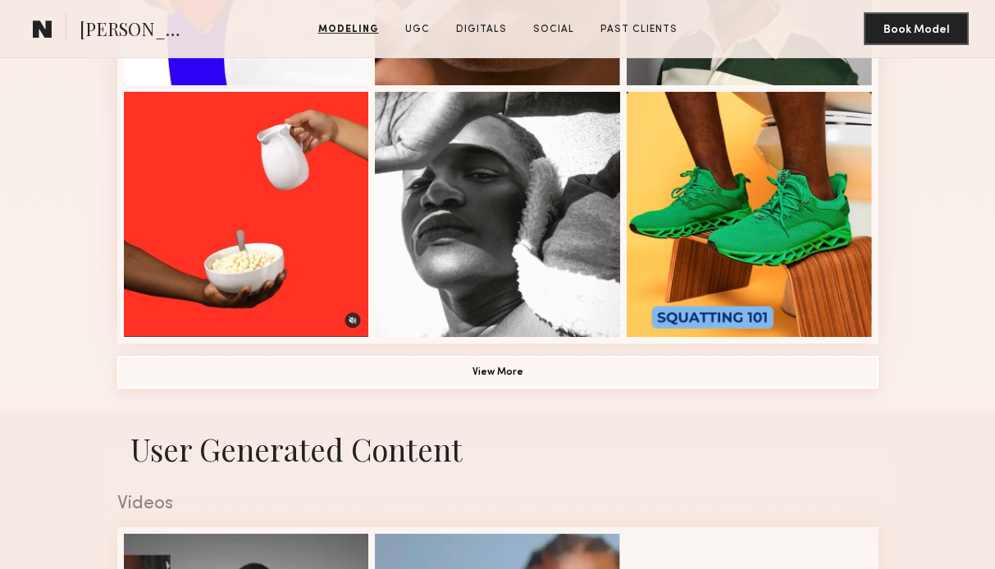
click at [719, 377] on button "View More" at bounding box center [497, 372] width 761 height 33
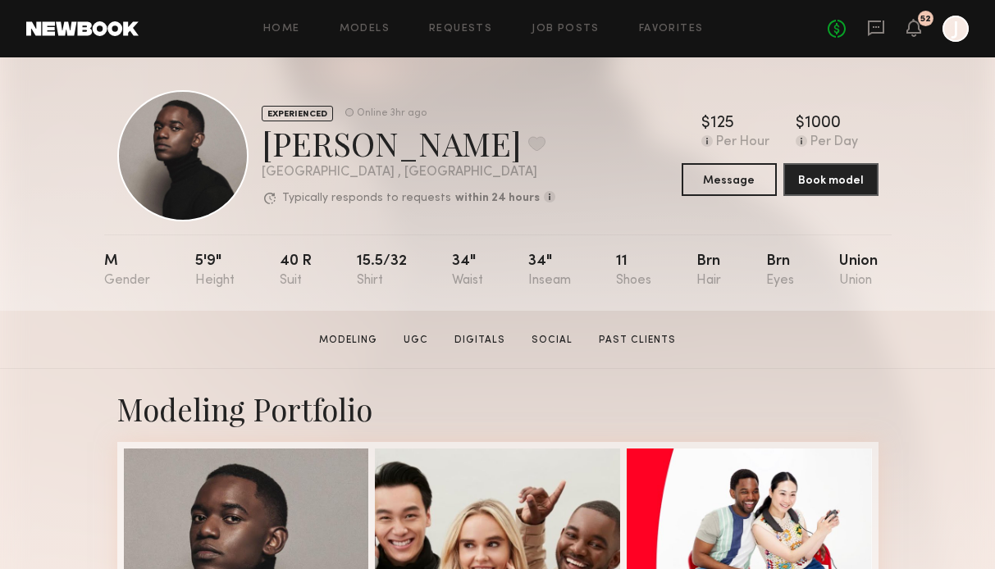
scroll to position [0, 0]
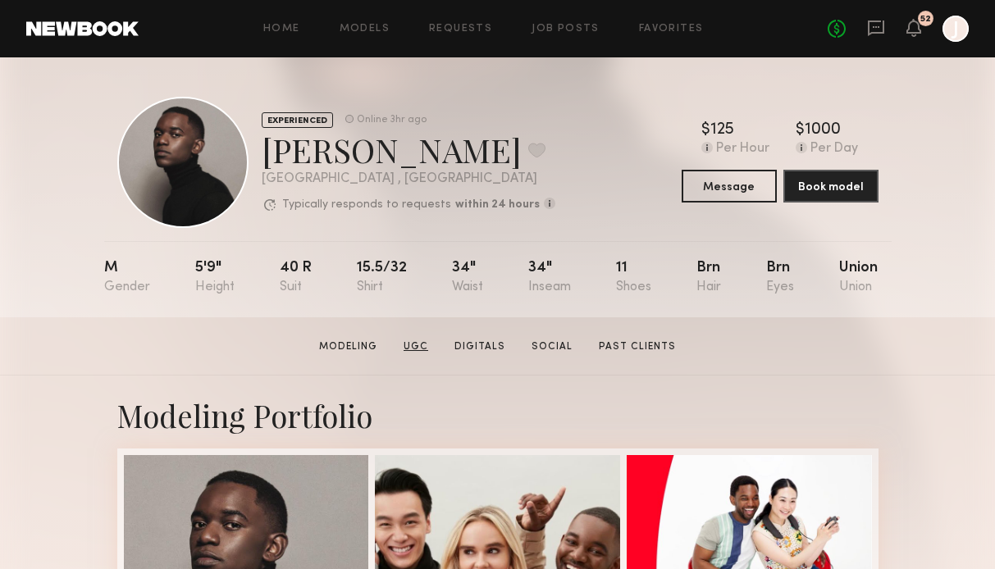
click at [425, 343] on link "UGC" at bounding box center [416, 347] width 38 height 15
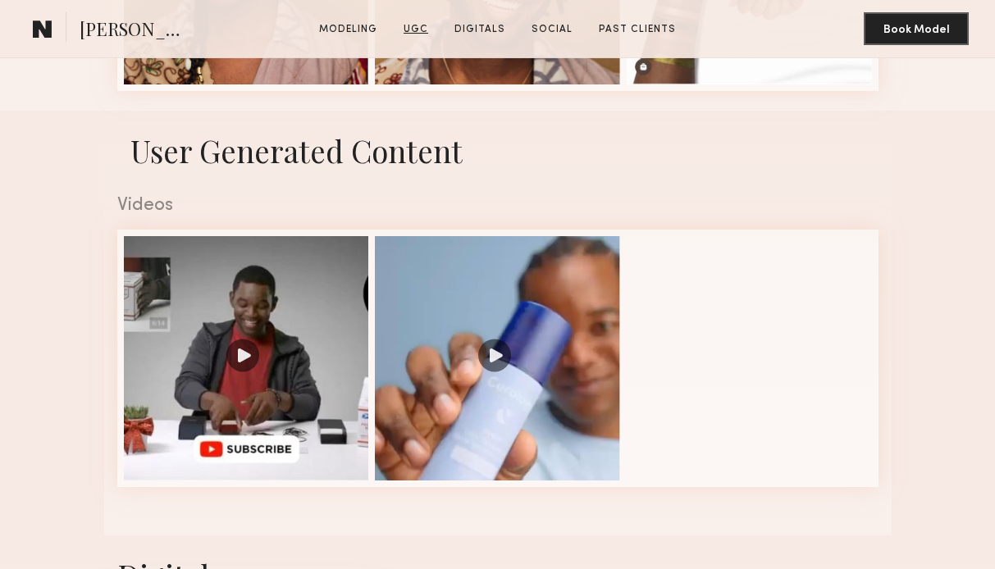
scroll to position [2388, 0]
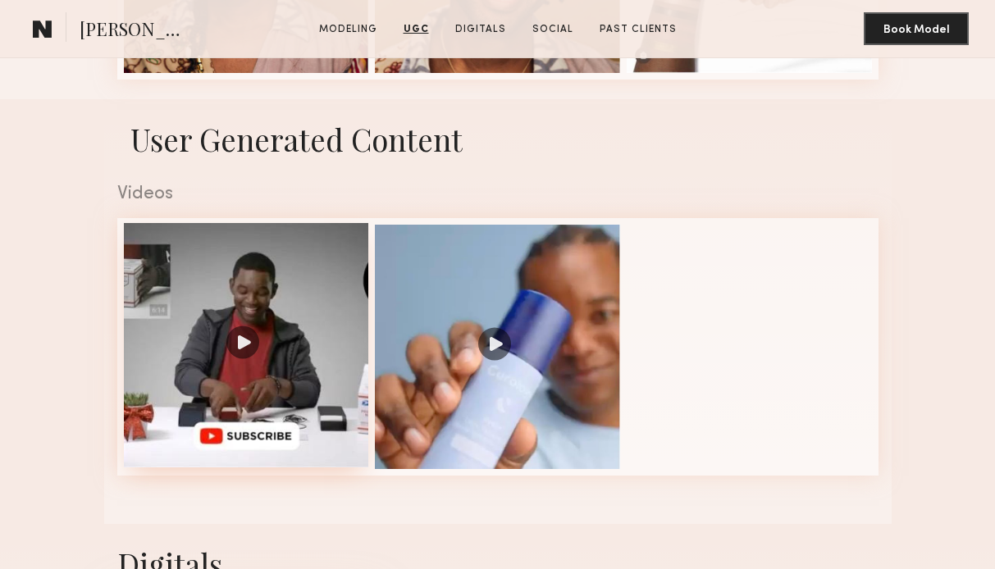
click at [282, 319] on div at bounding box center [246, 345] width 245 height 245
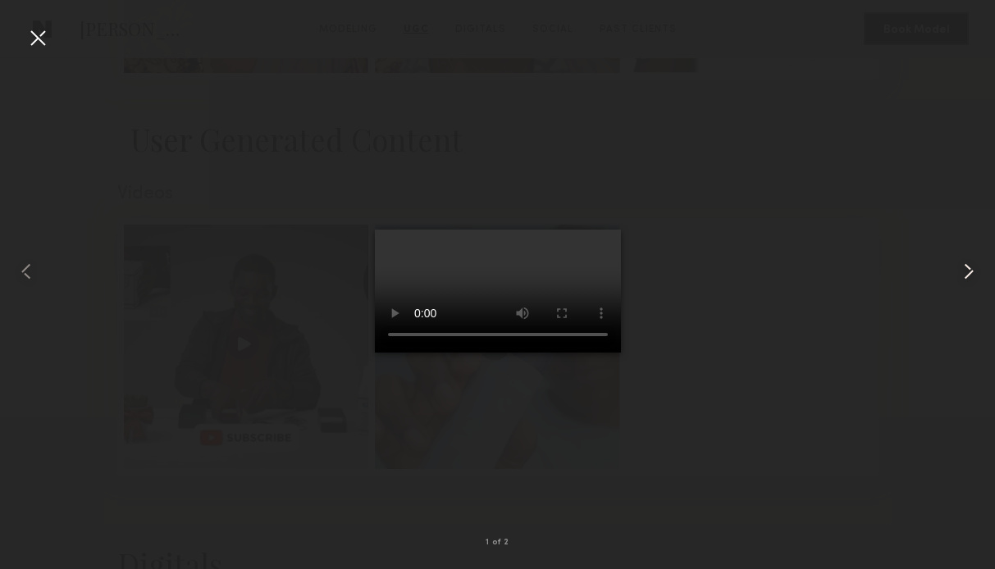
click at [965, 272] on common-icon at bounding box center [969, 271] width 26 height 26
click at [35, 32] on div at bounding box center [38, 38] width 26 height 26
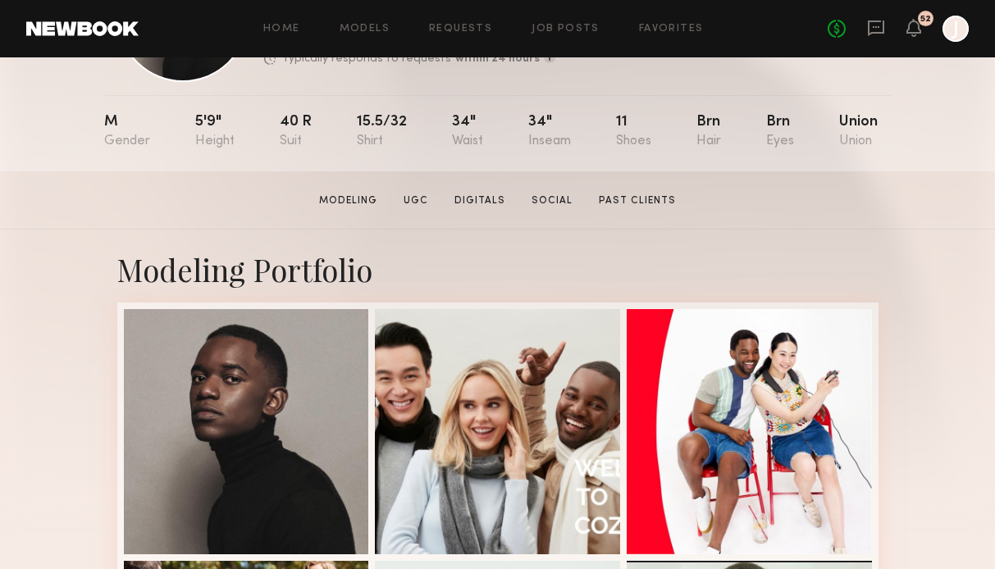
scroll to position [0, 0]
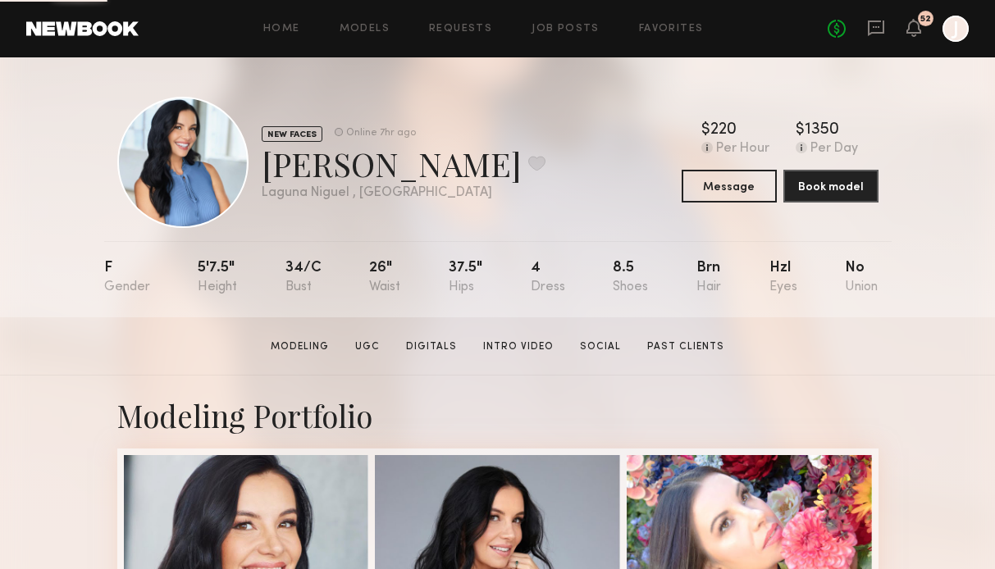
click at [372, 343] on link "UGC" at bounding box center [368, 347] width 38 height 15
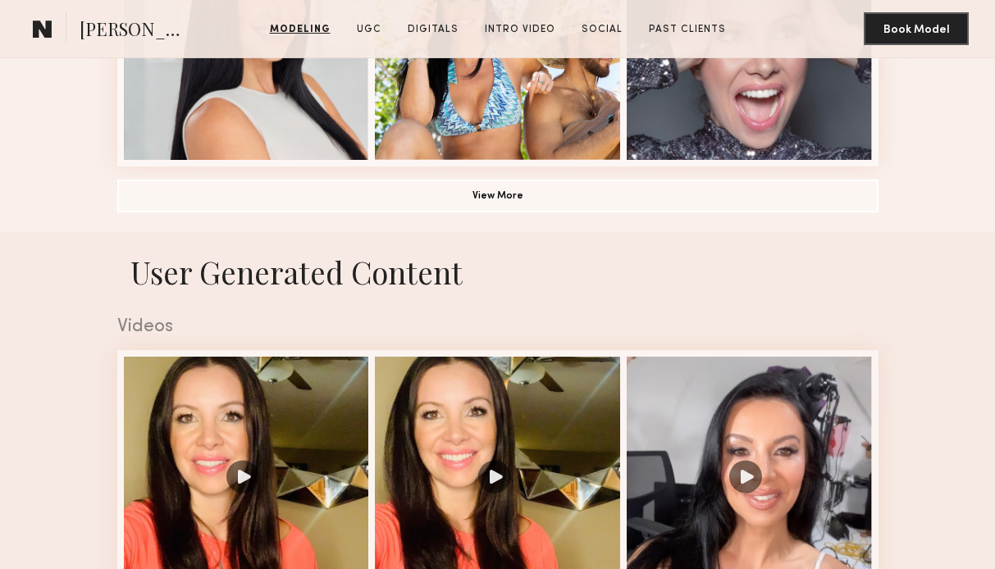
scroll to position [1427, 0]
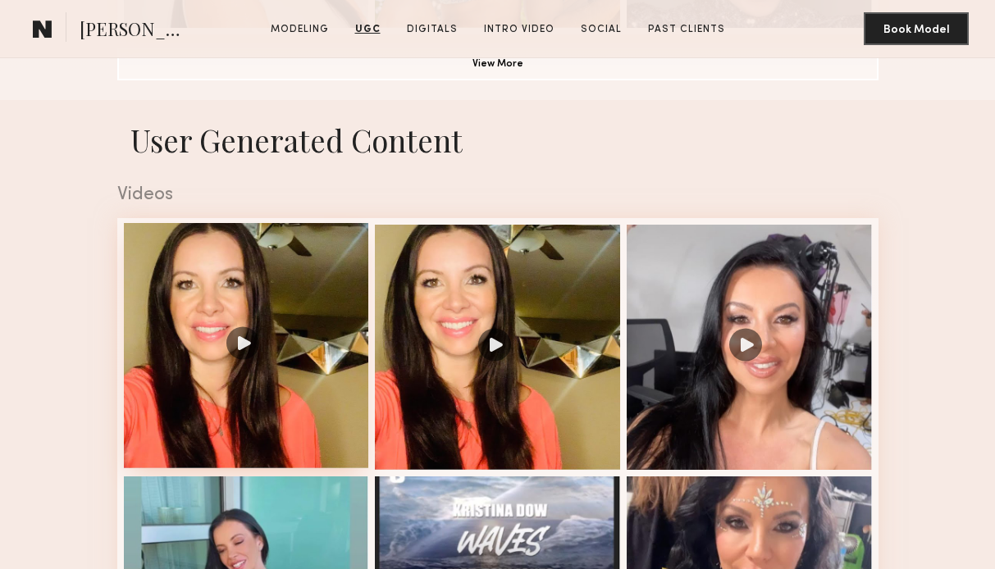
click at [286, 380] on div at bounding box center [246, 345] width 245 height 245
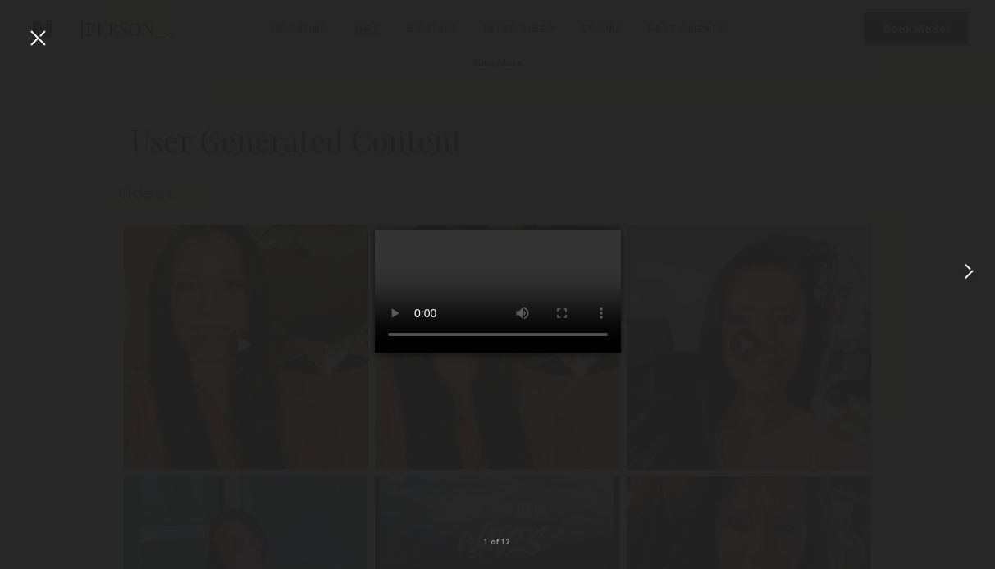
click at [965, 275] on common-icon at bounding box center [969, 271] width 26 height 26
click at [965, 273] on common-icon at bounding box center [969, 271] width 26 height 26
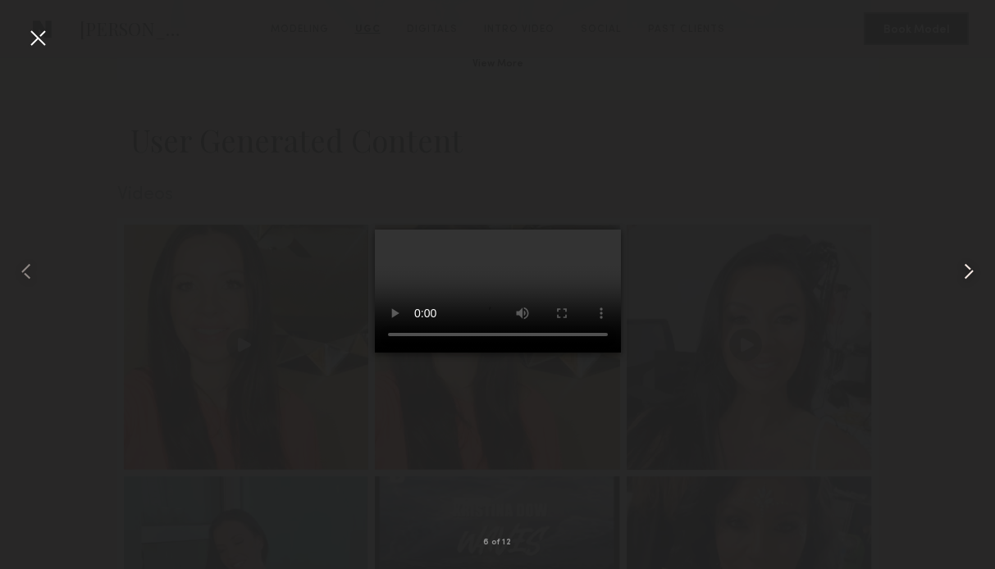
click at [965, 273] on common-icon at bounding box center [969, 271] width 26 height 26
click at [964, 273] on common-icon at bounding box center [969, 271] width 26 height 26
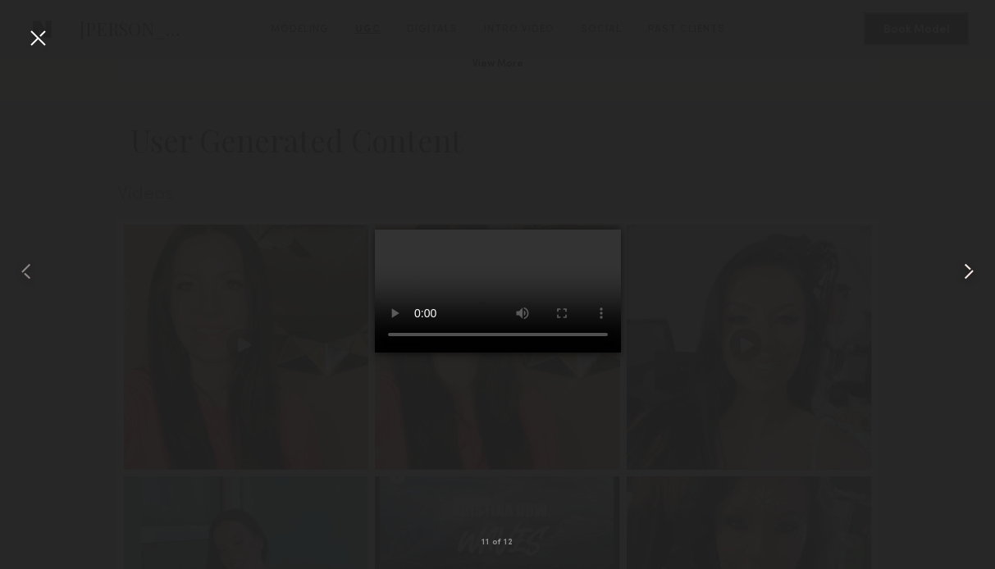
click at [964, 273] on common-icon at bounding box center [969, 271] width 26 height 26
click at [36, 34] on div at bounding box center [38, 38] width 26 height 26
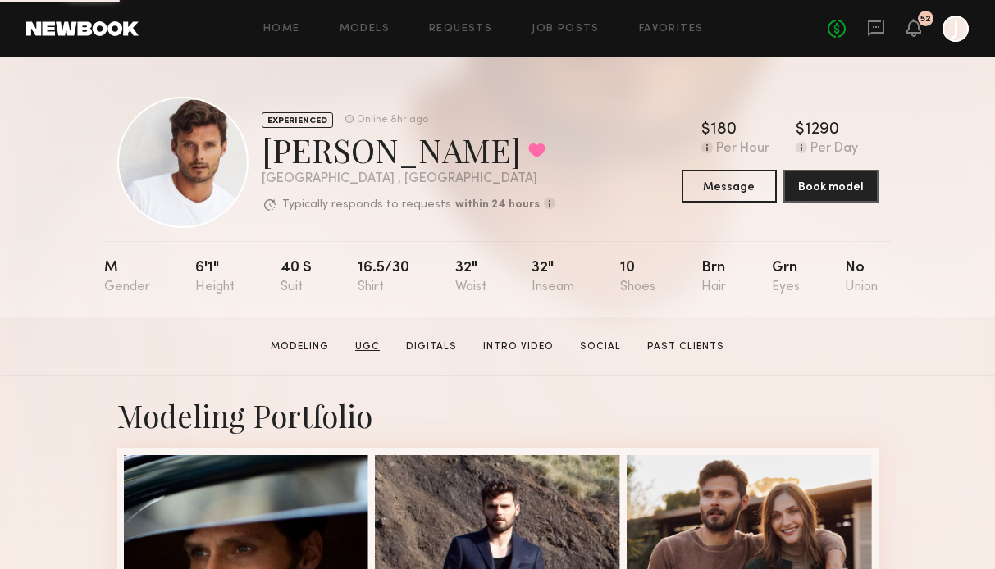
click at [378, 341] on link "UGC" at bounding box center [368, 347] width 38 height 15
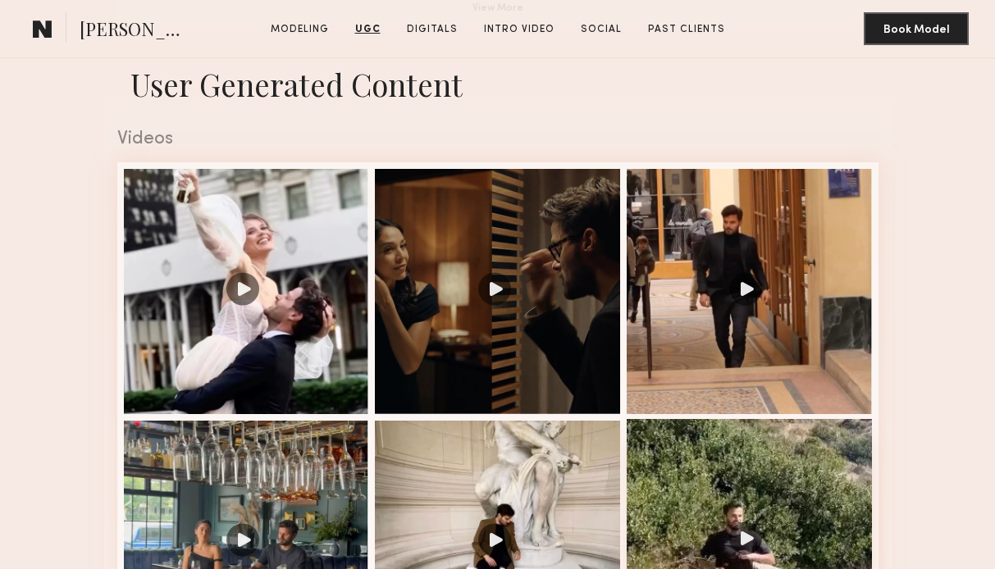
scroll to position [1476, 0]
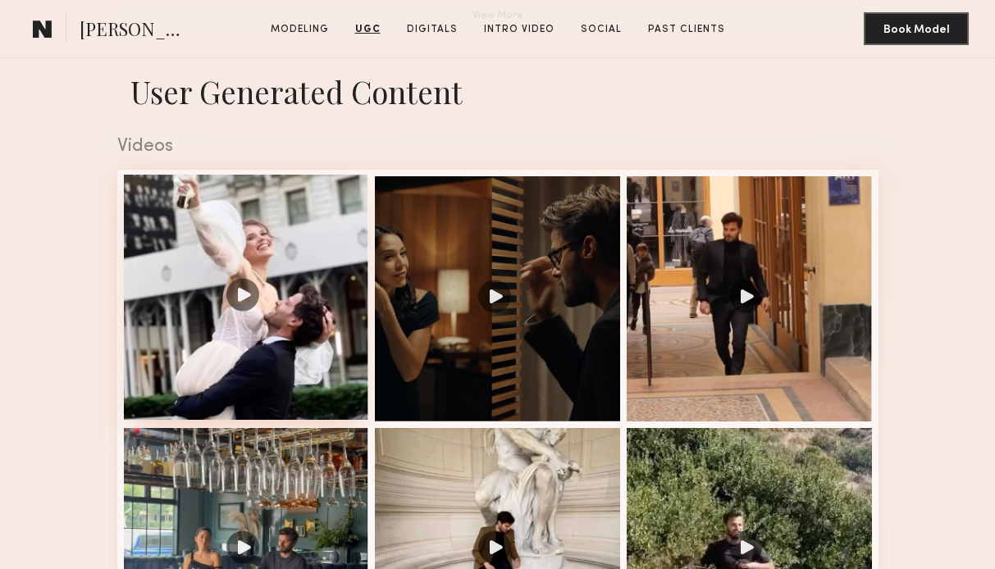
click at [315, 285] on div at bounding box center [246, 297] width 245 height 245
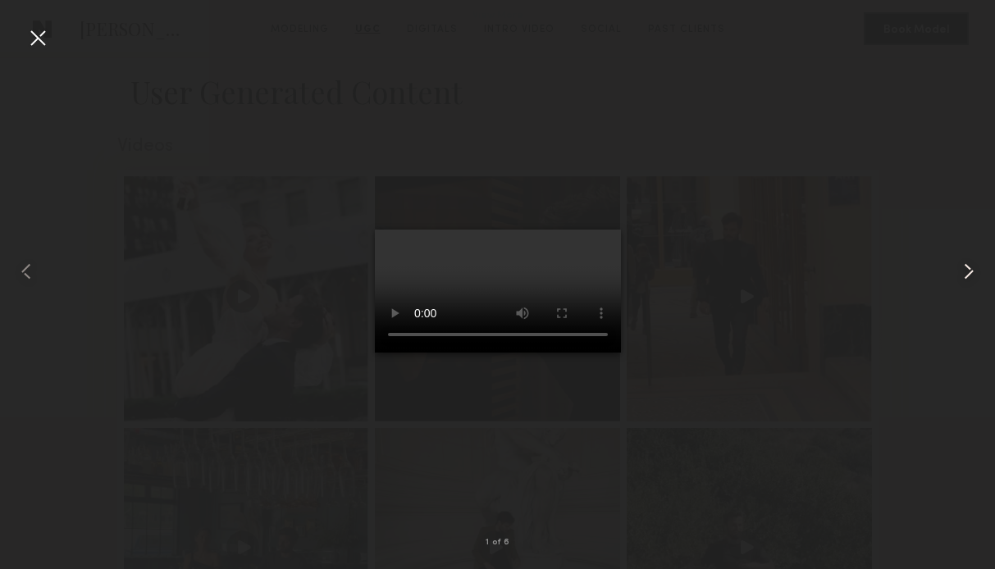
click at [962, 271] on common-icon at bounding box center [969, 271] width 26 height 26
click at [969, 271] on common-icon at bounding box center [969, 271] width 26 height 26
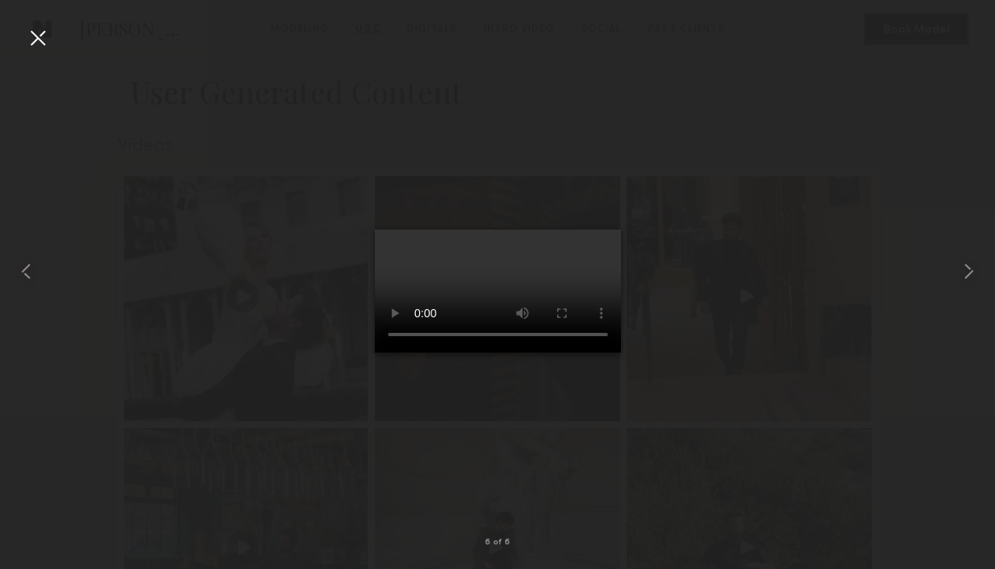
click at [30, 41] on div at bounding box center [38, 38] width 26 height 26
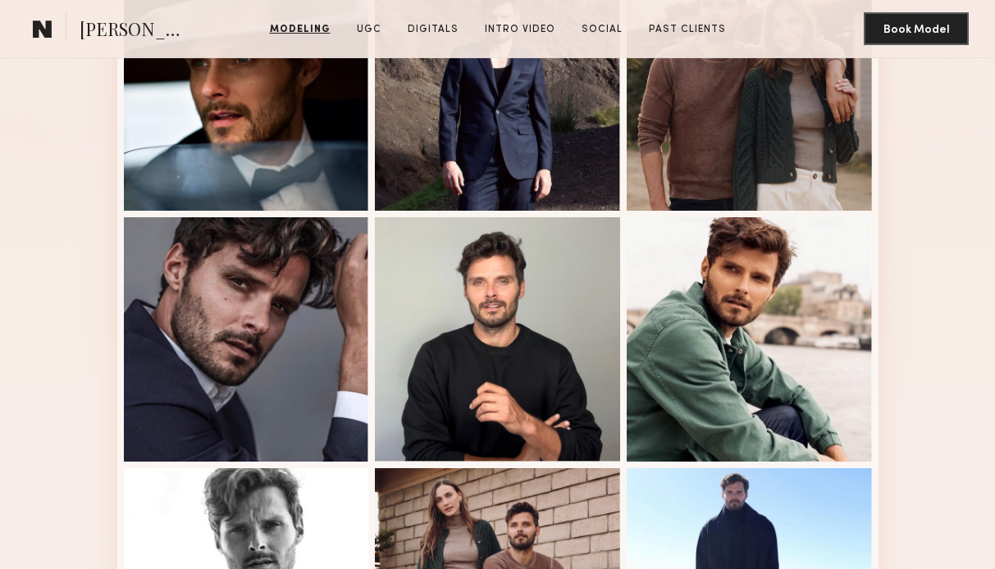
scroll to position [0, 0]
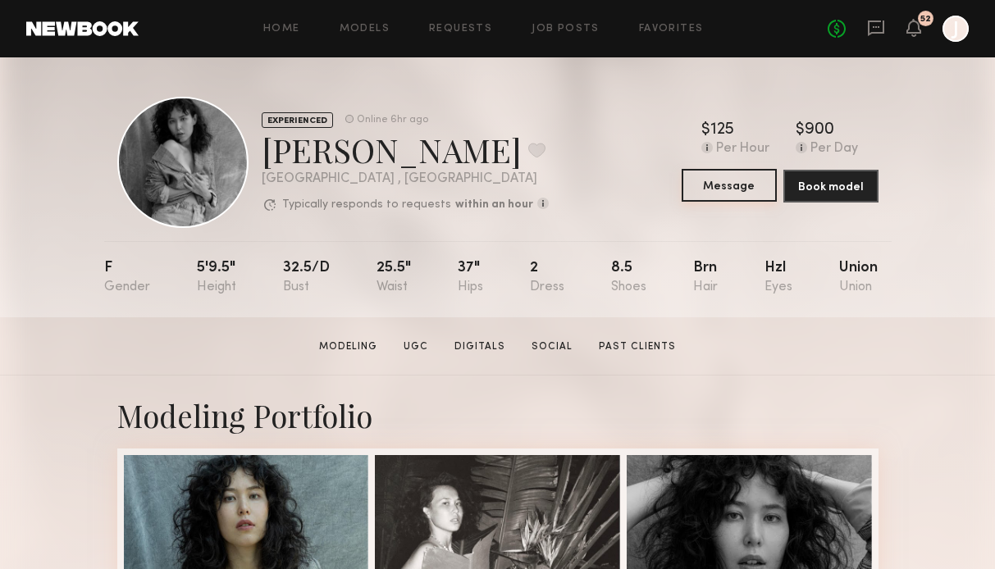
click at [694, 193] on button "Message" at bounding box center [729, 185] width 95 height 33
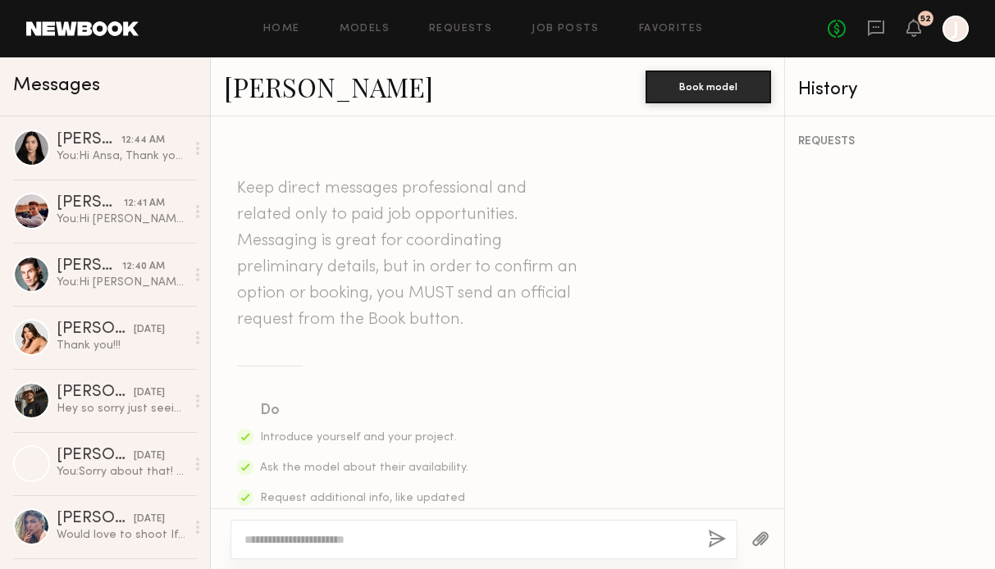
scroll to position [674, 0]
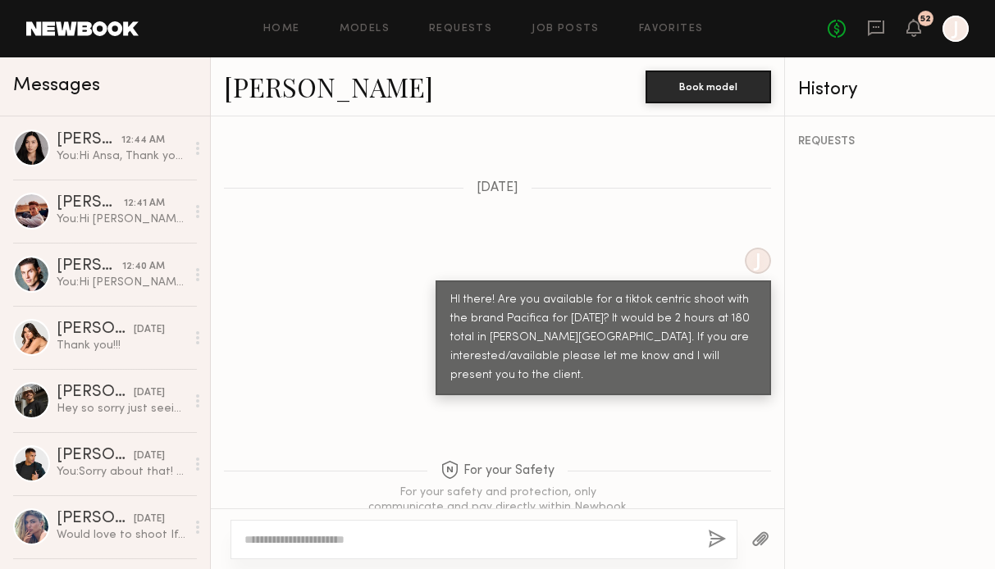
click at [354, 536] on textarea at bounding box center [469, 540] width 450 height 16
type textarea "********"
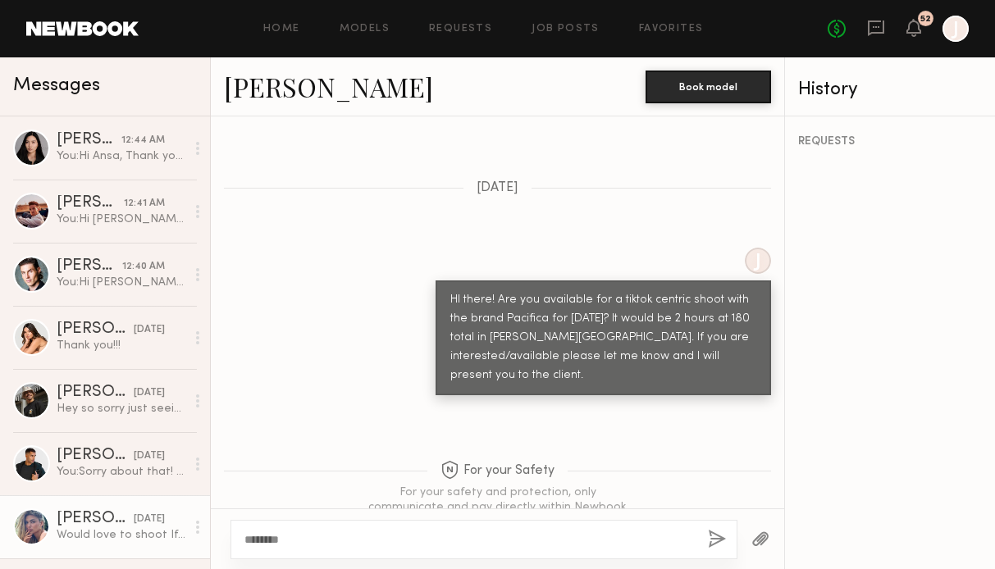
drag, startPoint x: 317, startPoint y: 539, endPoint x: 180, endPoint y: 537, distance: 137.8
click at [181, 539] on div "Messages [PERSON_NAME] 12:44 AM You: Hi [PERSON_NAME], Thank you so much for su…" at bounding box center [497, 313] width 995 height 512
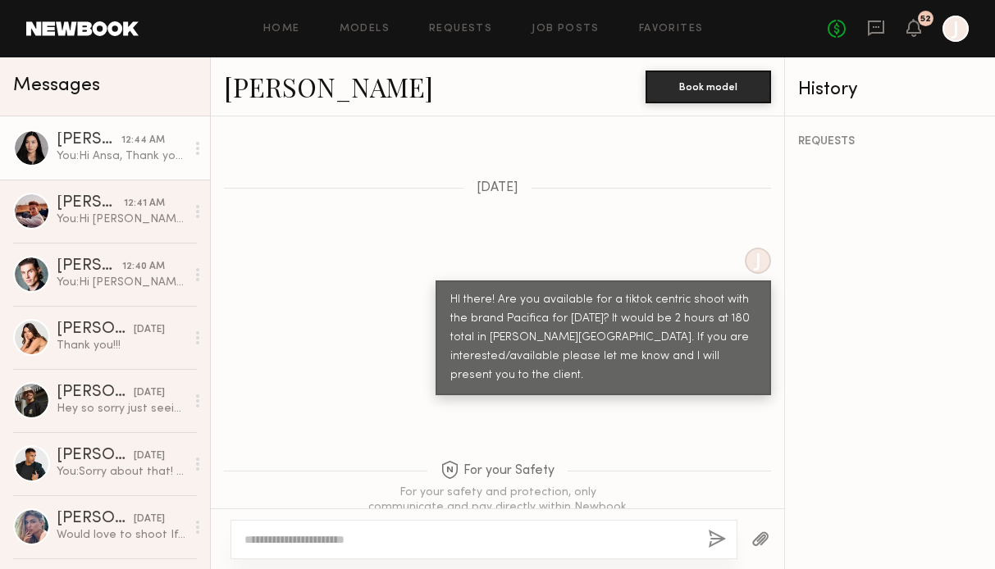
click at [121, 162] on div "You: Hi Ansa, Thank you so much for submitting to the Priceline Lofi shoot! The…" at bounding box center [121, 156] width 129 height 16
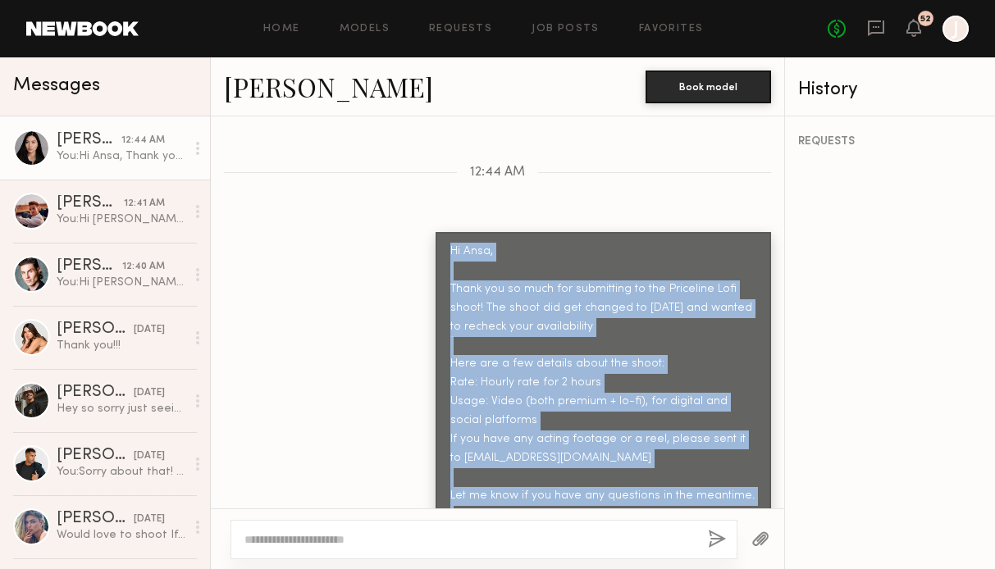
scroll to position [2400, 0]
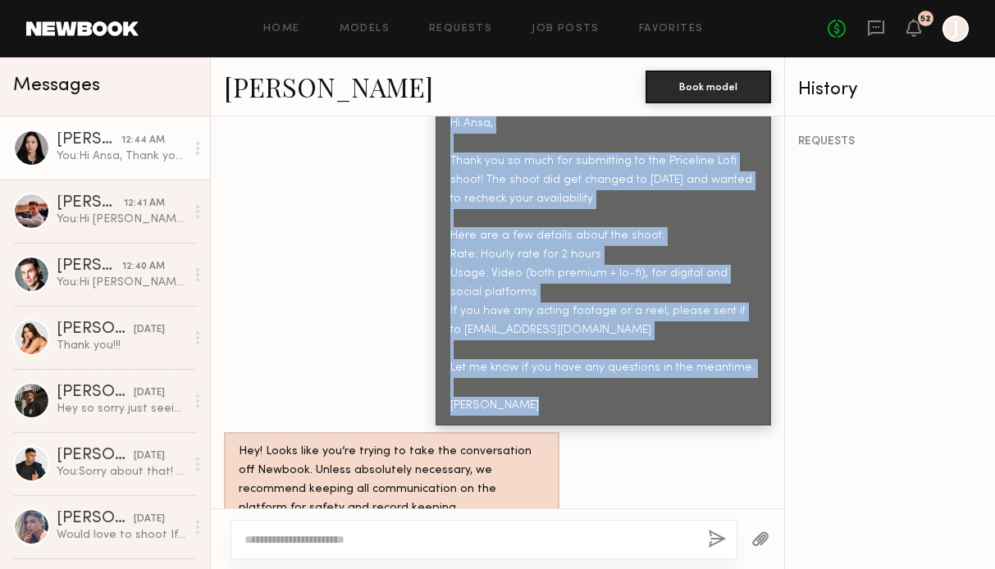
drag, startPoint x: 452, startPoint y: 195, endPoint x: 564, endPoint y: 379, distance: 215.4
click at [565, 376] on div "Hi Ansa, Thank you so much for submitting to the Priceline Lofi shoot! The shoo…" at bounding box center [603, 265] width 306 height 301
copy div "Hi Ansa, Thank you so much for submitting to the Priceline Lofi shoot! The shoo…"
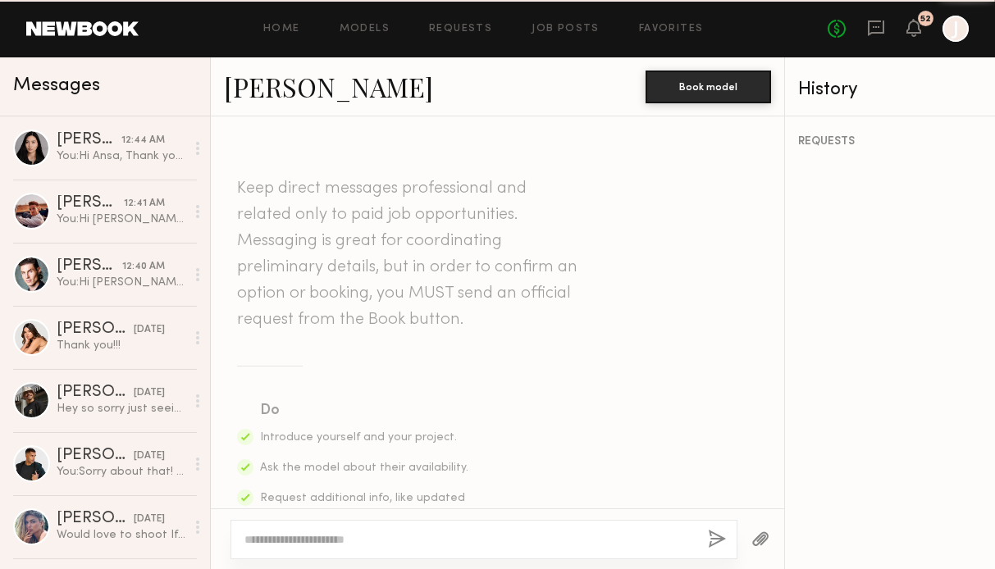
scroll to position [674, 0]
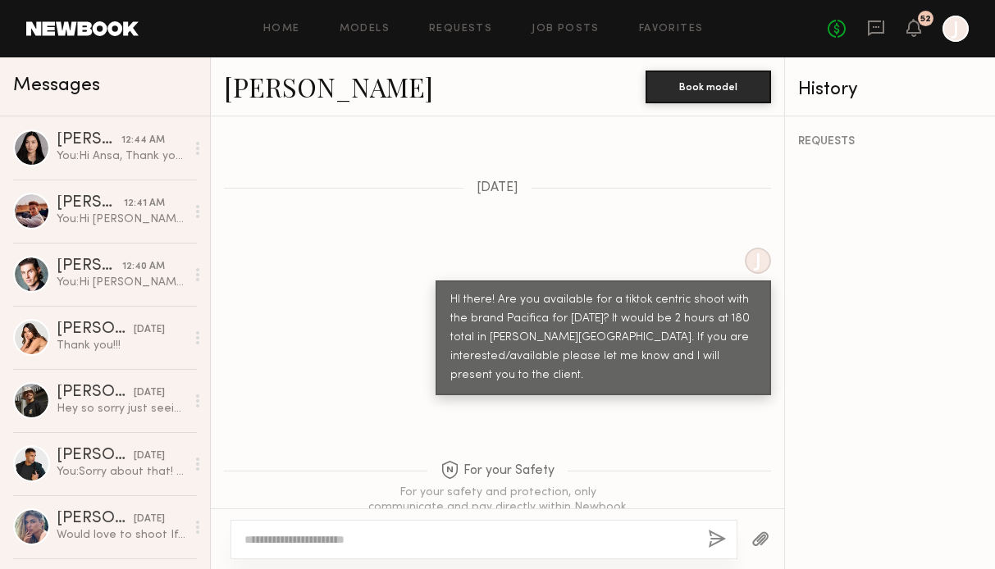
click at [337, 537] on textarea at bounding box center [469, 540] width 450 height 16
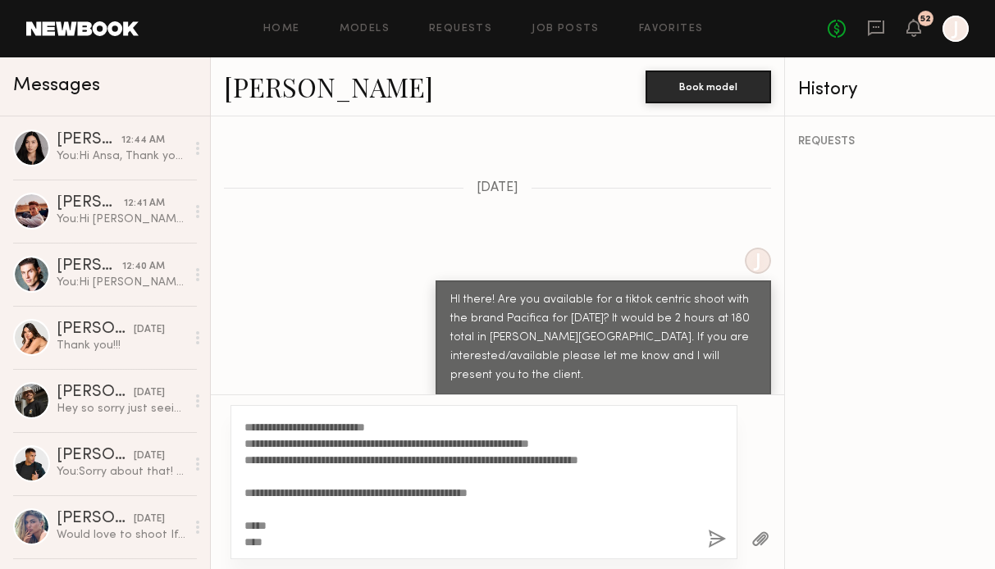
scroll to position [0, 0]
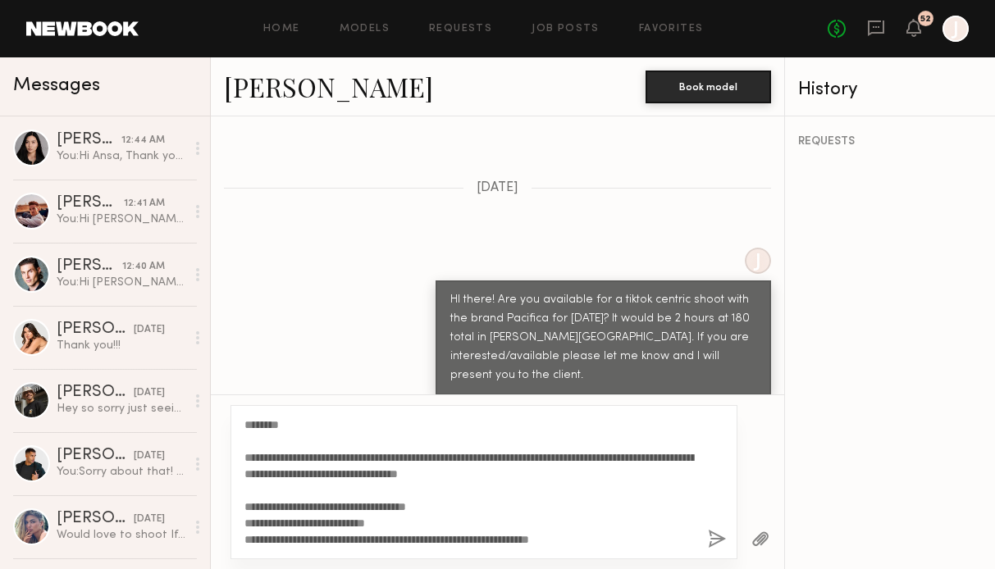
drag, startPoint x: 283, startPoint y: 422, endPoint x: 258, endPoint y: 423, distance: 24.6
click at [258, 423] on textarea "**********" at bounding box center [469, 482] width 450 height 131
type textarea "**********"
copy link "[PERSON_NAME]"
drag, startPoint x: 221, startPoint y: 89, endPoint x: 316, endPoint y: 94, distance: 94.5
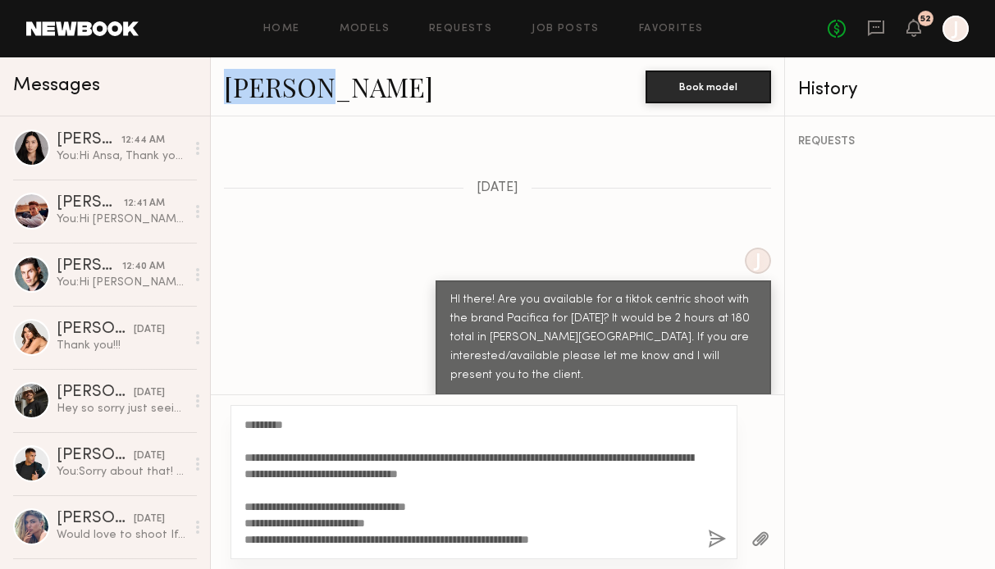
click at [316, 95] on div "[PERSON_NAME] Book model" at bounding box center [497, 86] width 573 height 59
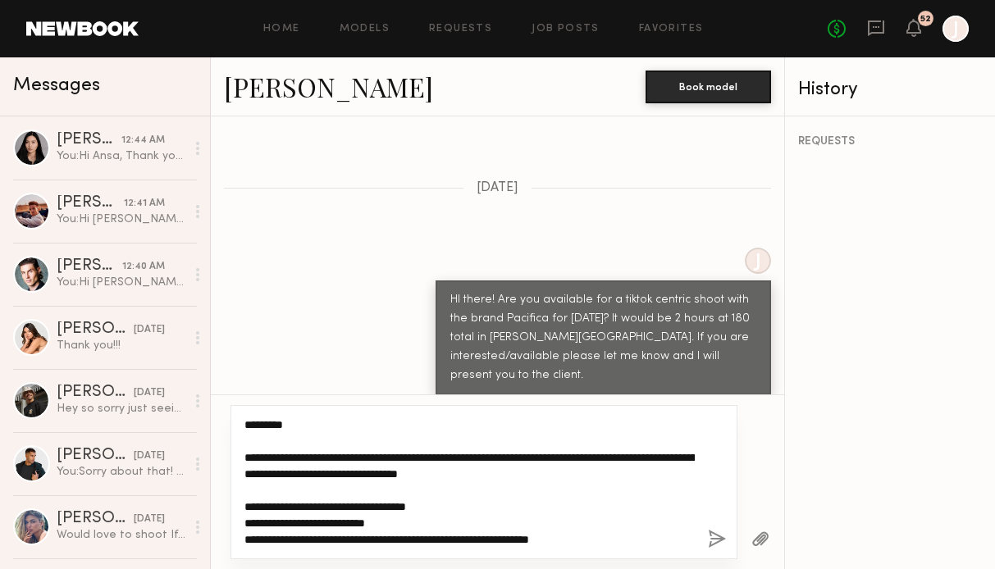
click at [399, 524] on textarea "**********" at bounding box center [469, 482] width 450 height 131
drag, startPoint x: 275, startPoint y: 541, endPoint x: 233, endPoint y: 400, distance: 147.2
click at [233, 400] on div "**********" at bounding box center [497, 482] width 573 height 175
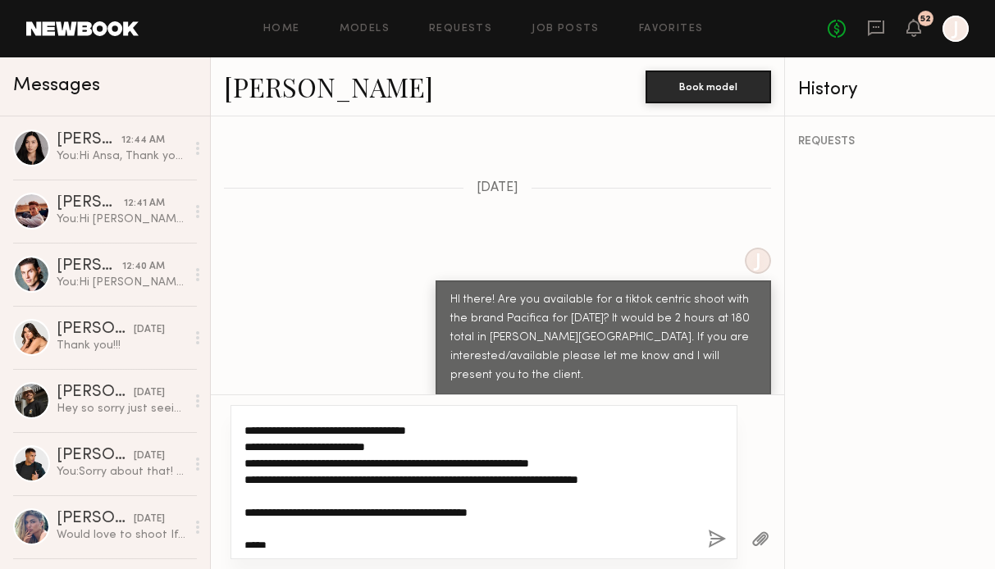
scroll to position [71, 0]
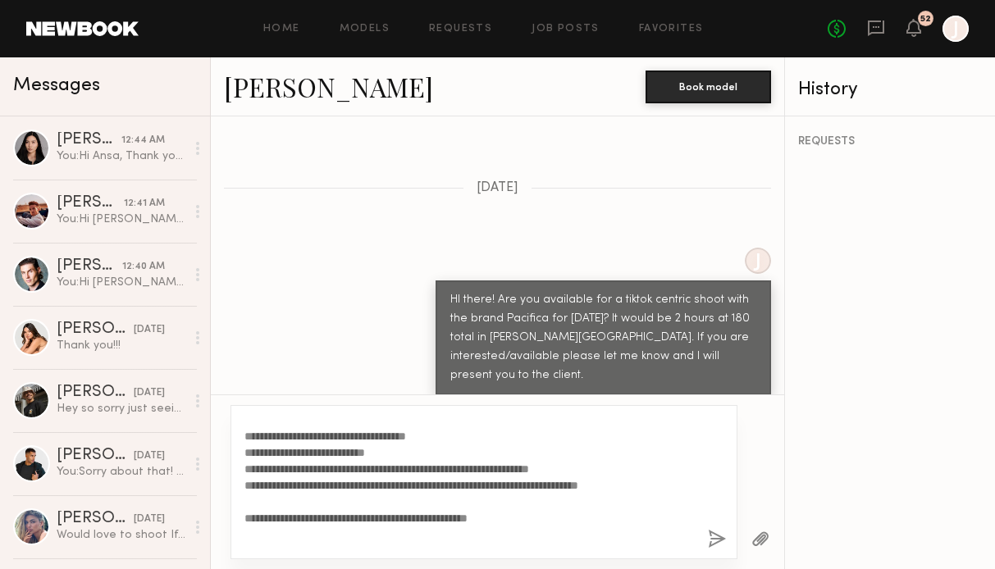
click at [715, 533] on button "button" at bounding box center [717, 540] width 18 height 21
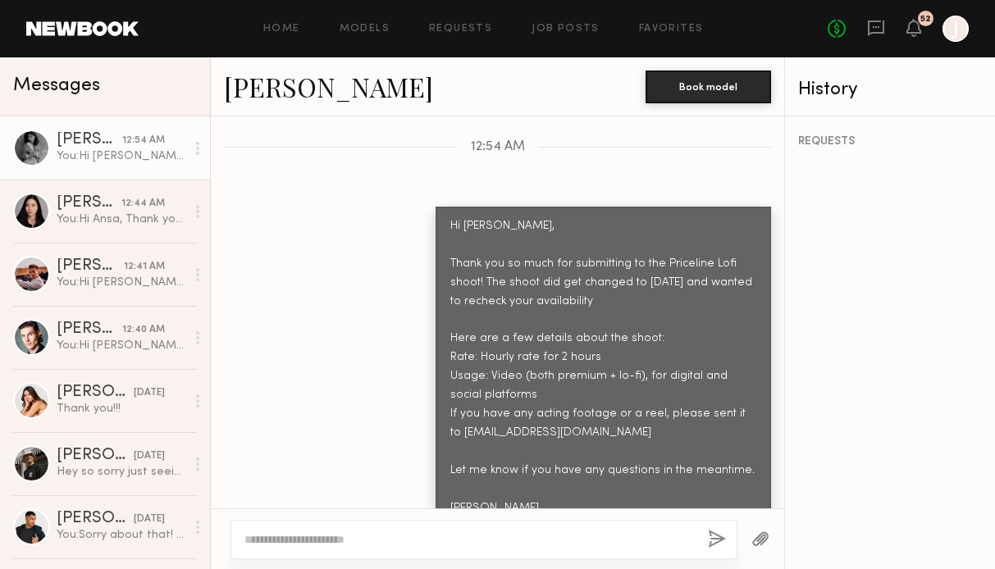
scroll to position [1373, 0]
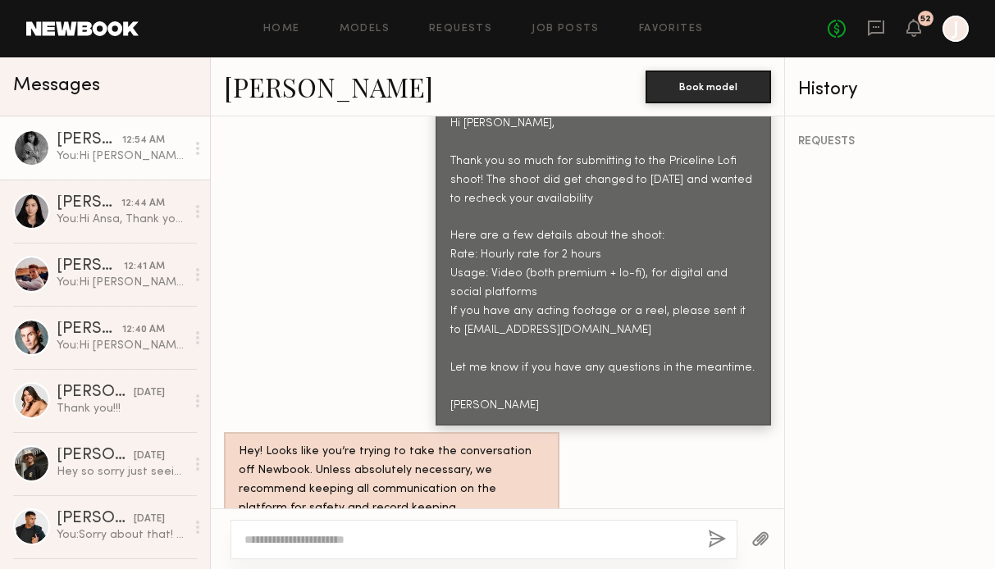
click at [250, 86] on link "Mari A." at bounding box center [328, 86] width 209 height 35
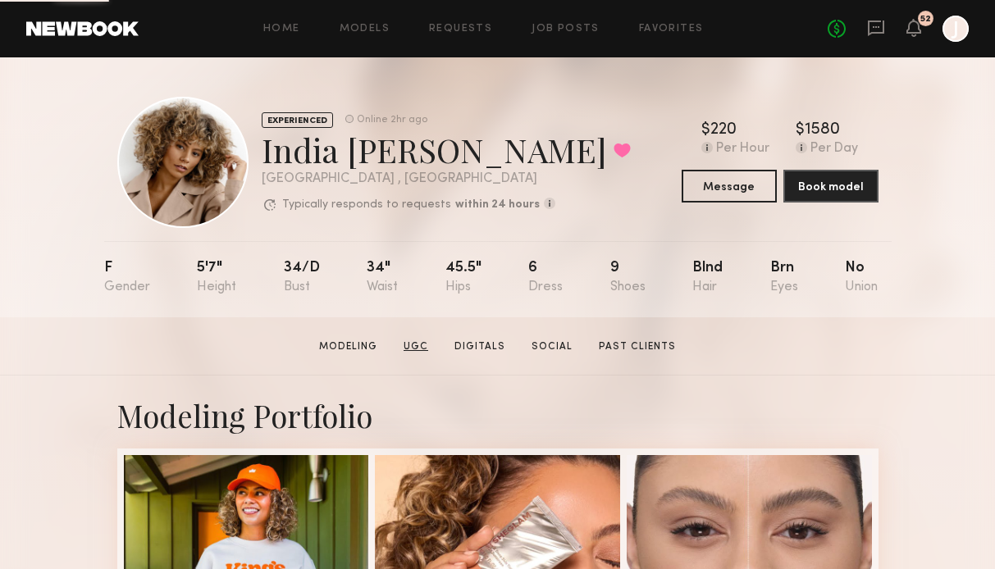
click at [415, 345] on link "UGC" at bounding box center [416, 347] width 38 height 15
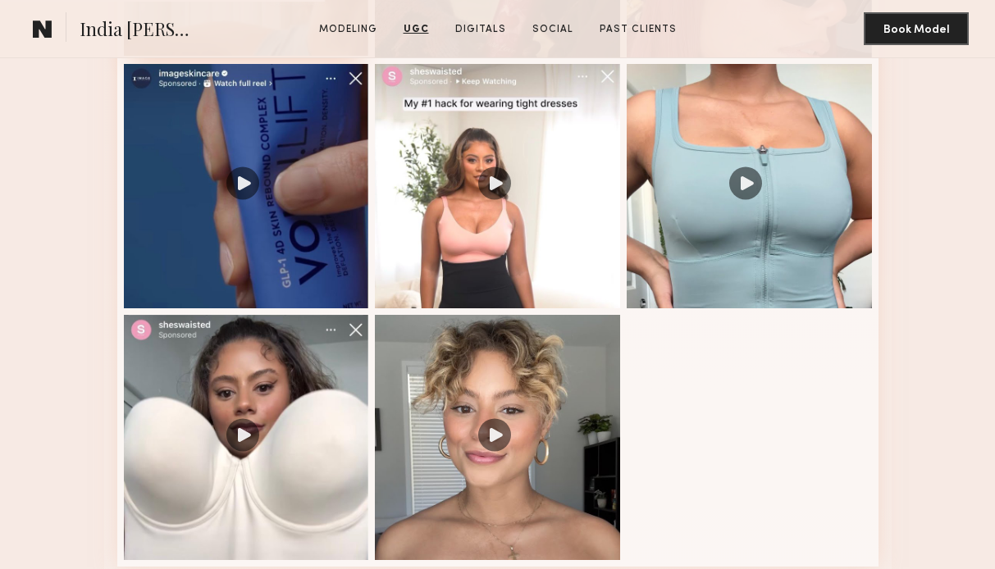
scroll to position [2030, 0]
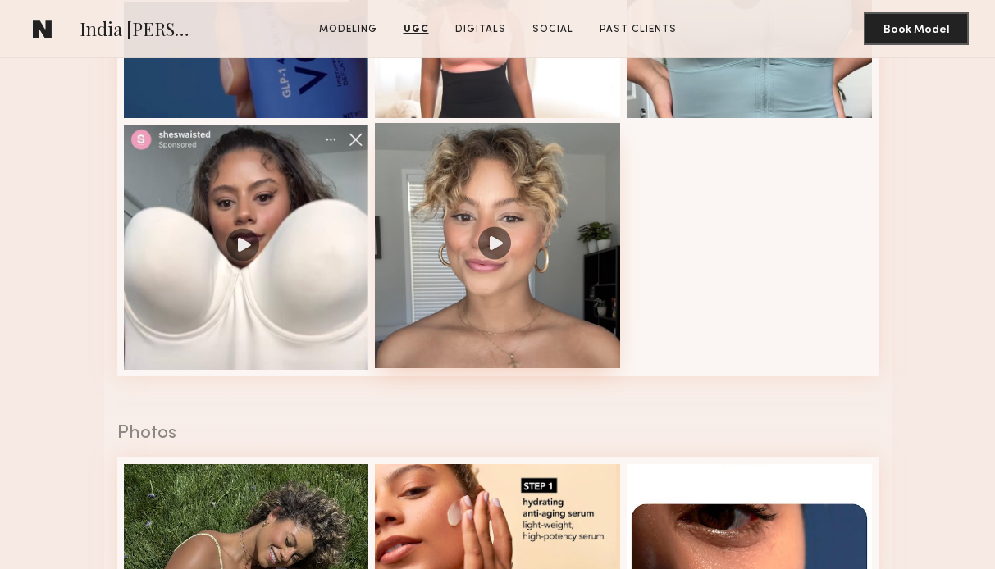
click at [468, 344] on div at bounding box center [497, 245] width 245 height 245
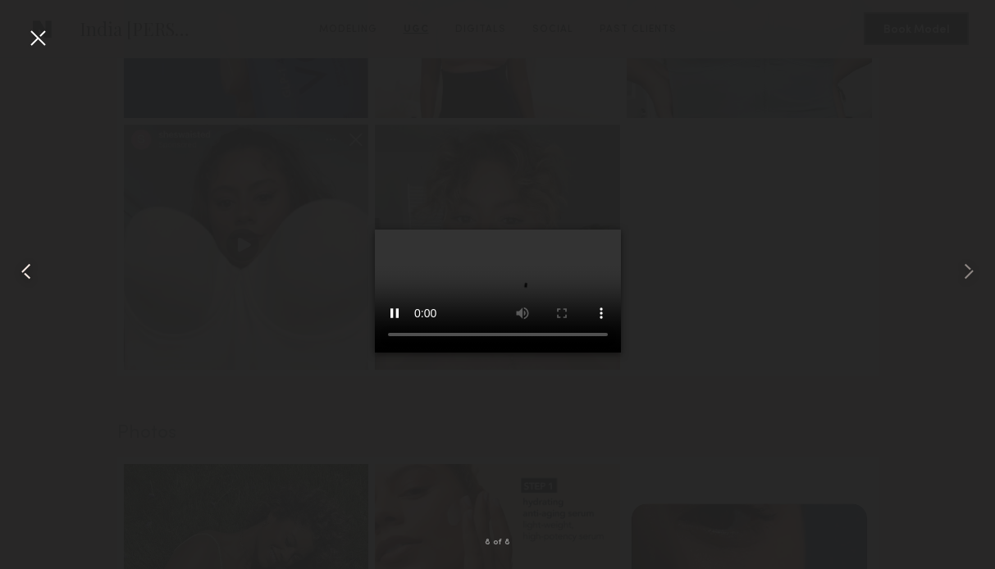
click at [31, 280] on common-icon at bounding box center [26, 271] width 26 height 26
click at [31, 278] on common-icon at bounding box center [26, 271] width 26 height 26
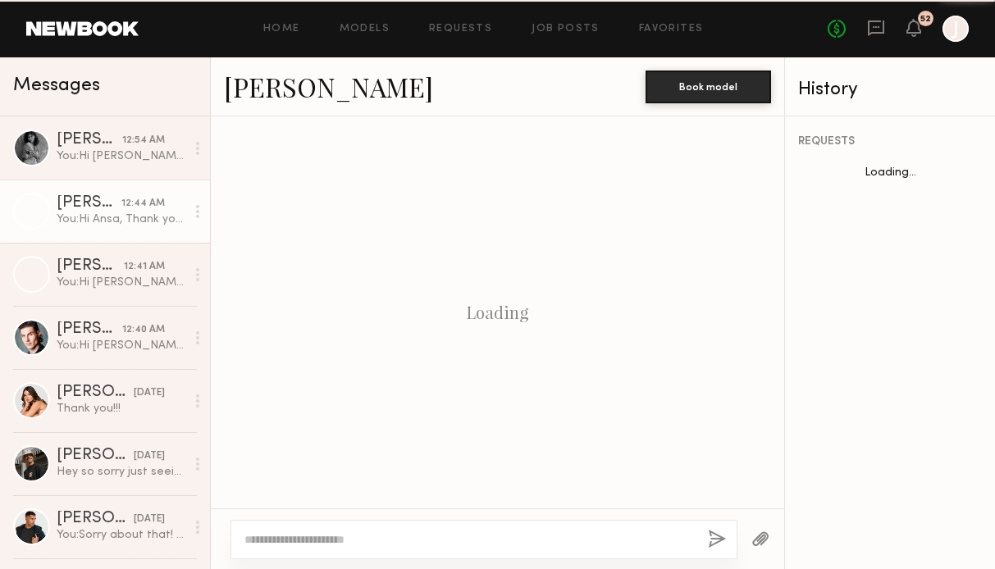
scroll to position [2400, 0]
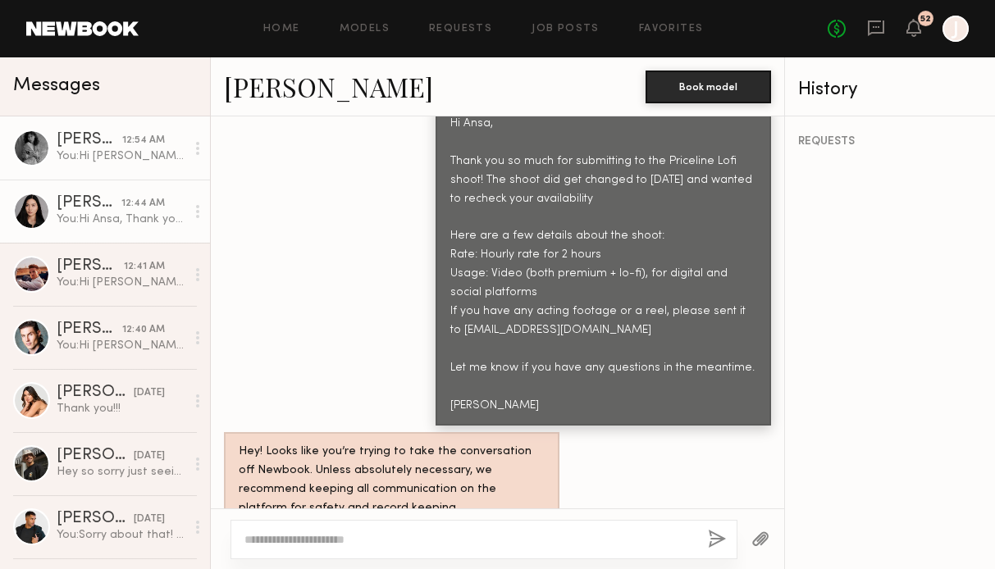
click at [105, 162] on div "You: Hi [PERSON_NAME], Thank you so much for submitting to the Priceline Lofi s…" at bounding box center [121, 156] width 129 height 16
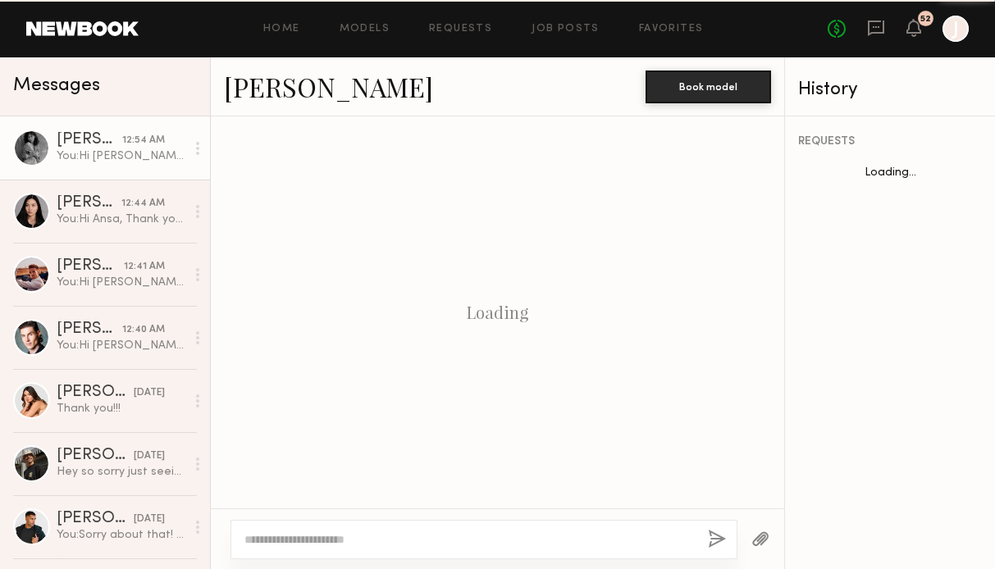
scroll to position [1248, 0]
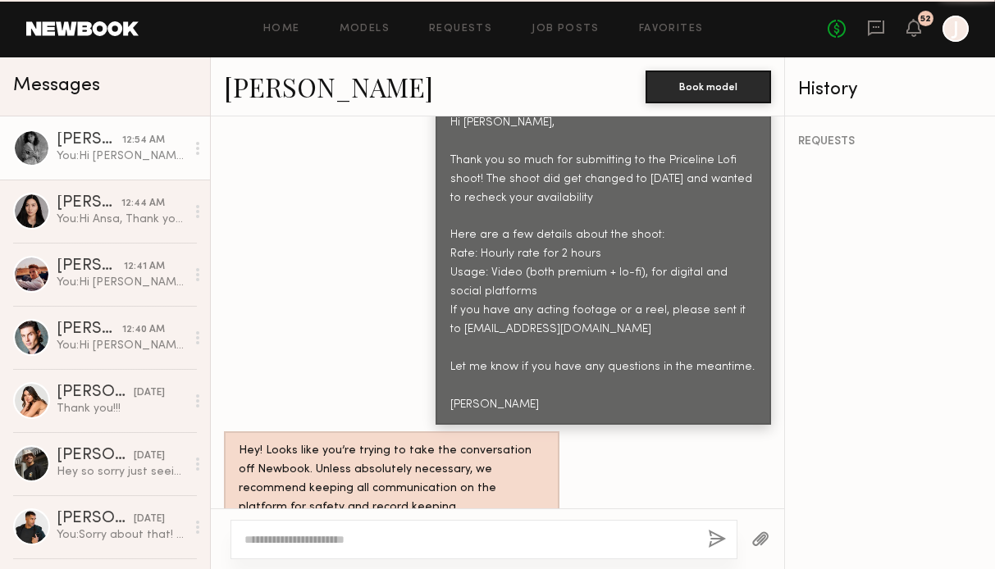
click at [253, 89] on link "[PERSON_NAME]" at bounding box center [328, 86] width 209 height 35
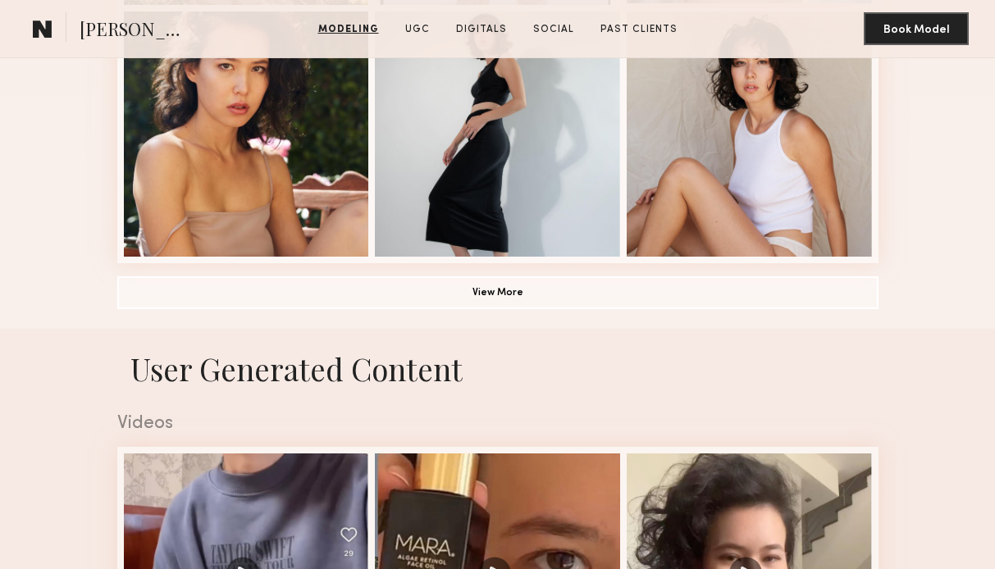
scroll to position [1150, 0]
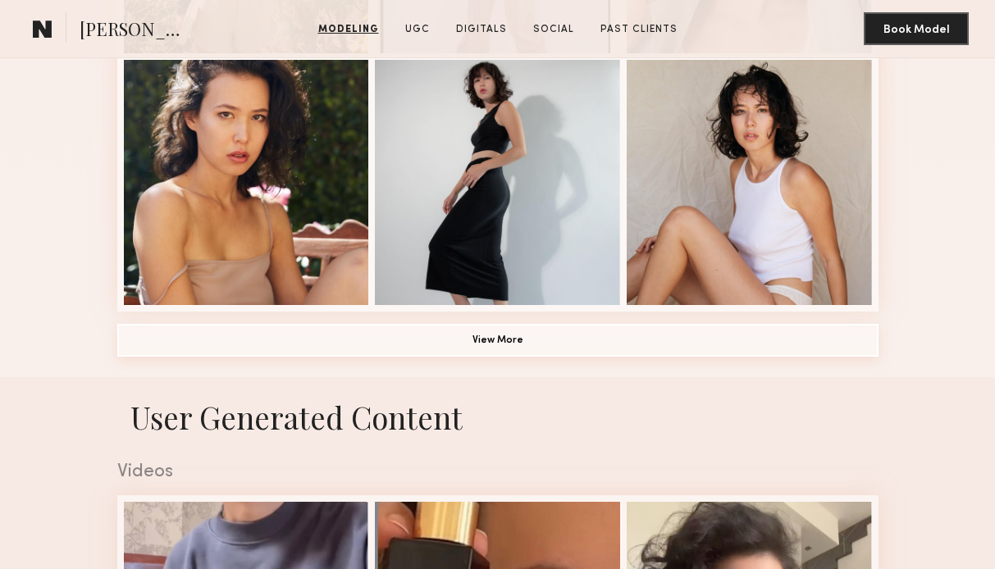
click at [618, 344] on button "View More" at bounding box center [497, 340] width 761 height 33
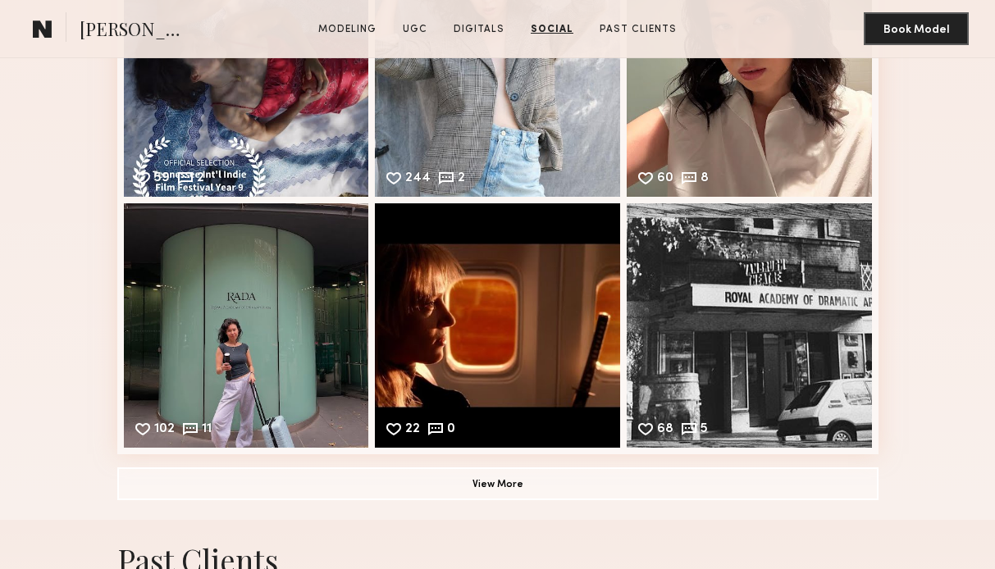
scroll to position [4829, 0]
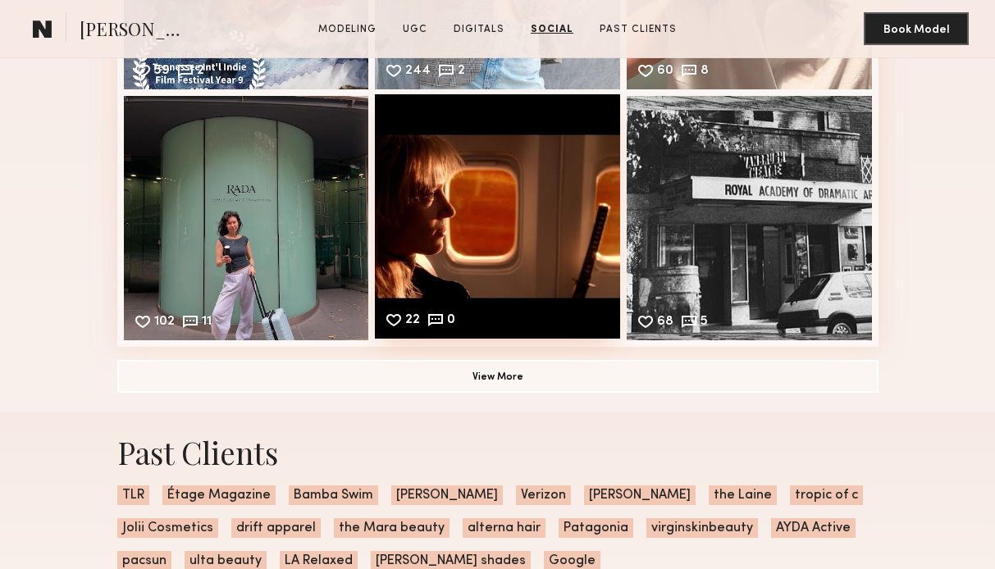
click at [522, 237] on div "22 0 Likes & comments displayed to show model’s engagement" at bounding box center [497, 216] width 245 height 245
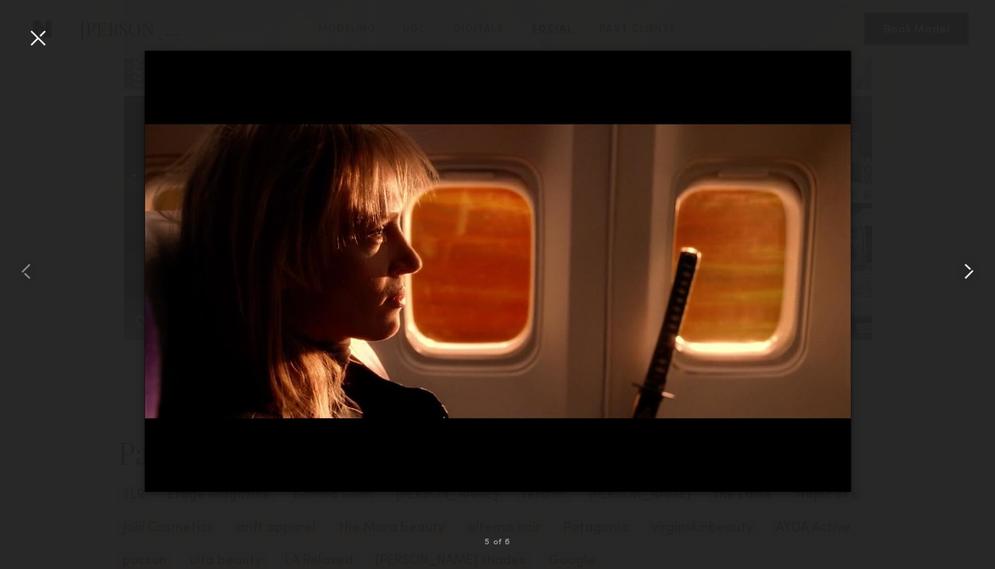
click at [962, 266] on common-icon at bounding box center [969, 271] width 26 height 26
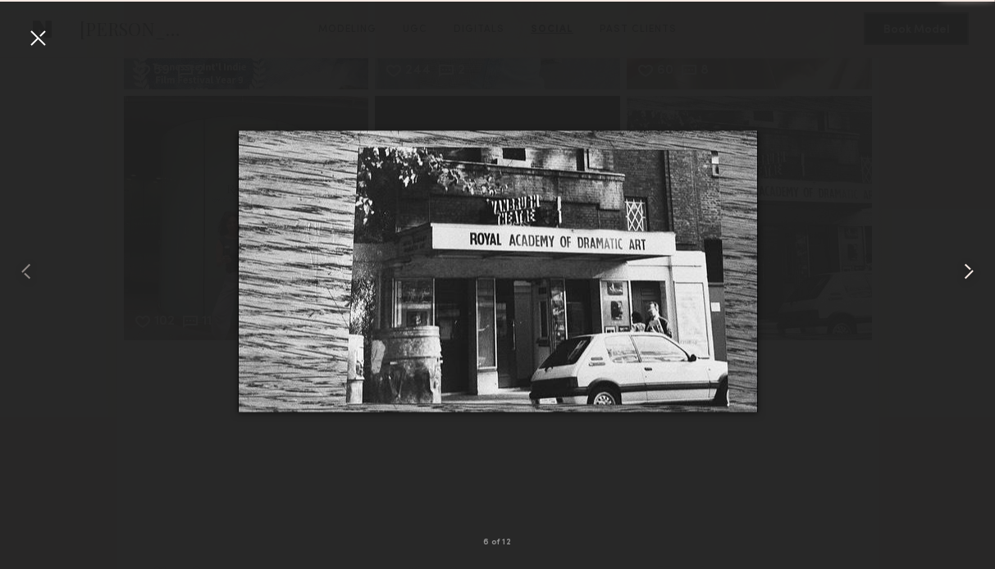
click at [963, 267] on common-icon at bounding box center [969, 271] width 26 height 26
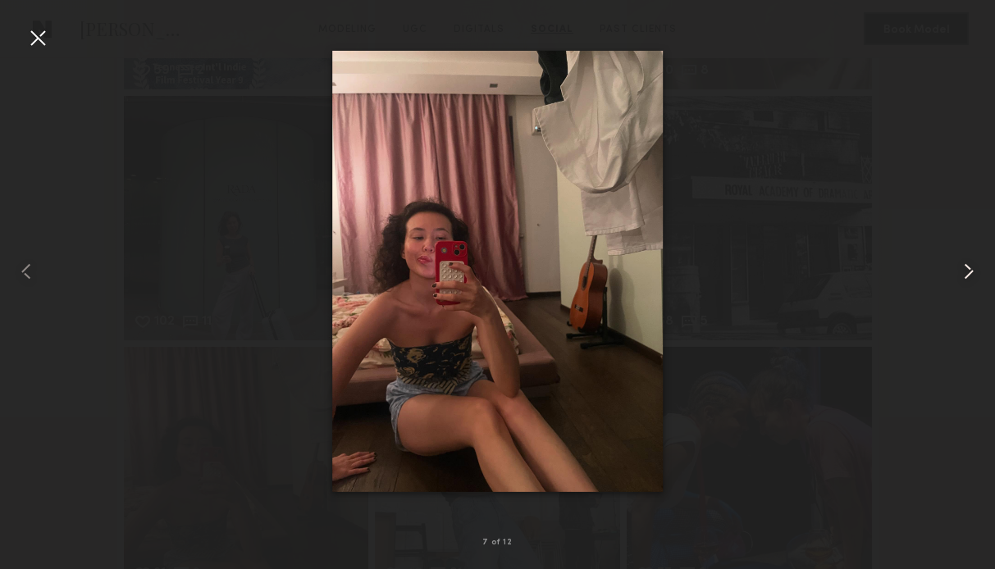
click at [963, 267] on common-icon at bounding box center [969, 271] width 26 height 26
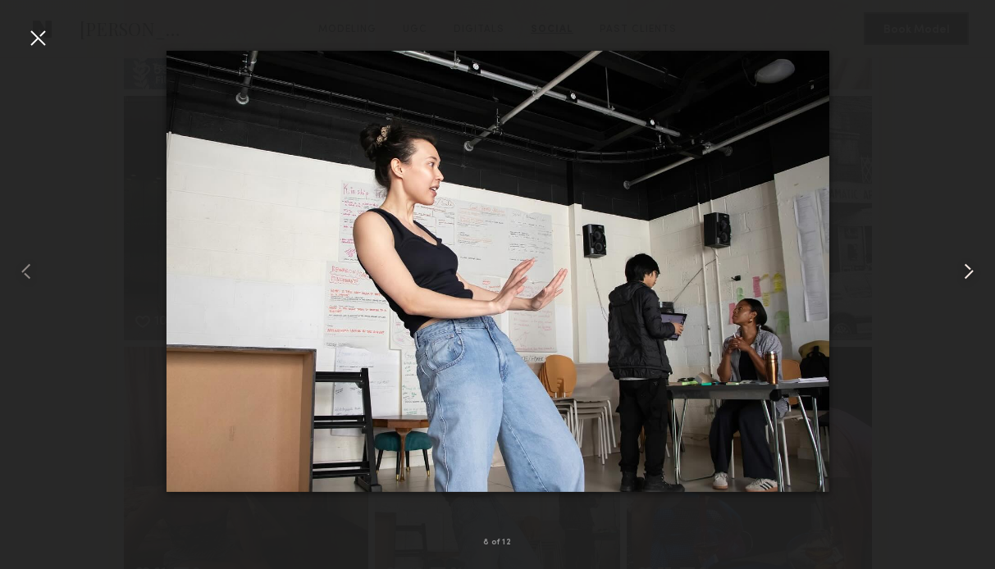
click at [964, 267] on common-icon at bounding box center [969, 271] width 26 height 26
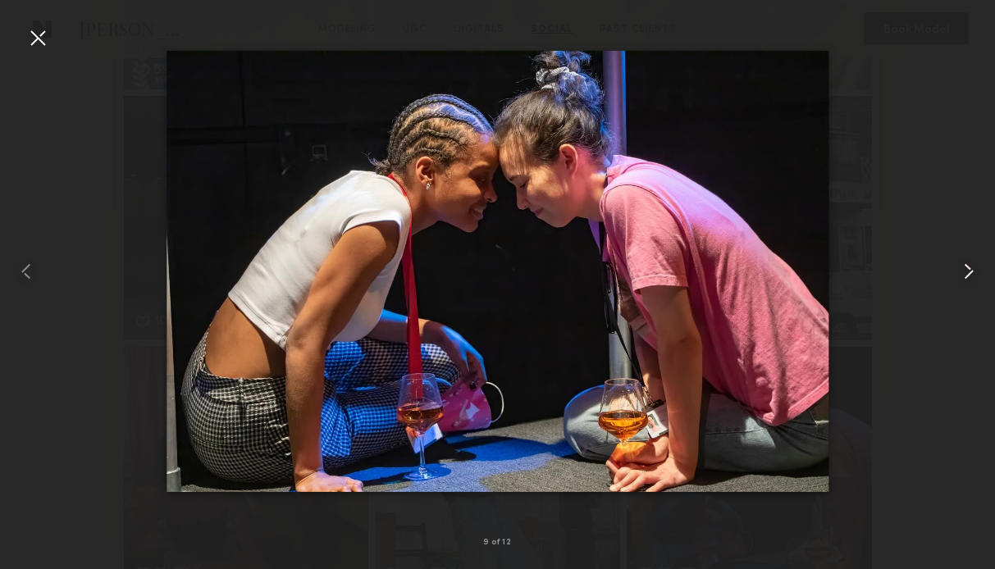
click at [965, 267] on common-icon at bounding box center [969, 271] width 26 height 26
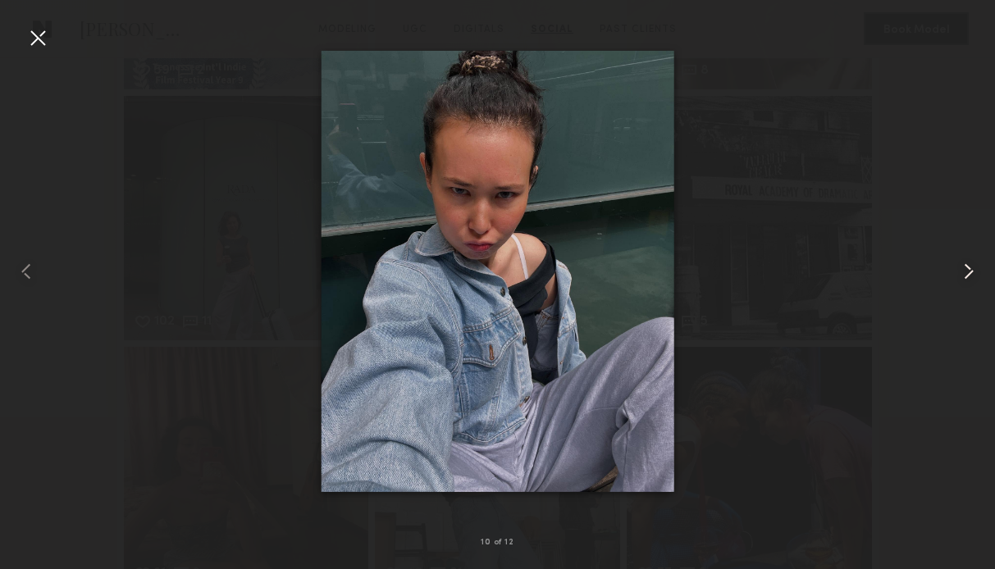
click at [965, 267] on common-icon at bounding box center [969, 271] width 26 height 26
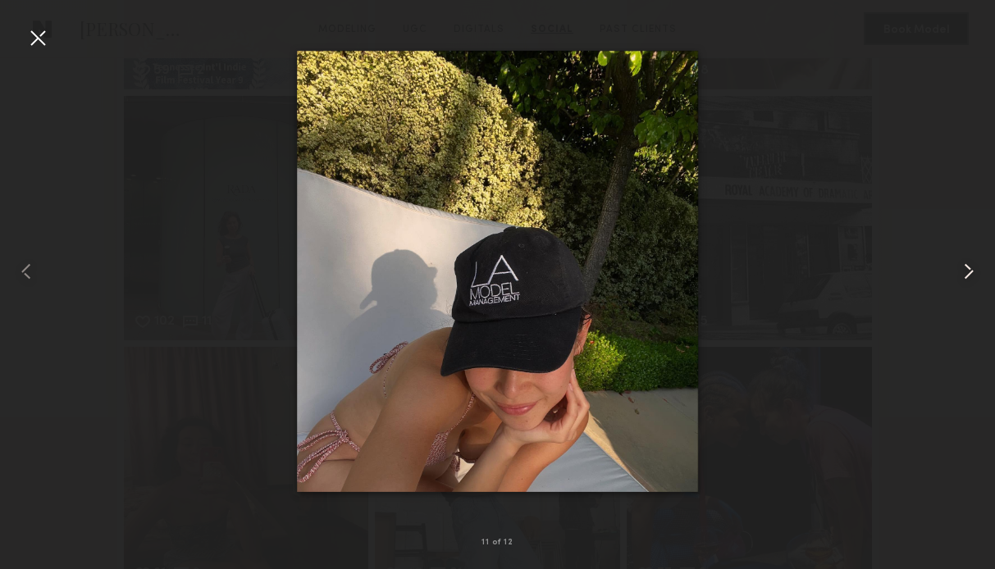
click at [965, 267] on common-icon at bounding box center [969, 271] width 26 height 26
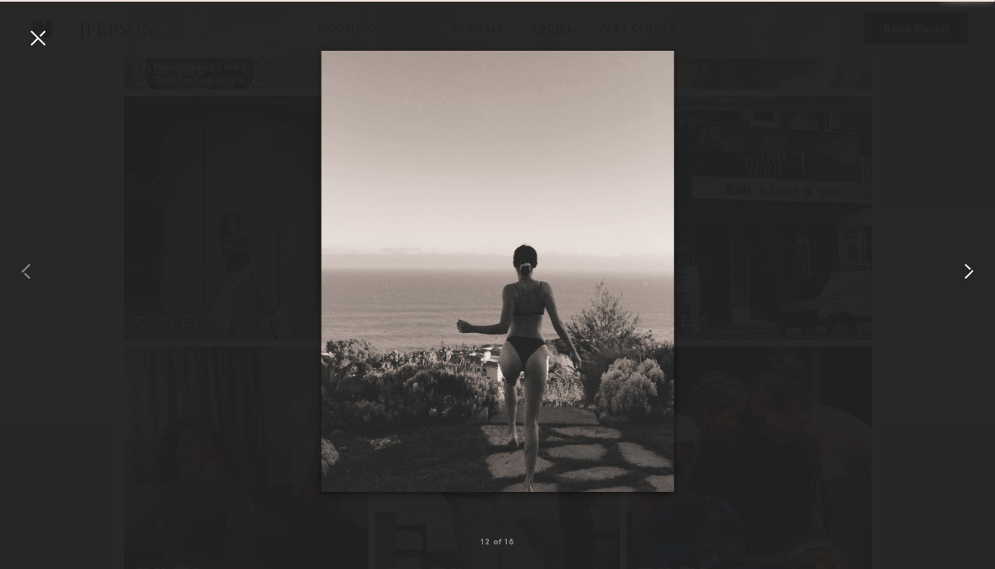
click at [965, 267] on common-icon at bounding box center [969, 271] width 26 height 26
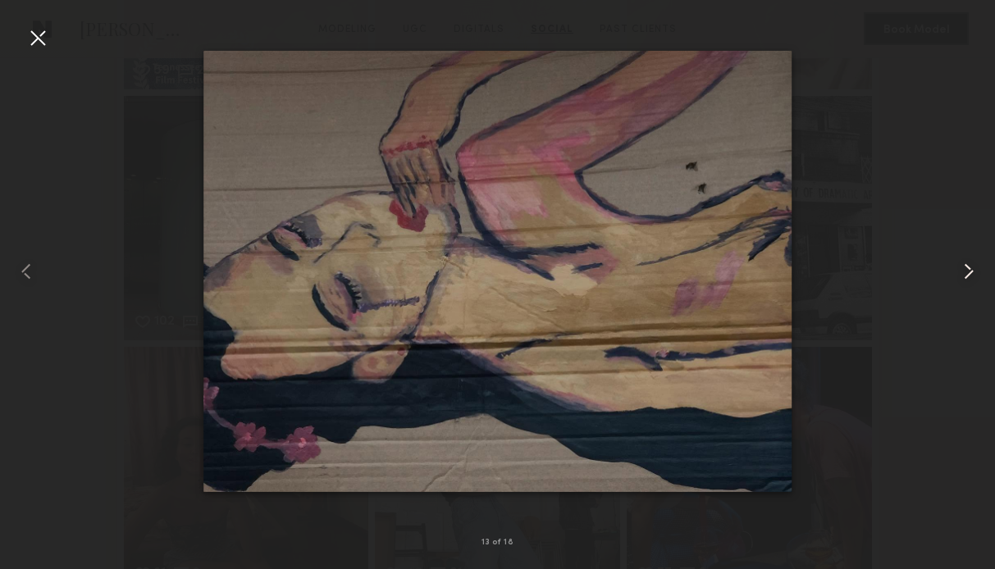
click at [965, 267] on common-icon at bounding box center [969, 271] width 26 height 26
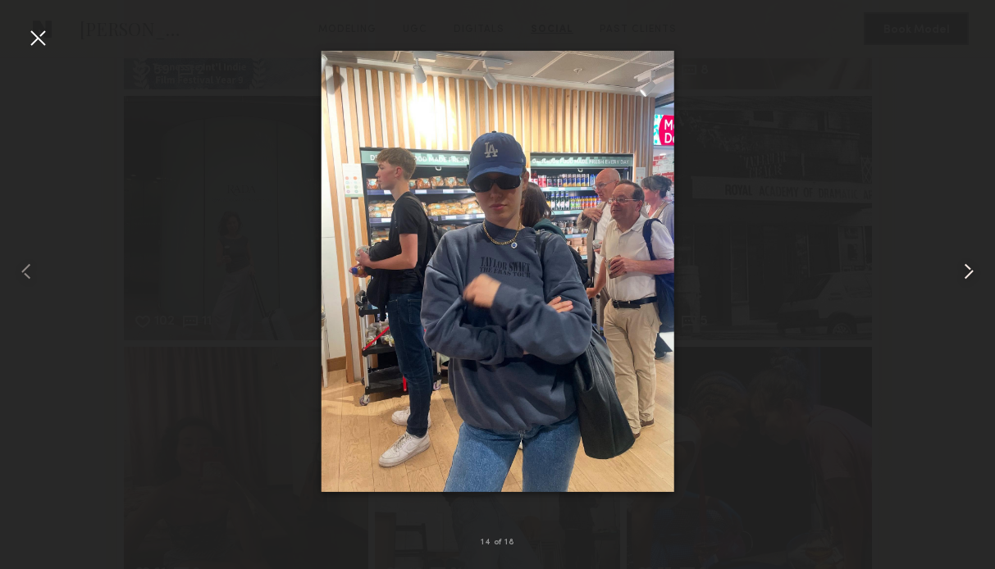
click at [965, 267] on common-icon at bounding box center [969, 271] width 26 height 26
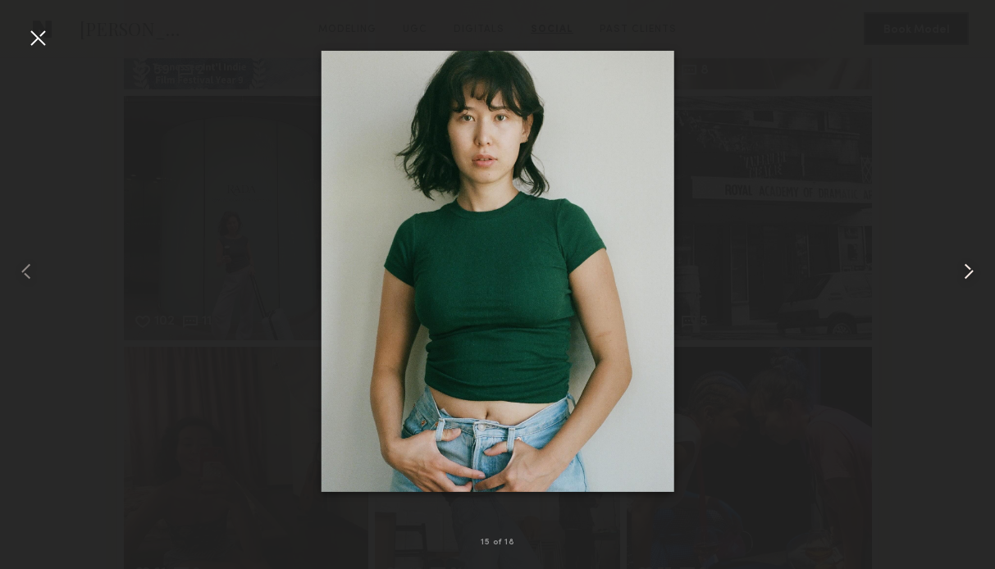
click at [973, 267] on common-icon at bounding box center [969, 271] width 26 height 26
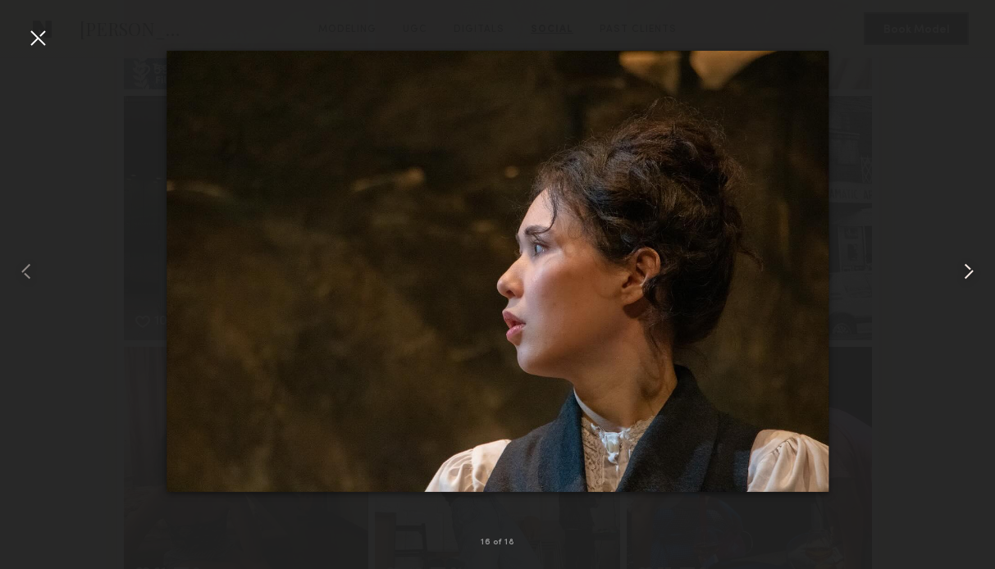
click at [972, 270] on common-icon at bounding box center [969, 271] width 26 height 26
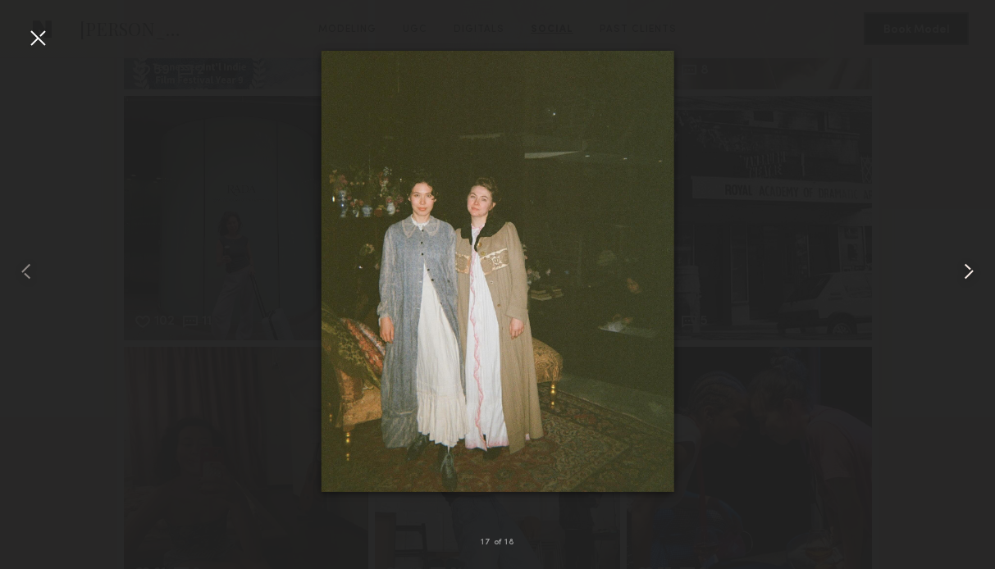
click at [970, 271] on common-icon at bounding box center [969, 271] width 26 height 26
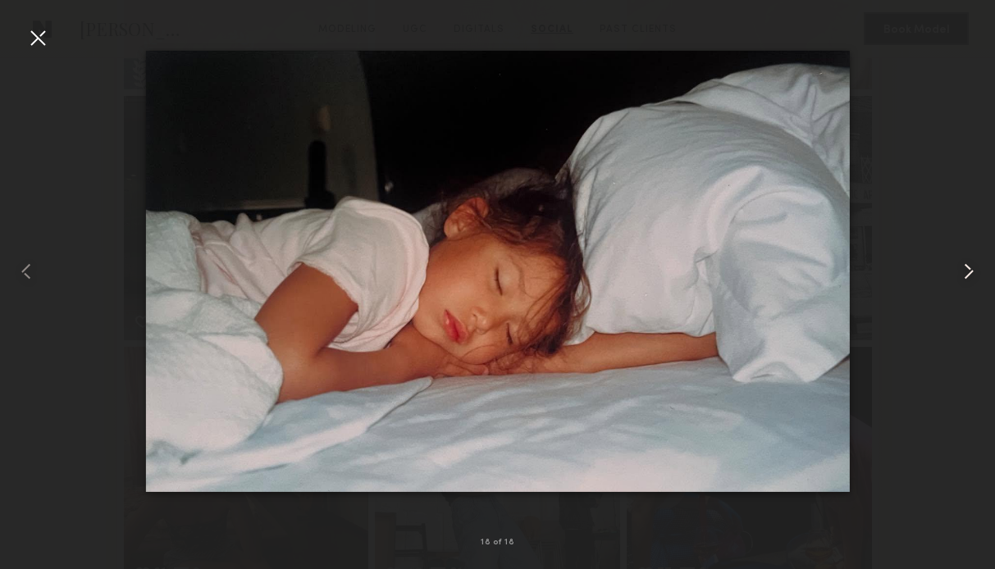
click at [970, 271] on common-icon at bounding box center [969, 271] width 26 height 26
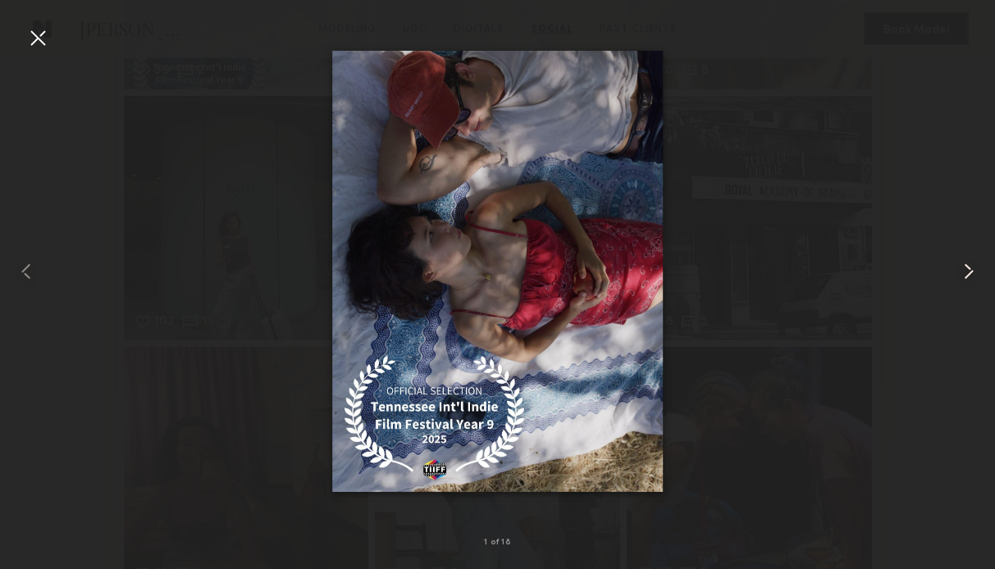
click at [970, 271] on common-icon at bounding box center [969, 271] width 26 height 26
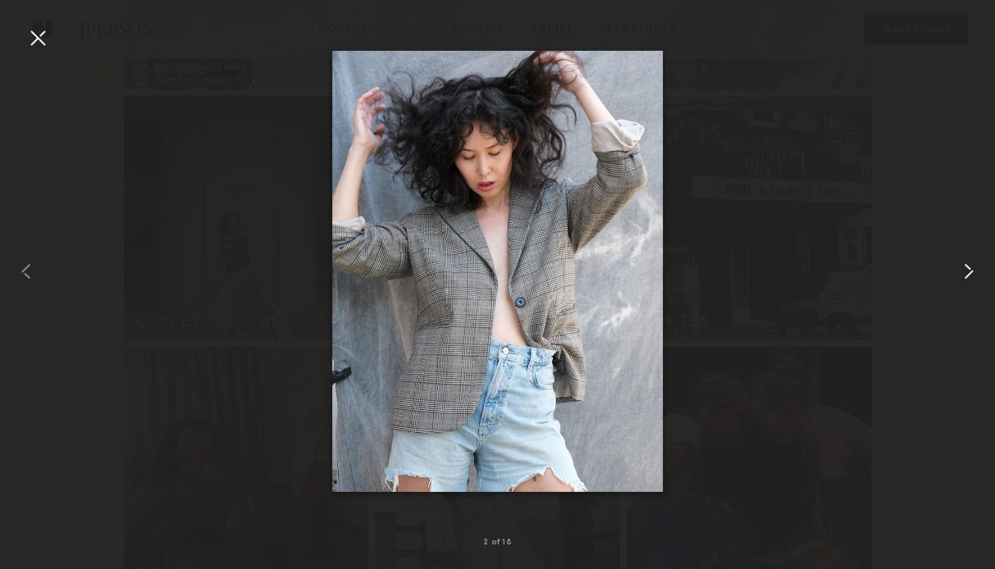
click at [970, 271] on common-icon at bounding box center [969, 271] width 26 height 26
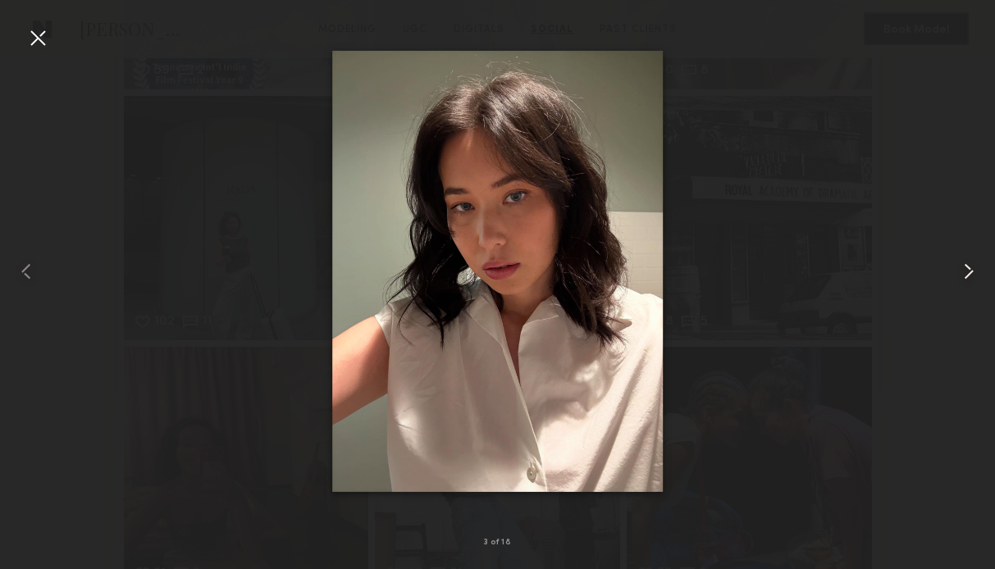
click at [965, 266] on common-icon at bounding box center [969, 271] width 26 height 26
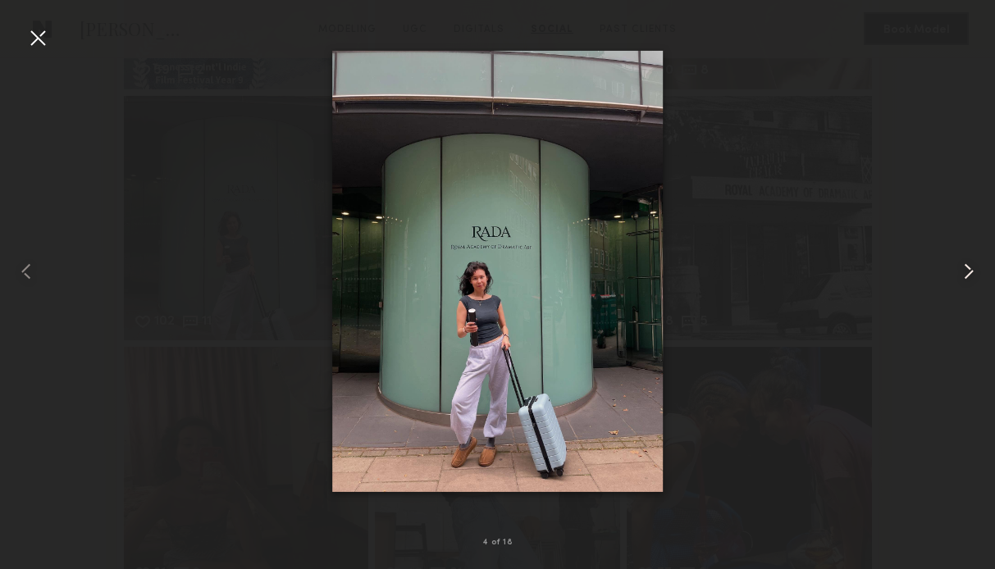
click at [965, 266] on common-icon at bounding box center [969, 271] width 26 height 26
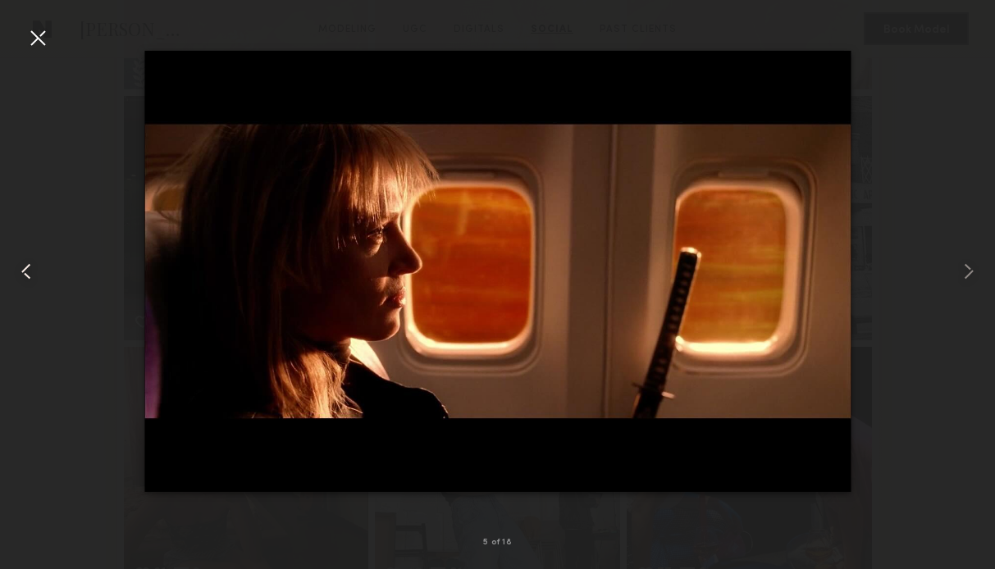
click at [37, 274] on common-icon at bounding box center [26, 271] width 26 height 26
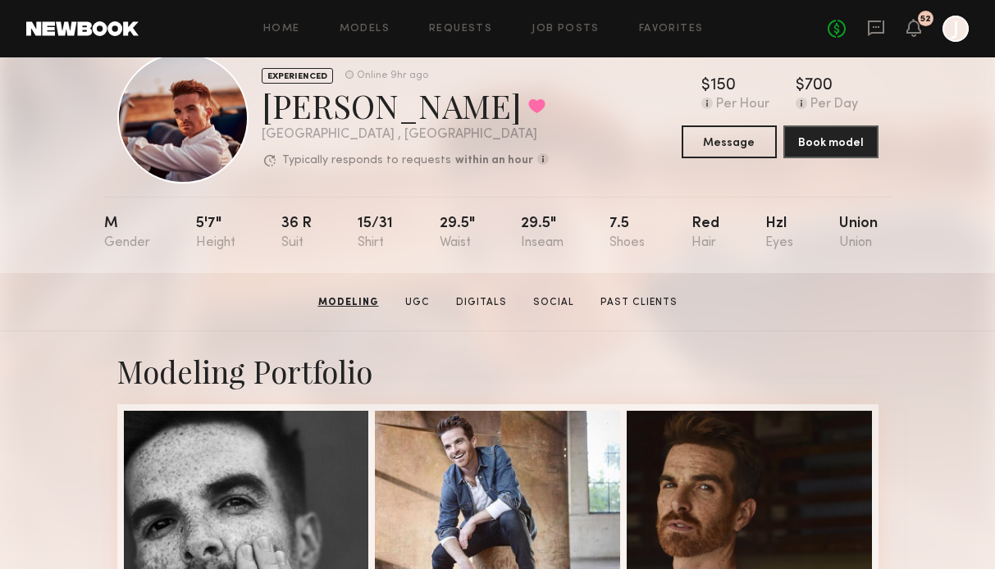
scroll to position [16, 0]
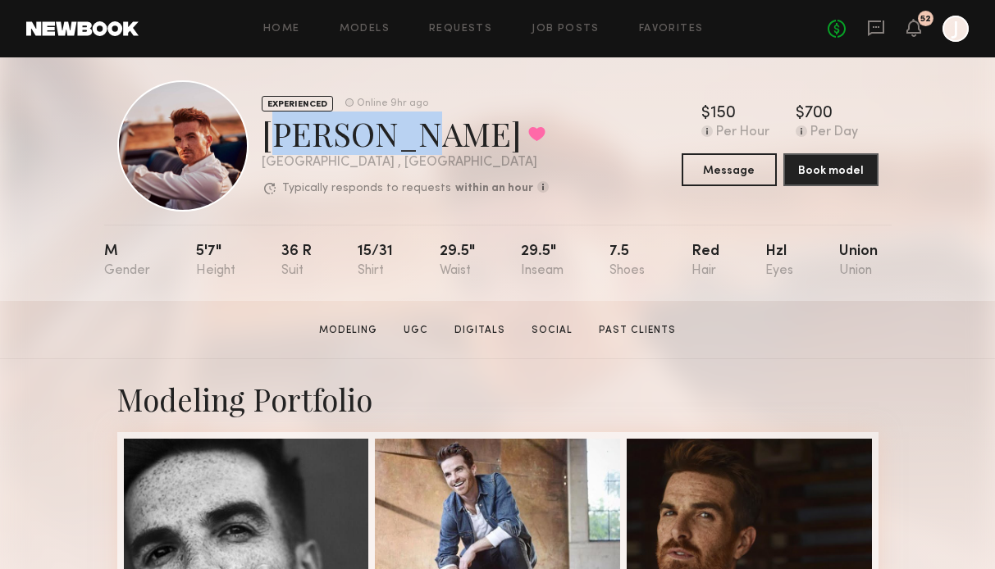
drag, startPoint x: 262, startPoint y: 147, endPoint x: 376, endPoint y: 149, distance: 114.9
click at [378, 149] on div "Chris D. Favorited" at bounding box center [405, 133] width 287 height 43
copy div "Chris D."
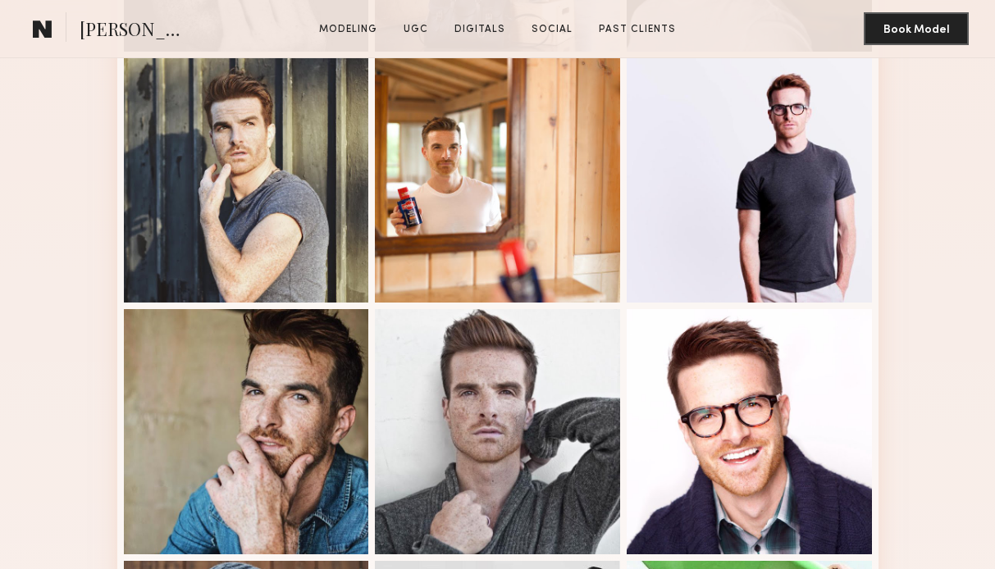
scroll to position [1021, 0]
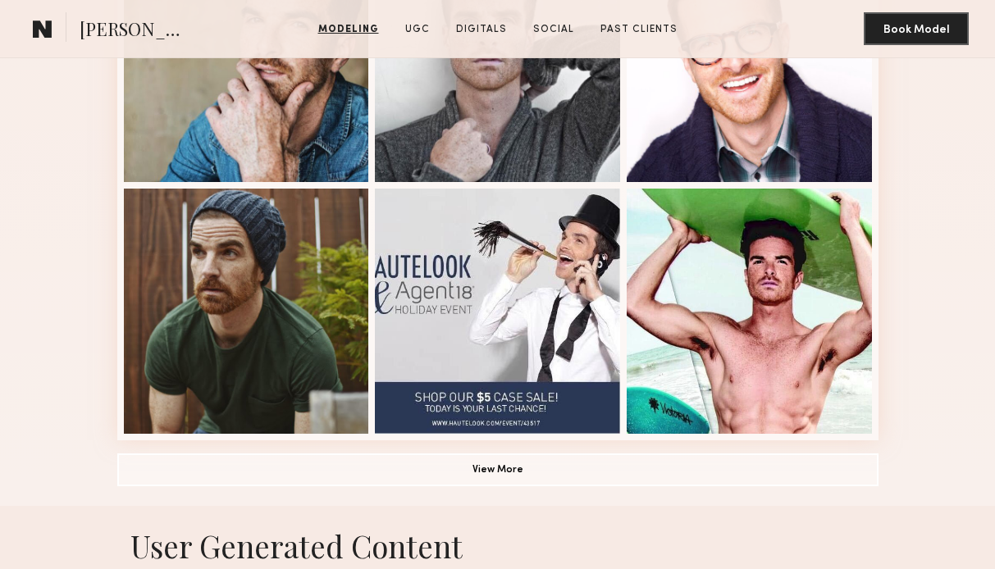
click at [584, 477] on button "View More" at bounding box center [497, 469] width 761 height 33
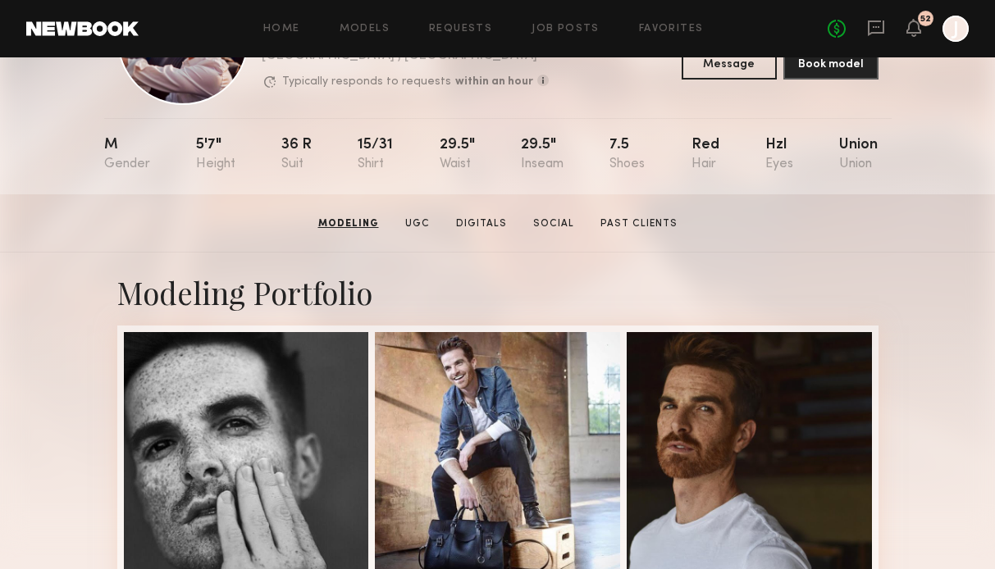
scroll to position [0, 0]
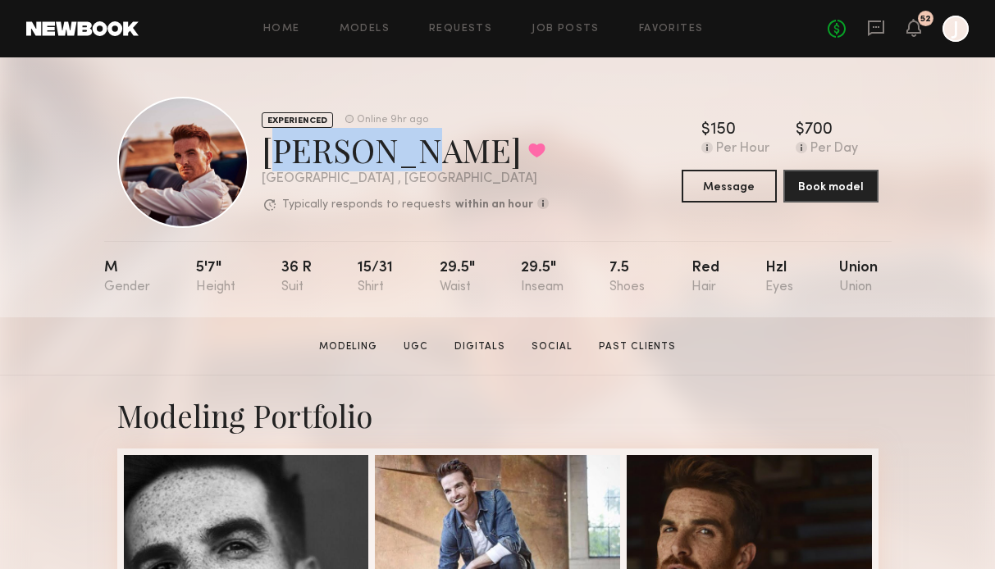
drag, startPoint x: 262, startPoint y: 156, endPoint x: 379, endPoint y: 161, distance: 117.4
click at [379, 161] on div "Chris D. Favorited" at bounding box center [405, 149] width 287 height 43
copy div "Chris D."
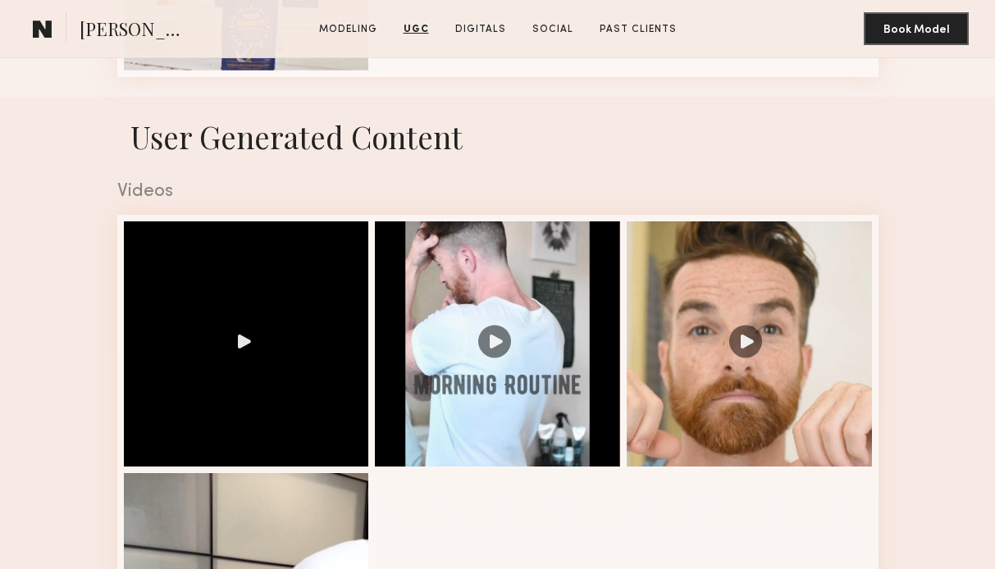
scroll to position [1846, 0]
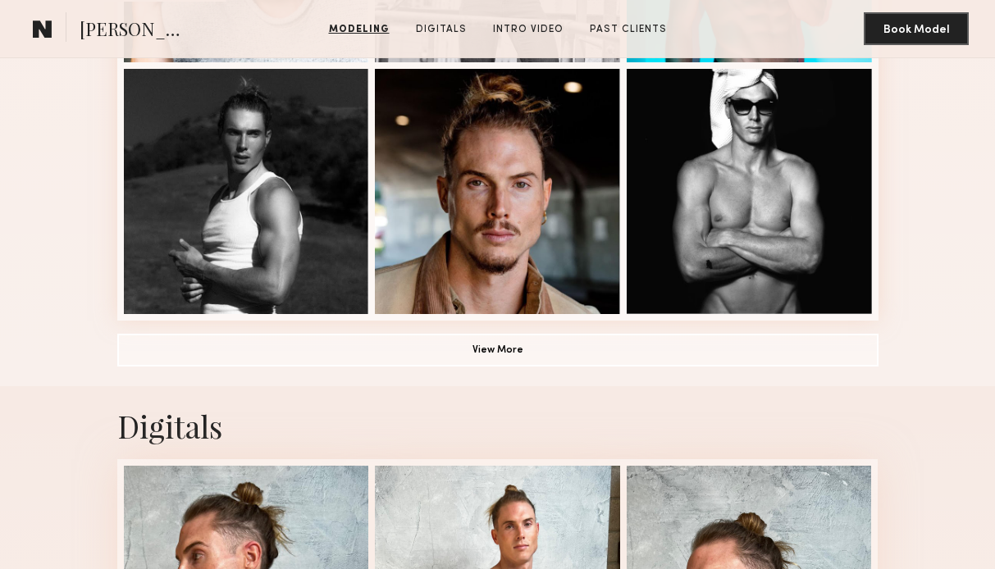
scroll to position [1332, 0]
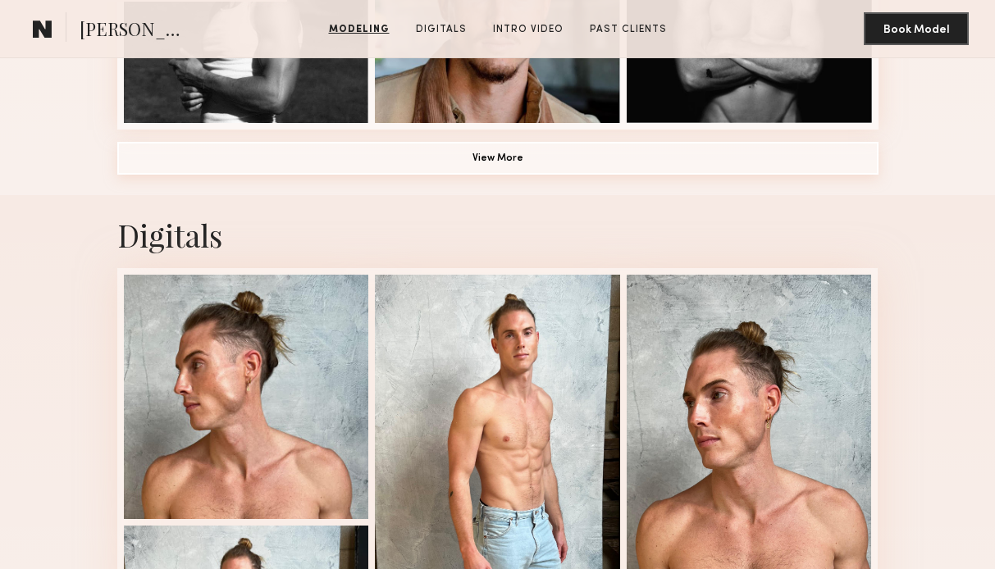
click at [516, 166] on button "View More" at bounding box center [497, 158] width 761 height 33
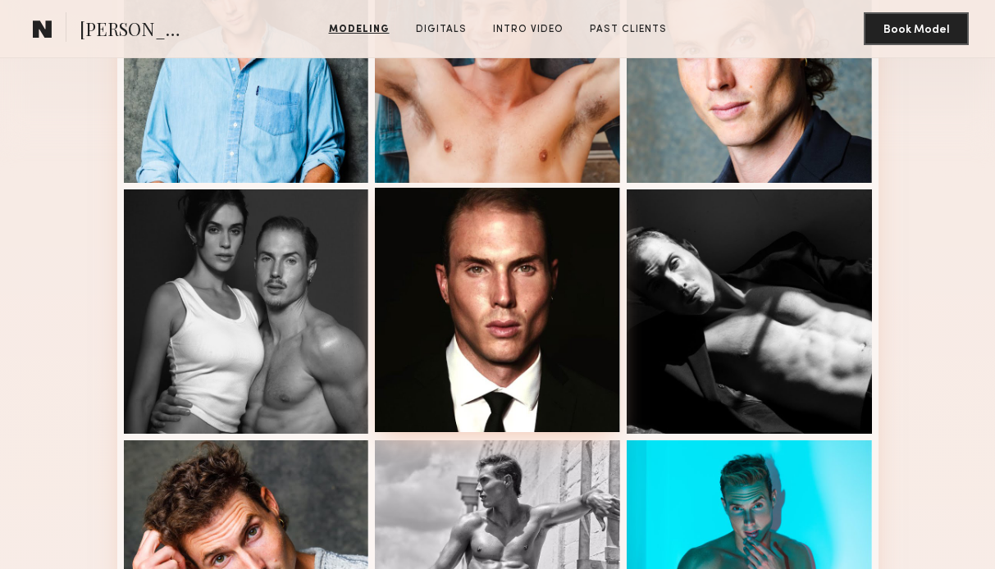
scroll to position [0, 0]
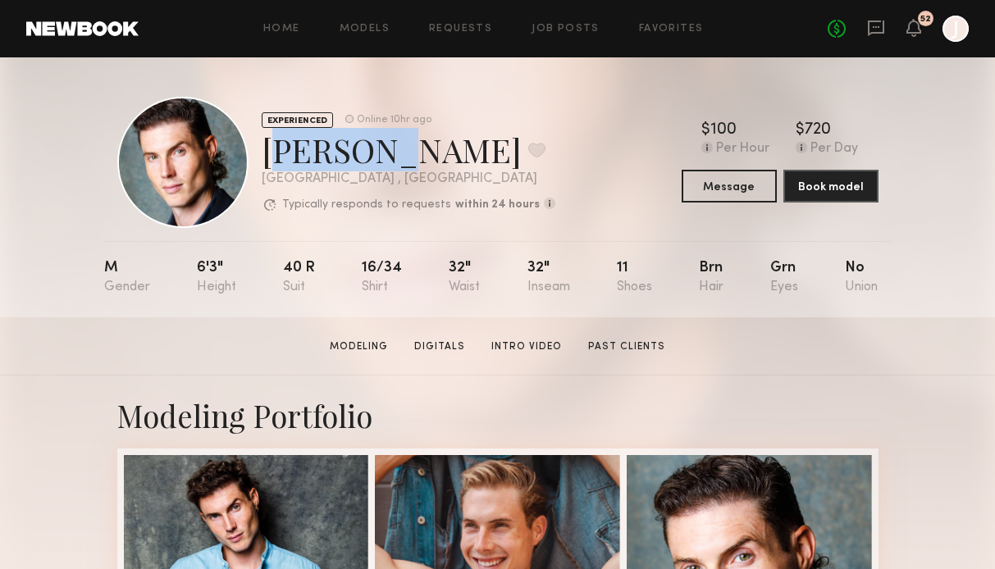
drag, startPoint x: 262, startPoint y: 155, endPoint x: 360, endPoint y: 157, distance: 97.6
click at [360, 157] on div "[PERSON_NAME] Favorite" at bounding box center [409, 149] width 294 height 43
copy div "[PERSON_NAME]"
